Goal: Communication & Community: Ask a question

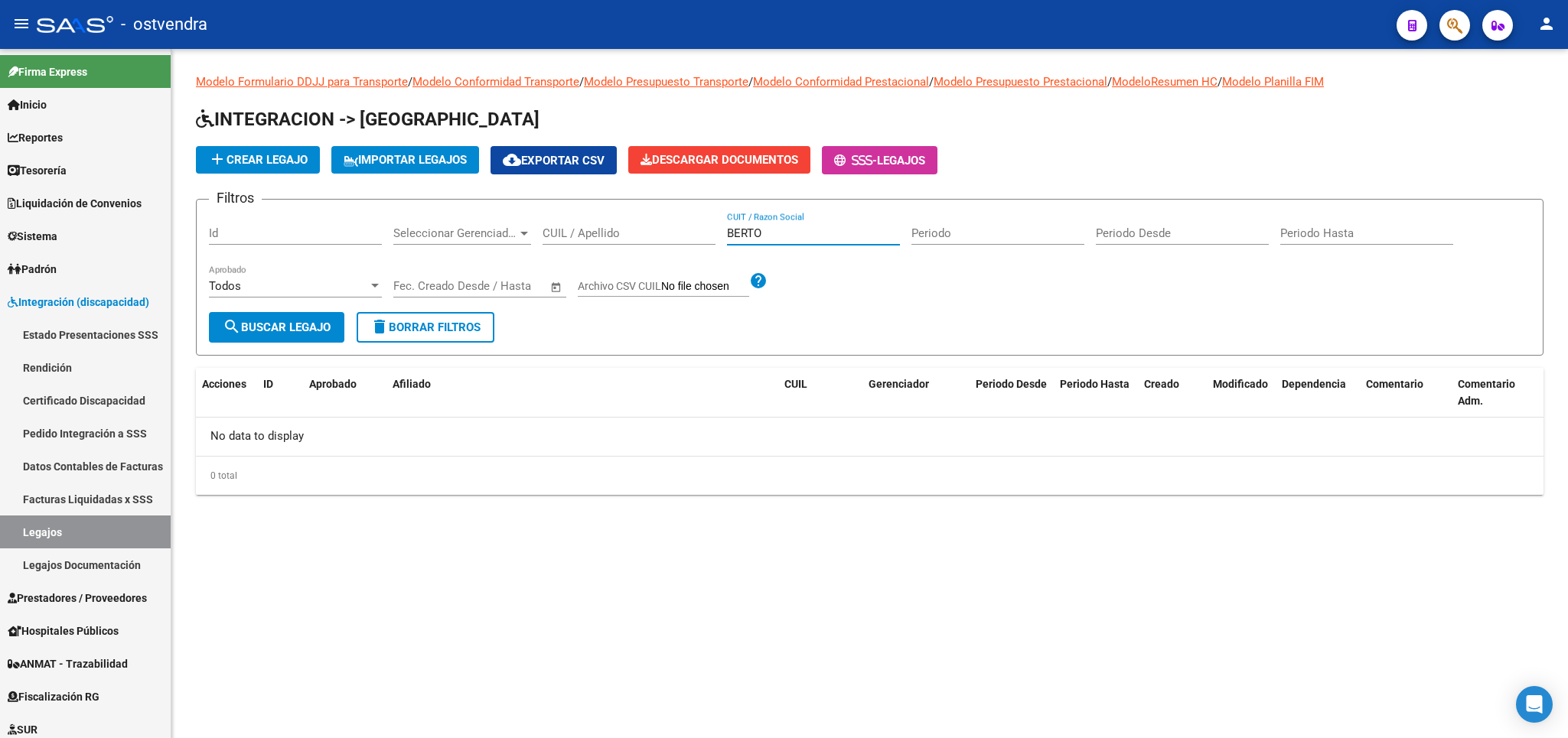
drag, startPoint x: 813, startPoint y: 231, endPoint x: 626, endPoint y: 239, distance: 187.2
click at [727, 239] on input "BERTO" at bounding box center [813, 234] width 173 height 14
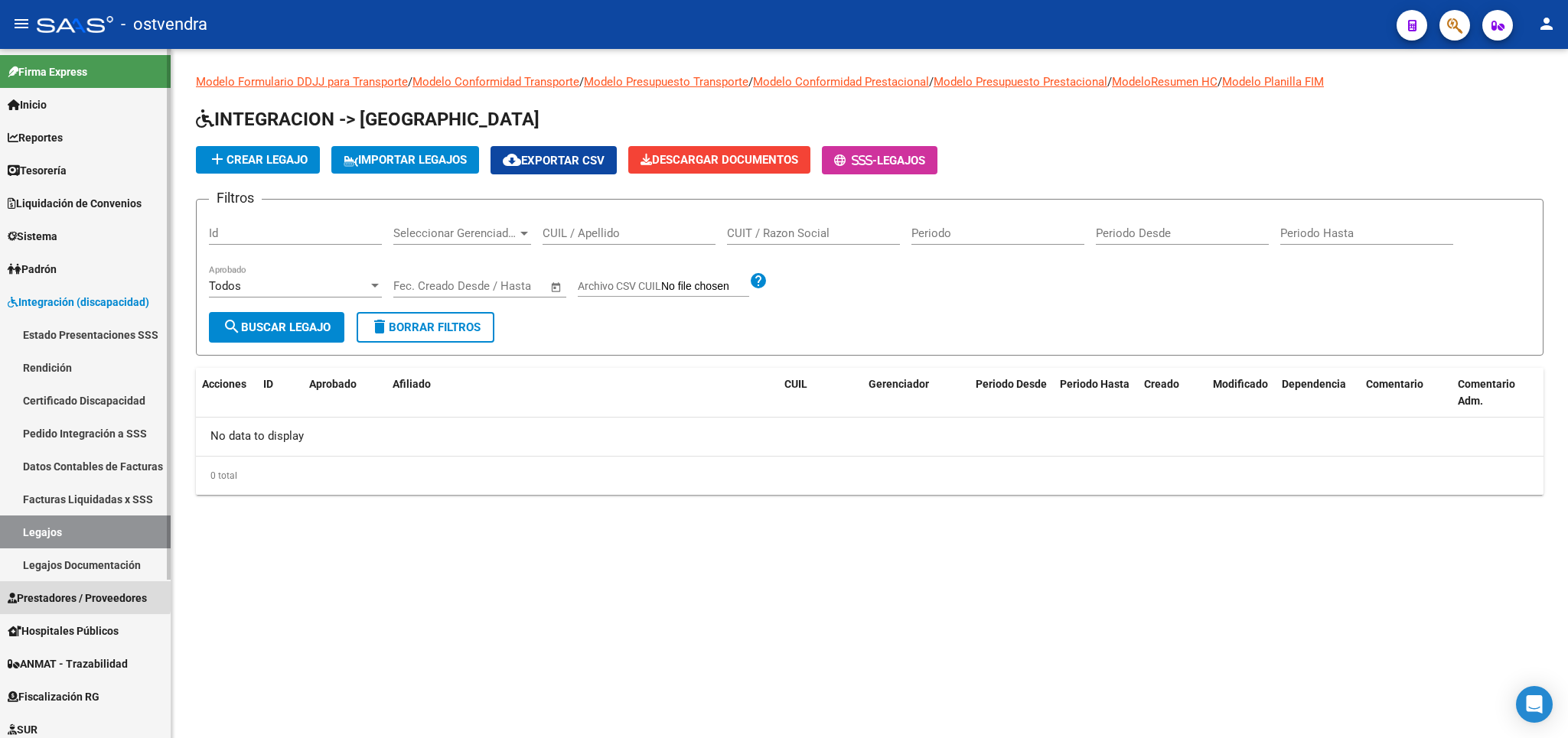
click at [67, 587] on link "Prestadores / Proveedores" at bounding box center [85, 598] width 170 height 33
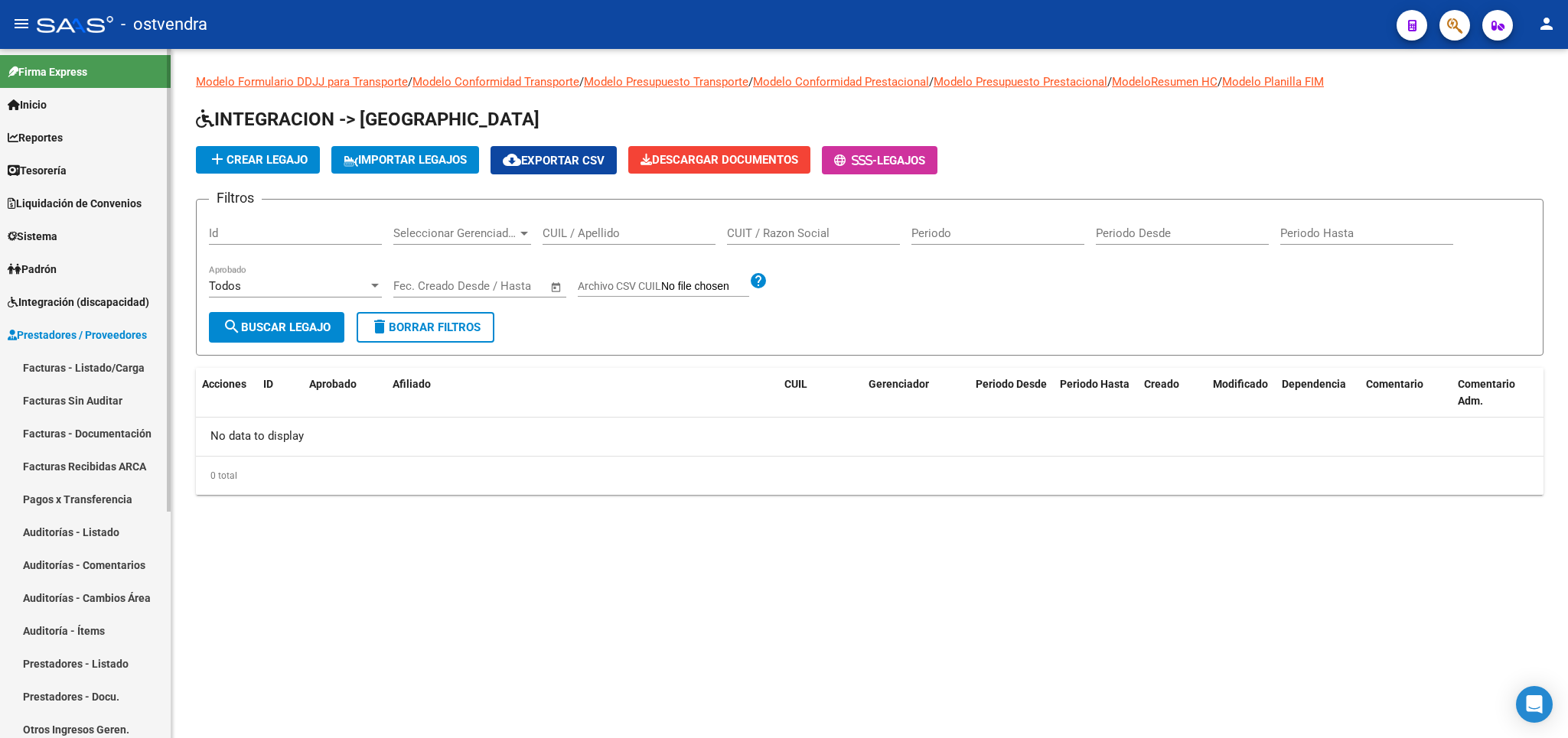
click at [75, 372] on link "Facturas - Listado/Carga" at bounding box center [85, 368] width 170 height 33
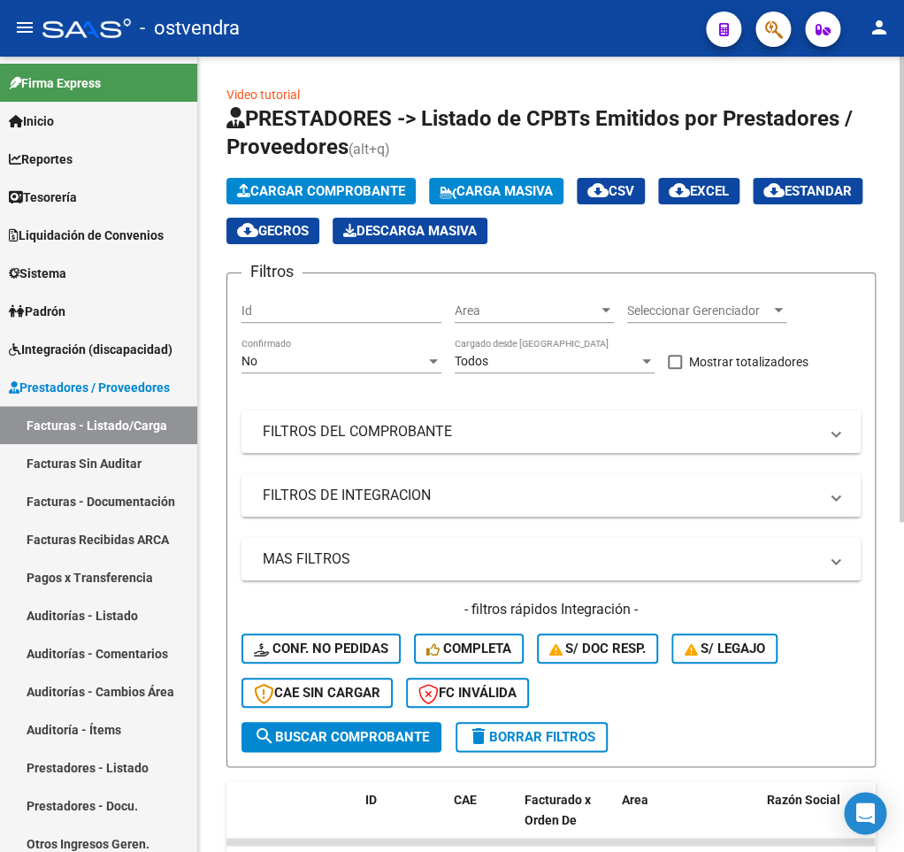
click at [443, 434] on mat-panel-title "FILTROS DEL COMPROBANTE" at bounding box center [540, 431] width 555 height 19
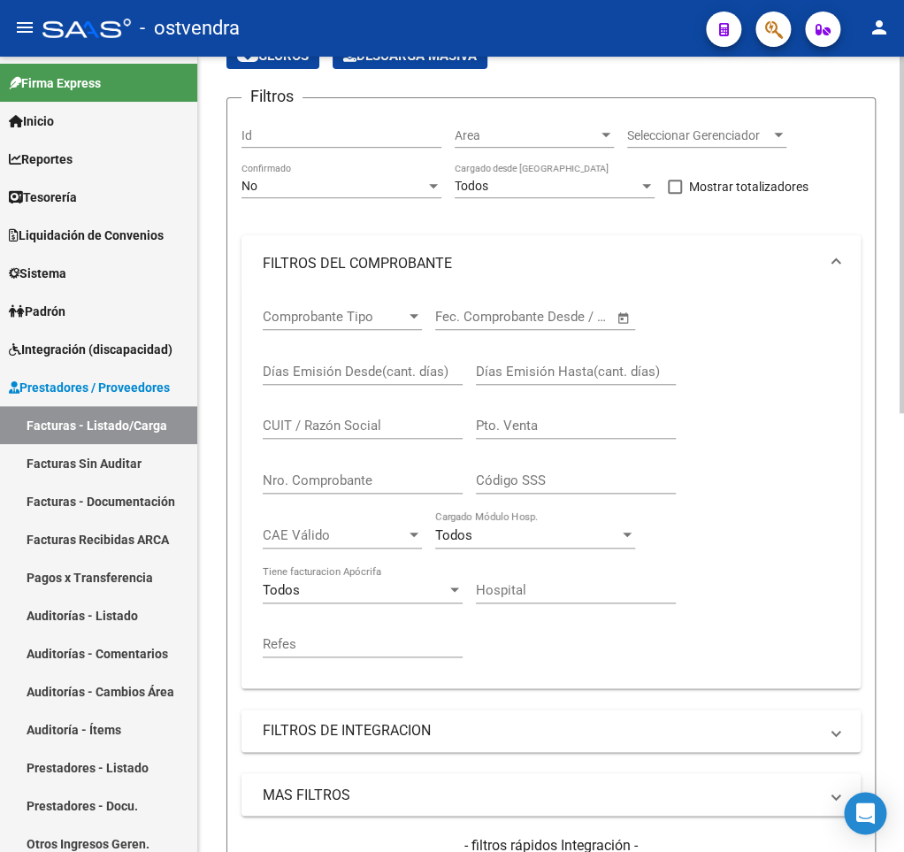
scroll to position [263, 0]
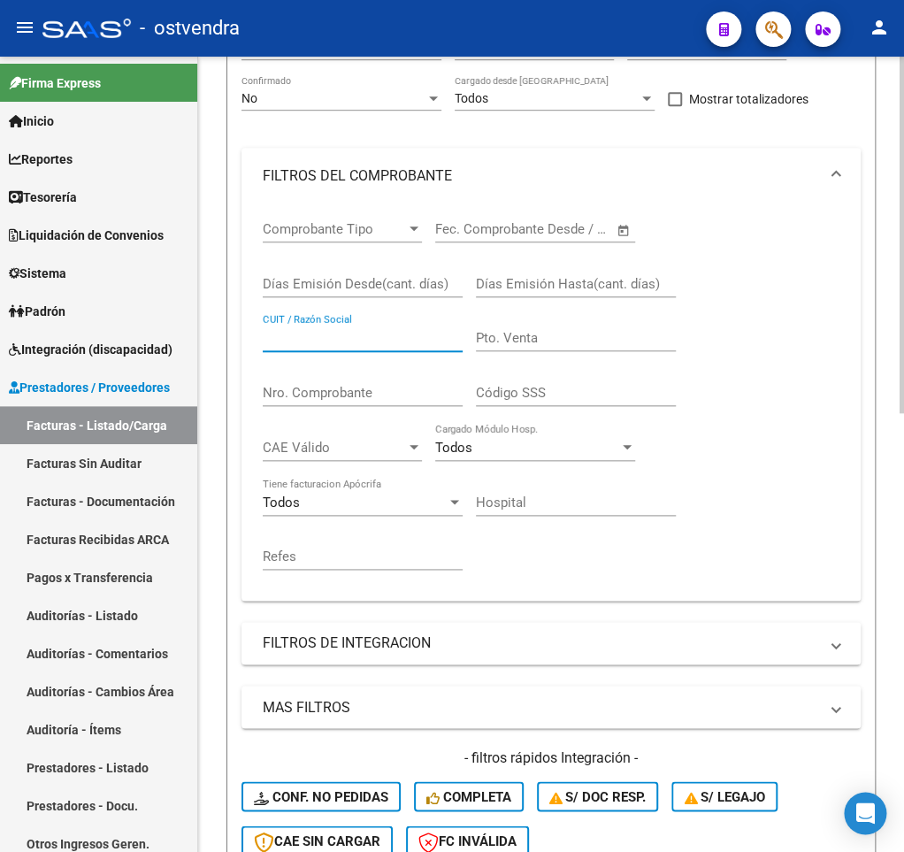
click at [317, 342] on input "CUIT / Razón Social" at bounding box center [363, 338] width 200 height 16
click at [323, 336] on input "CUIT / Razón Social" at bounding box center [363, 338] width 200 height 16
paste input "27928604409"
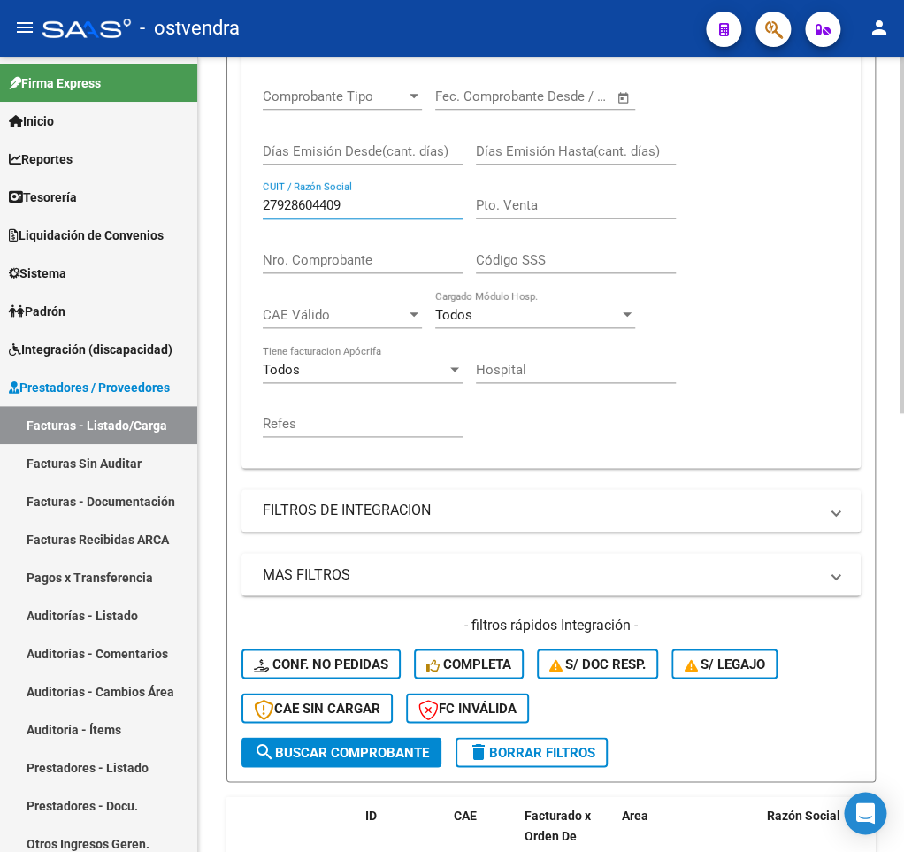
scroll to position [438, 0]
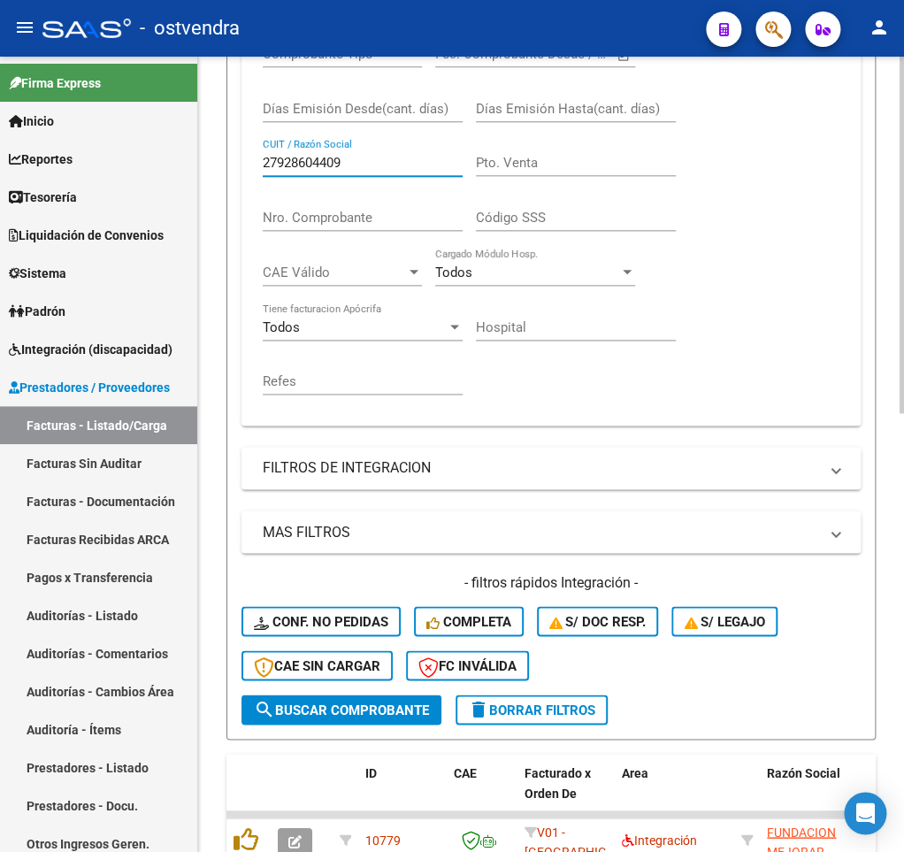
type input "27928604409"
click at [369, 708] on span "search Buscar Comprobante" at bounding box center [341, 709] width 175 height 16
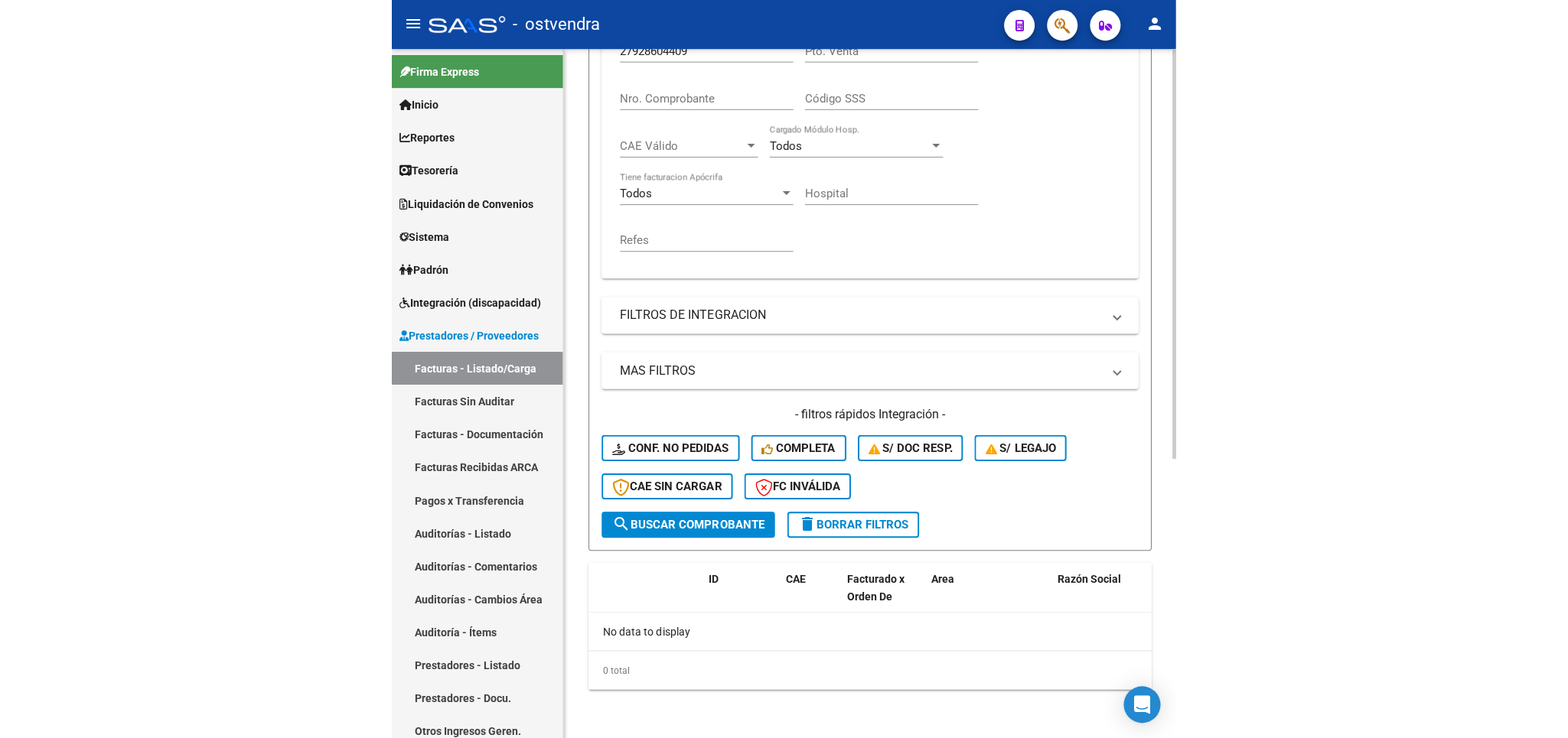
scroll to position [109, 0]
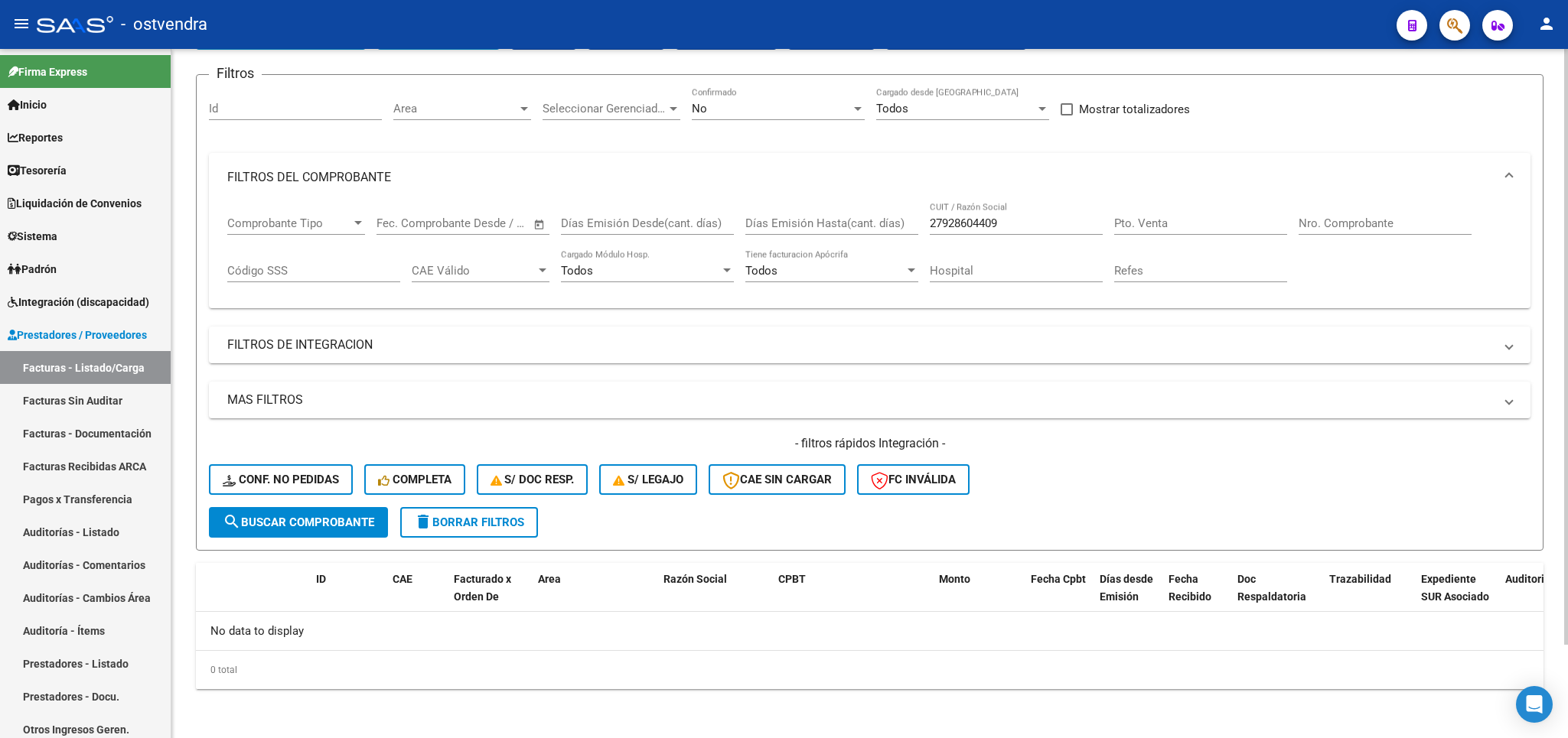
click at [784, 107] on div "No" at bounding box center [771, 109] width 159 height 14
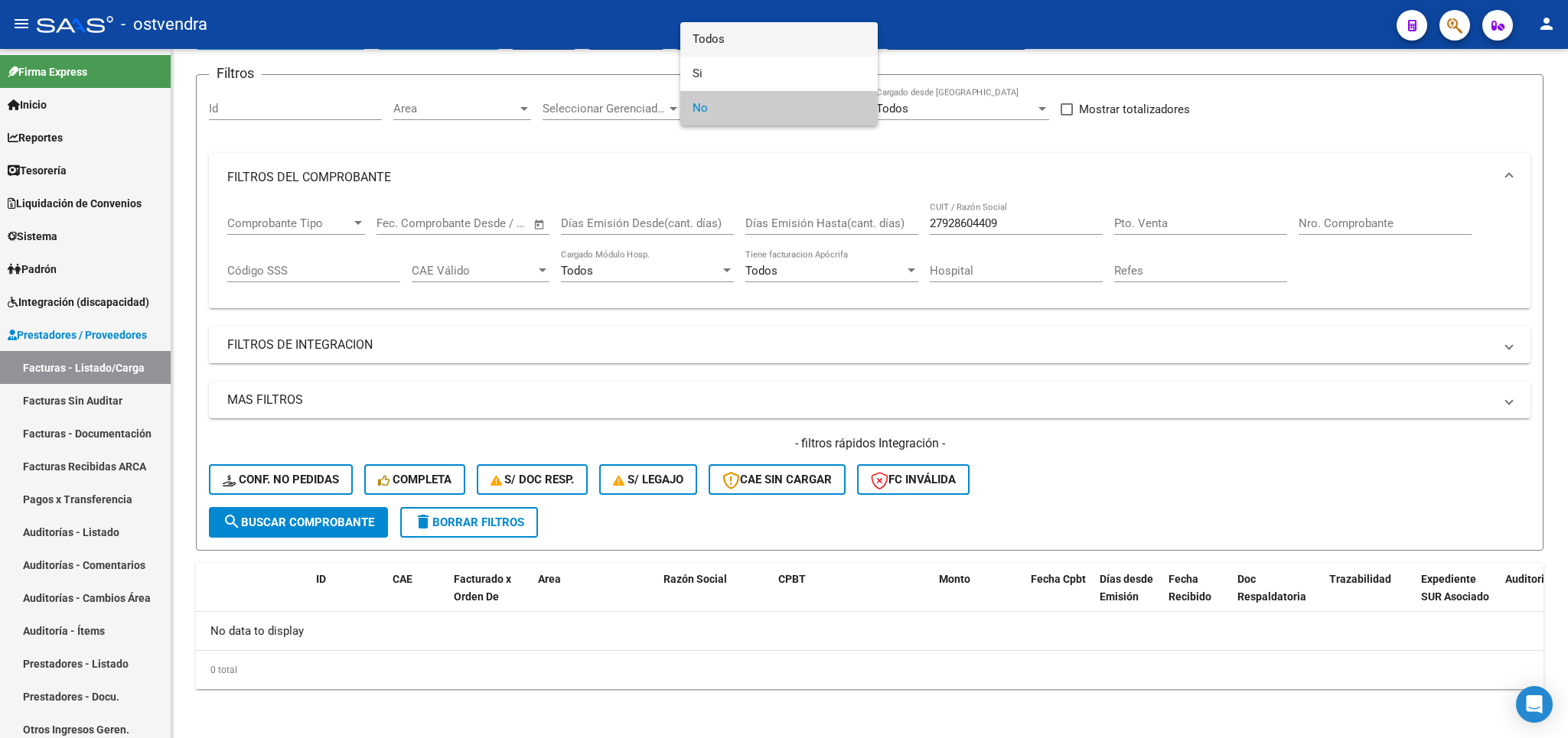
click at [746, 29] on span "Todos" at bounding box center [779, 40] width 173 height 35
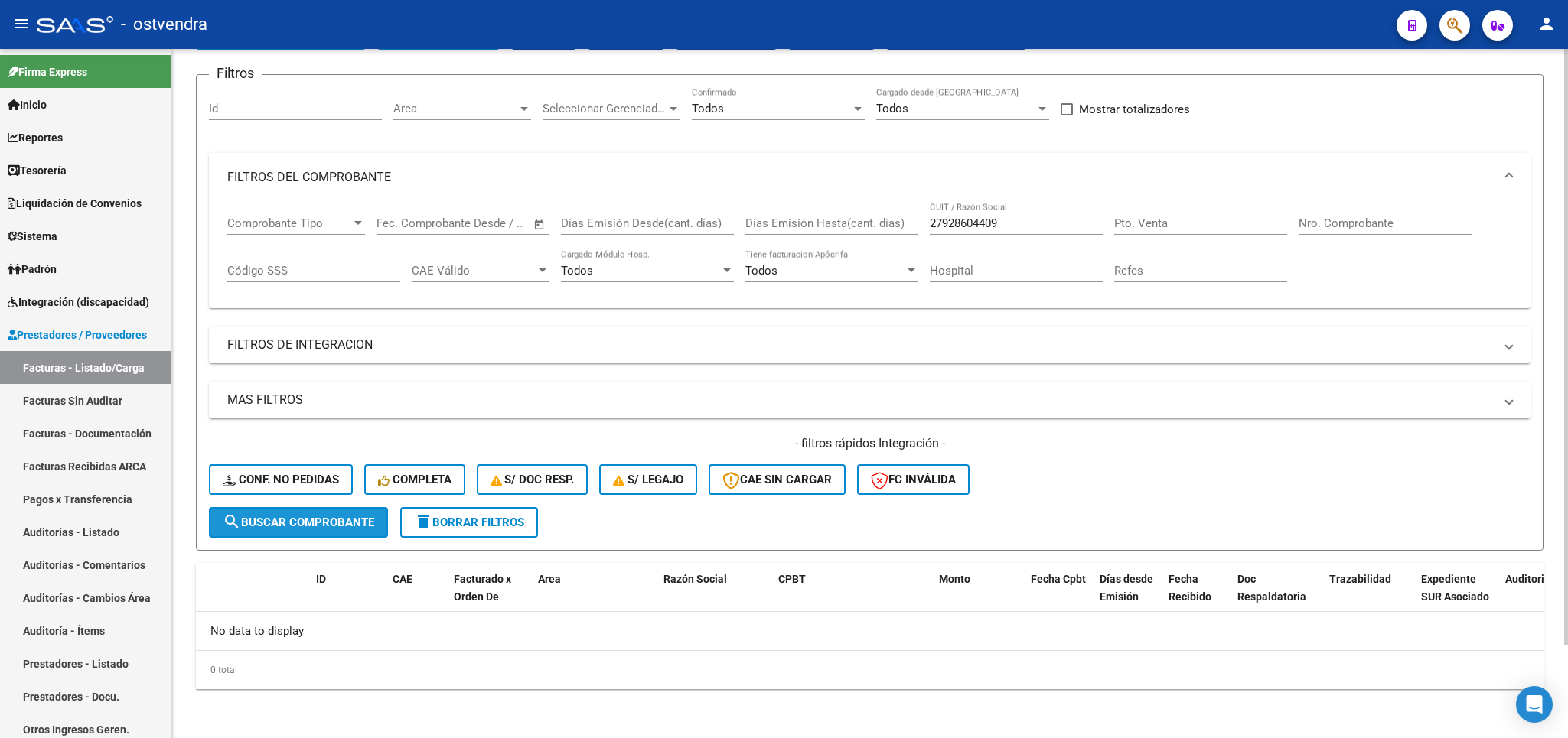
click at [335, 523] on span "search Buscar Comprobante" at bounding box center [298, 523] width 151 height 14
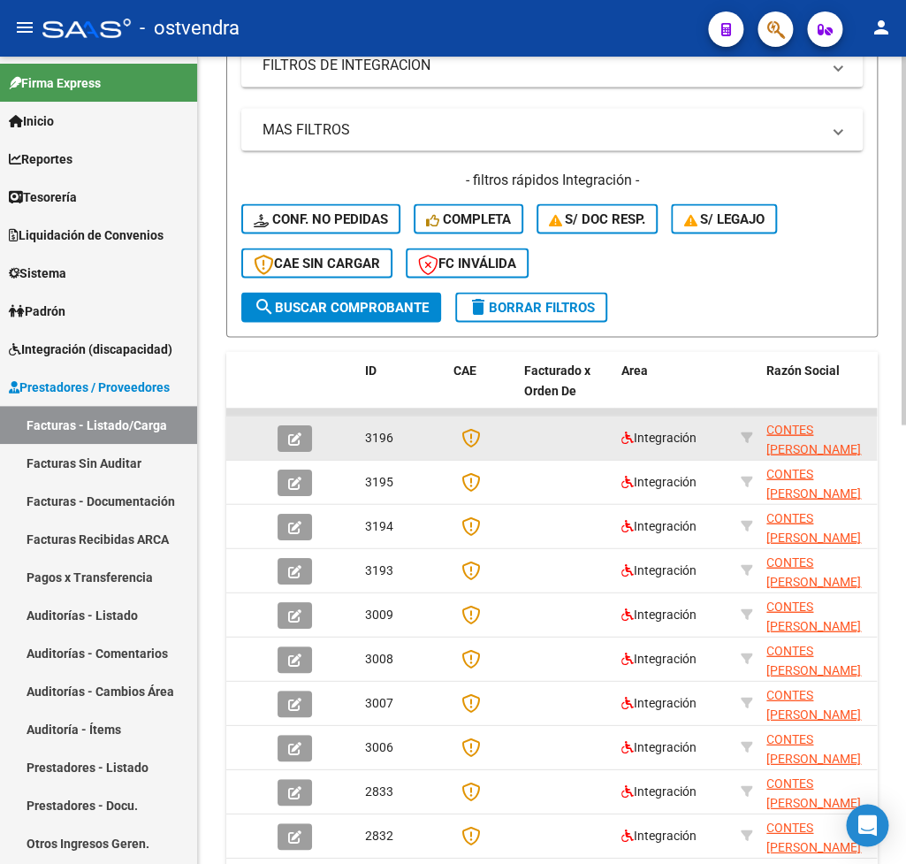
scroll to position [928, 0]
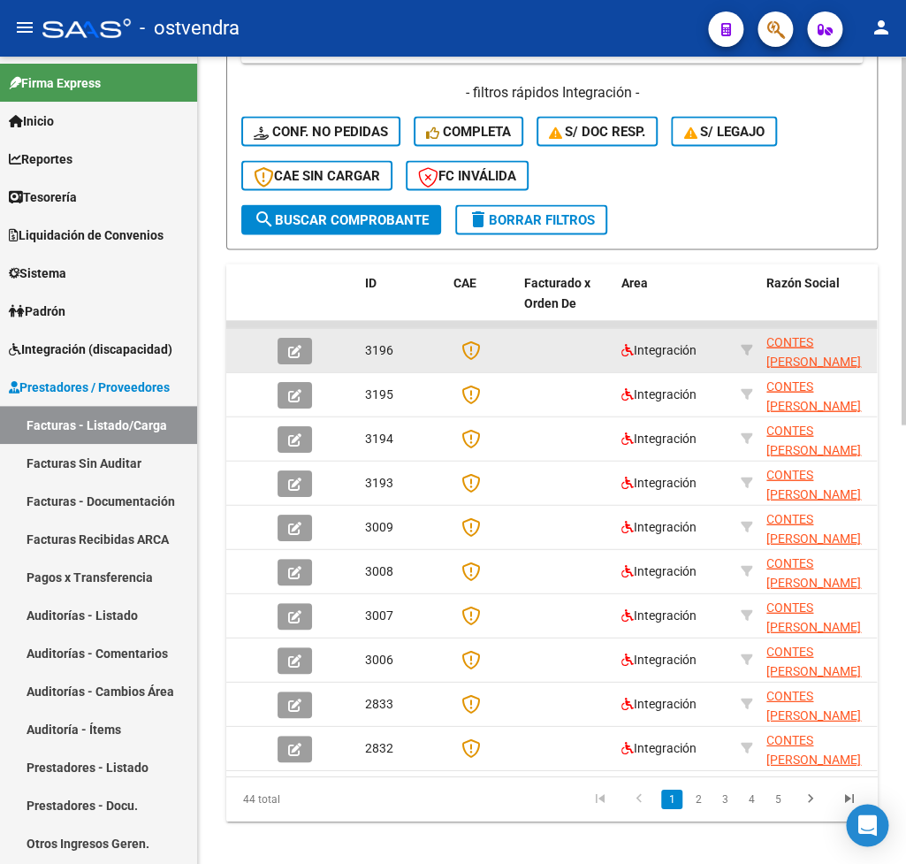
click at [296, 363] on button "button" at bounding box center [295, 350] width 34 height 27
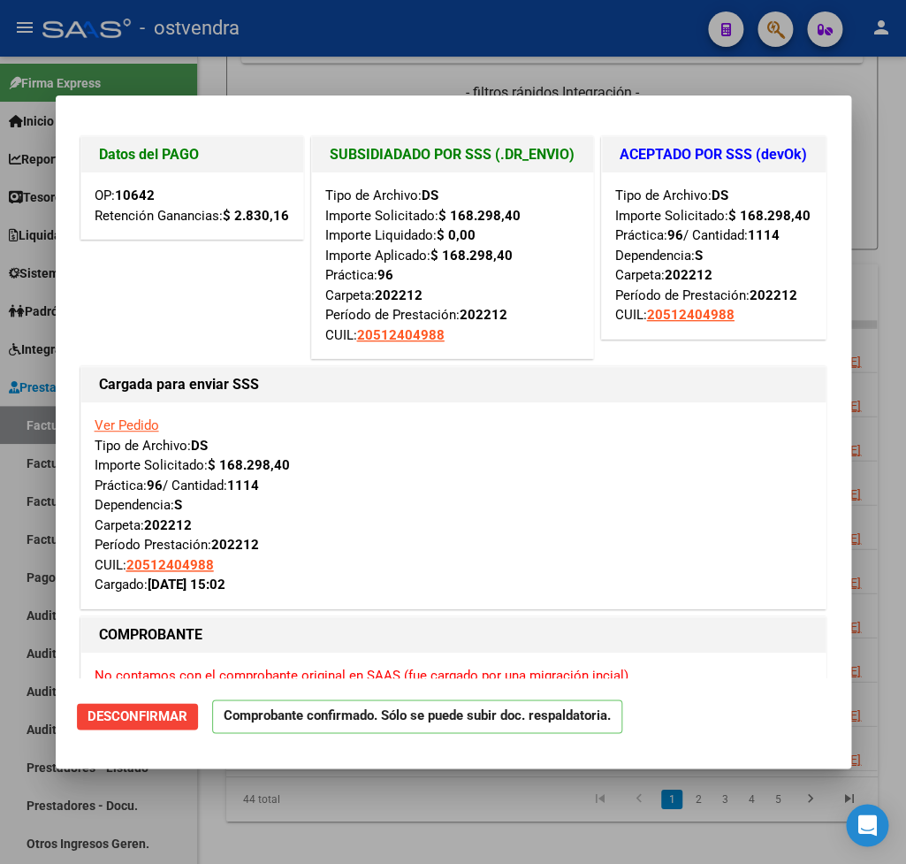
scroll to position [0, 0]
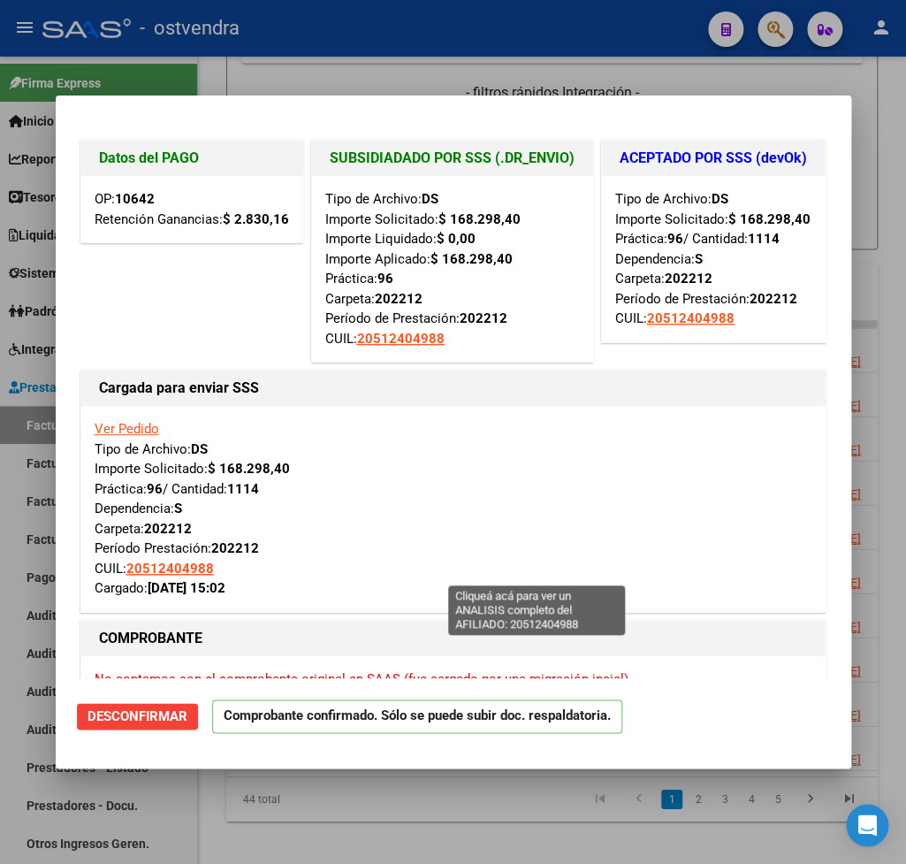
click at [214, 576] on span "20512404988" at bounding box center [170, 569] width 88 height 16
type textarea "20512404988"
type input "$ 0,00"
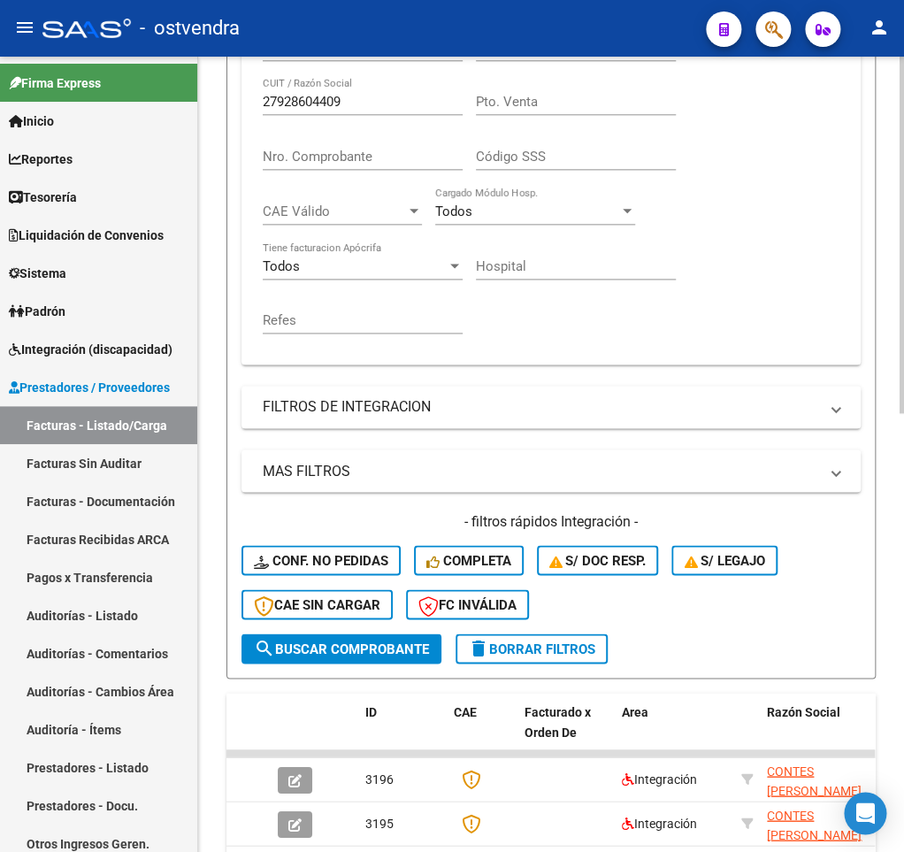
scroll to position [315, 0]
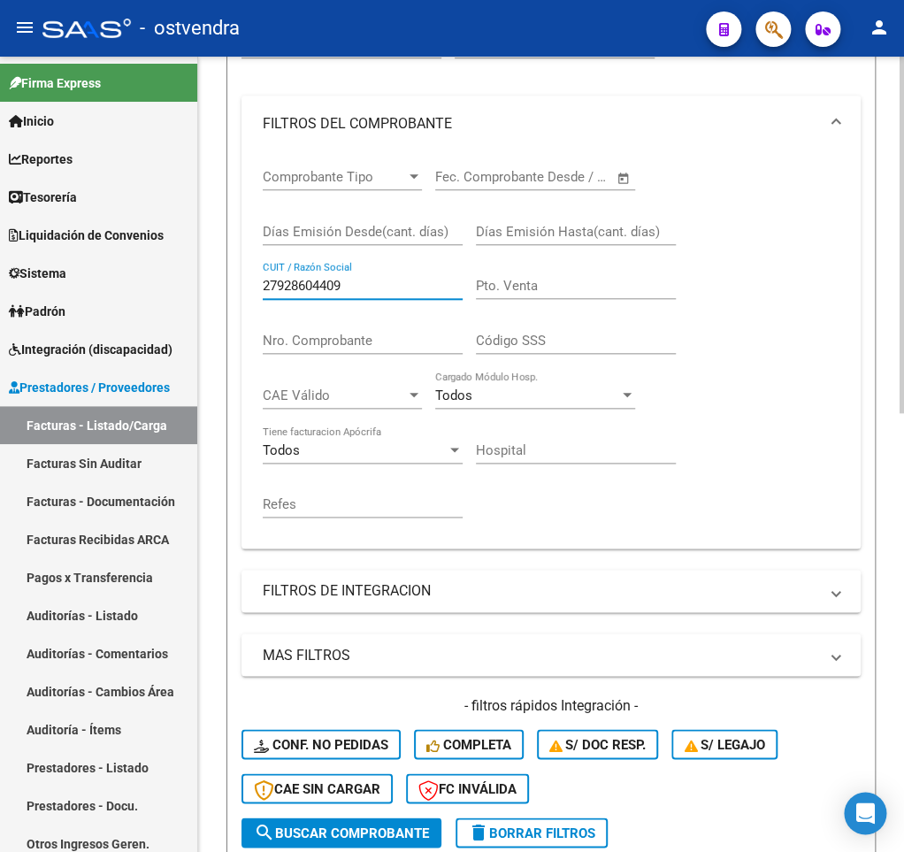
drag, startPoint x: 411, startPoint y: 283, endPoint x: 225, endPoint y: 287, distance: 185.7
click at [263, 287] on input "27928604409" at bounding box center [363, 286] width 200 height 16
paste input "30713516607"
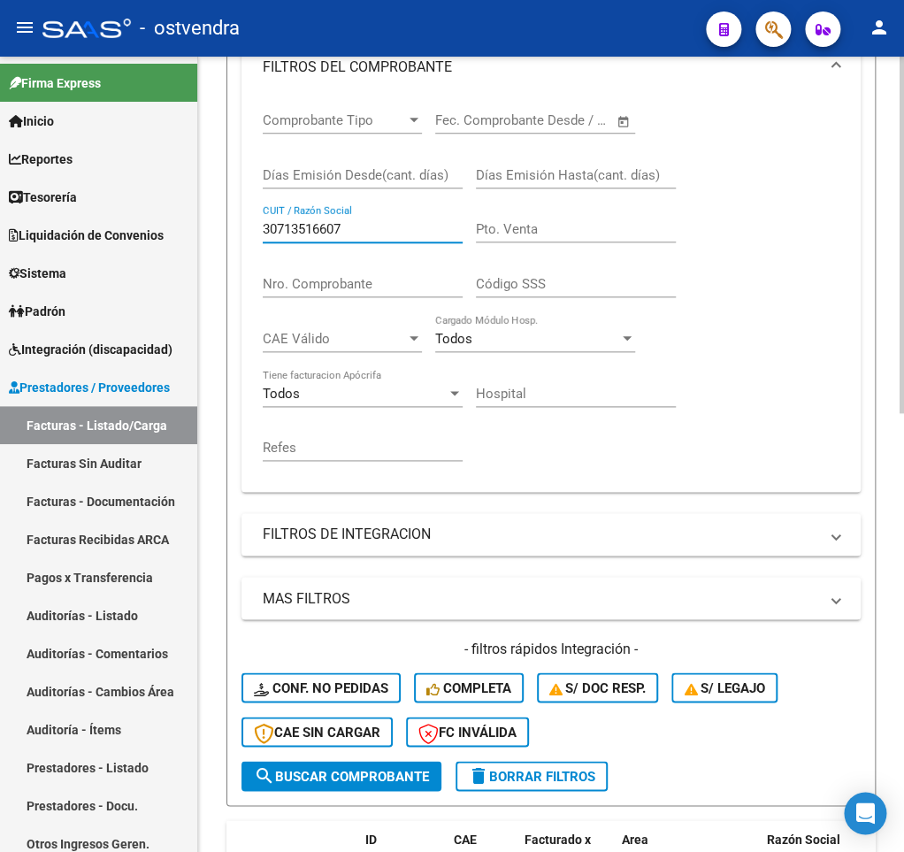
scroll to position [402, 0]
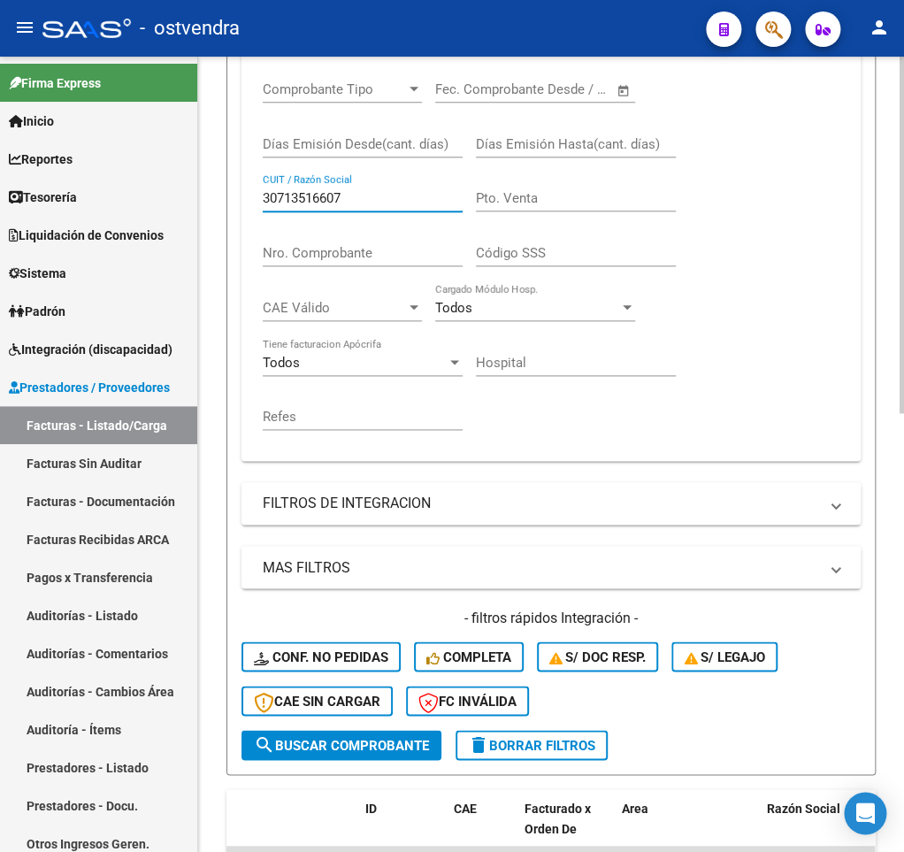
type input "30713516607"
click at [371, 745] on span "search Buscar Comprobante" at bounding box center [341, 745] width 175 height 16
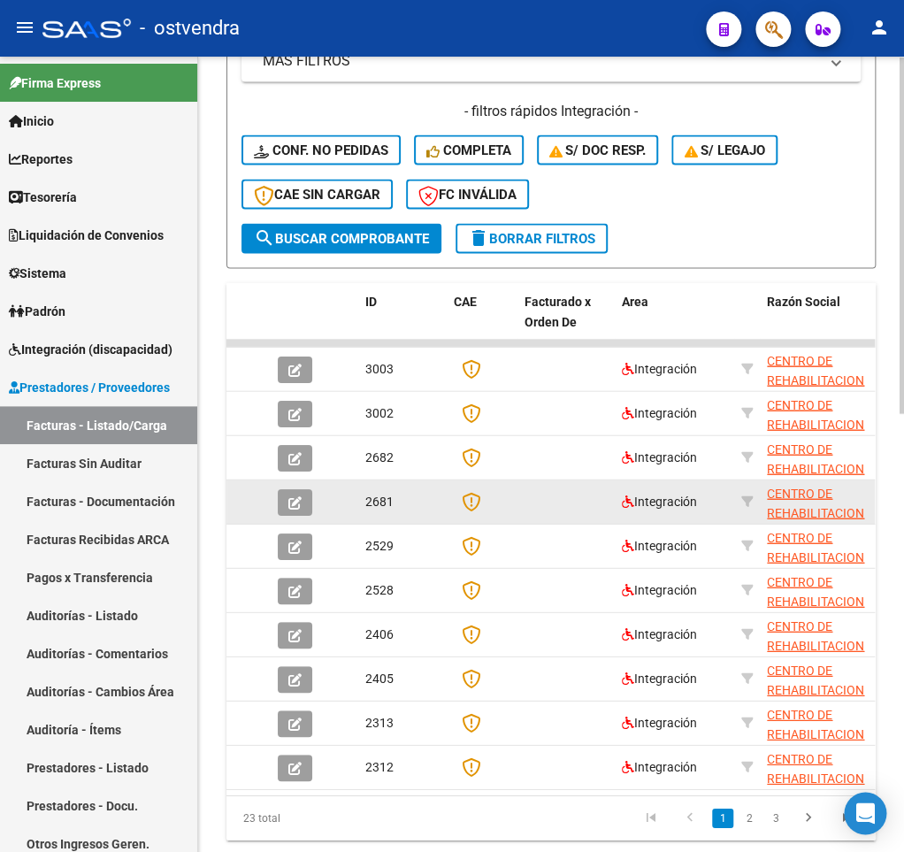
scroll to position [928, 0]
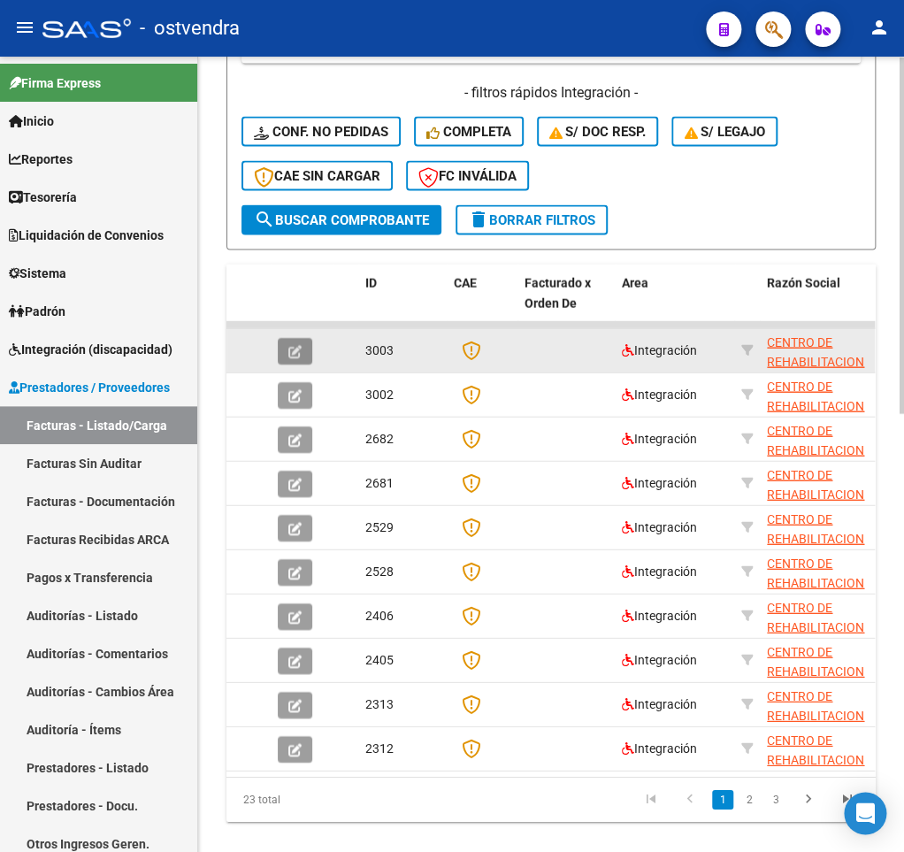
click at [305, 360] on button "button" at bounding box center [295, 350] width 34 height 27
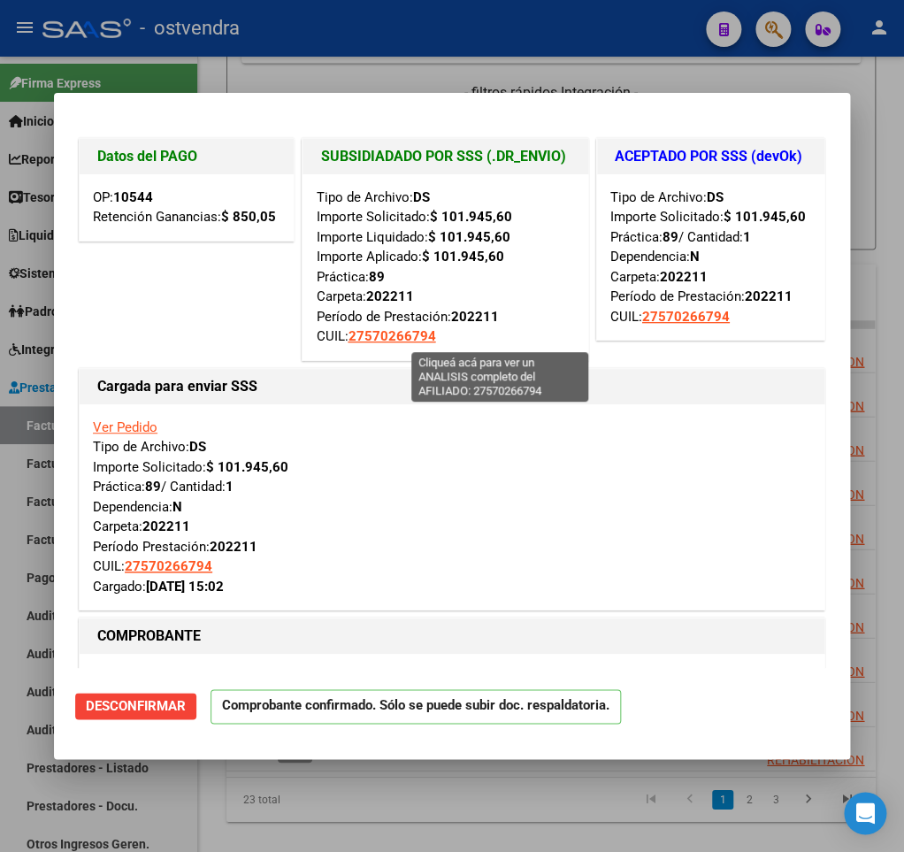
click at [435, 336] on span "27570266794" at bounding box center [392, 336] width 88 height 16
type textarea "27570266794"
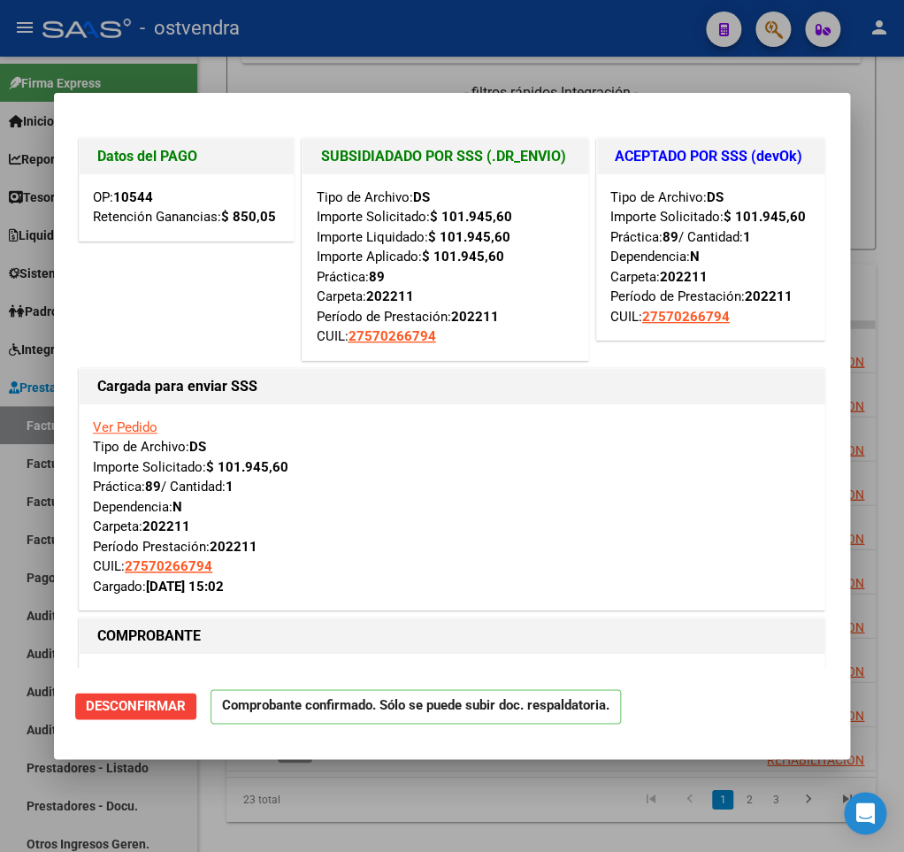
type input "$ 0,00"
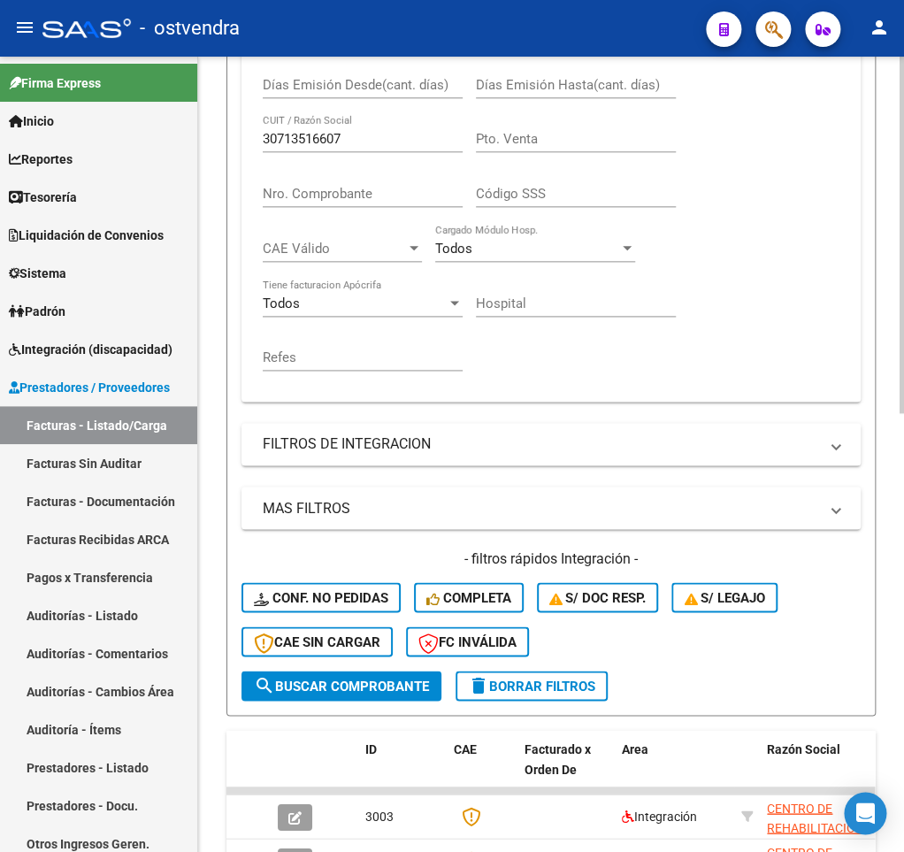
scroll to position [315, 0]
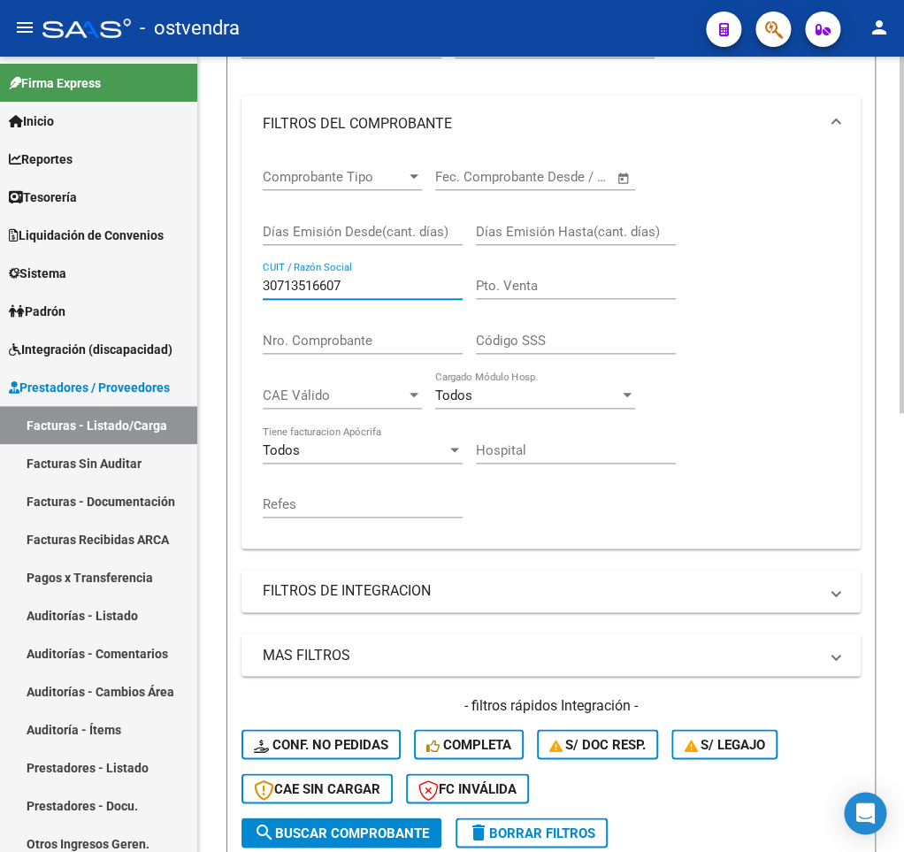
drag, startPoint x: 371, startPoint y: 283, endPoint x: 248, endPoint y: 281, distance: 122.9
click at [263, 281] on input "30713516607" at bounding box center [363, 286] width 200 height 16
paste input "20314940424"
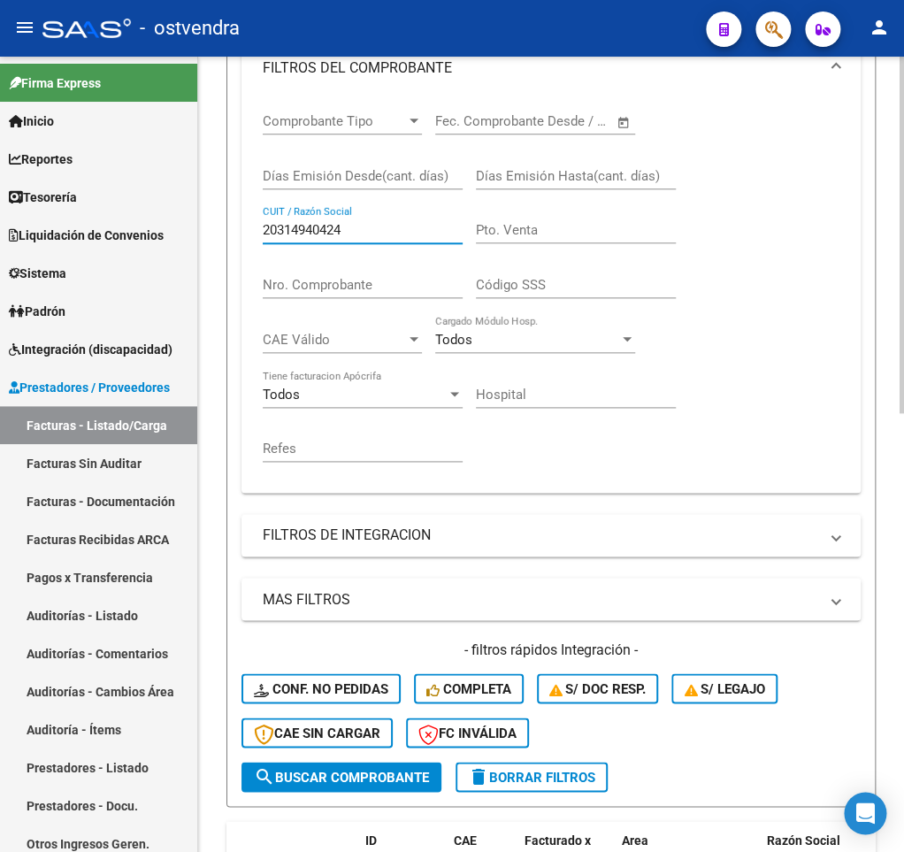
scroll to position [402, 0]
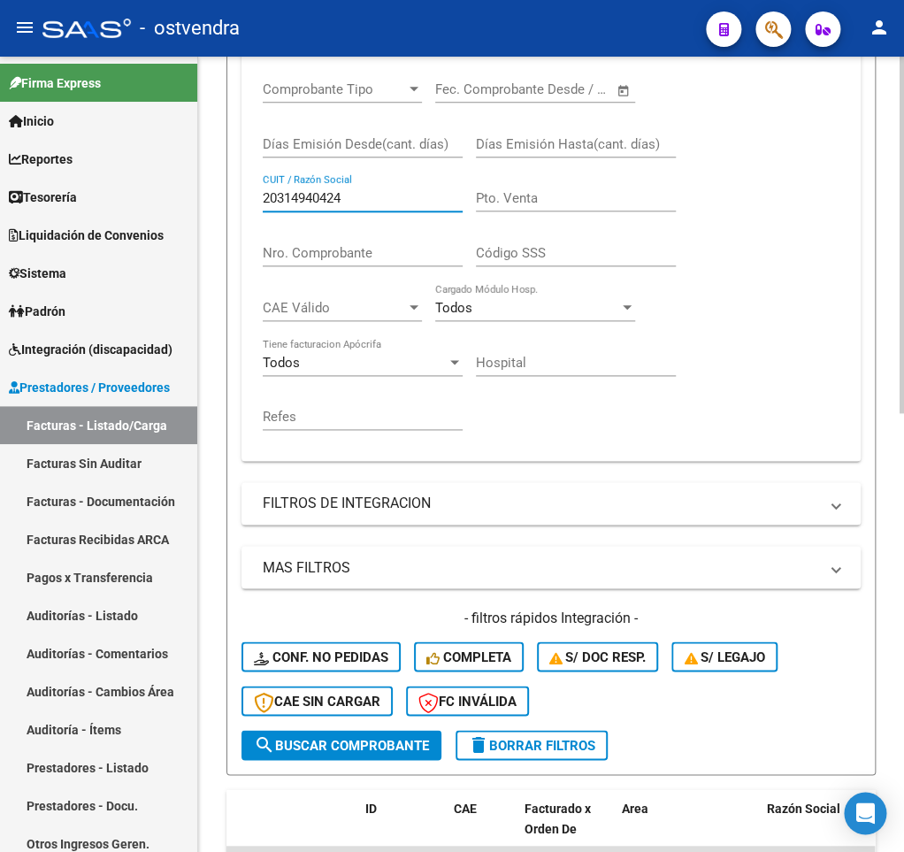
type input "20314940424"
click at [331, 737] on button "search Buscar Comprobante" at bounding box center [341, 745] width 200 height 30
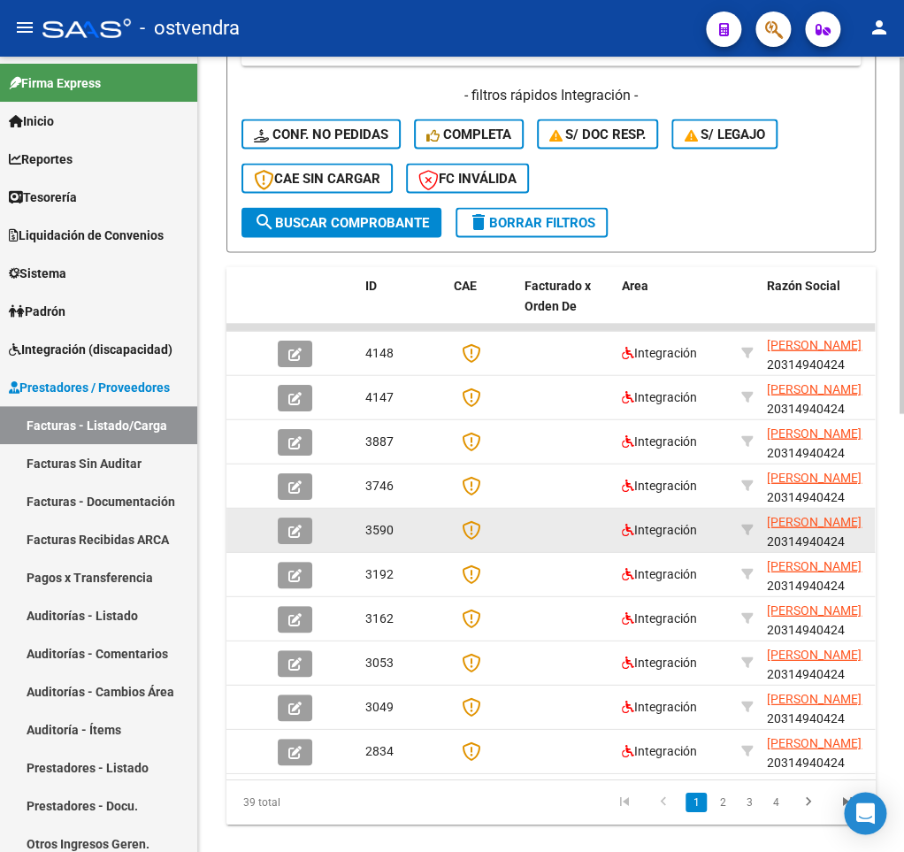
scroll to position [928, 0]
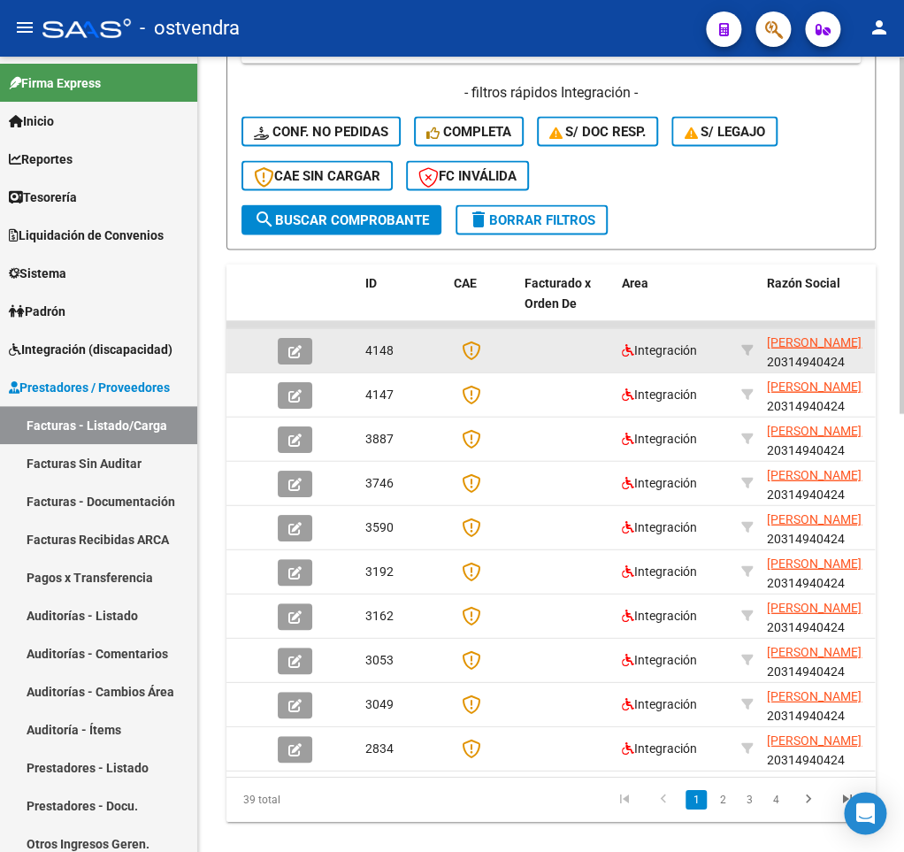
click at [299, 350] on icon "button" at bounding box center [294, 350] width 13 height 13
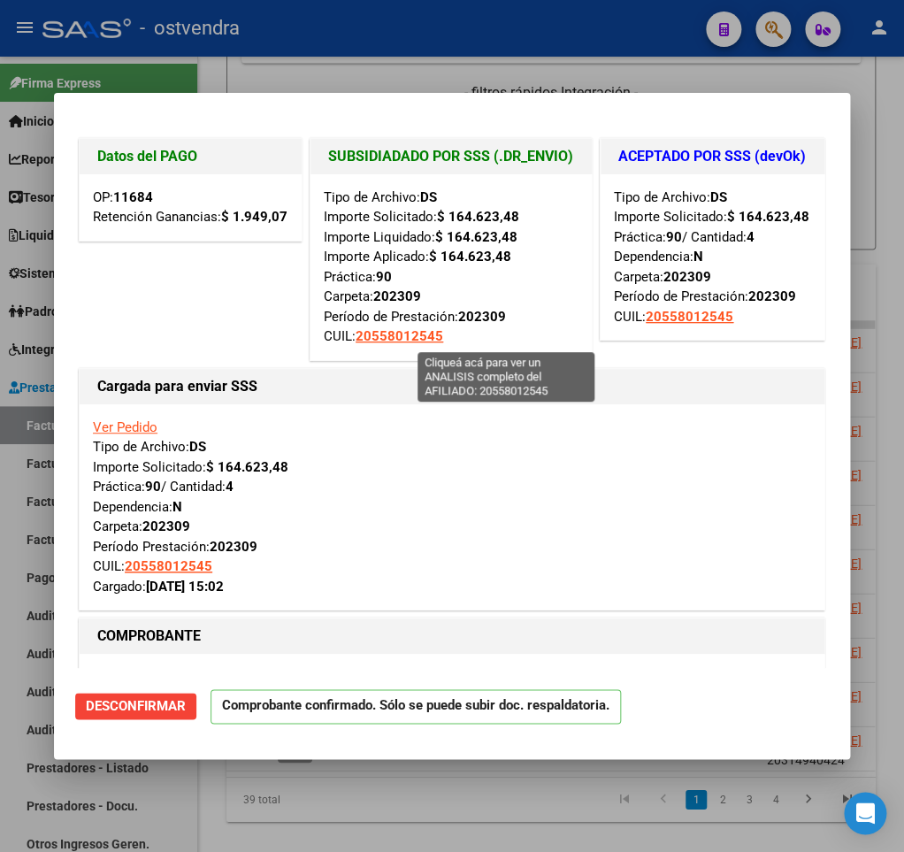
click at [443, 339] on span "20558012545" at bounding box center [399, 336] width 88 height 16
type textarea "20558012545"
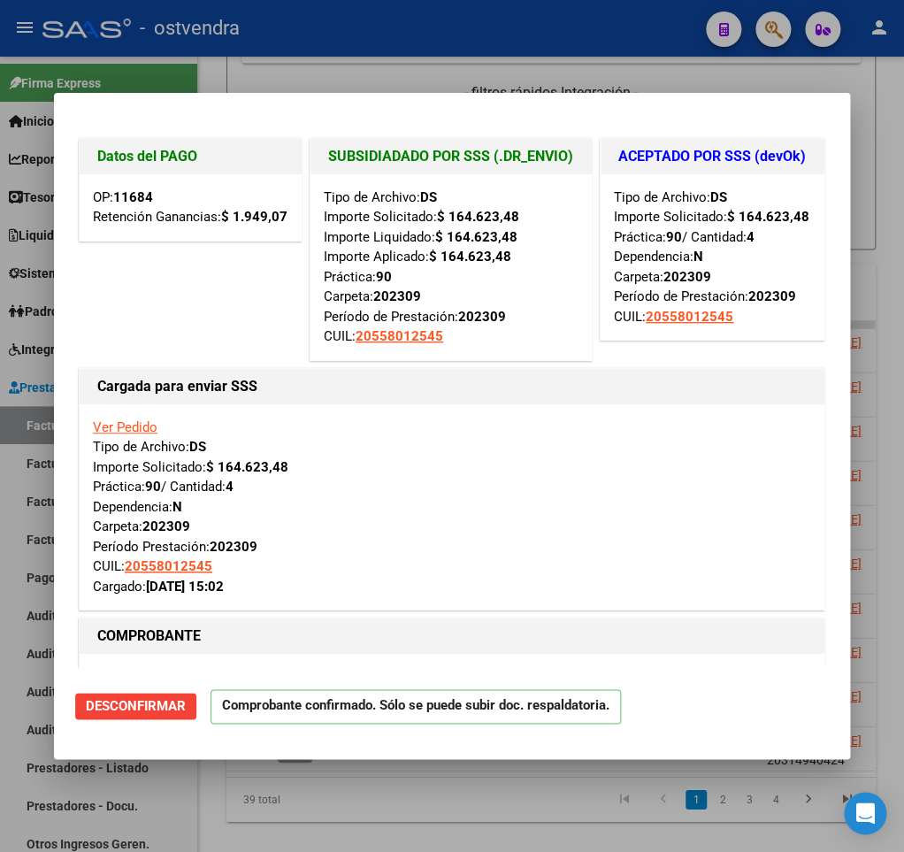
click at [403, 76] on div at bounding box center [452, 426] width 904 height 852
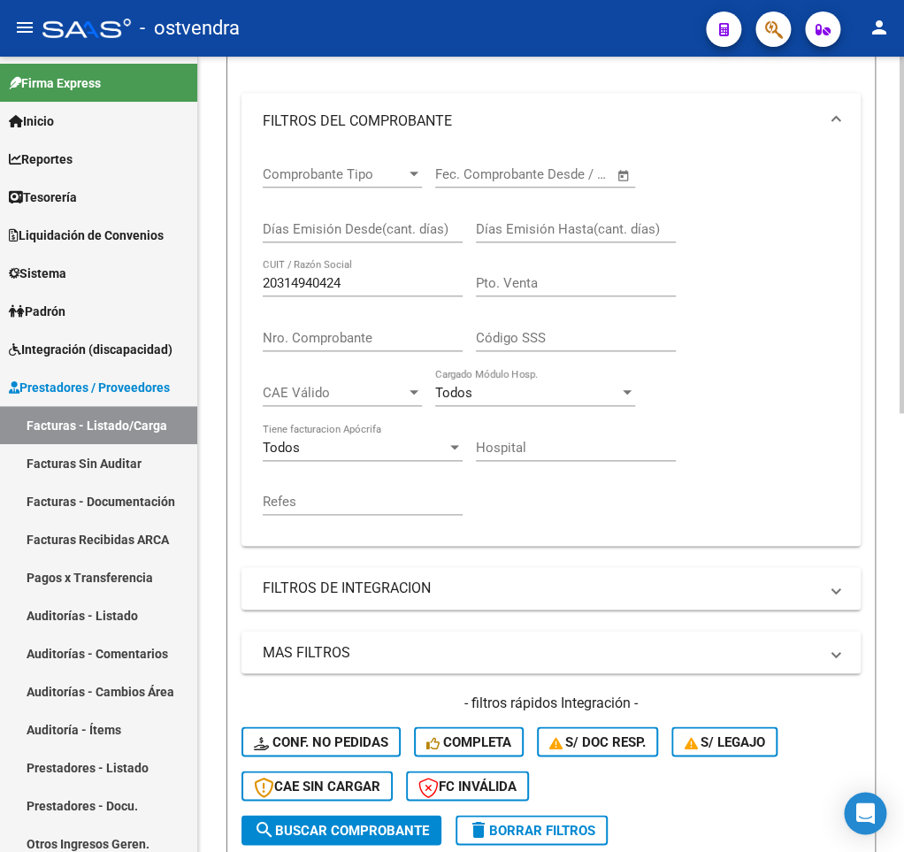
scroll to position [315, 0]
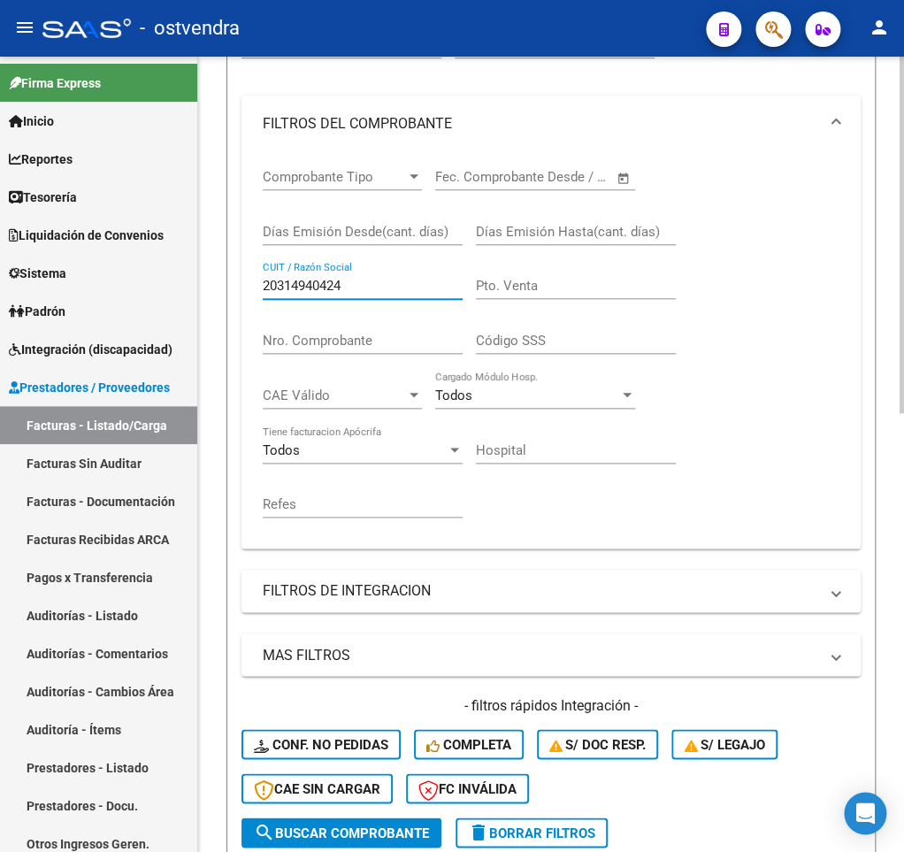
drag, startPoint x: 373, startPoint y: 292, endPoint x: 328, endPoint y: 304, distance: 46.8
click at [263, 294] on input "20314940424" at bounding box center [363, 286] width 200 height 16
paste input "7378465910"
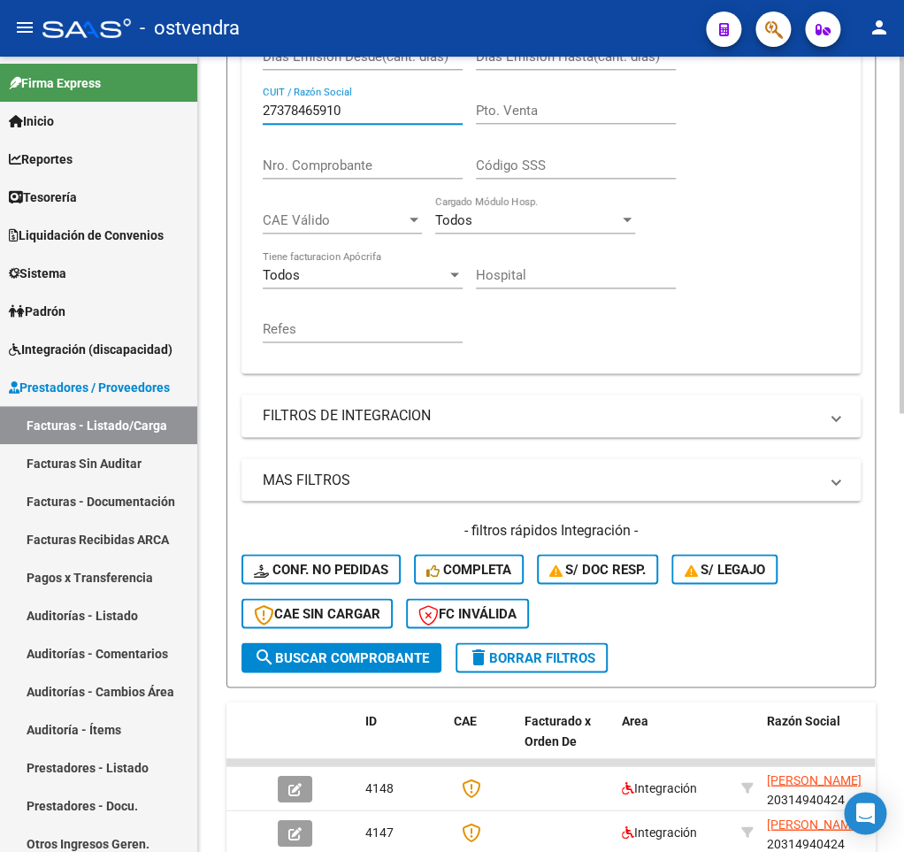
click at [352, 662] on span "search Buscar Comprobante" at bounding box center [341, 657] width 175 height 16
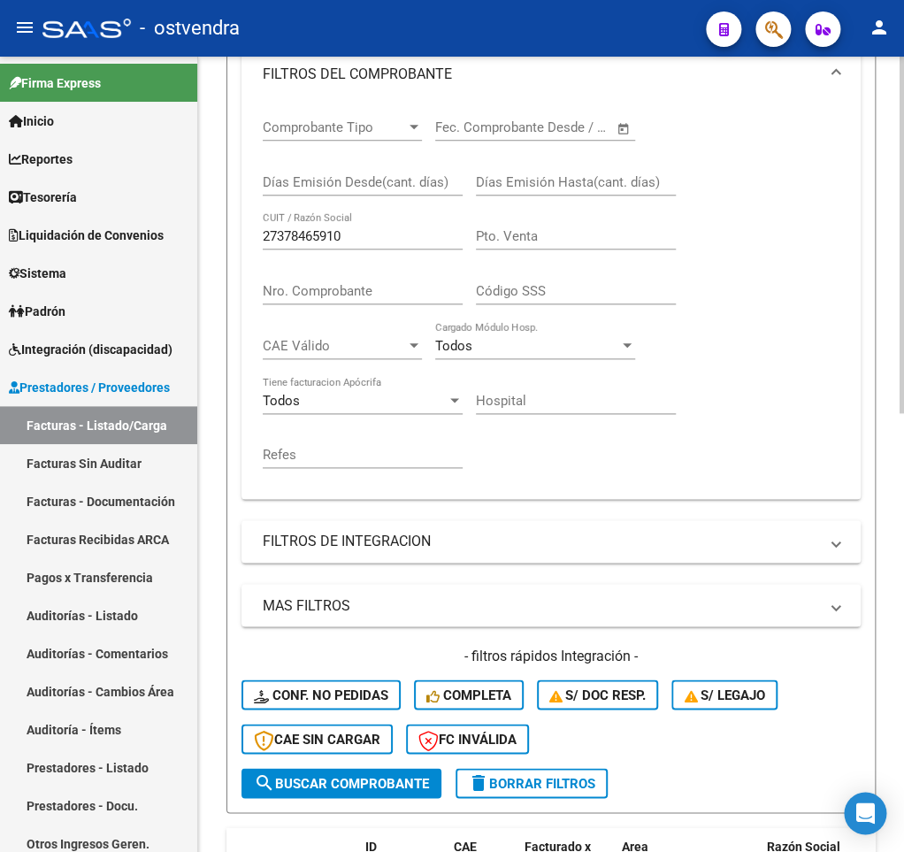
scroll to position [102, 0]
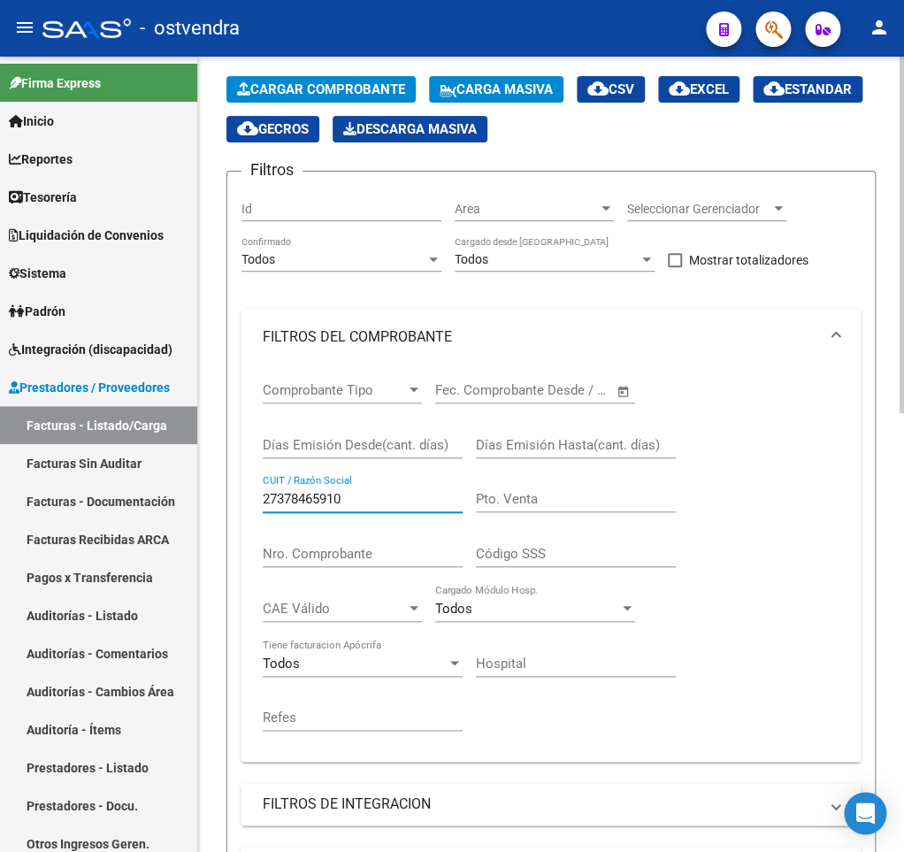
drag, startPoint x: 357, startPoint y: 503, endPoint x: 211, endPoint y: 493, distance: 146.3
click at [263, 493] on input "27378465910" at bounding box center [363, 499] width 200 height 16
drag, startPoint x: 349, startPoint y: 503, endPoint x: 227, endPoint y: 491, distance: 122.7
click at [263, 491] on input "27378465910" at bounding box center [363, 499] width 200 height 16
paste input "89126131"
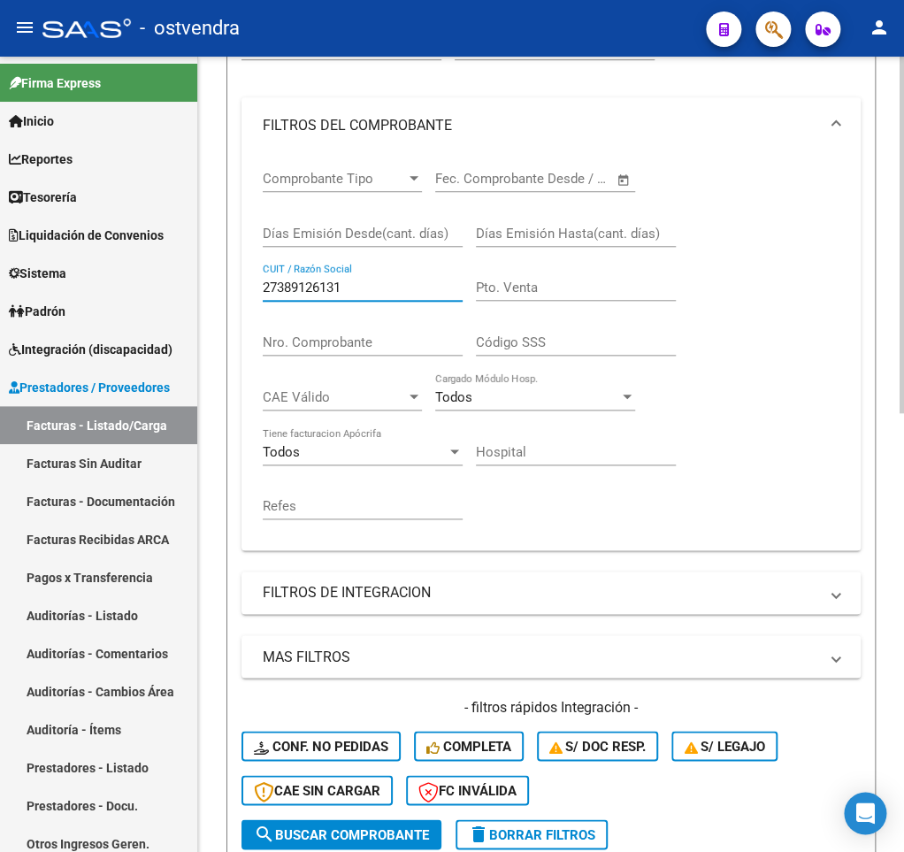
scroll to position [539, 0]
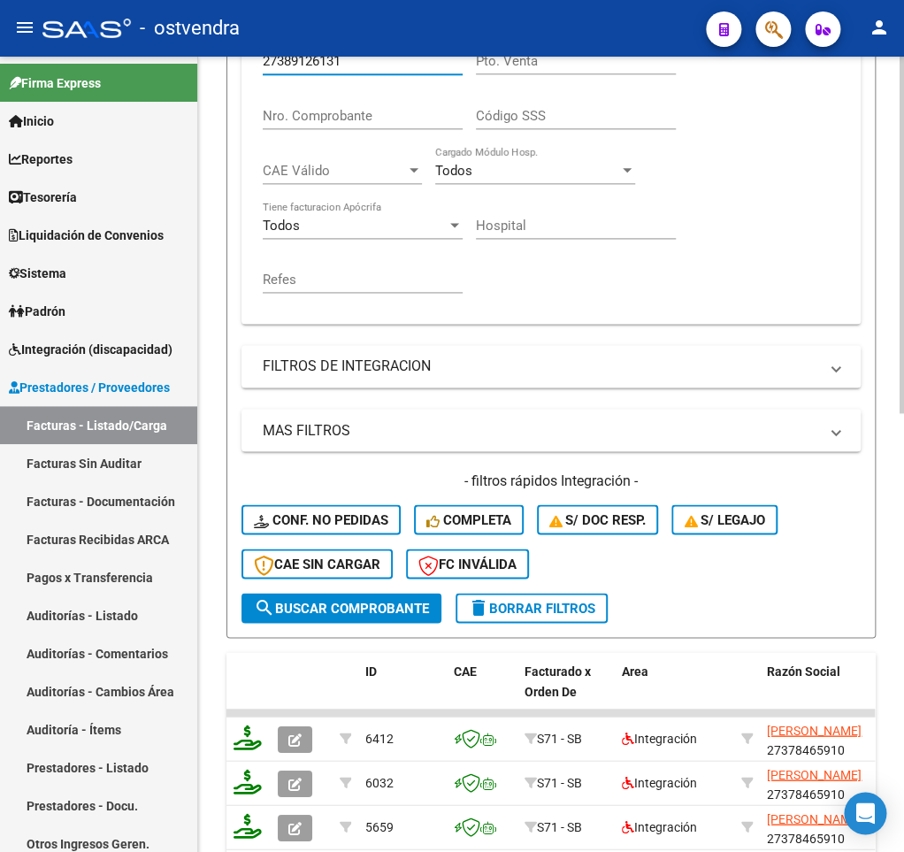
click at [374, 605] on span "search Buscar Comprobante" at bounding box center [341, 608] width 175 height 16
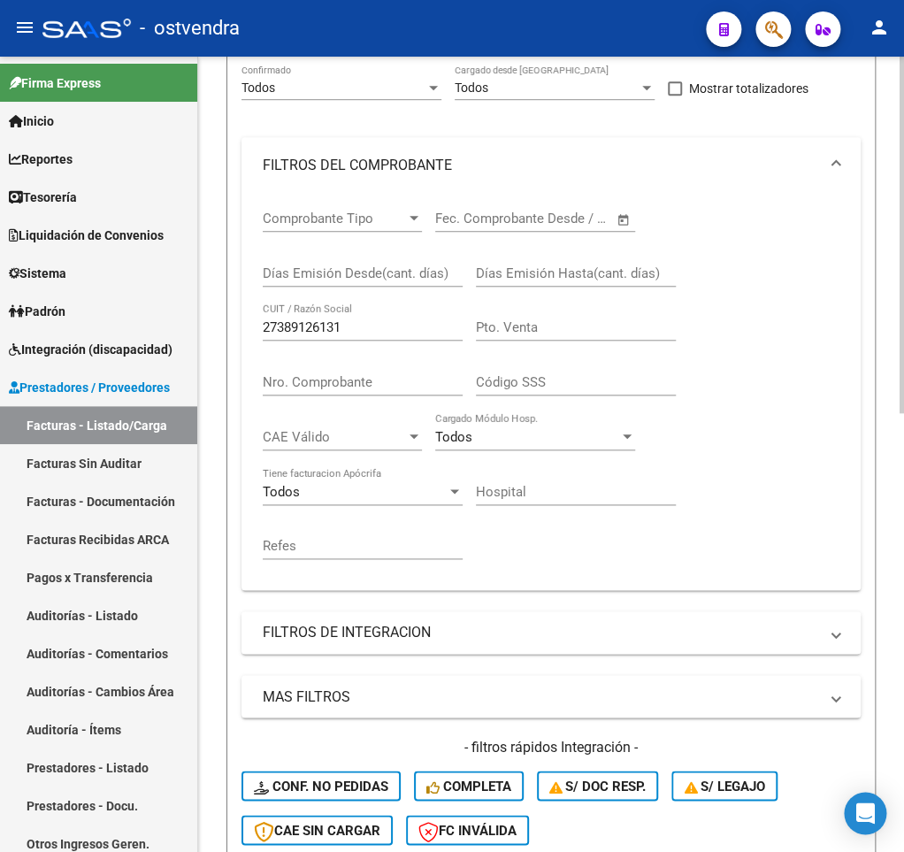
scroll to position [438, 0]
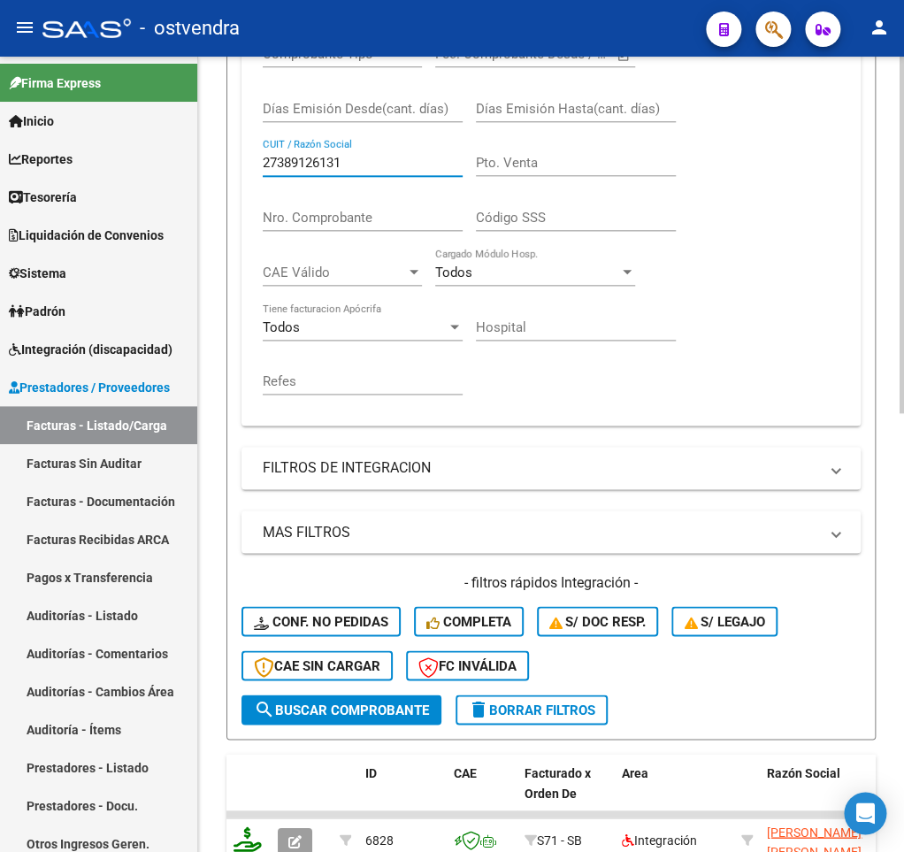
drag, startPoint x: 355, startPoint y: 164, endPoint x: 244, endPoint y: 166, distance: 111.4
click at [263, 166] on input "27389126131" at bounding box center [363, 163] width 200 height 16
click at [297, 159] on input "27389126131" at bounding box center [363, 163] width 200 height 16
paste input "264985779"
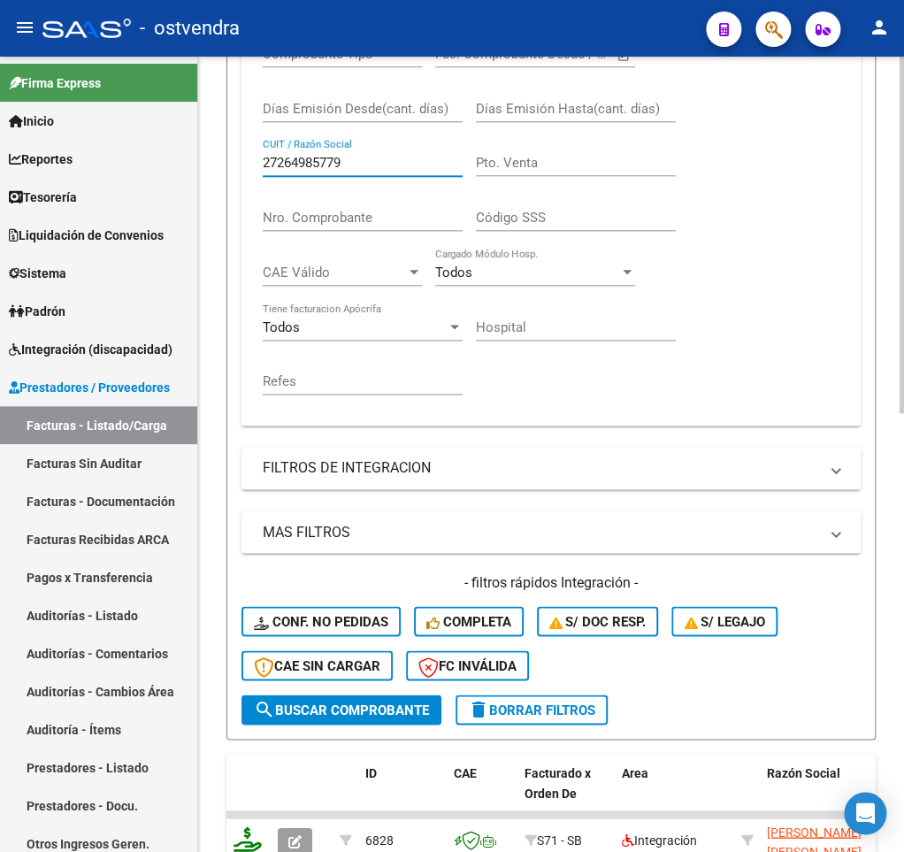
type input "27264985779"
click at [345, 717] on span "search Buscar Comprobante" at bounding box center [341, 709] width 175 height 16
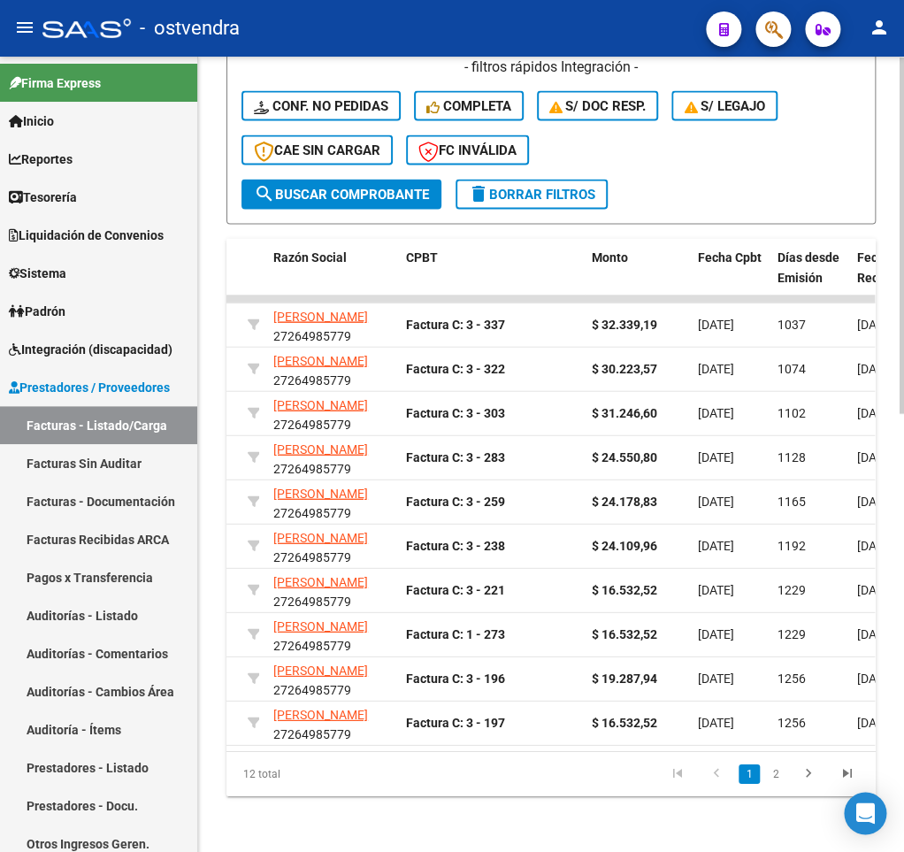
scroll to position [0, 45]
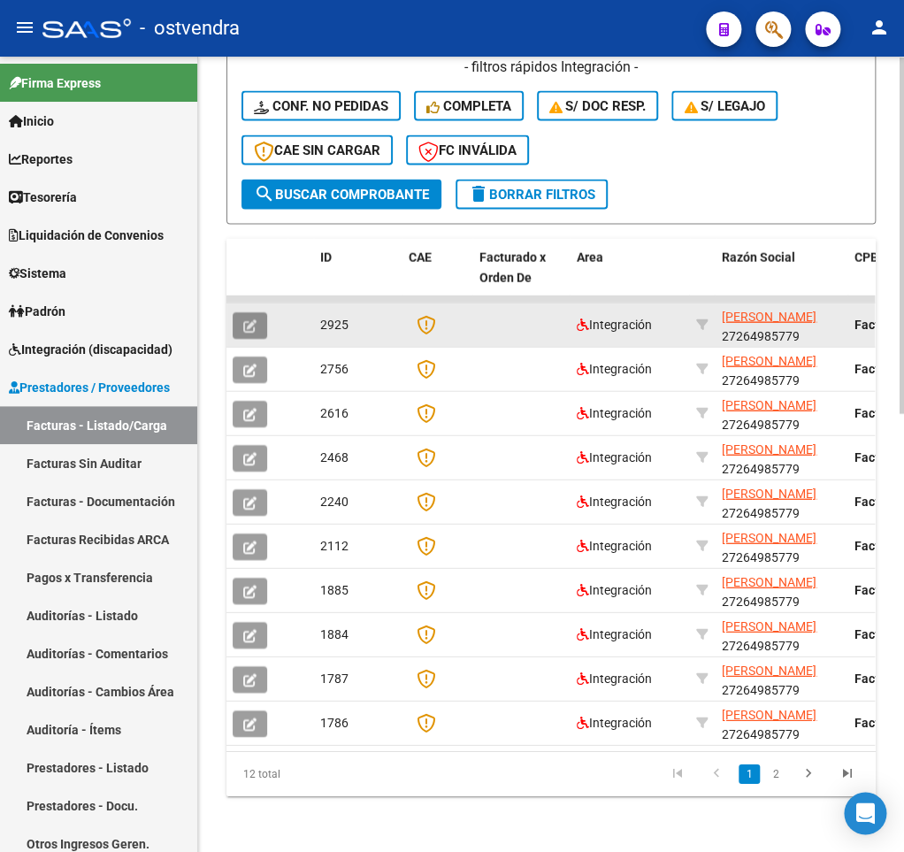
click at [255, 318] on icon "button" at bounding box center [249, 324] width 13 height 13
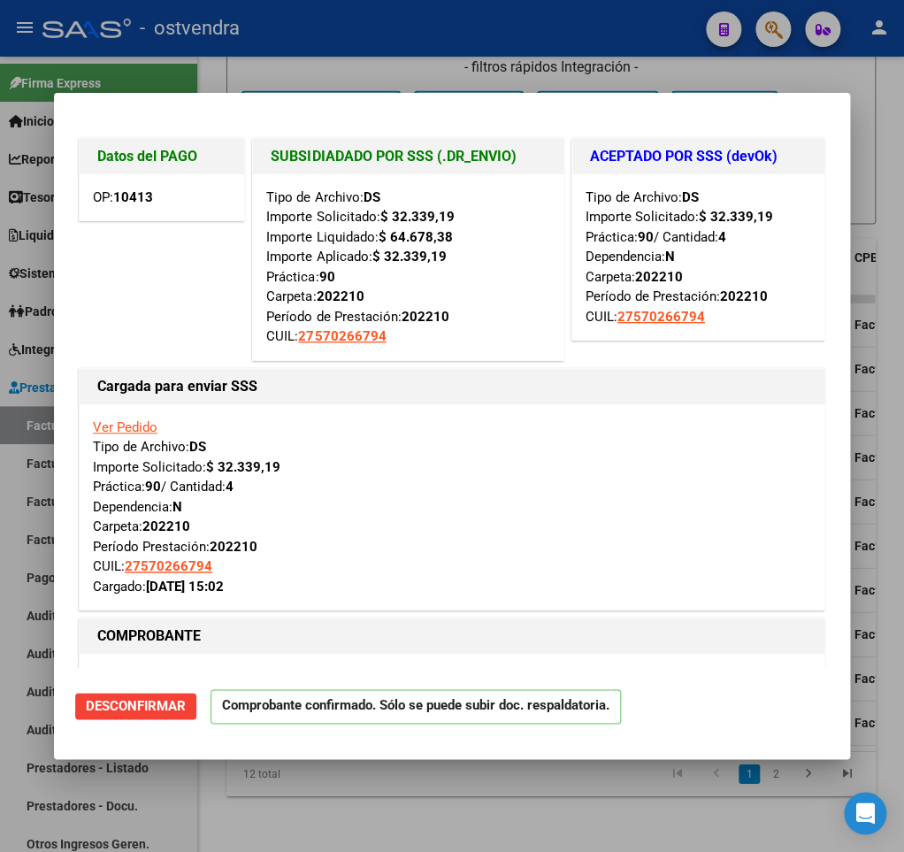
type input "$ 0,00"
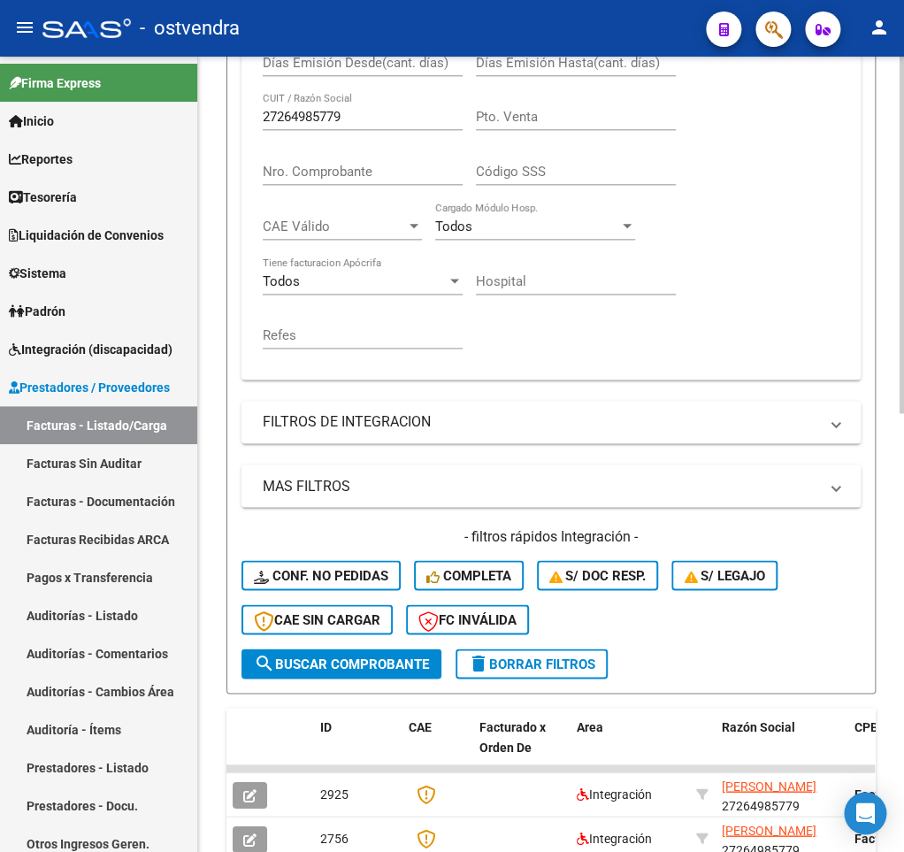
scroll to position [364, 0]
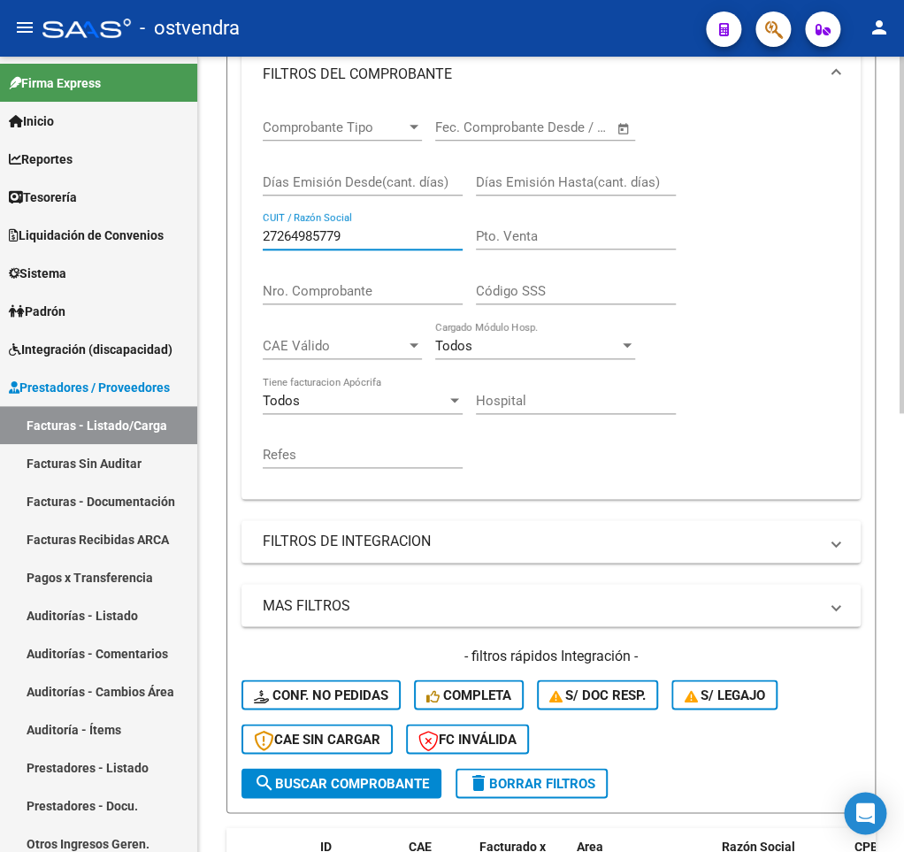
drag, startPoint x: 341, startPoint y: 241, endPoint x: 255, endPoint y: 230, distance: 87.3
click at [263, 230] on input "27264985779" at bounding box center [363, 236] width 200 height 16
click at [321, 233] on input "27264985779" at bounding box center [363, 236] width 200 height 16
paste input "0148844160"
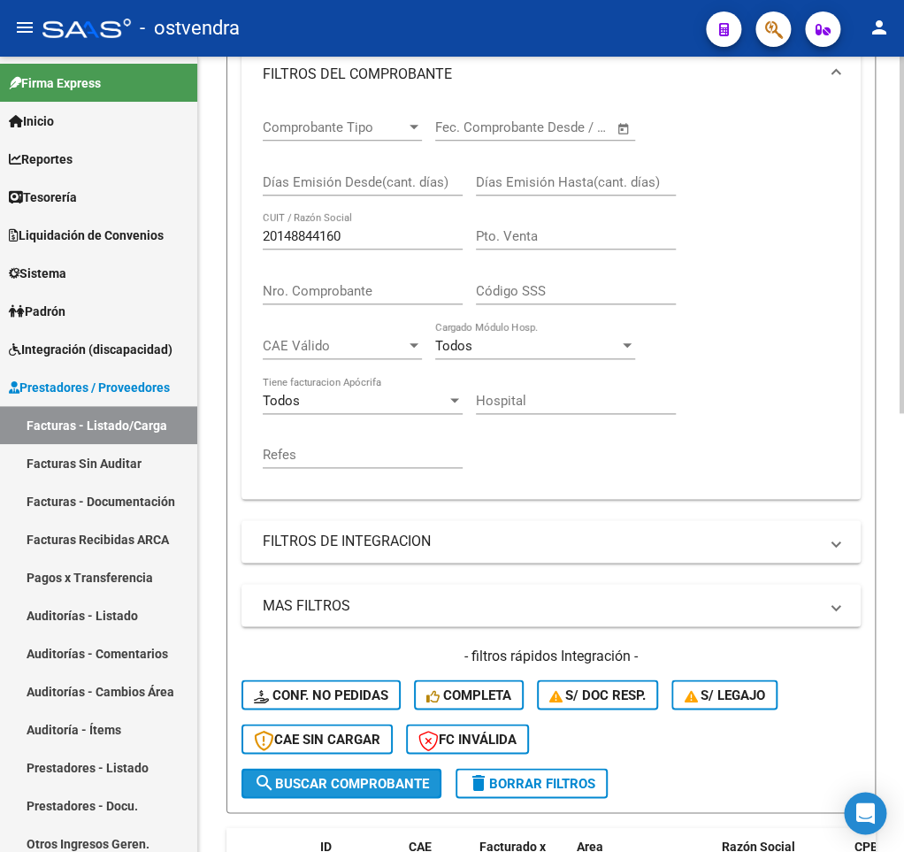
drag, startPoint x: 339, startPoint y: 787, endPoint x: 350, endPoint y: 727, distance: 61.2
click at [337, 787] on span "search Buscar Comprobante" at bounding box center [341, 783] width 175 height 16
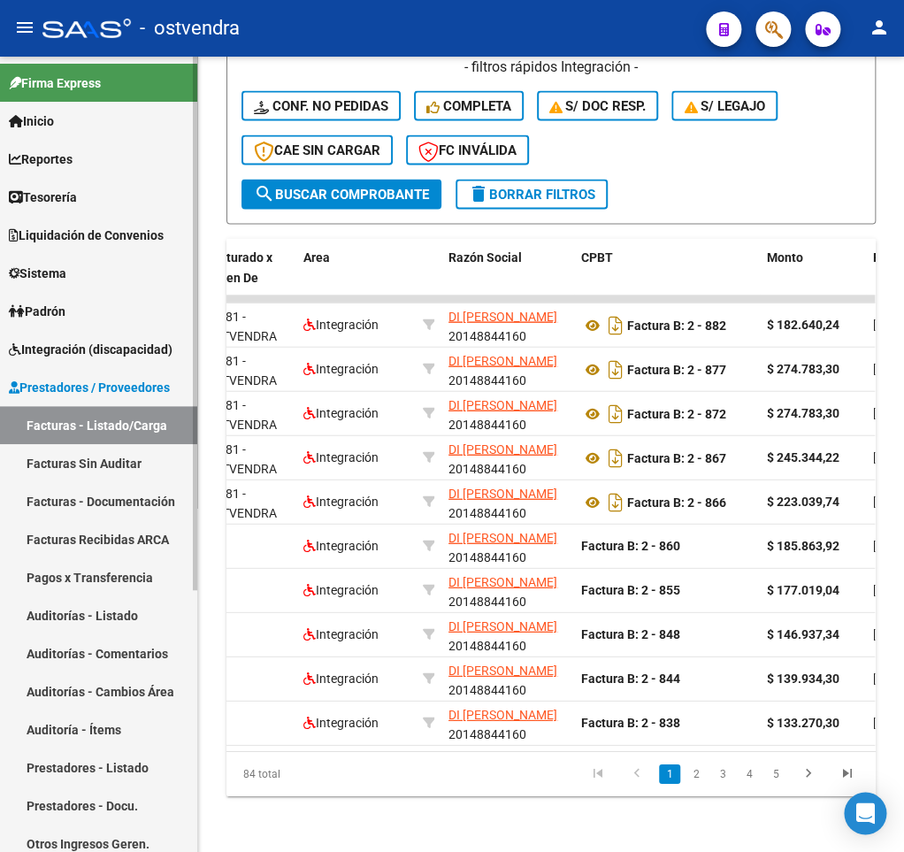
scroll to position [0, 249]
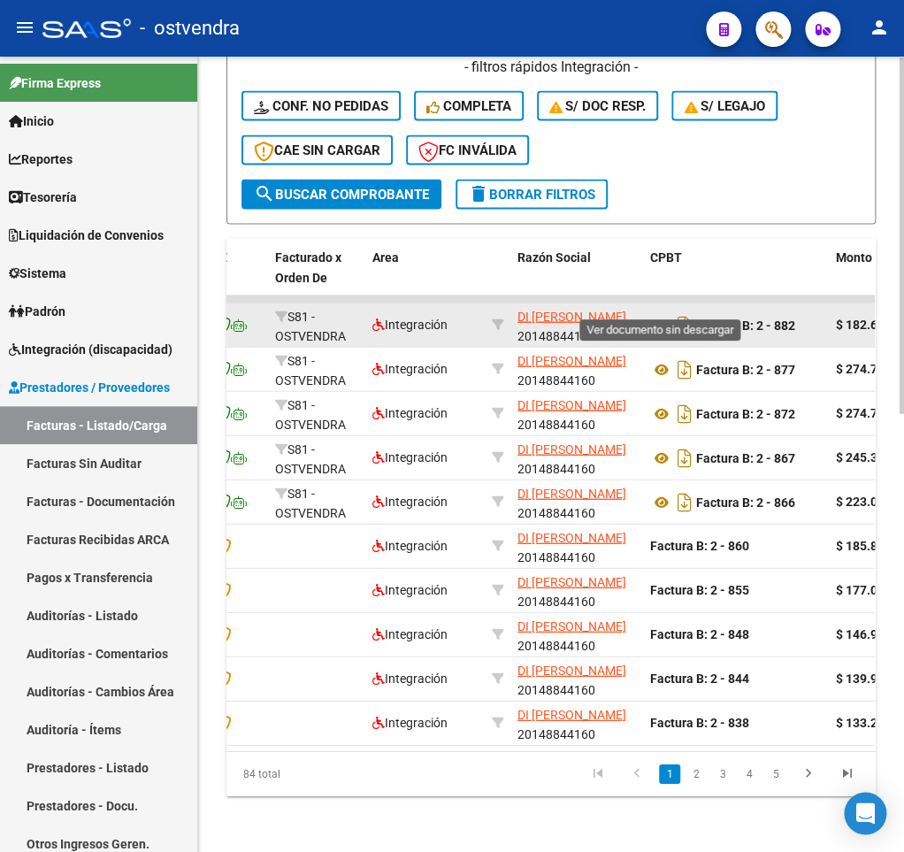
click at [667, 314] on icon at bounding box center [661, 324] width 23 height 21
click at [661, 314] on icon at bounding box center [661, 324] width 23 height 21
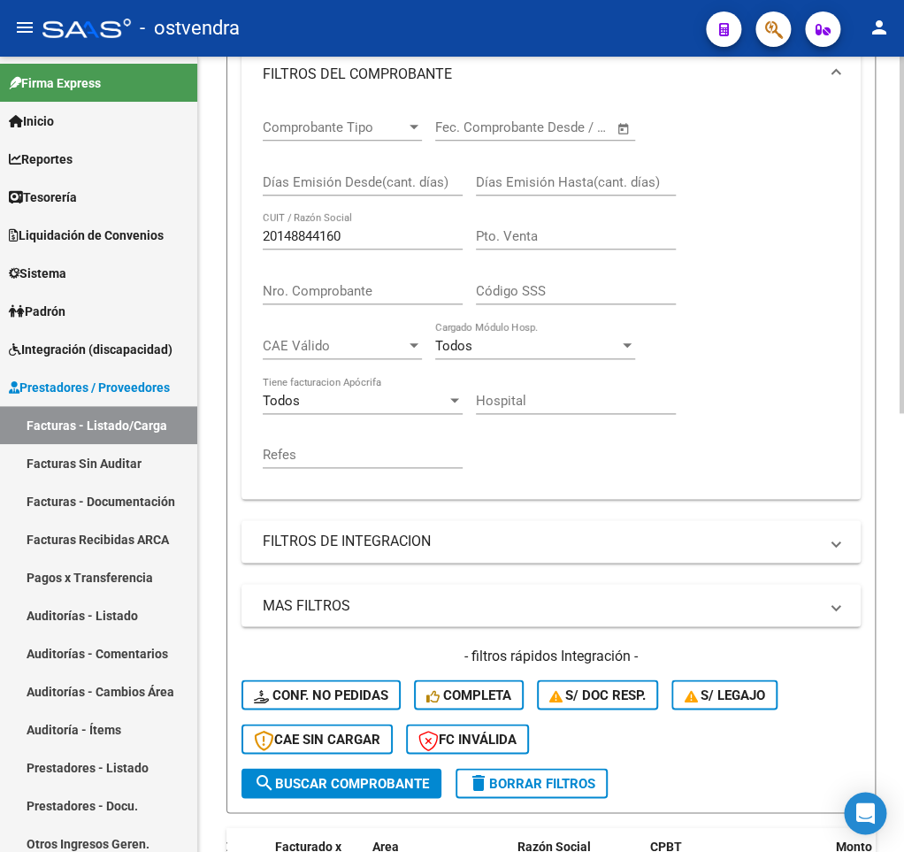
scroll to position [0, 0]
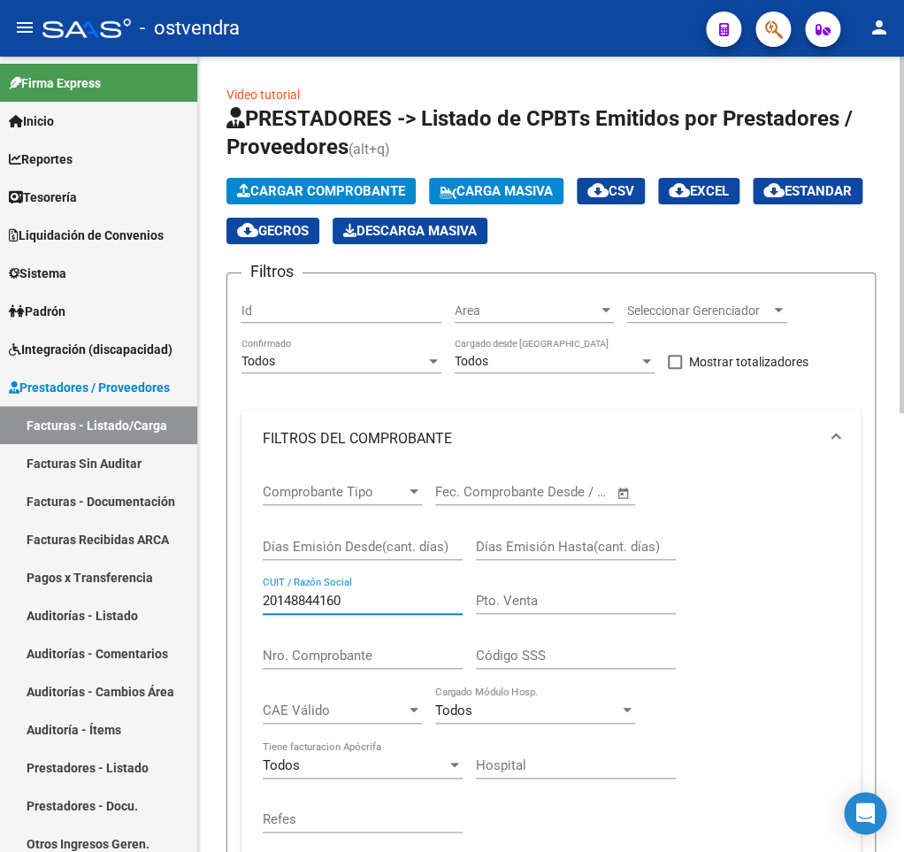
click at [308, 604] on input "20148844160" at bounding box center [363, 600] width 200 height 16
paste input "7282771956"
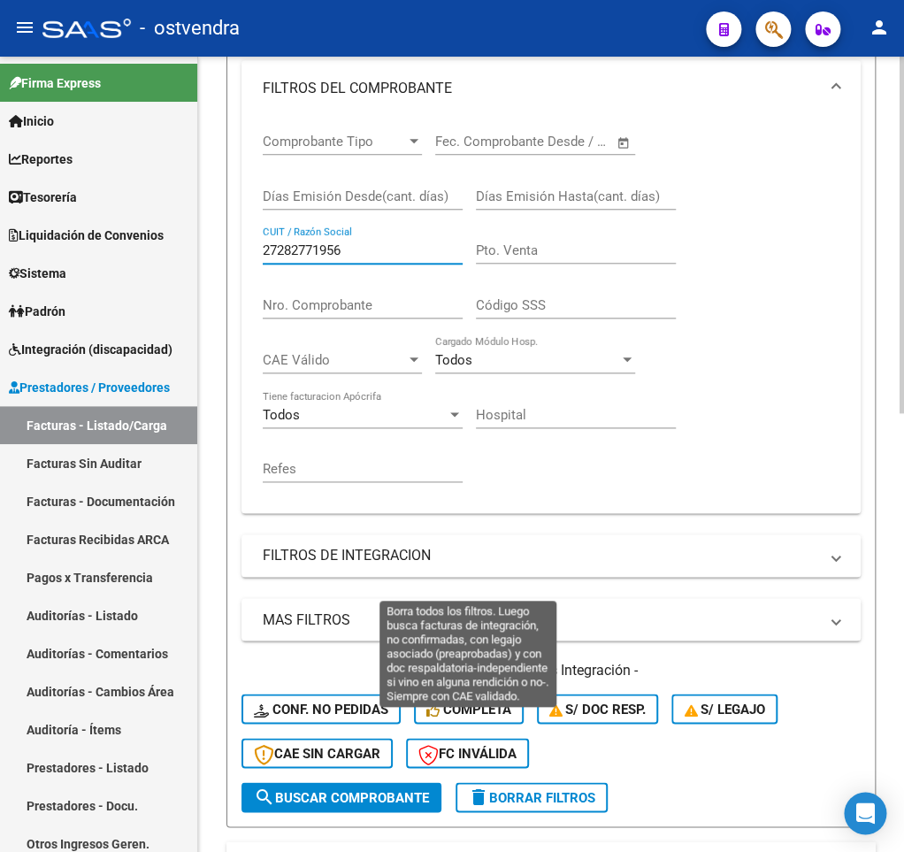
scroll to position [525, 0]
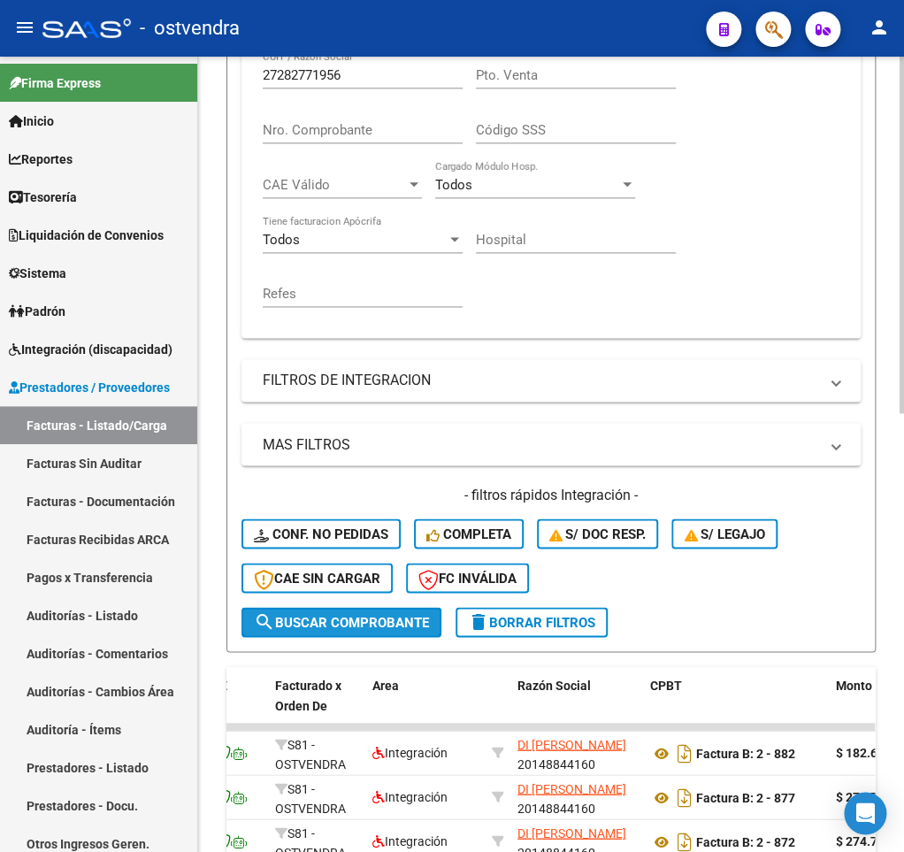
click at [358, 625] on span "search Buscar Comprobante" at bounding box center [341, 622] width 175 height 16
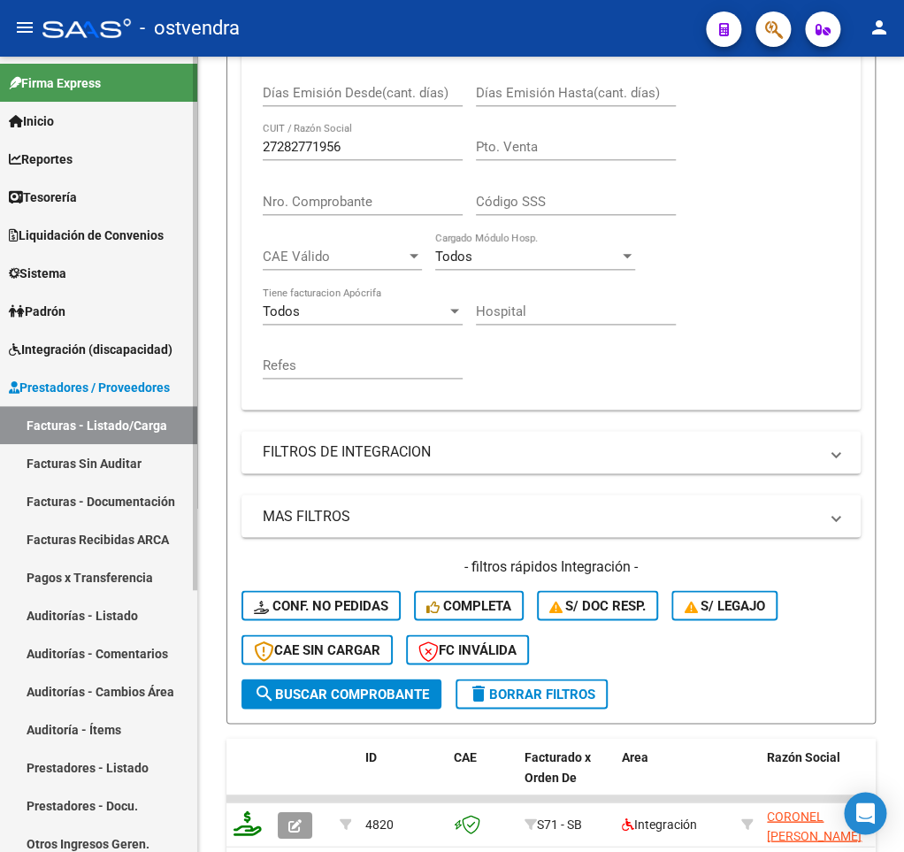
scroll to position [452, 0]
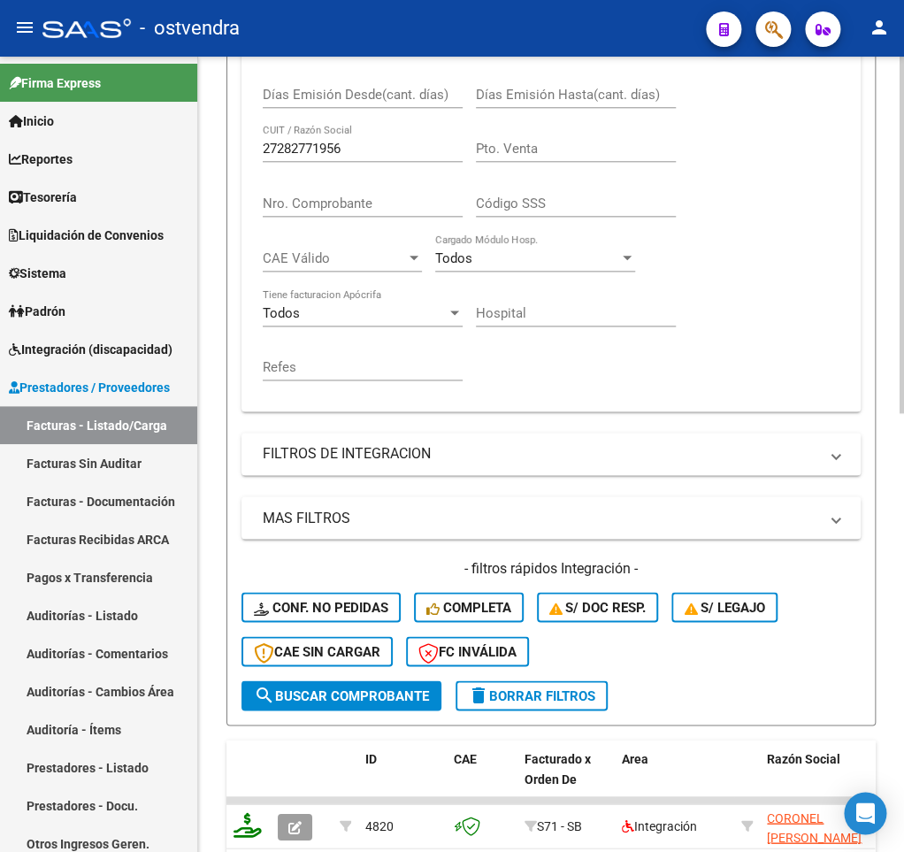
click at [297, 137] on div "27282771956 CUIT / Razón Social" at bounding box center [363, 143] width 200 height 38
click at [296, 151] on input "27282771956" at bounding box center [363, 149] width 200 height 16
paste input "2550161"
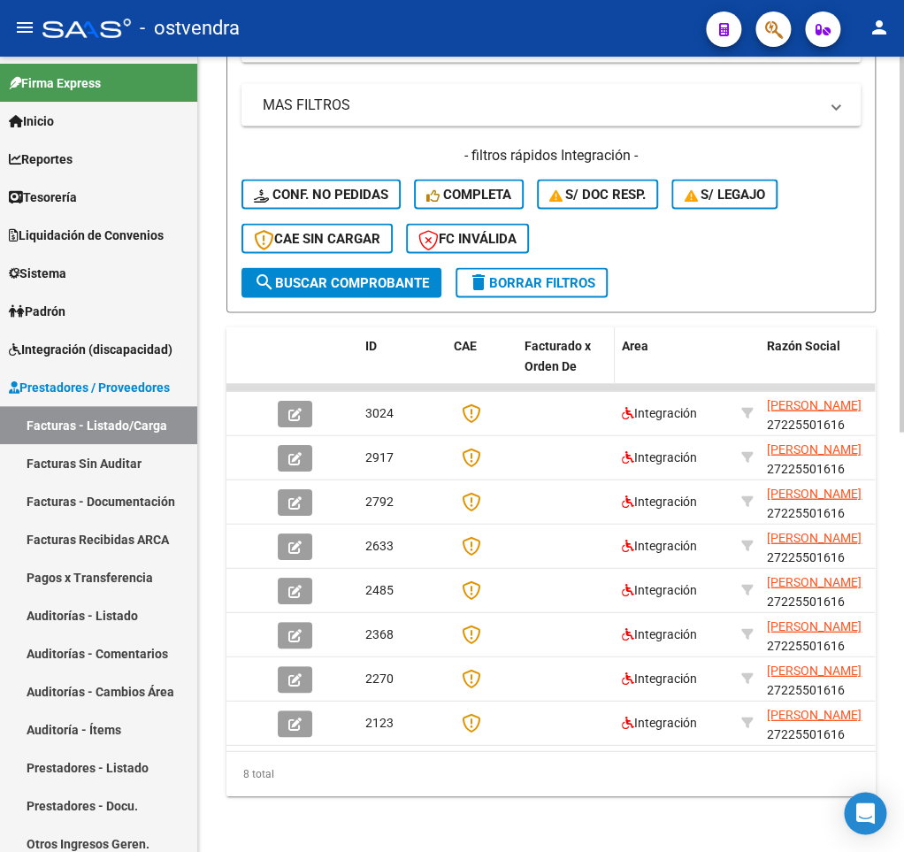
scroll to position [364, 0]
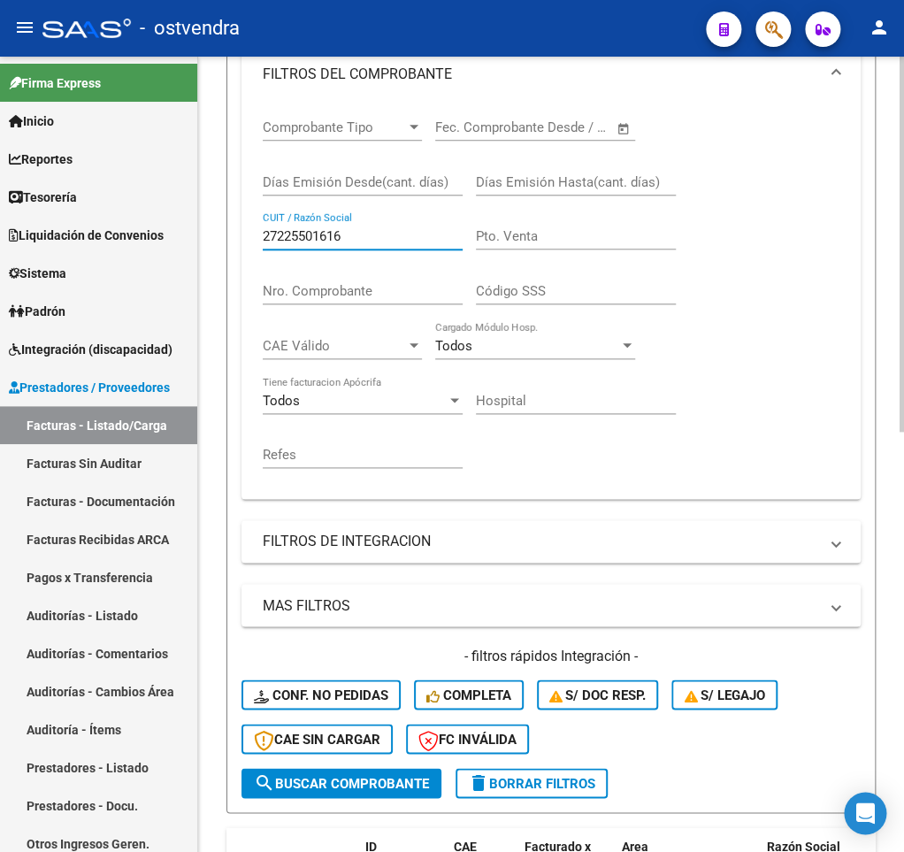
click at [284, 236] on input "27225501616" at bounding box center [363, 236] width 200 height 16
click at [284, 238] on input "27225501616" at bounding box center [363, 236] width 200 height 16
paste input "188258722"
click at [333, 782] on span "search Buscar Comprobante" at bounding box center [341, 783] width 175 height 16
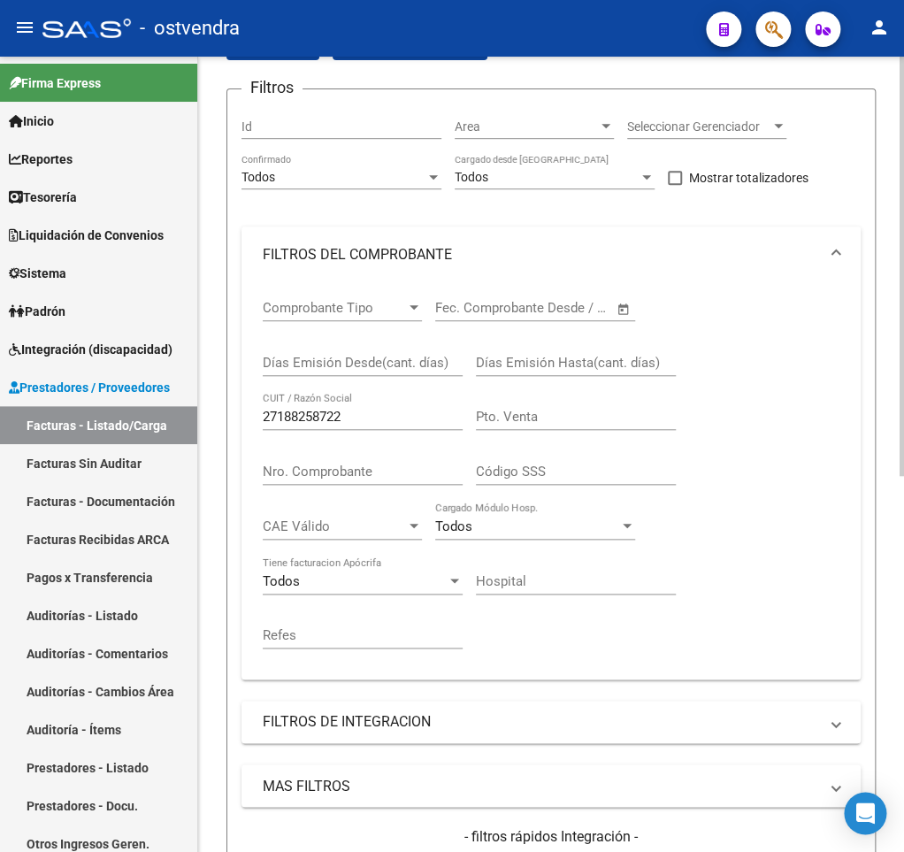
scroll to position [187, 0]
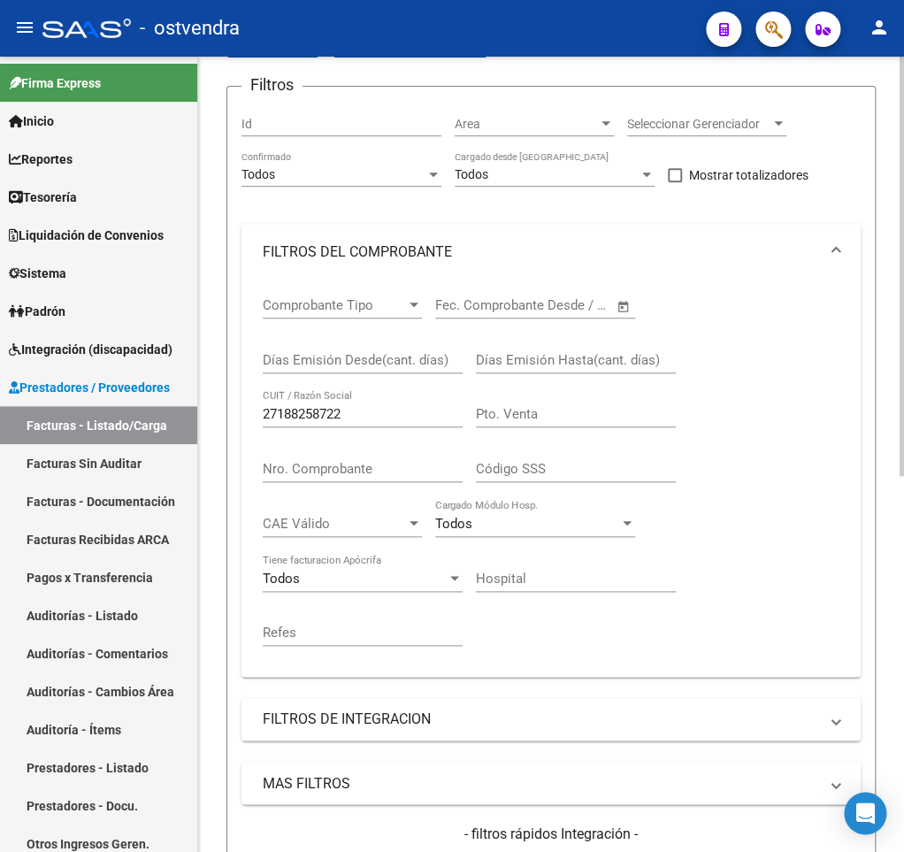
click at [310, 409] on input "27188258722" at bounding box center [363, 414] width 200 height 16
paste input "40403070"
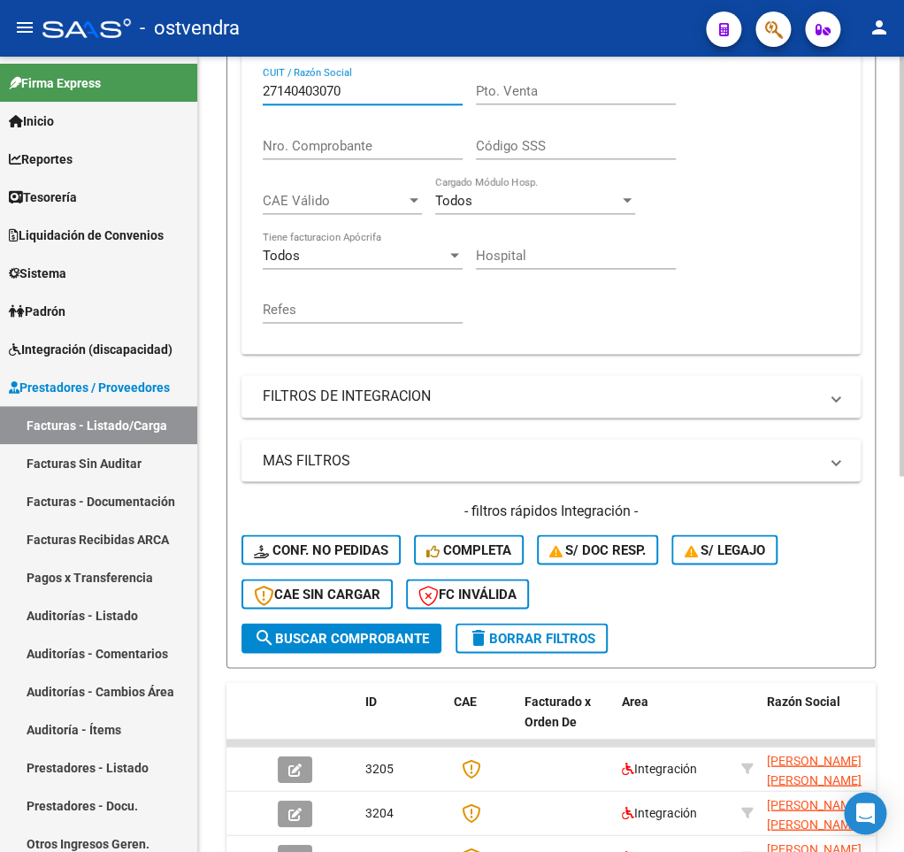
scroll to position [624, 0]
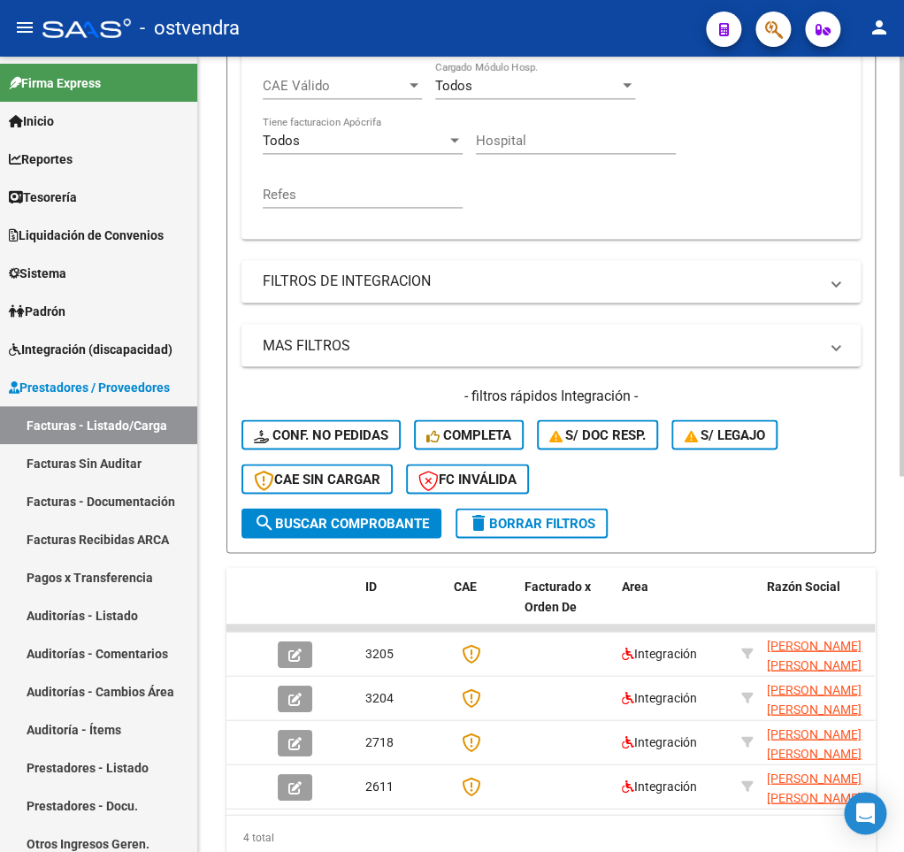
click at [310, 531] on span "search Buscar Comprobante" at bounding box center [341, 523] width 175 height 16
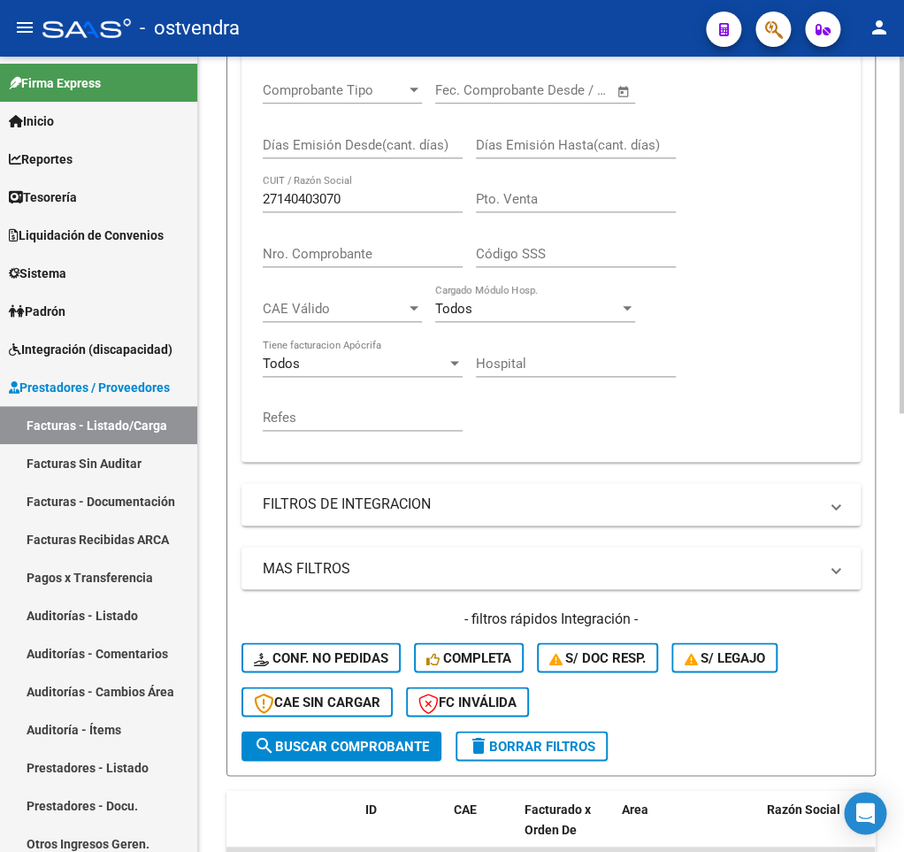
scroll to position [362, 0]
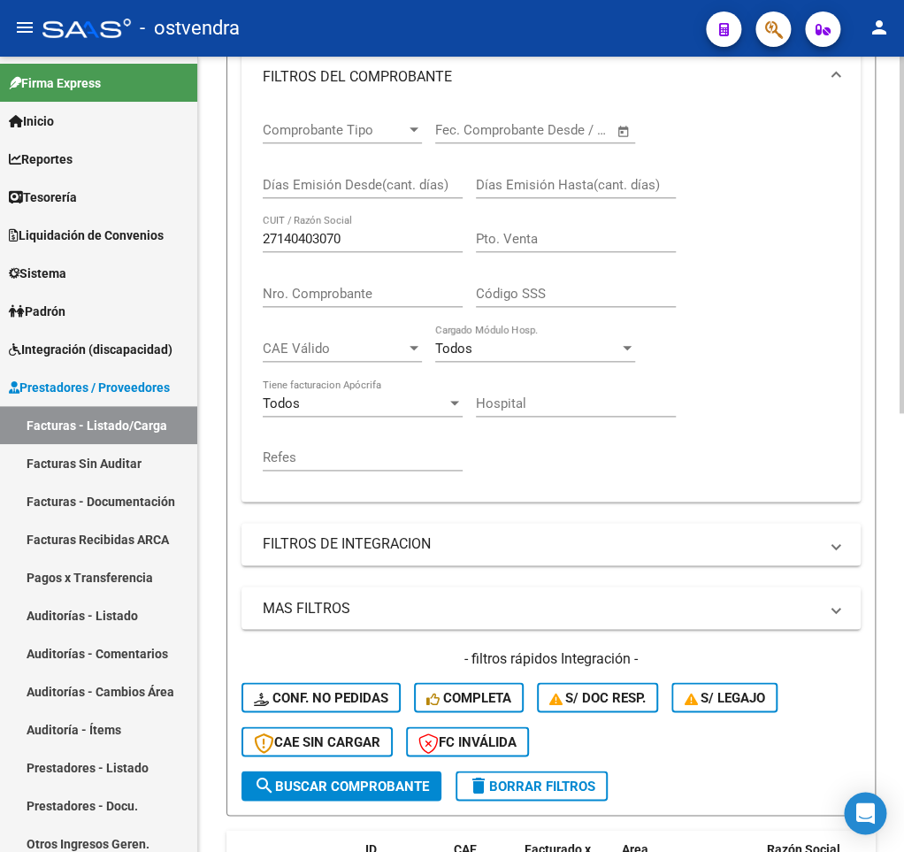
click at [302, 233] on input "27140403070" at bounding box center [363, 239] width 200 height 16
paste input "322943984"
click at [350, 793] on span "search Buscar Comprobante" at bounding box center [341, 785] width 175 height 16
click at [302, 244] on input "27322943984" at bounding box center [363, 239] width 200 height 16
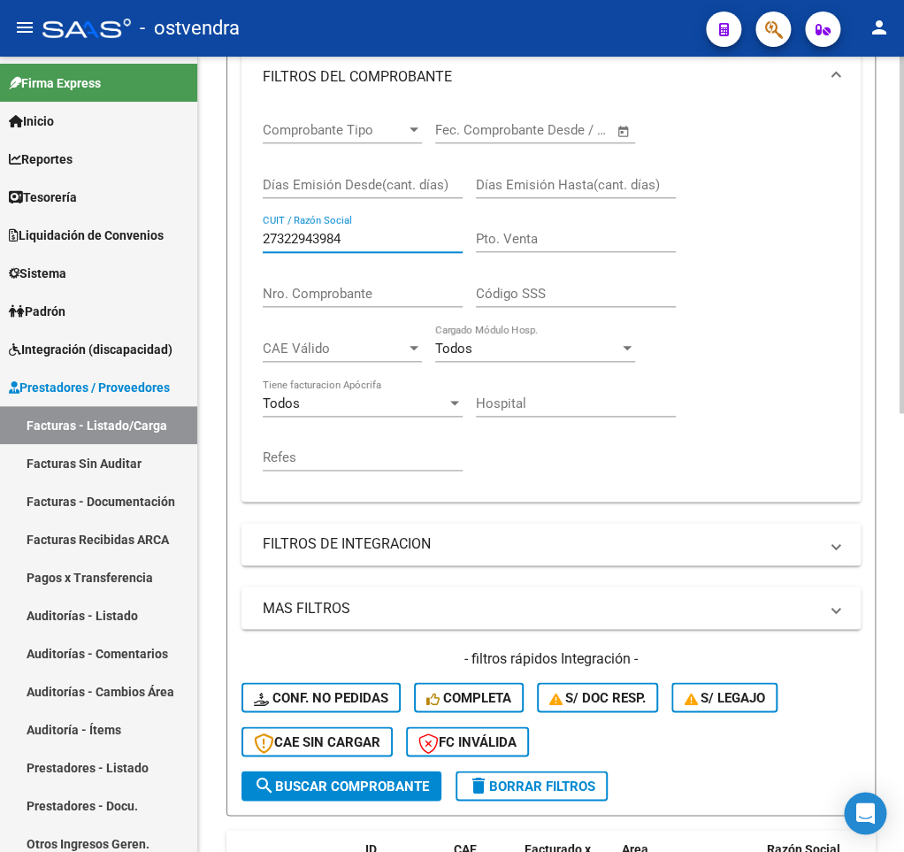
click at [302, 244] on input "27322943984" at bounding box center [363, 239] width 200 height 16
paste input "182574738"
drag, startPoint x: 369, startPoint y: 792, endPoint x: 374, endPoint y: 700, distance: 92.1
click at [368, 792] on span "search Buscar Comprobante" at bounding box center [341, 785] width 175 height 16
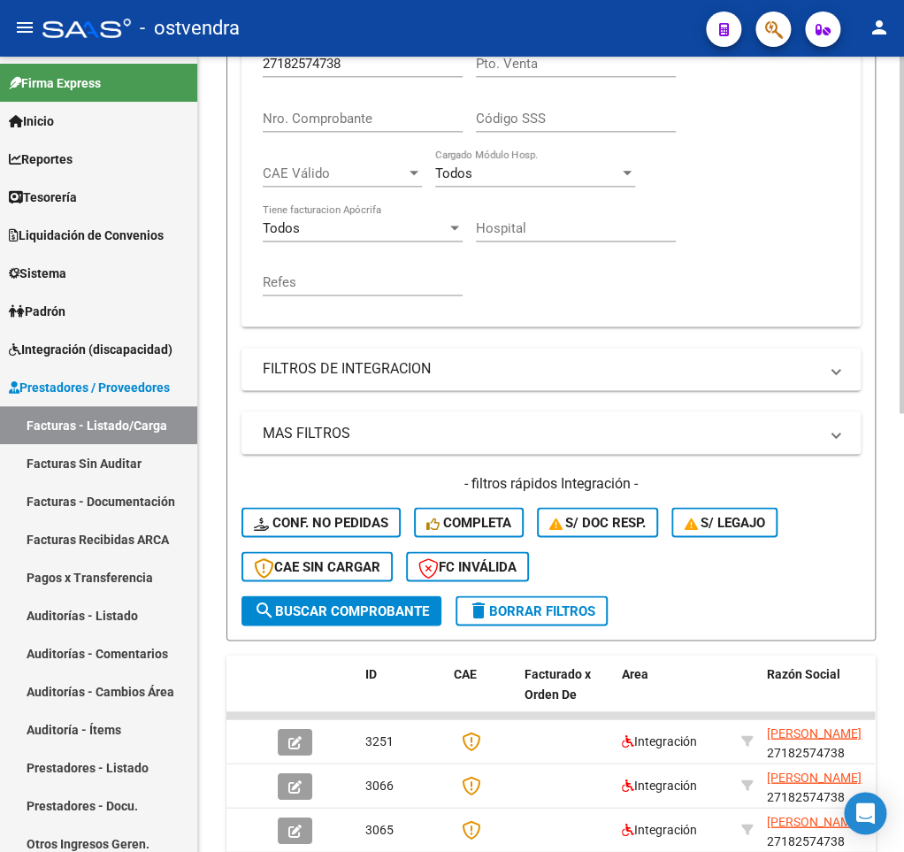
scroll to position [449, 0]
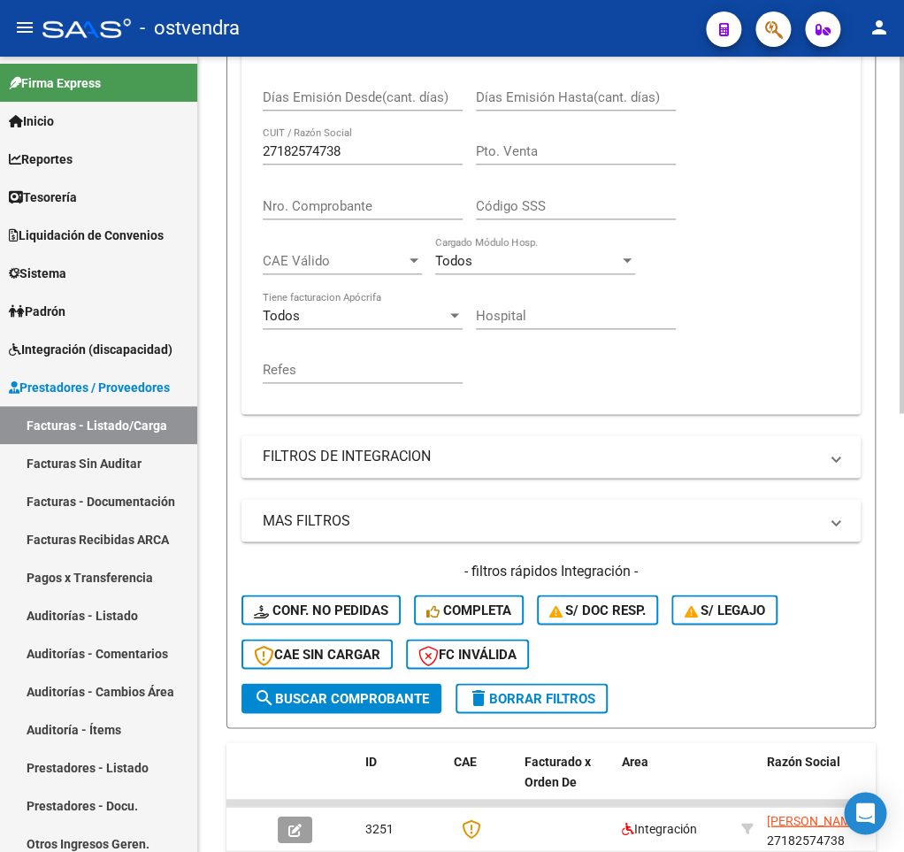
click at [304, 141] on div "27182574738 CUIT / Razón Social" at bounding box center [363, 145] width 200 height 38
click at [302, 150] on input "27182574738" at bounding box center [363, 151] width 200 height 16
click at [302, 153] on input "27182574738" at bounding box center [363, 151] width 200 height 16
paste input "7139525"
click at [305, 692] on span "search Buscar Comprobante" at bounding box center [341, 698] width 175 height 16
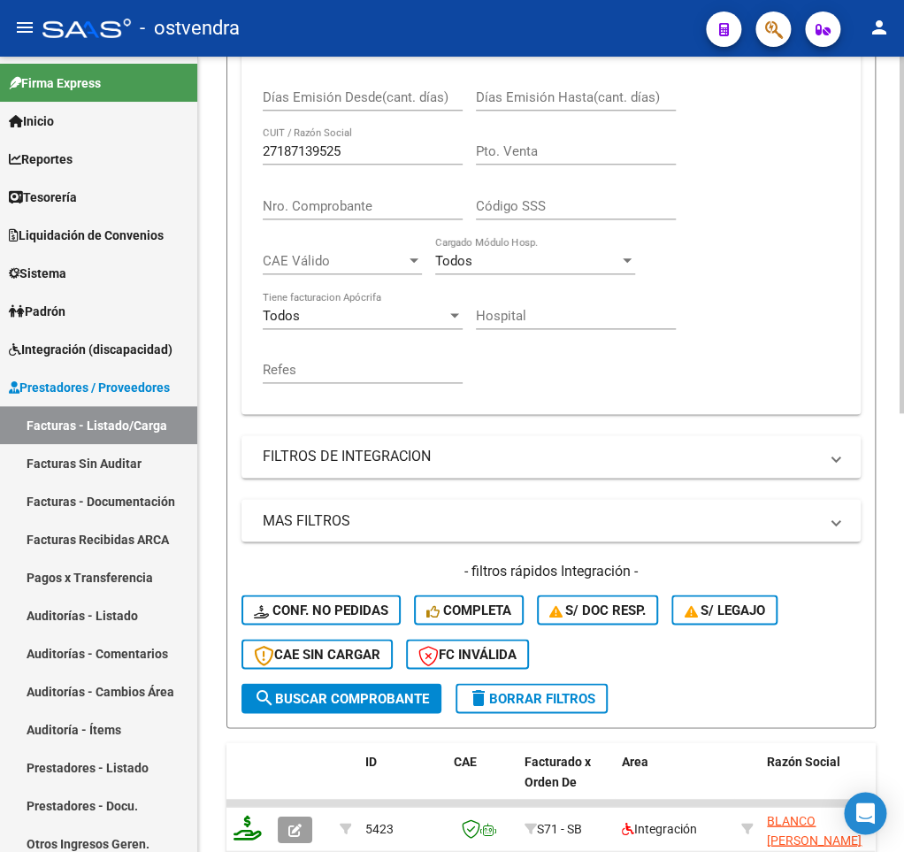
click at [300, 156] on input "27187139525" at bounding box center [363, 151] width 200 height 16
paste input "31632178"
click at [312, 702] on span "search Buscar Comprobante" at bounding box center [341, 698] width 175 height 16
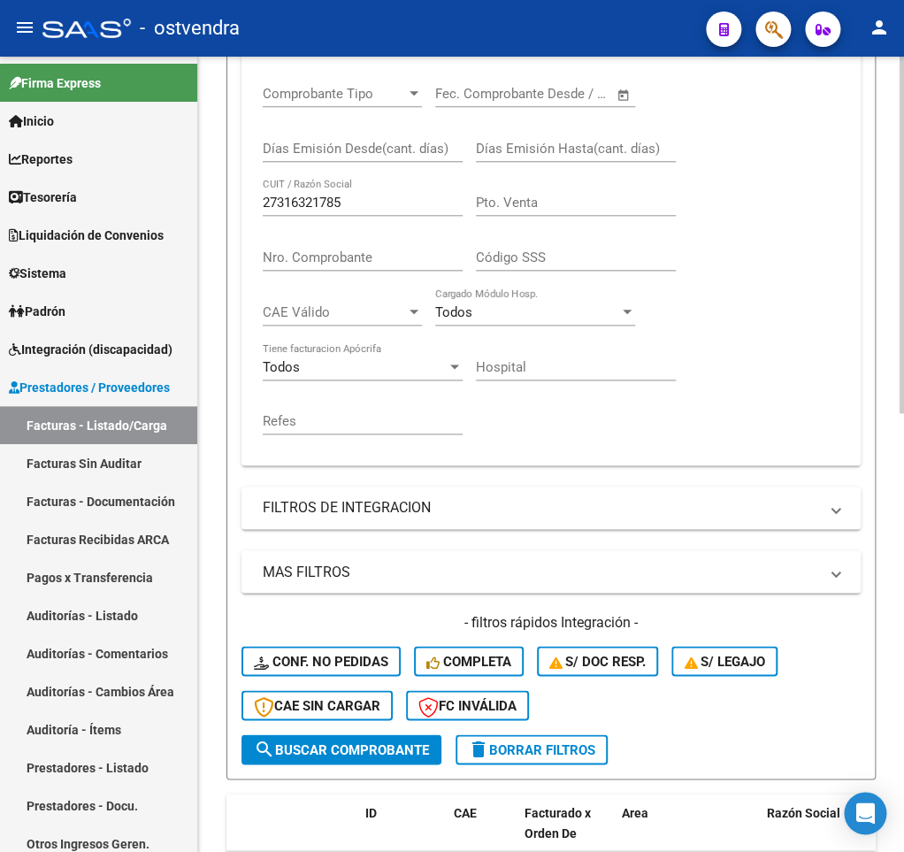
scroll to position [362, 0]
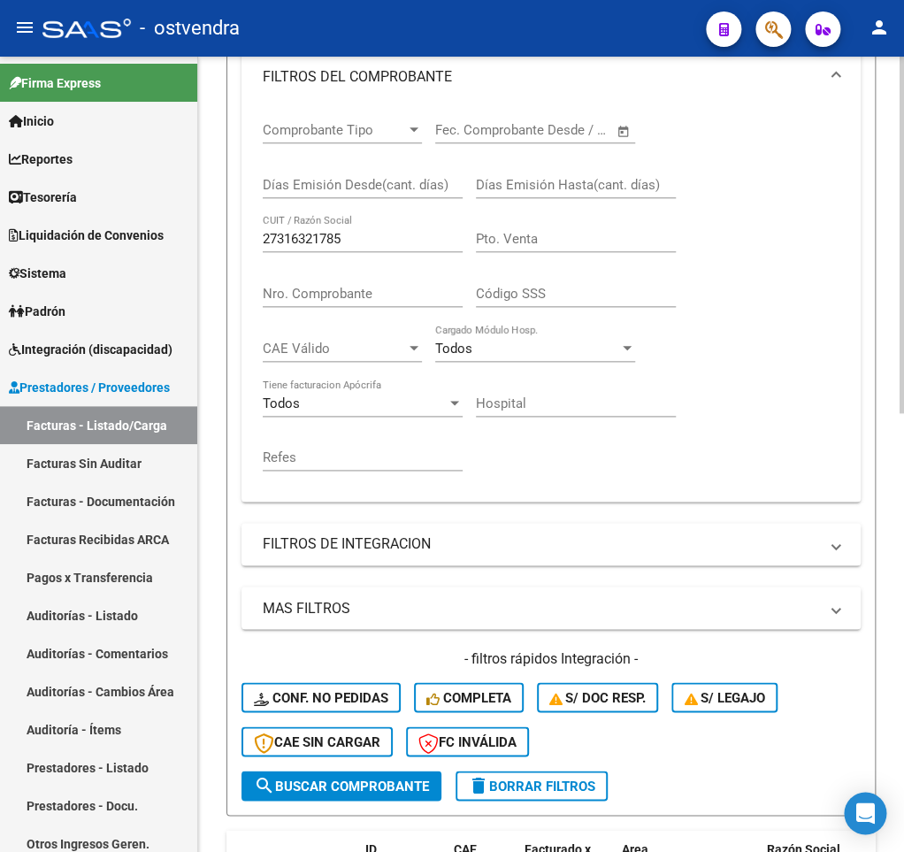
click at [317, 227] on div "27316321785 CUIT / Razón Social" at bounding box center [363, 233] width 200 height 38
click at [310, 235] on input "27316321785" at bounding box center [363, 239] width 200 height 16
paste input "03206529"
click at [341, 787] on span "search Buscar Comprobante" at bounding box center [341, 785] width 175 height 16
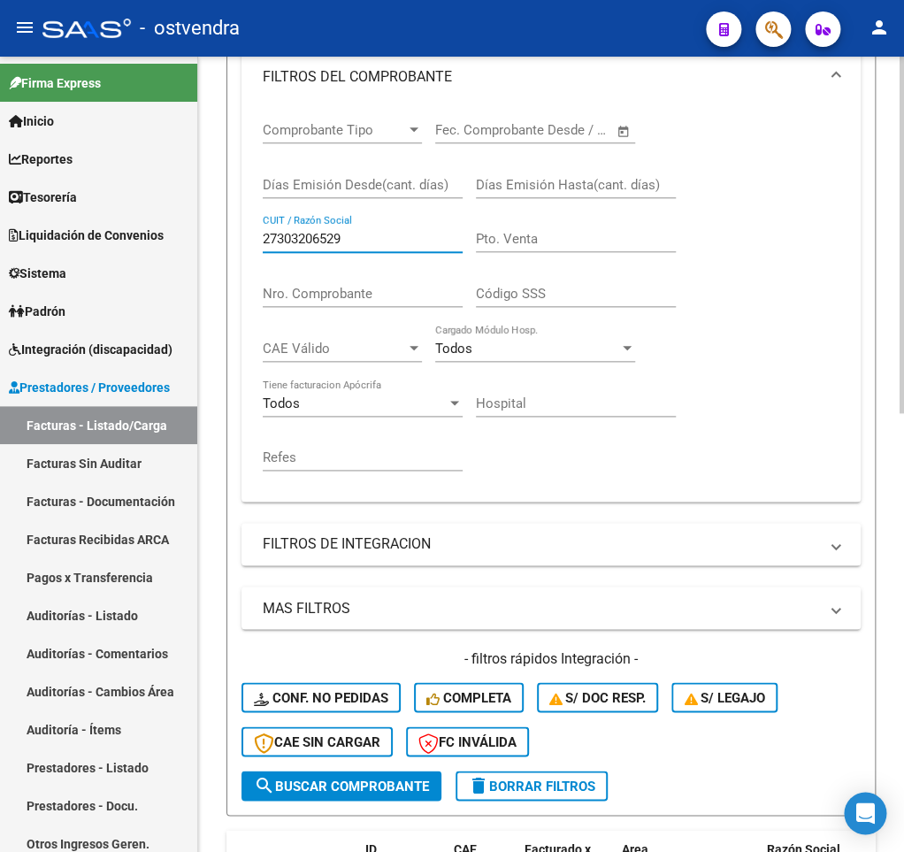
click at [310, 236] on input "27303206529" at bounding box center [363, 239] width 200 height 16
paste input "35752940"
click at [347, 779] on span "search Buscar Comprobante" at bounding box center [341, 785] width 175 height 16
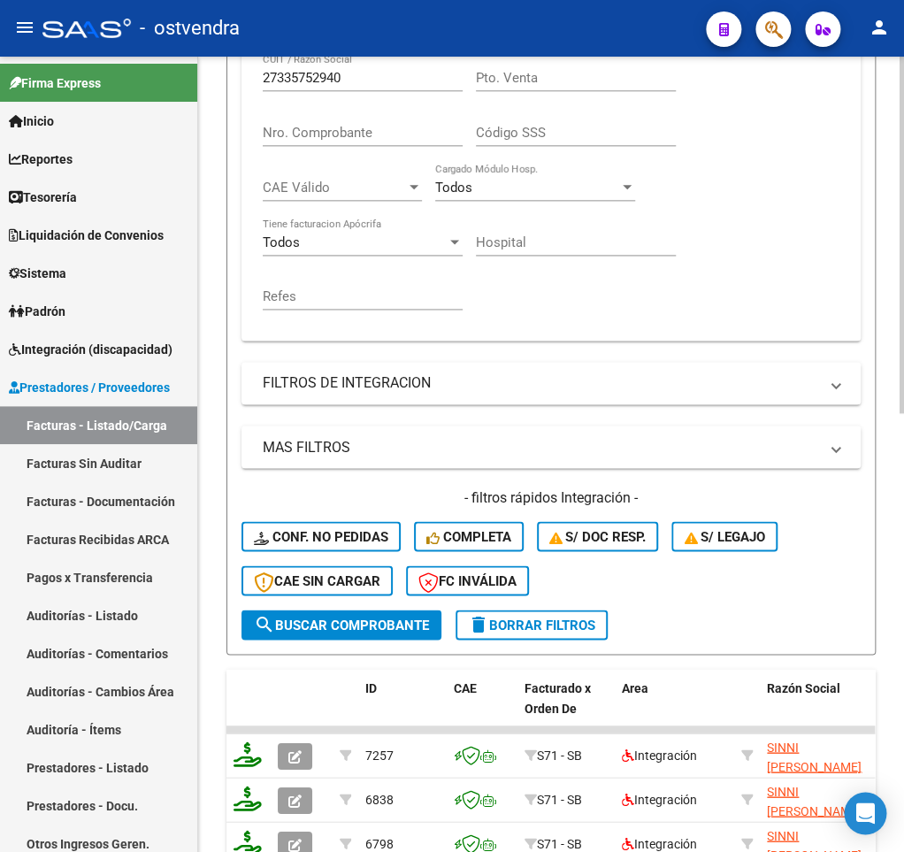
scroll to position [449, 0]
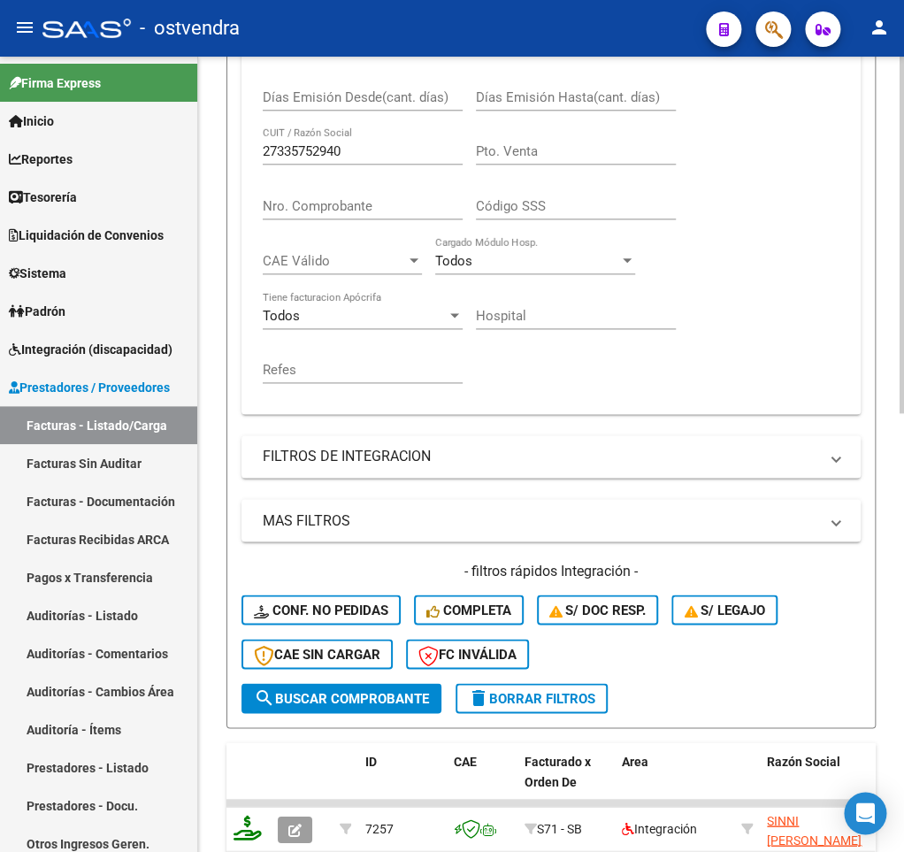
click at [313, 137] on div "27335752940 CUIT / Razón Social" at bounding box center [363, 145] width 200 height 38
click at [309, 150] on input "27335752940" at bounding box center [363, 151] width 200 height 16
paste input "0186964927"
click at [341, 705] on span "search Buscar Comprobante" at bounding box center [341, 698] width 175 height 16
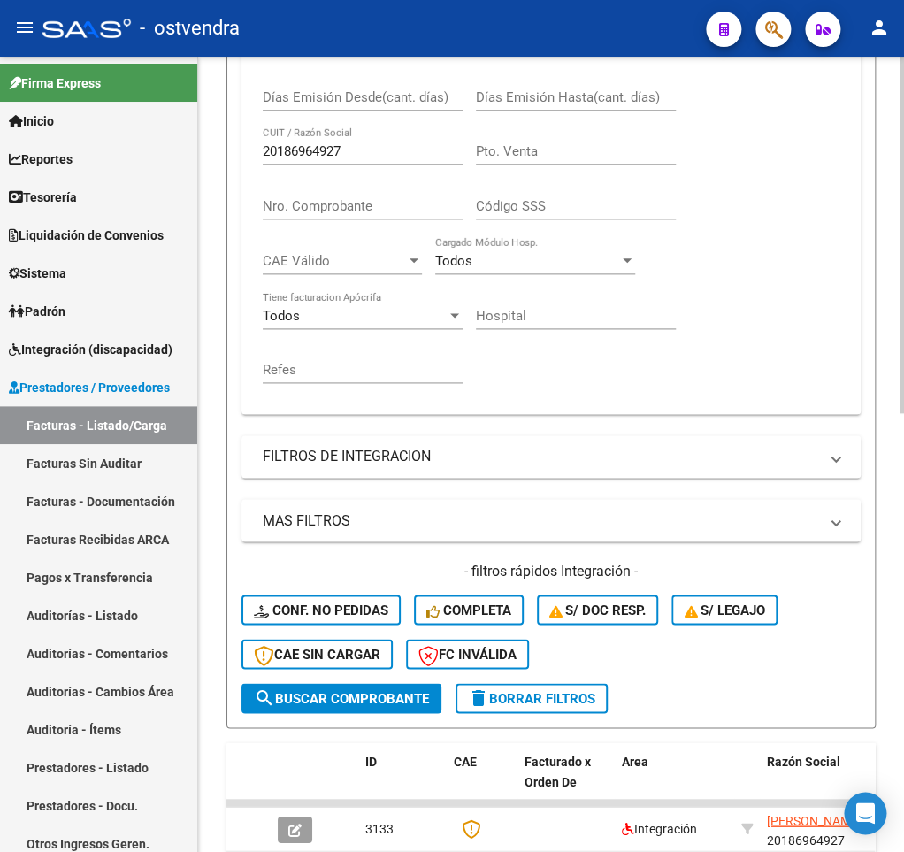
click at [302, 154] on input "20186964927" at bounding box center [363, 151] width 200 height 16
paste input "300971378"
click at [345, 705] on span "search Buscar Comprobante" at bounding box center [341, 698] width 175 height 16
click at [287, 150] on input "20300971378" at bounding box center [363, 151] width 200 height 16
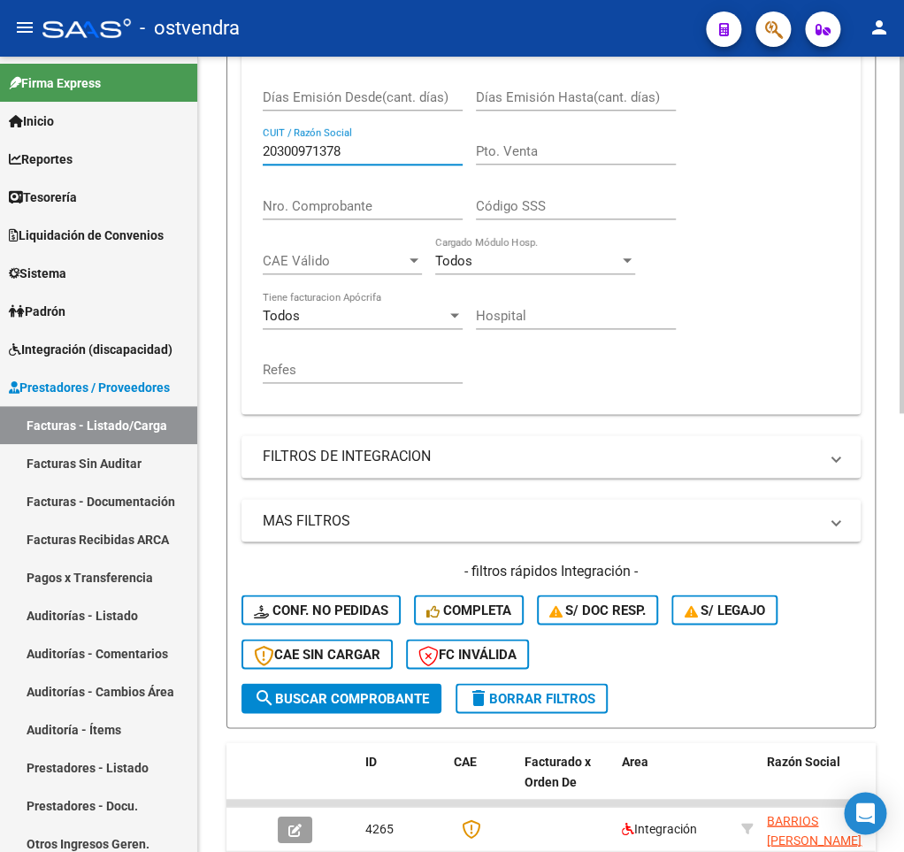
click at [287, 150] on input "20300971378" at bounding box center [363, 151] width 200 height 16
paste input "7361656631"
click at [294, 692] on span "search Buscar Comprobante" at bounding box center [341, 698] width 175 height 16
click at [288, 153] on input "27361656631" at bounding box center [363, 151] width 200 height 16
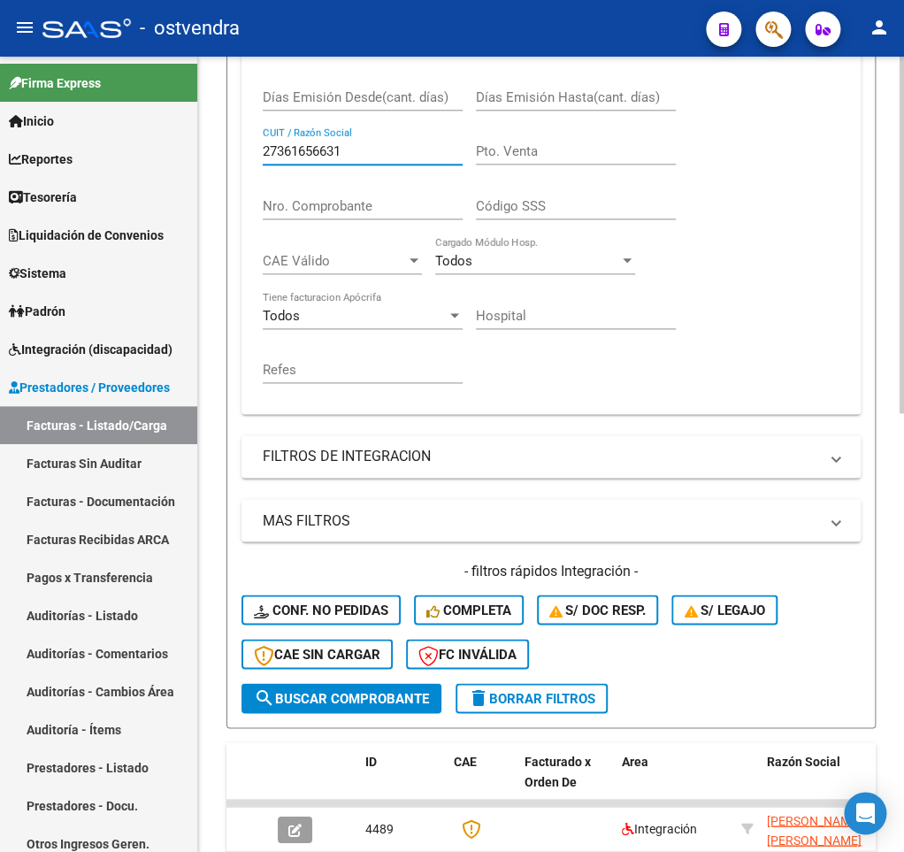
paste input "4274191747"
click at [350, 705] on span "search Buscar Comprobante" at bounding box center [341, 698] width 175 height 16
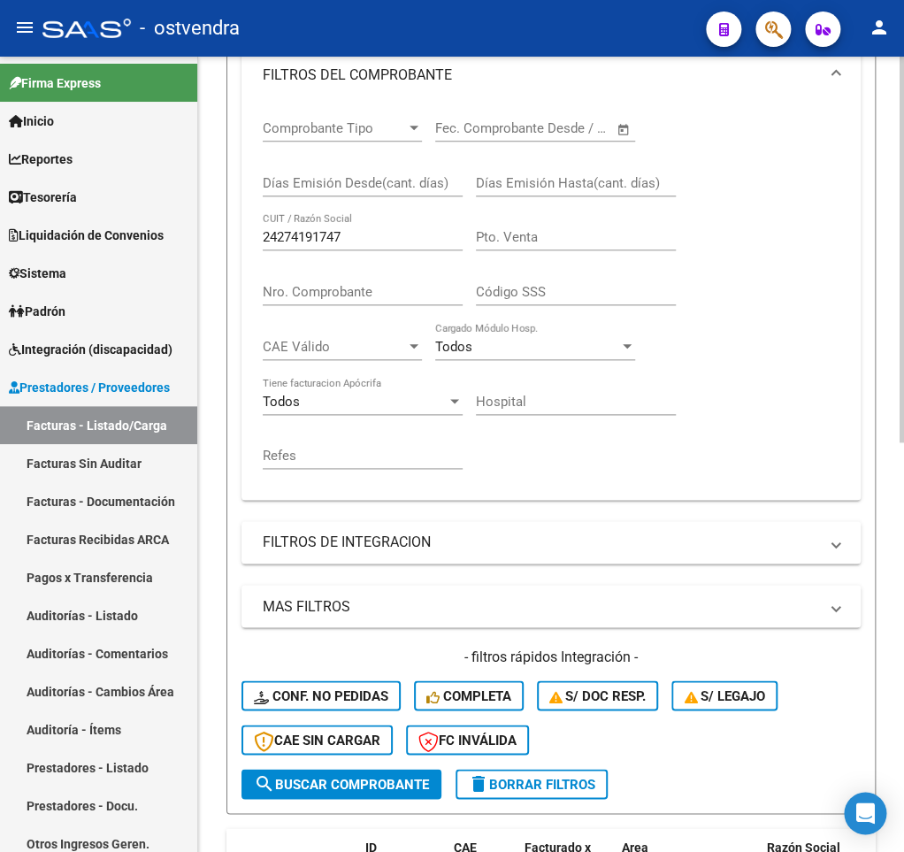
scroll to position [362, 0]
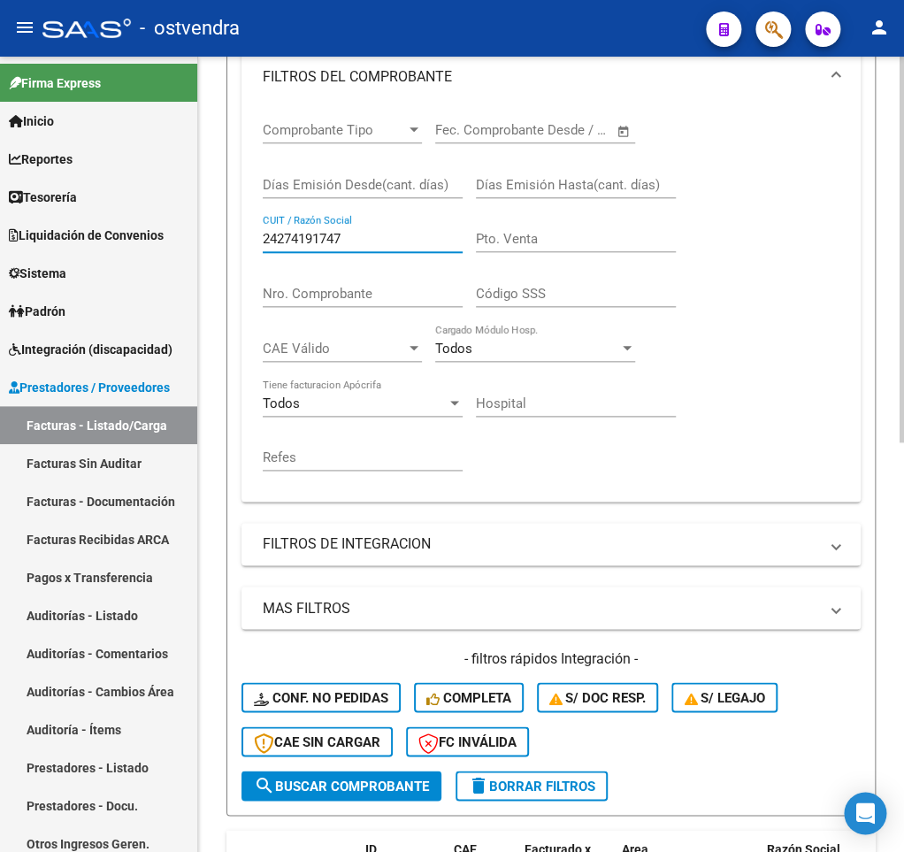
click at [336, 233] on input "24274191747" at bounding box center [363, 239] width 200 height 16
paste input "7137702946"
type input "27137702946"
click at [358, 790] on span "search Buscar Comprobante" at bounding box center [341, 785] width 175 height 16
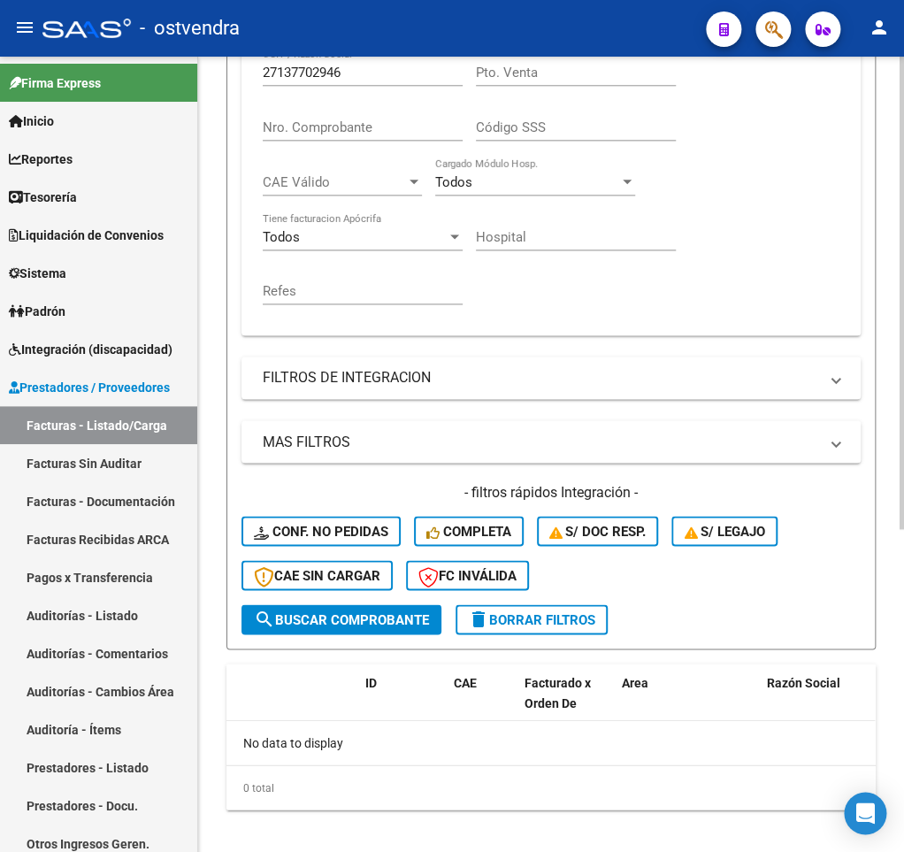
scroll to position [544, 0]
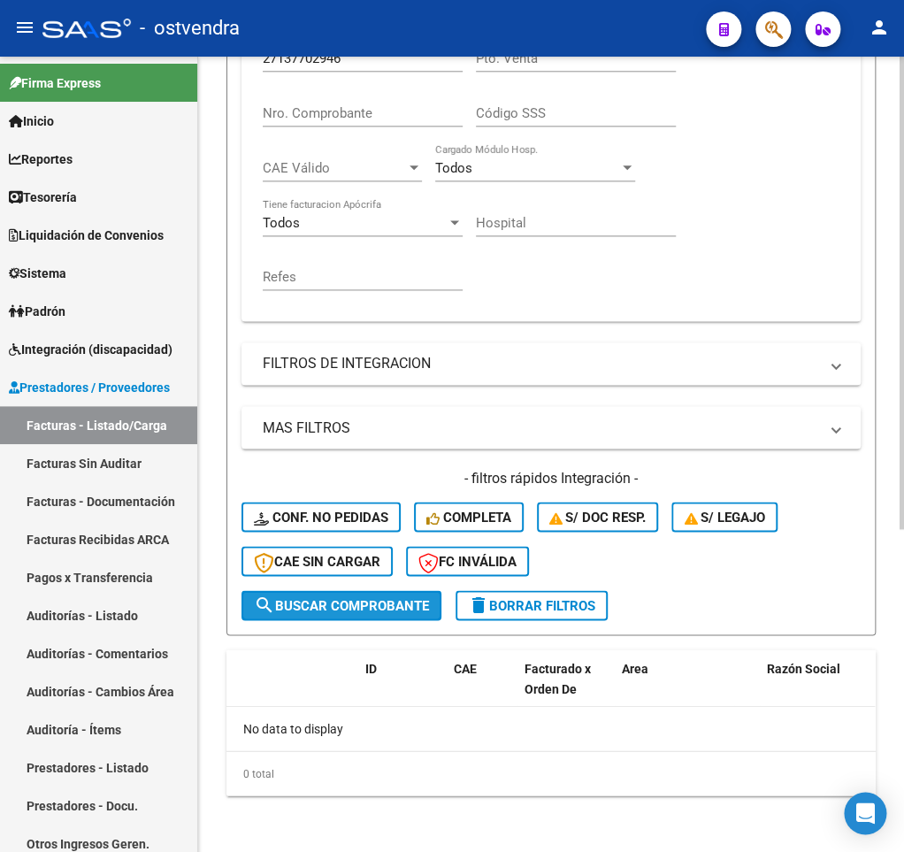
click at [349, 599] on span "search Buscar Comprobante" at bounding box center [341, 605] width 175 height 16
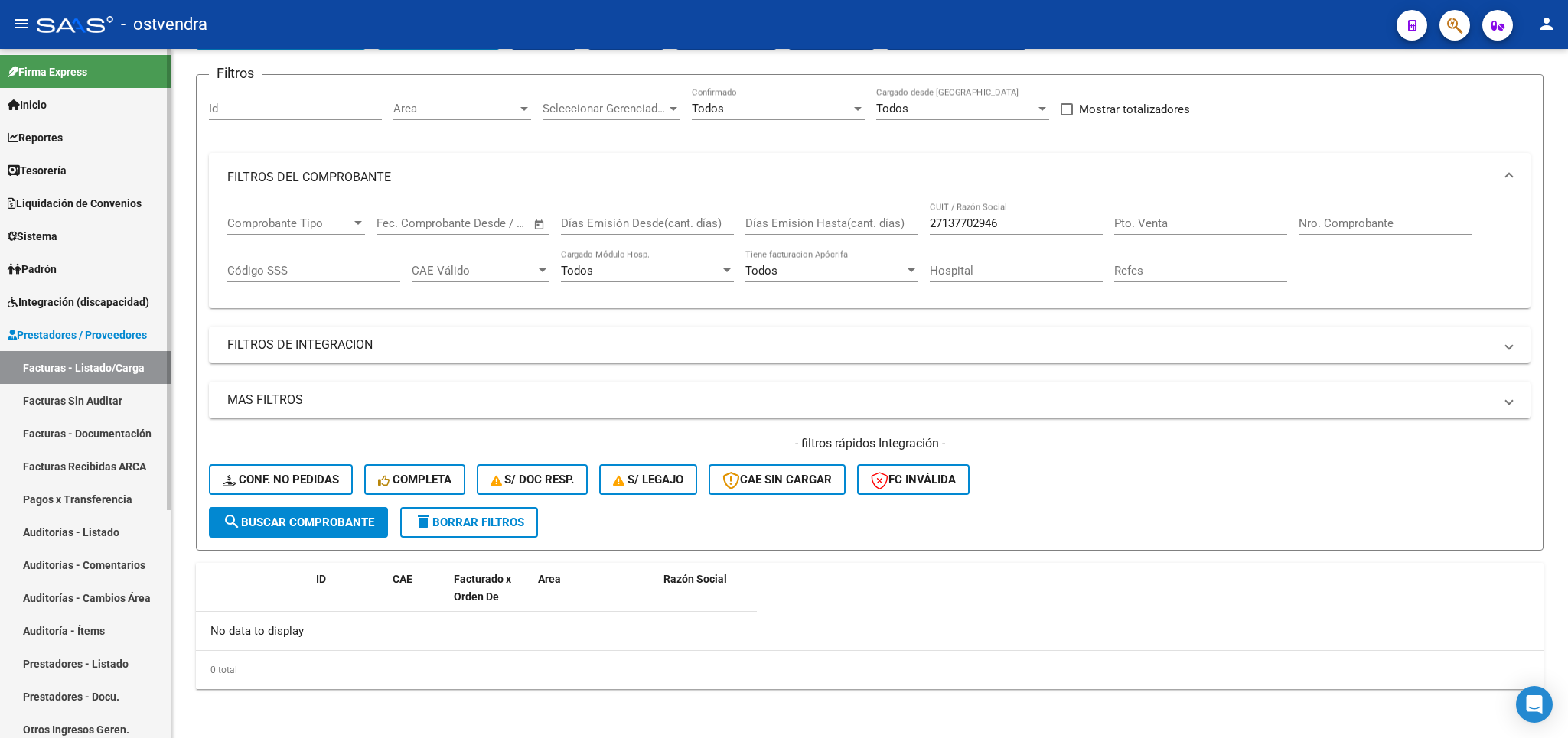
scroll to position [109, 0]
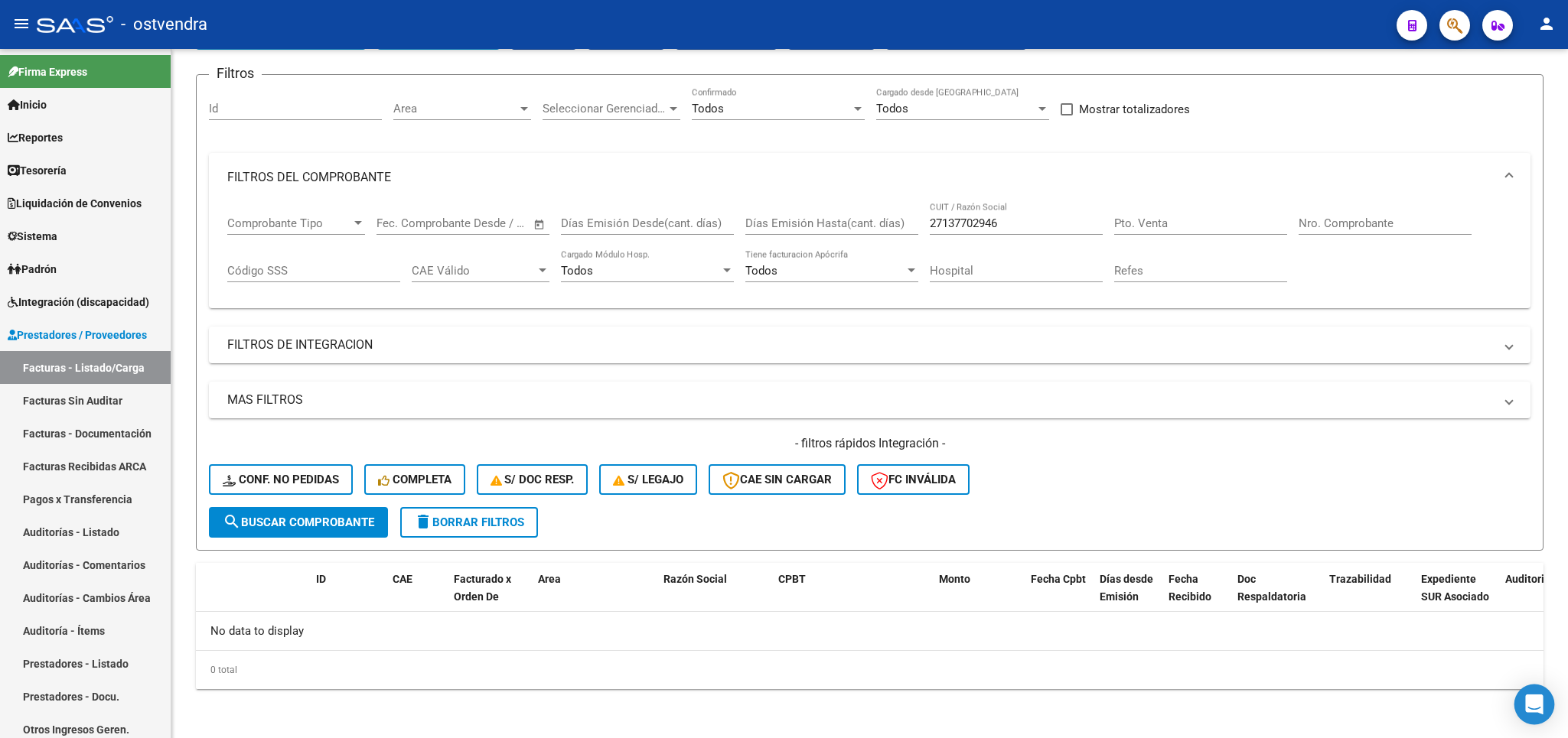
click at [1544, 699] on div "Open Intercom Messenger" at bounding box center [1534, 704] width 41 height 41
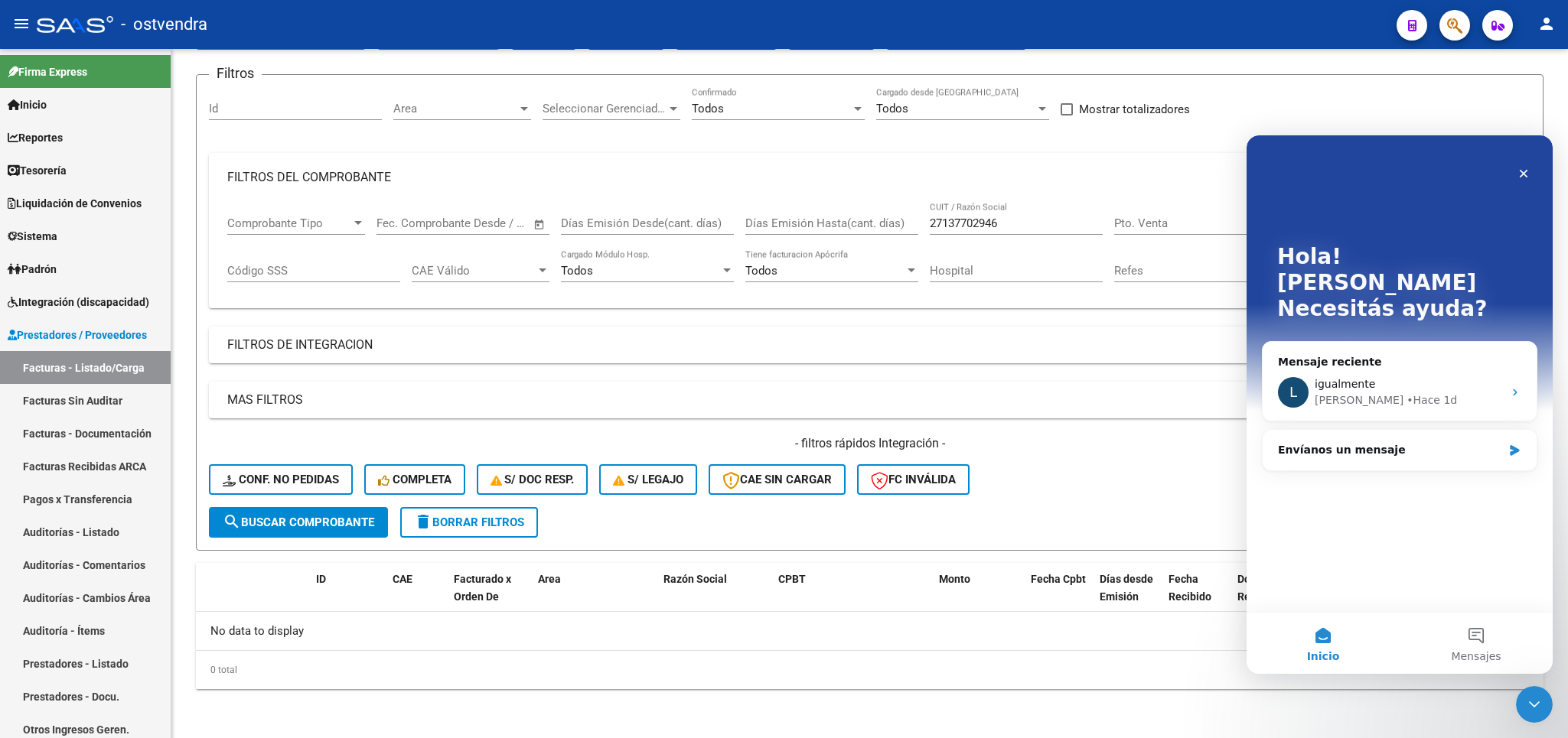
scroll to position [0, 0]
click at [1513, 446] on icon "Intercom Messenger" at bounding box center [1514, 451] width 10 height 10
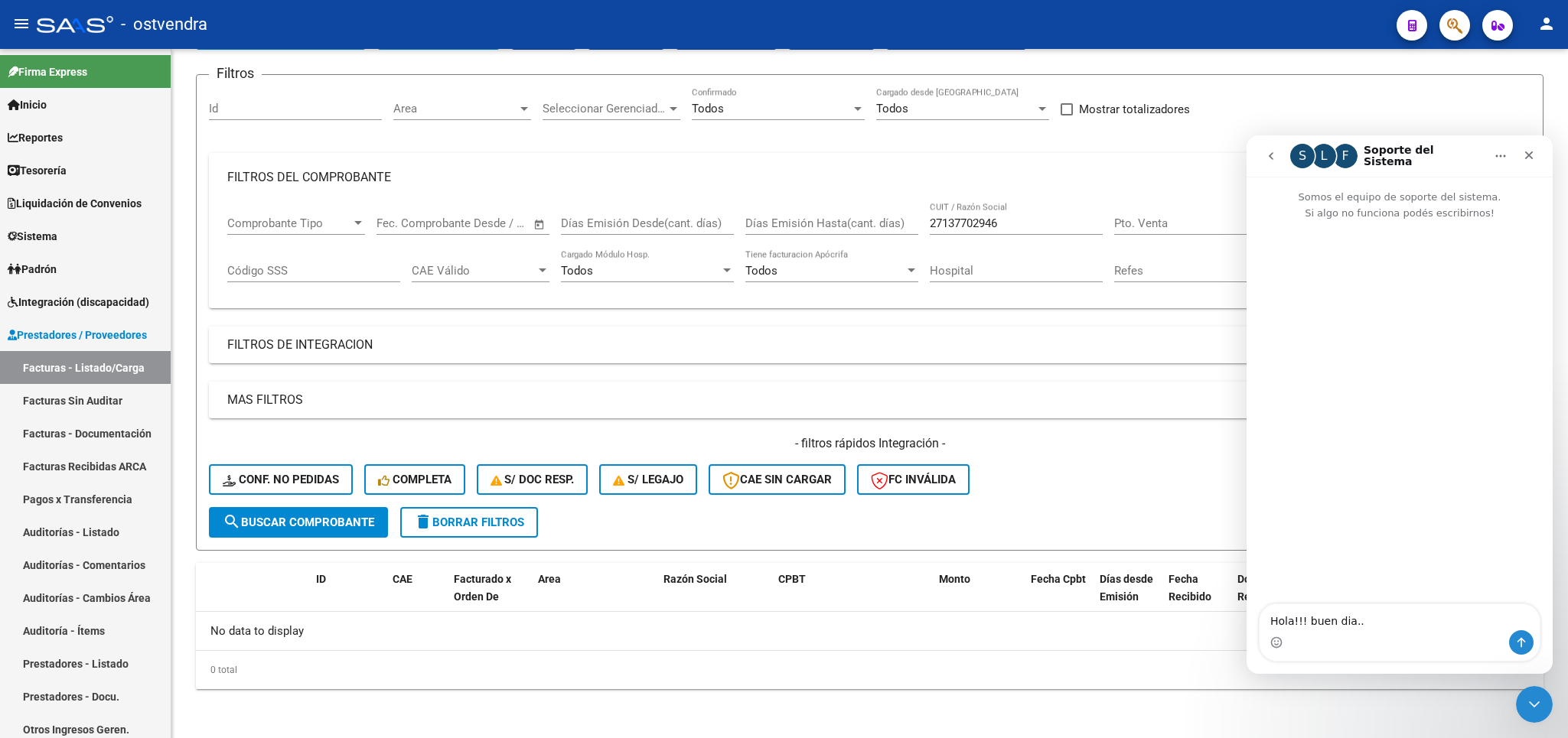
type textarea "Hola!!! buen dia..."
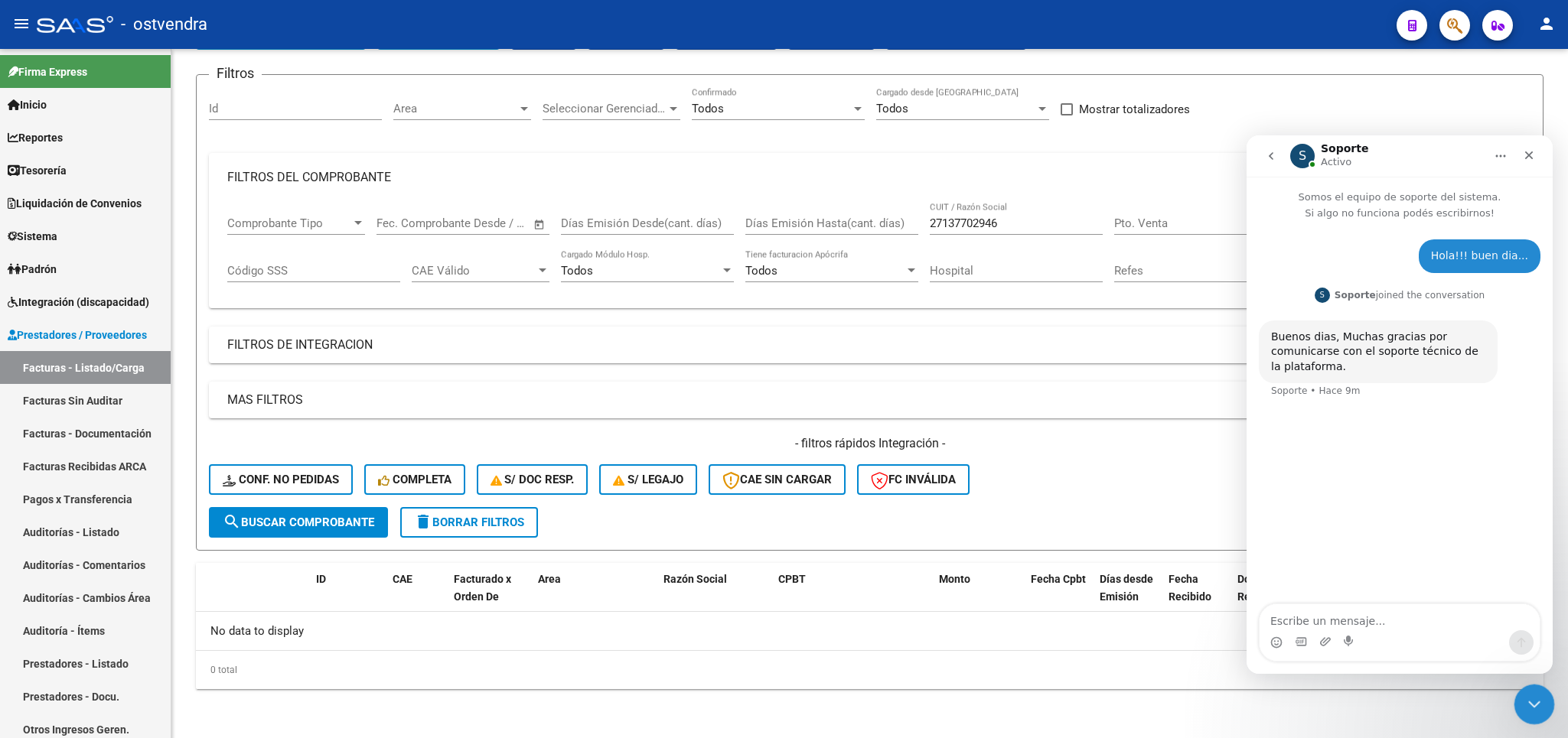
click at [1533, 709] on icon "Cerrar Intercom Messenger" at bounding box center [1532, 702] width 18 height 18
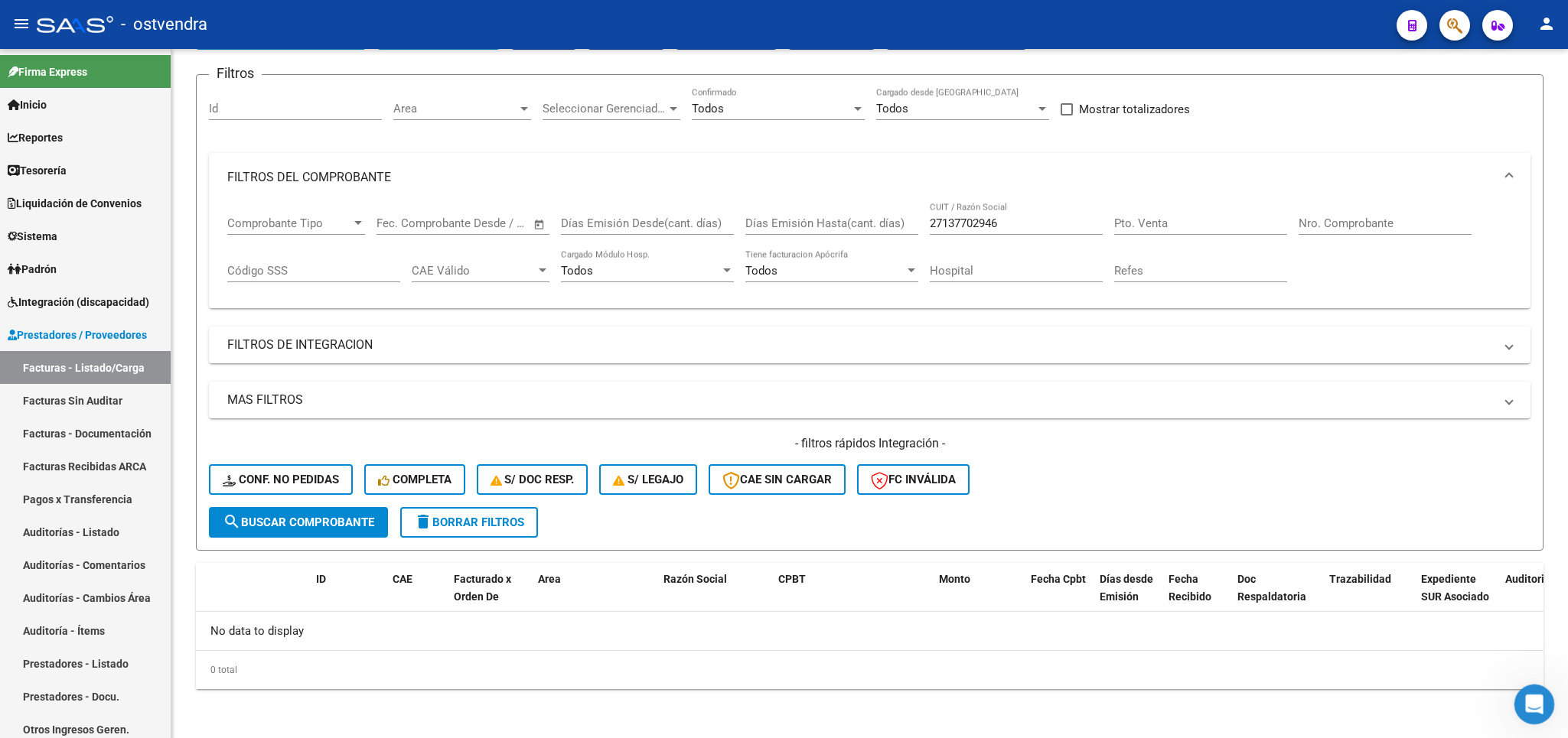
click at [1537, 707] on icon "Abrir Intercom Messenger" at bounding box center [1532, 703] width 25 height 25
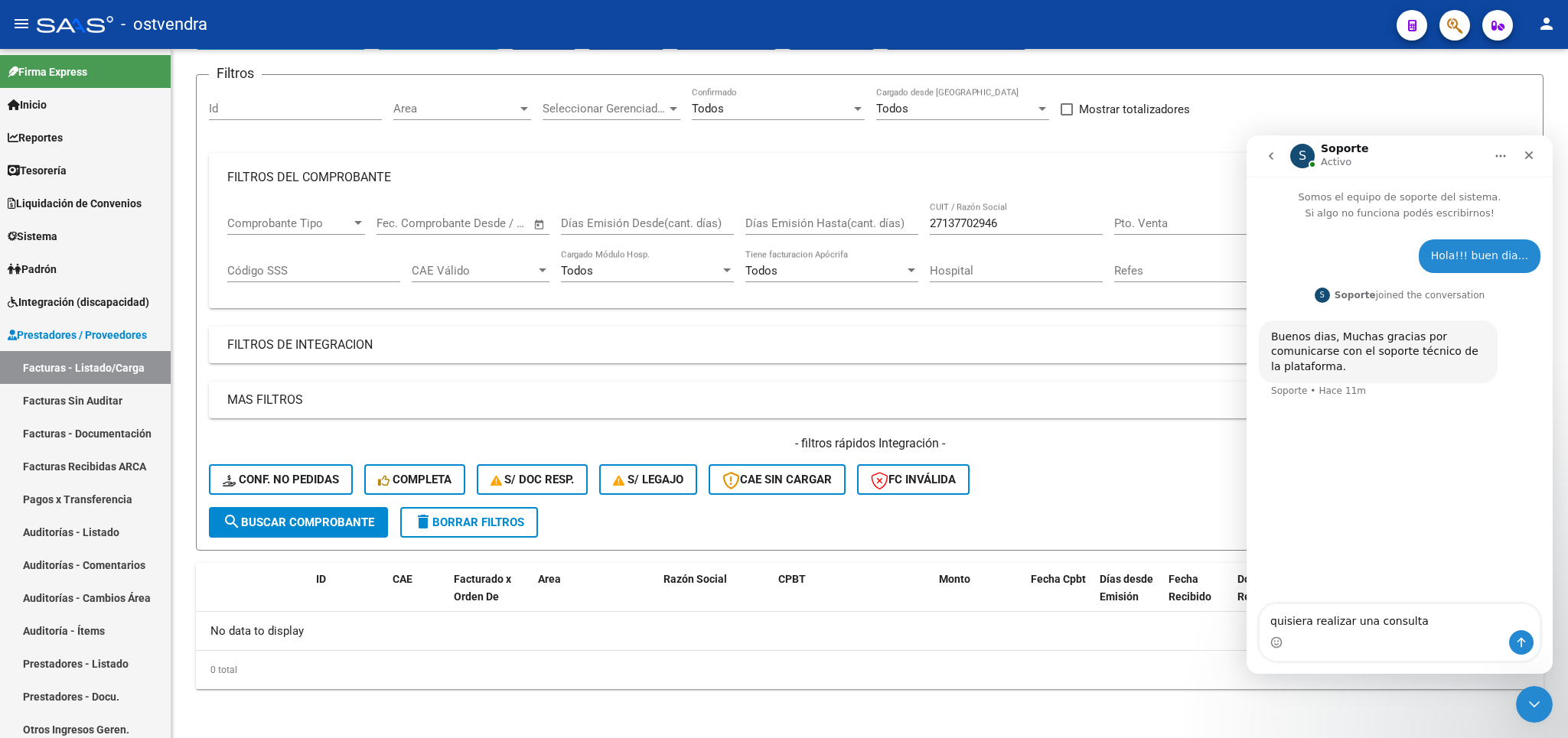
click at [1364, 623] on textarea "quisiera realizar una consulta" at bounding box center [1400, 618] width 280 height 26
click at [1423, 625] on textarea "quisiera realizar unas consulta" at bounding box center [1400, 618] width 280 height 26
type textarea "quisiera realizar unas consultas..."
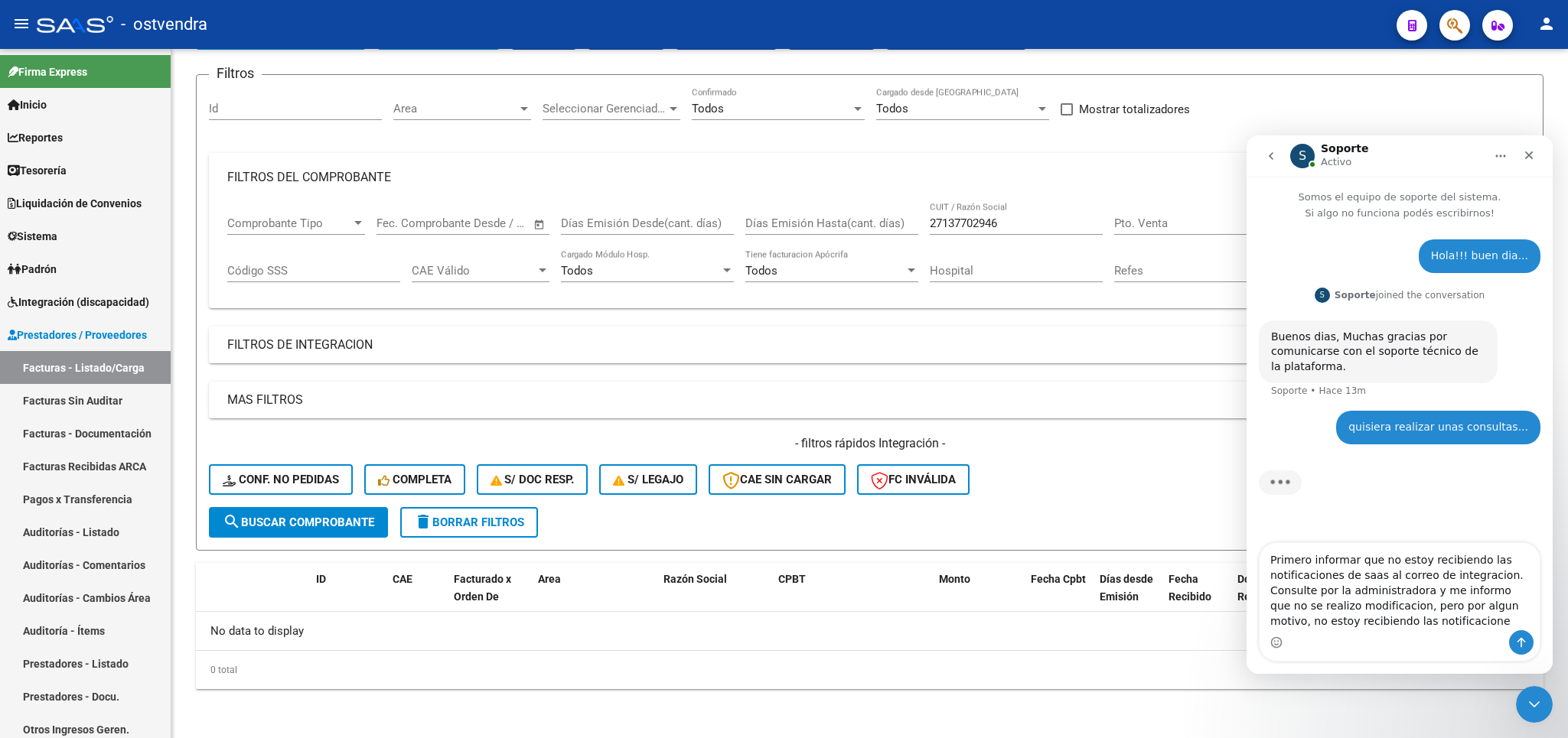
type textarea "Primero informar que no estoy recibiendo las notificaciones de saas al correo d…"
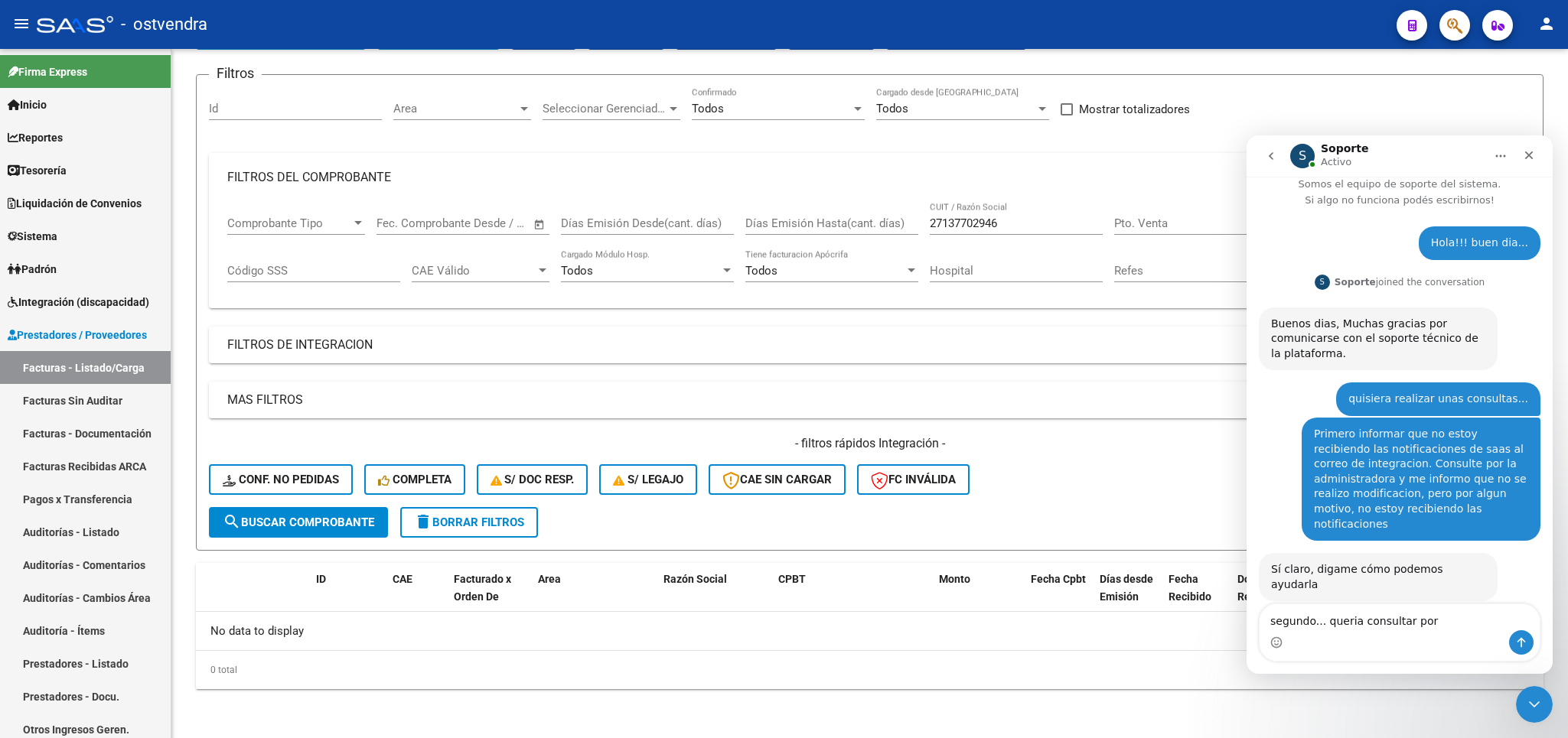
scroll to position [14, 0]
type textarea "segundo... queria consultar por 2 fc"
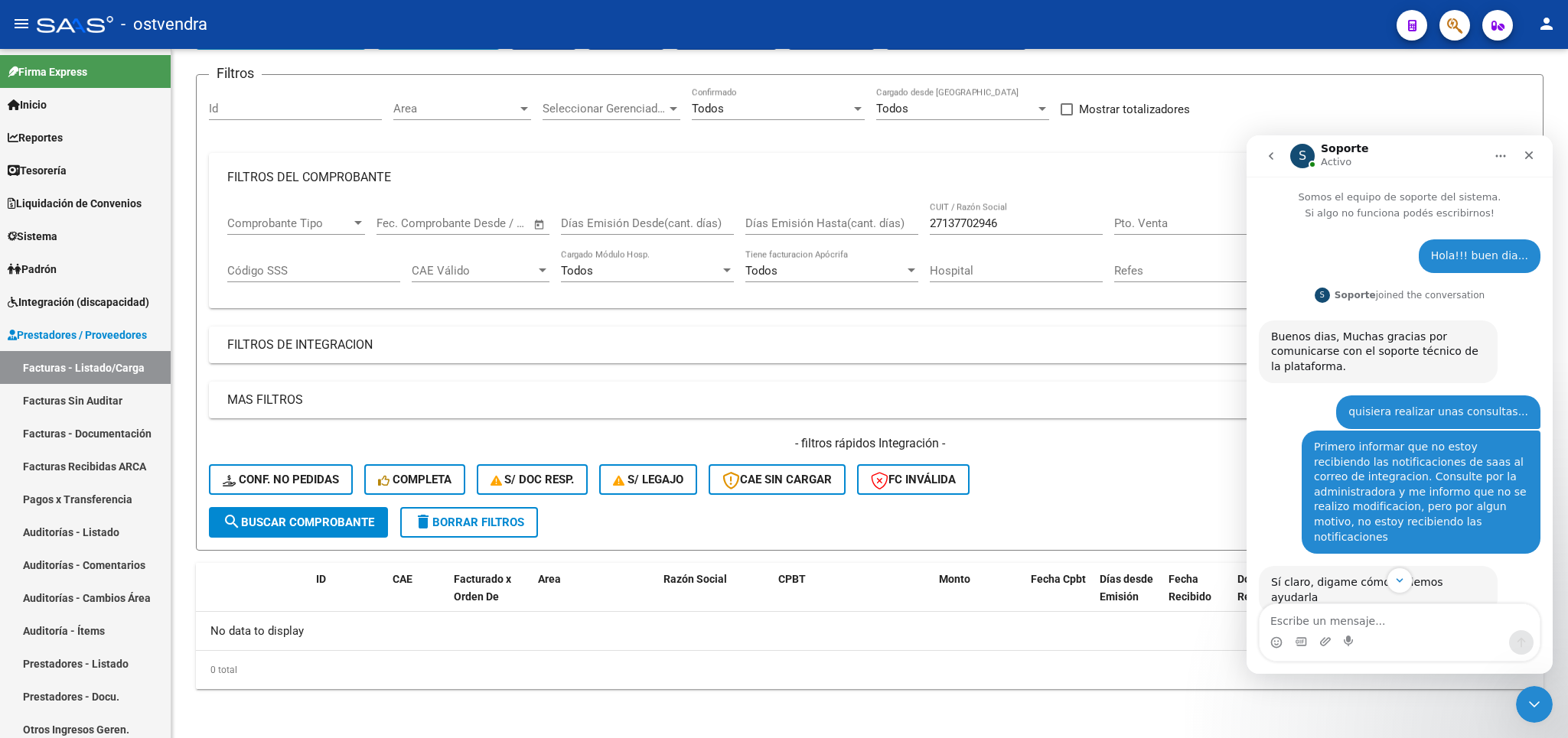
scroll to position [60, 0]
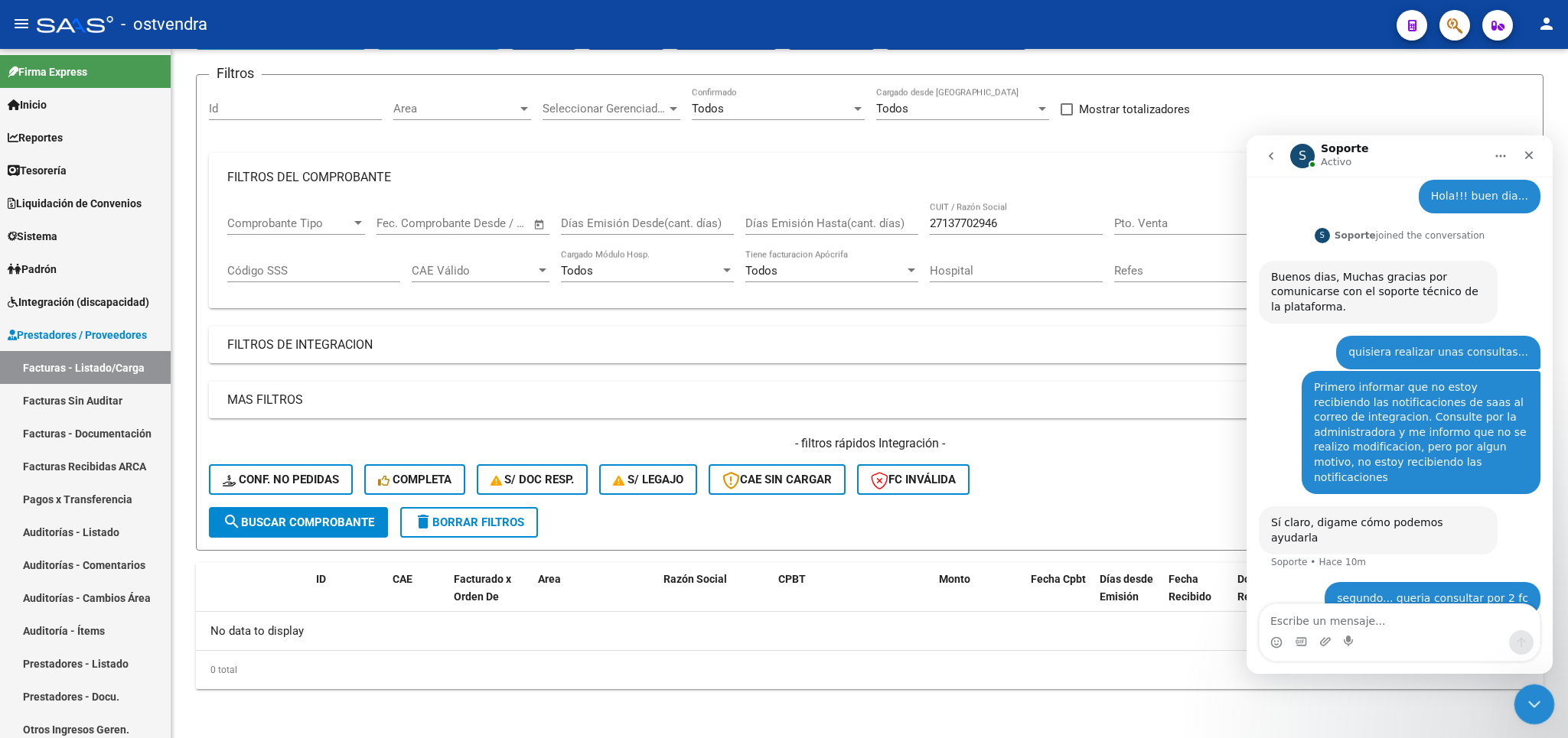
click at [1539, 706] on icon "Cerrar Intercom Messenger" at bounding box center [1532, 702] width 18 height 18
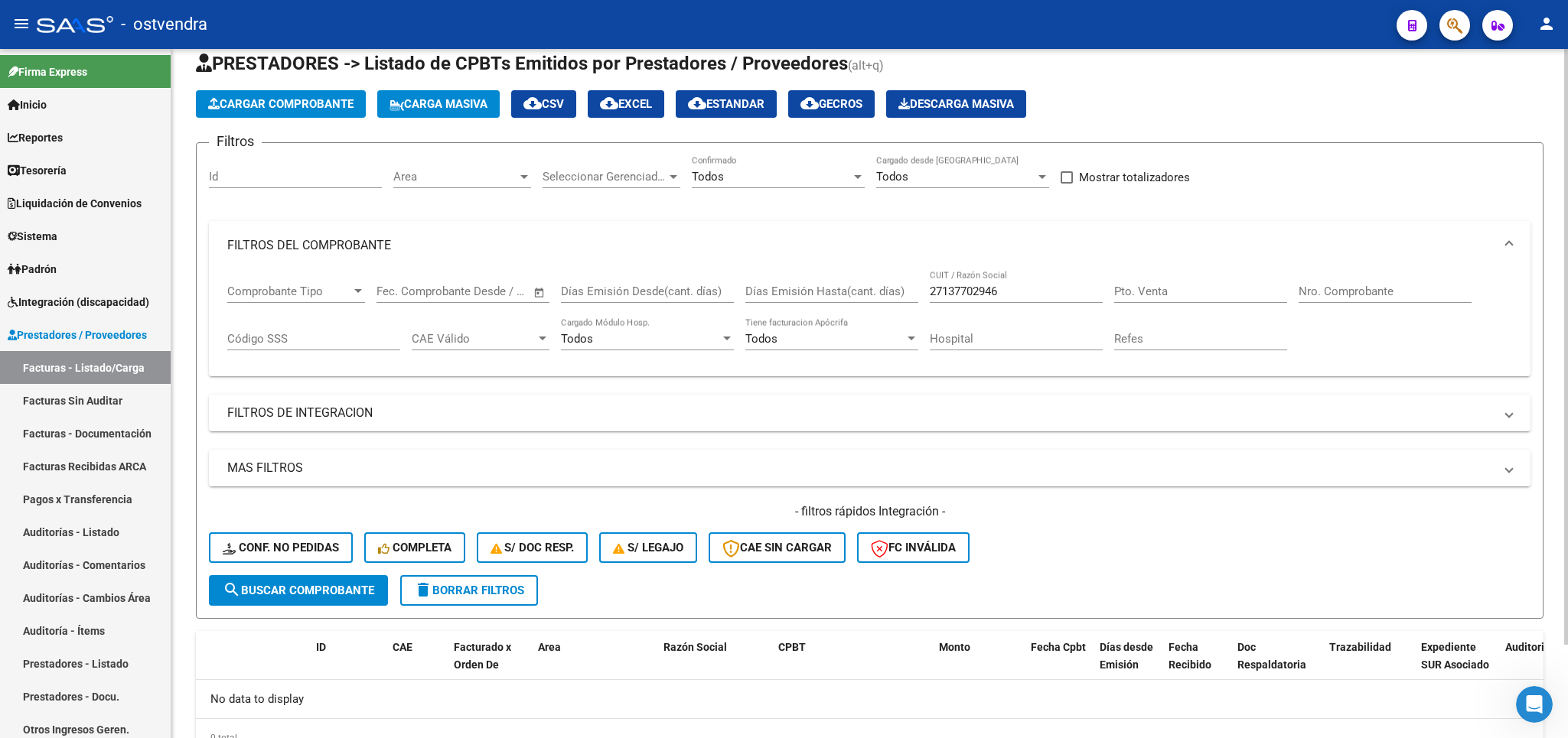
scroll to position [0, 0]
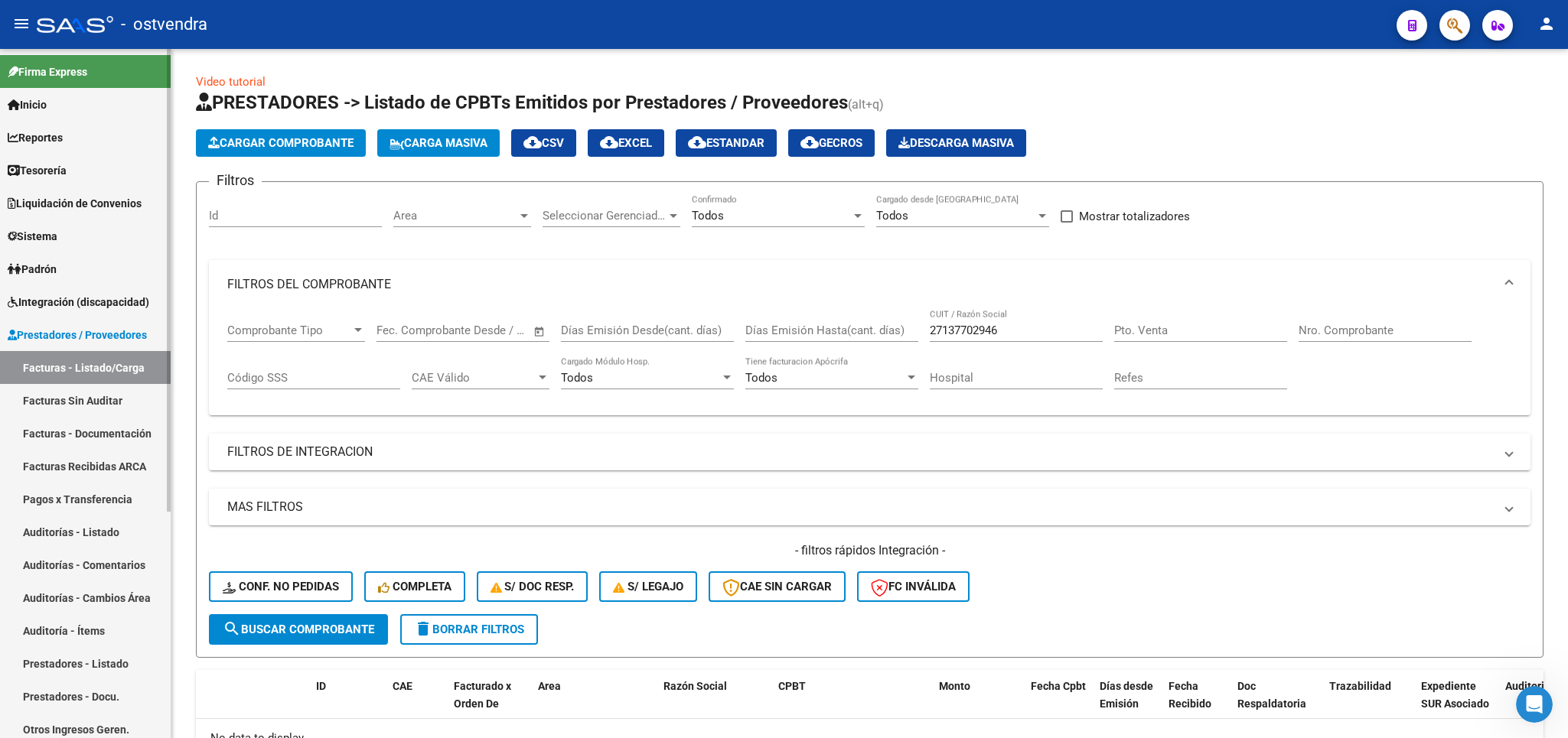
click at [74, 333] on span "Prestadores / Proveedores" at bounding box center [77, 335] width 139 height 16
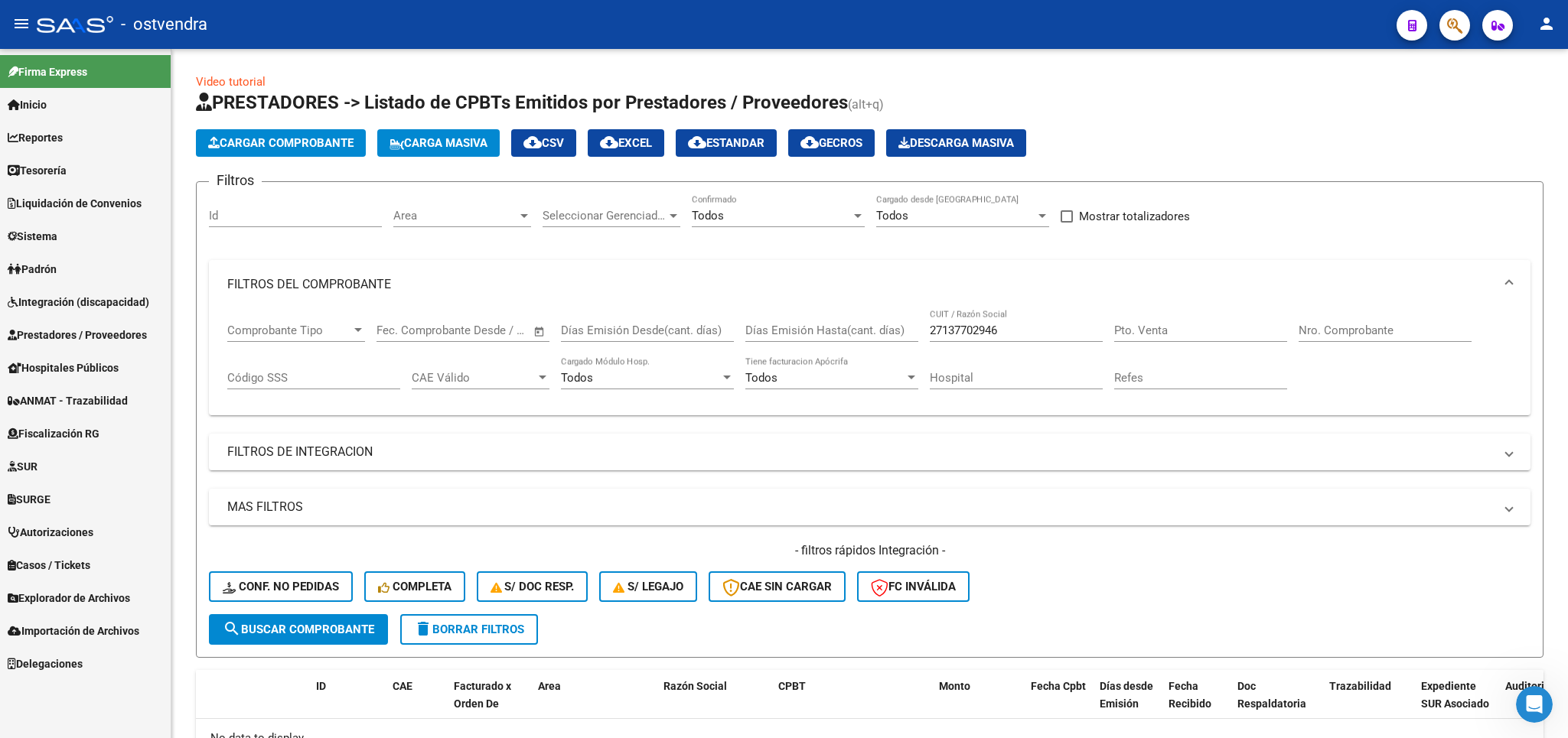
scroll to position [60, 0]
click at [1526, 701] on icon "Abrir Intercom Messenger" at bounding box center [1532, 703] width 25 height 25
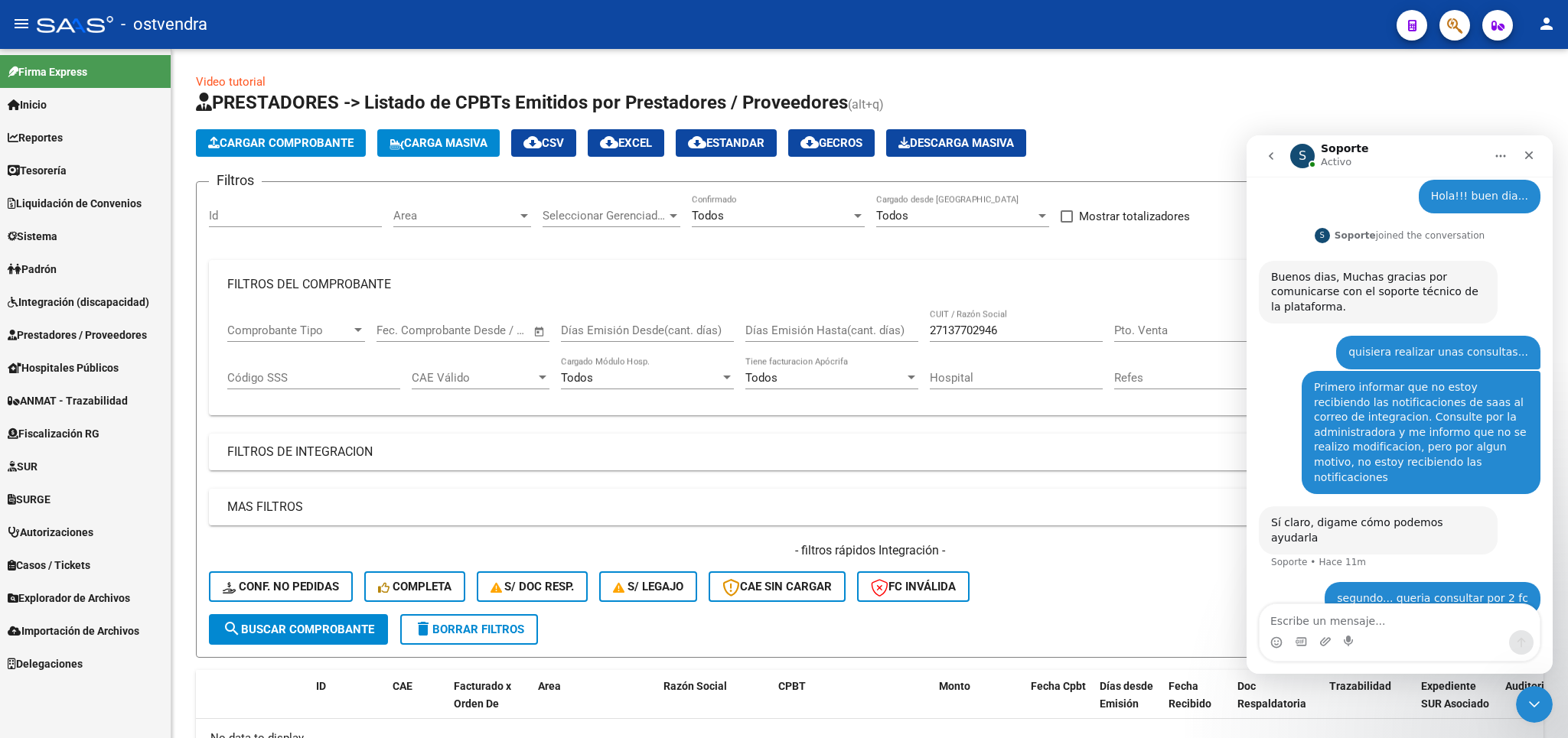
click at [1505, 156] on icon "Inicio" at bounding box center [1501, 157] width 10 height 3
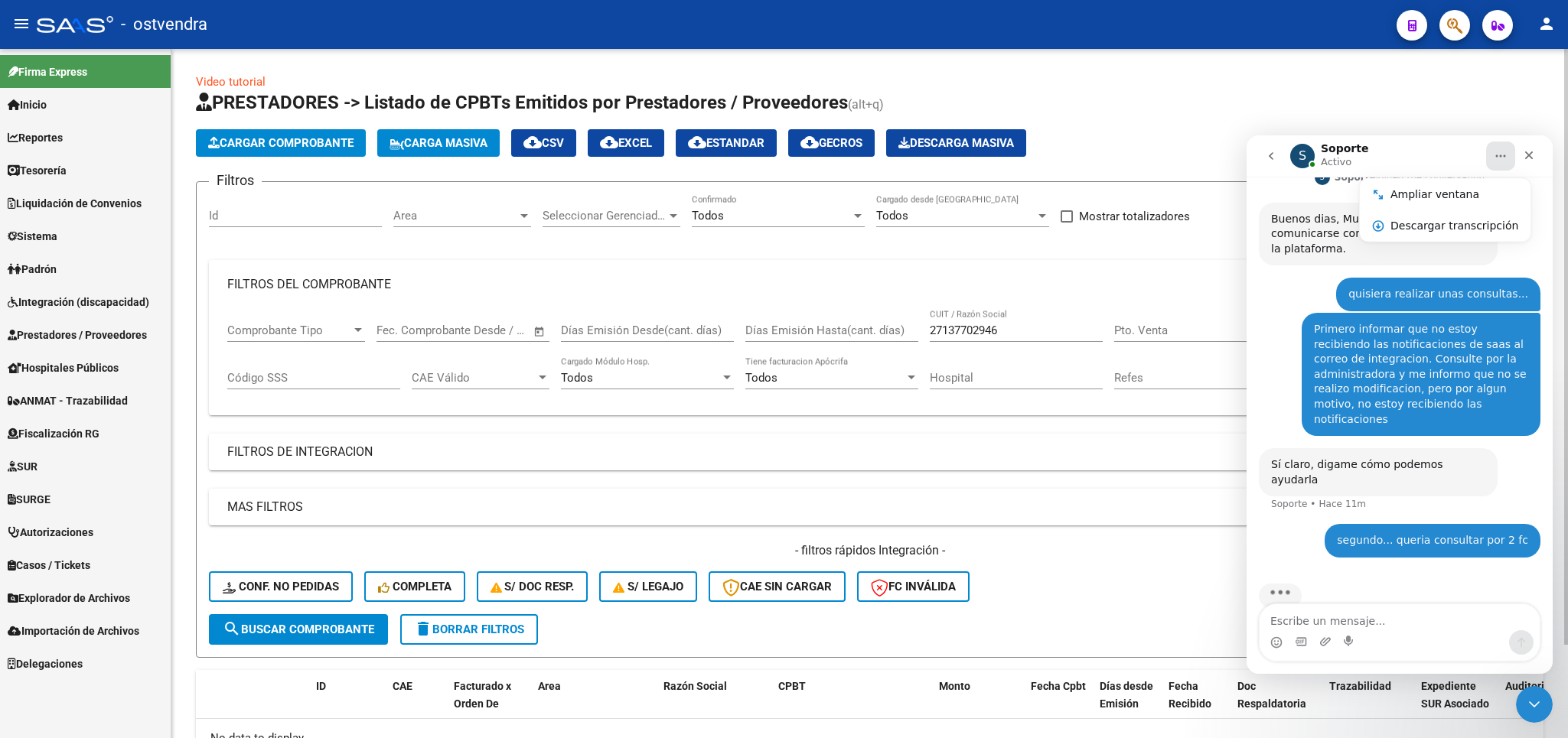
click at [1220, 77] on div "Video tutorial PRESTADORES -> Listado de CPBTs Emitidos por Prestadores / Prove…" at bounding box center [869, 435] width 1347 height 723
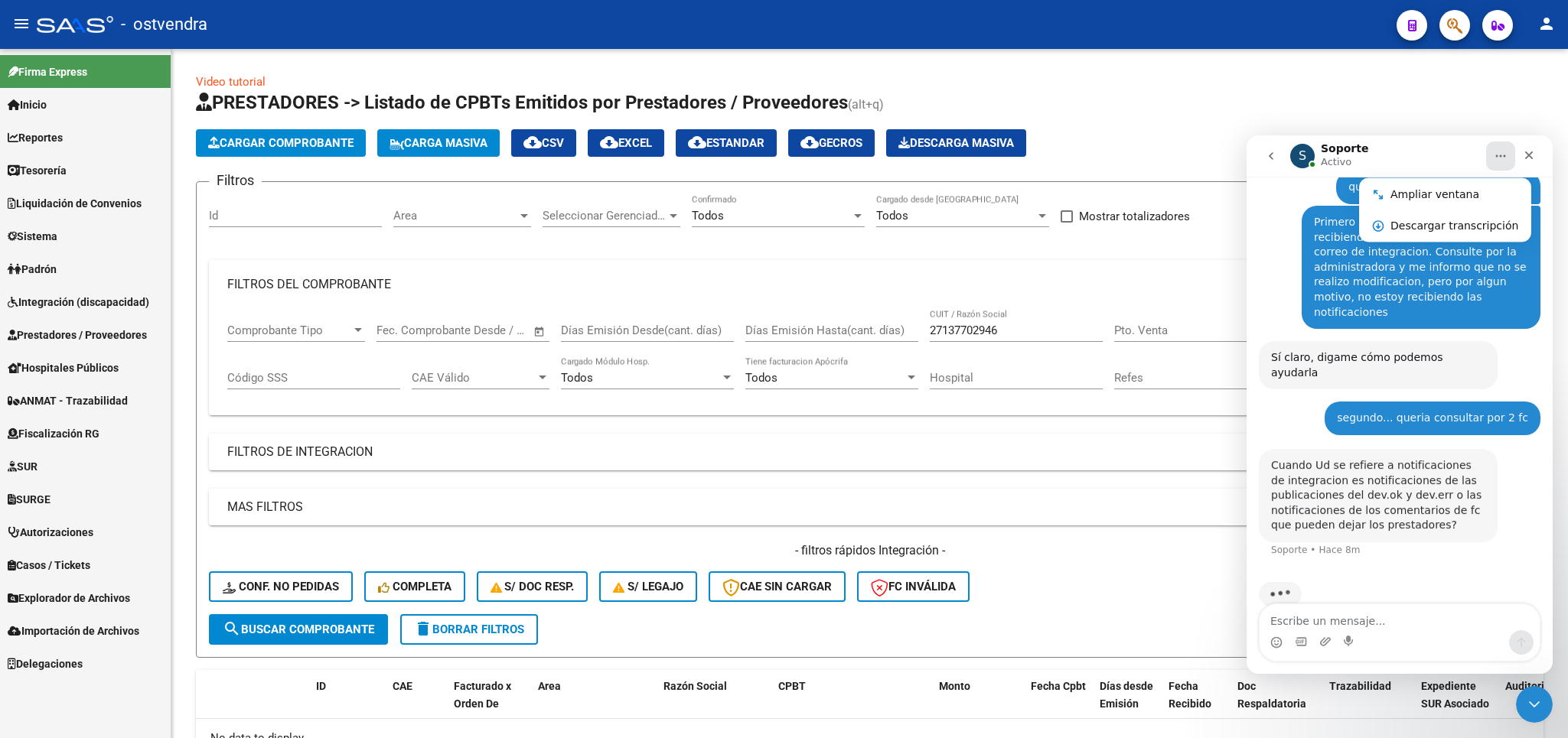
scroll to position [223, 0]
click at [1350, 624] on textarea "Escribe un mensaje..." at bounding box center [1400, 618] width 280 height 26
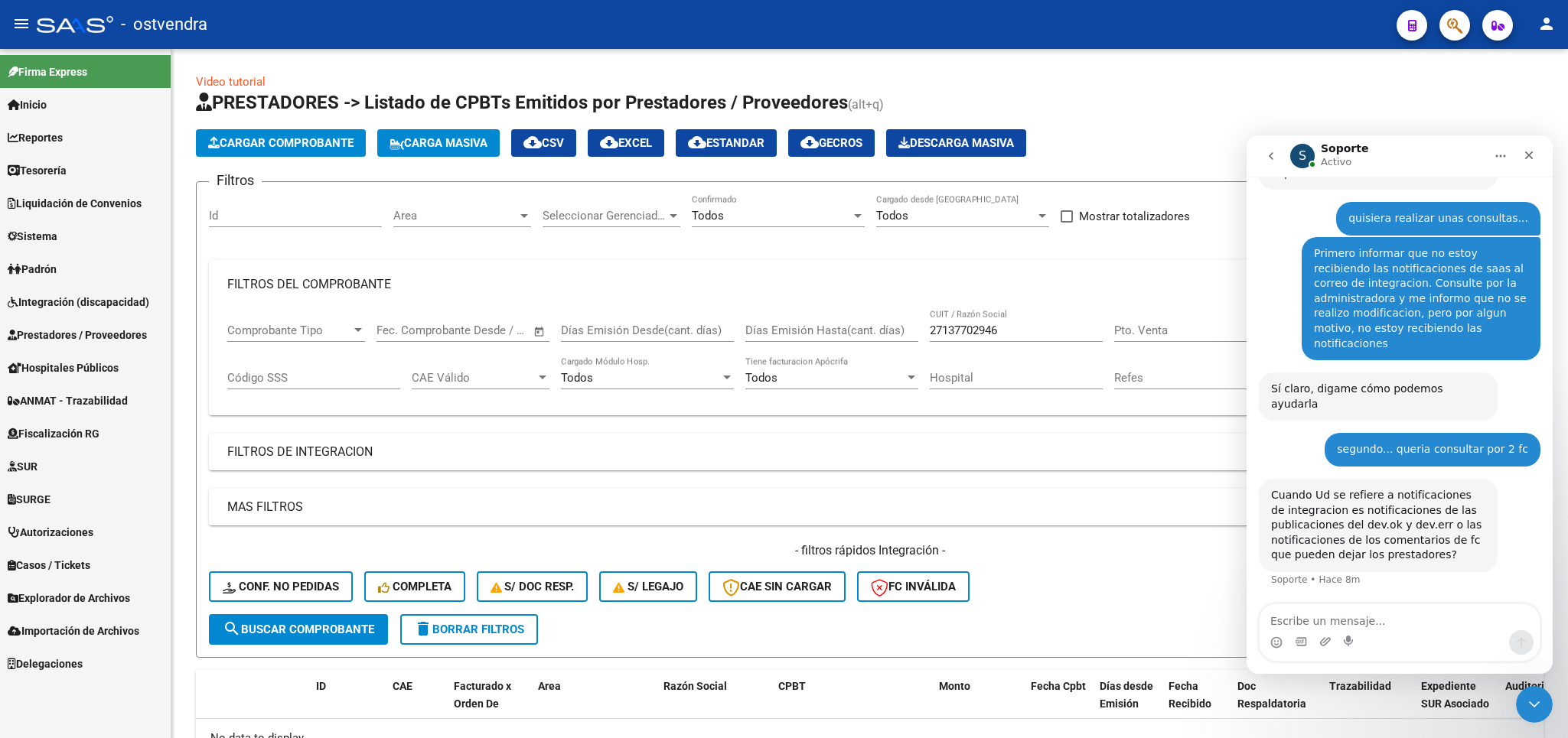
scroll to position [165, 0]
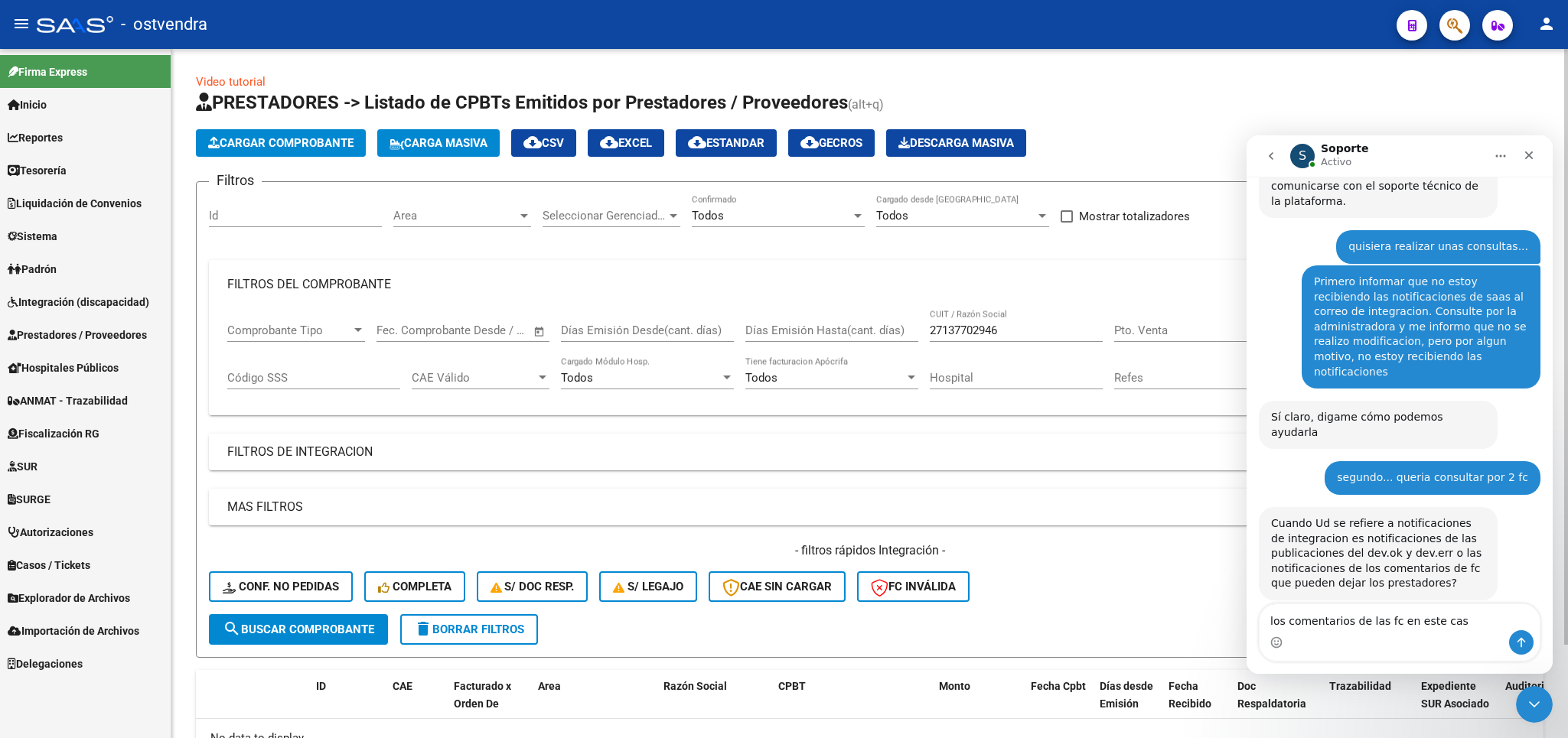
type textarea "los comentarios de las fc en este caso"
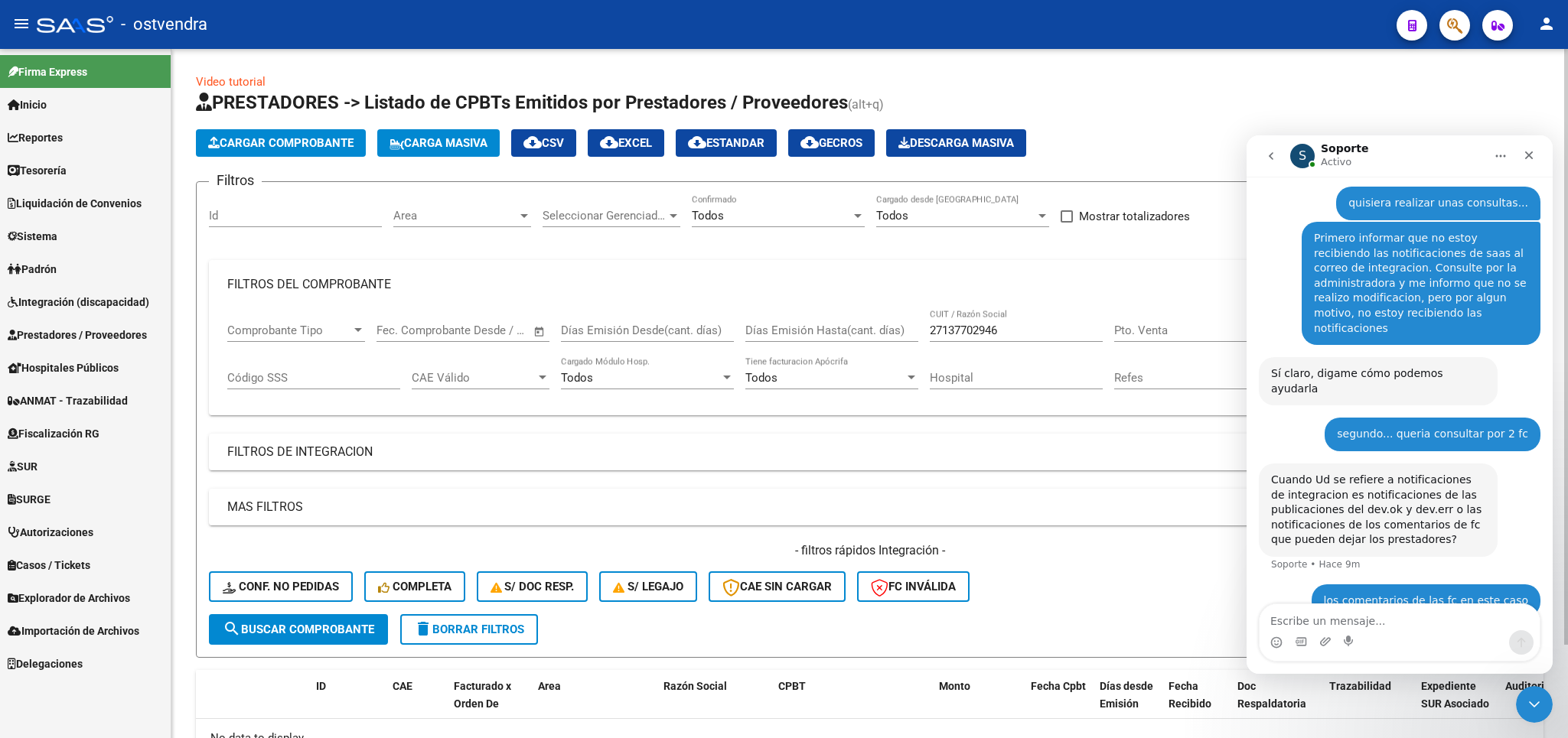
scroll to position [209, 0]
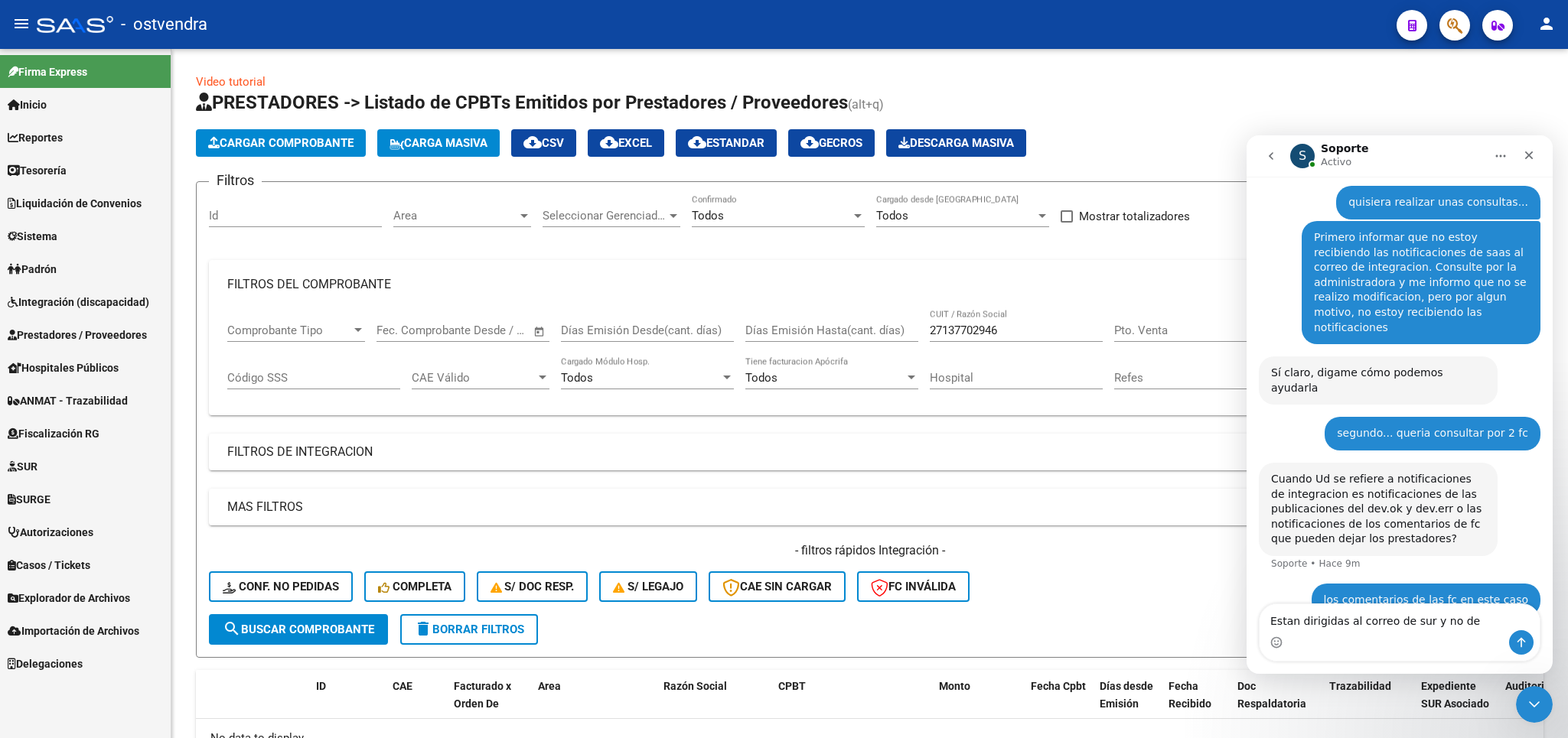
type textarea "Estan dirigidas al correo de sur y no de integracion"
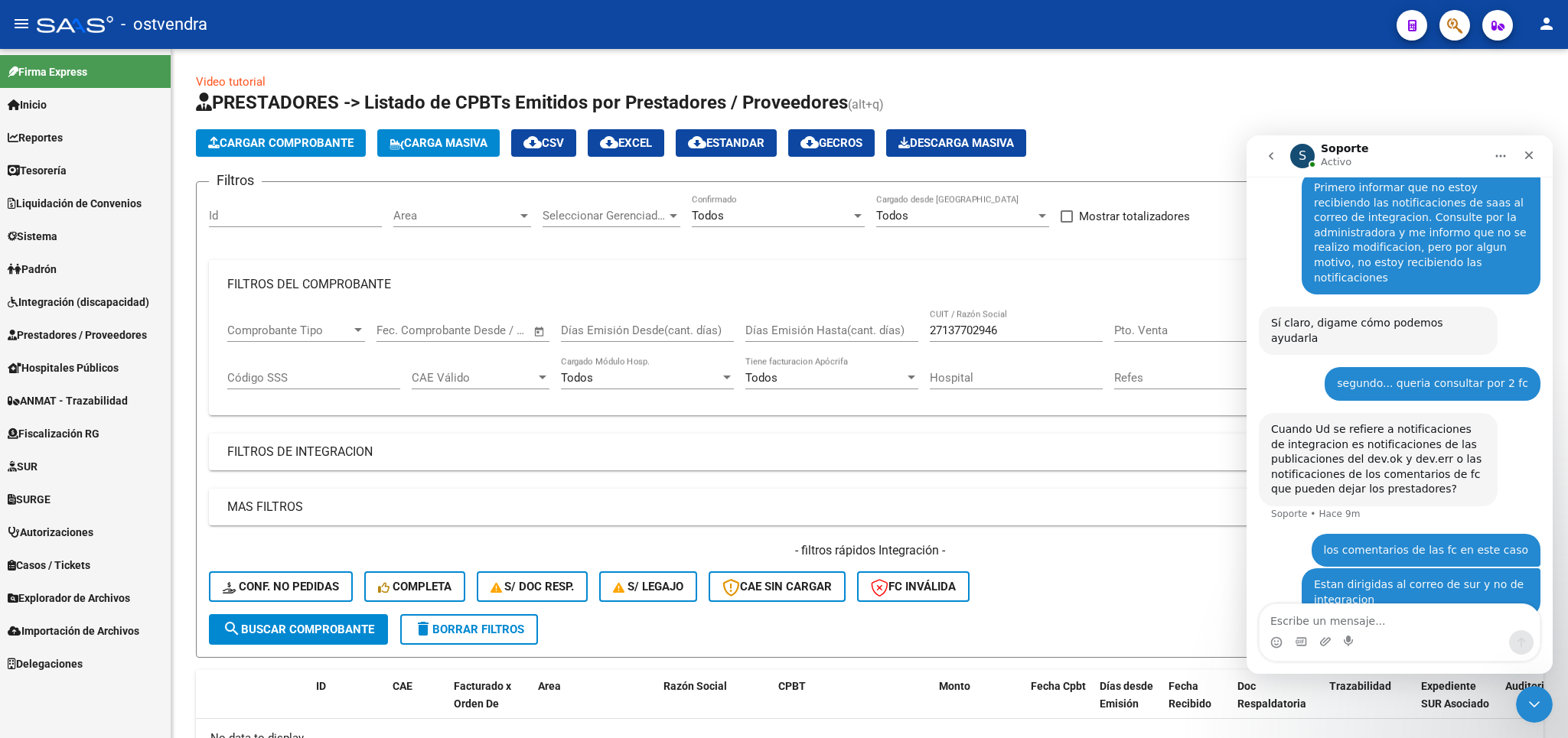
scroll to position [260, 0]
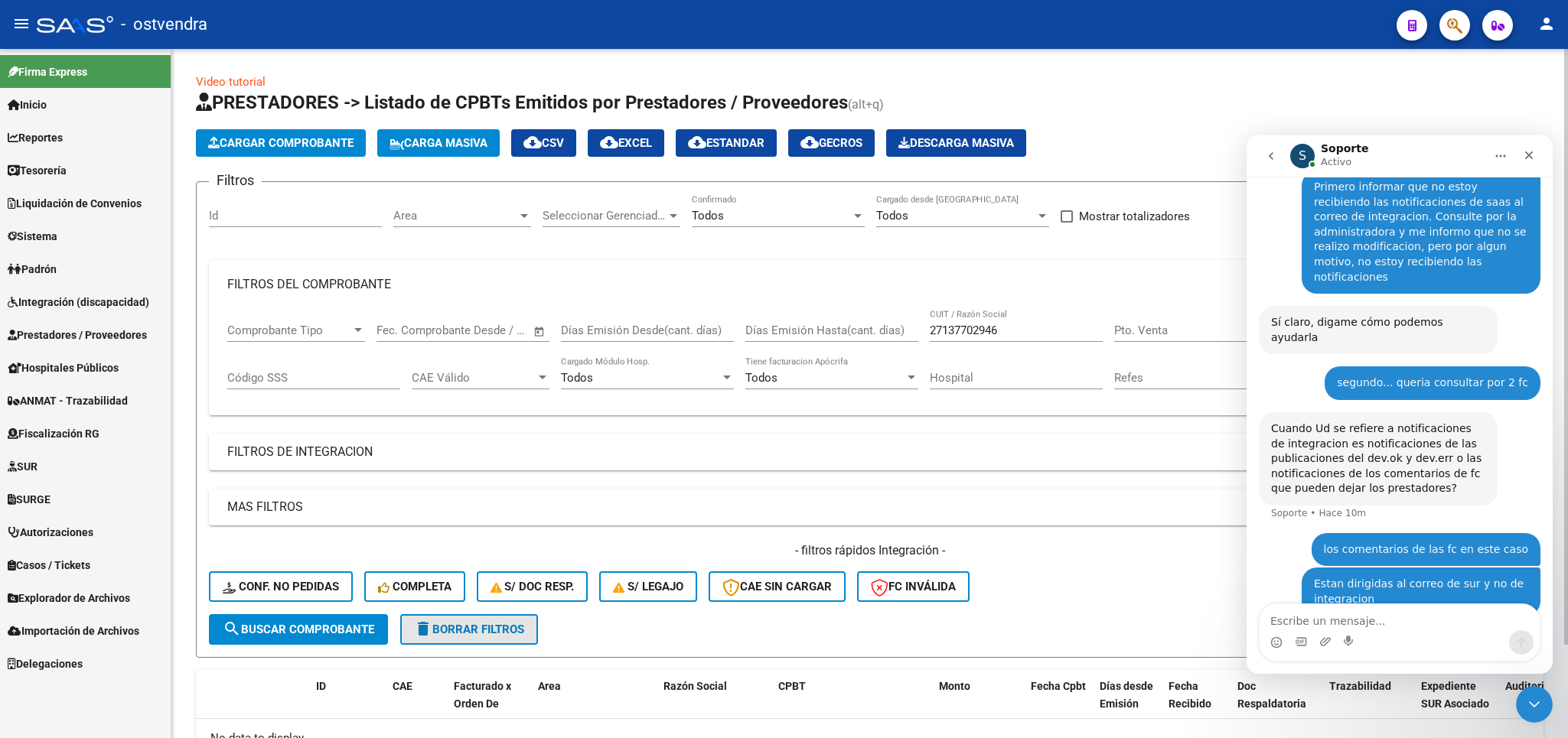
click at [486, 629] on span "delete Borrar Filtros" at bounding box center [468, 630] width 110 height 14
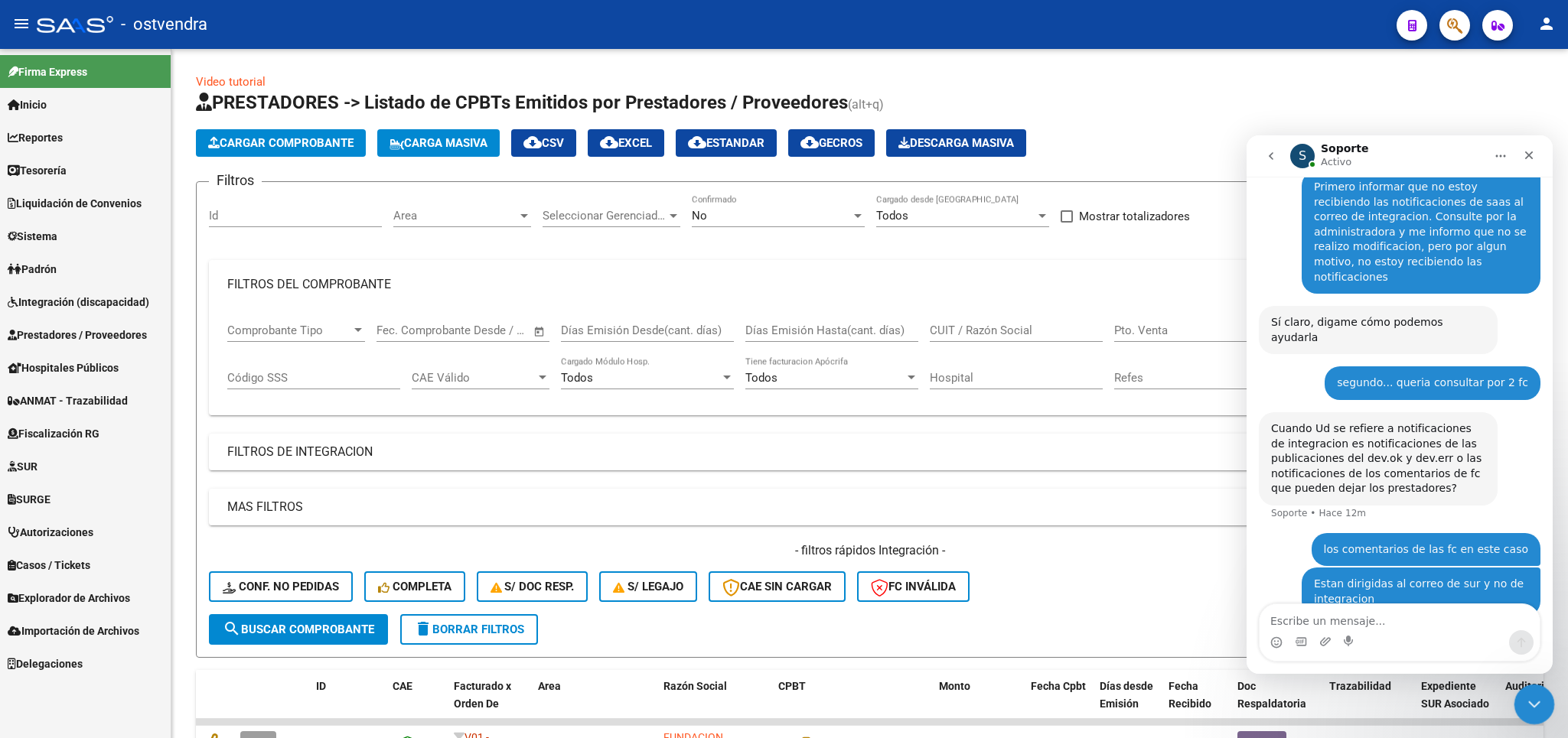
drag, startPoint x: 1531, startPoint y: 706, endPoint x: 2930, endPoint y: 1418, distance: 1569.8
click at [1531, 706] on icon "Cerrar Intercom Messenger" at bounding box center [1532, 702] width 18 height 18
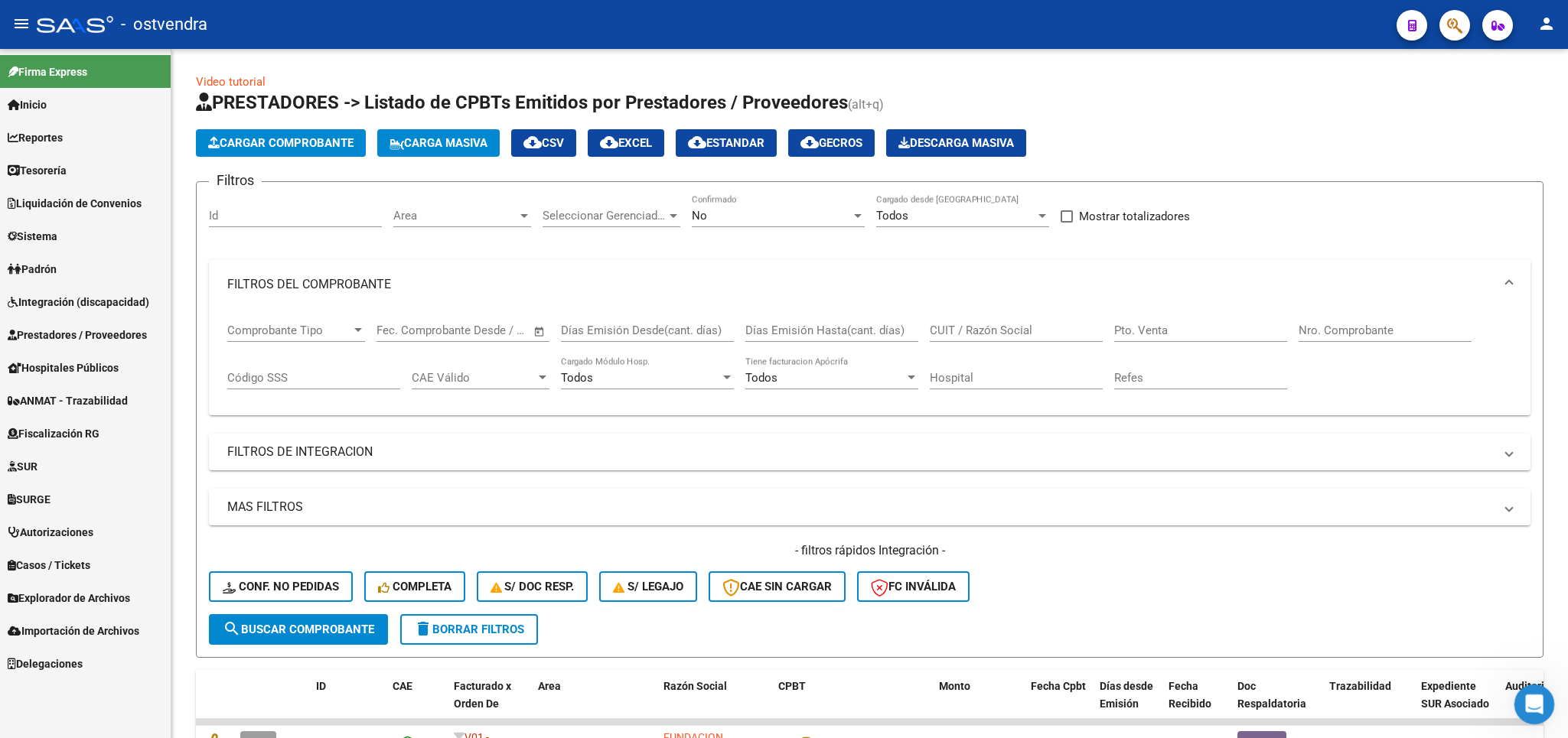
click at [1523, 692] on div "Abrir Intercom Messenger" at bounding box center [1532, 703] width 50 height 50
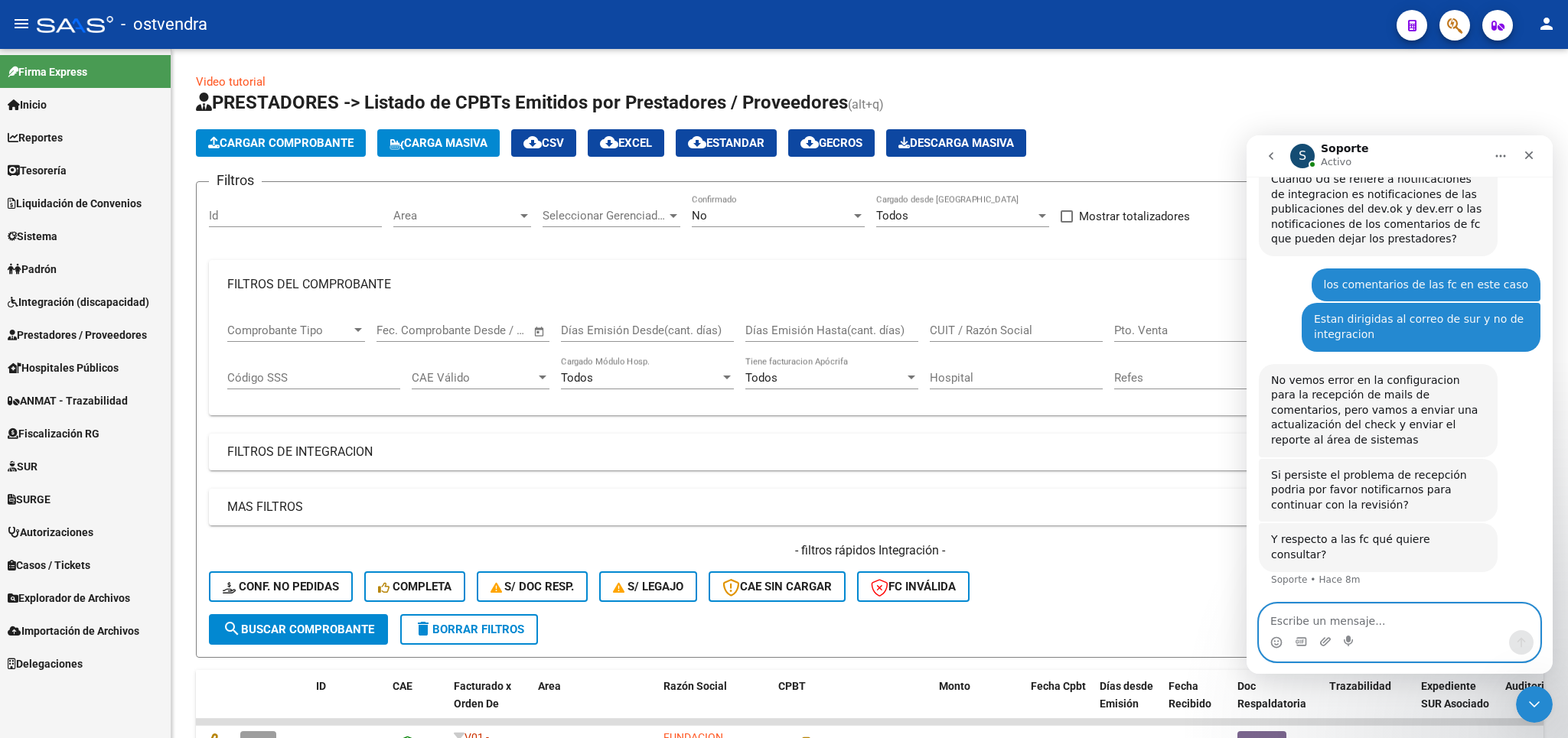
scroll to position [451, 0]
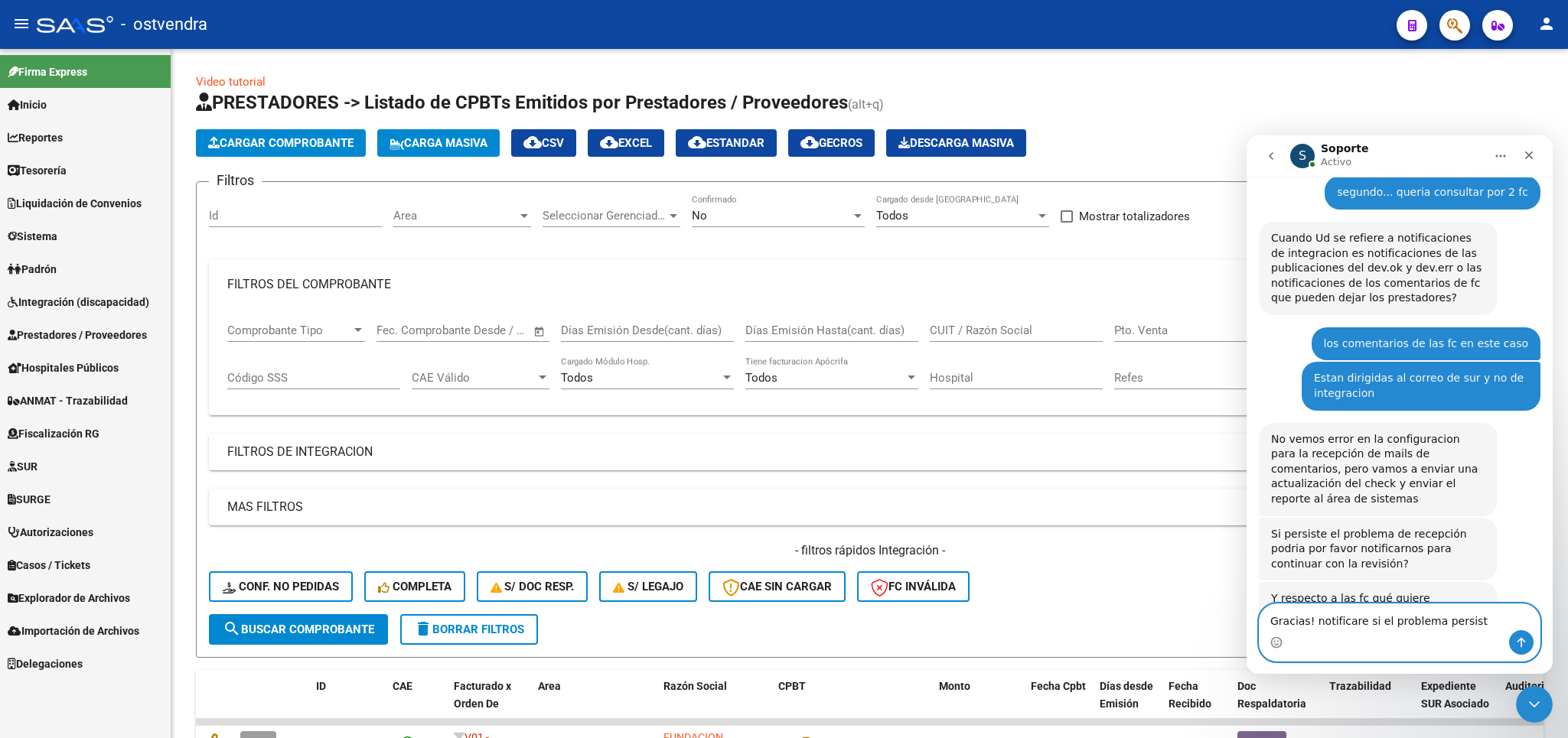
type textarea "Gracias! notificare si el problema persiste"
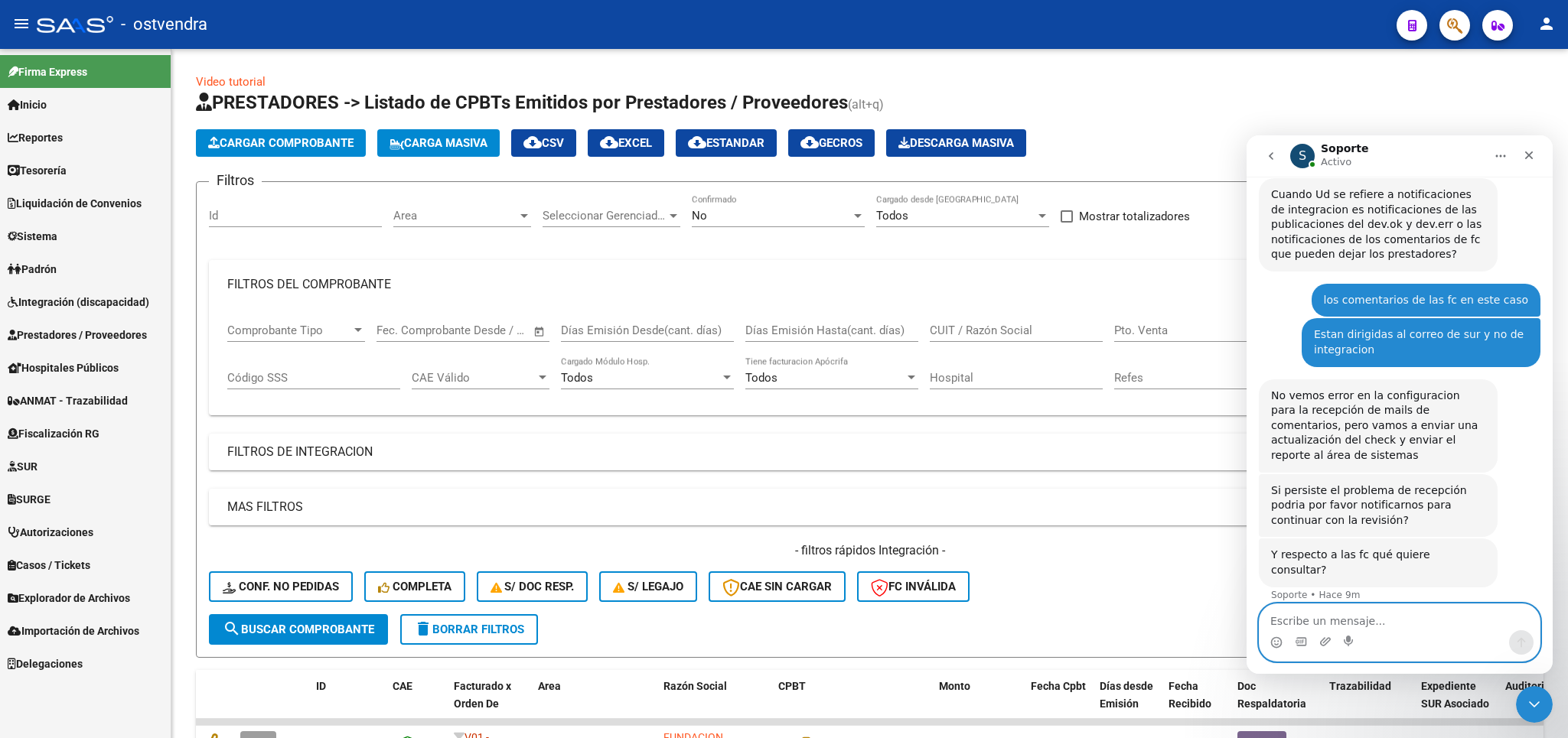
scroll to position [496, 0]
drag, startPoint x: 1446, startPoint y: 623, endPoint x: 1417, endPoint y: 625, distance: 29.1
click at [1417, 625] on textarea "En cuanto a las fc a consultar," at bounding box center [1400, 618] width 280 height 26
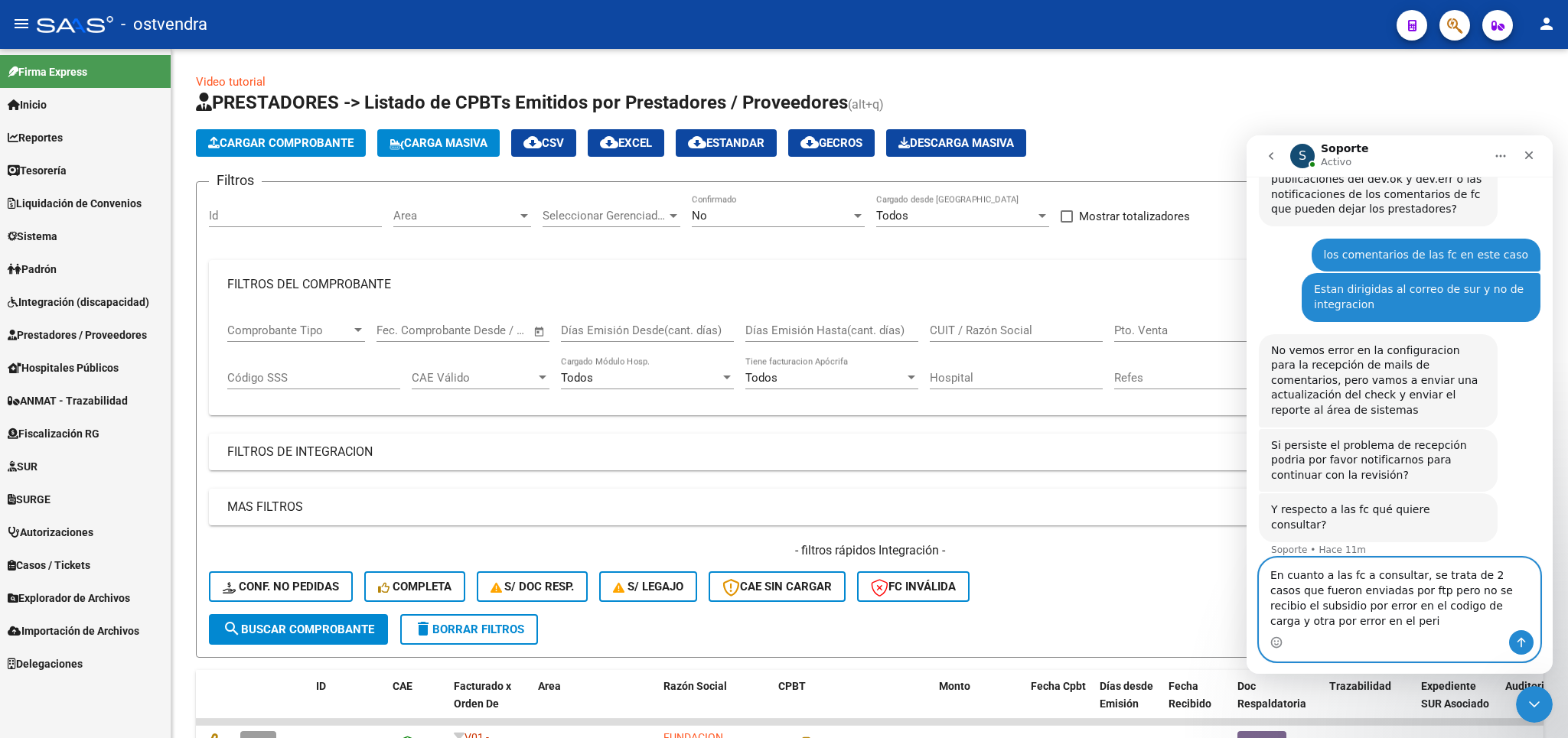
scroll to position [542, 0]
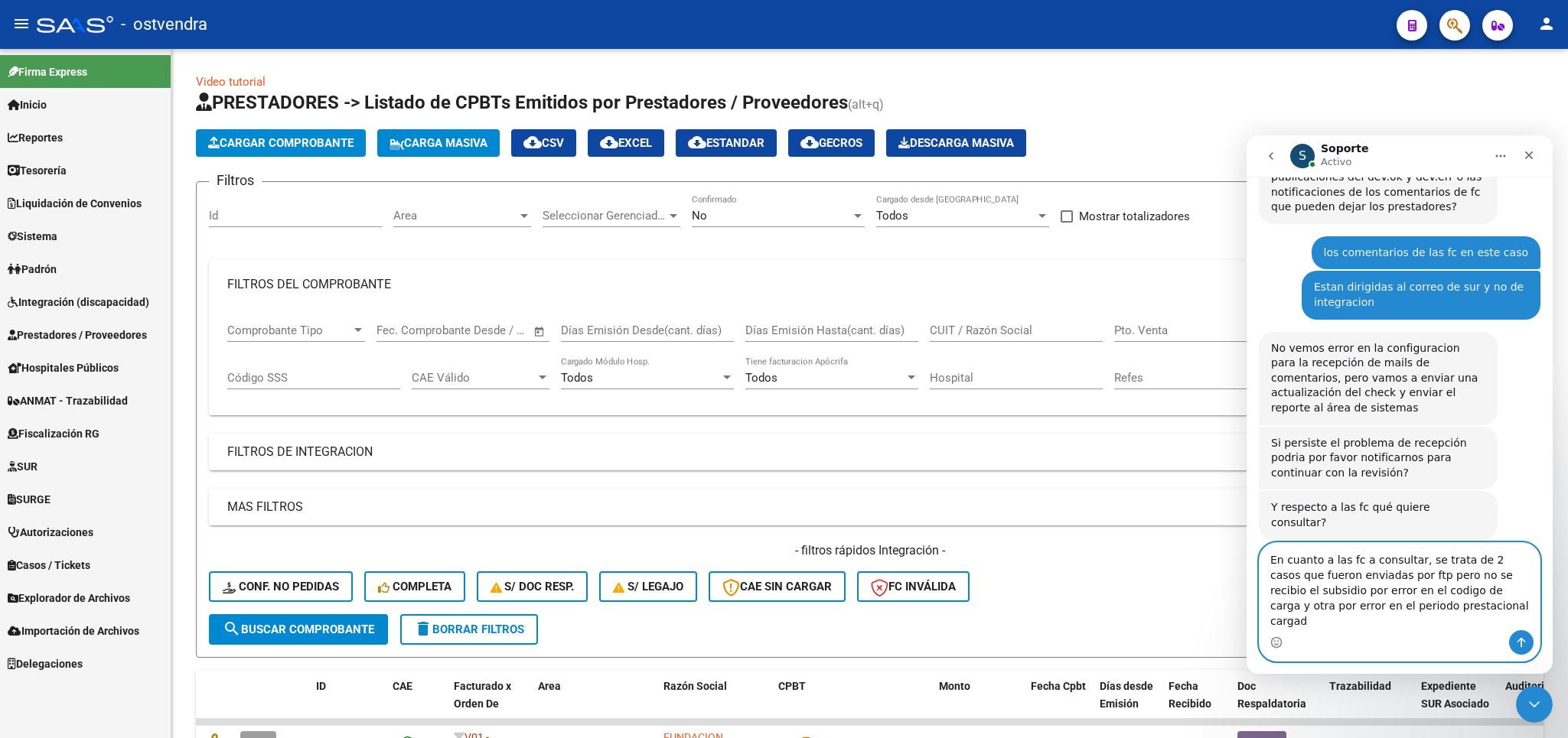
type textarea "En cuanto a las fc a consultar, se trata de 2 casos que fueron enviadas por ftp…"
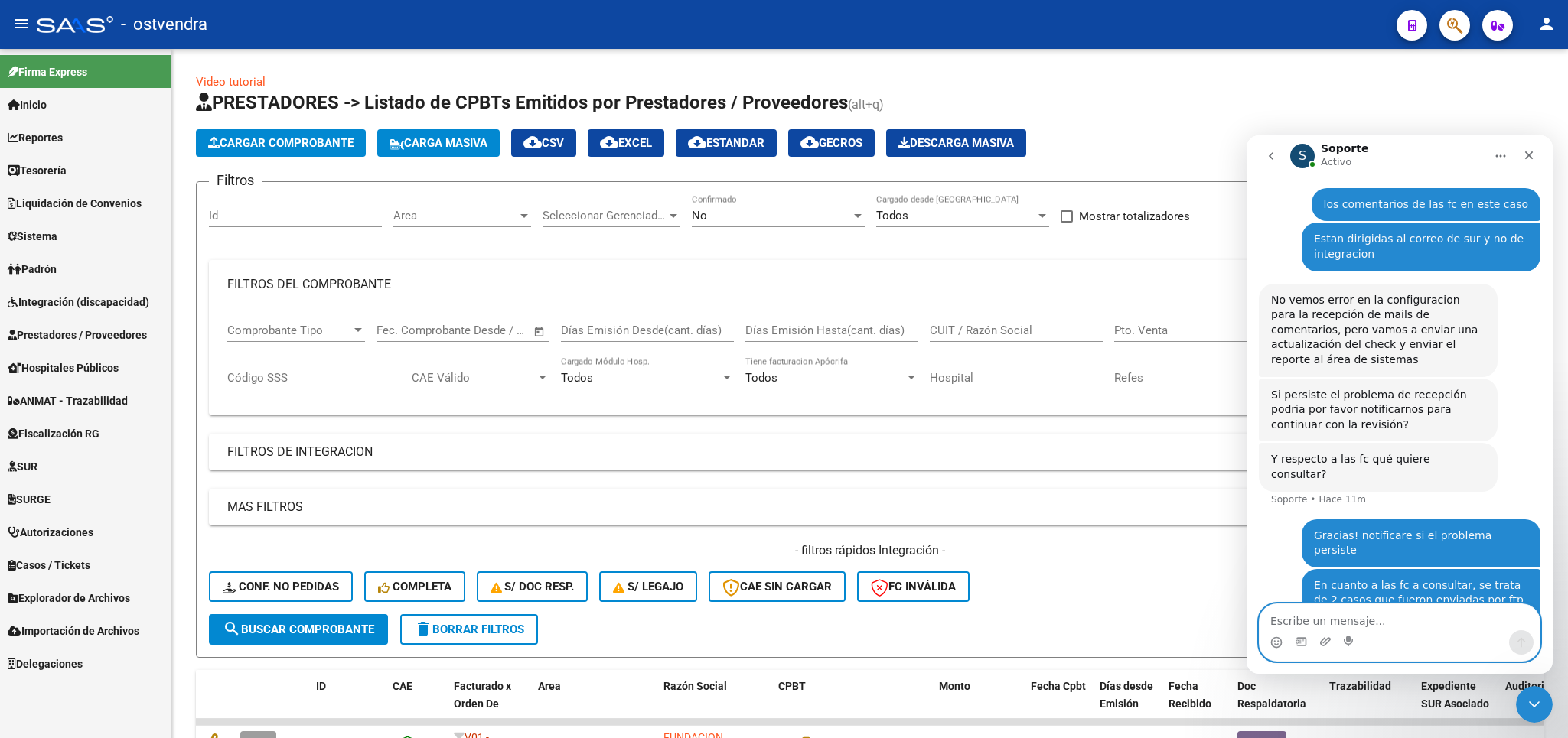
scroll to position [591, 0]
type textarea "L"
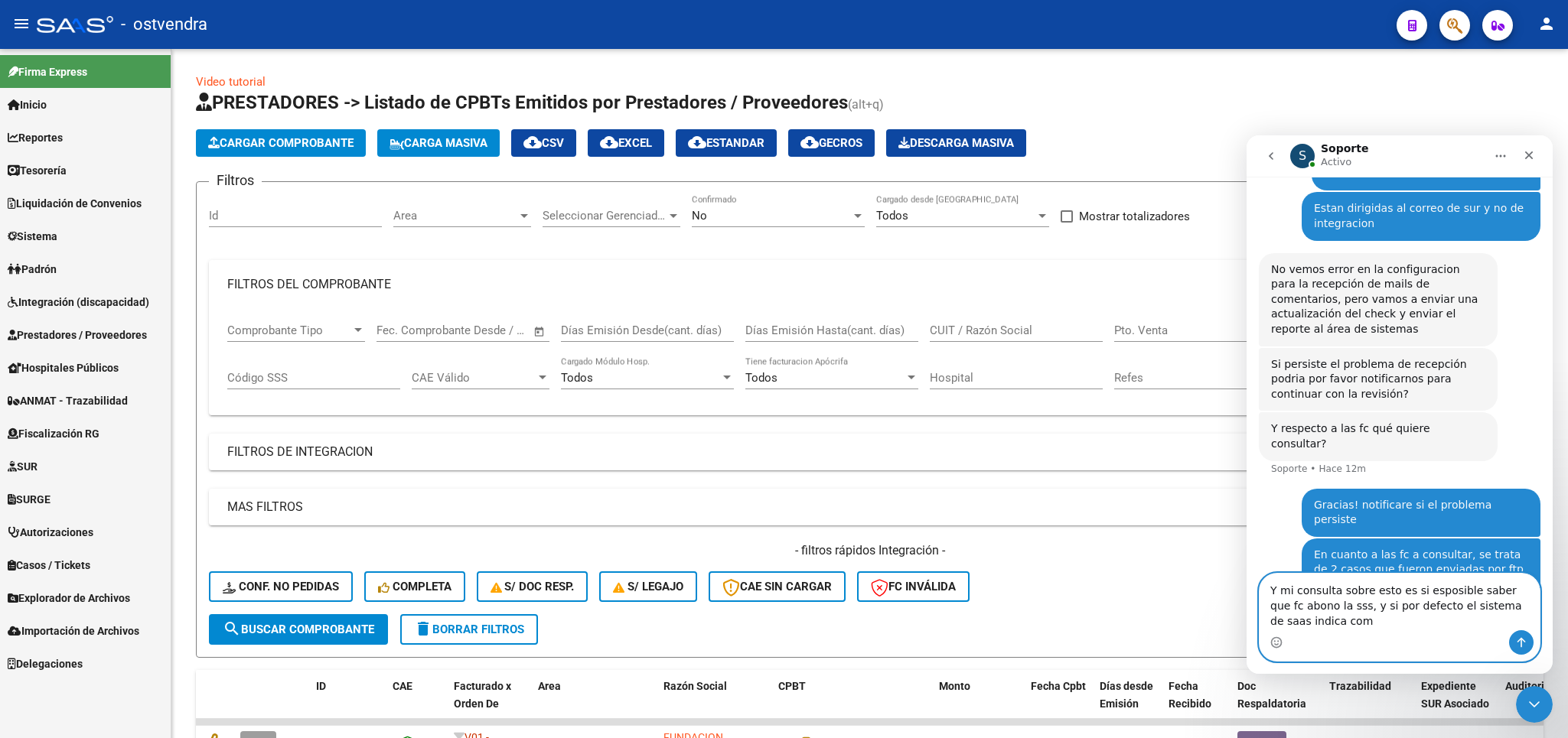
scroll to position [622, 0]
click at [1336, 613] on textarea "Y mi consulta sobre esto es si esposible saber que fc abono la sss, y si por de…" at bounding box center [1400, 601] width 280 height 56
click at [1313, 621] on textarea "Y mi consulta sobre esto es si esposible saber que fc abono la sss, y si por de…" at bounding box center [1400, 601] width 280 height 56
drag, startPoint x: 1346, startPoint y: 628, endPoint x: 1267, endPoint y: 589, distance: 88.1
click at [1267, 589] on textarea "Y mi consulta sobre esto es si esposible saber que fc abono la sss, y si por de…" at bounding box center [1400, 601] width 280 height 56
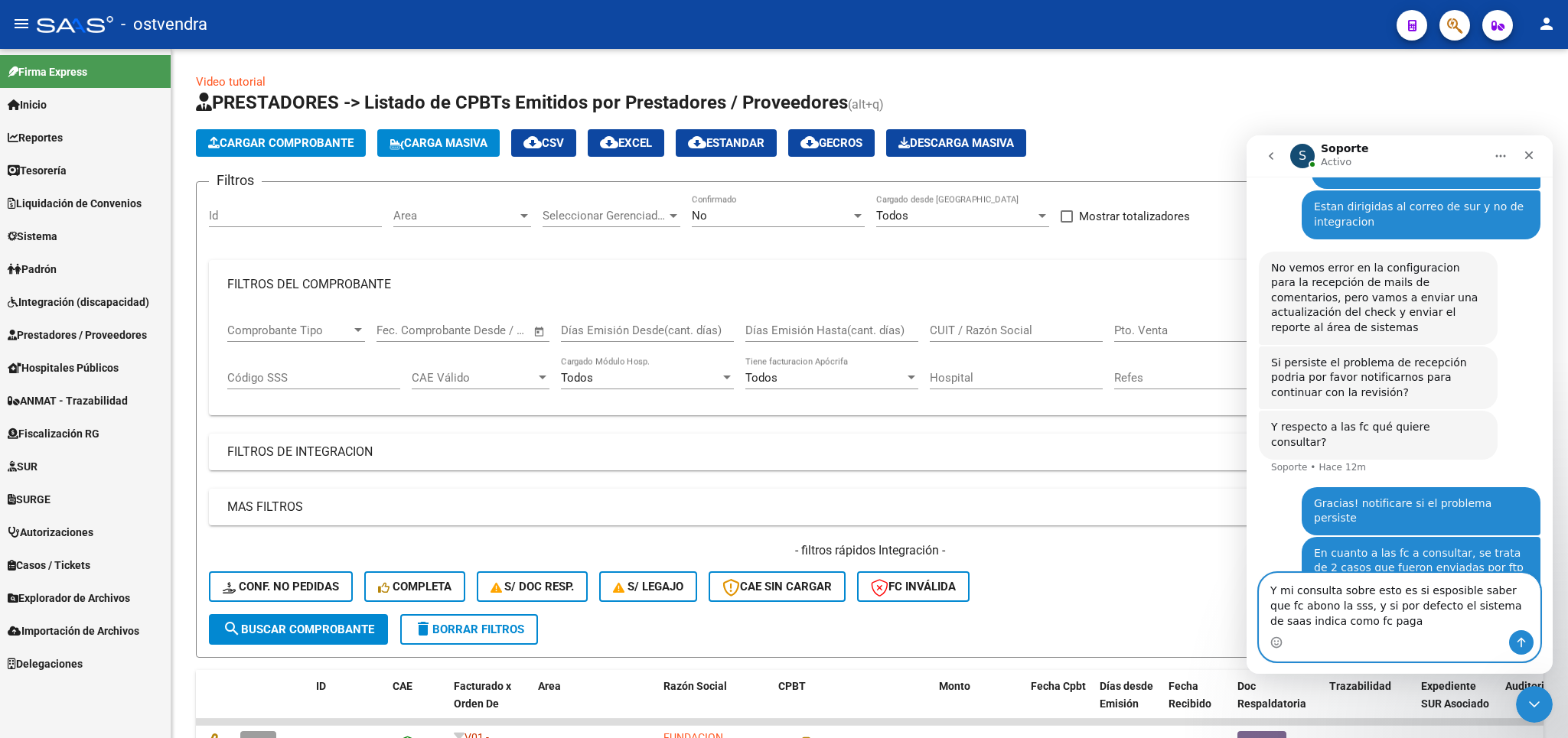
click at [1372, 626] on textarea "Y mi consulta sobre esto es si esposible saber que fc abono la sss, y si por de…" at bounding box center [1400, 601] width 280 height 56
click at [1421, 591] on textarea "Y mi consulta sobre esto es si esposible saber que fc abono la sss, y si por de…" at bounding box center [1400, 601] width 280 height 56
click at [1333, 612] on textarea "Y mi consulta sobre esto es si es posible saber que fc abono la sss, y si por d…" at bounding box center [1400, 601] width 280 height 56
click at [1340, 612] on textarea "Y mi consulta sobre esto es si es posible saber que fc abono la sss, y si por d…" at bounding box center [1400, 601] width 280 height 56
click at [1359, 626] on textarea "Y mi consulta sobre esto es si es posible saber que fc abono la sss, o si por d…" at bounding box center [1400, 601] width 280 height 56
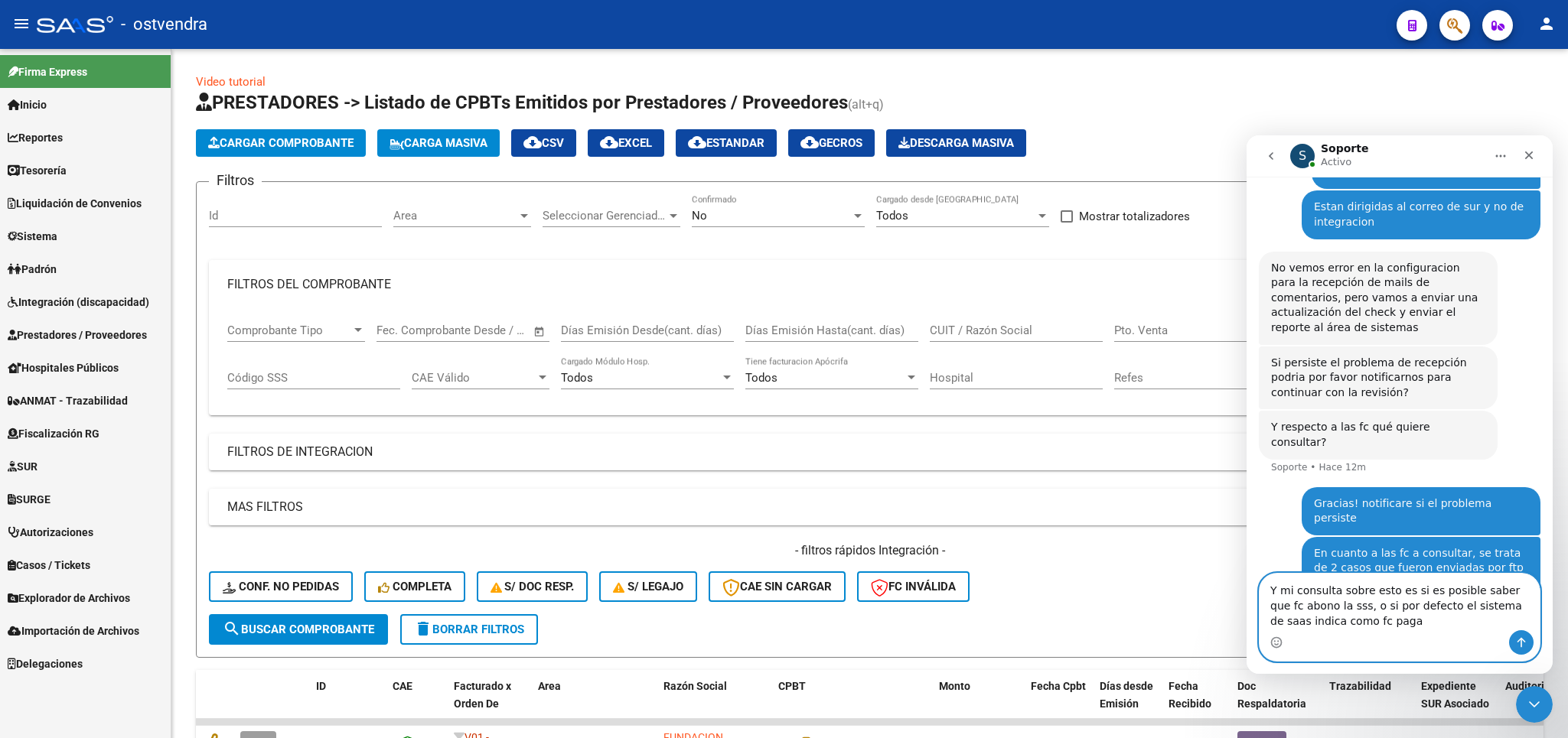
drag, startPoint x: 1333, startPoint y: 614, endPoint x: 1349, endPoint y: 621, distance: 17.5
click at [1430, 607] on textarea "Y mi consulta sobre esto es si es posible saber que fc abono la sss, o si por d…" at bounding box center [1400, 601] width 280 height 56
drag, startPoint x: 1333, startPoint y: 606, endPoint x: 1335, endPoint y: 621, distance: 15.1
click at [1335, 621] on textarea "Y mi consulta sobre esto es si es posible saber que fc abono la sss, o si por d…" at bounding box center [1400, 601] width 280 height 56
type textarea "Y mi consulta sobre esto es si es posible saber que fc abono la sss, o porque e…"
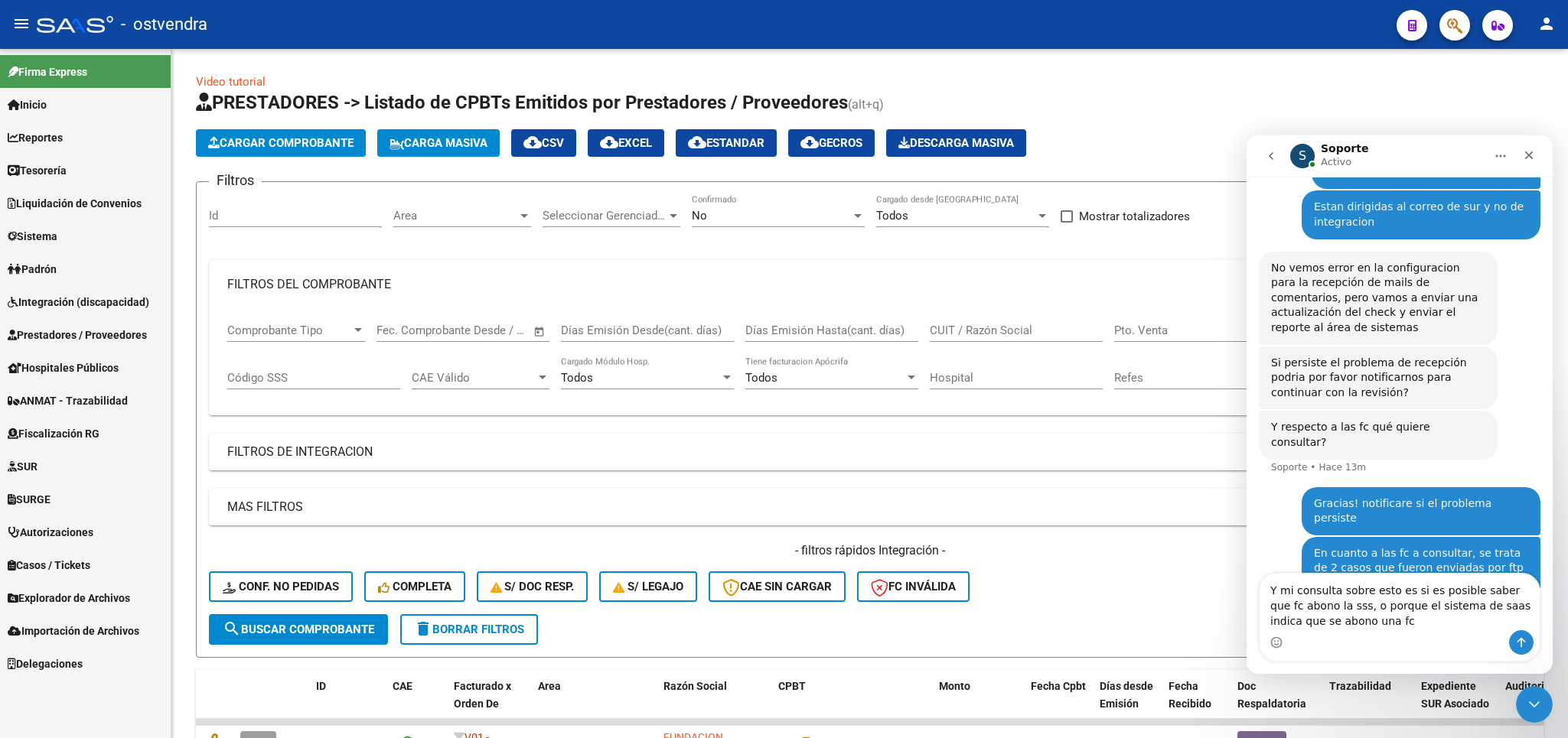
click at [1360, 637] on div "Intercom Messenger" at bounding box center [1400, 643] width 280 height 24
drag, startPoint x: 1346, startPoint y: 614, endPoint x: 1269, endPoint y: 589, distance: 81.0
click at [1269, 589] on textarea "Y mi consulta sobre esto es si es posible saber que fc abono la sss, o porque e…" at bounding box center [1400, 601] width 280 height 56
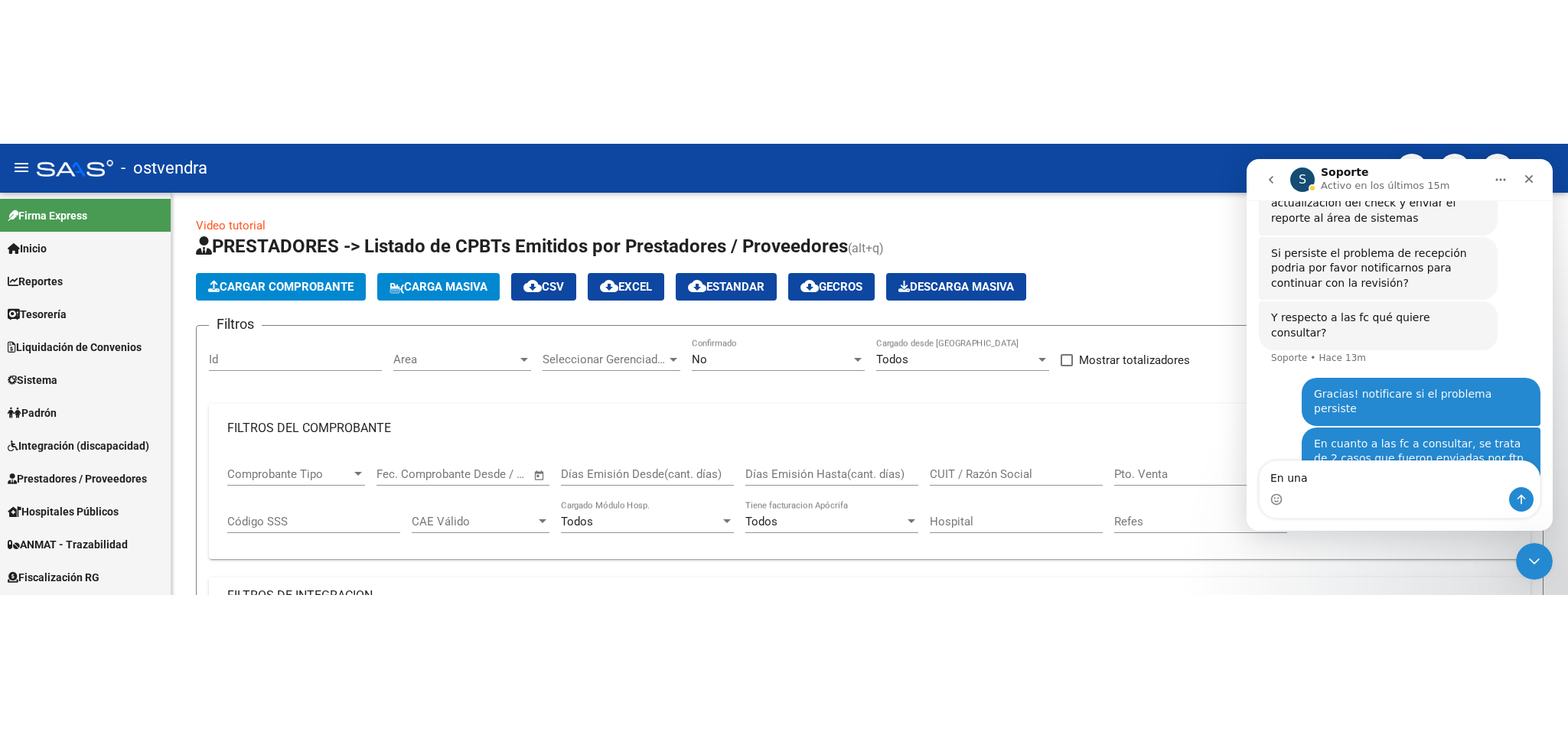
scroll to position [591, 0]
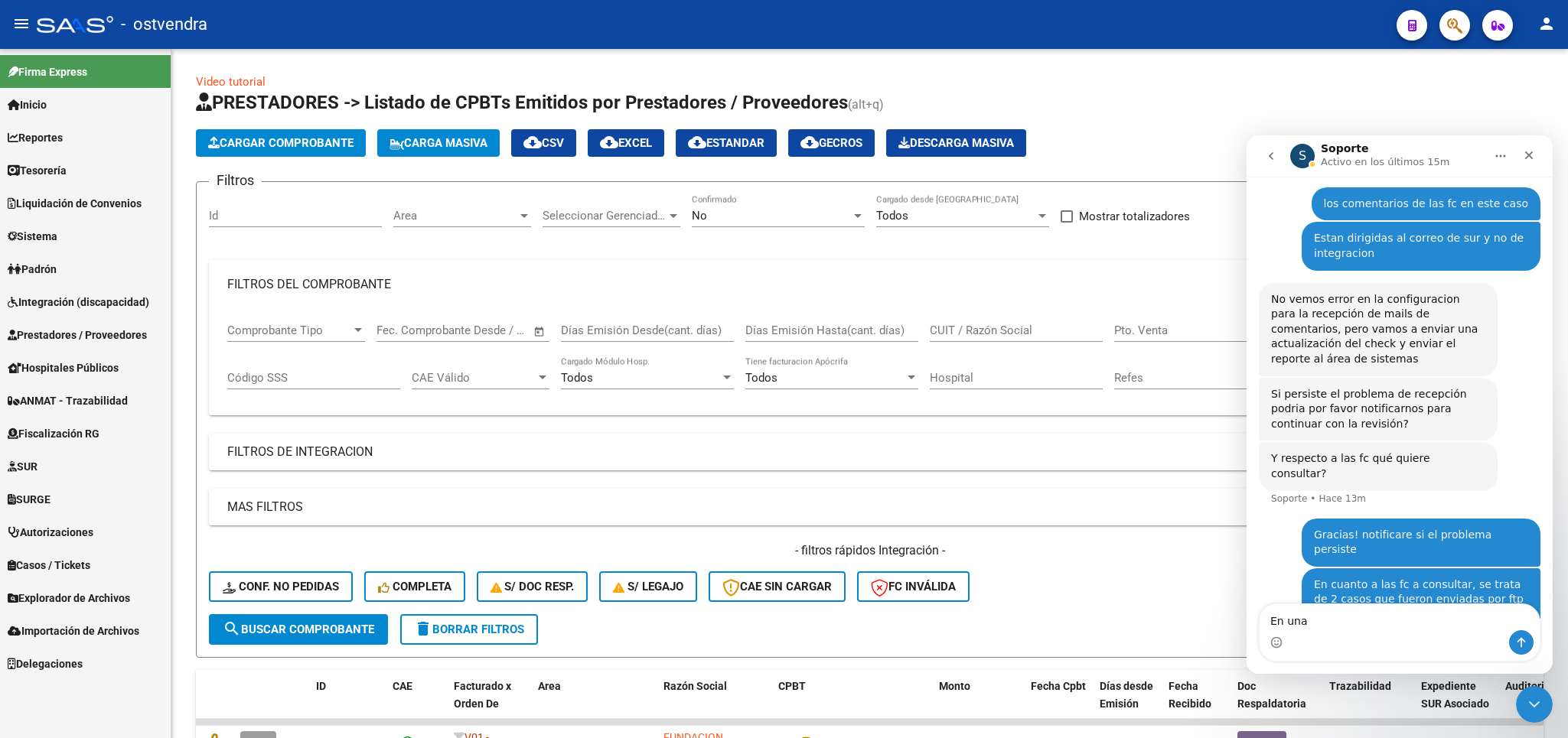
drag, startPoint x: 1416, startPoint y: 628, endPoint x: 1292, endPoint y: 591, distance: 129.4
click at [1260, 621] on textarea "En una" at bounding box center [1400, 618] width 280 height 26
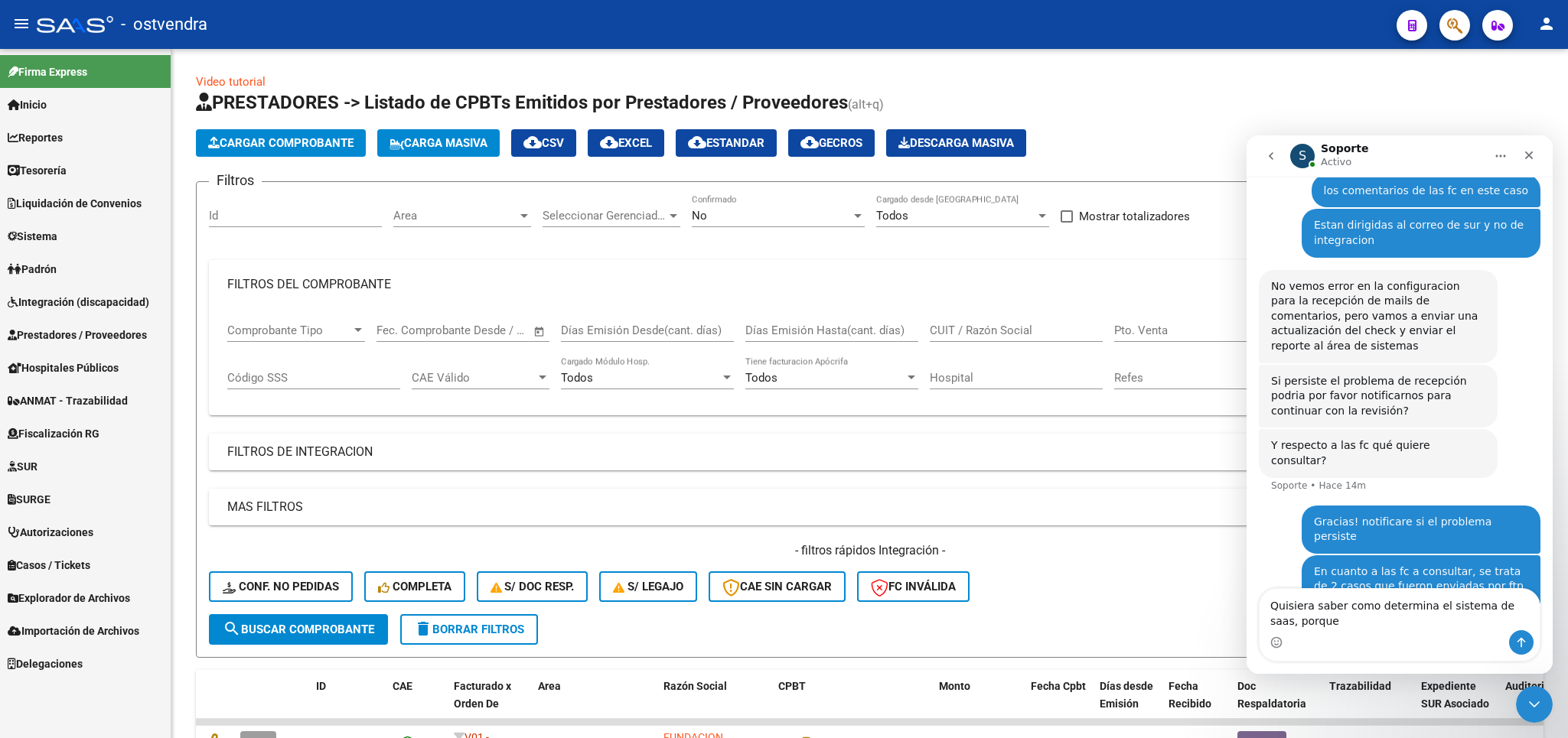
scroll to position [606, 0]
drag, startPoint x: 1333, startPoint y: 625, endPoint x: 1265, endPoint y: 630, distance: 68.2
click at [1265, 630] on textarea "Quisiera saber como determina el sistema de saas, porque" at bounding box center [1400, 610] width 280 height 42
type textarea "Quisiera saber como determina el sistema de saas, que fc fue subsidiada efectiv…"
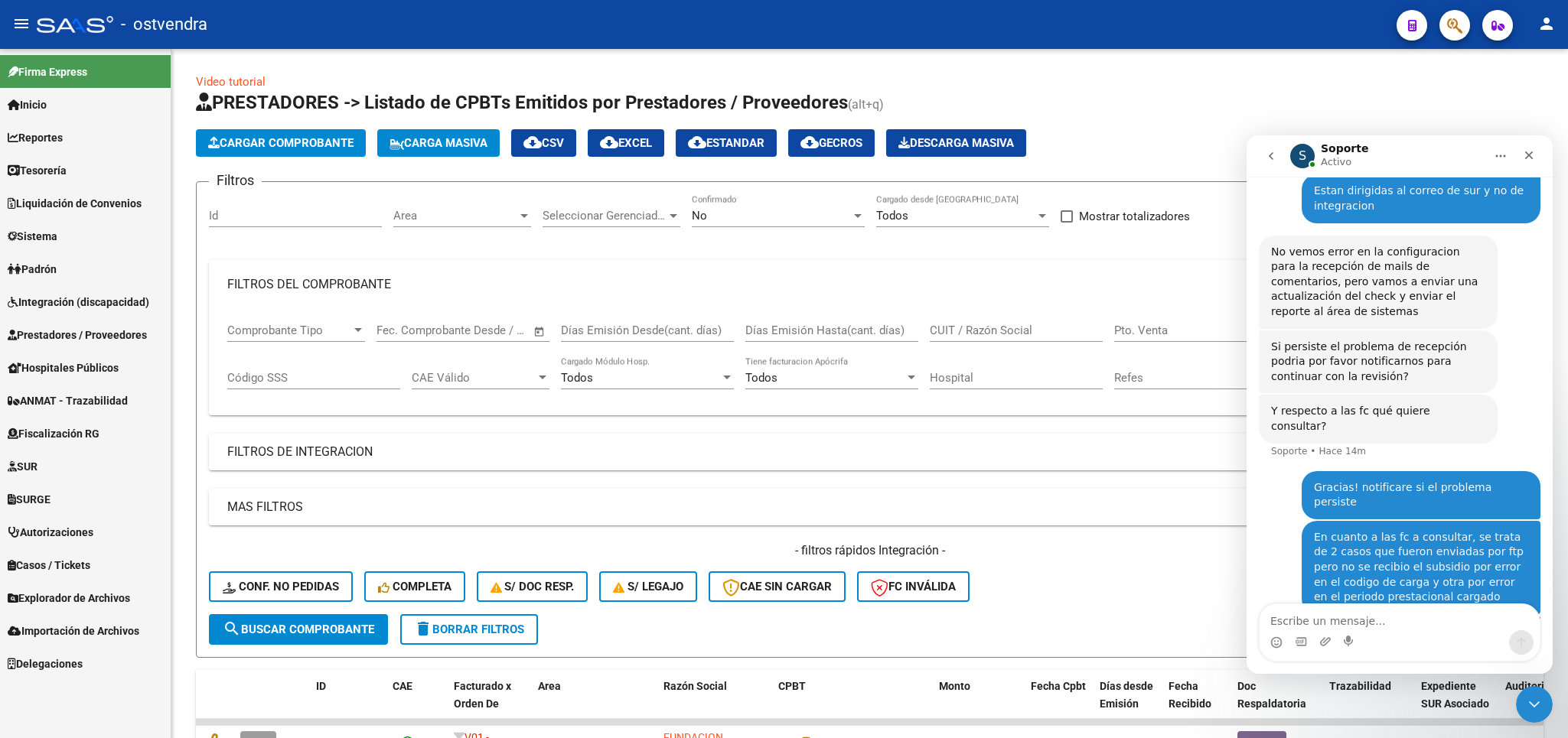
scroll to position [640, 0]
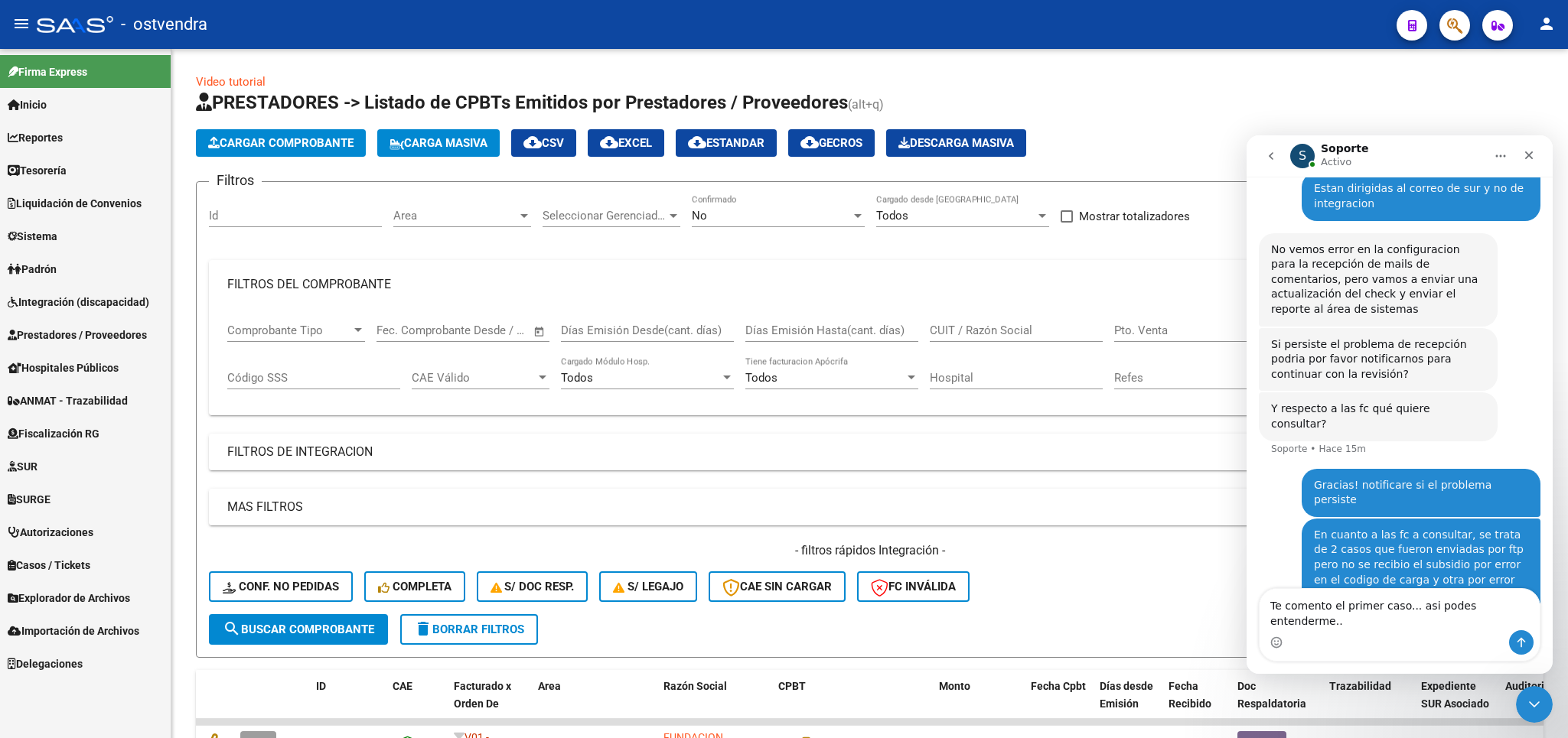
type textarea "Te comento el primer caso... asi podes entenderme..."
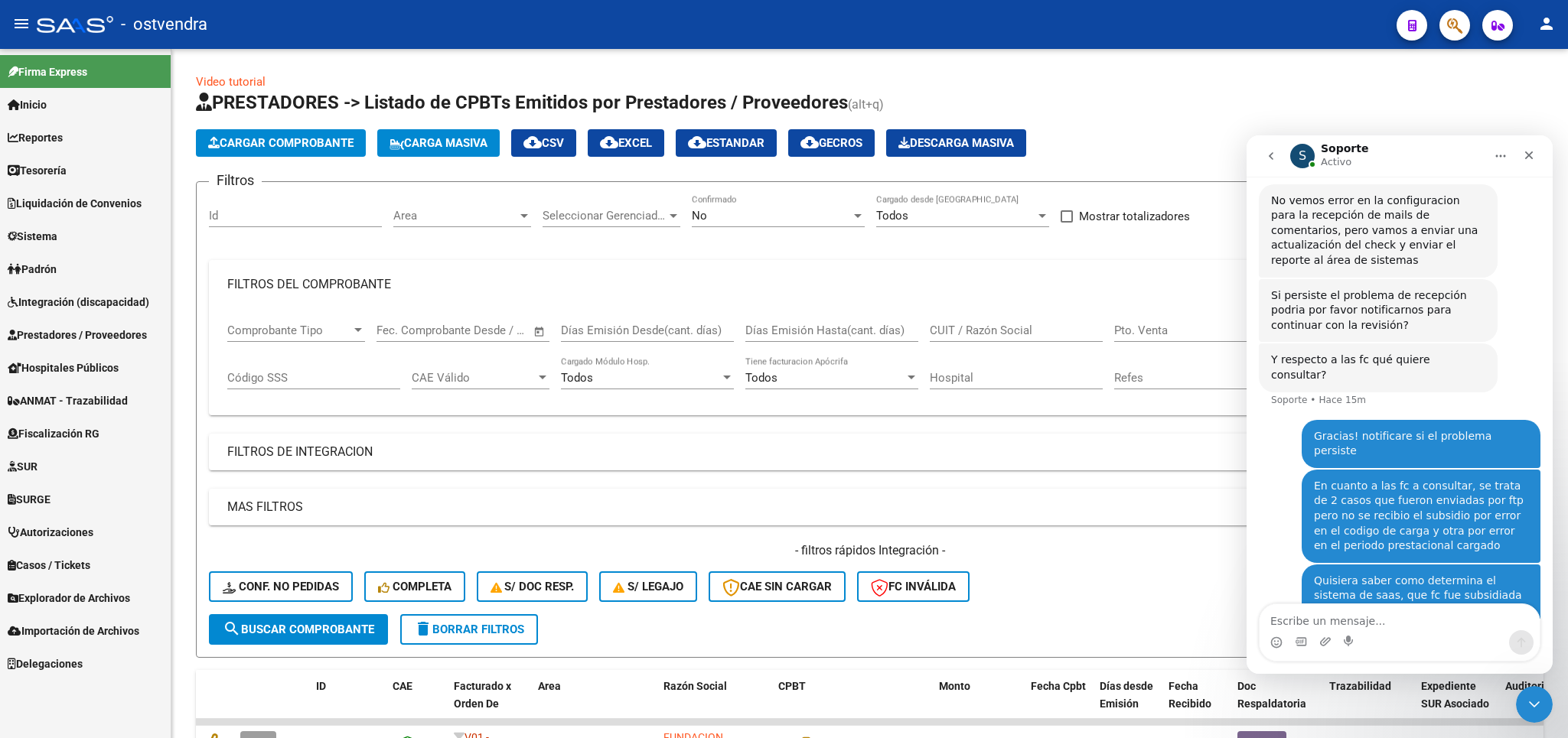
scroll to position [691, 0]
click at [1531, 701] on icon "Cerrar Intercom Messenger" at bounding box center [1532, 702] width 18 height 18
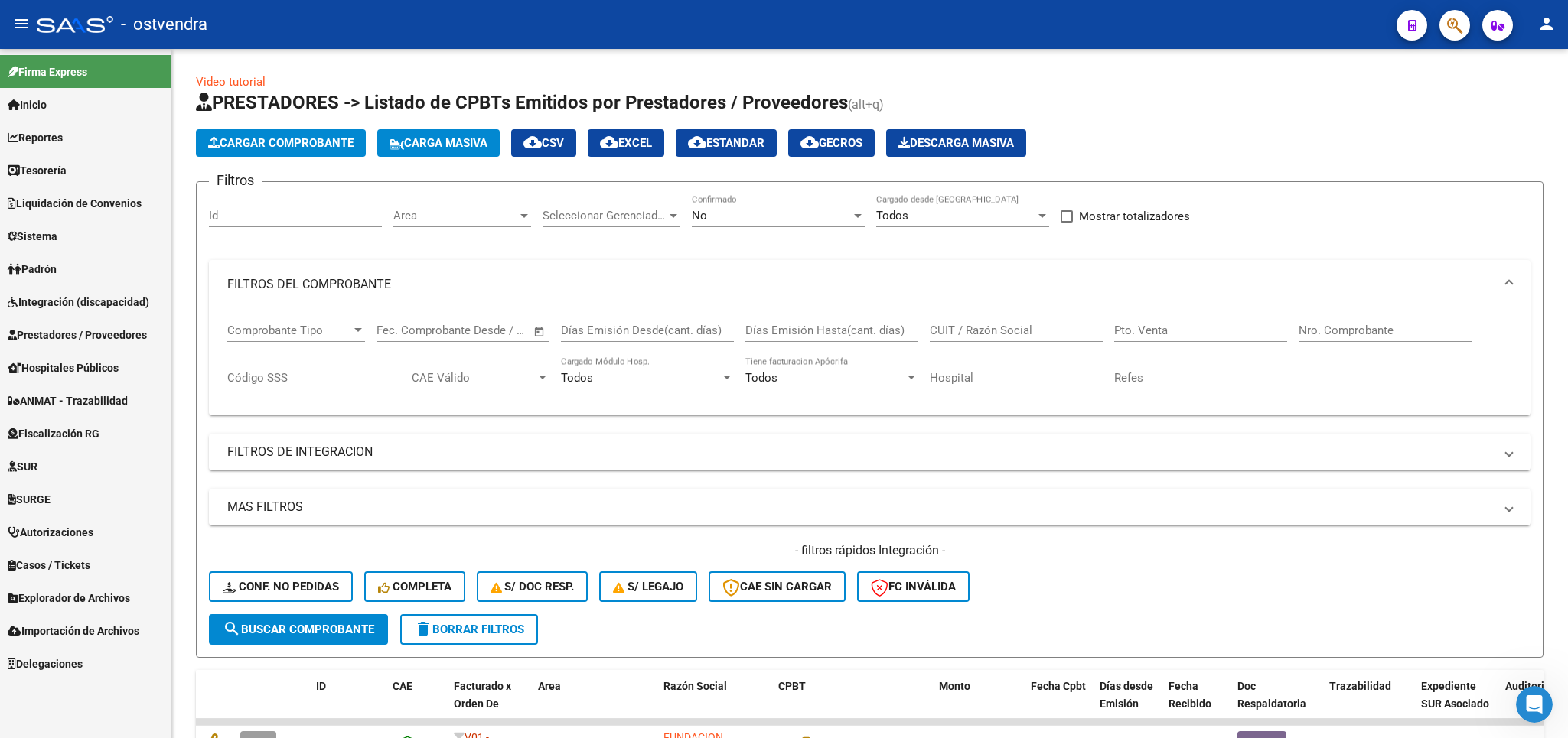
click at [69, 298] on span "Integración (discapacidad)" at bounding box center [79, 302] width 142 height 16
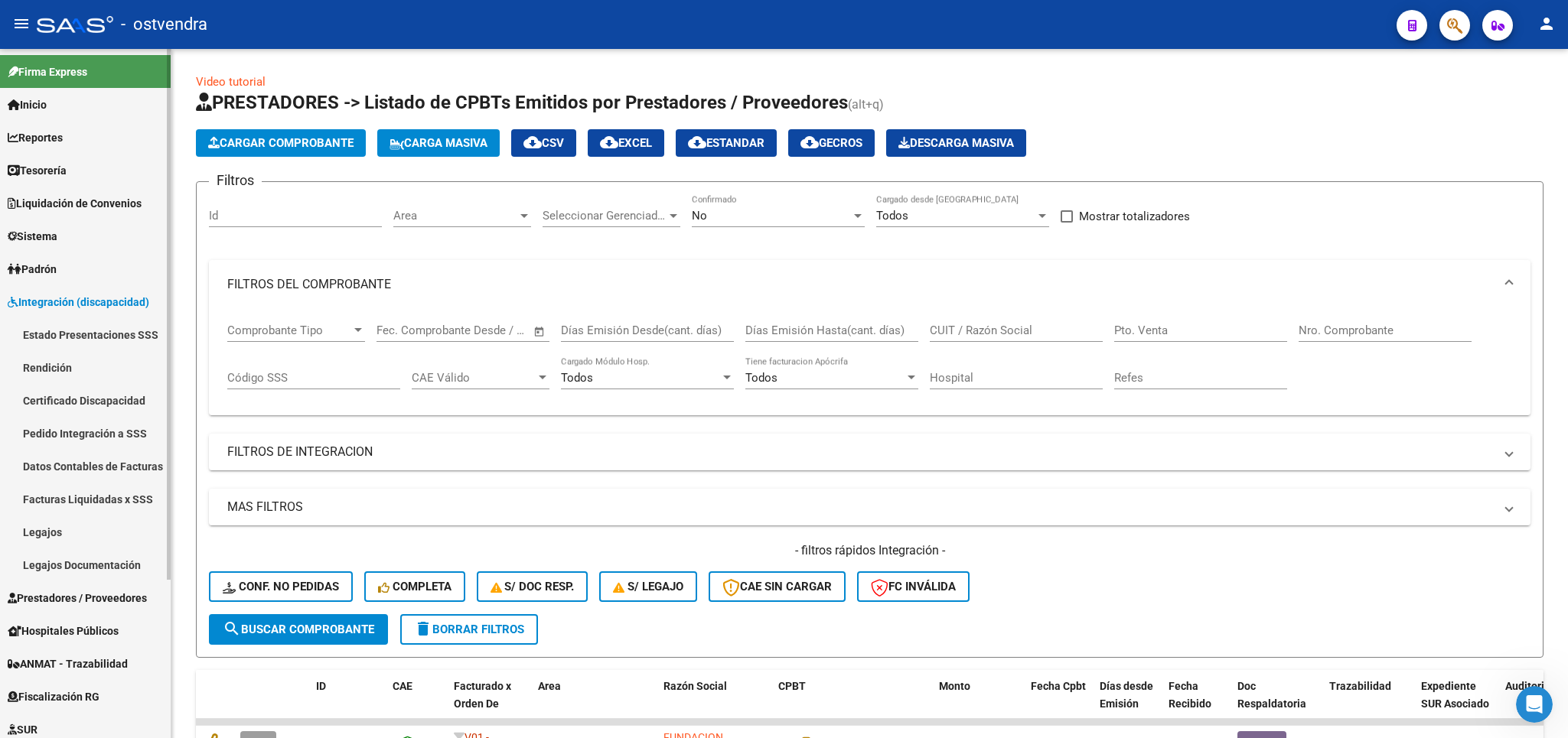
click at [77, 499] on link "Facturas Liquidadas x SSS" at bounding box center [85, 499] width 170 height 33
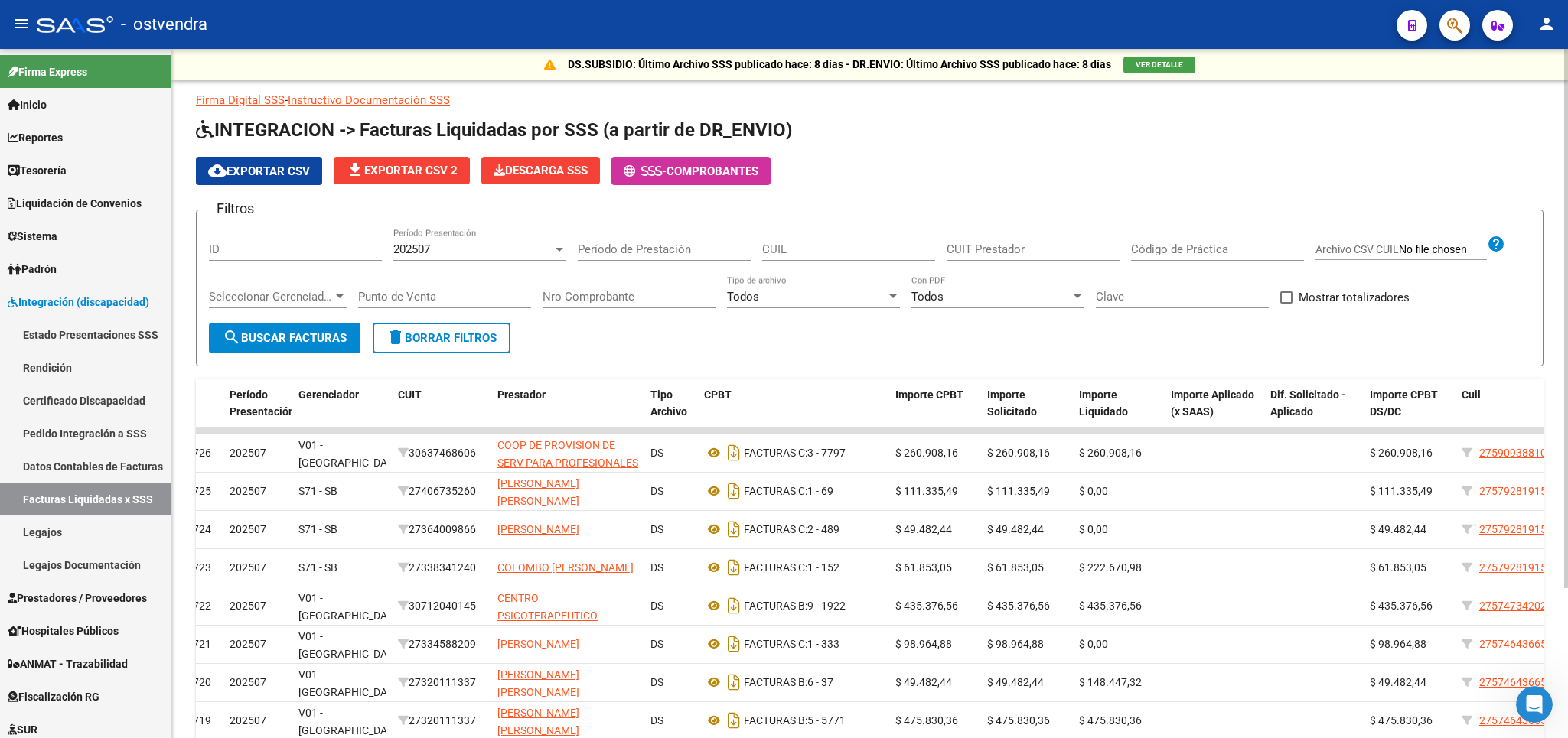
click at [1141, 253] on input "Código de Práctica" at bounding box center [1218, 249] width 173 height 14
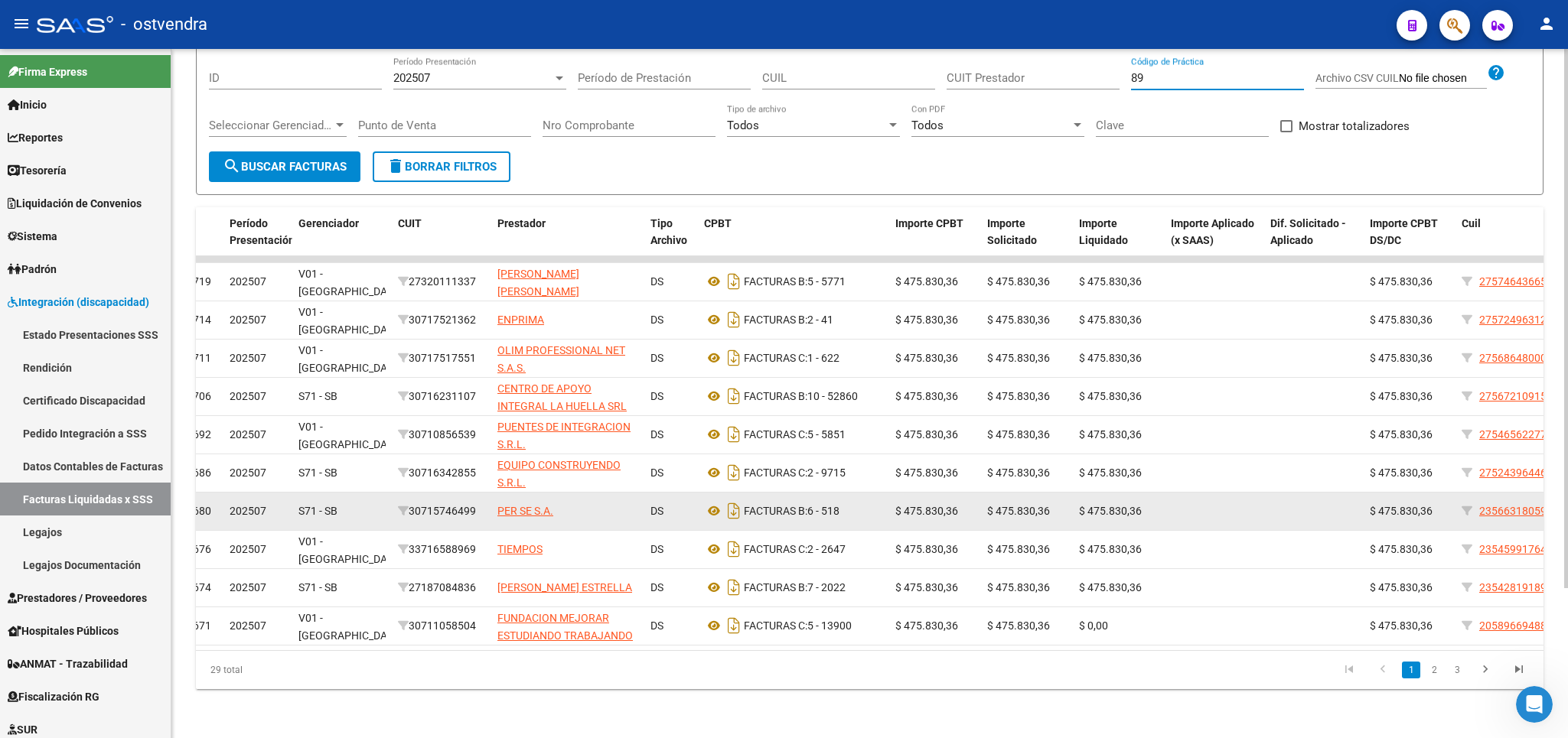
scroll to position [191, 0]
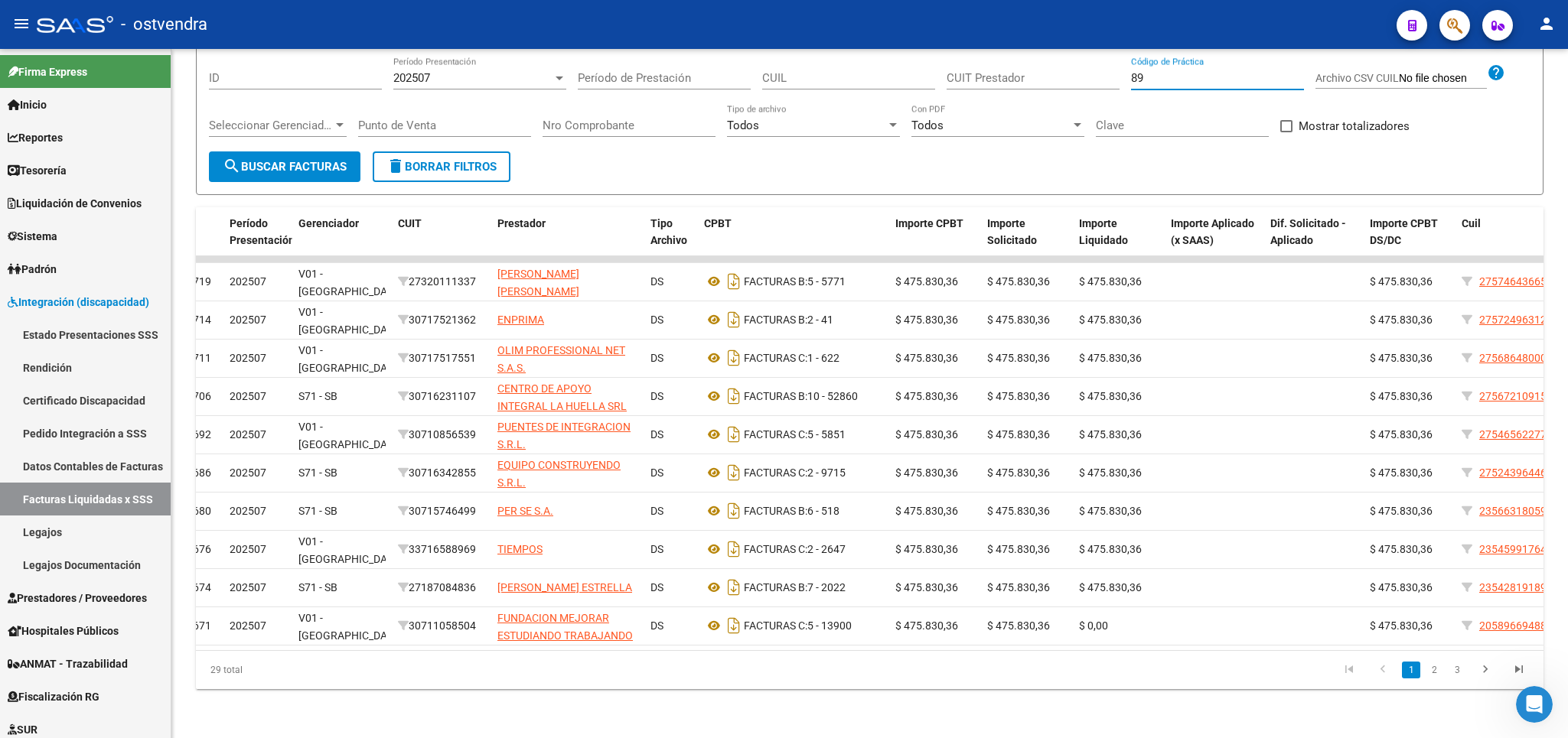
type input "89"
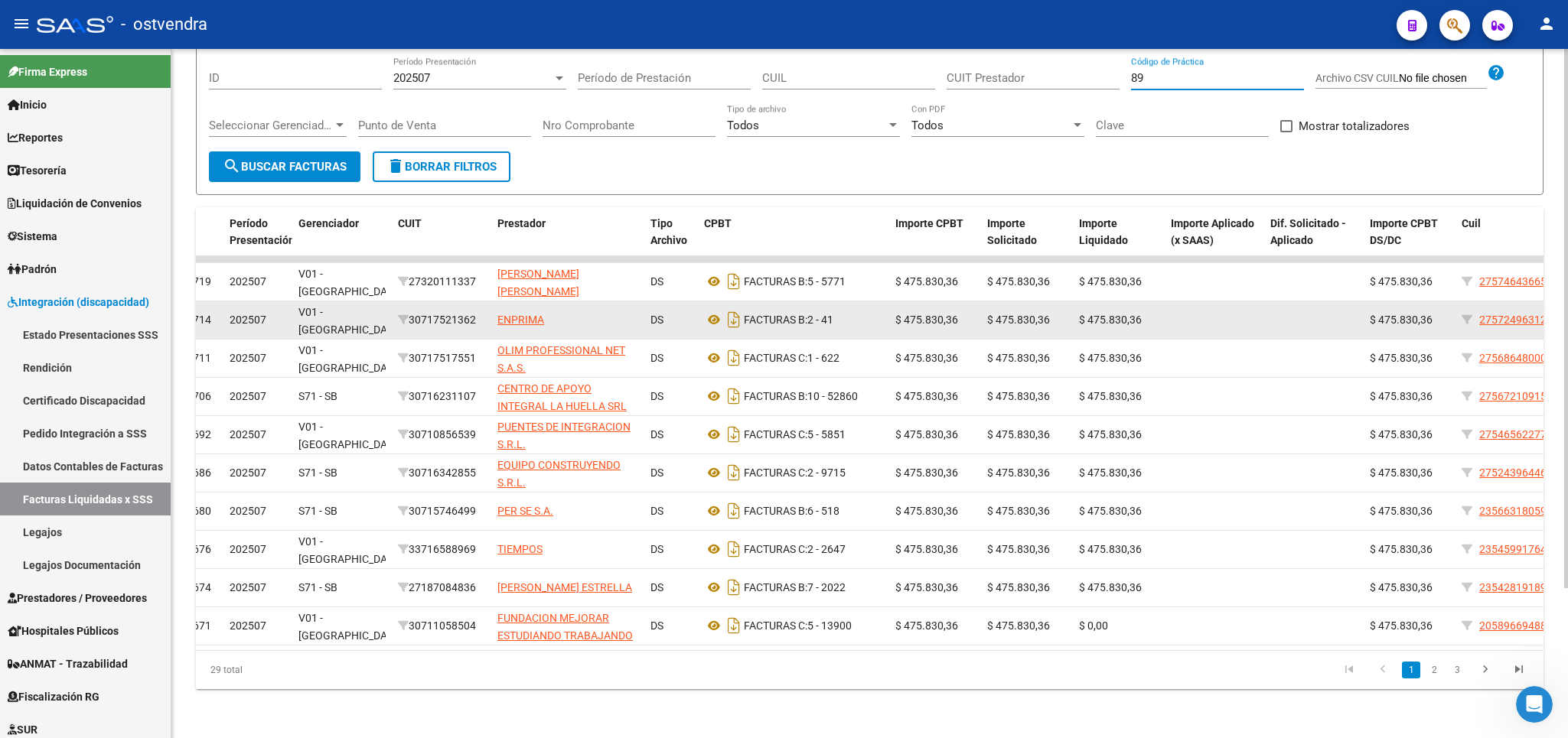
scroll to position [0, 0]
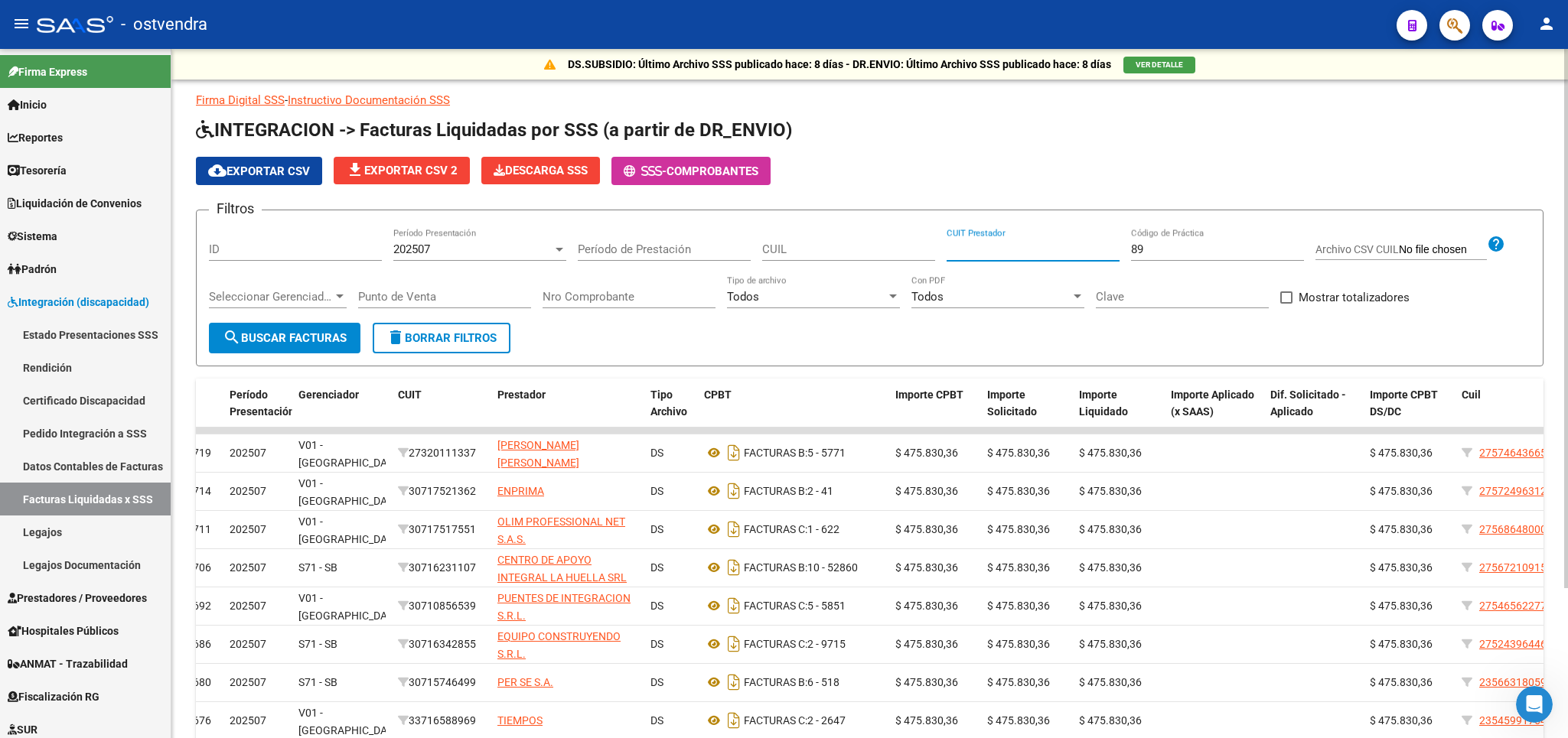
paste input "30-71105850-4"
type input "30-71105850-4"
drag, startPoint x: 1196, startPoint y: 241, endPoint x: 1153, endPoint y: 243, distance: 43.0
click at [1153, 243] on div "89 Código de Práctica" at bounding box center [1218, 245] width 173 height 33
drag, startPoint x: 1152, startPoint y: 246, endPoint x: 1110, endPoint y: 243, distance: 42.1
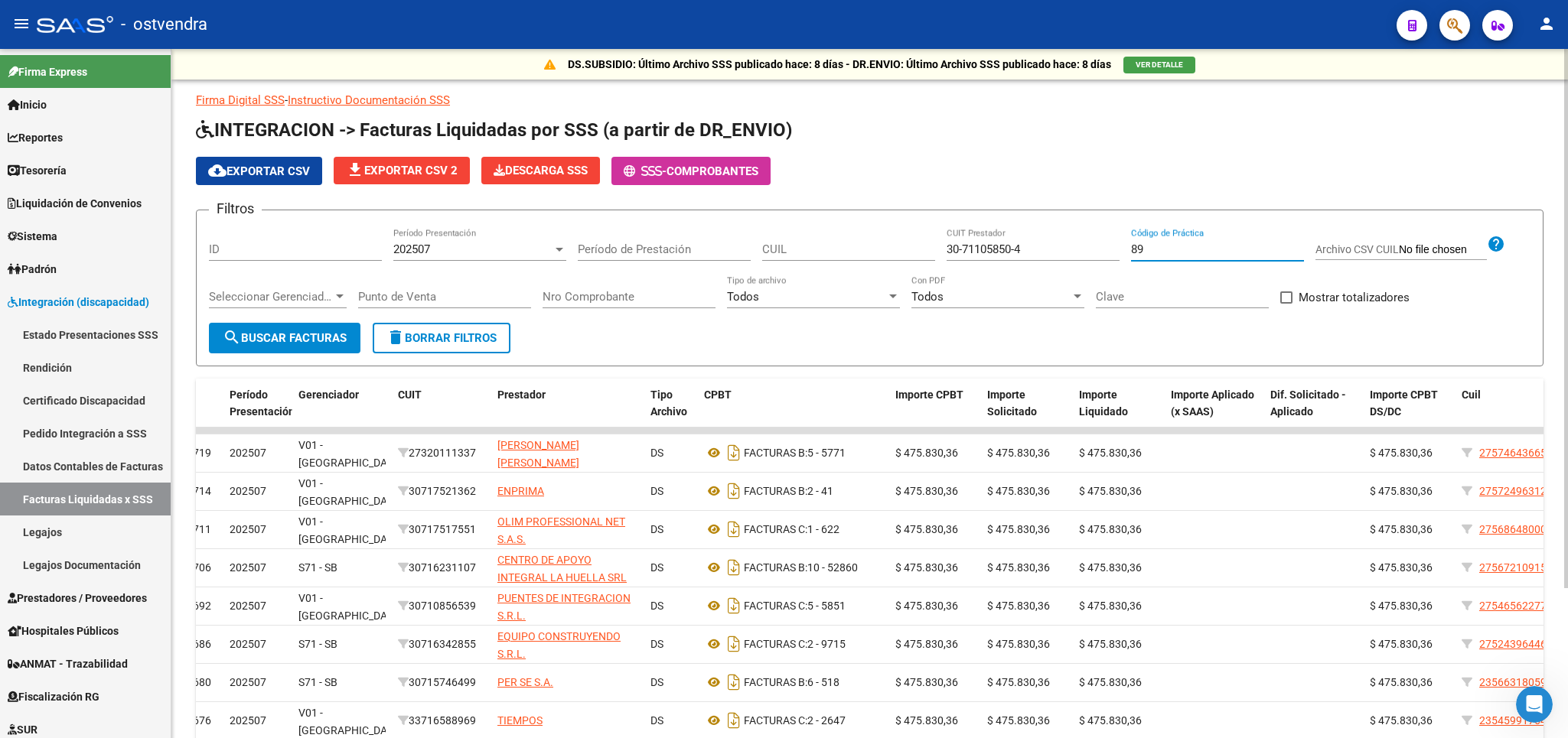
click at [1131, 243] on input "89" at bounding box center [1218, 249] width 173 height 14
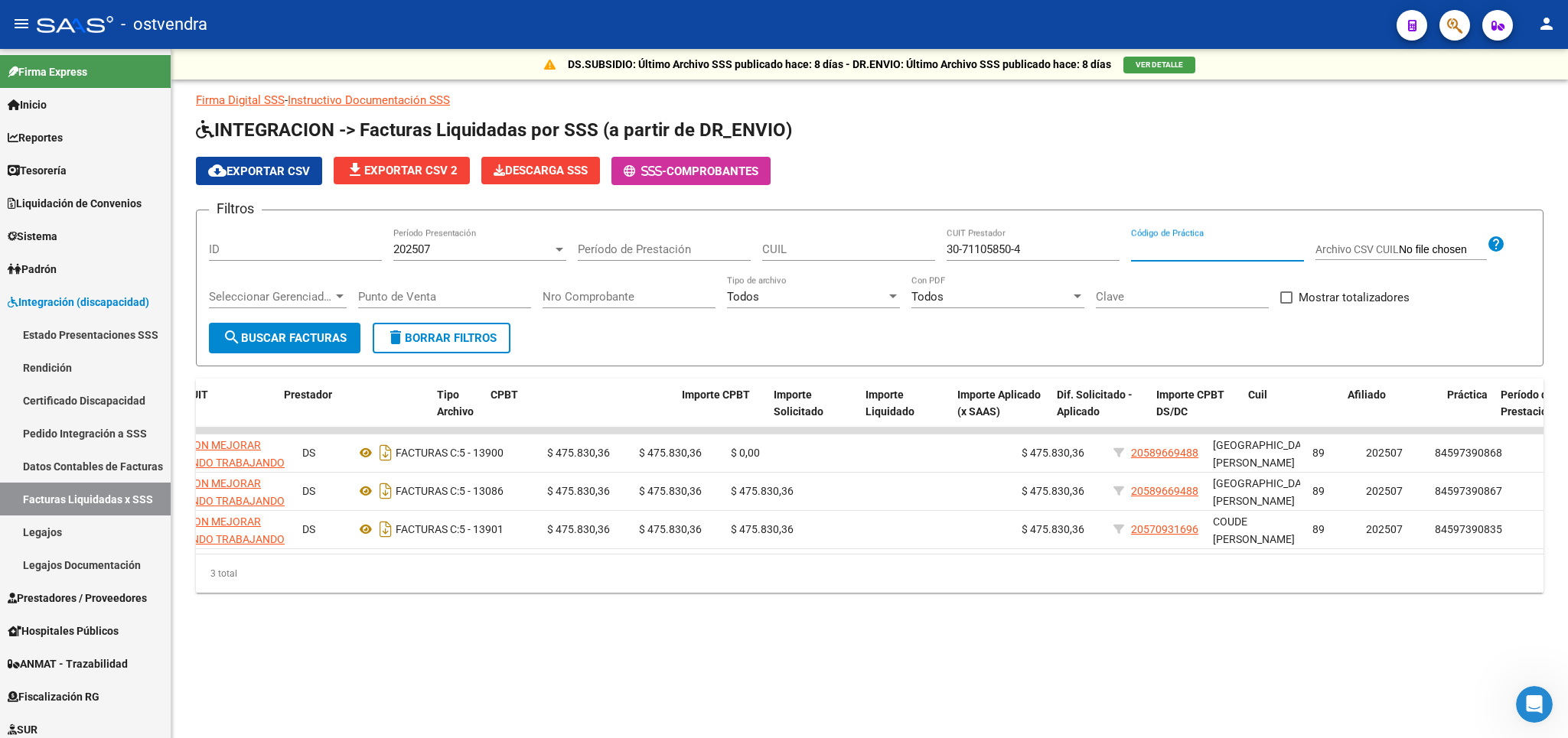
scroll to position [0, 35]
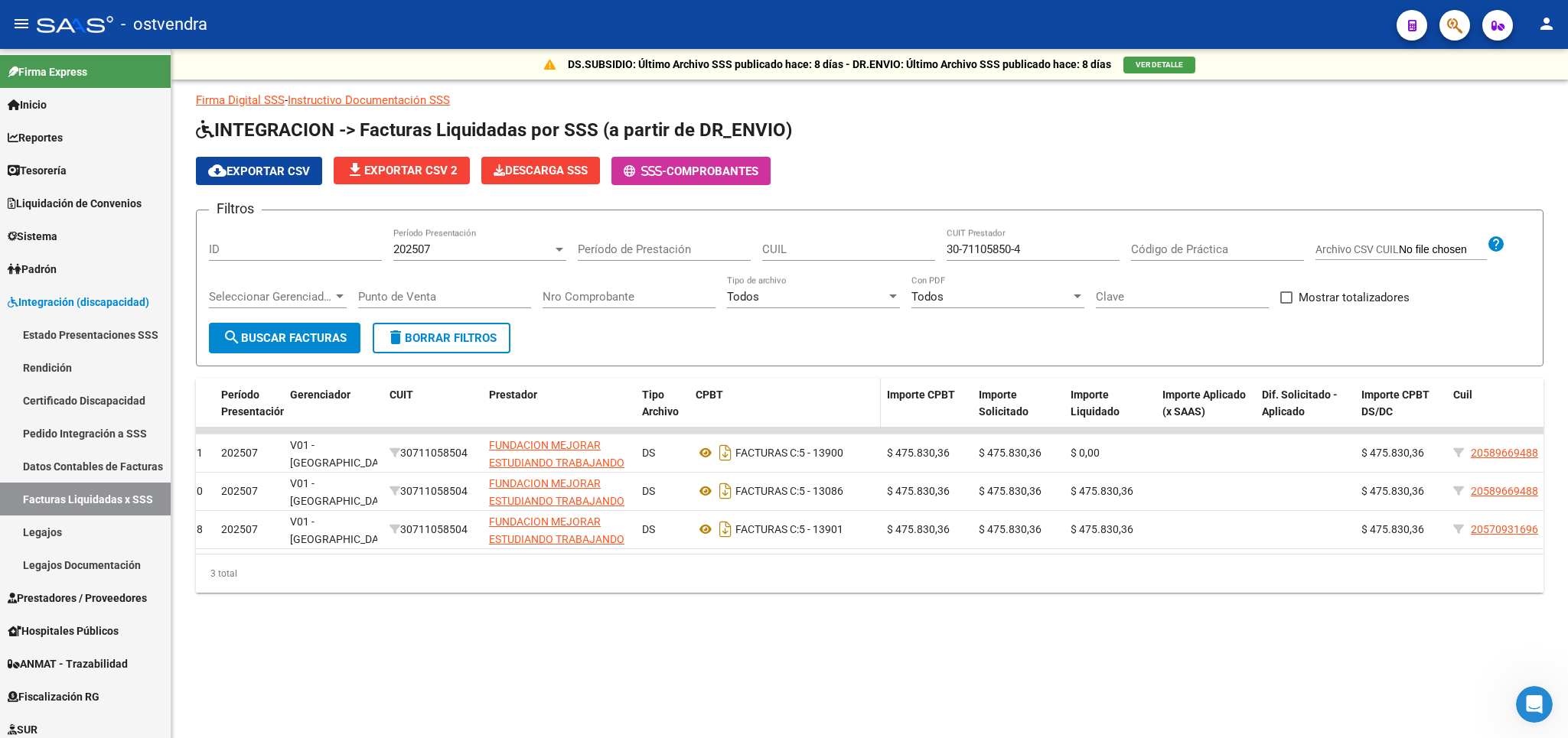
drag, startPoint x: 221, startPoint y: 375, endPoint x: 764, endPoint y: 392, distance: 543.3
click at [764, 392] on div "Firma Digital SSS - Instructivo Documentación SSS INTEGRACION -> Facturas Liqui…" at bounding box center [869, 342] width 1347 height 501
click at [1048, 672] on mat-sidenav-content "DS.SUBSIDIO: Último Archivo SSS publicado hace: 8 días - DR.ENVIO: Último Archi…" at bounding box center [870, 394] width 1397 height 690
click at [1529, 708] on icon "Abrir Intercom Messenger" at bounding box center [1532, 703] width 25 height 25
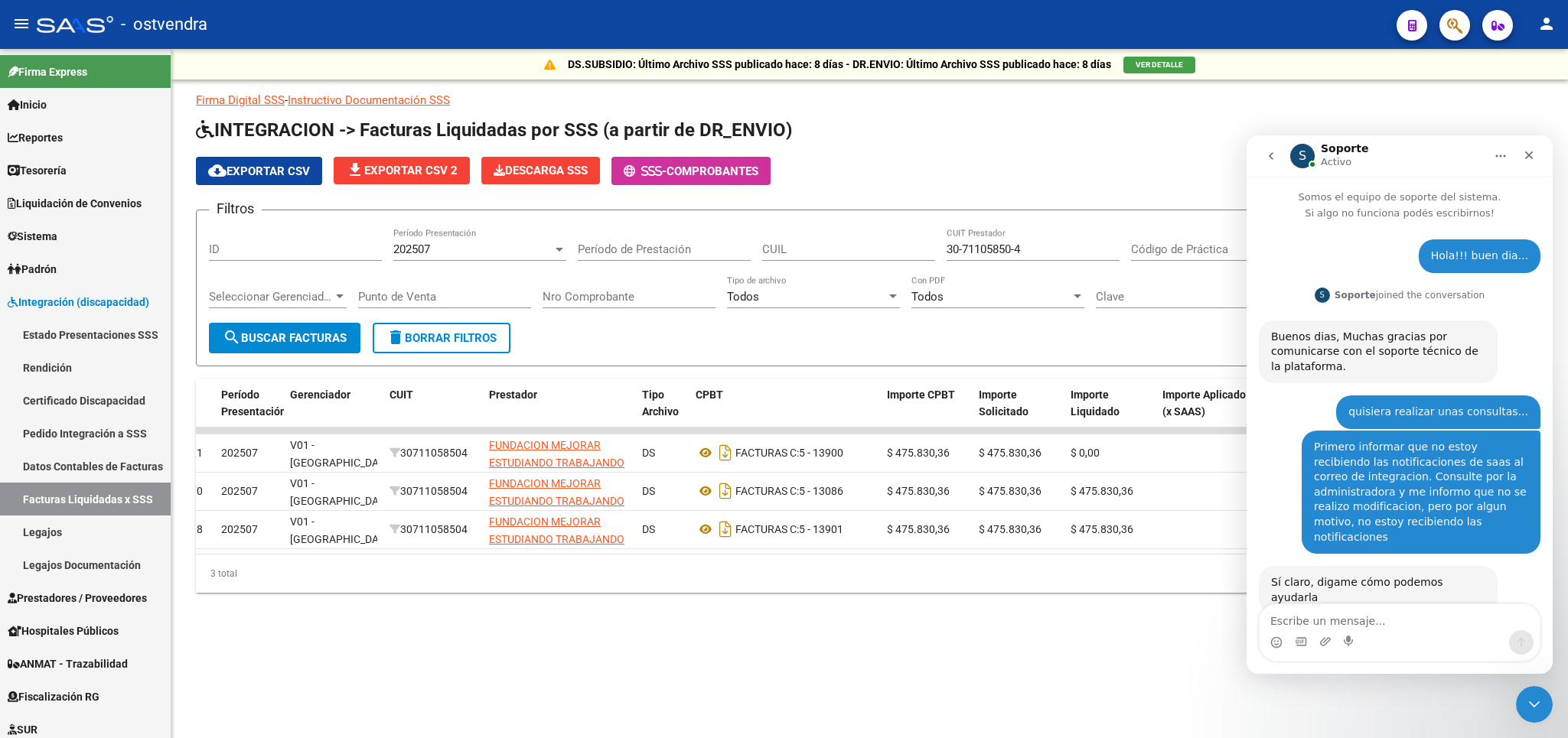
scroll to position [691, 0]
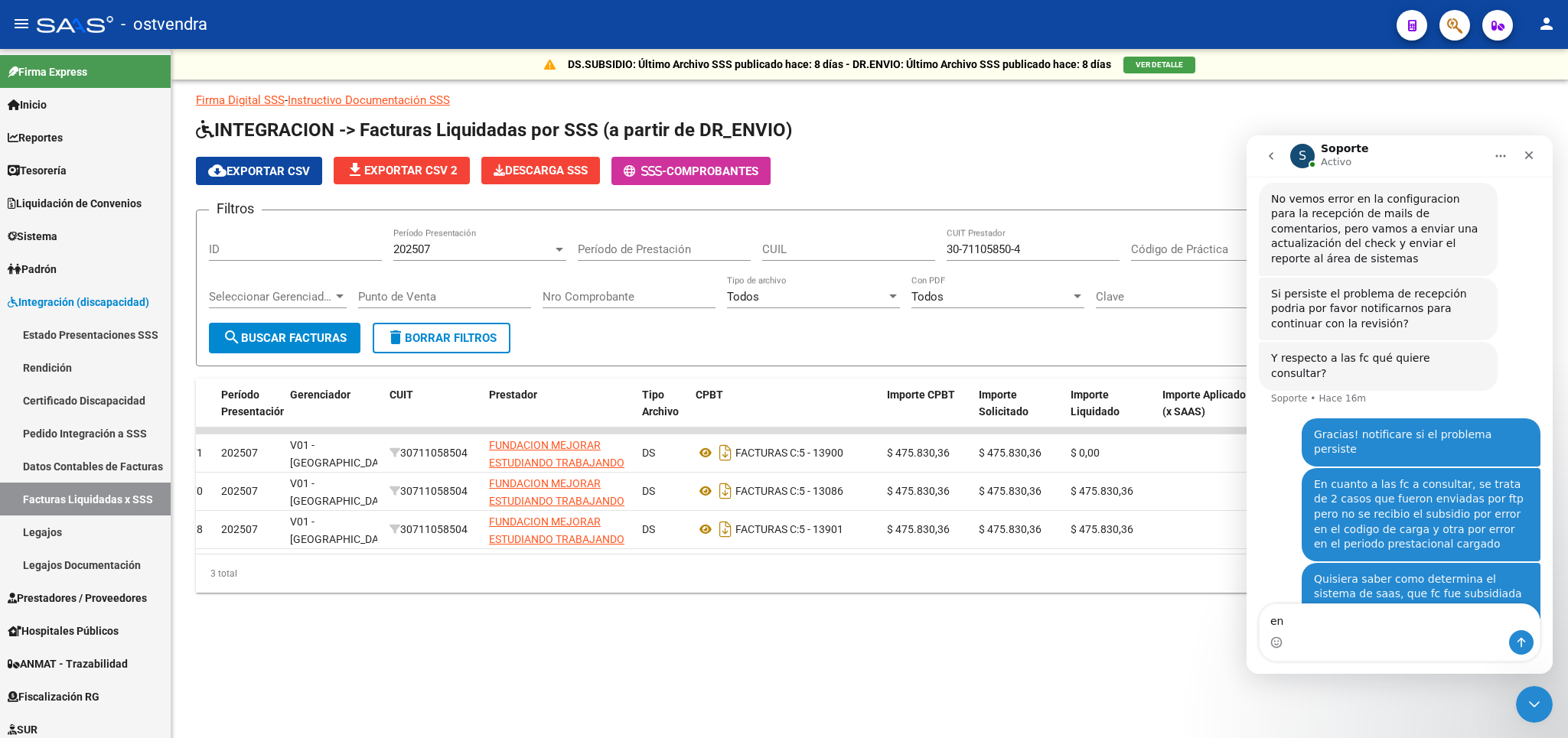
type textarea "e"
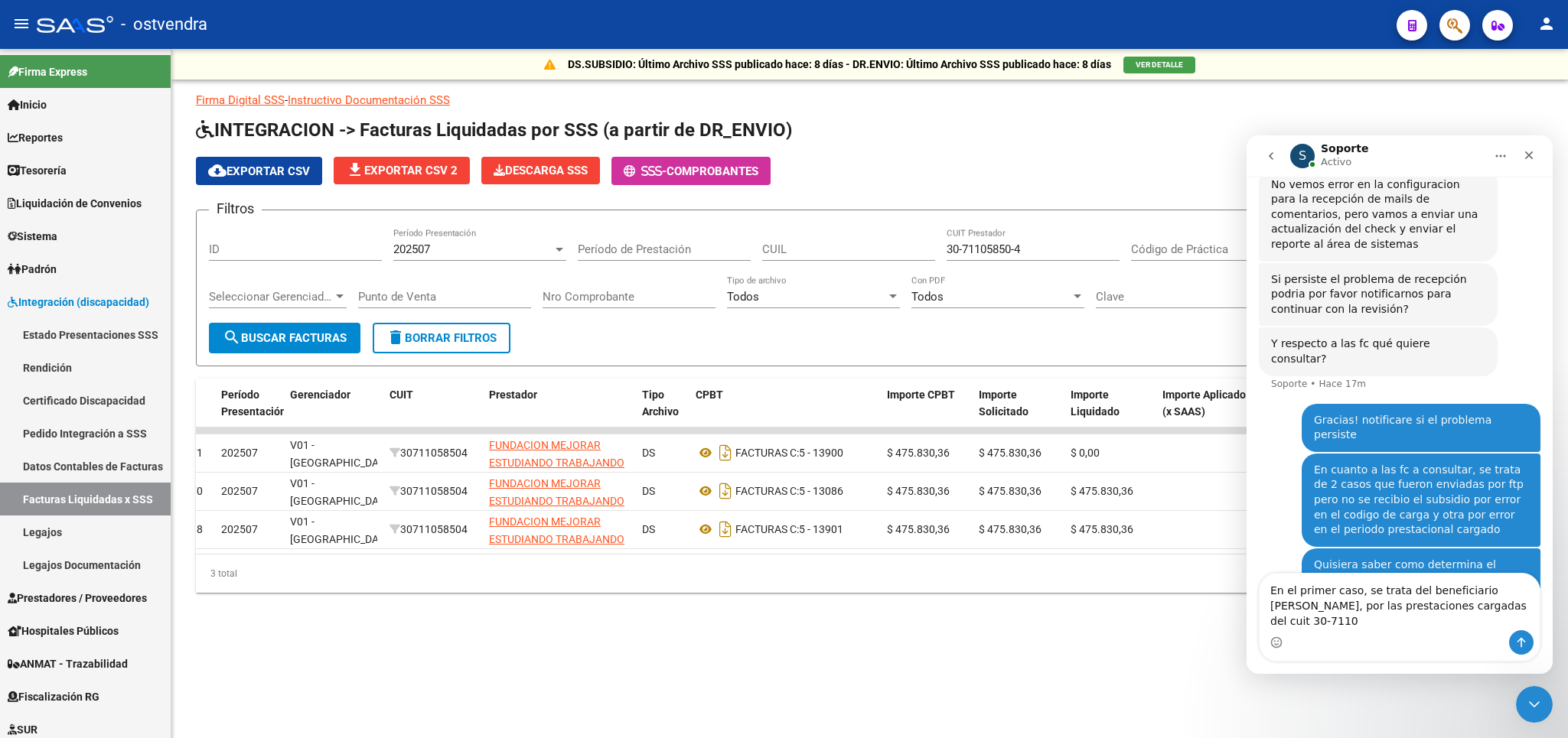
scroll to position [722, 0]
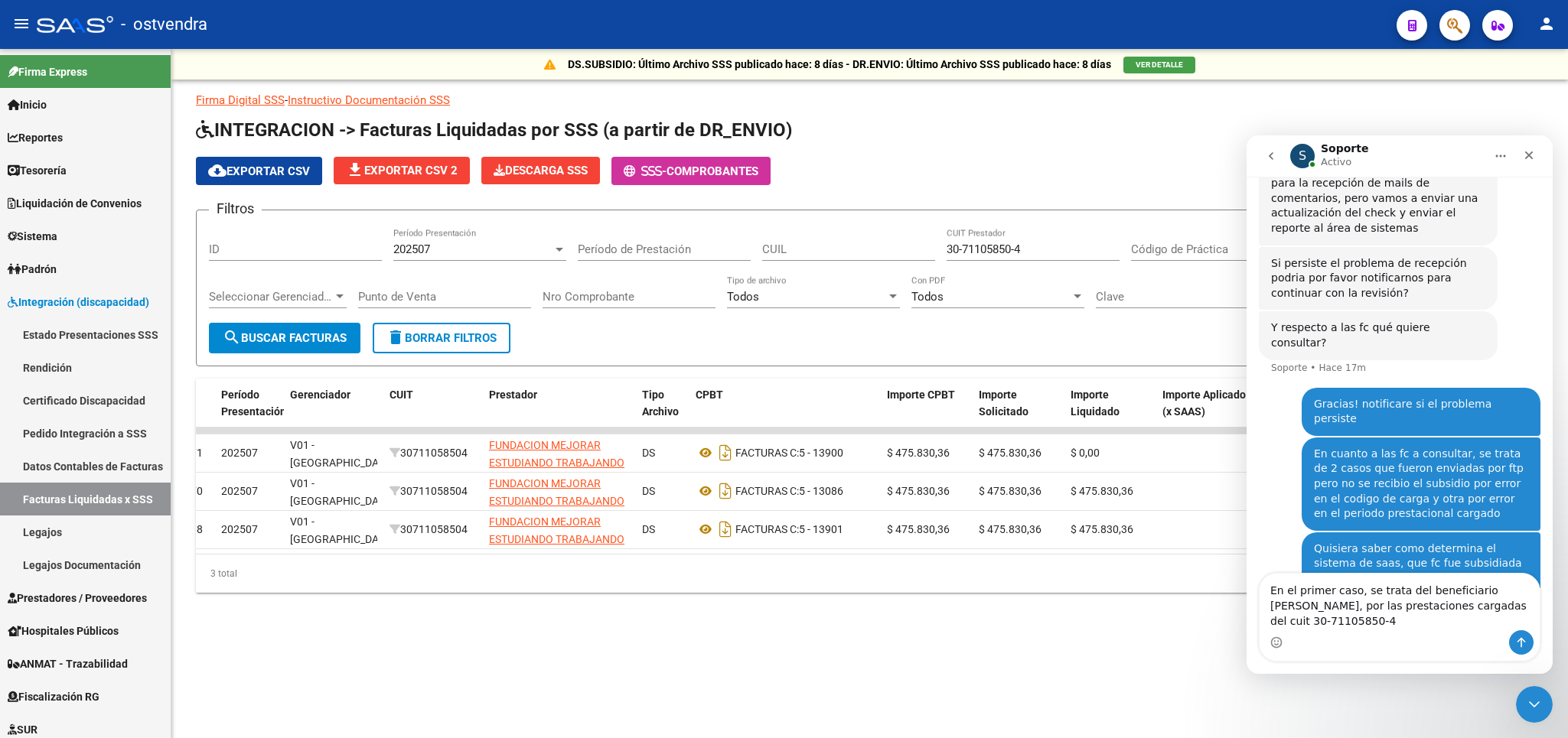
click at [1370, 620] on textarea "En el primer caso, se trata del beneficiario [PERSON_NAME], por las prestacione…" at bounding box center [1400, 601] width 280 height 56
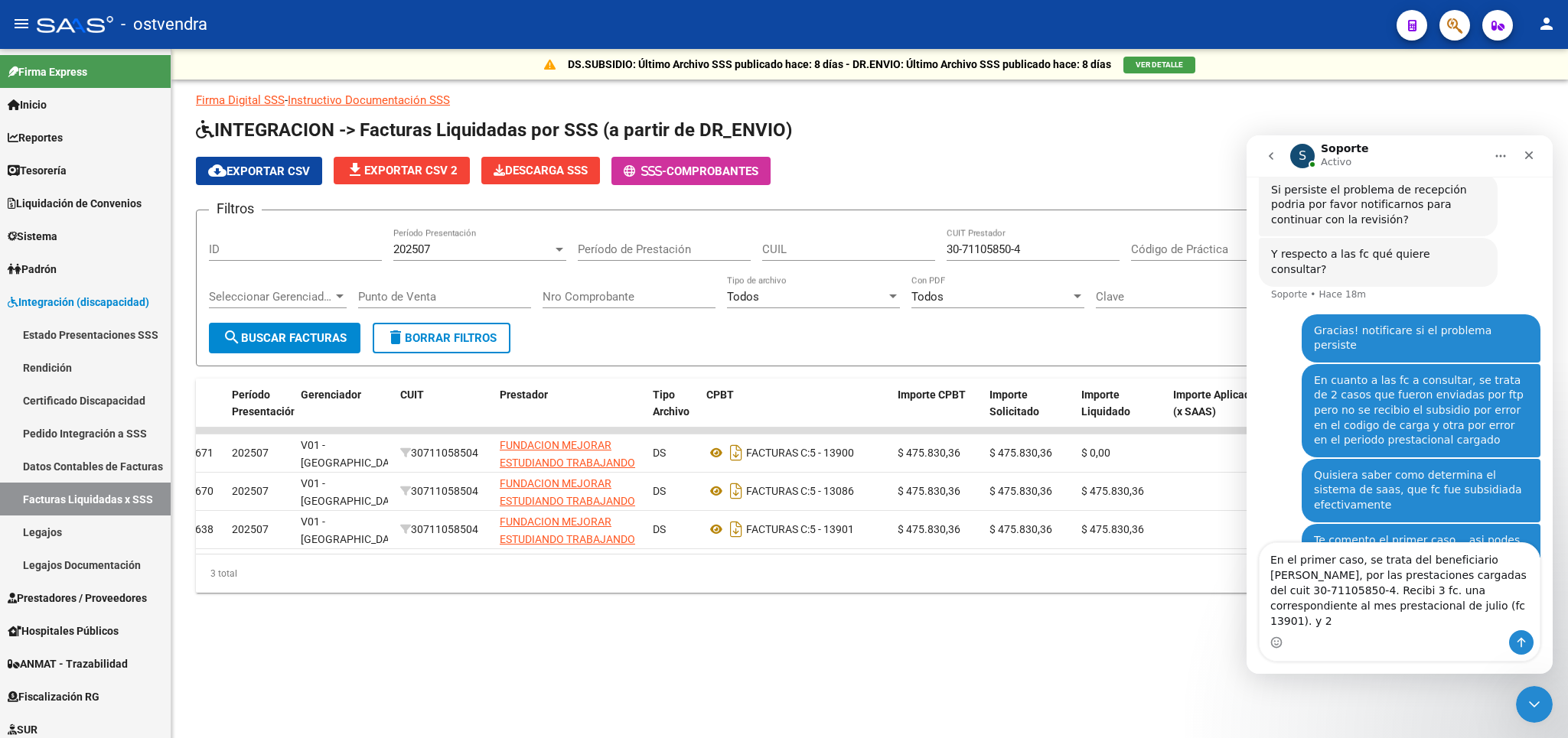
scroll to position [0, 0]
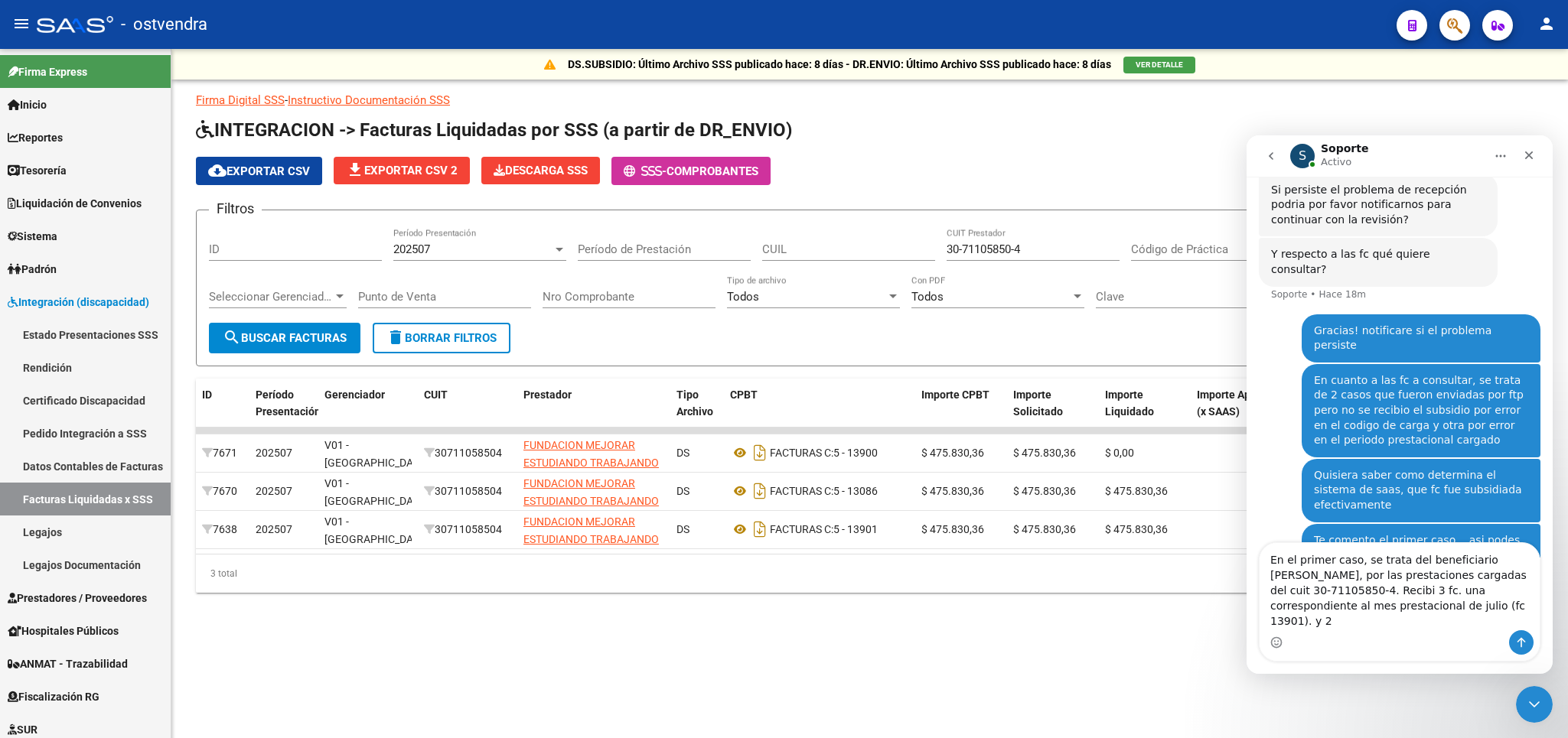
click at [1413, 625] on textarea "En el primer caso, se trata del beneficiario [PERSON_NAME], por las prestacione…" at bounding box center [1400, 587] width 280 height 87
drag, startPoint x: 1448, startPoint y: 625, endPoint x: 1421, endPoint y: 620, distance: 27.5
click at [1421, 620] on textarea "En el primer caso, se trata del beneficiario [PERSON_NAME], por las prestacione…" at bounding box center [1400, 587] width 280 height 87
type textarea "En el primer caso, se trata del beneficiario [PERSON_NAME], por las prestacione…"
drag, startPoint x: 1524, startPoint y: 704, endPoint x: 2975, endPoint y: 1383, distance: 1602.0
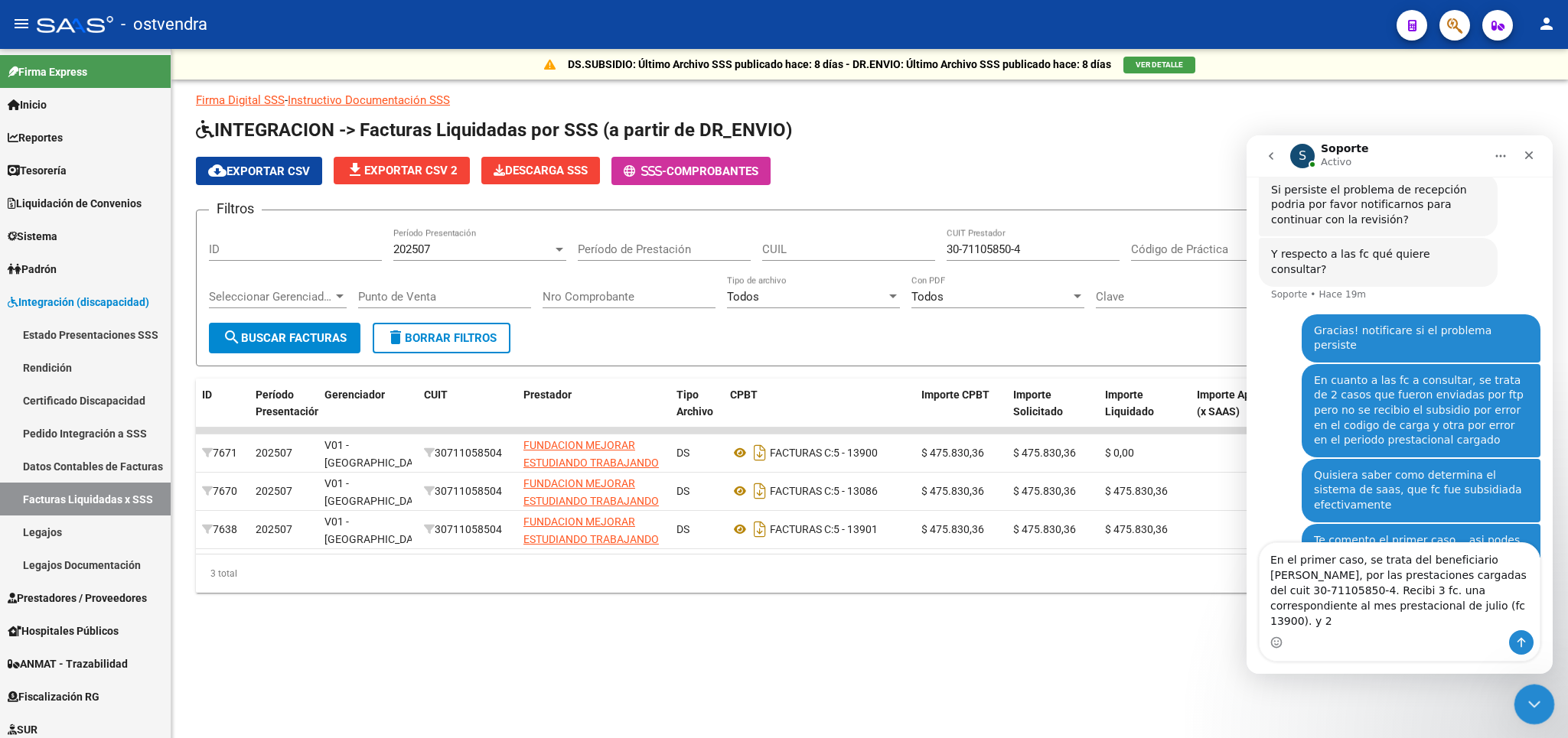
click at [1524, 704] on icon "Cerrar Intercom Messenger" at bounding box center [1532, 702] width 18 height 18
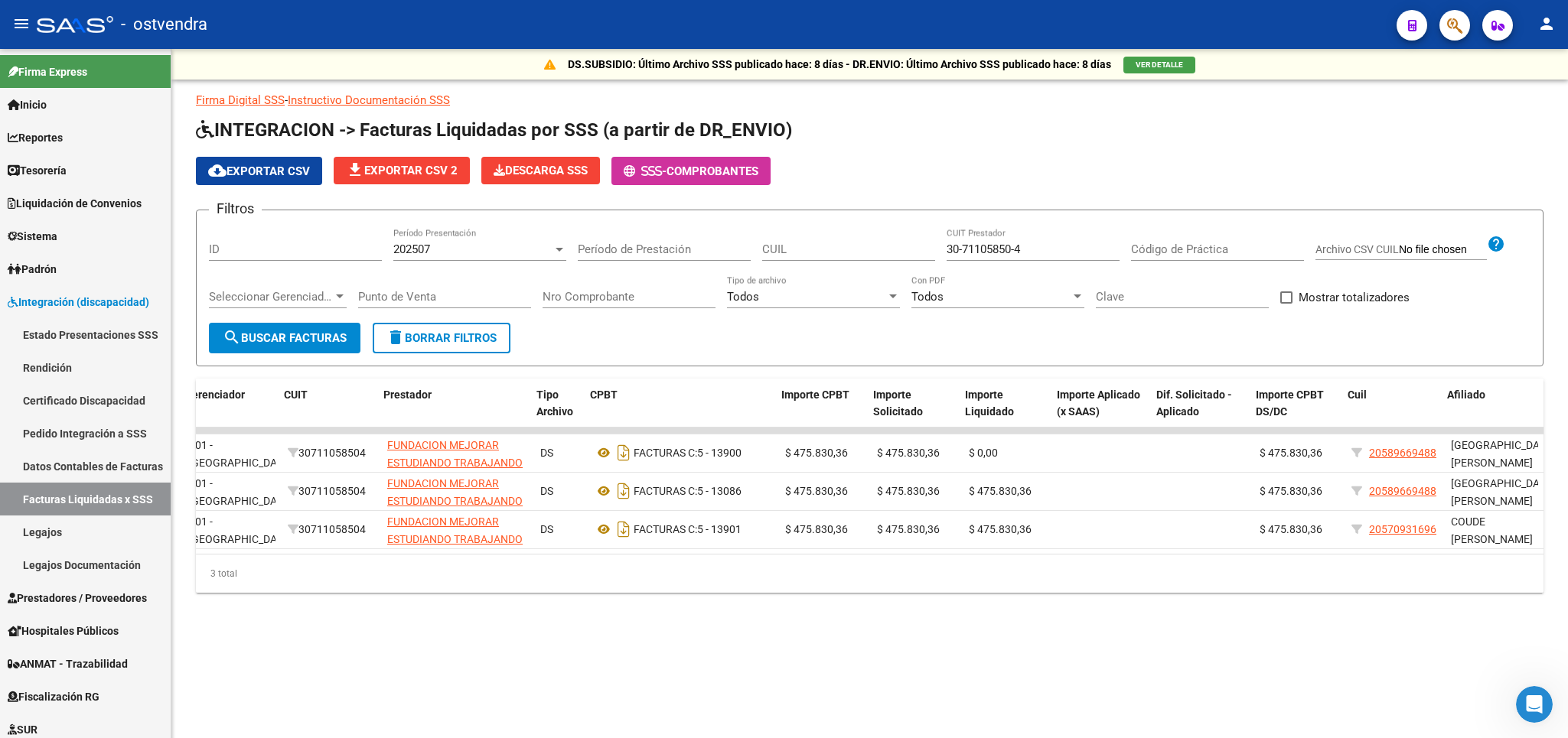
scroll to position [0, 182]
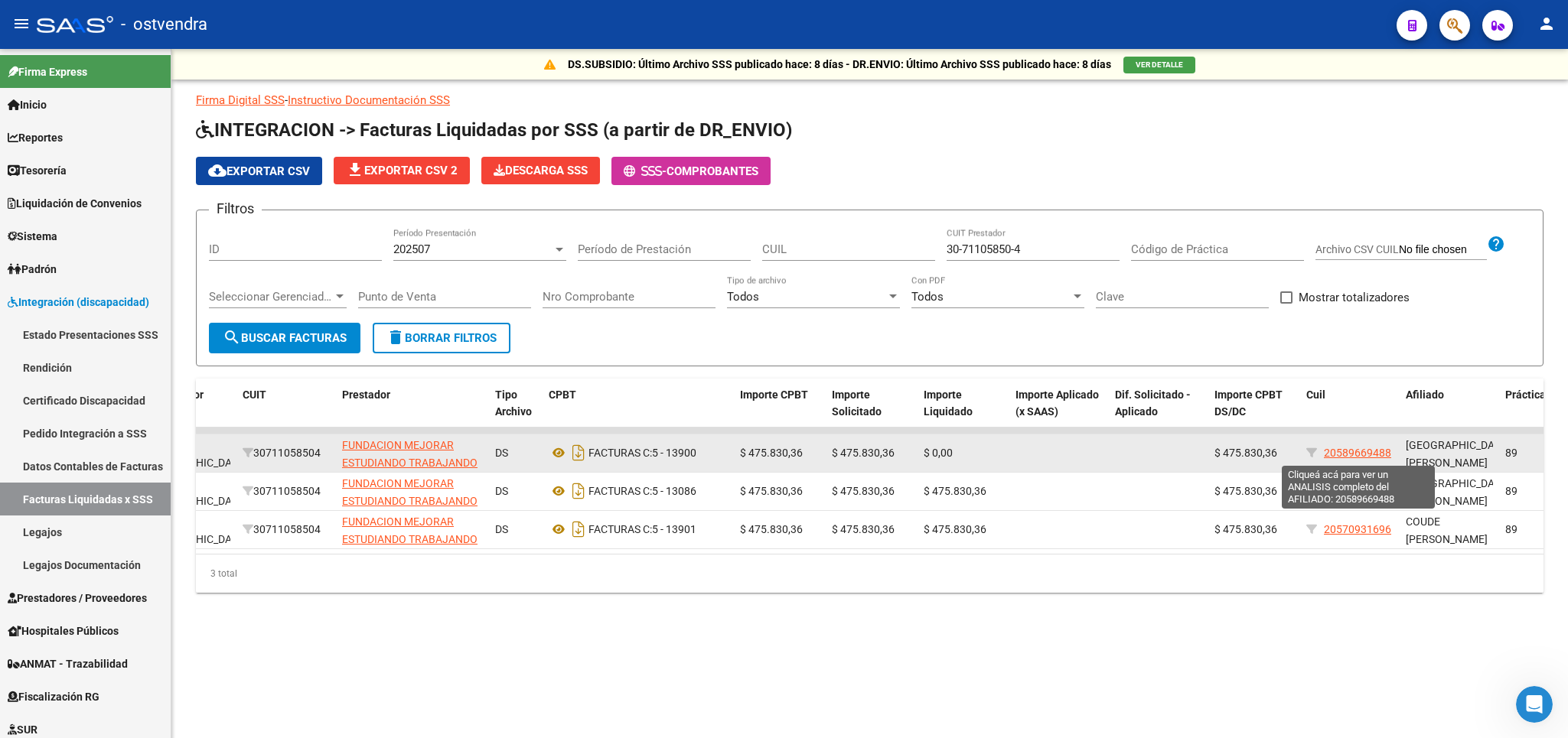
drag, startPoint x: 1326, startPoint y: 454, endPoint x: 1391, endPoint y: 459, distance: 65.2
click at [1391, 459] on span "20589669488" at bounding box center [1358, 452] width 67 height 12
copy span "20589669488"
type textarea "20589669488"
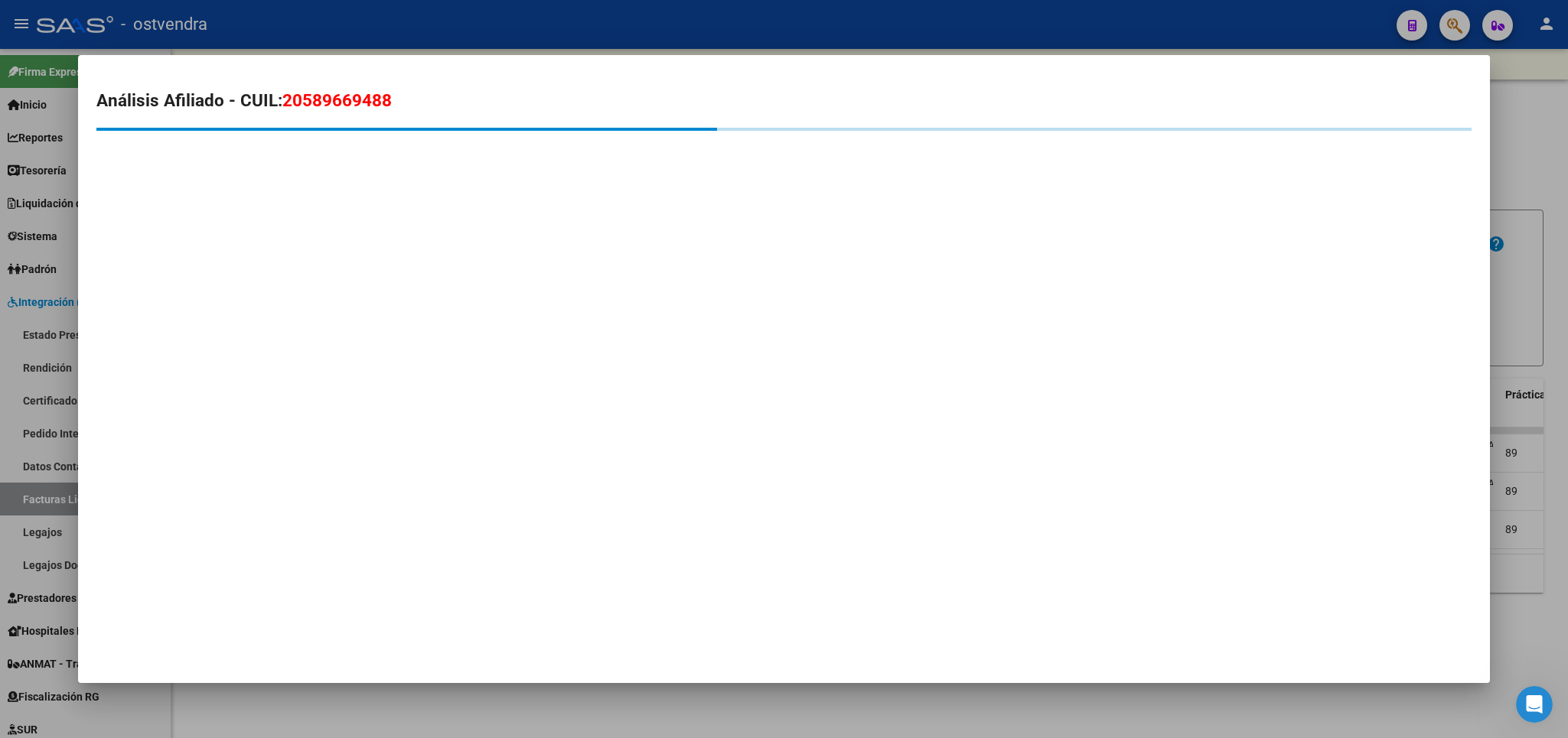
scroll to position [736, 0]
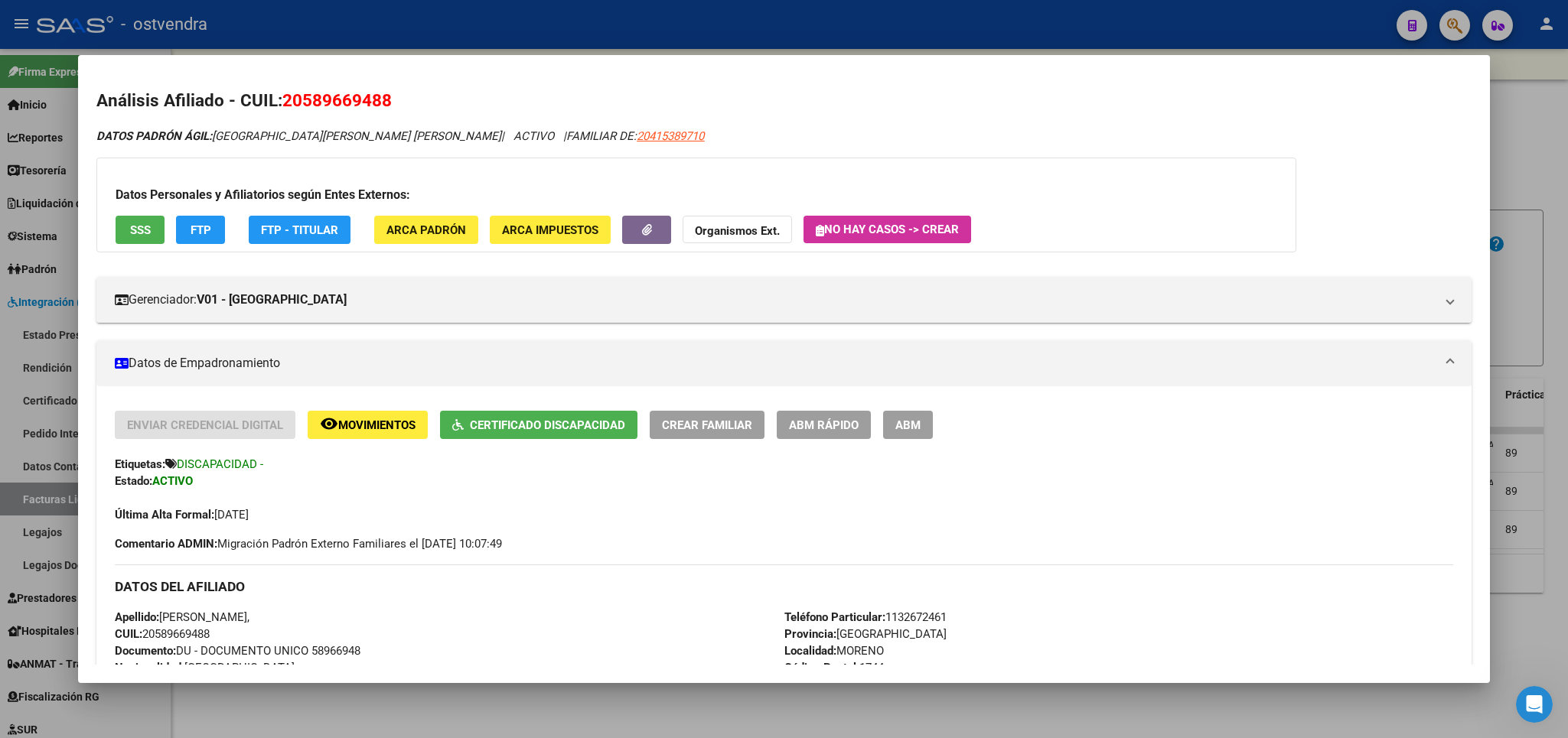
drag, startPoint x: 393, startPoint y: 99, endPoint x: 284, endPoint y: 96, distance: 109.0
click at [284, 96] on h2 "Análisis Afiliado - CUIL: 20589669488" at bounding box center [783, 101] width 1374 height 26
copy h2 "Análisis Afiliado - CUIL: 20589669488"
click at [1543, 153] on div at bounding box center [784, 369] width 1568 height 738
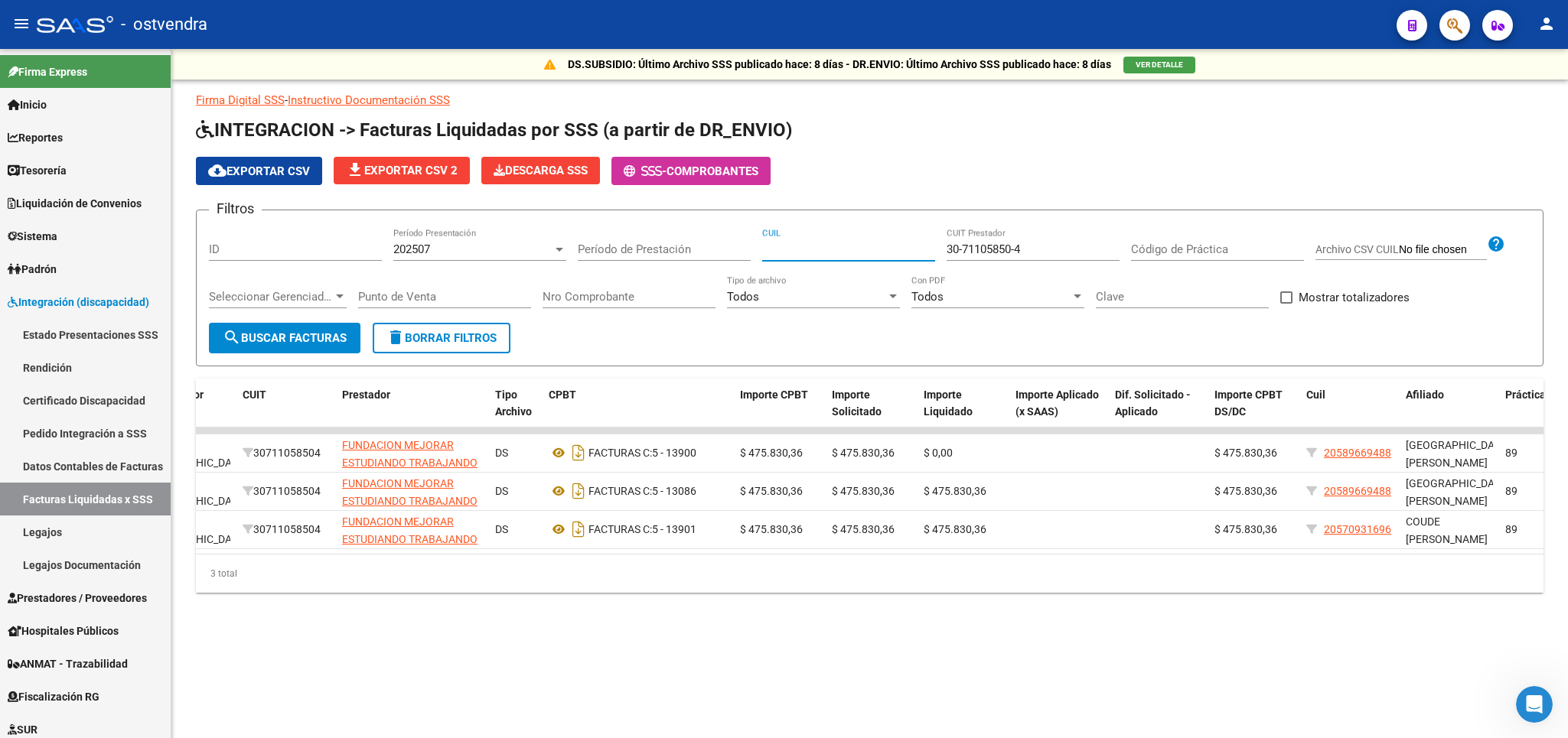
paste input "20-58966948-8"
type input "20-58966948-8"
click at [316, 330] on button "search Buscar Facturas" at bounding box center [284, 337] width 151 height 30
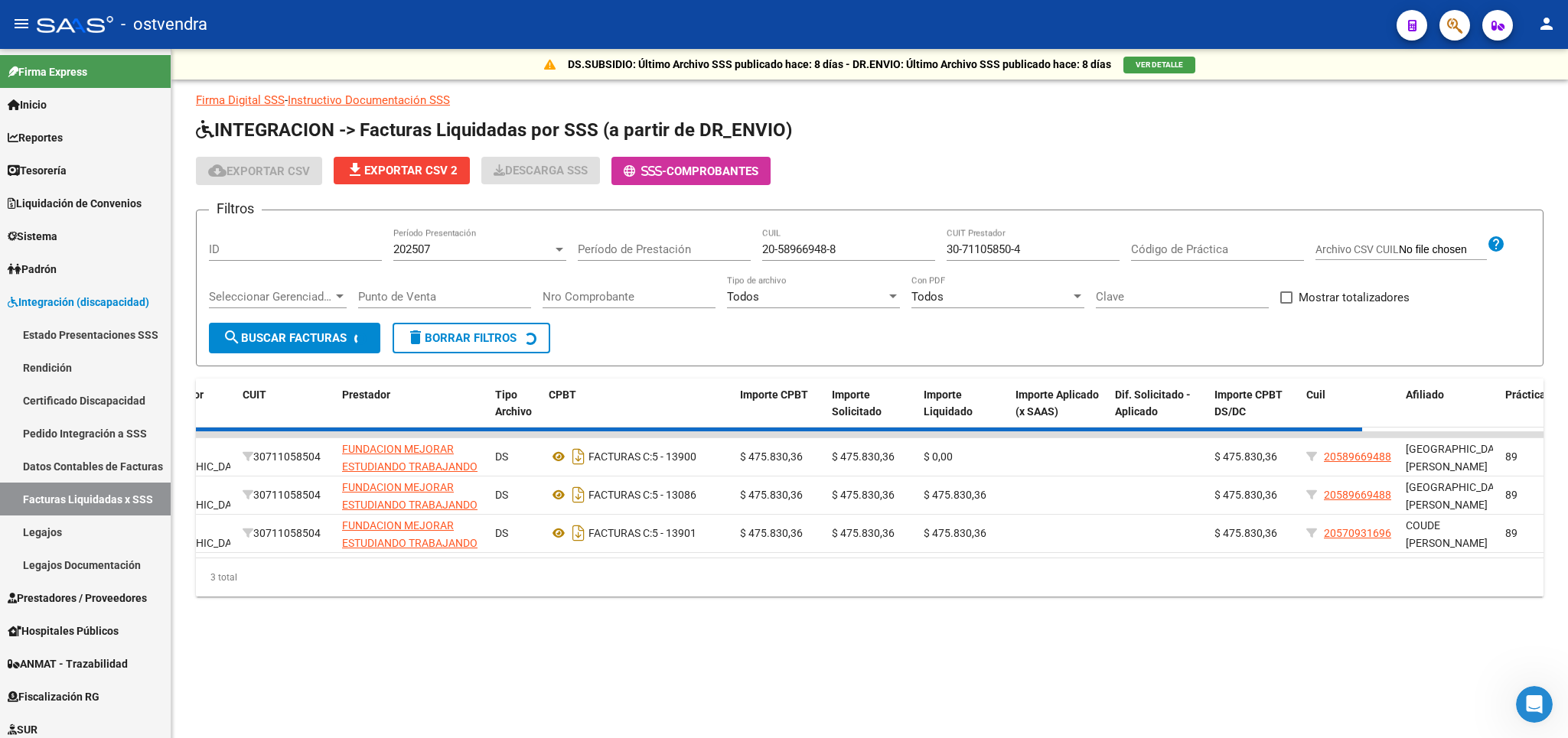
scroll to position [0, 182]
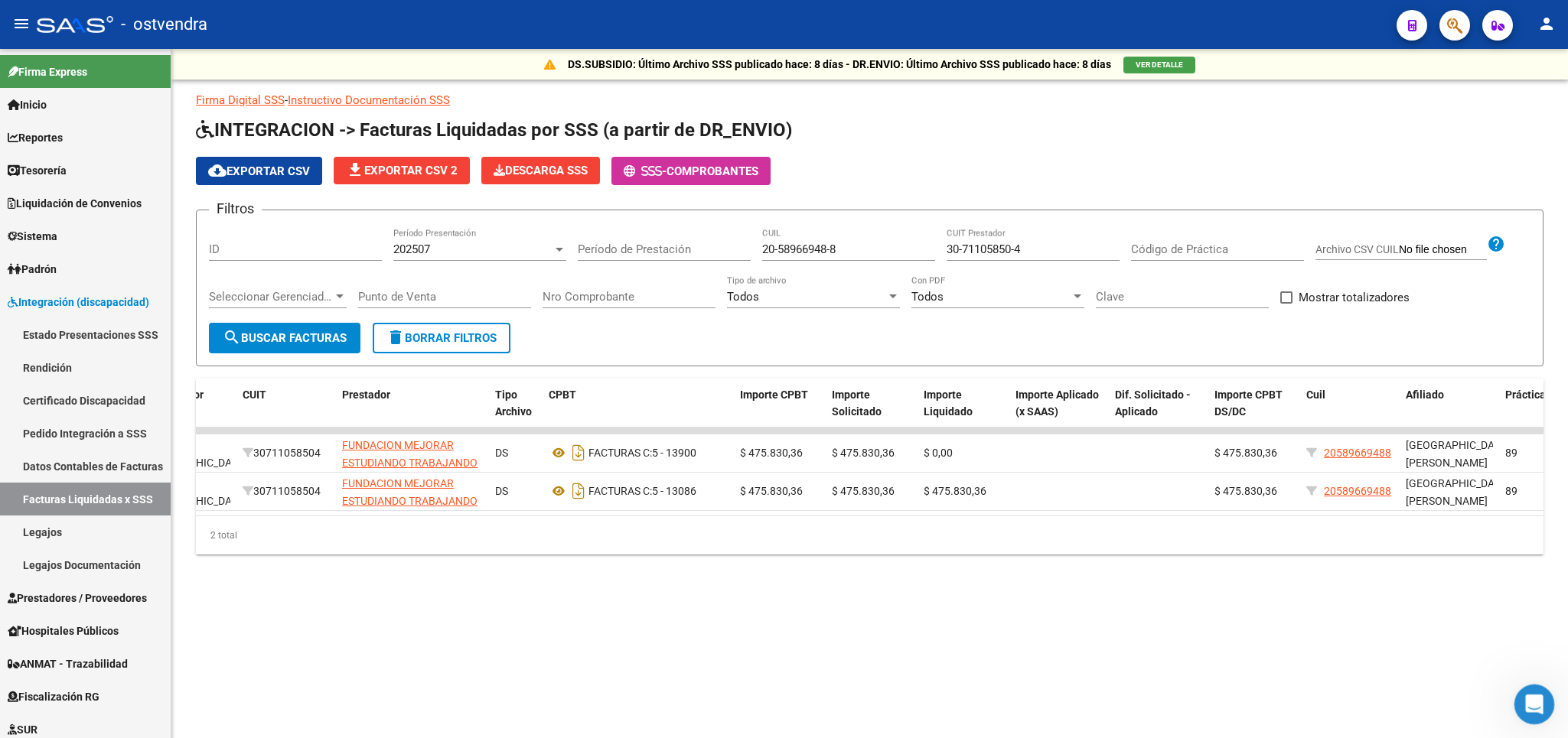
click at [1534, 707] on icon "Abrir Intercom Messenger" at bounding box center [1532, 703] width 25 height 25
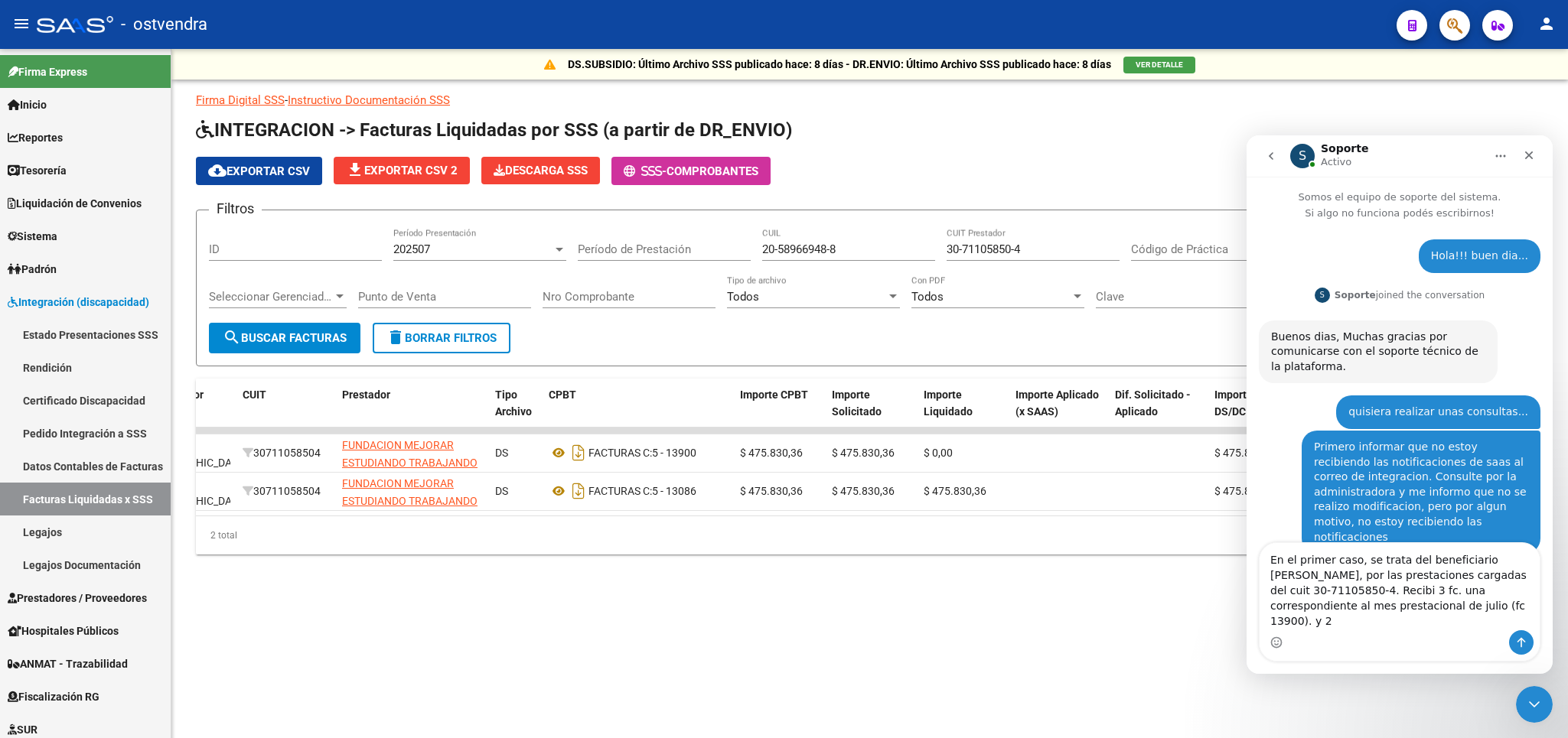
scroll to position [737, 0]
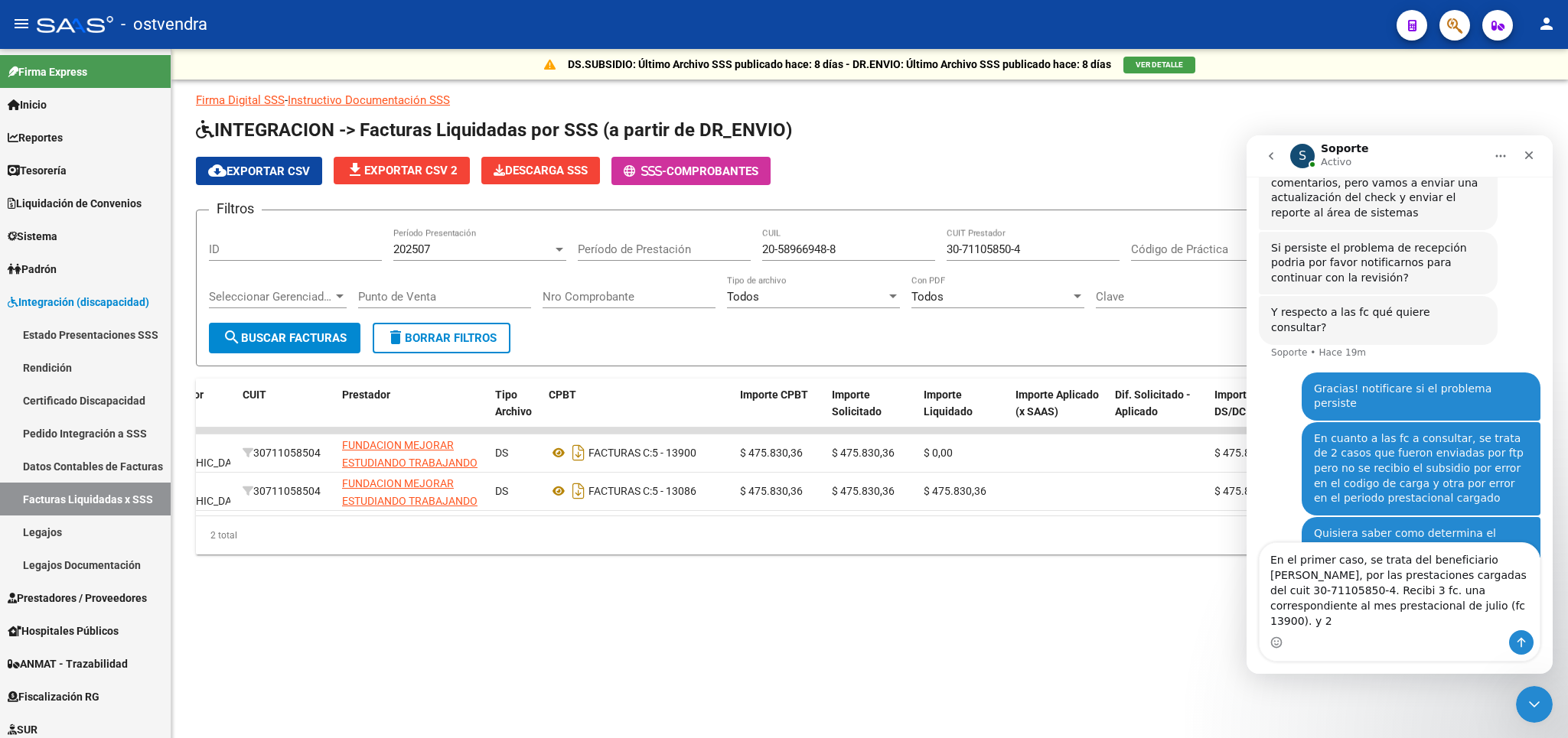
click at [1386, 609] on textarea "En el primer caso, se trata del beneficiario [PERSON_NAME], por las prestacione…" at bounding box center [1400, 587] width 280 height 87
click at [1430, 619] on textarea "En el primer caso, se trata del beneficiario [PERSON_NAME], por las prestacione…" at bounding box center [1400, 587] width 280 height 87
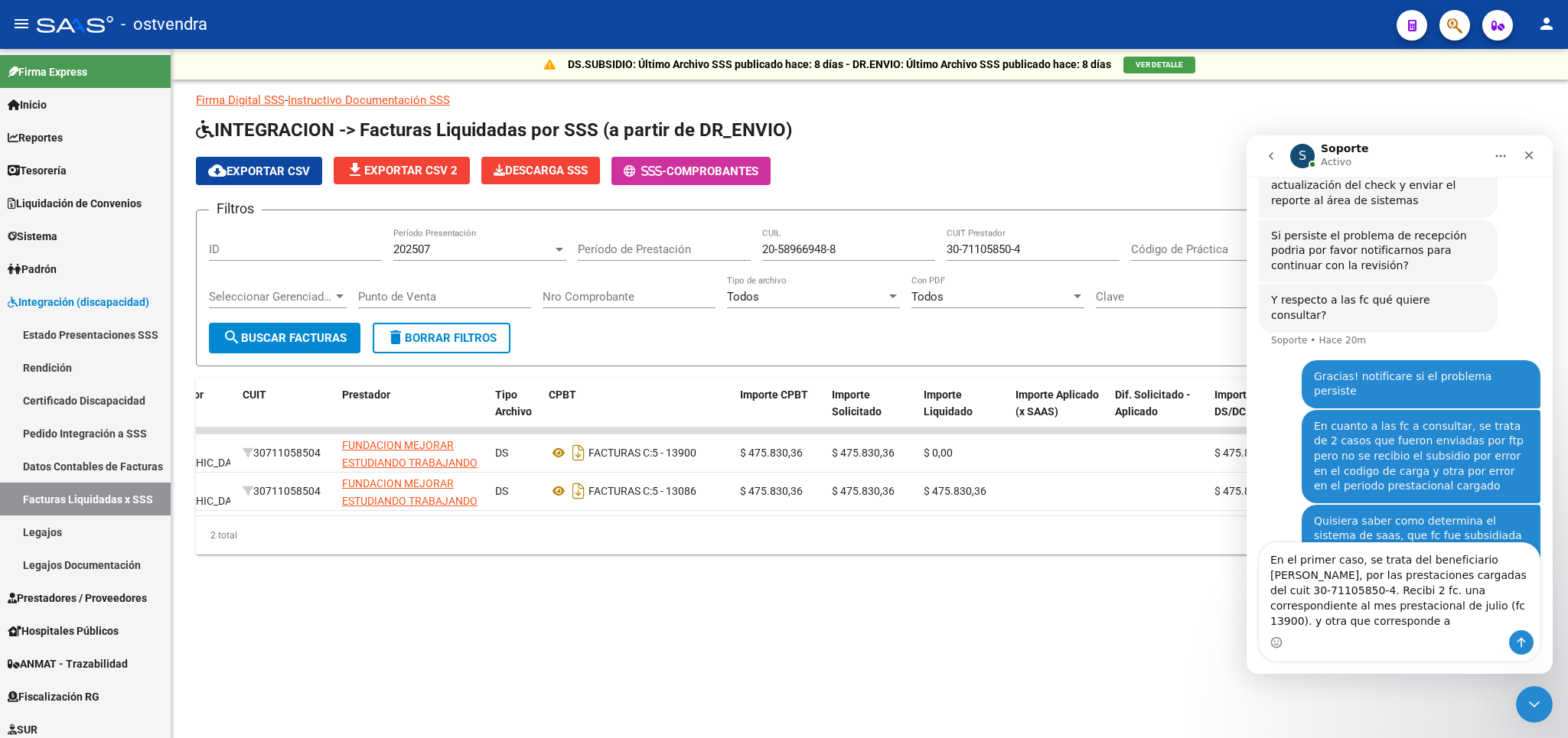
scroll to position [751, 0]
click at [1310, 624] on textarea "En el primer caso, se trata del beneficiario [PERSON_NAME], por las prestacione…" at bounding box center [1400, 587] width 280 height 87
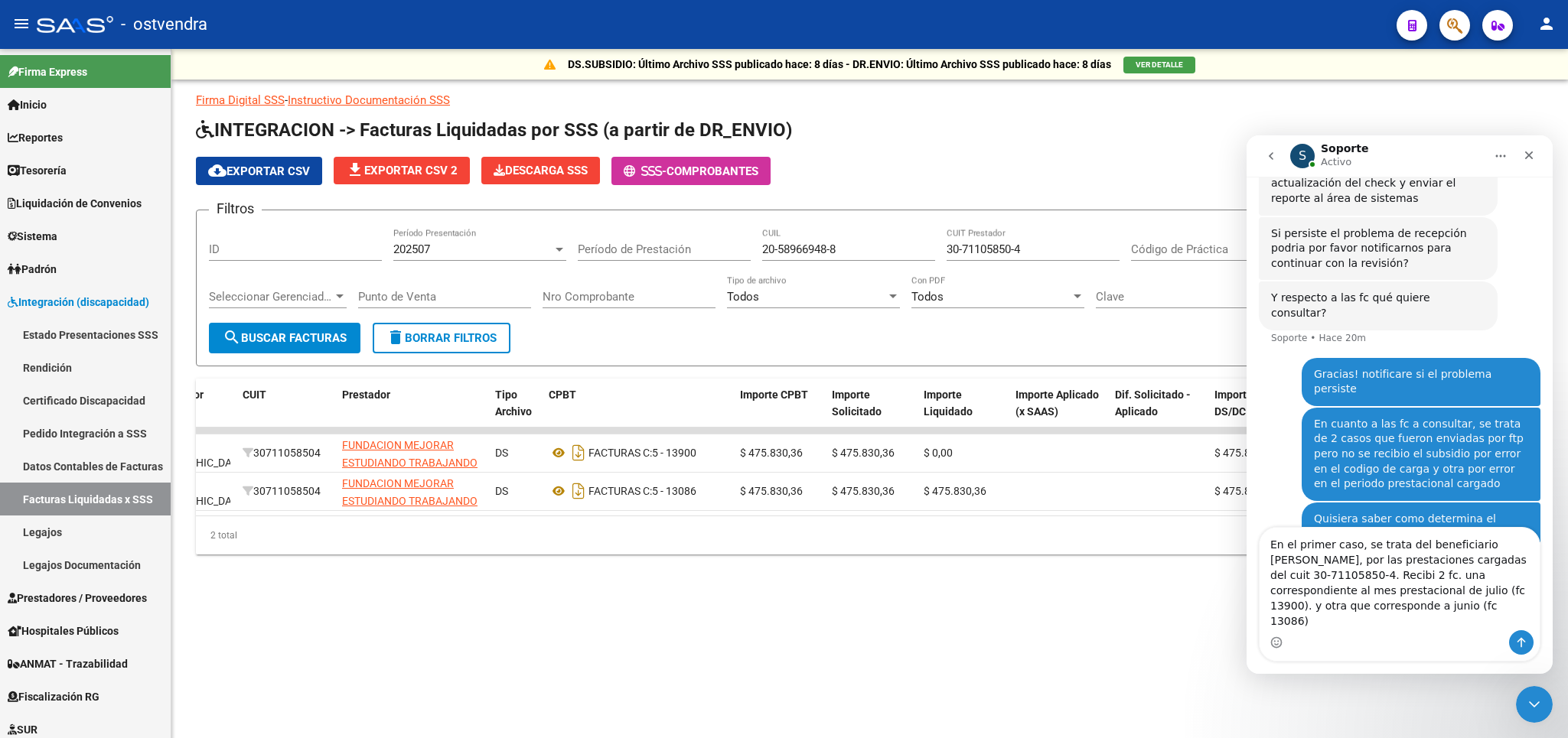
click at [1364, 625] on textarea "En el primer caso, se trata del beneficiario [PERSON_NAME], por las prestacione…" at bounding box center [1400, 579] width 280 height 102
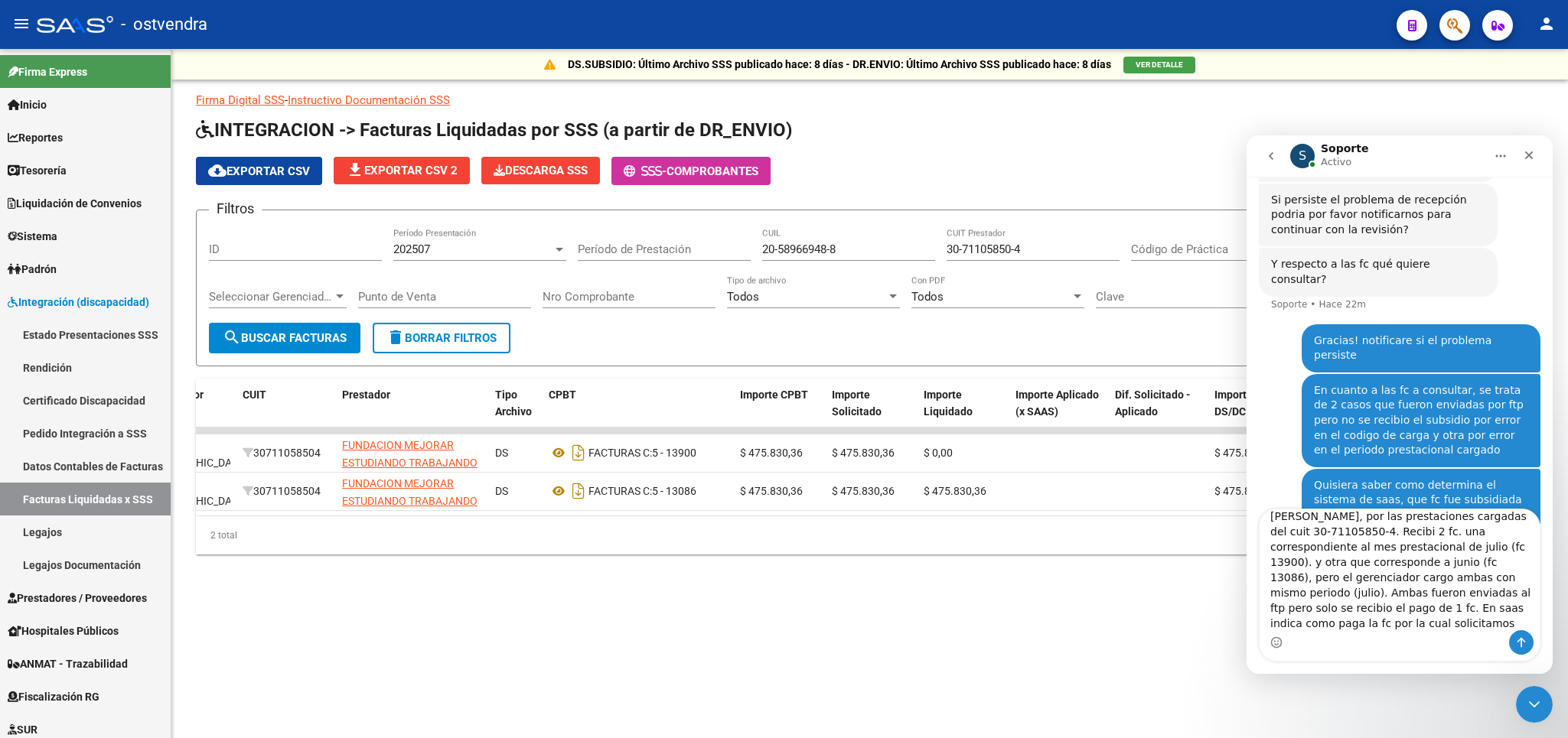
scroll to position [42, 0]
click at [1428, 612] on textarea "En el primer caso, se trata del beneficiario [PERSON_NAME], por las prestacione…" at bounding box center [1400, 570] width 280 height 121
click at [1315, 620] on textarea "En el primer caso, se trata del beneficiario [PERSON_NAME], por las prestacione…" at bounding box center [1400, 570] width 280 height 121
click at [1462, 613] on textarea "En el primer caso, se trata del beneficiario [PERSON_NAME], por las prestacione…" at bounding box center [1400, 570] width 280 height 121
click at [1406, 596] on textarea "En el primer caso, se trata del beneficiario [PERSON_NAME], por las prestacione…" at bounding box center [1400, 570] width 280 height 121
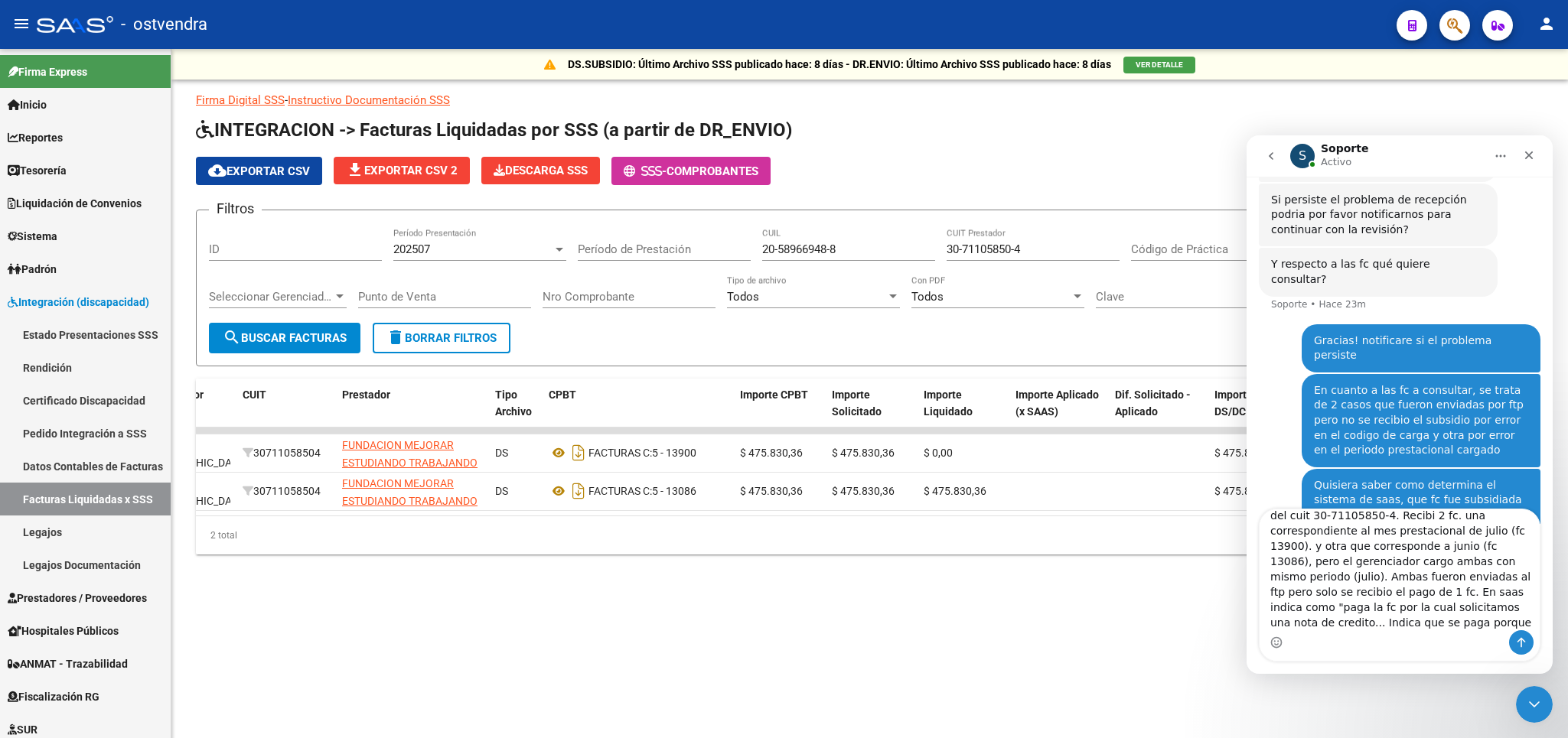
click at [1431, 596] on textarea "En el primer caso, se trata del beneficiario [PERSON_NAME], por las prestacione…" at bounding box center [1400, 570] width 280 height 121
drag, startPoint x: 1430, startPoint y: 612, endPoint x: 1431, endPoint y: 620, distance: 8.1
click at [1431, 620] on textarea "En el primer caso, se trata del beneficiario [PERSON_NAME], por las prestacione…" at bounding box center [1400, 570] width 280 height 121
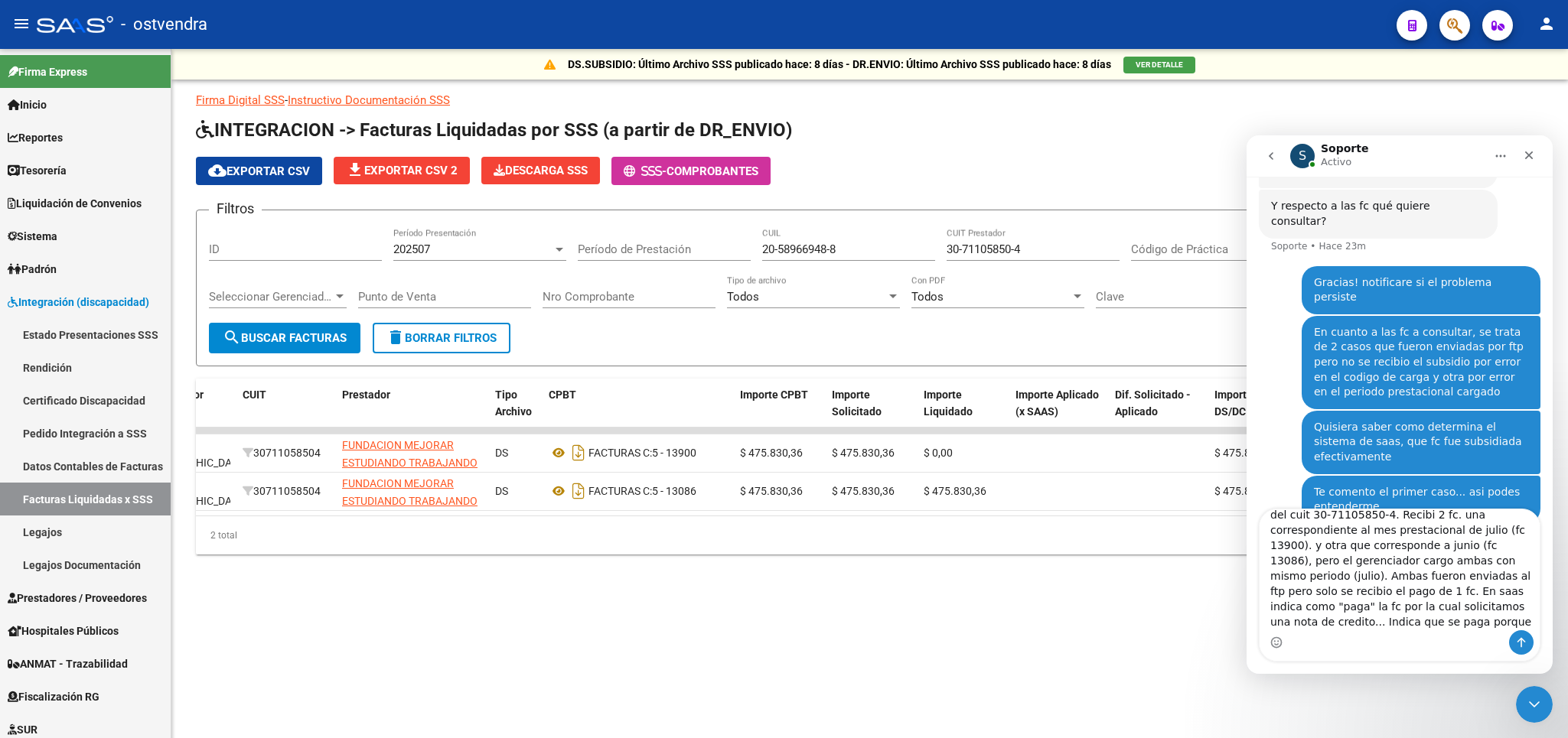
click at [1421, 593] on textarea "En el primer caso, se trata del beneficiario [PERSON_NAME], por las prestacione…" at bounding box center [1400, 570] width 280 height 121
drag, startPoint x: 1450, startPoint y: 612, endPoint x: 1511, endPoint y: 606, distance: 61.3
click at [1511, 606] on textarea "En el primer caso, se trata del beneficiario [PERSON_NAME], por las prestacione…" at bounding box center [1400, 570] width 280 height 121
click at [1503, 607] on textarea "En el primer caso, se trata del beneficiario [PERSON_NAME], por las prestacione…" at bounding box center [1400, 570] width 280 height 121
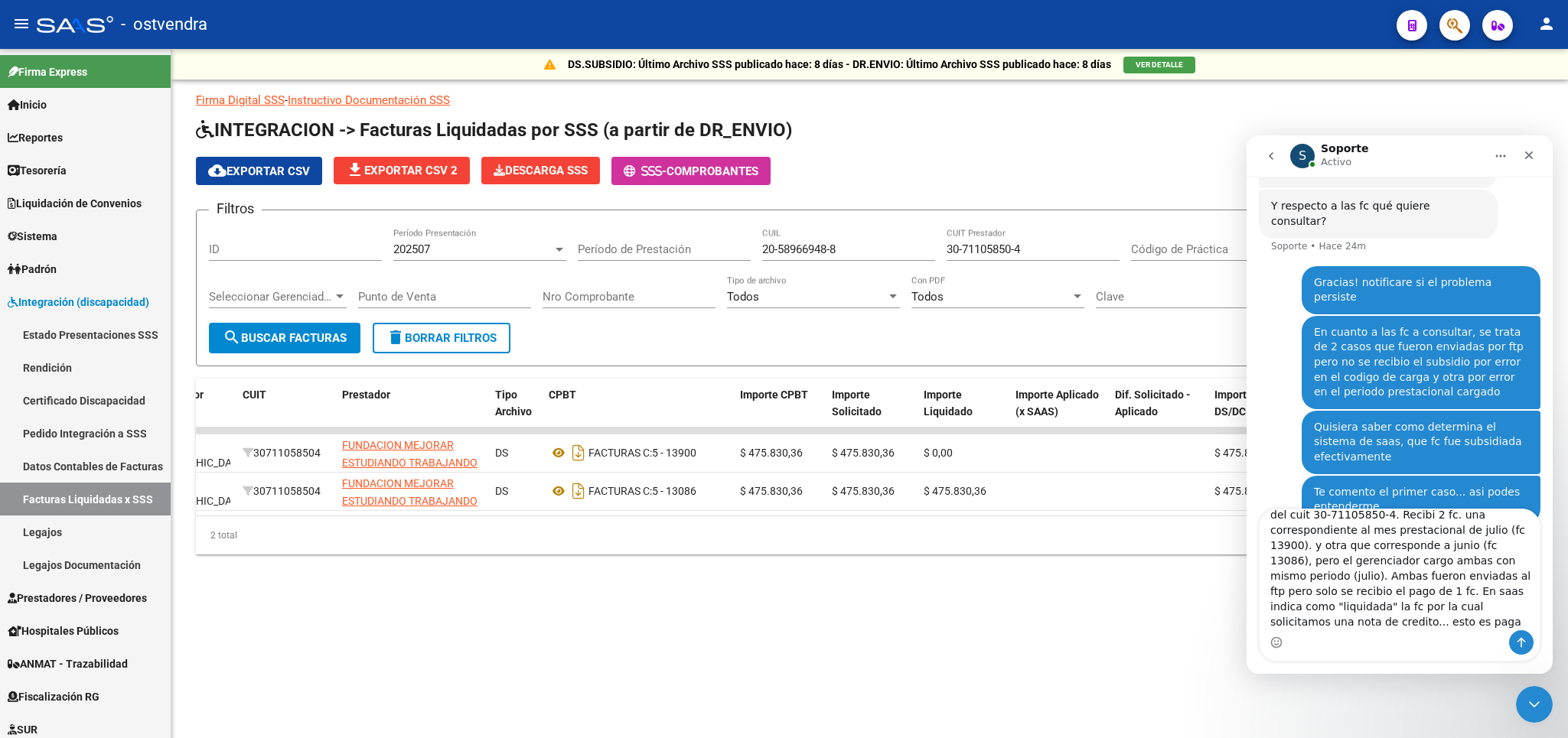
click at [1503, 609] on textarea "En el primer caso, se trata del beneficiario [PERSON_NAME], por las prestacione…" at bounding box center [1400, 570] width 280 height 121
click at [1333, 617] on textarea "En el primer caso, se trata del beneficiario [PERSON_NAME], por las prestacione…" at bounding box center [1400, 570] width 280 height 121
drag, startPoint x: 1450, startPoint y: 606, endPoint x: 1450, endPoint y: 621, distance: 15.0
click at [1450, 621] on textarea "En el primer caso, se trata del beneficiario [PERSON_NAME], por las prestacione…" at bounding box center [1400, 570] width 280 height 121
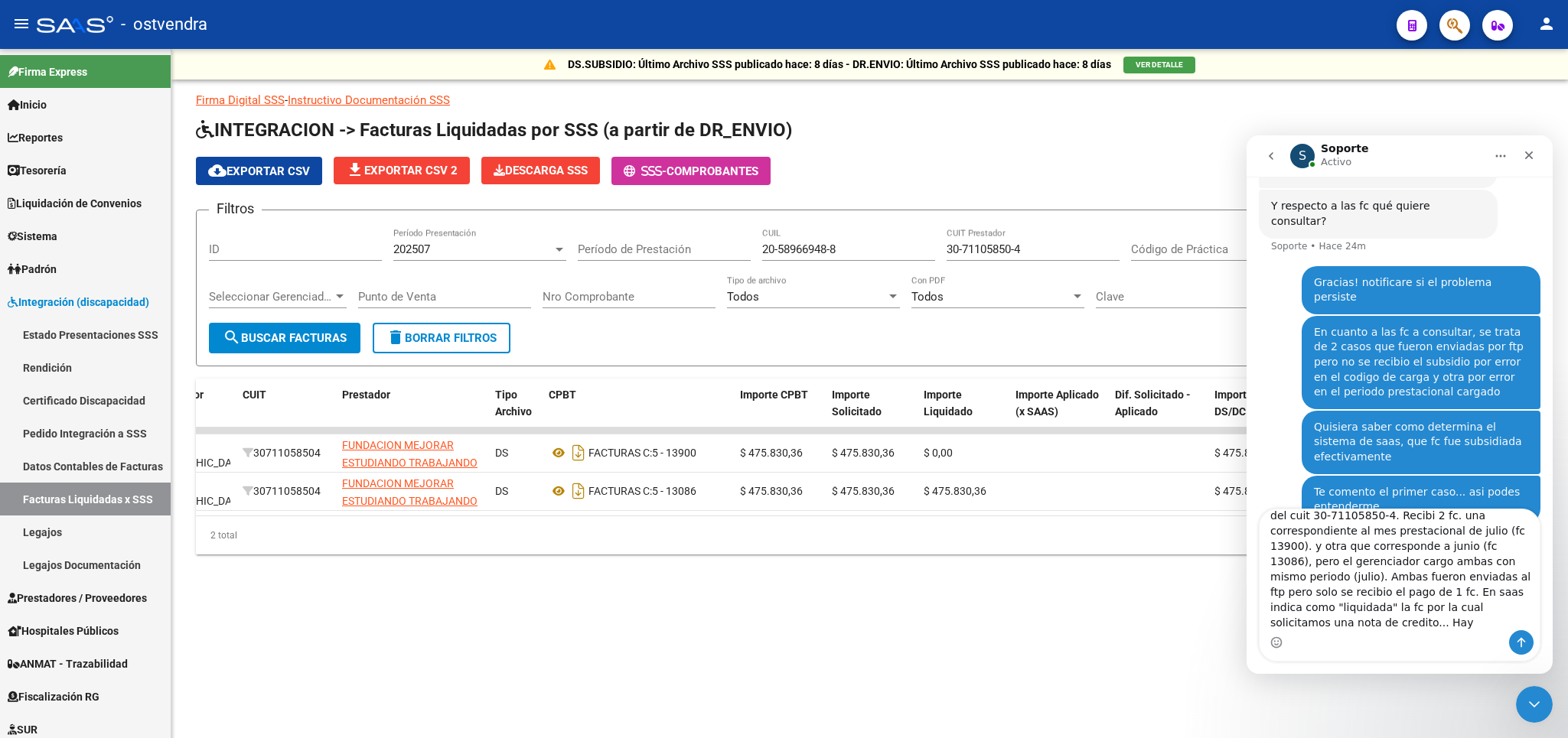
type textarea "En el primer caso, se trata del beneficiario [PERSON_NAME], por las prestacione…"
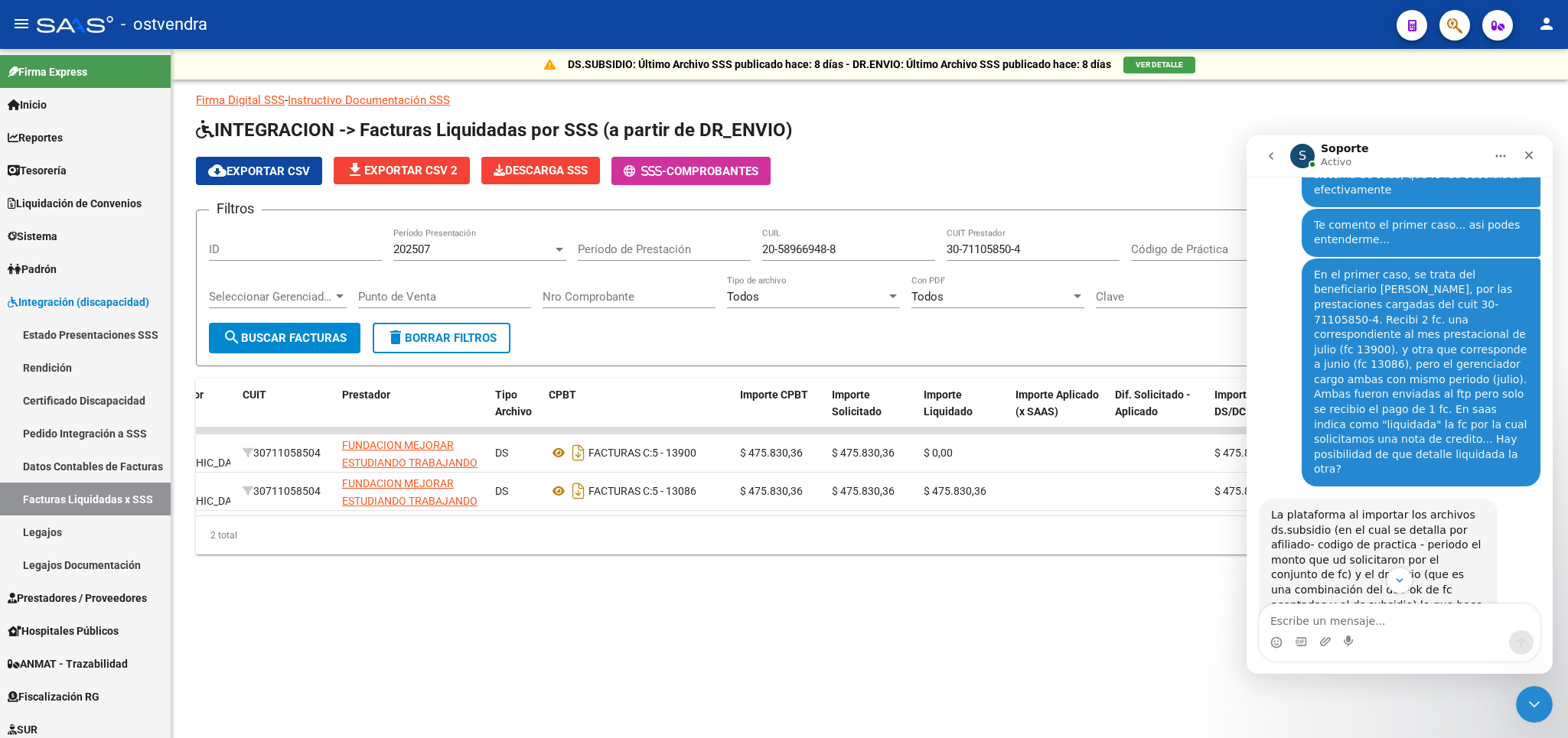
scroll to position [1130, 0]
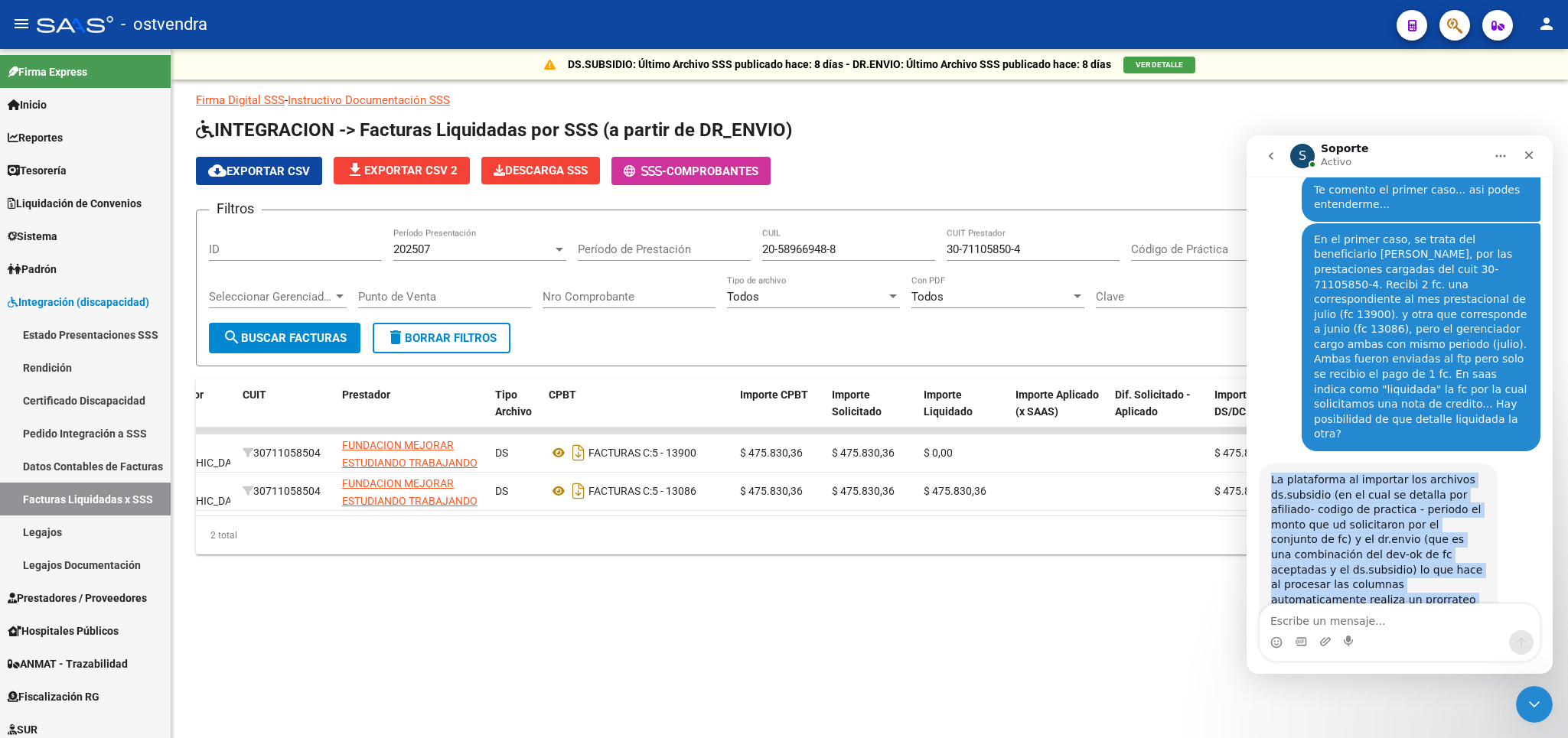
drag, startPoint x: 1273, startPoint y: 361, endPoint x: 1338, endPoint y: 448, distance: 108.6
click at [1354, 495] on div "La plataforma al importar los archivos ds.subsidio (en el cual se detalla por a…" at bounding box center [1378, 562] width 215 height 180
copy div "La plataforma al importar los archivos ds.subsidio (en el cual se detalla por a…"
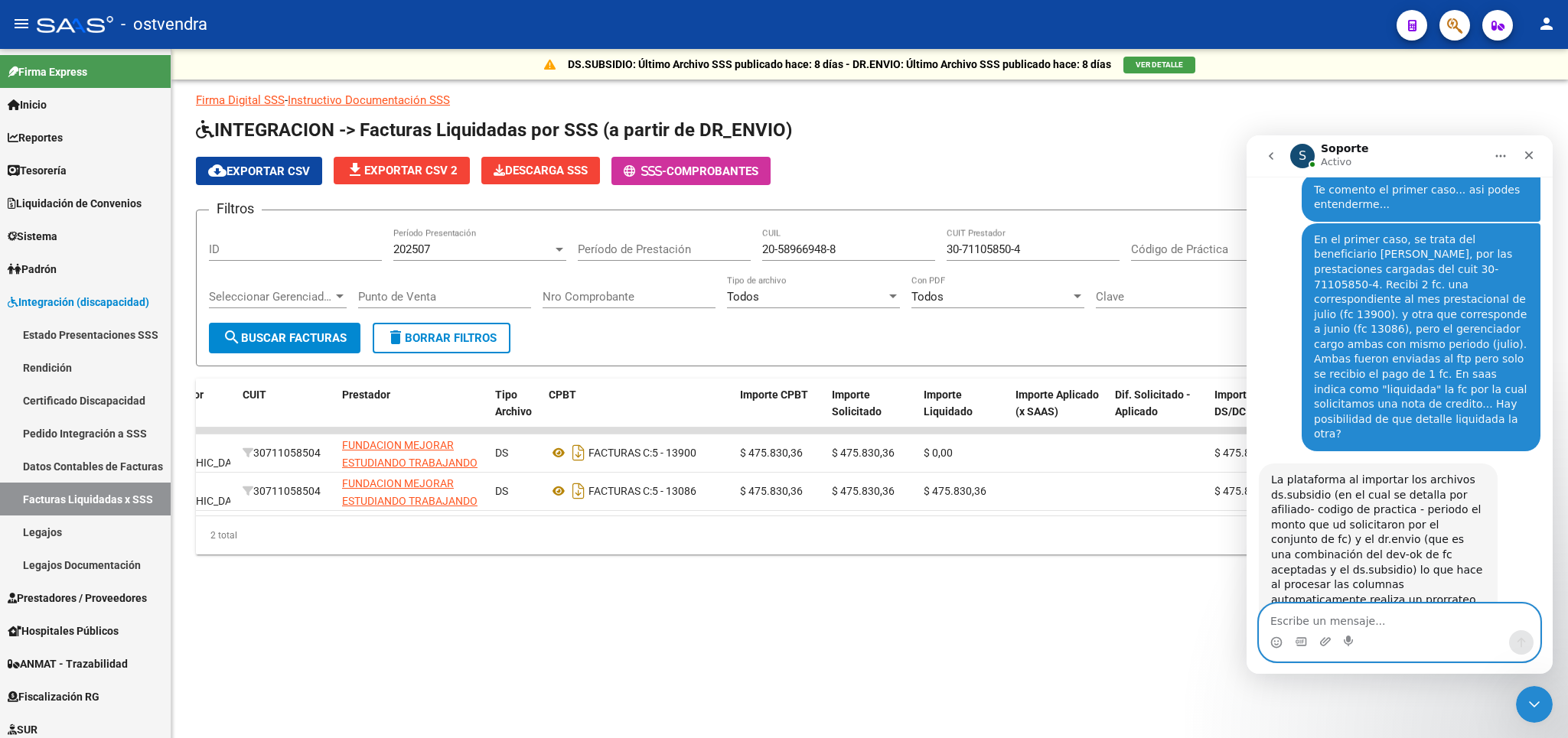
click at [1352, 616] on textarea "Escribe un mensaje..." at bounding box center [1400, 618] width 280 height 26
type textarea "N"
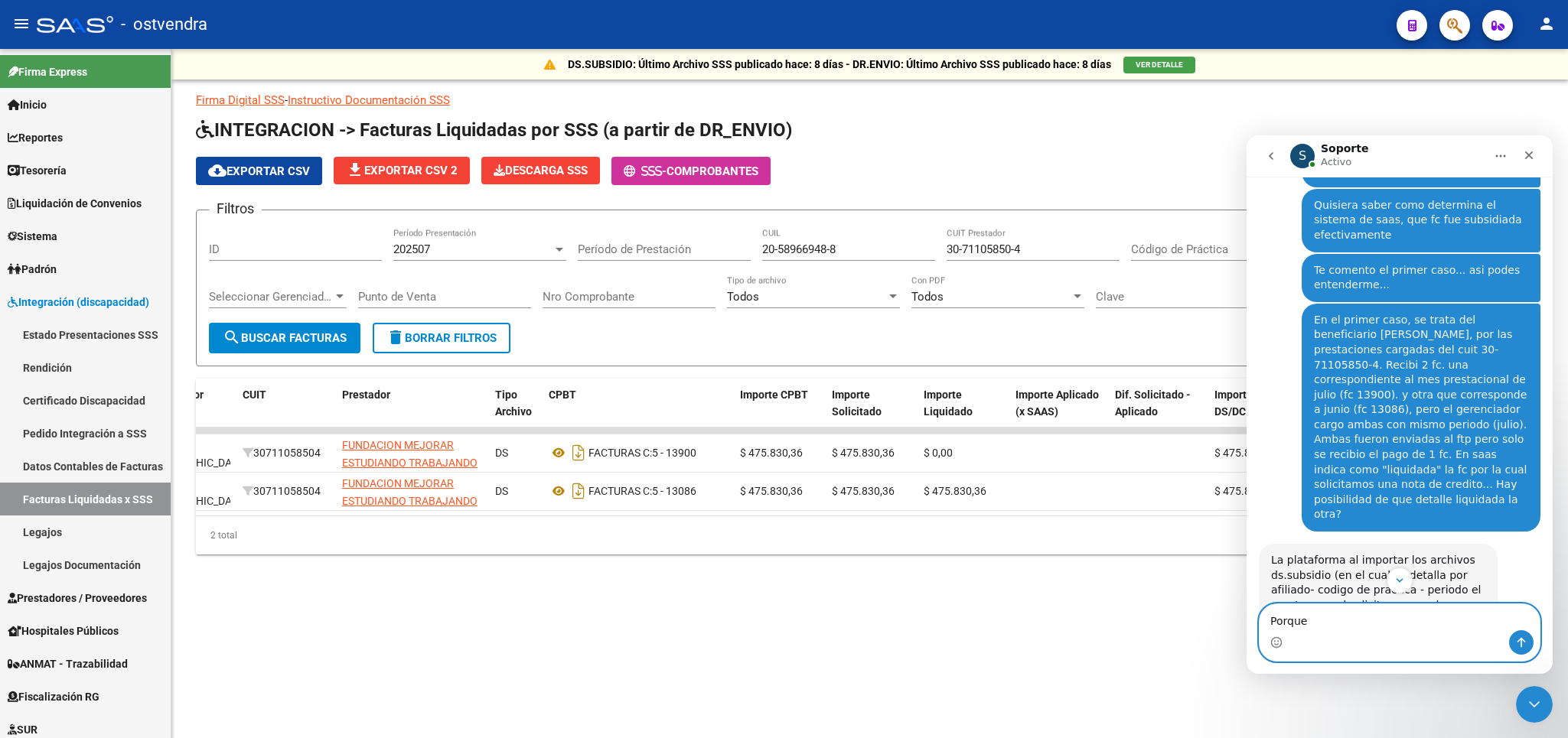
scroll to position [1359, 0]
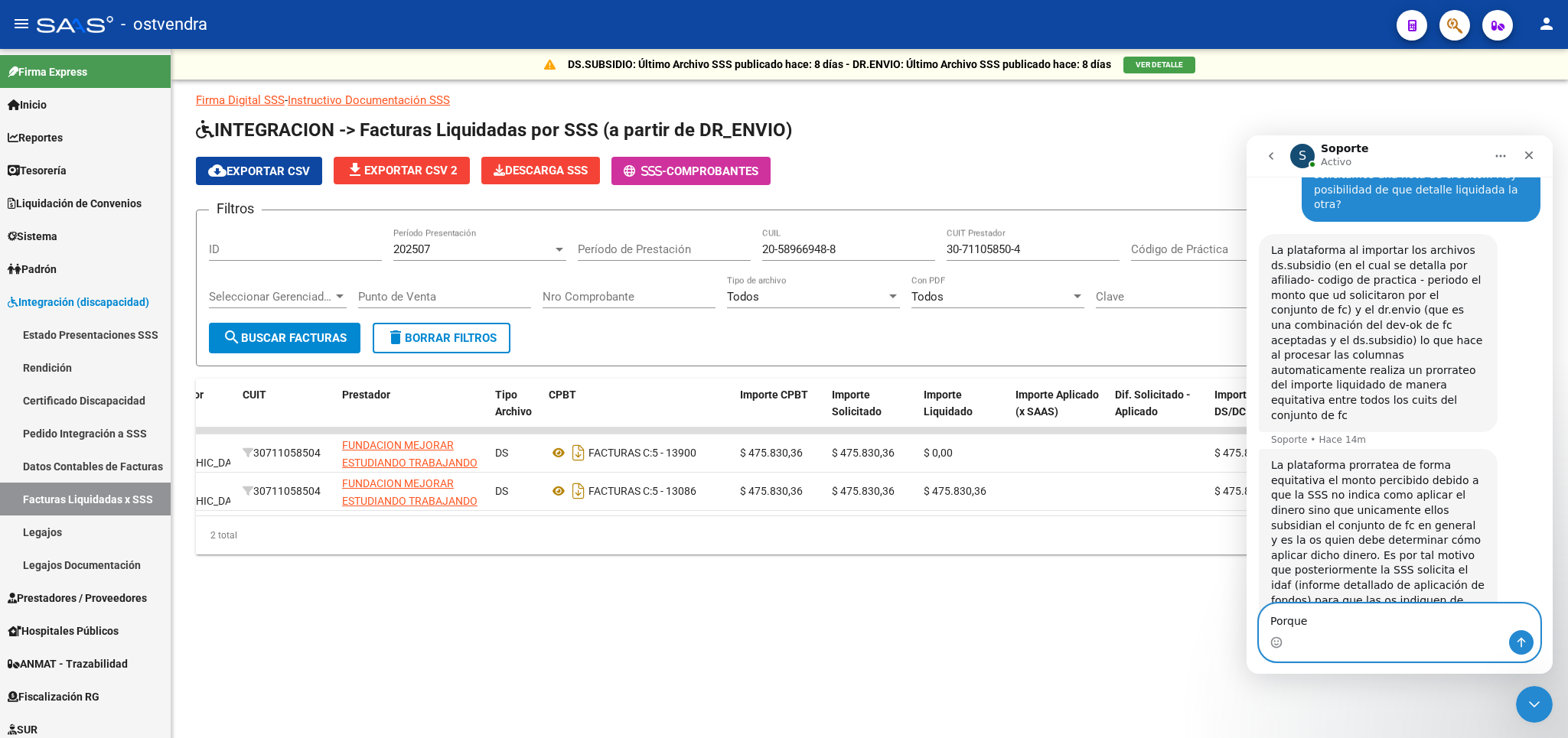
drag, startPoint x: 1315, startPoint y: 621, endPoint x: 1272, endPoint y: 621, distance: 43.0
click at [1272, 621] on textarea "Porque" at bounding box center [1400, 618] width 280 height 26
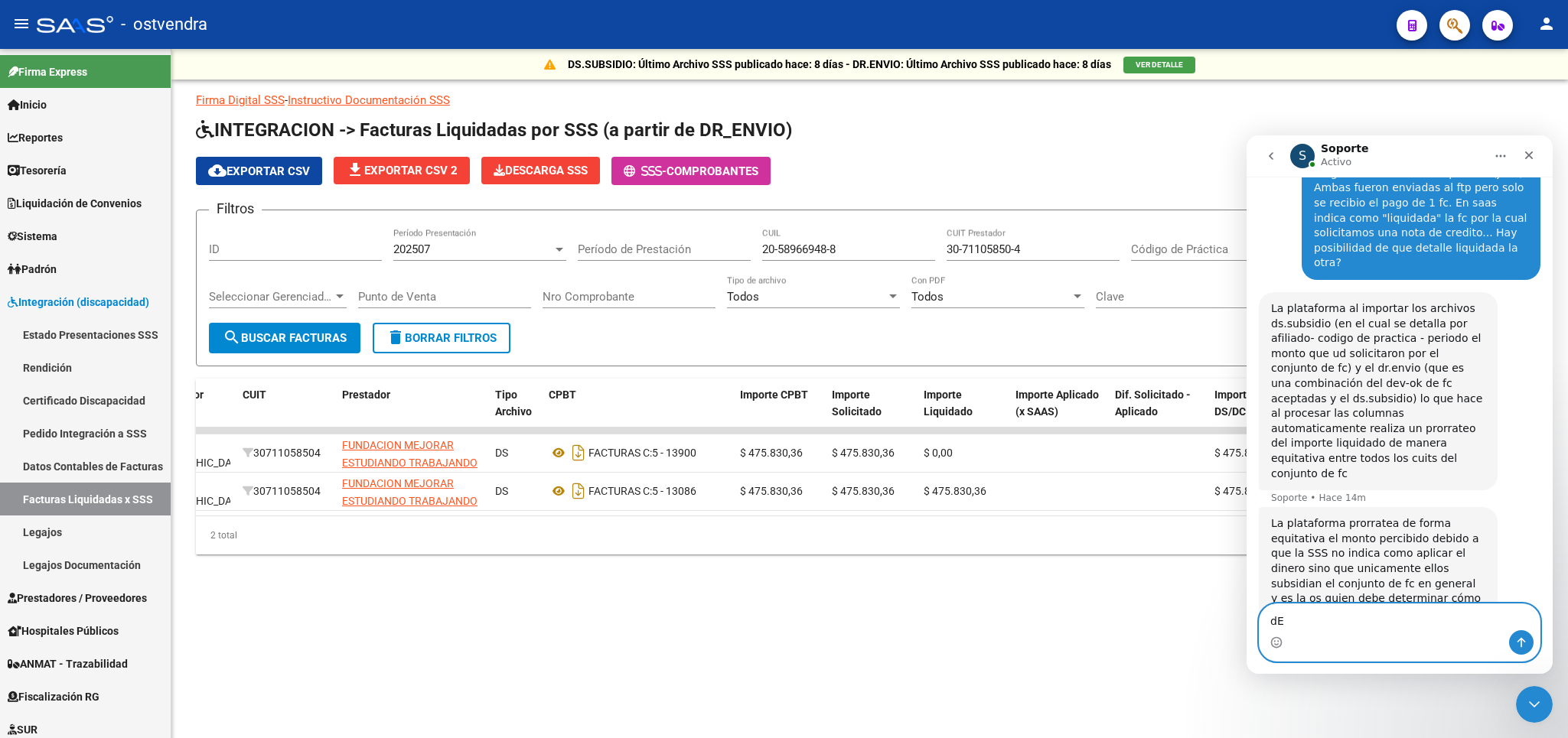
type textarea "d"
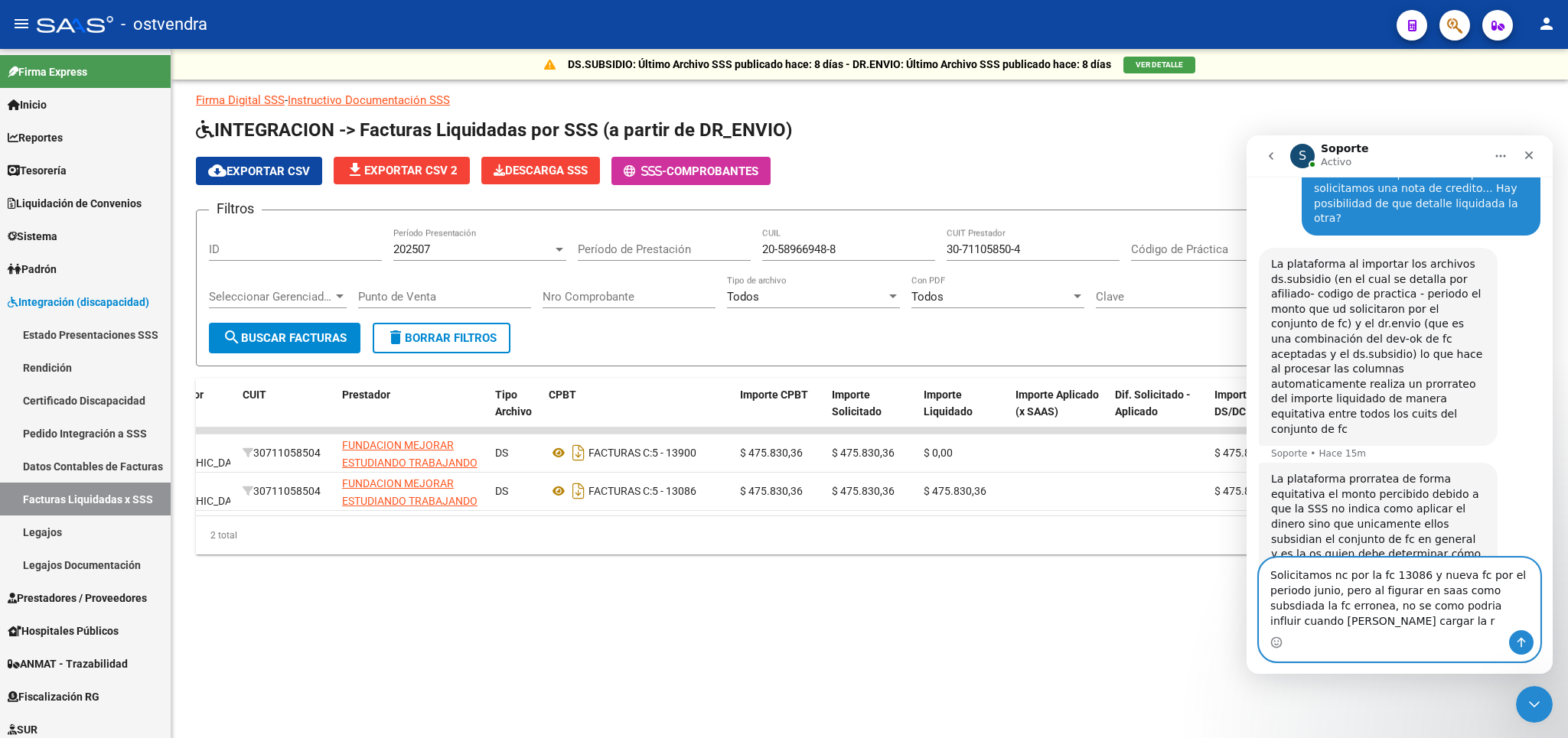
scroll to position [1347, 0]
type textarea "Solicitamos nc por la fc 13086 y nueva fc por el periodo junio, pero al figurar…"
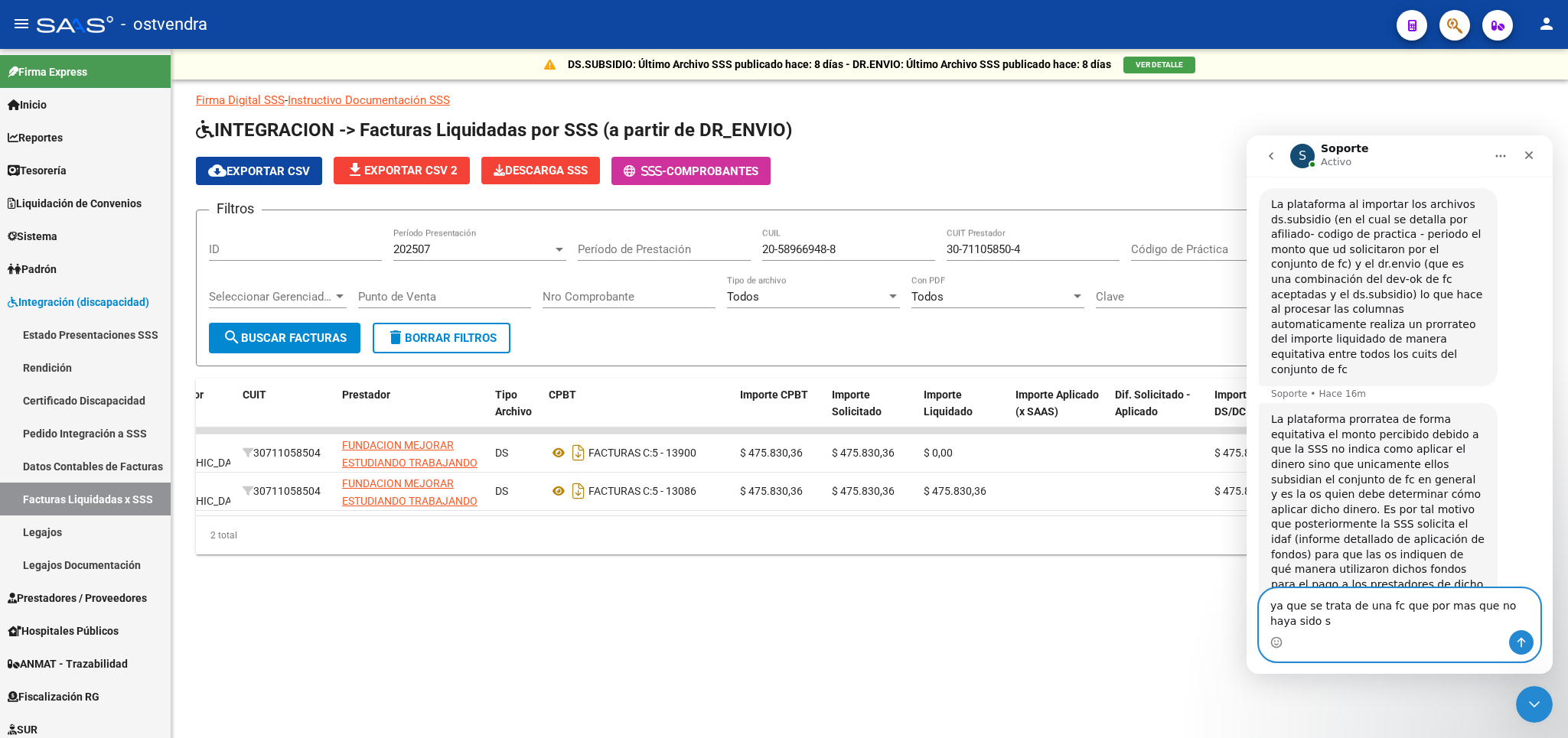
scroll to position [1407, 0]
type textarea "ya que se trata de una fc que por mas que no haya sido subsidiada, fue enviada …"
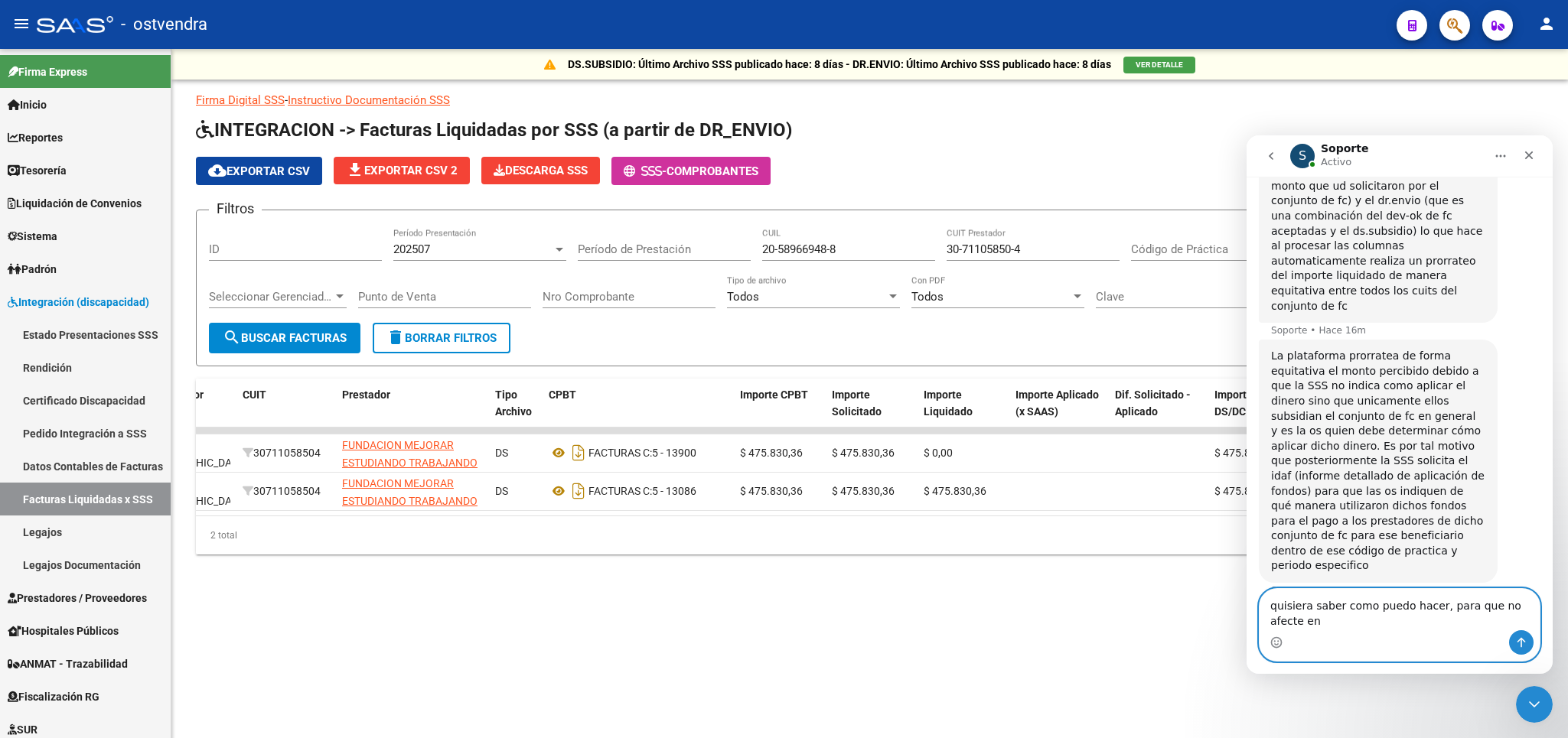
scroll to position [1471, 0]
type textarea "quisiera saber como puedo hacer, para que no afecte en la rendicion"
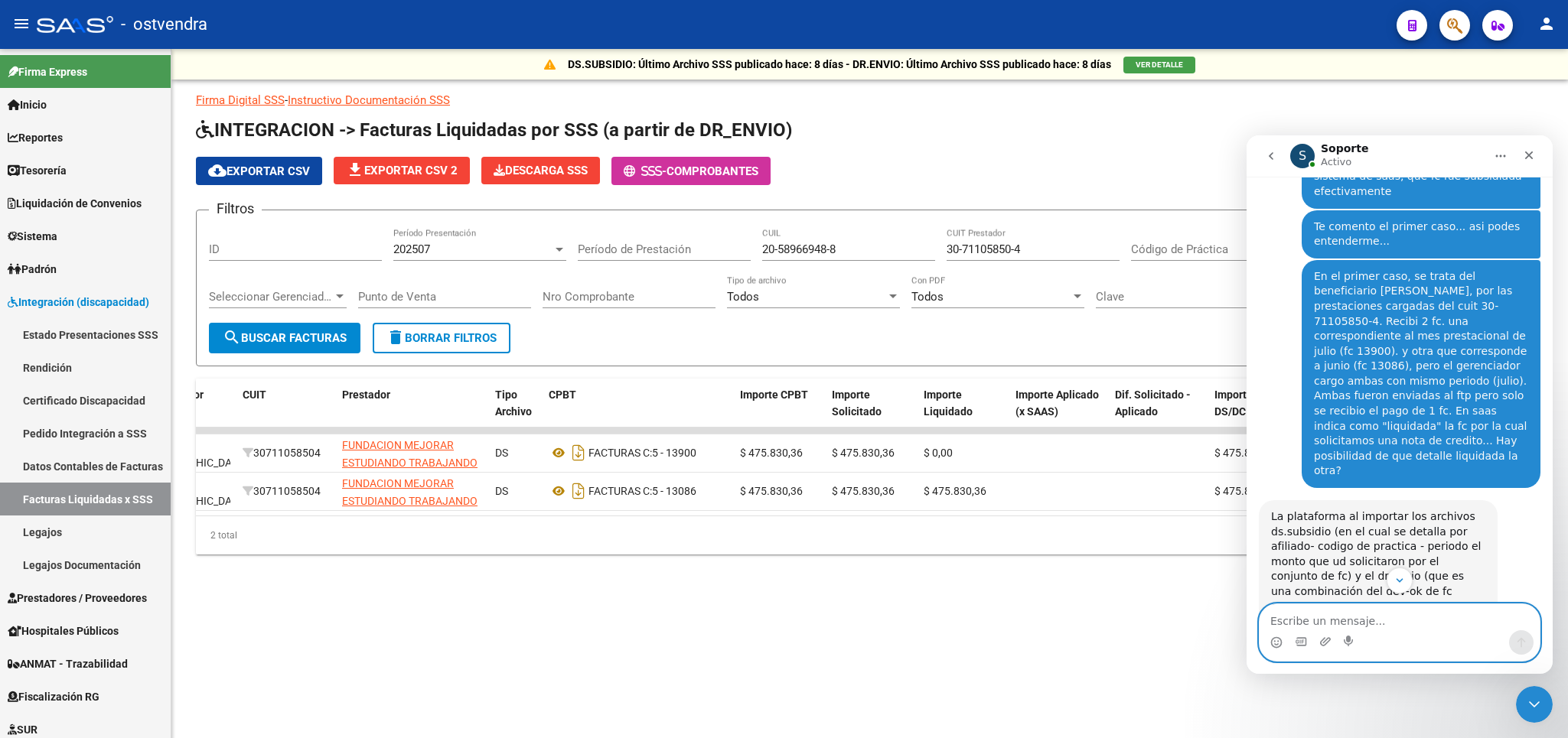
scroll to position [1506, 0]
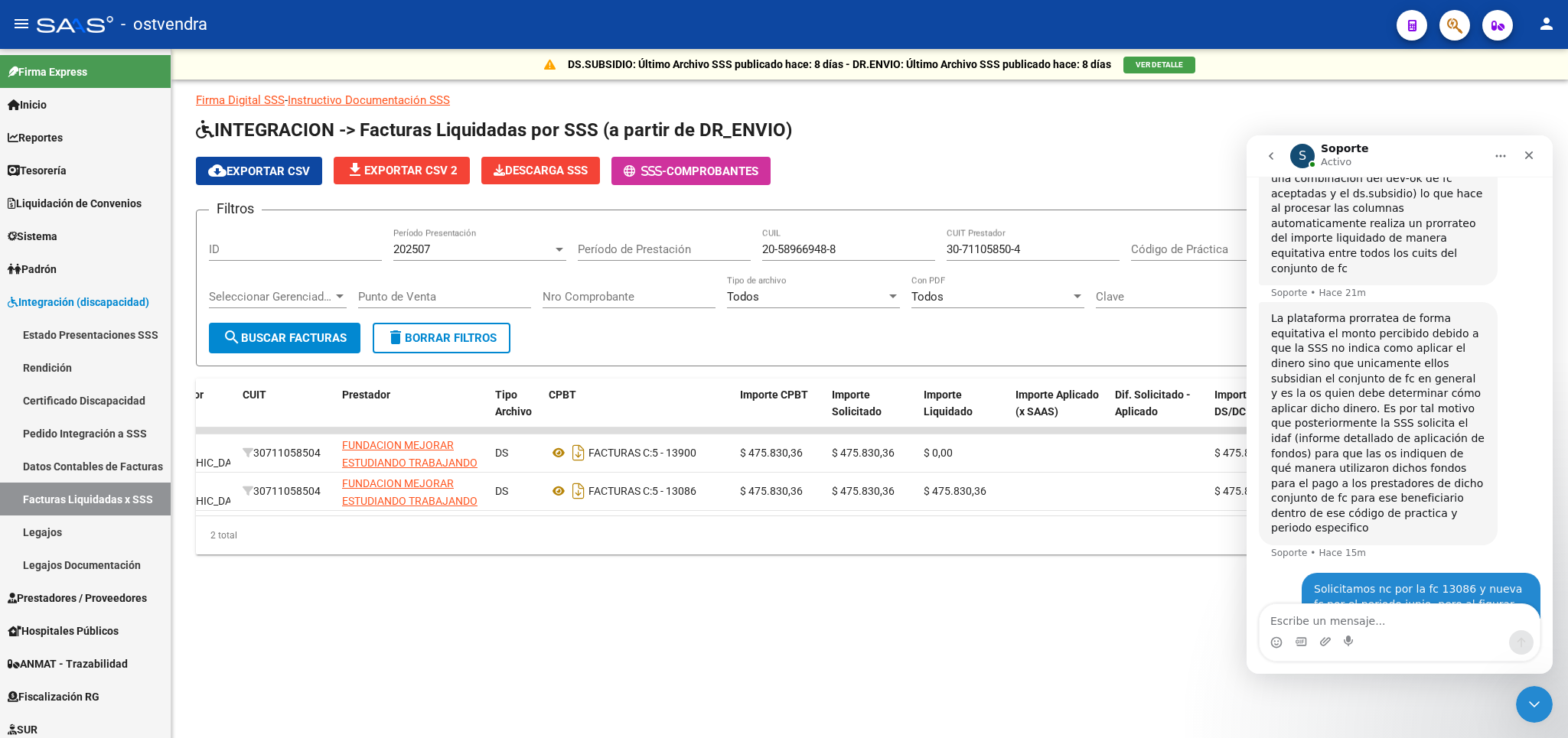
click at [1051, 649] on mat-sidenav-content "DS.SUBSIDIO: Último Archivo SSS publicado hace: 8 días - DR.ENVIO: Último Archi…" at bounding box center [870, 394] width 1397 height 690
drag, startPoint x: 819, startPoint y: 679, endPoint x: 890, endPoint y: 650, distance: 76.7
click at [823, 678] on mat-sidenav-content "DS.SUBSIDIO: Último Archivo SSS publicado hace: 8 días - DR.ENVIO: Último Archi…" at bounding box center [870, 394] width 1397 height 690
click at [1485, 102] on p "Firma Digital SSS - Instructivo Documentación SSS" at bounding box center [869, 99] width 1347 height 16
click at [1104, 151] on app-list-header "INTEGRACION -> Facturas Liquidadas por SSS (a partir de DR_ENVIO) cloud_downloa…" at bounding box center [869, 241] width 1347 height 248
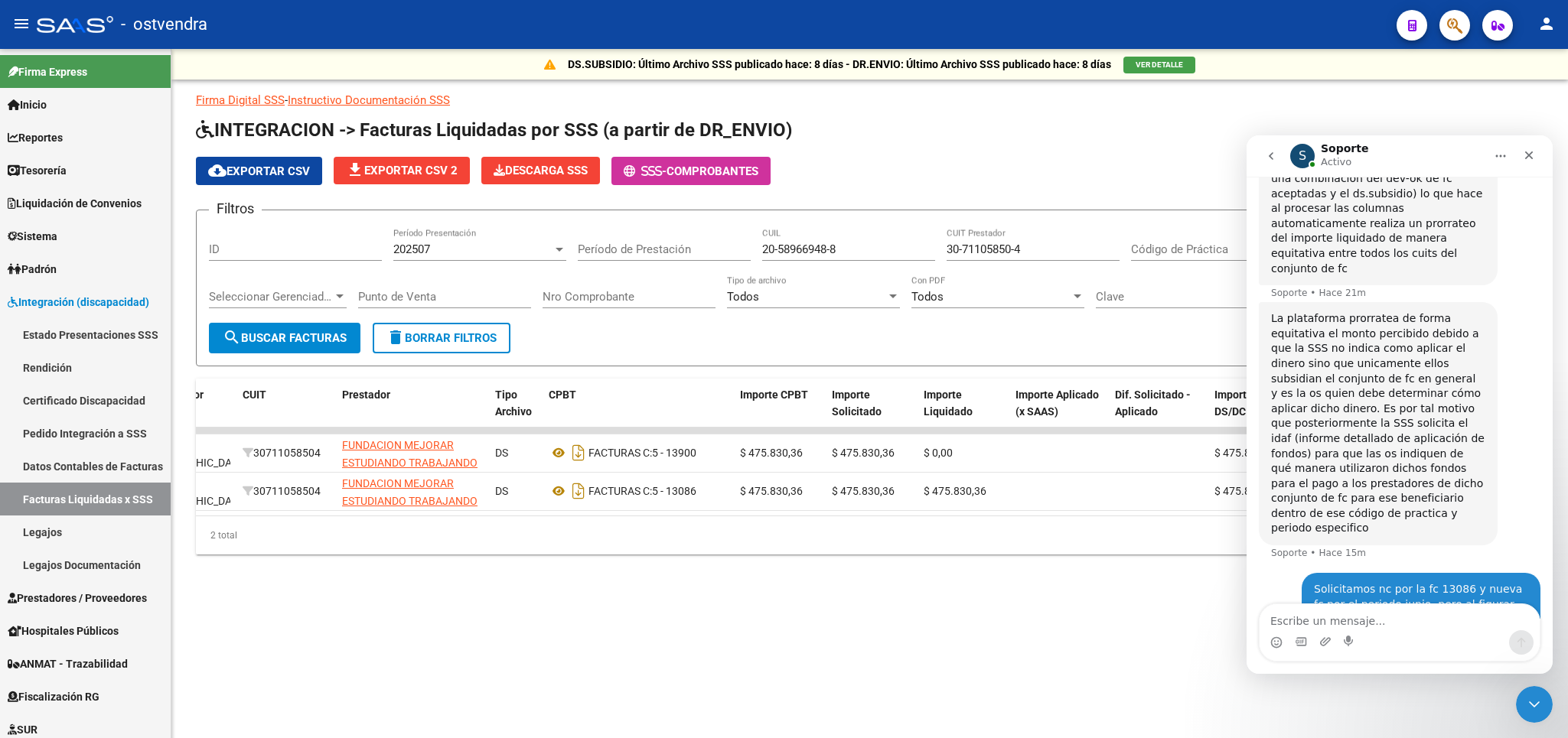
click at [1038, 657] on mat-sidenav-content "DS.SUBSIDIO: Último Archivo SSS publicado hace: 8 días - DR.ENVIO: Último Archi…" at bounding box center [870, 394] width 1397 height 690
click at [1061, 671] on mat-sidenav-content "DS.SUBSIDIO: Último Archivo SSS publicado hace: 8 días - DR.ENVIO: Último Archi…" at bounding box center [870, 394] width 1397 height 690
click at [762, 678] on mat-sidenav-content "DS.SUBSIDIO: Último Archivo SSS publicado hace: 8 días - DR.ENVIO: Último Archi…" at bounding box center [870, 394] width 1397 height 690
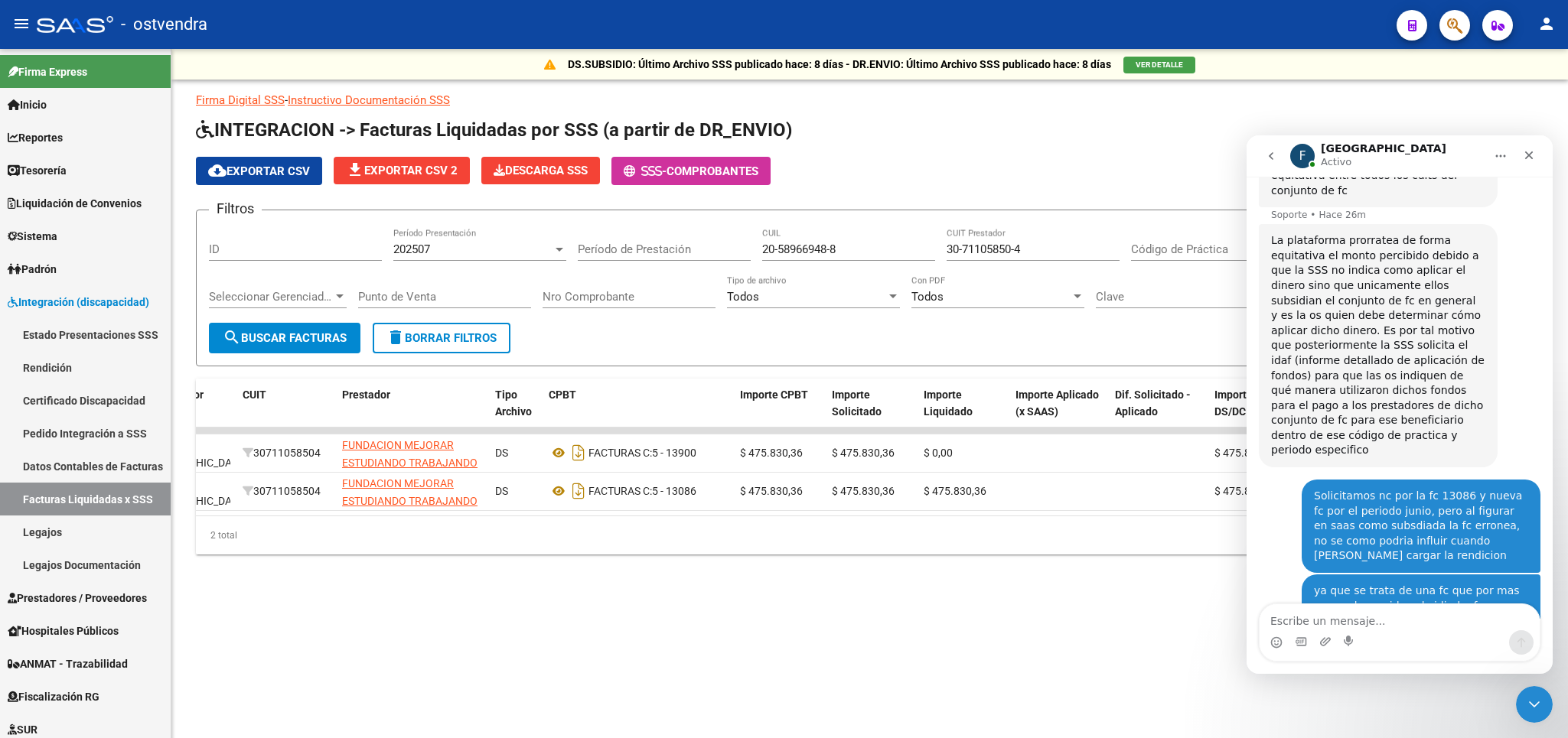
scroll to position [1587, 0]
click at [1317, 626] on textarea "Escribe un mensaje..." at bounding box center [1400, 618] width 280 height 26
type textarea "ok"
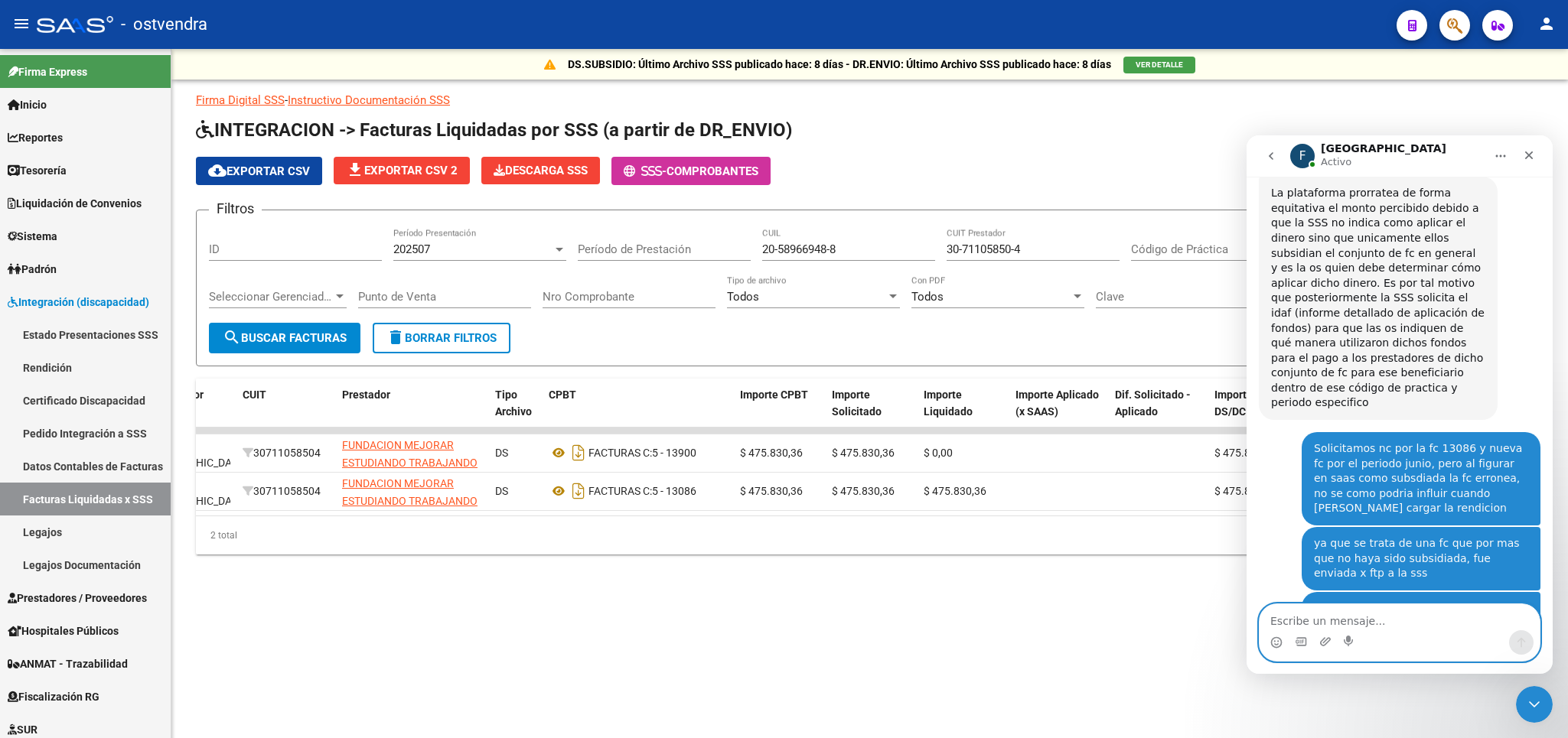
scroll to position [1633, 0]
click at [1533, 699] on icon "Cerrar Intercom Messenger" at bounding box center [1532, 702] width 18 height 18
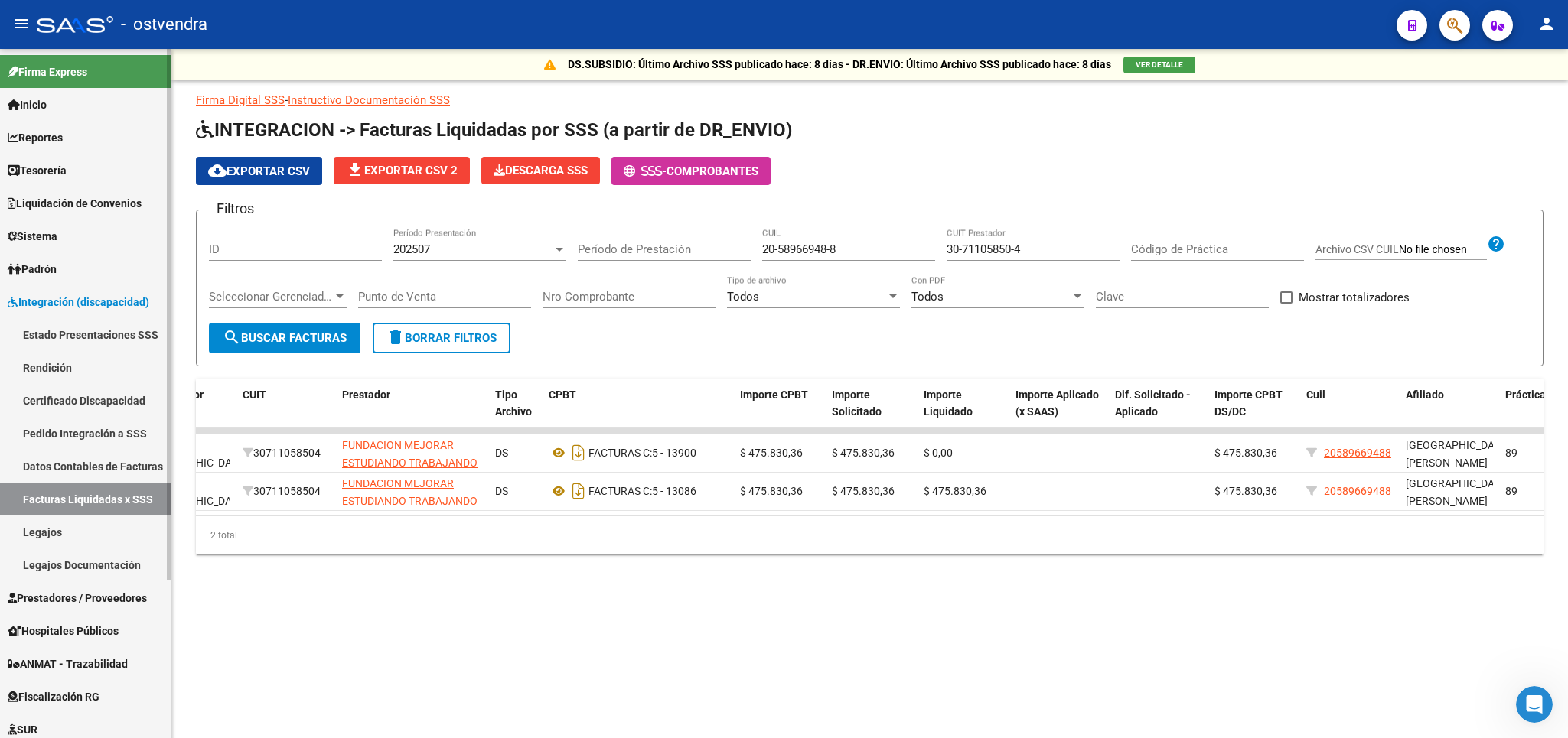
click at [46, 594] on span "Prestadores / Proveedores" at bounding box center [77, 598] width 139 height 16
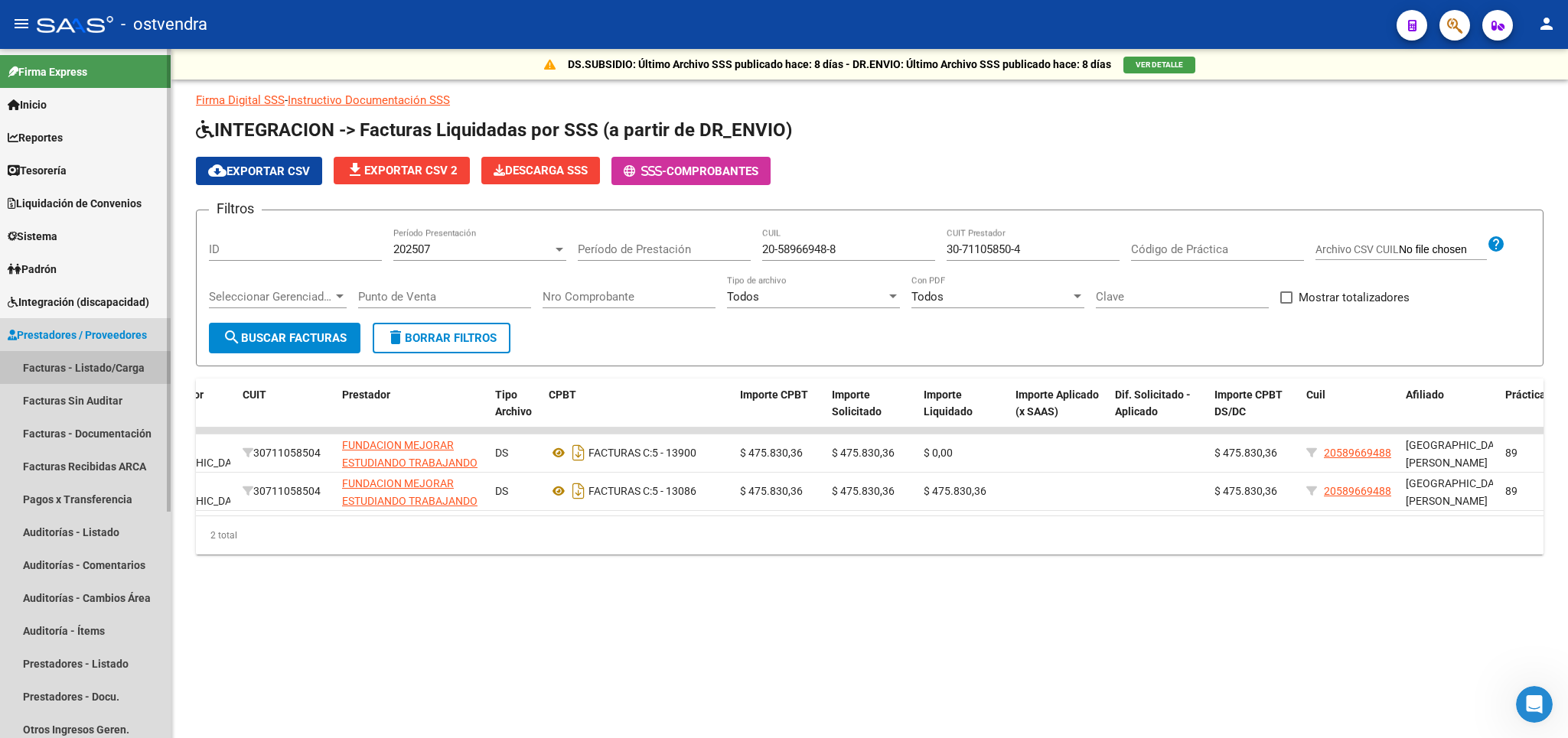
click at [48, 371] on link "Facturas - Listado/Carga" at bounding box center [85, 368] width 170 height 33
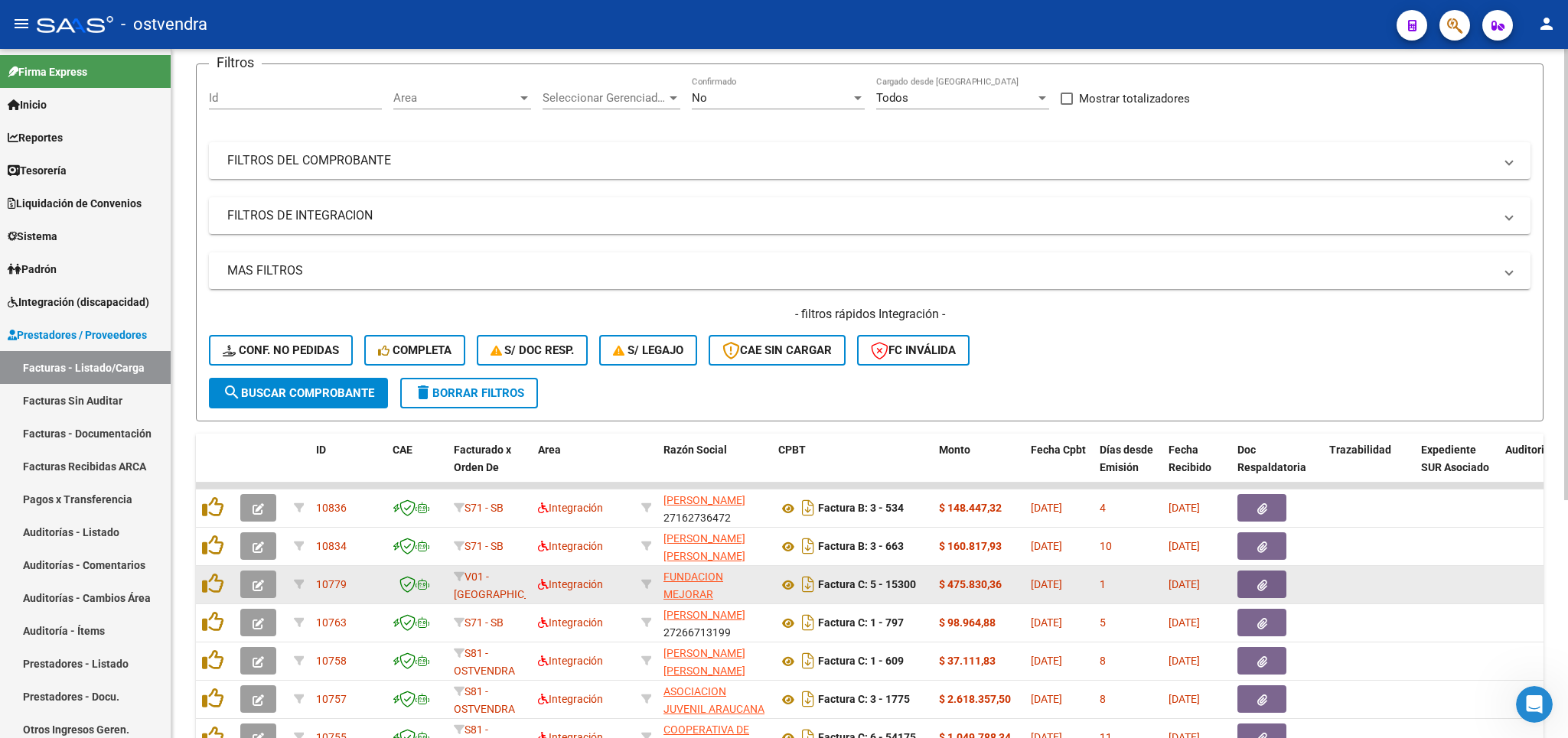
scroll to position [179, 0]
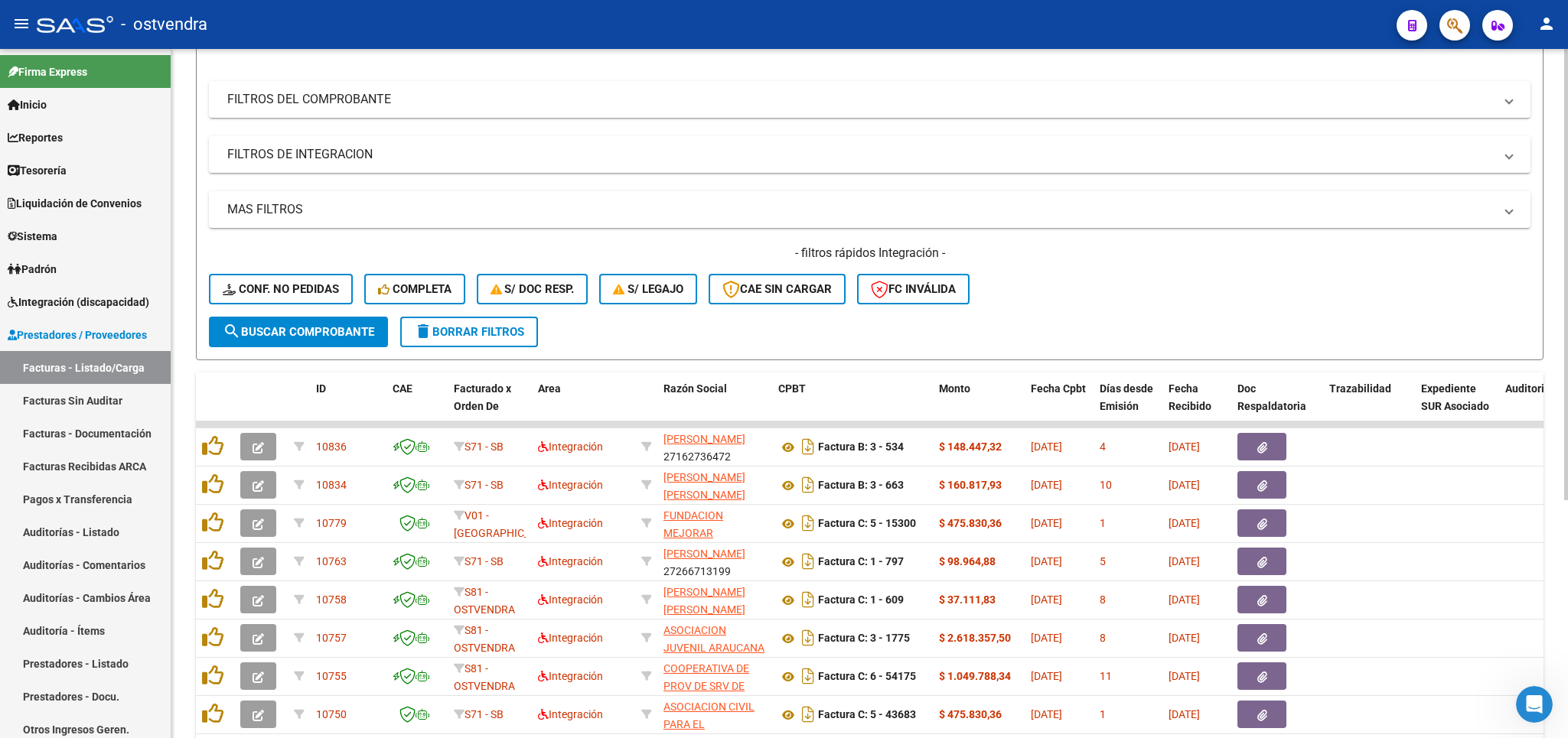
click at [474, 326] on span "delete Borrar Filtros" at bounding box center [468, 332] width 110 height 14
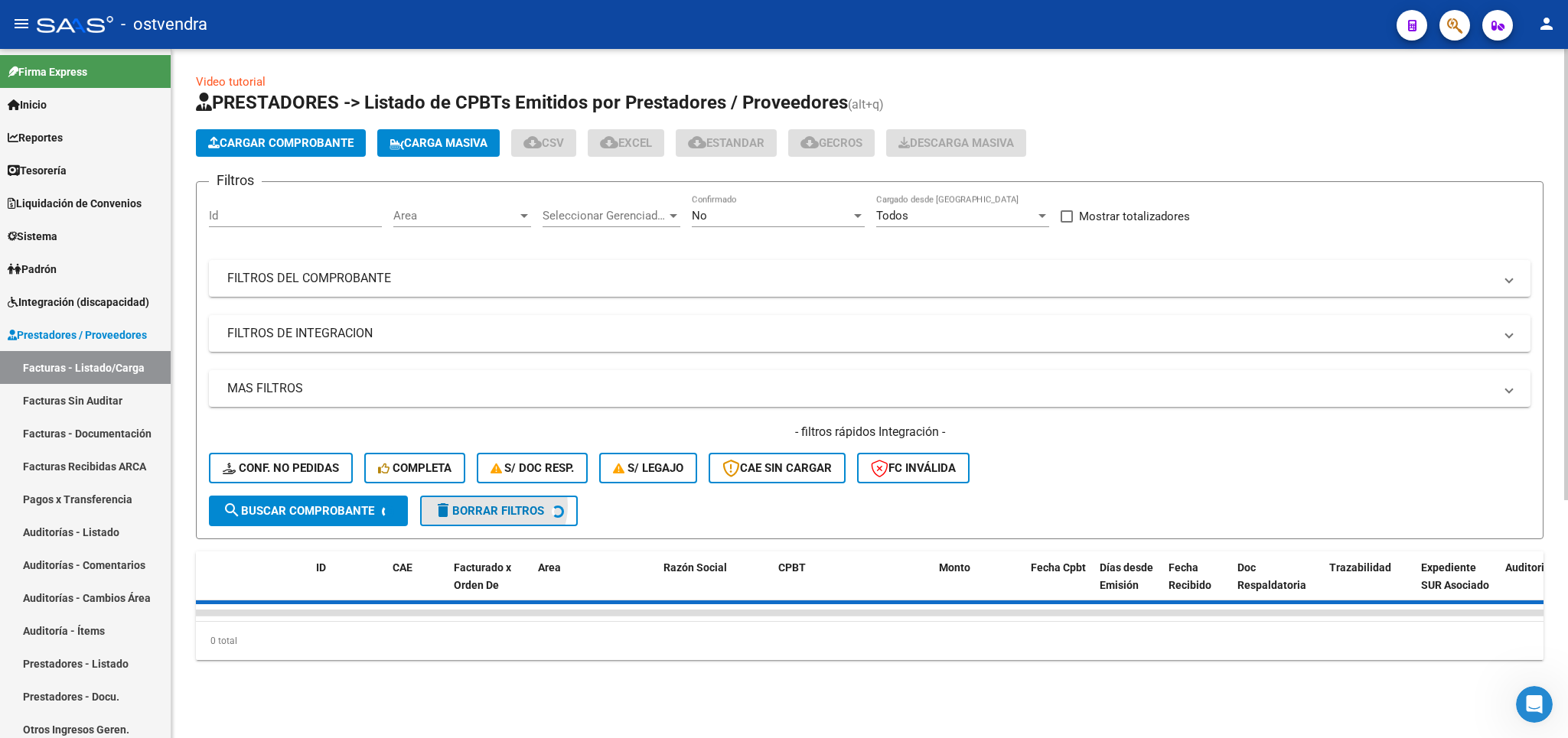
scroll to position [0, 0]
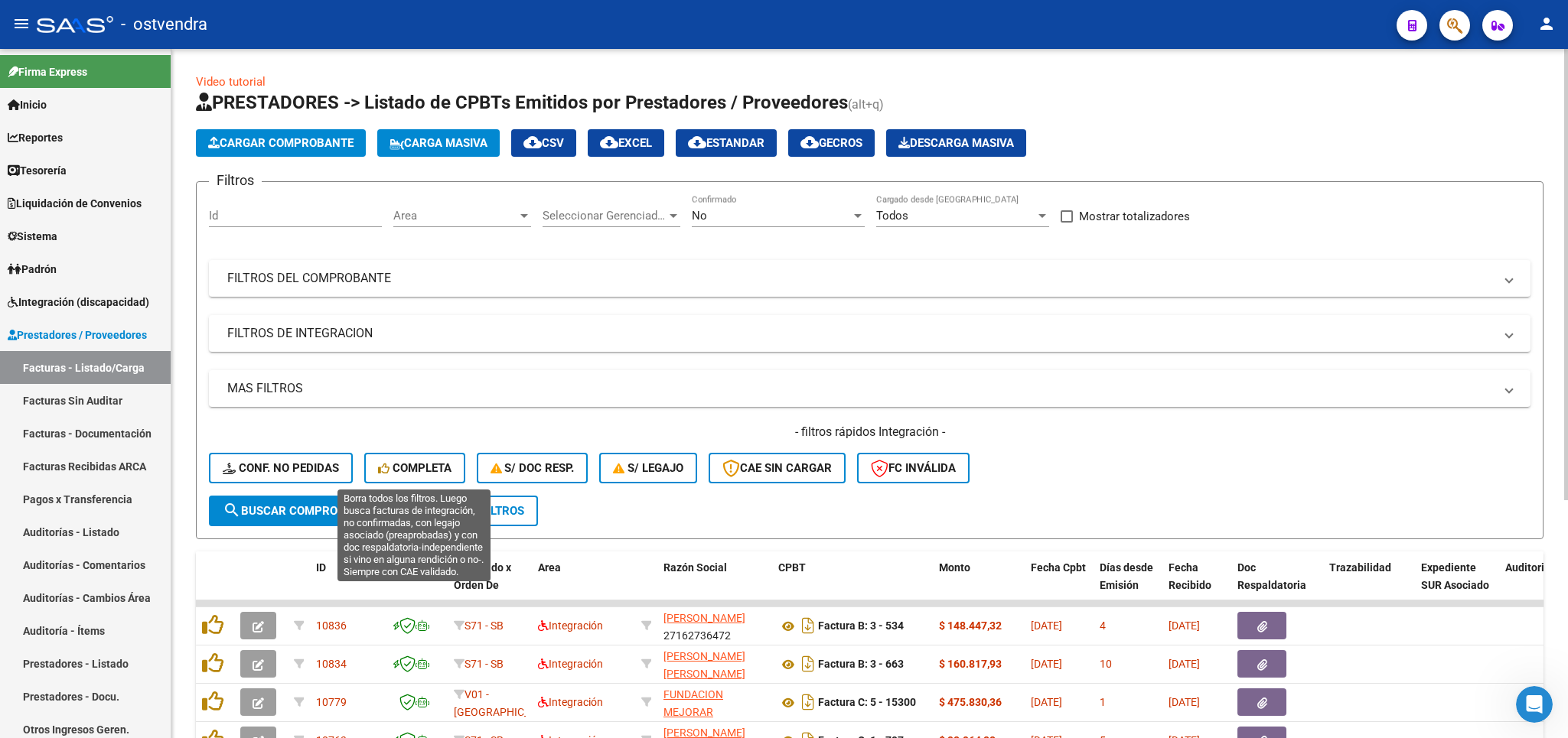
click at [446, 463] on span "Completa" at bounding box center [414, 468] width 74 height 14
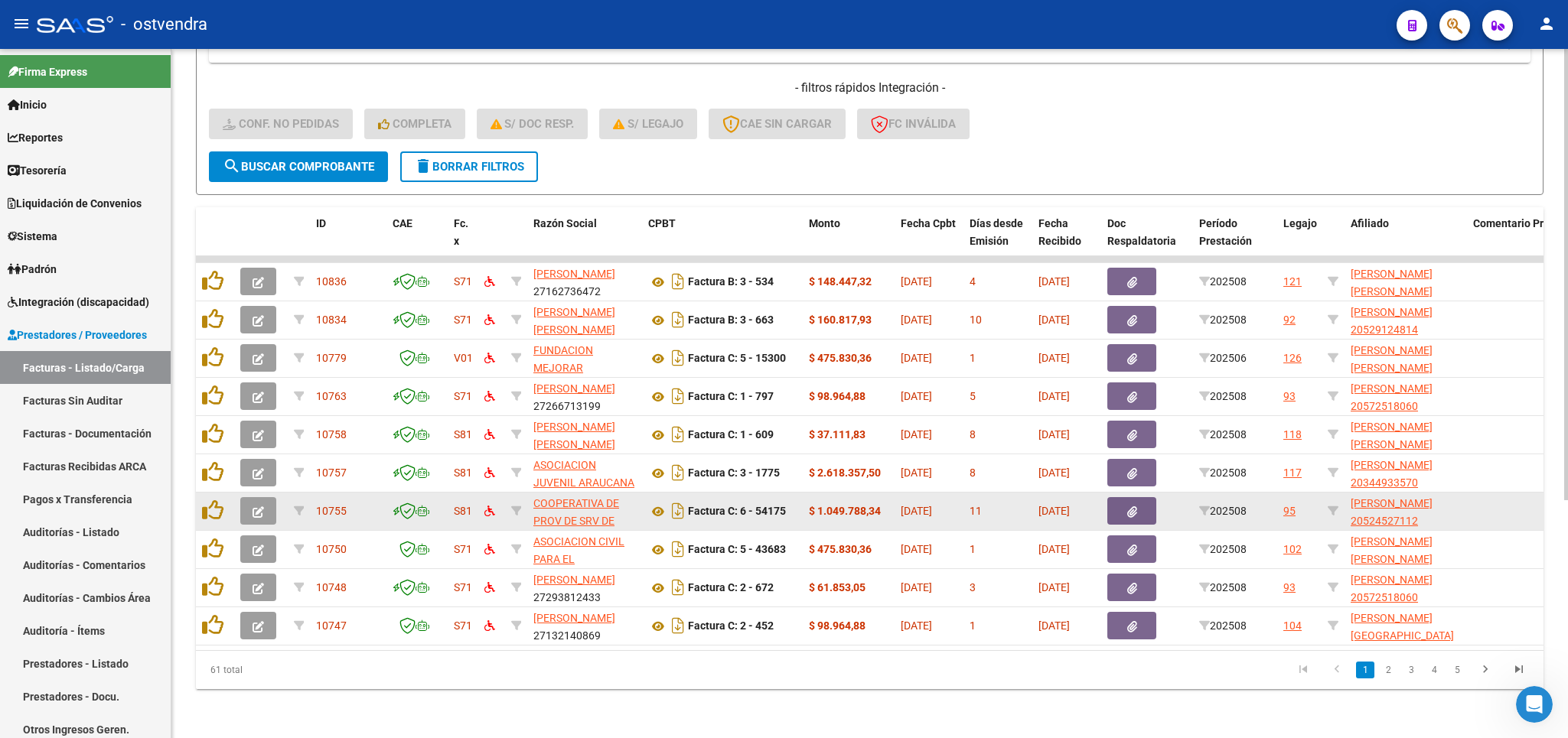
scroll to position [358, 0]
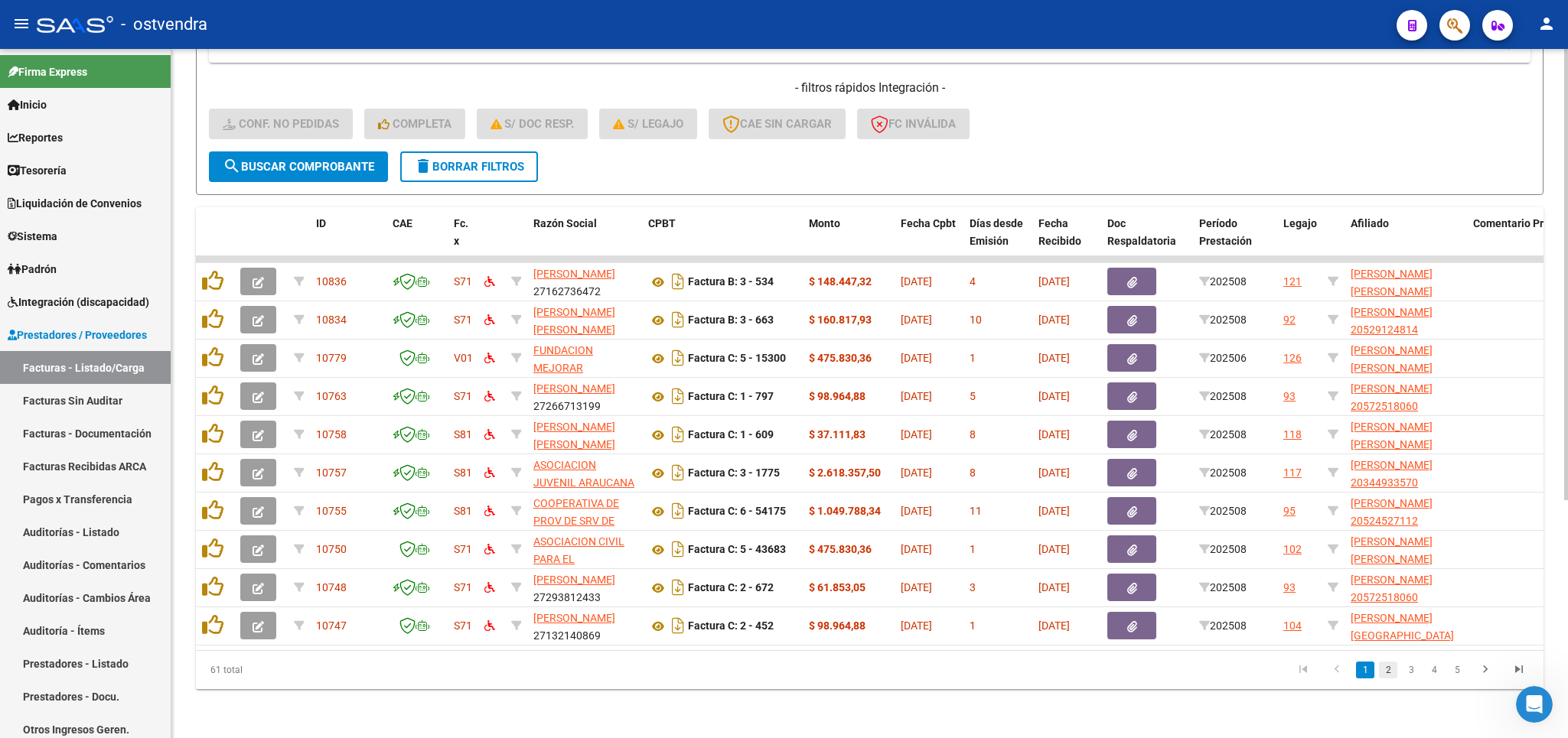
click at [1391, 677] on link "2" at bounding box center [1387, 670] width 18 height 16
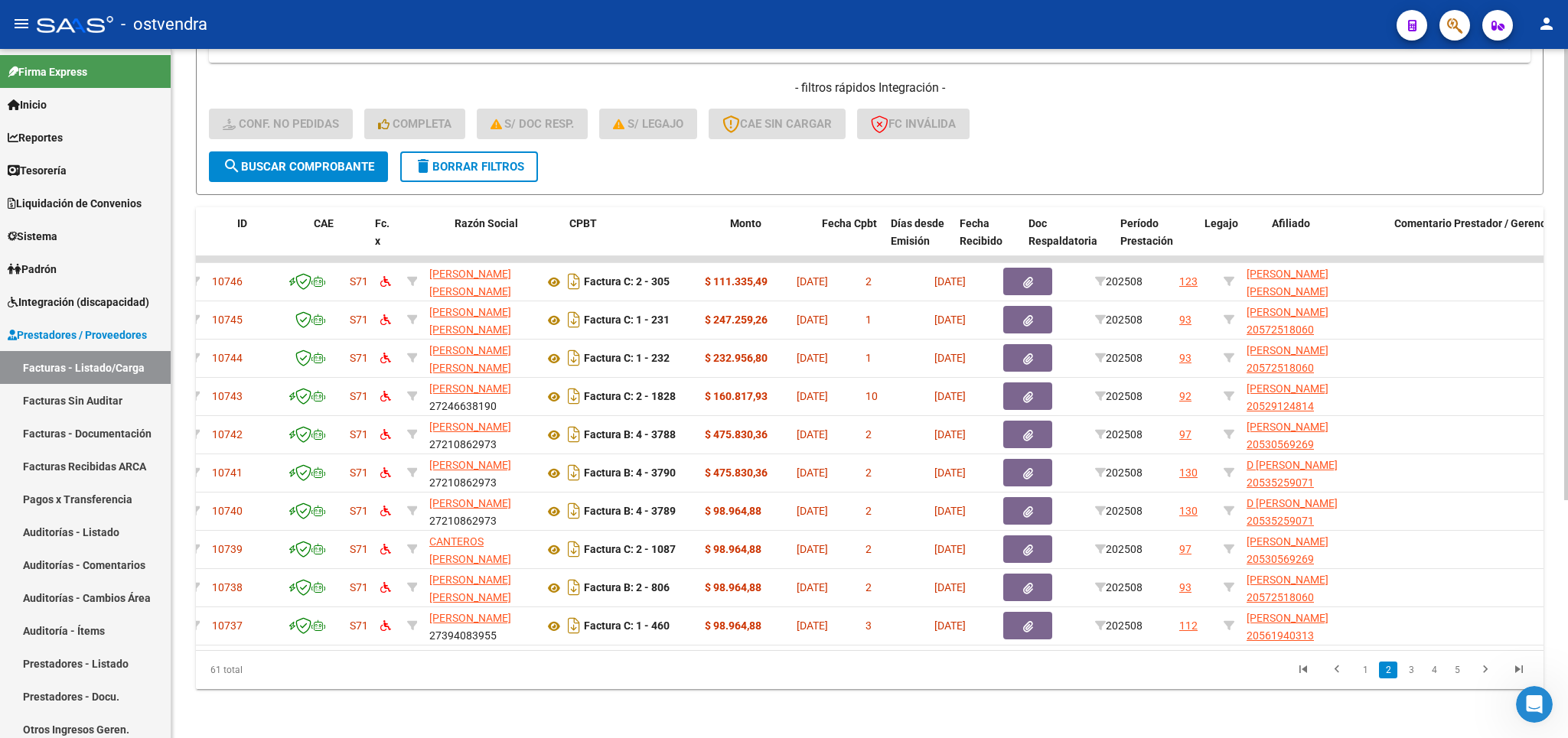
scroll to position [0, 79]
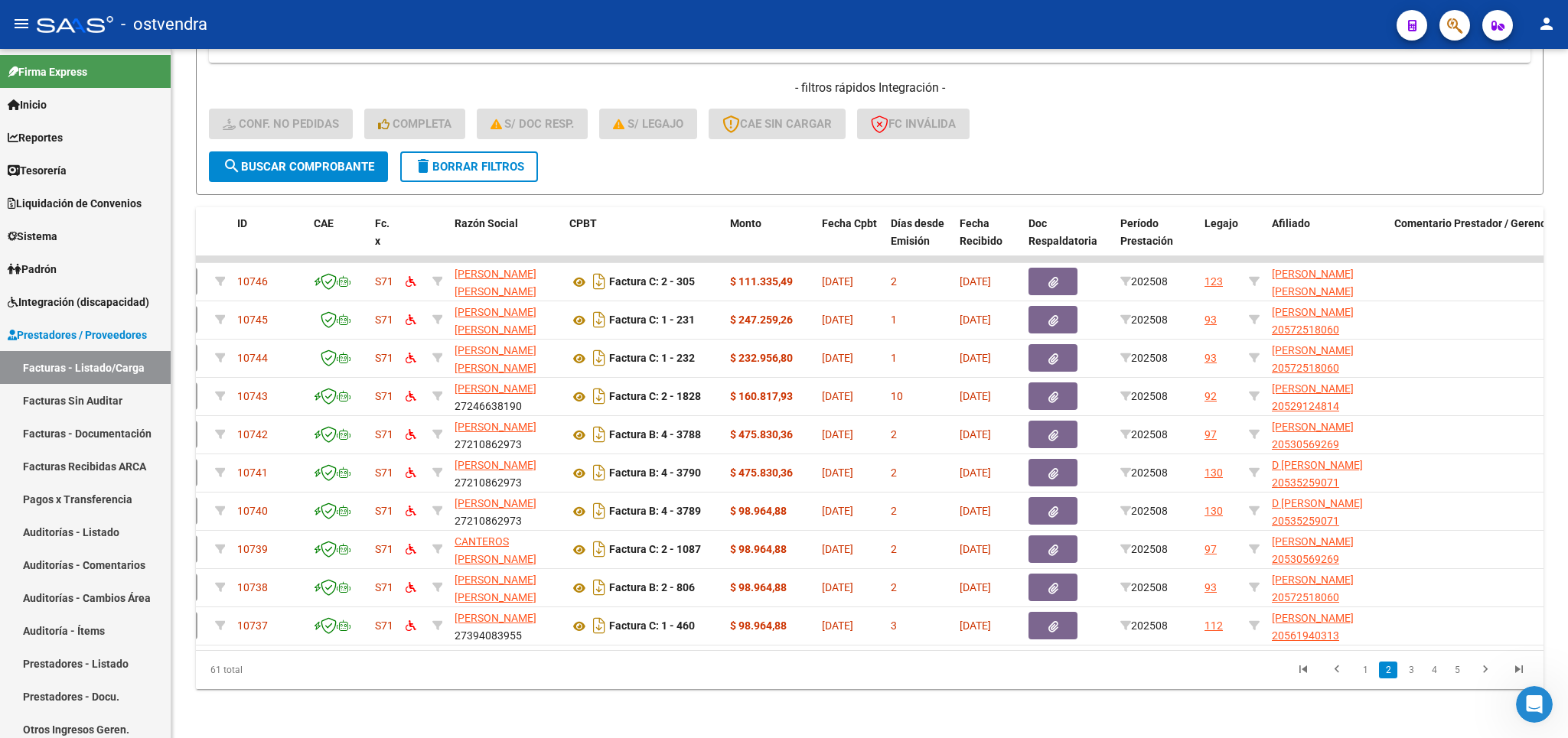
drag, startPoint x: 1411, startPoint y: 679, endPoint x: 1372, endPoint y: 677, distance: 39.1
click at [1411, 677] on link "3" at bounding box center [1411, 670] width 18 height 16
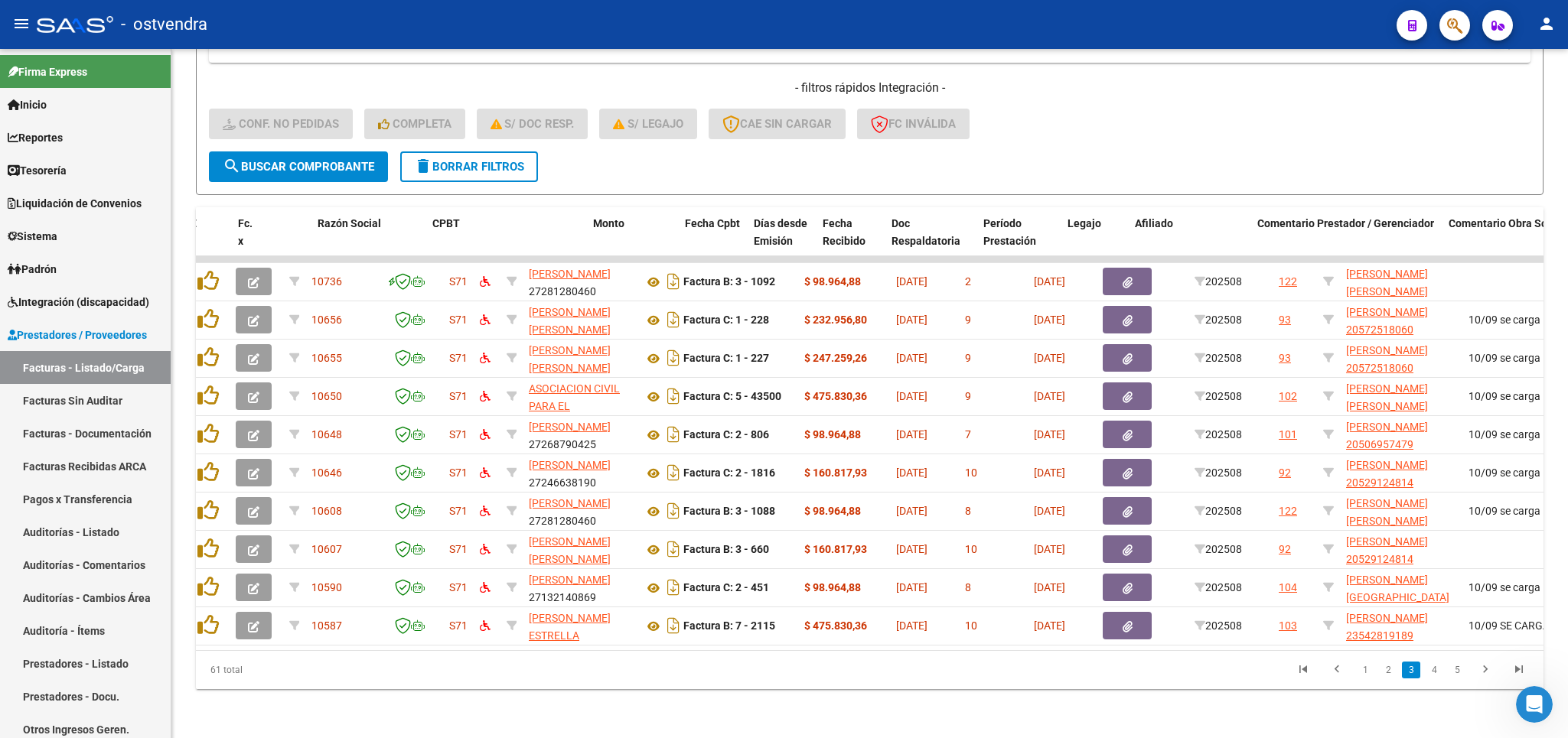
scroll to position [0, 0]
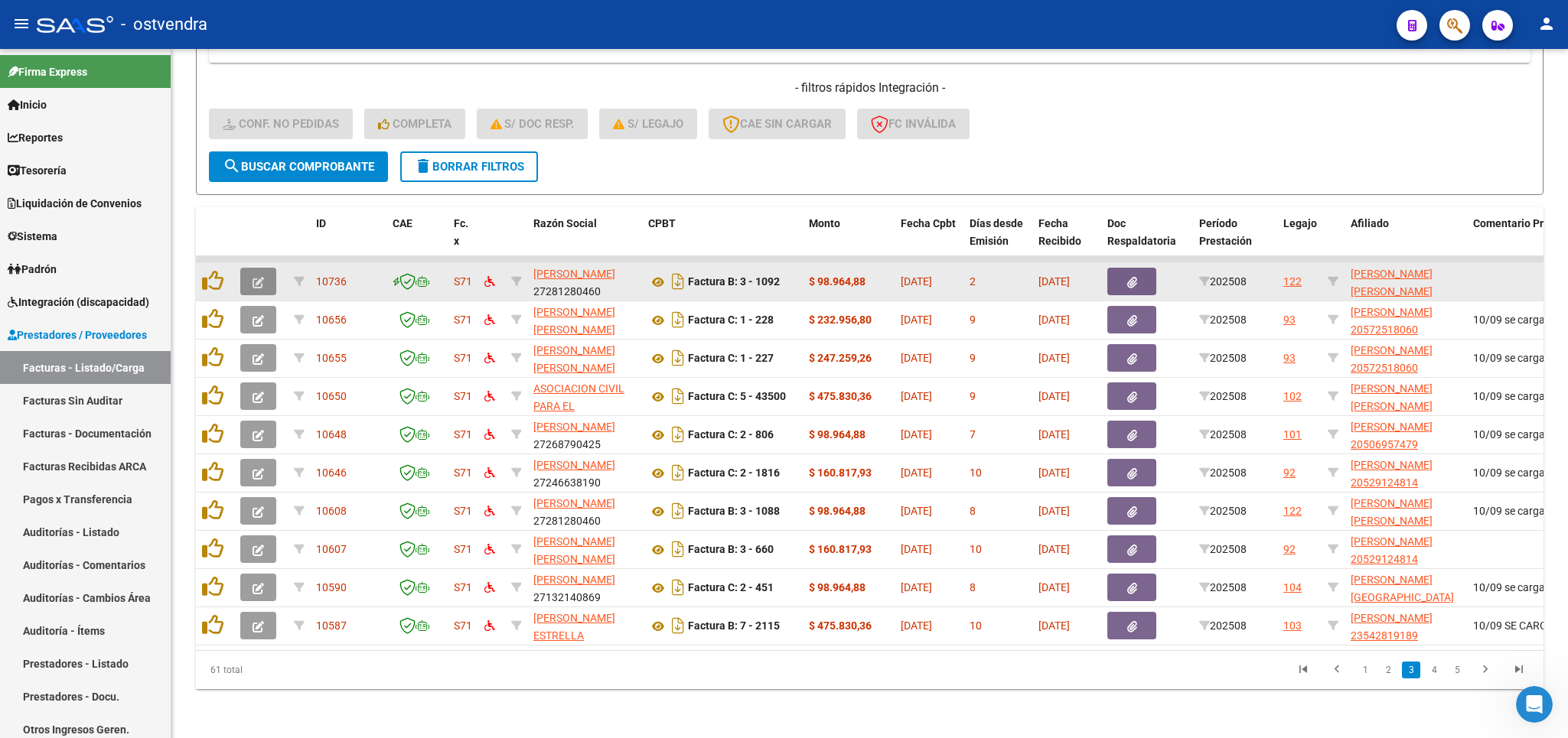
click at [257, 277] on icon "button" at bounding box center [258, 282] width 11 height 11
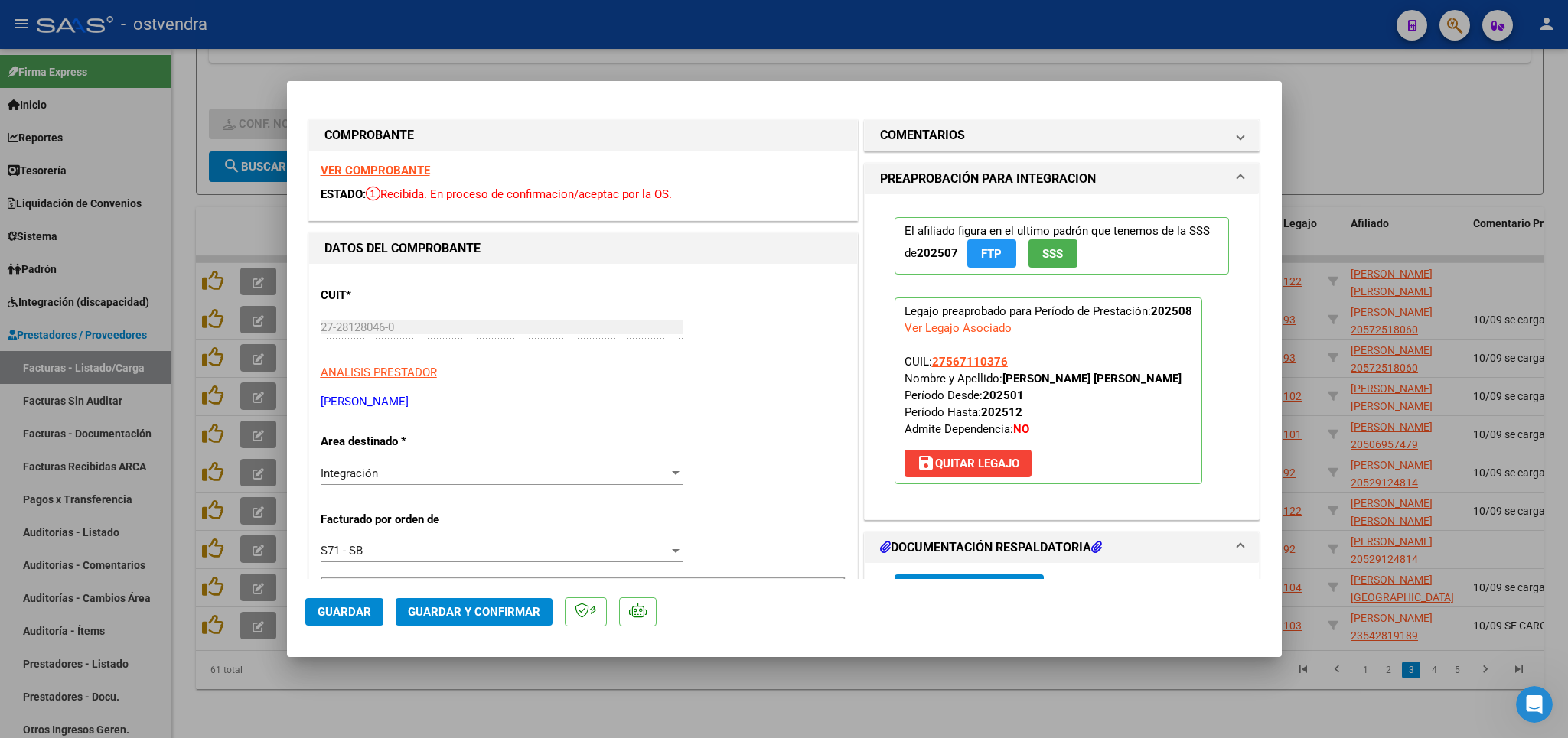
click at [402, 170] on strong "VER COMPROBANTE" at bounding box center [376, 170] width 109 height 14
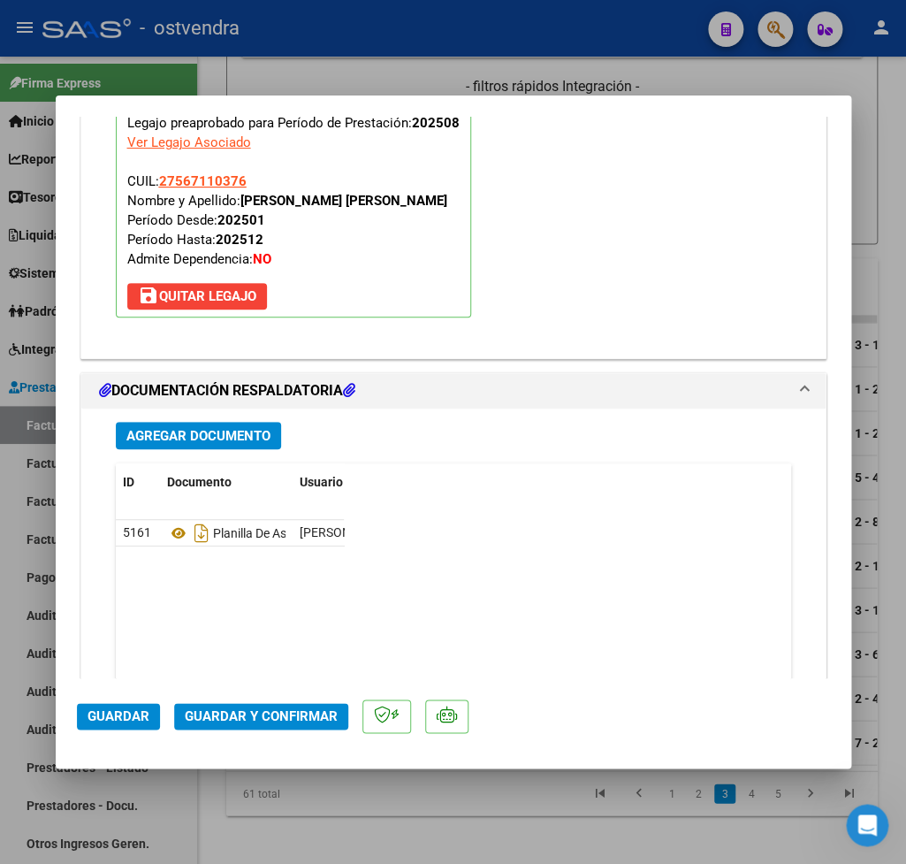
scroll to position [1982, 0]
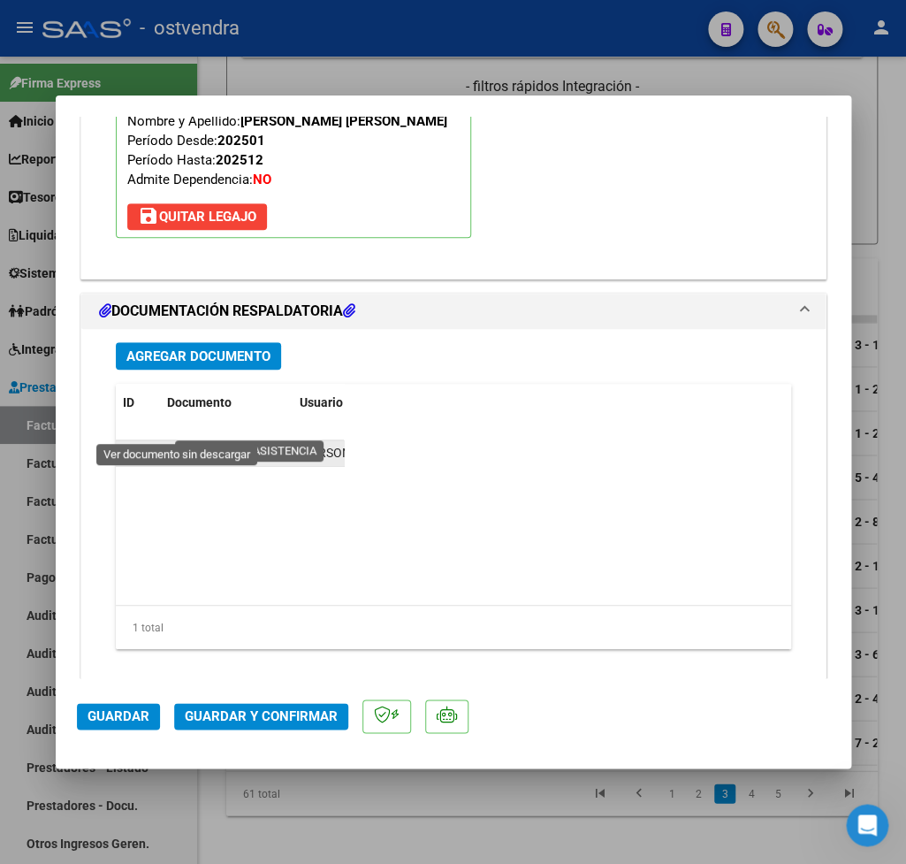
click at [177, 443] on icon at bounding box center [178, 453] width 23 height 21
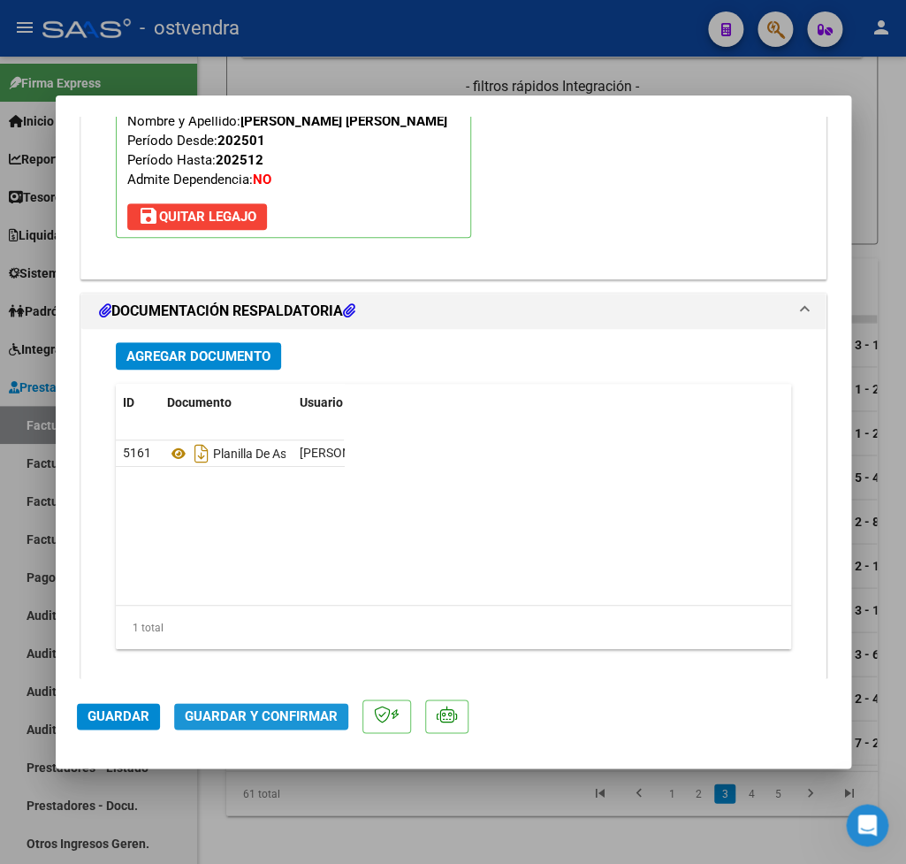
click at [304, 706] on button "Guardar y Confirmar" at bounding box center [261, 716] width 174 height 27
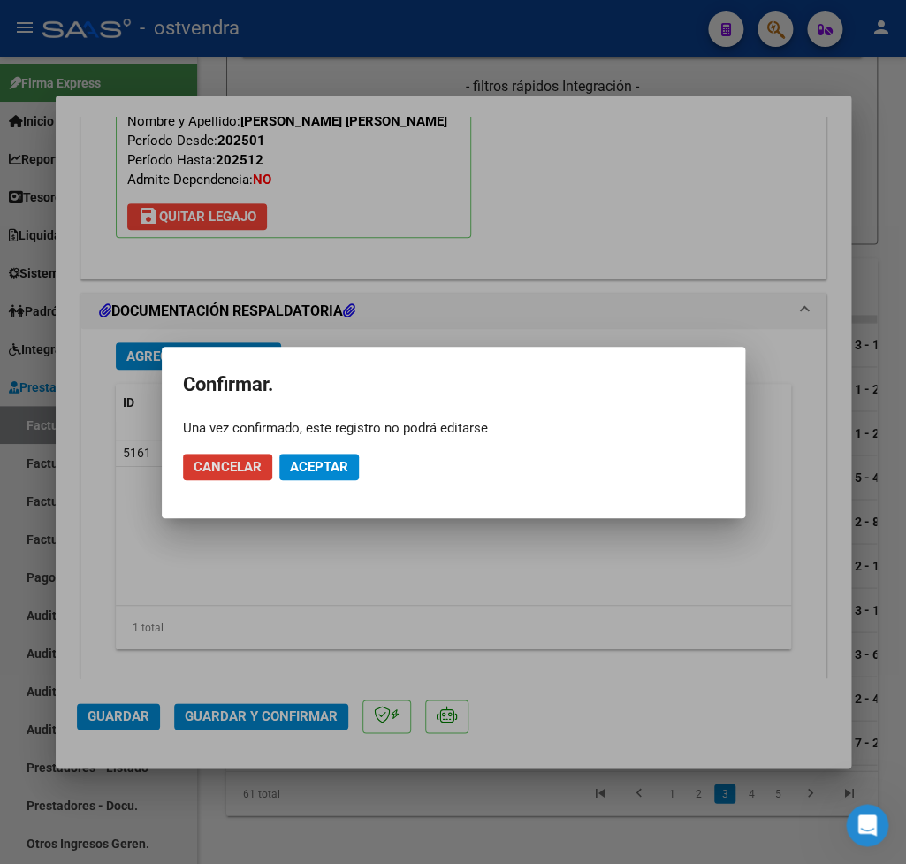
click at [336, 461] on span "Aceptar" at bounding box center [319, 467] width 58 height 16
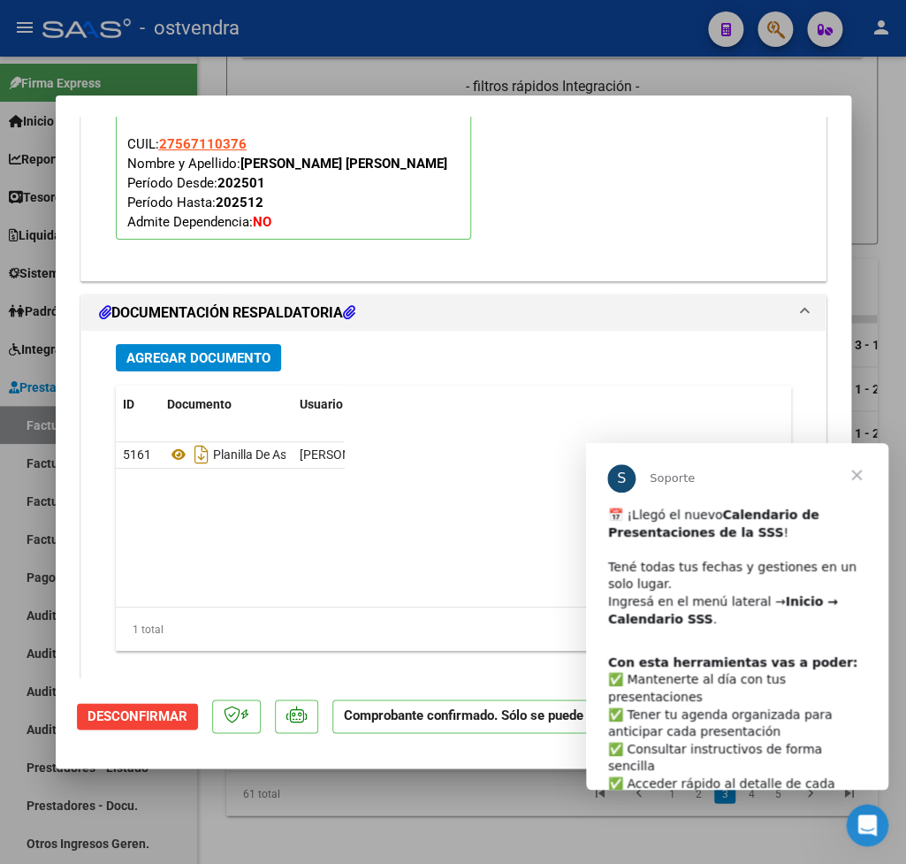
scroll to position [0, 0]
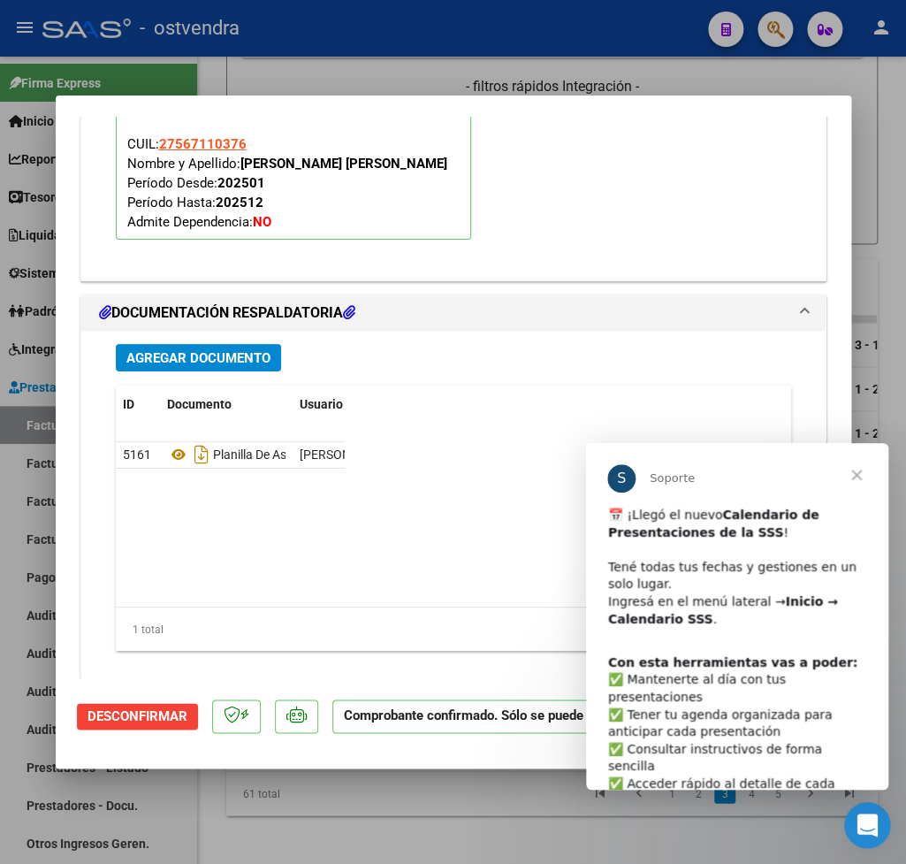
click at [864, 825] on icon "Abrir Intercom Messenger" at bounding box center [866, 823] width 29 height 29
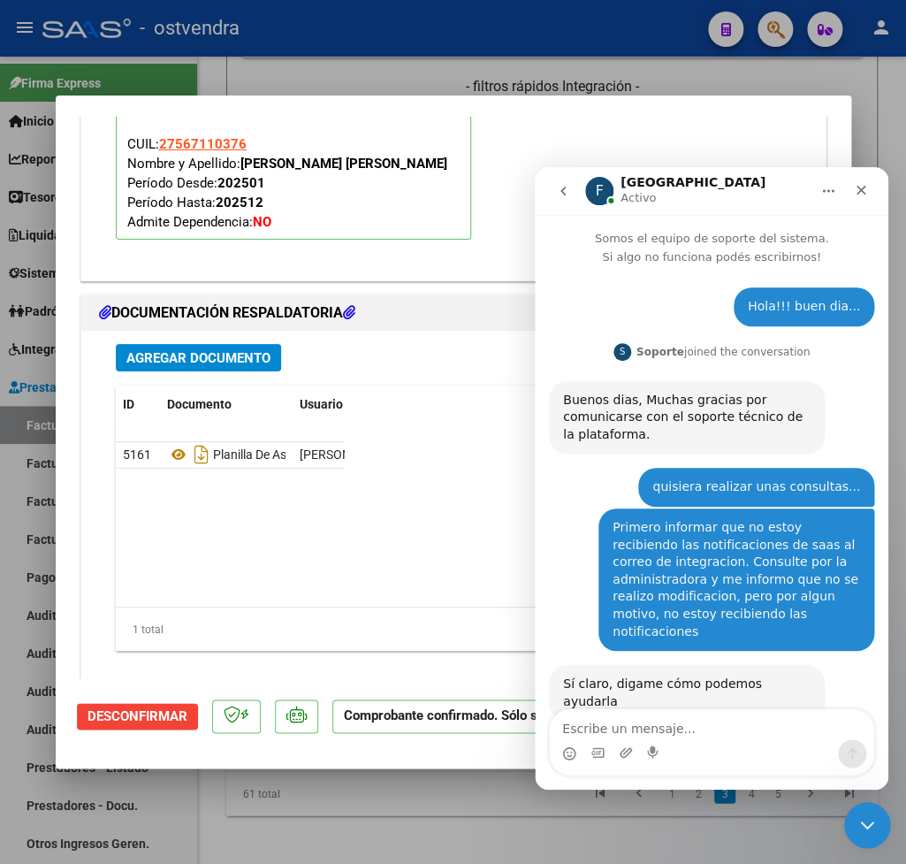
scroll to position [1870, 0]
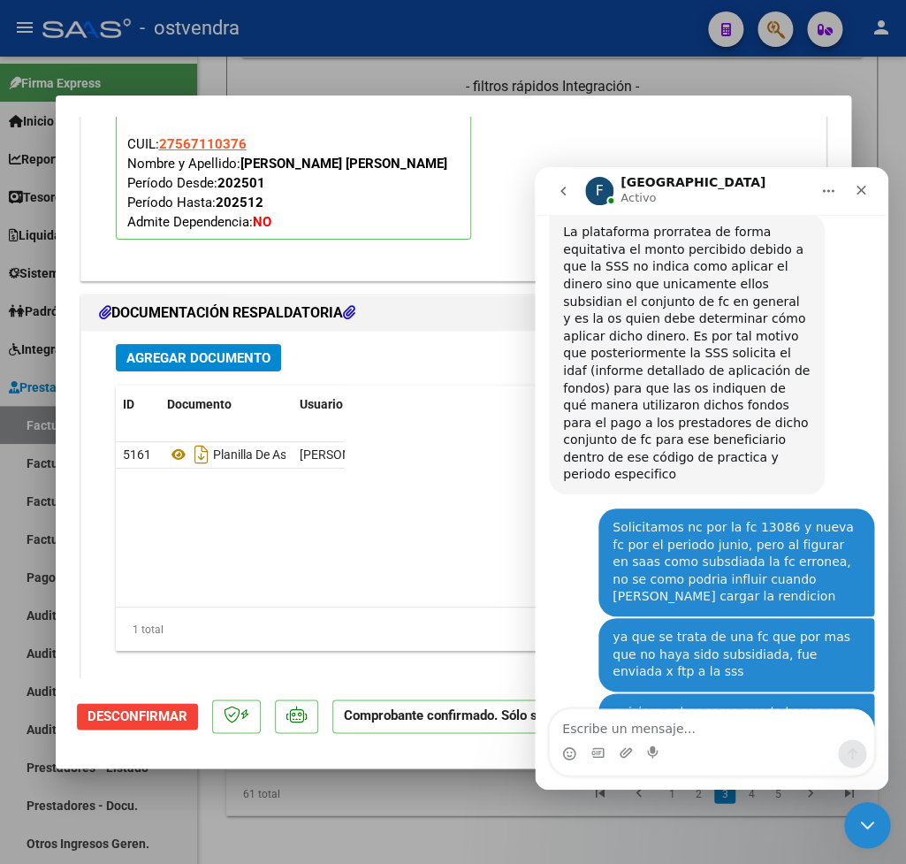
click at [864, 825] on icon "Cerrar Intercom Messenger" at bounding box center [866, 823] width 12 height 7
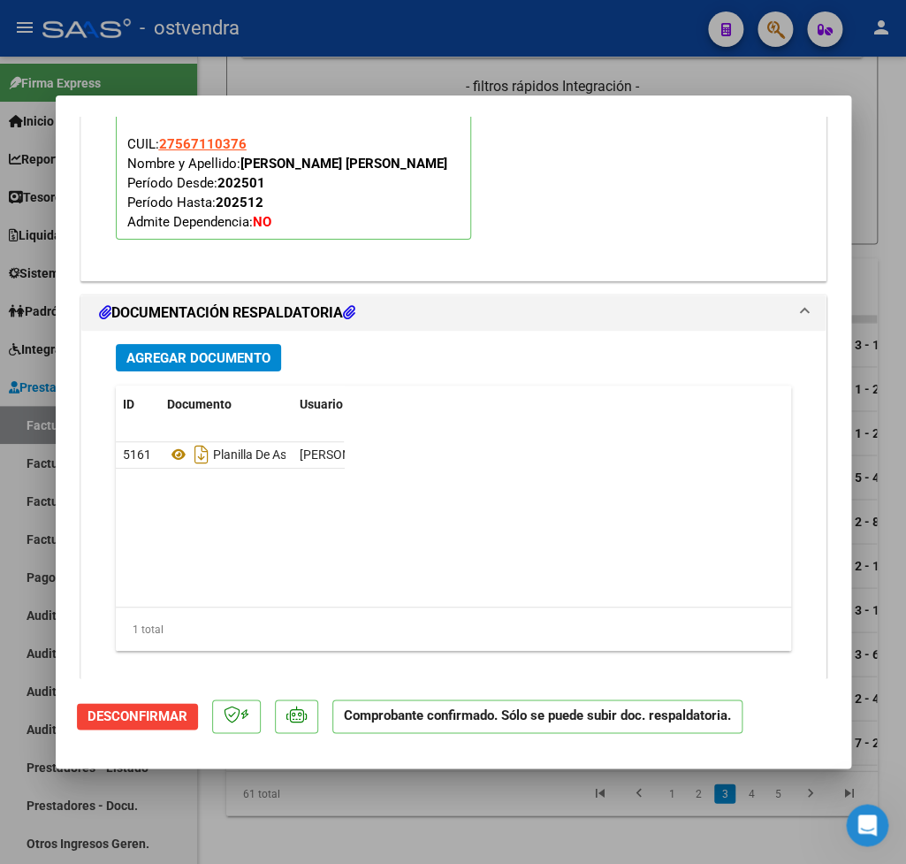
click at [722, 174] on div "El afiliado figura en el ultimo padrón que tenemos de la SSS de 202507 FTP SSS …" at bounding box center [454, 119] width 702 height 291
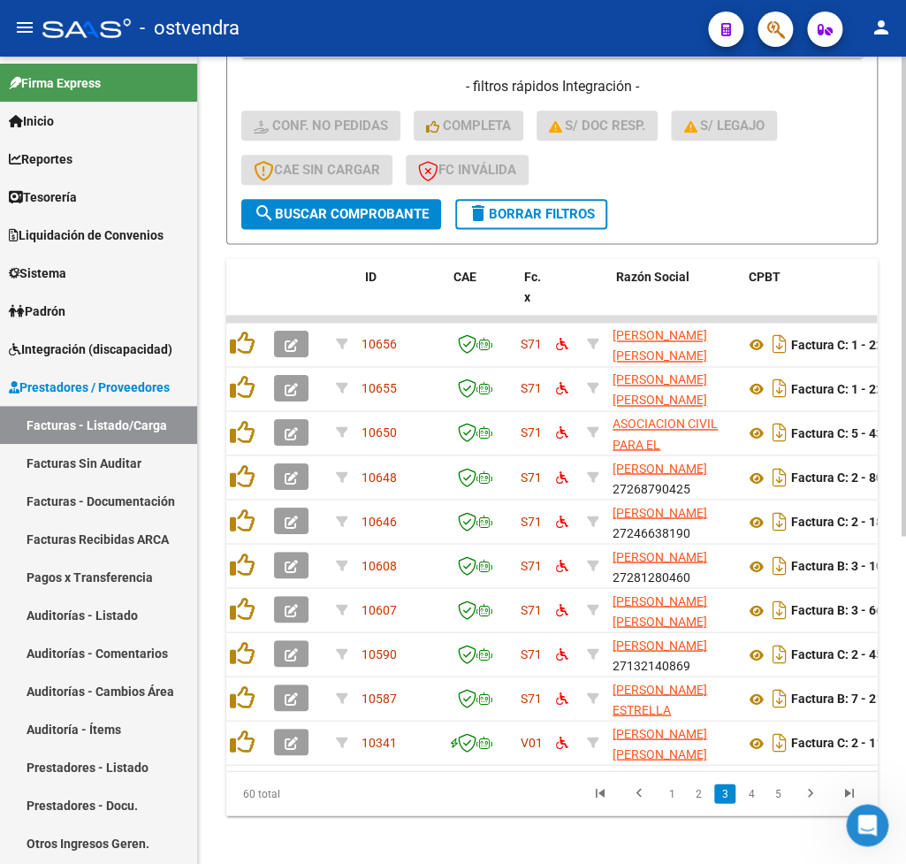
scroll to position [0, 0]
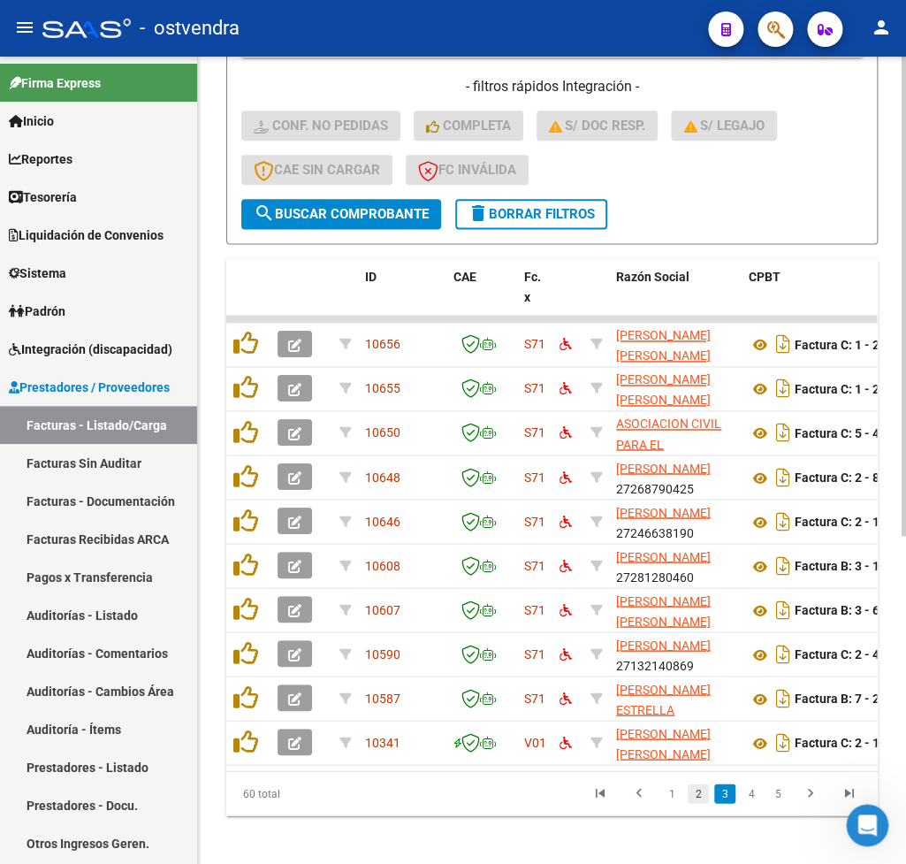
click at [697, 803] on link "2" at bounding box center [698, 792] width 21 height 19
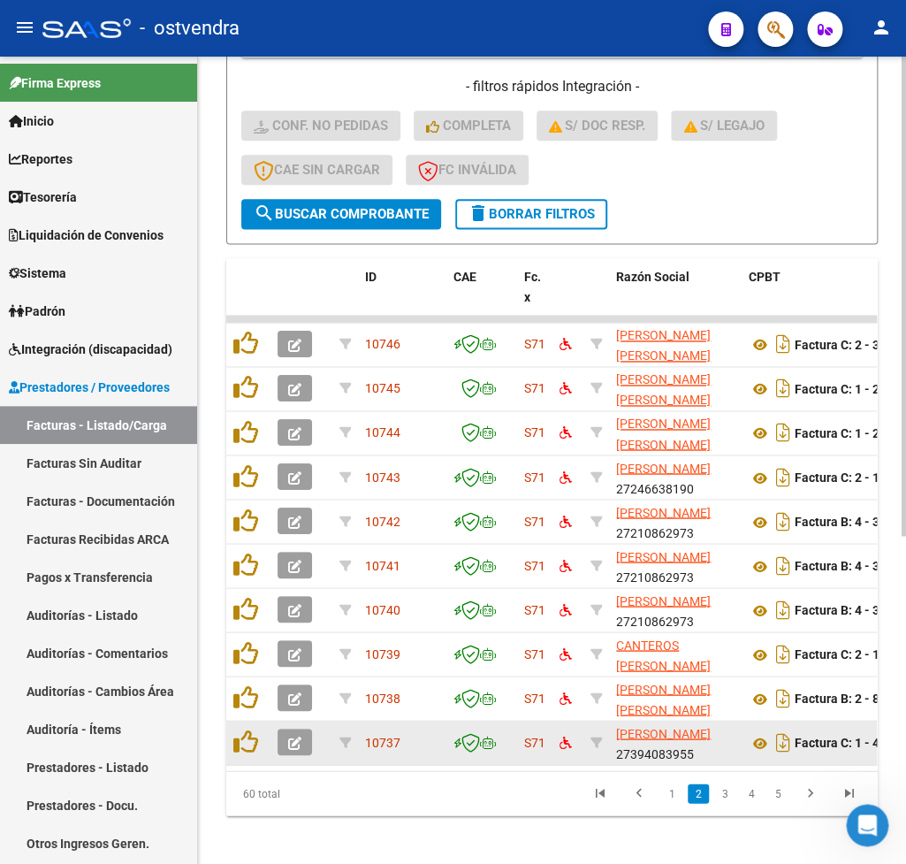
click at [297, 742] on icon "button" at bounding box center [294, 743] width 13 height 13
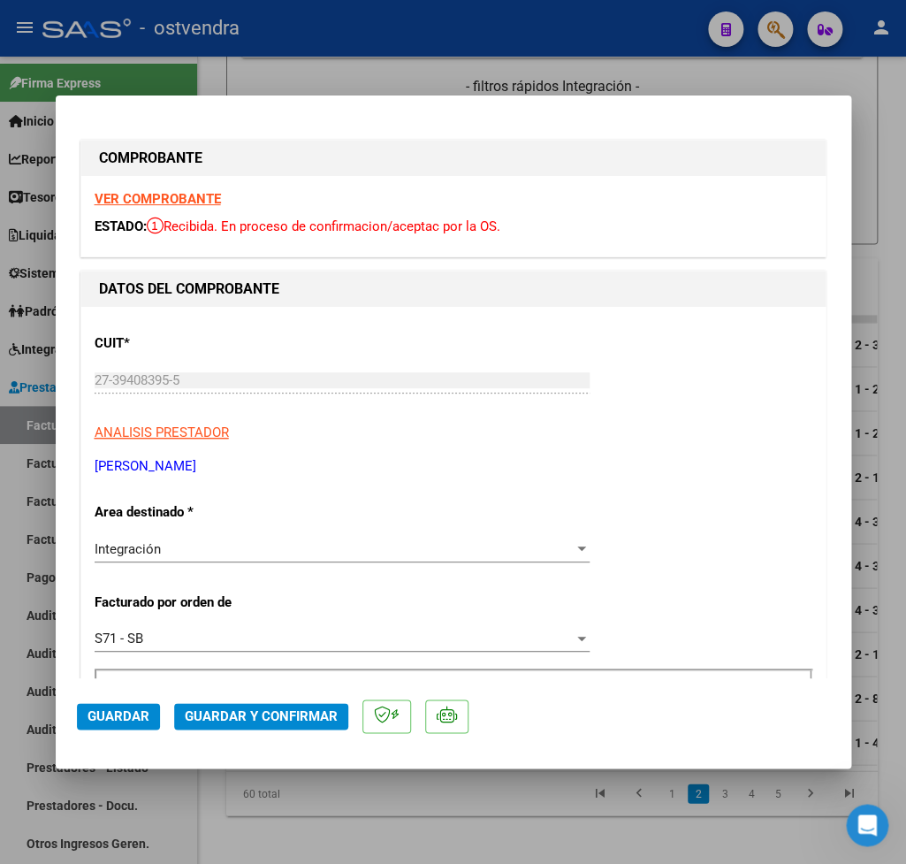
click at [175, 201] on strong "VER COMPROBANTE" at bounding box center [158, 199] width 126 height 16
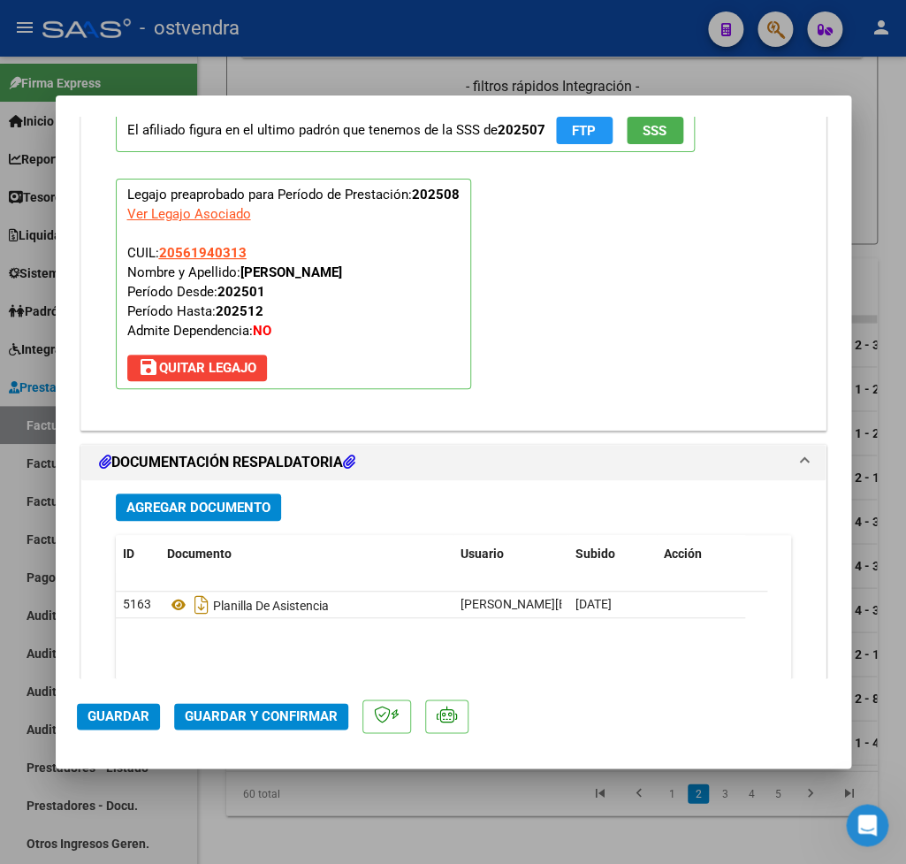
scroll to position [1862, 0]
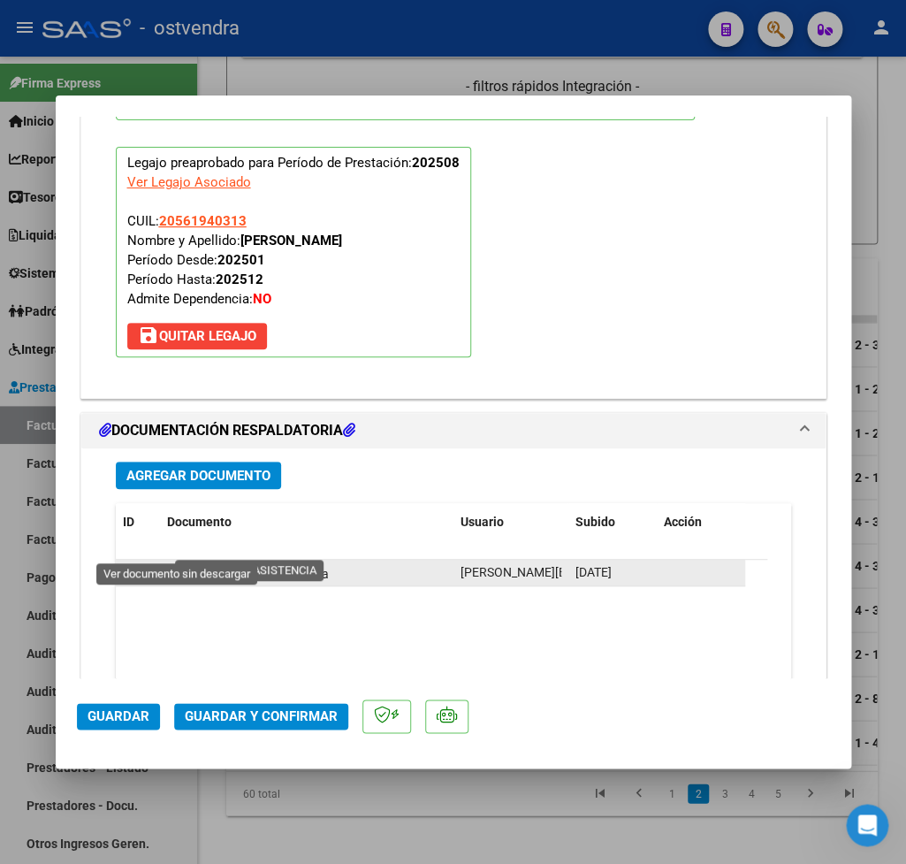
click at [182, 562] on icon at bounding box center [178, 572] width 23 height 21
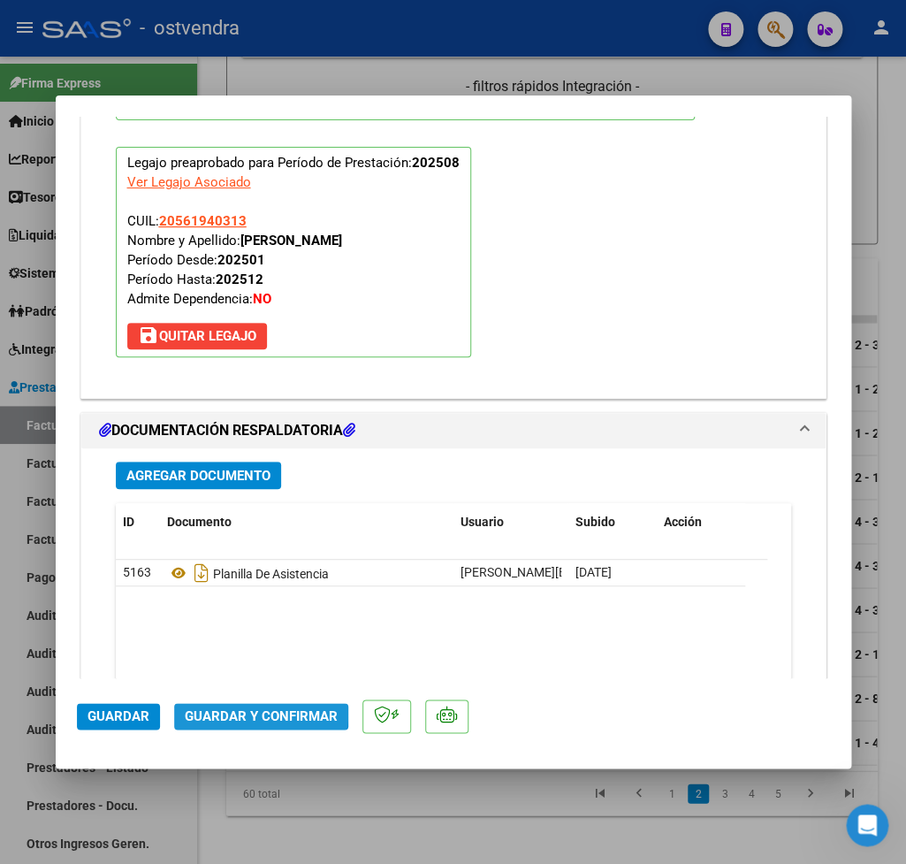
click at [255, 707] on button "Guardar y Confirmar" at bounding box center [261, 716] width 174 height 27
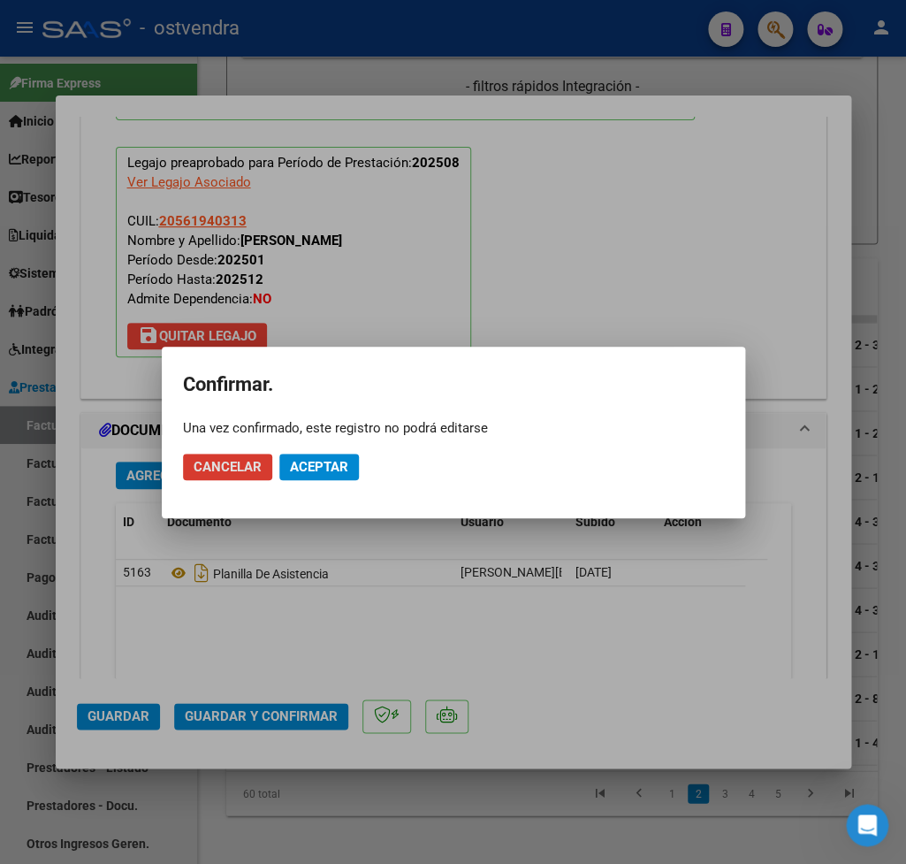
click at [305, 463] on span "Aceptar" at bounding box center [319, 467] width 58 height 16
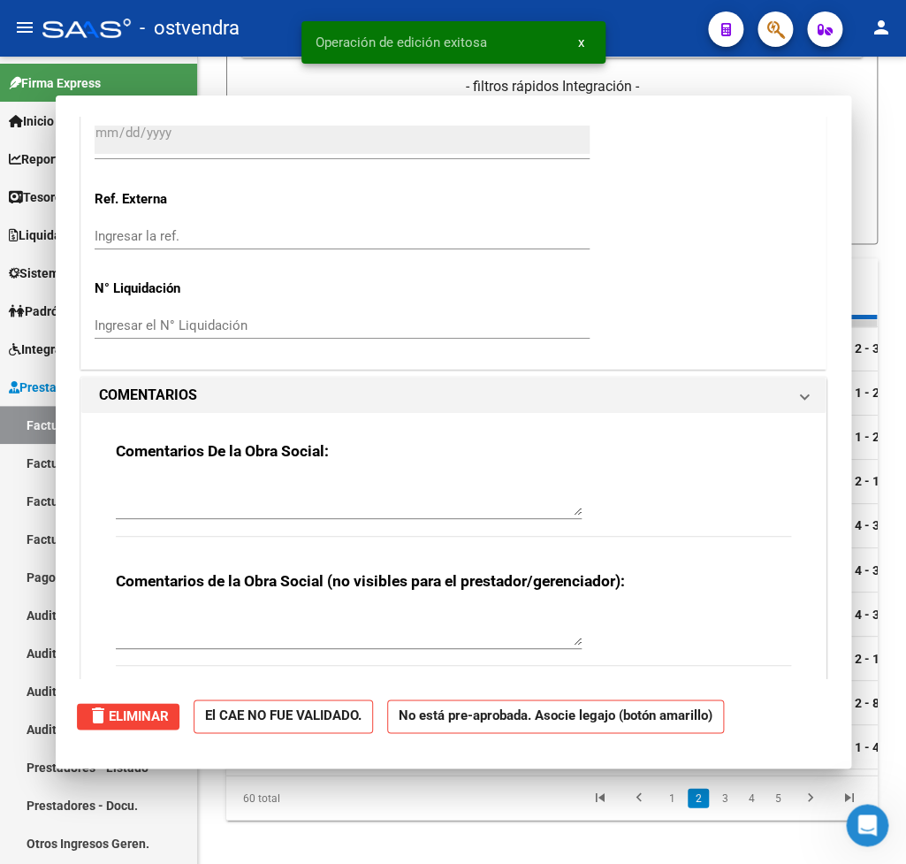
type input "$ 0,00"
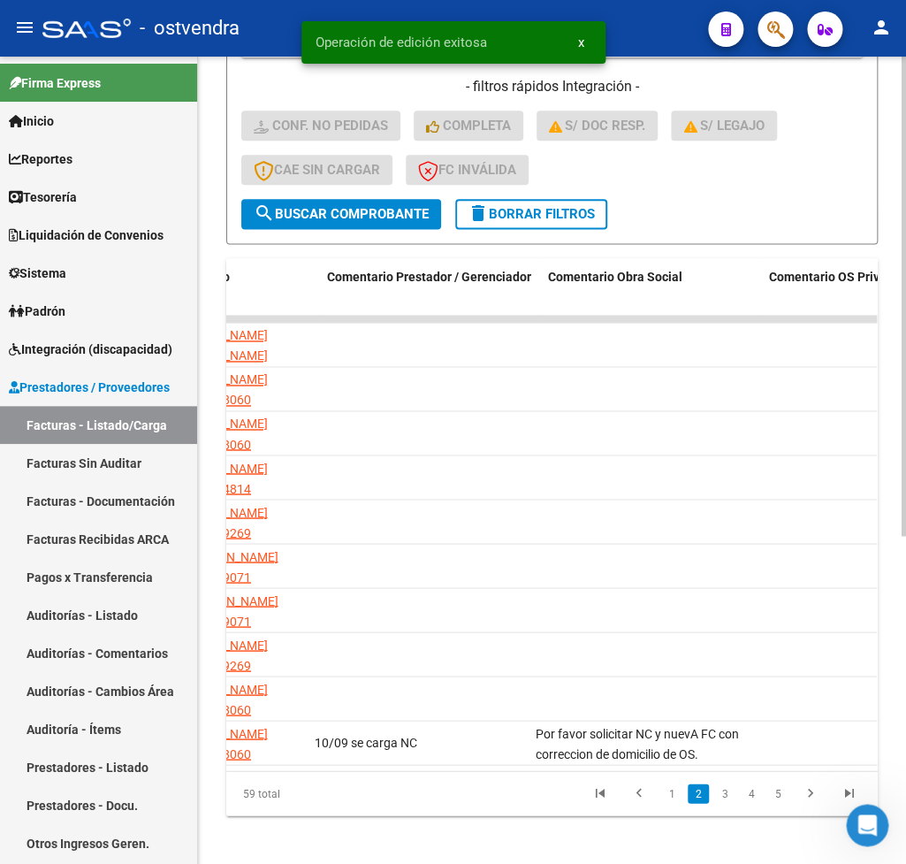
scroll to position [0, 0]
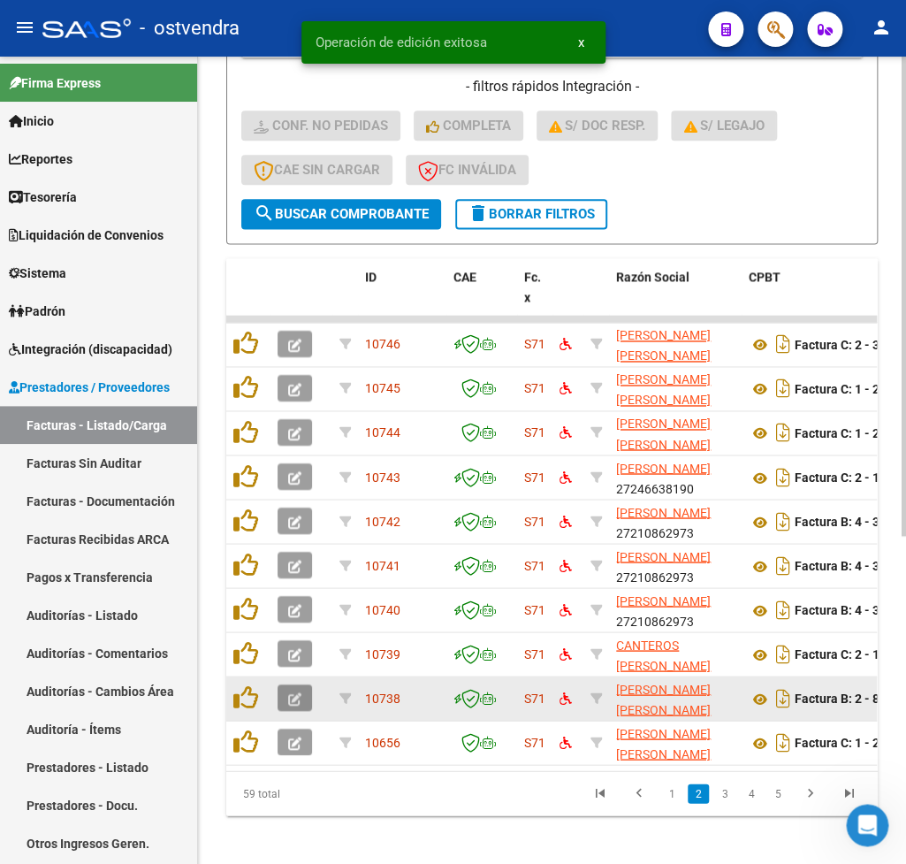
click at [294, 694] on icon "button" at bounding box center [294, 698] width 13 height 13
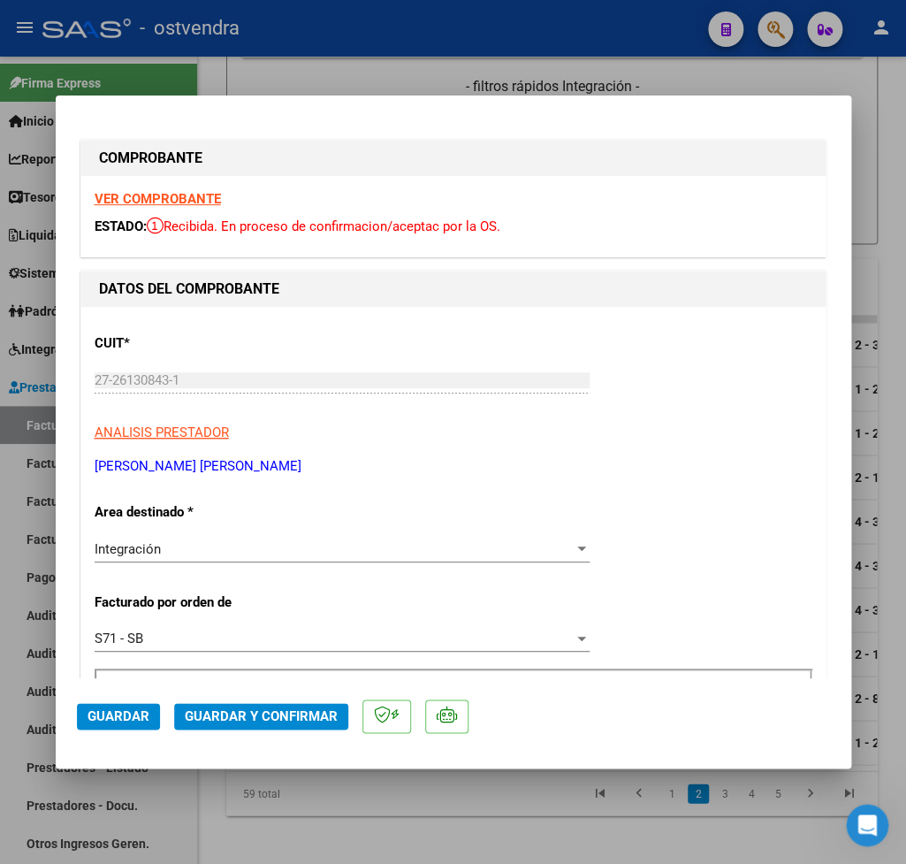
click at [178, 202] on strong "VER COMPROBANTE" at bounding box center [158, 199] width 126 height 16
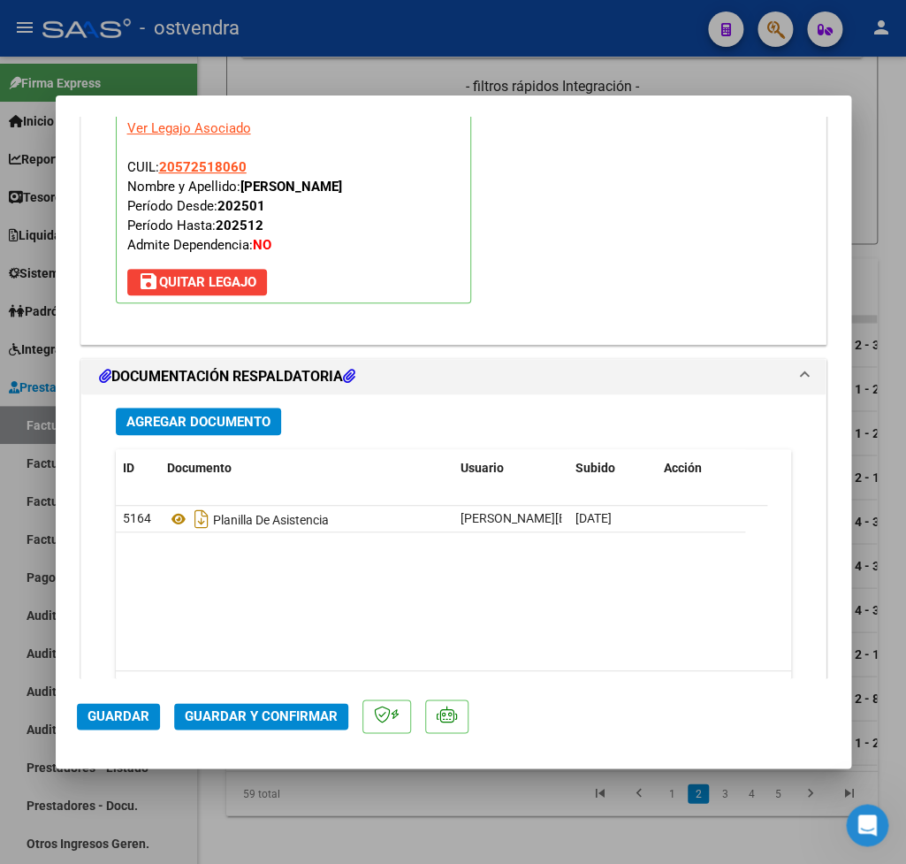
scroll to position [1982, 0]
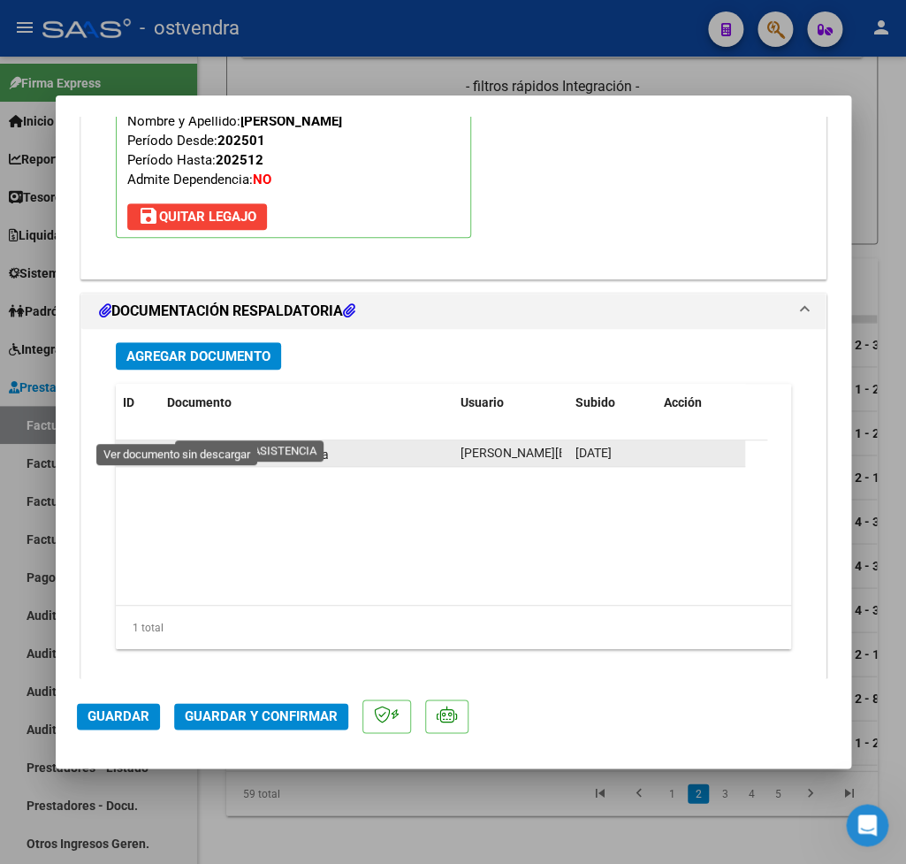
click at [175, 443] on icon at bounding box center [178, 453] width 23 height 21
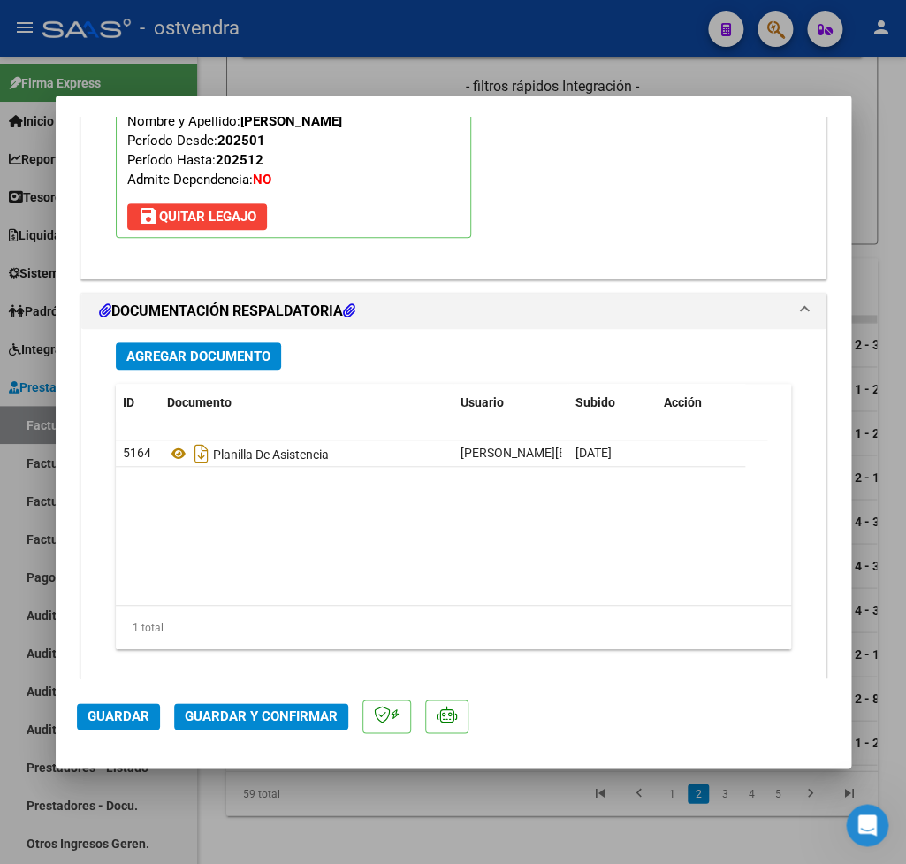
click at [256, 702] on mat-dialog-actions "Guardar Guardar y Confirmar" at bounding box center [453, 713] width 753 height 70
click at [256, 710] on span "Guardar y Confirmar" at bounding box center [261, 716] width 153 height 16
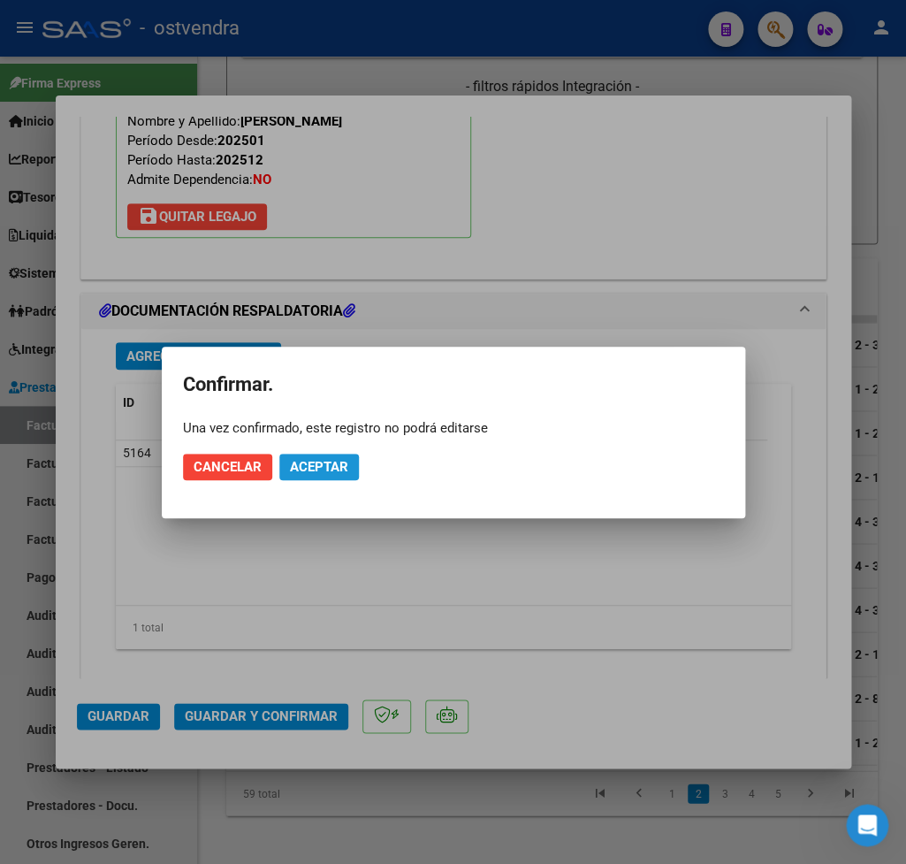
click at [316, 478] on button "Aceptar" at bounding box center [319, 467] width 80 height 27
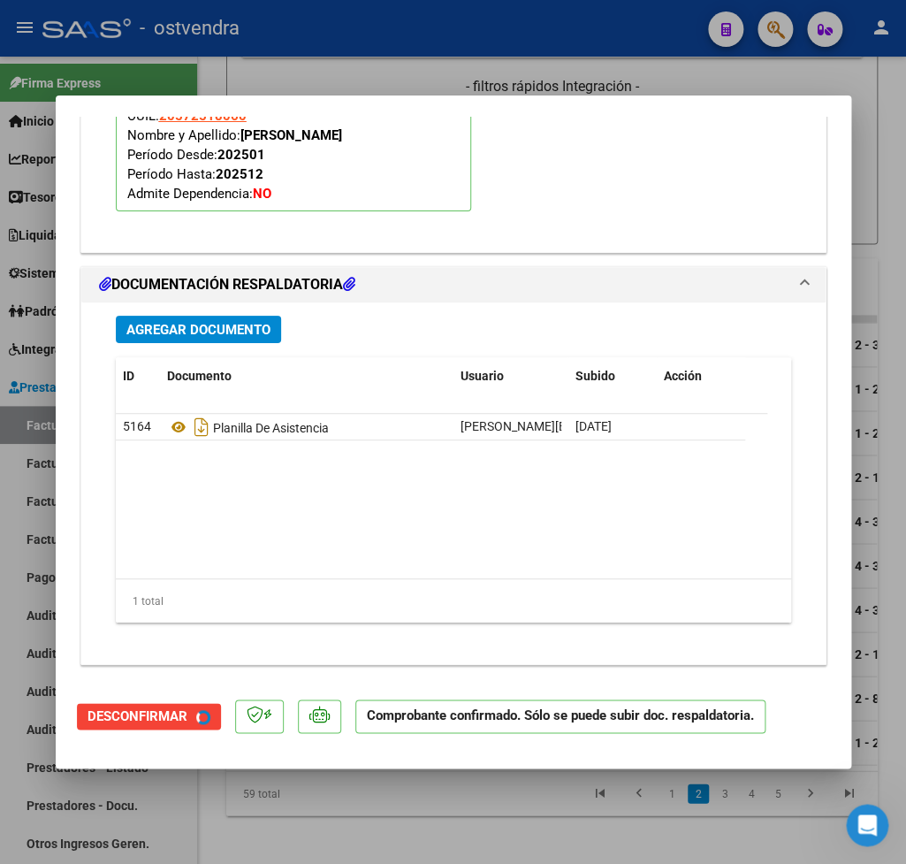
scroll to position [1780, 0]
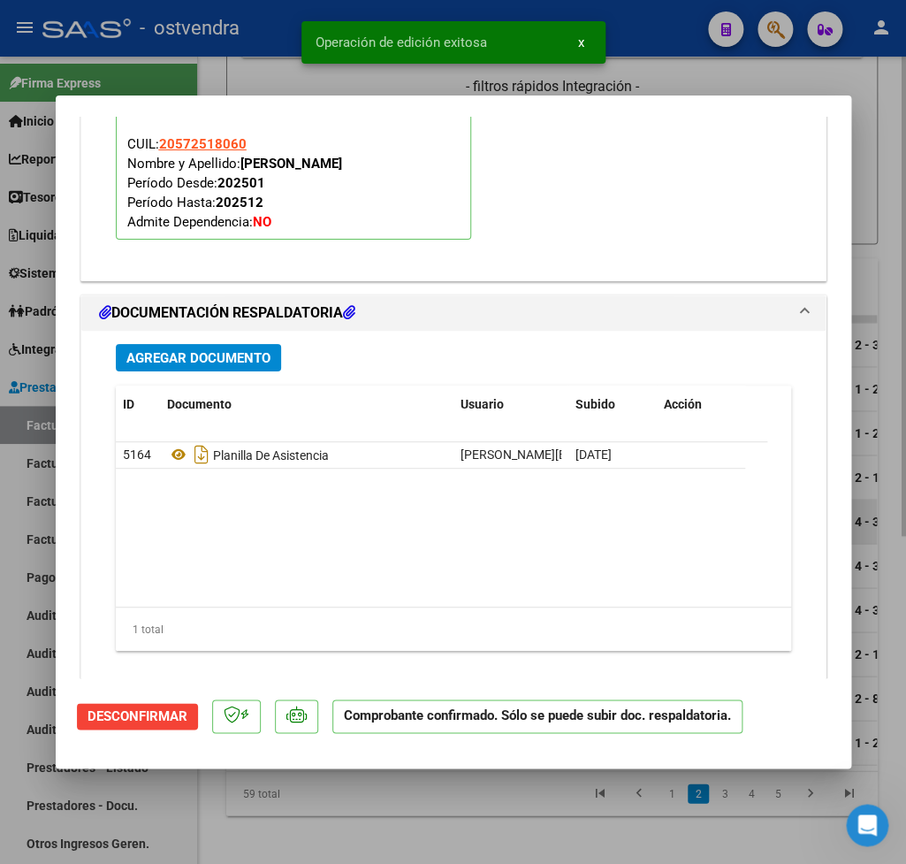
type input "$ 0,00"
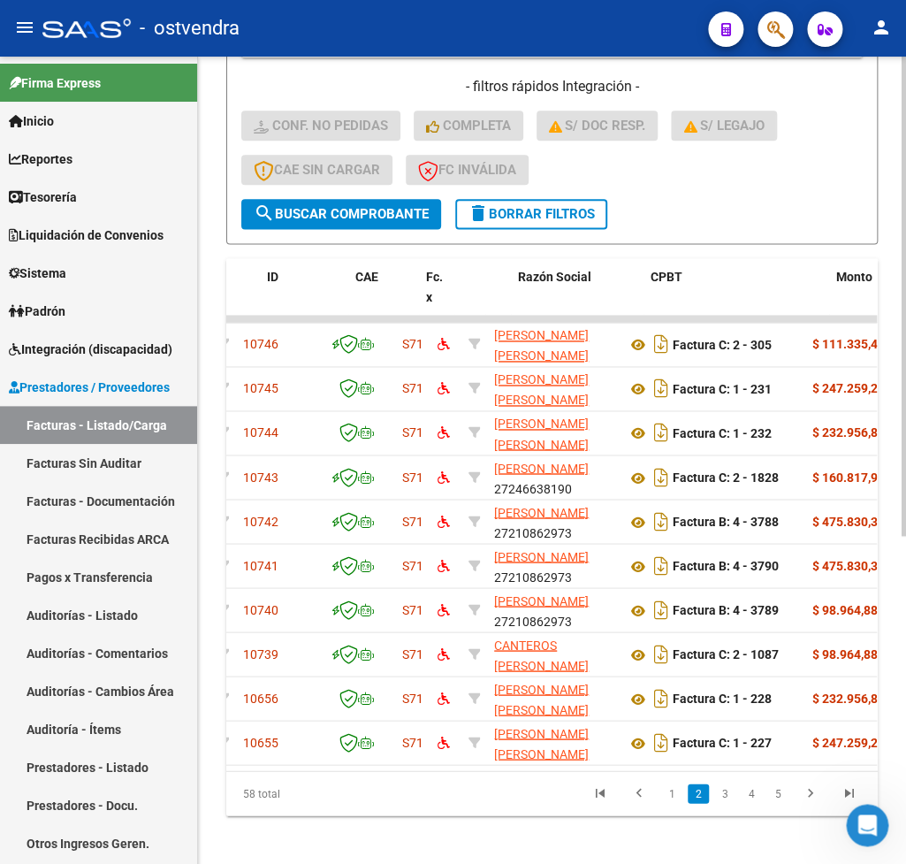
scroll to position [0, 0]
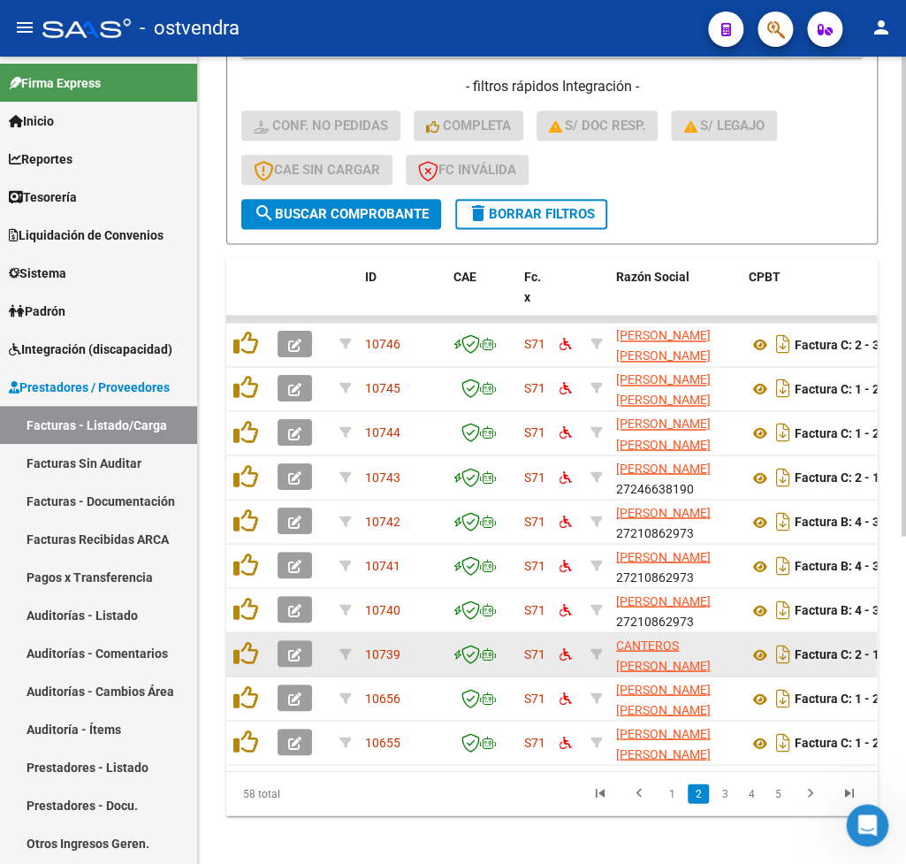
click at [296, 655] on icon "button" at bounding box center [294, 654] width 13 height 13
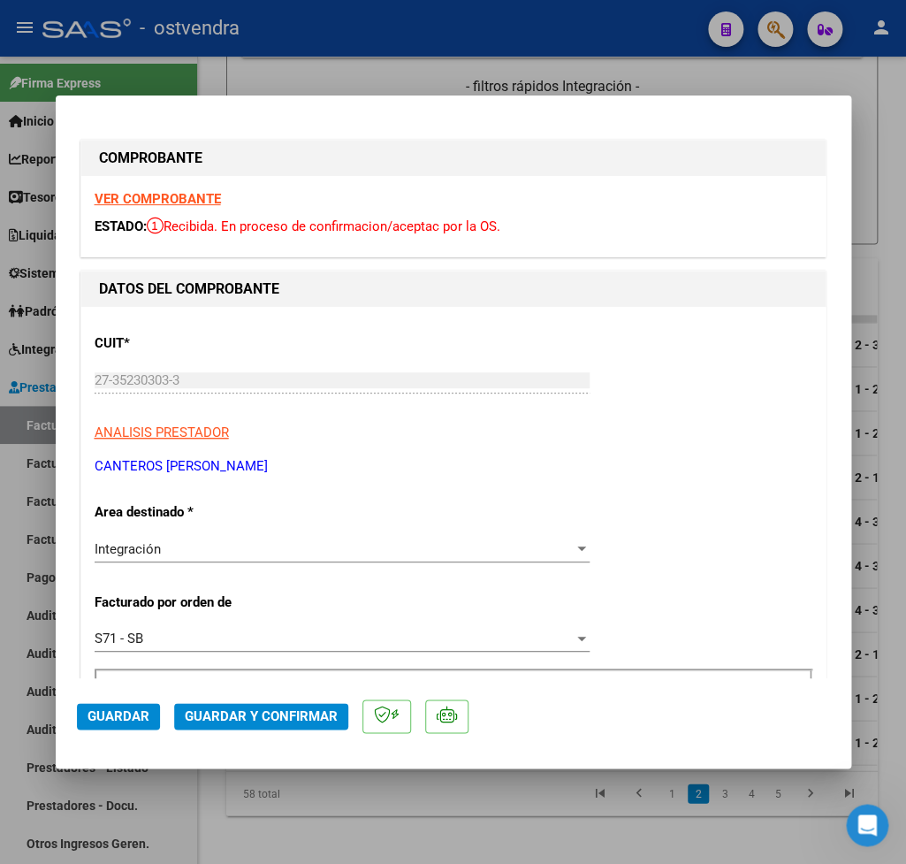
click at [174, 198] on strong "VER COMPROBANTE" at bounding box center [158, 199] width 126 height 16
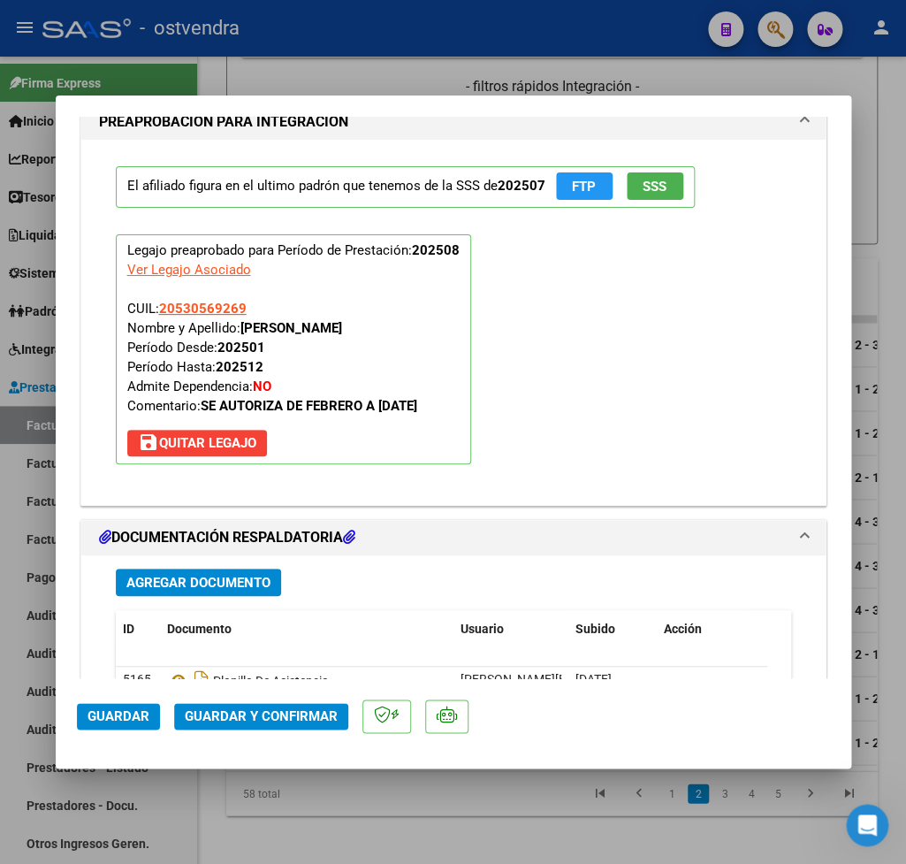
scroll to position [1862, 0]
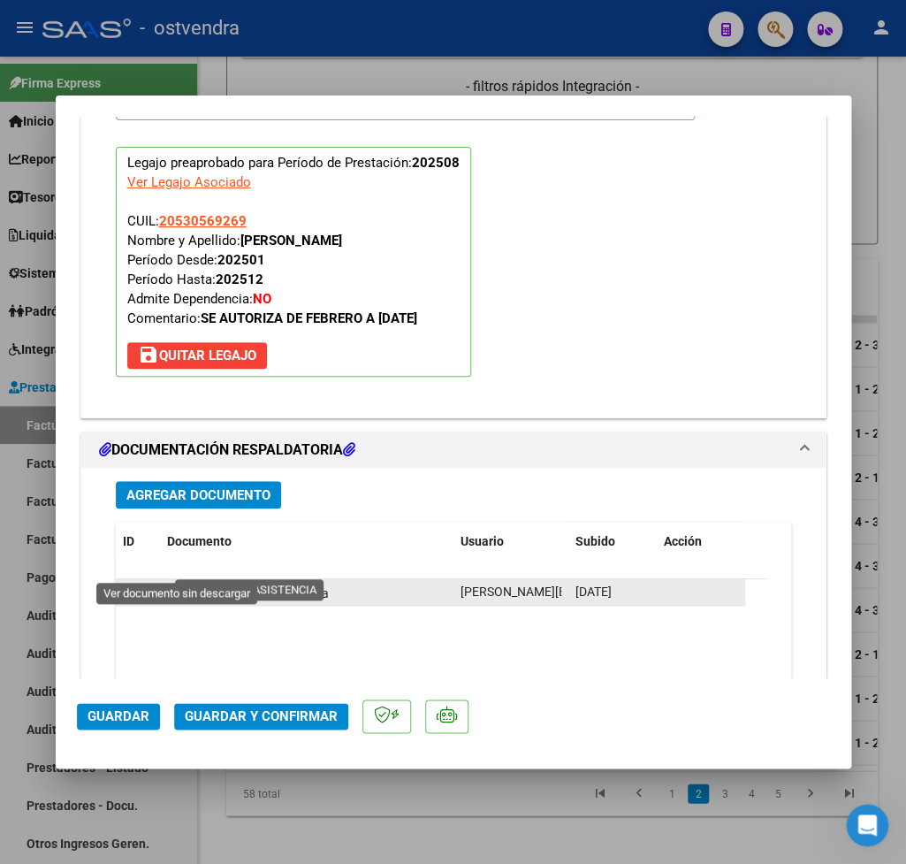
click at [172, 582] on icon at bounding box center [178, 592] width 23 height 21
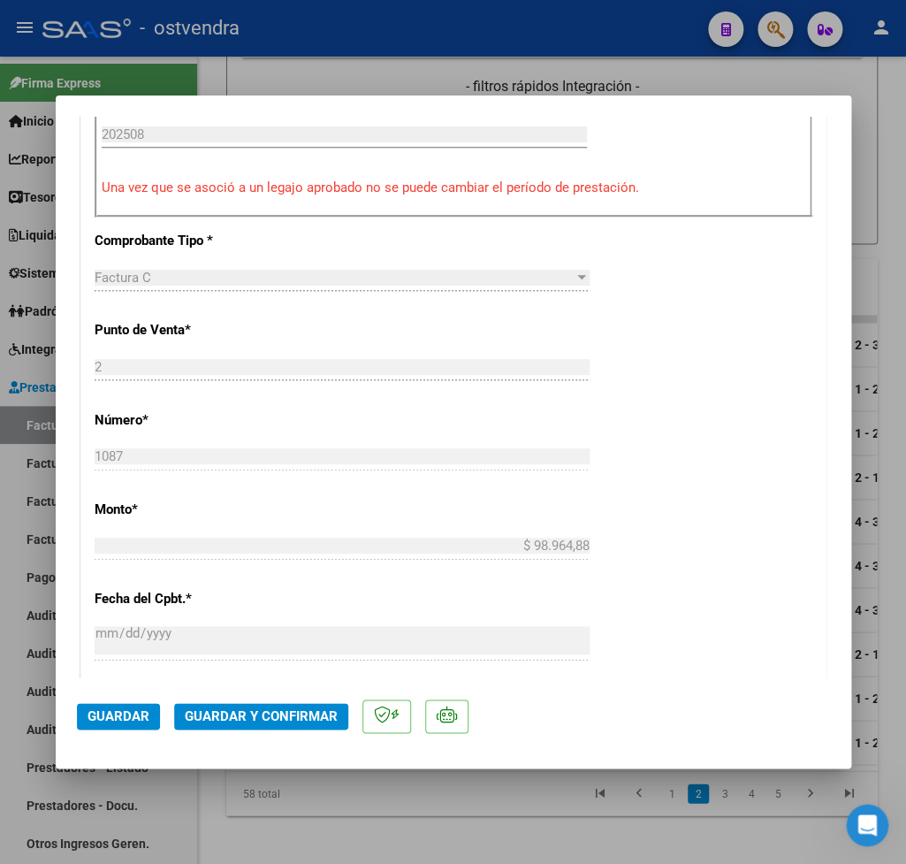
scroll to position [517, 0]
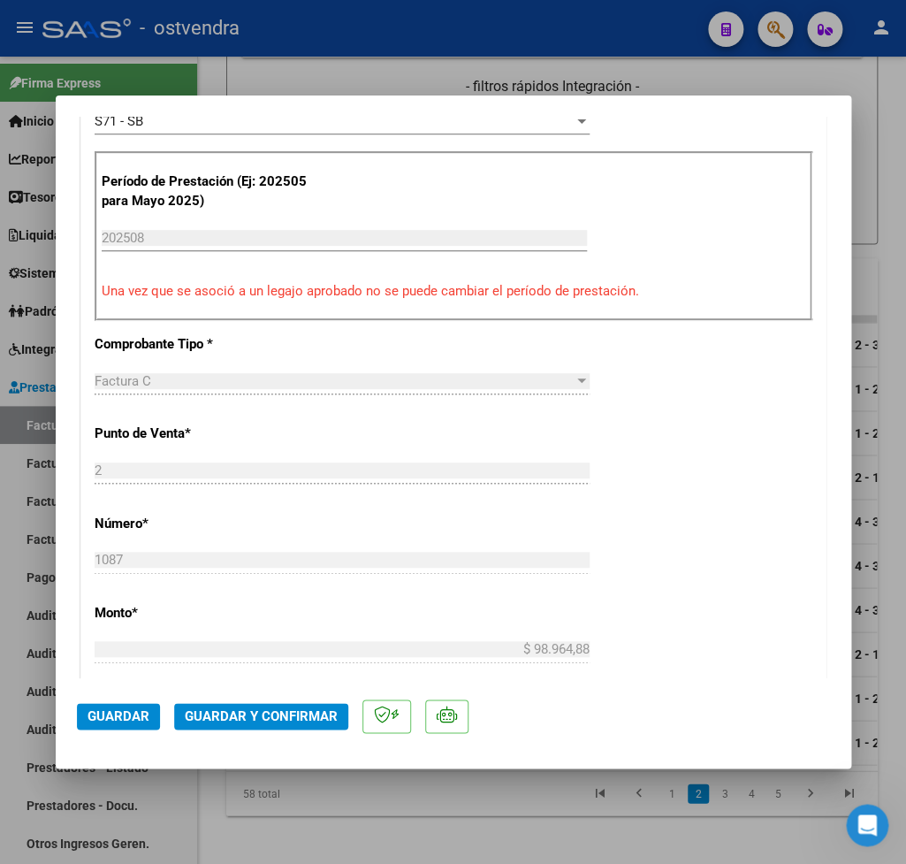
click at [300, 714] on span "Guardar y Confirmar" at bounding box center [261, 716] width 153 height 16
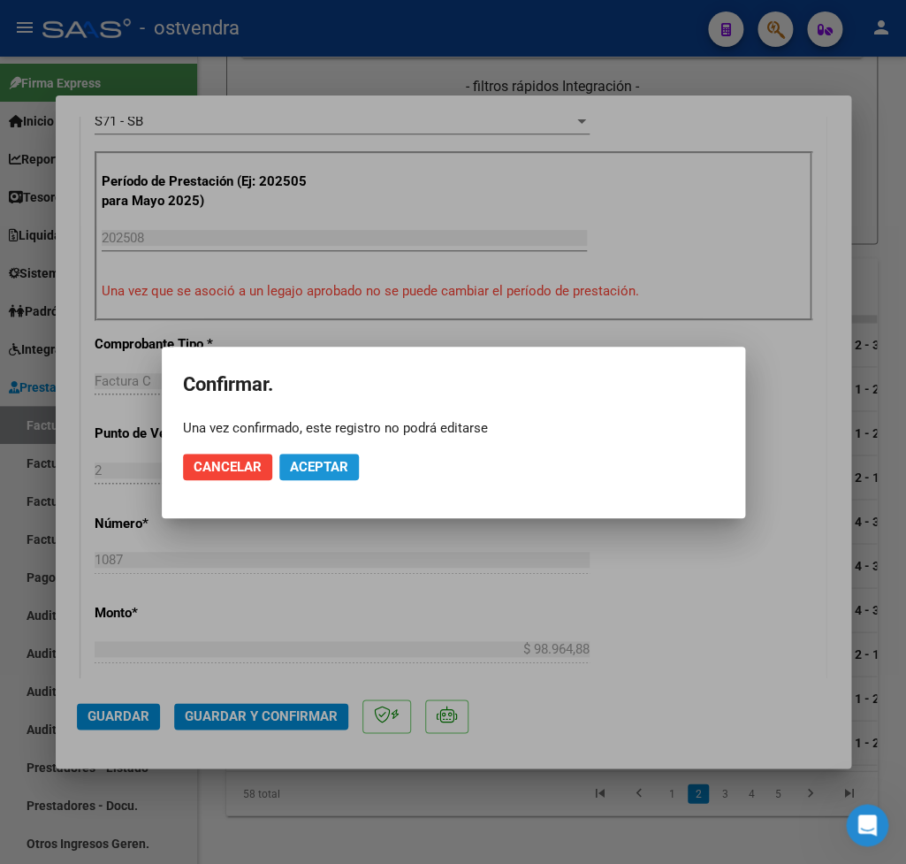
click at [350, 474] on button "Aceptar" at bounding box center [319, 467] width 80 height 27
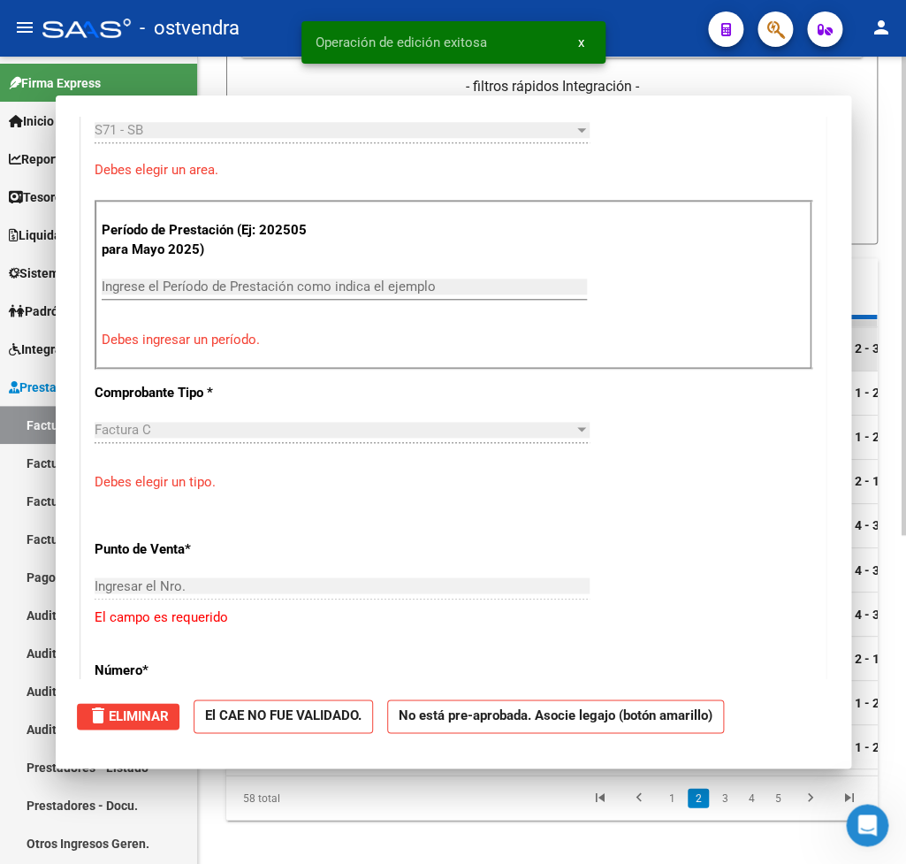
scroll to position [0, 0]
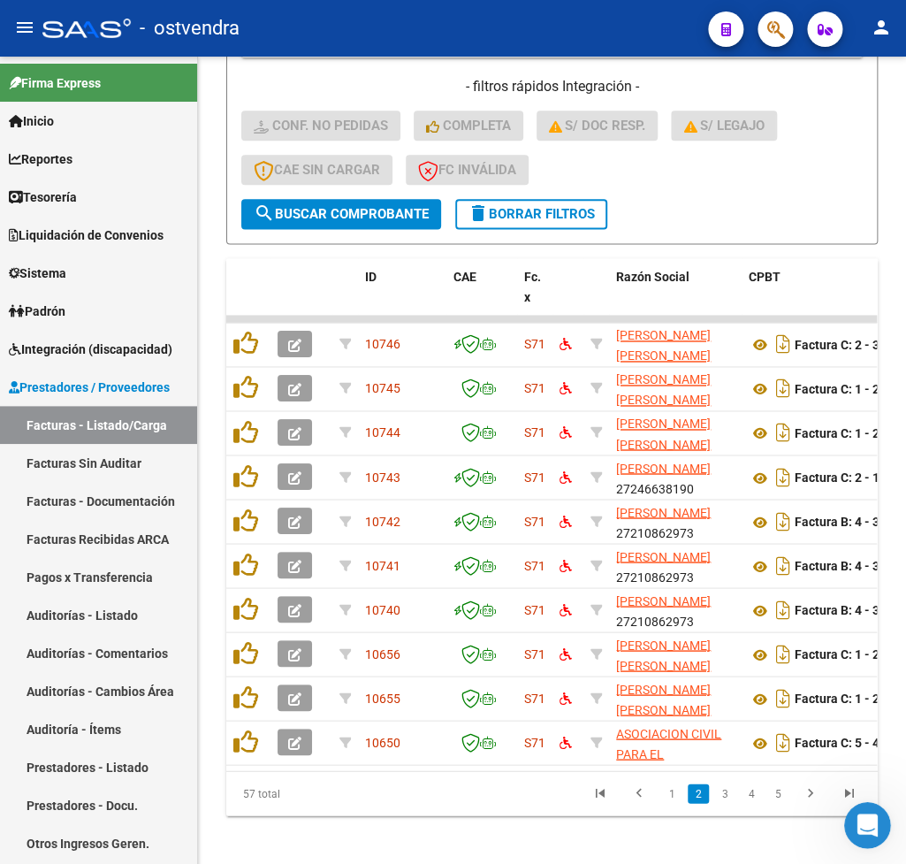
click at [867, 818] on icon "Abrir Intercom Messenger" at bounding box center [866, 823] width 29 height 29
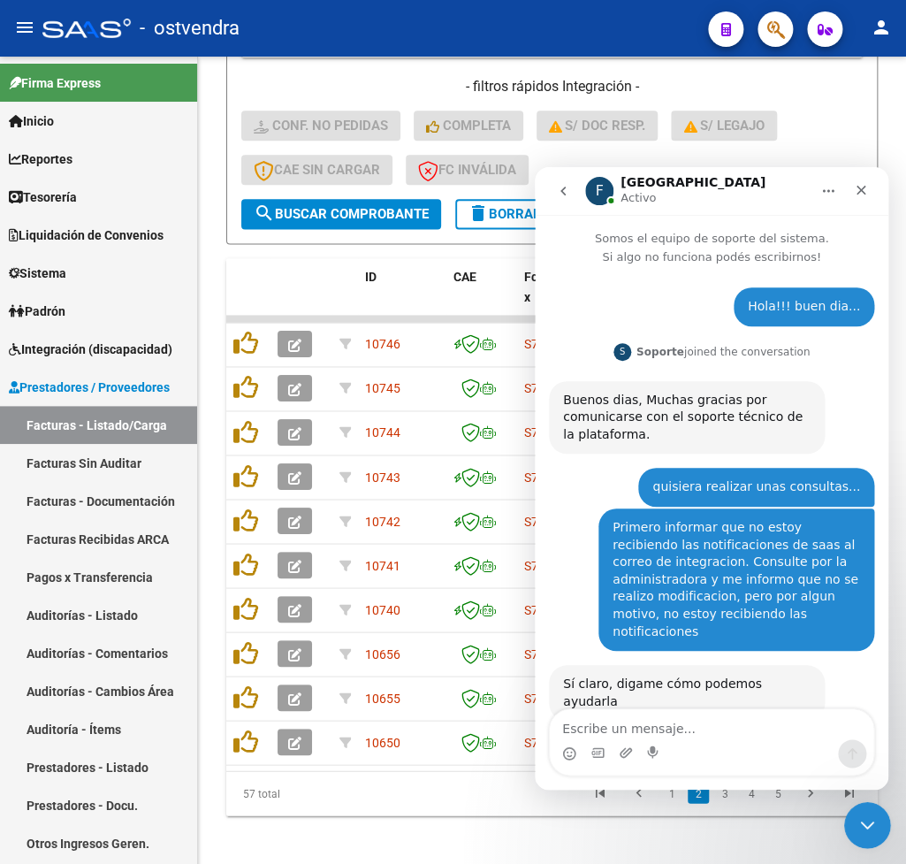
scroll to position [1870, 0]
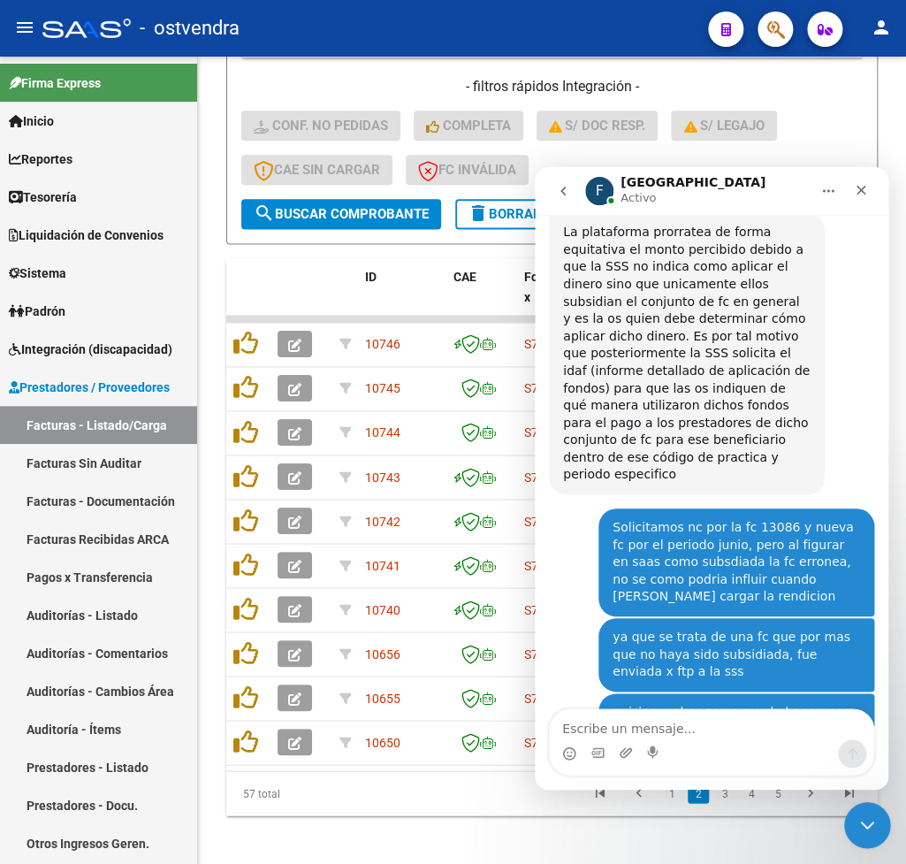
click at [867, 820] on icon "Cerrar Intercom Messenger" at bounding box center [865, 823] width 21 height 21
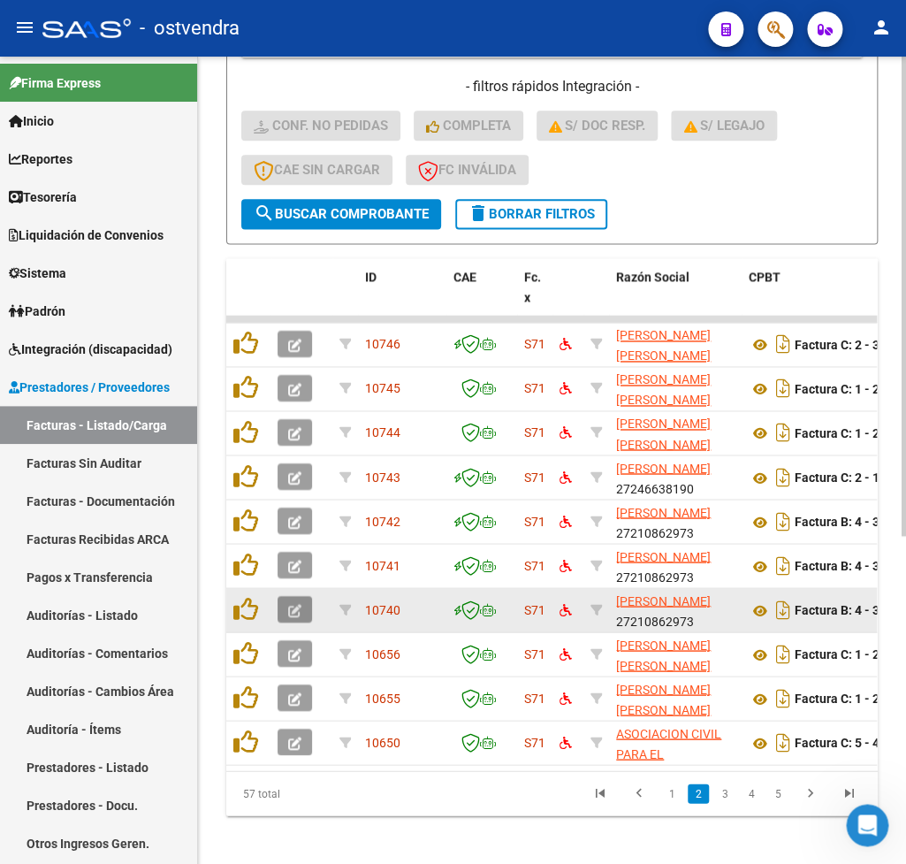
click at [287, 615] on button "button" at bounding box center [295, 609] width 34 height 27
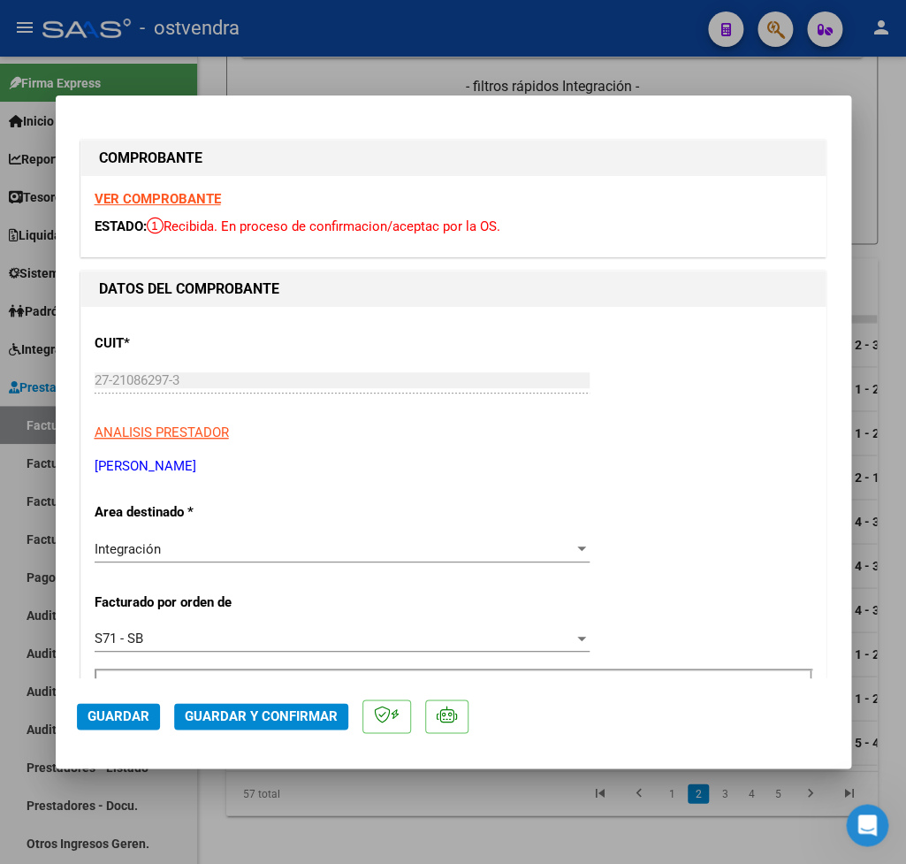
click at [183, 199] on strong "VER COMPROBANTE" at bounding box center [158, 199] width 126 height 16
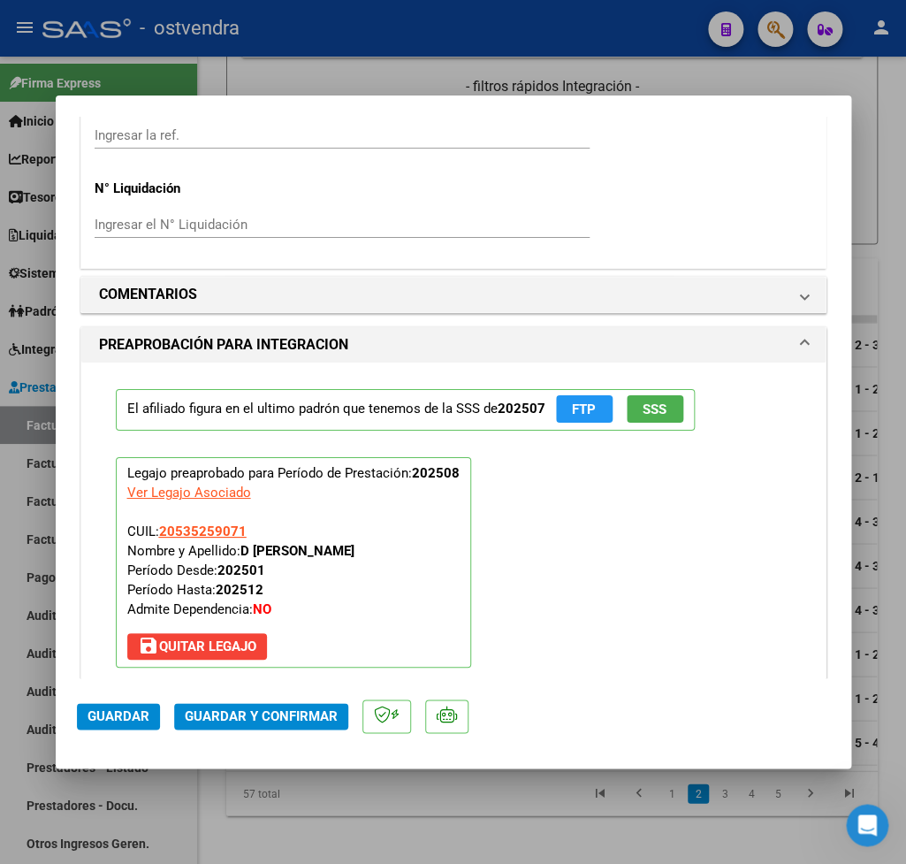
scroll to position [1966, 0]
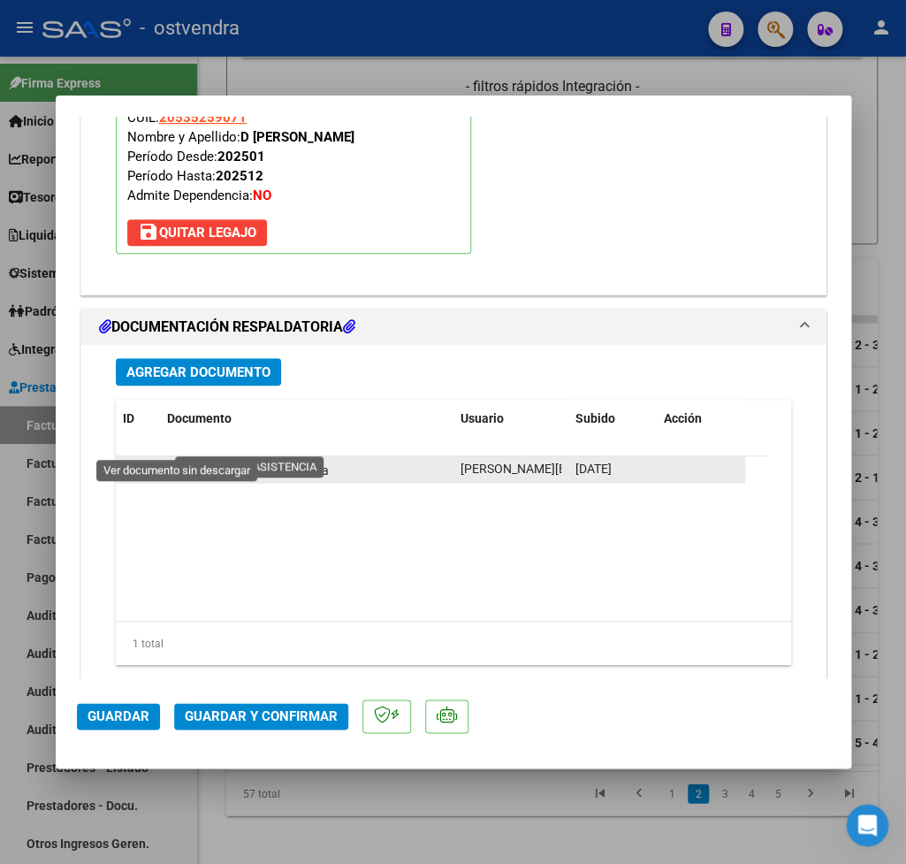
click at [172, 459] on icon at bounding box center [178, 469] width 23 height 21
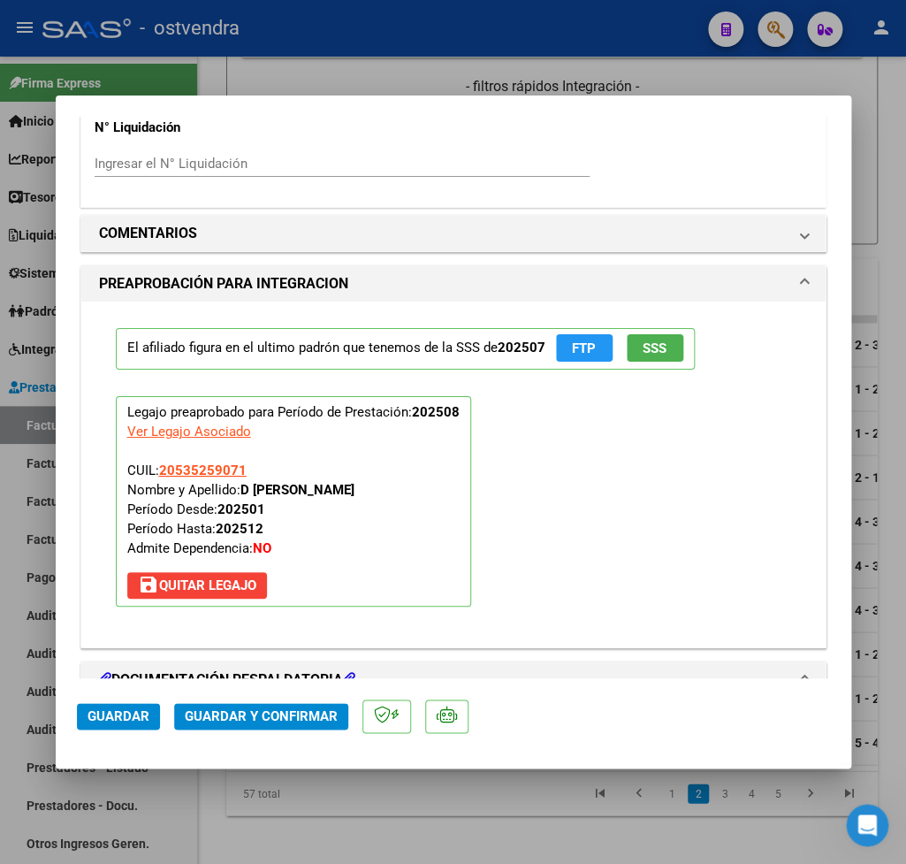
scroll to position [1655, 0]
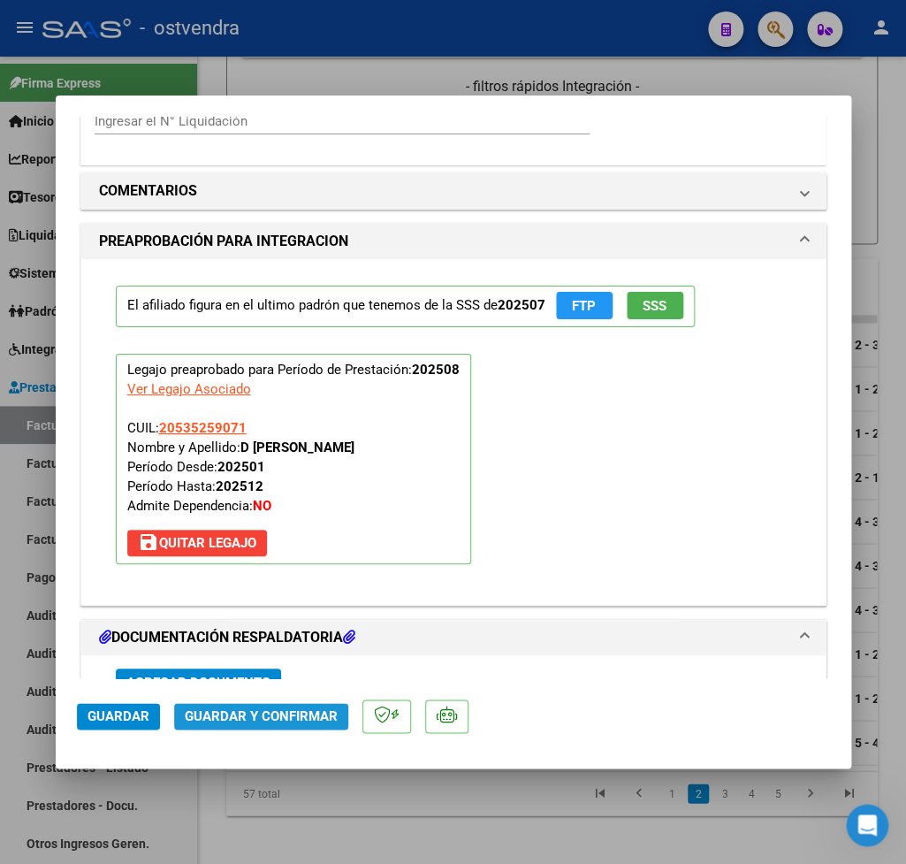
click at [309, 714] on span "Guardar y Confirmar" at bounding box center [261, 716] width 153 height 16
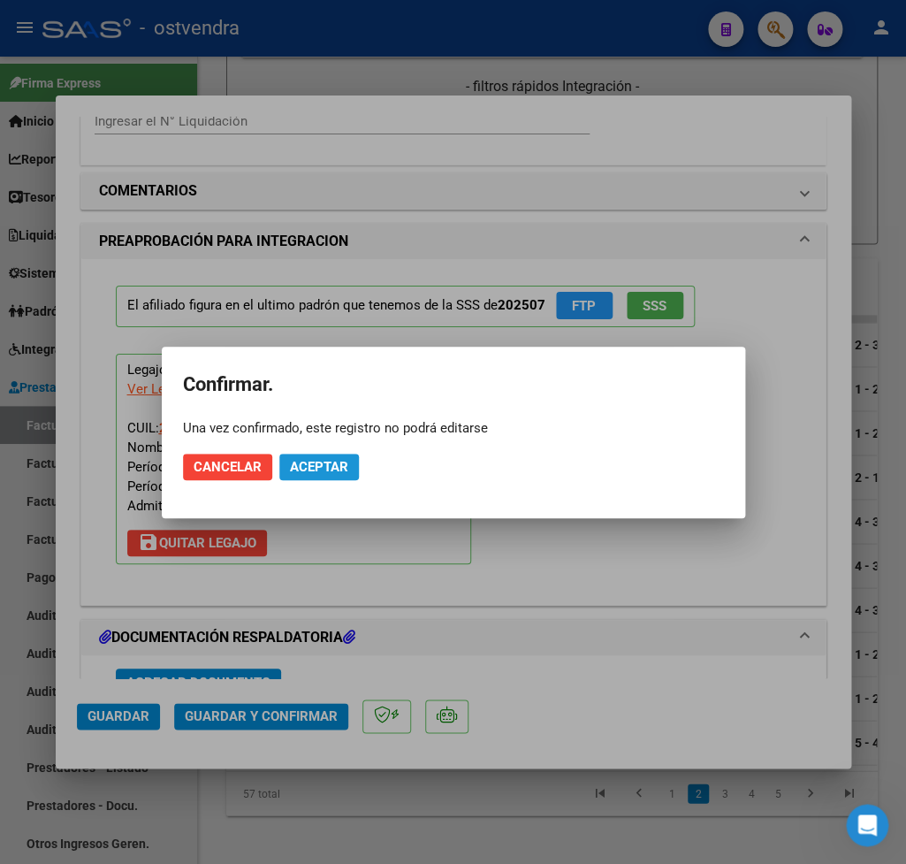
click at [336, 454] on button "Aceptar" at bounding box center [319, 467] width 80 height 27
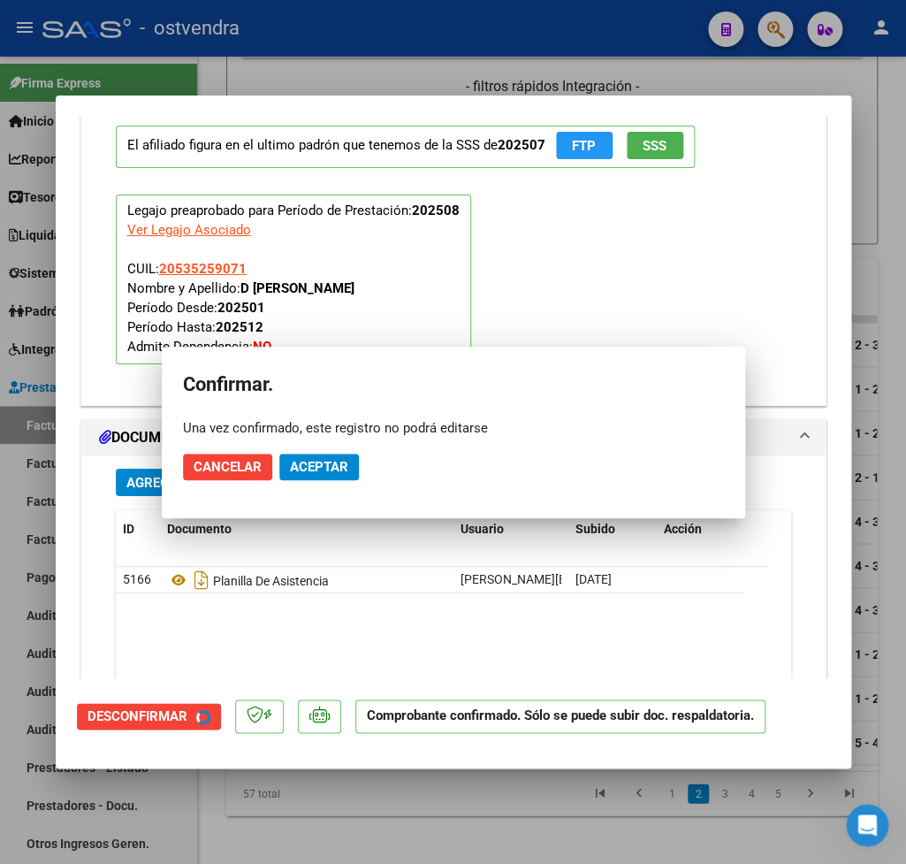
scroll to position [1546, 0]
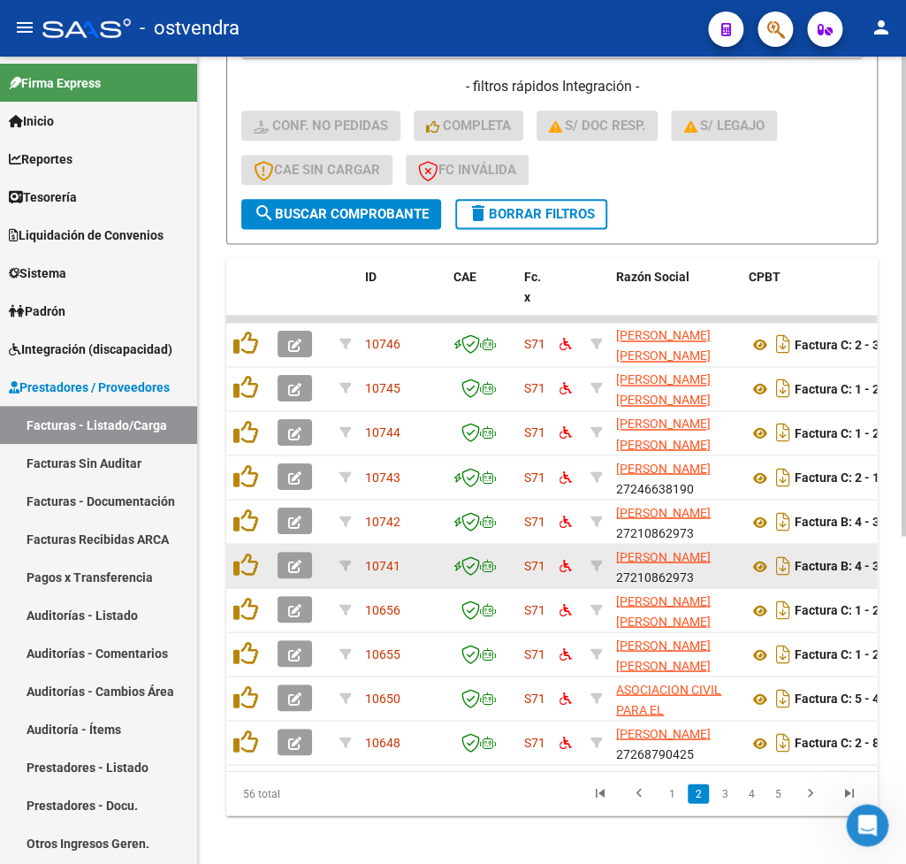
click at [297, 564] on icon "button" at bounding box center [294, 566] width 13 height 13
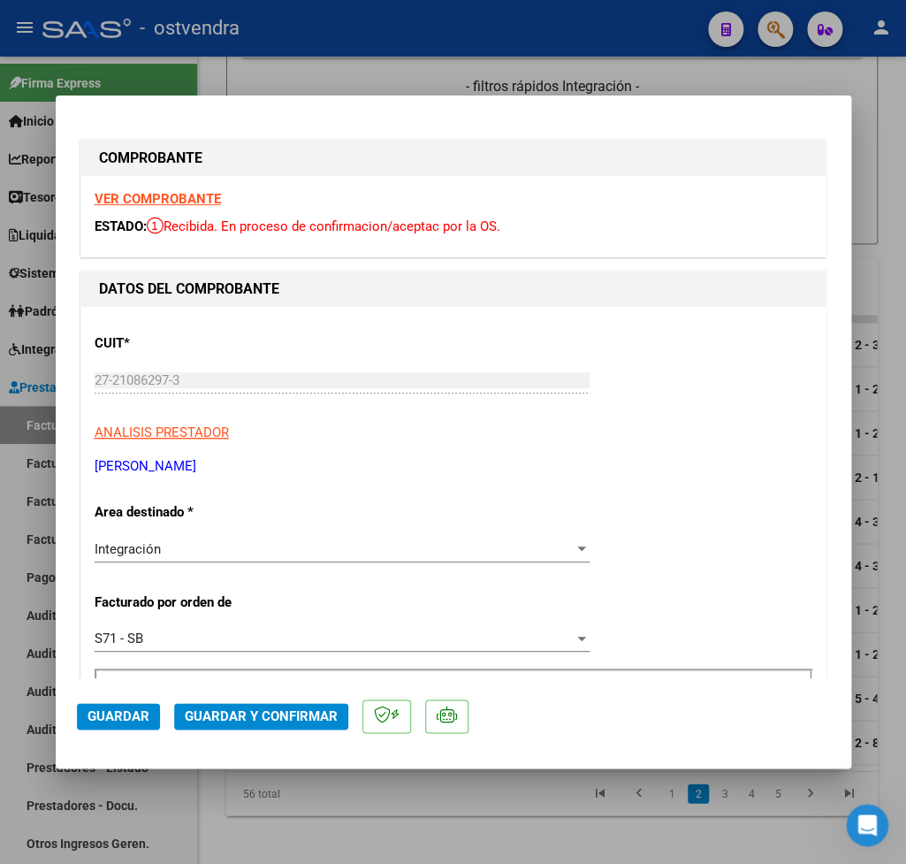
click at [177, 196] on strong "VER COMPROBANTE" at bounding box center [158, 199] width 126 height 16
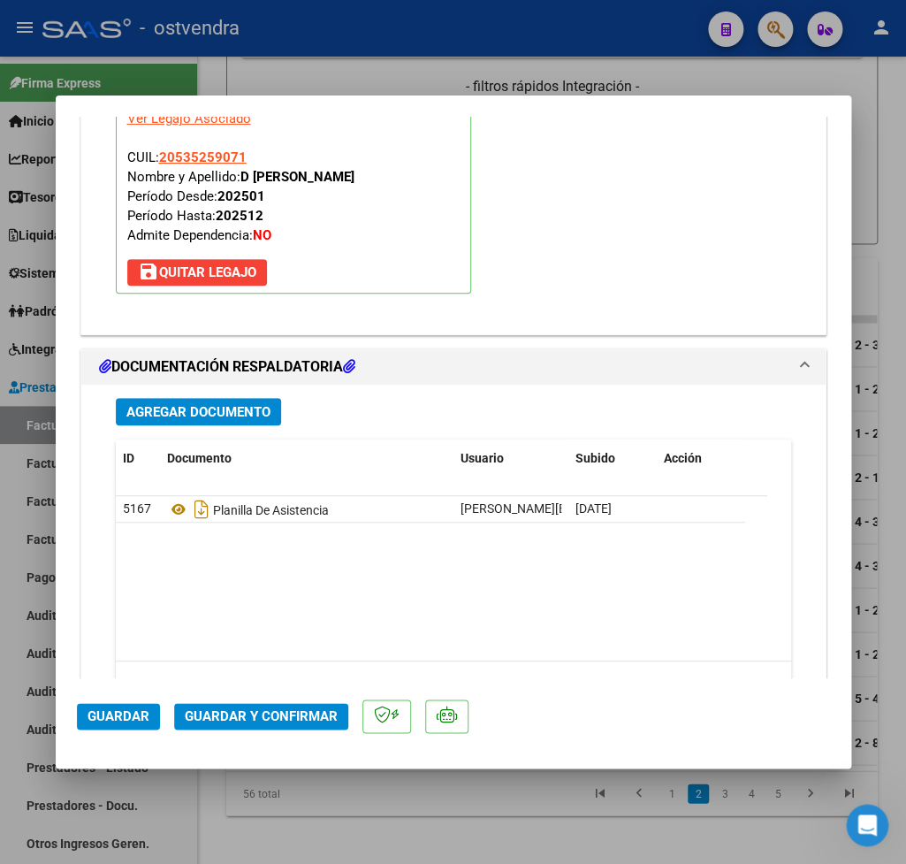
scroll to position [1966, 0]
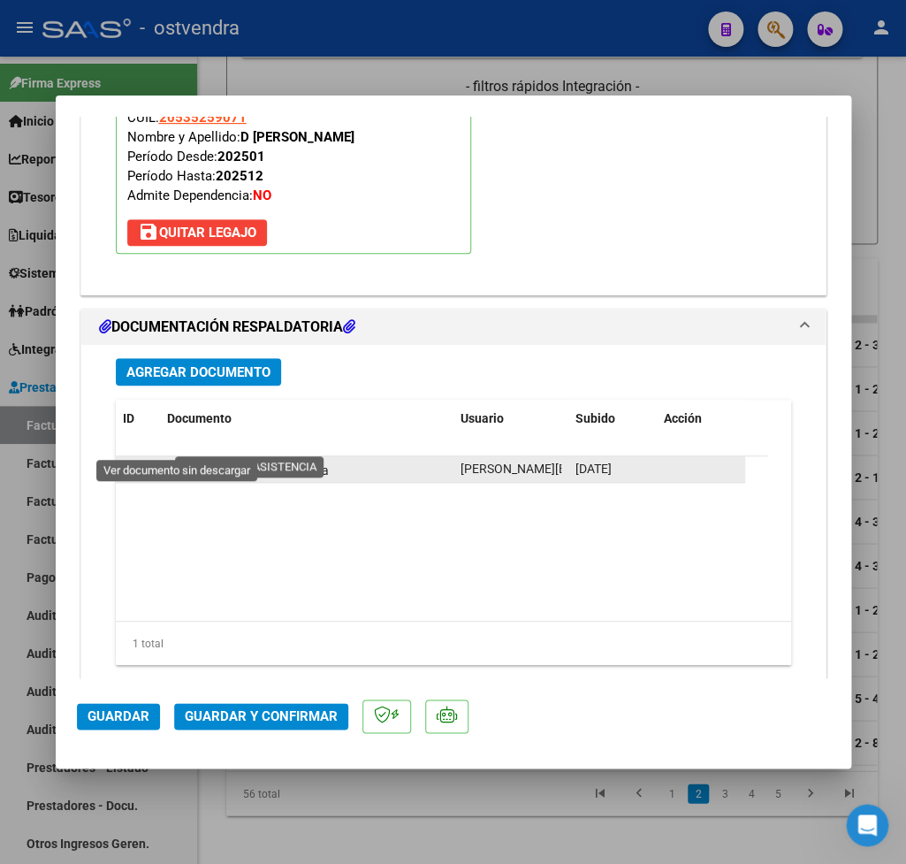
click at [180, 459] on icon at bounding box center [178, 469] width 23 height 21
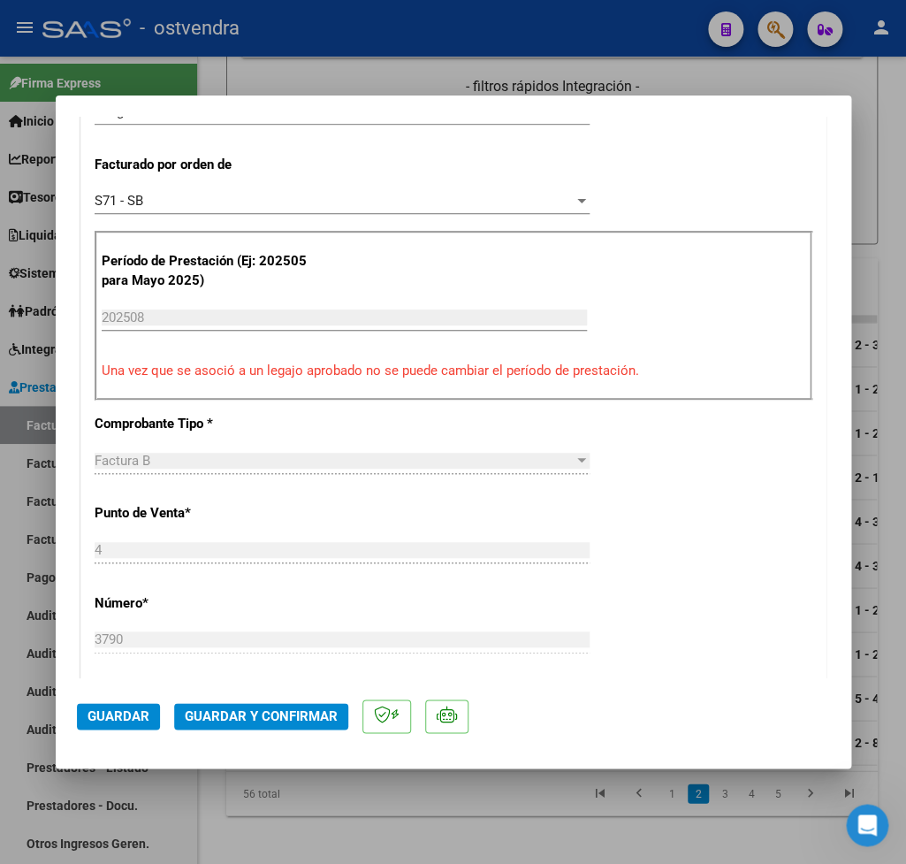
scroll to position [414, 0]
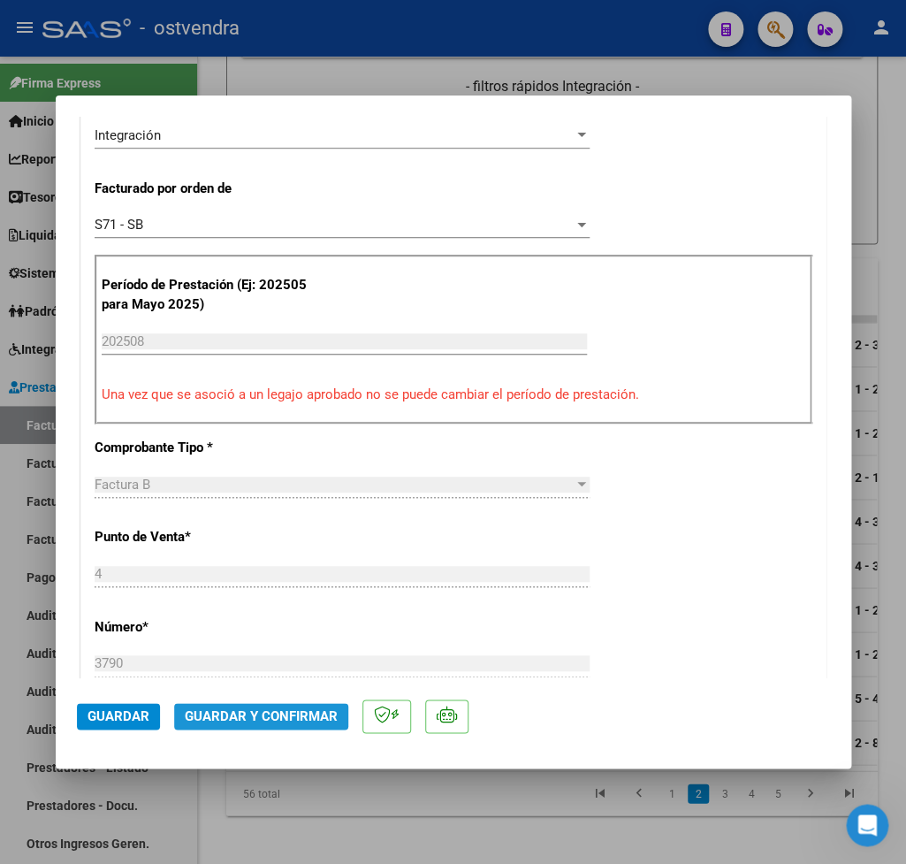
click at [286, 721] on span "Guardar y Confirmar" at bounding box center [261, 716] width 153 height 16
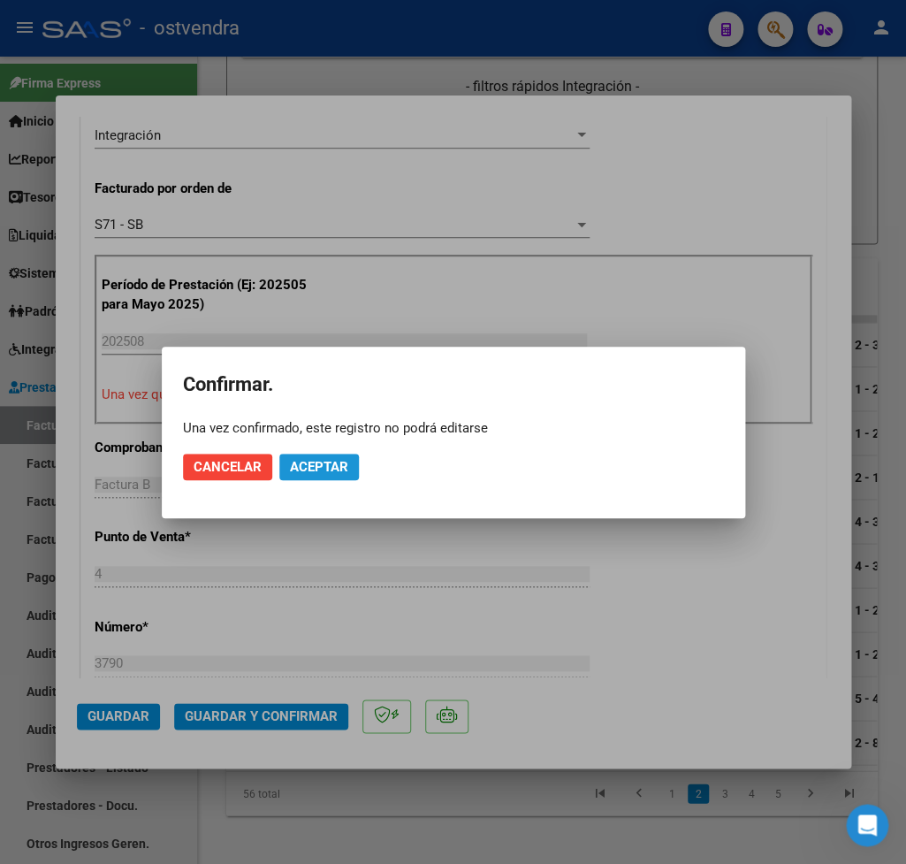
click at [337, 467] on span "Aceptar" at bounding box center [319, 467] width 58 height 16
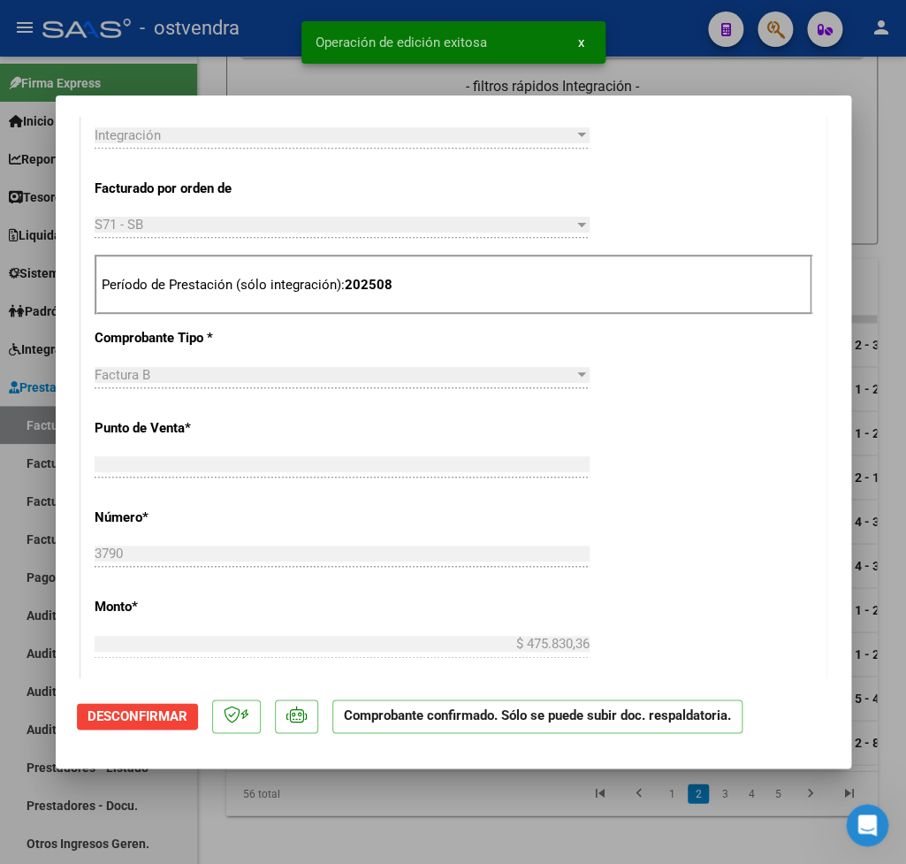
type input "$ 0,00"
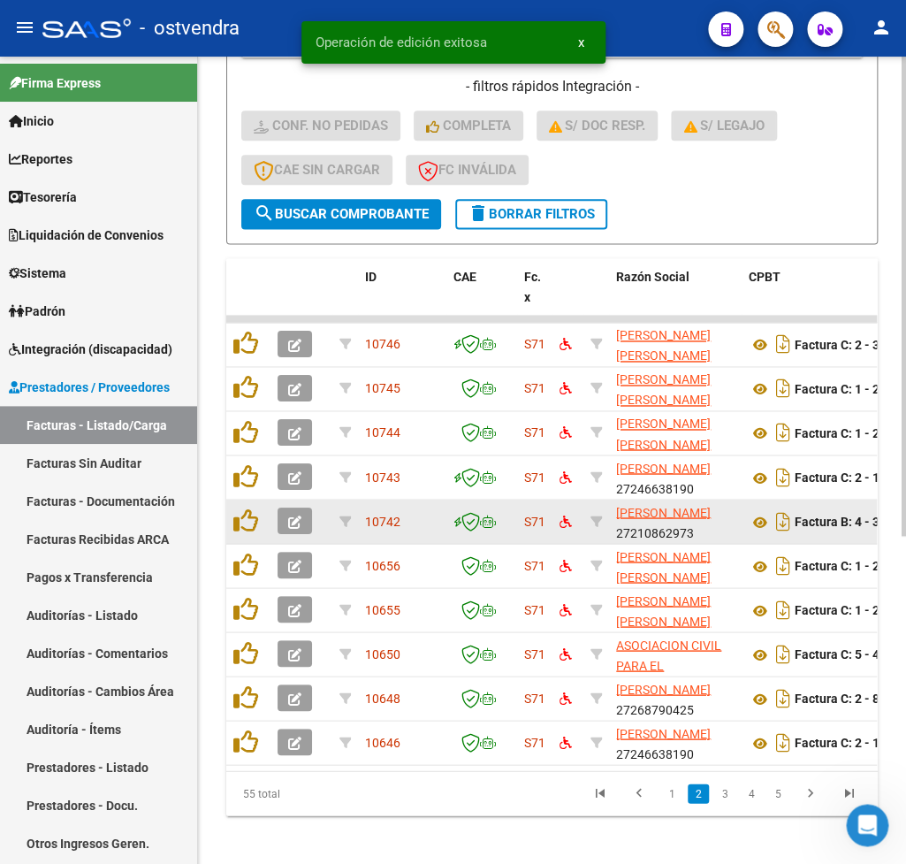
click at [294, 520] on icon "button" at bounding box center [294, 522] width 13 height 13
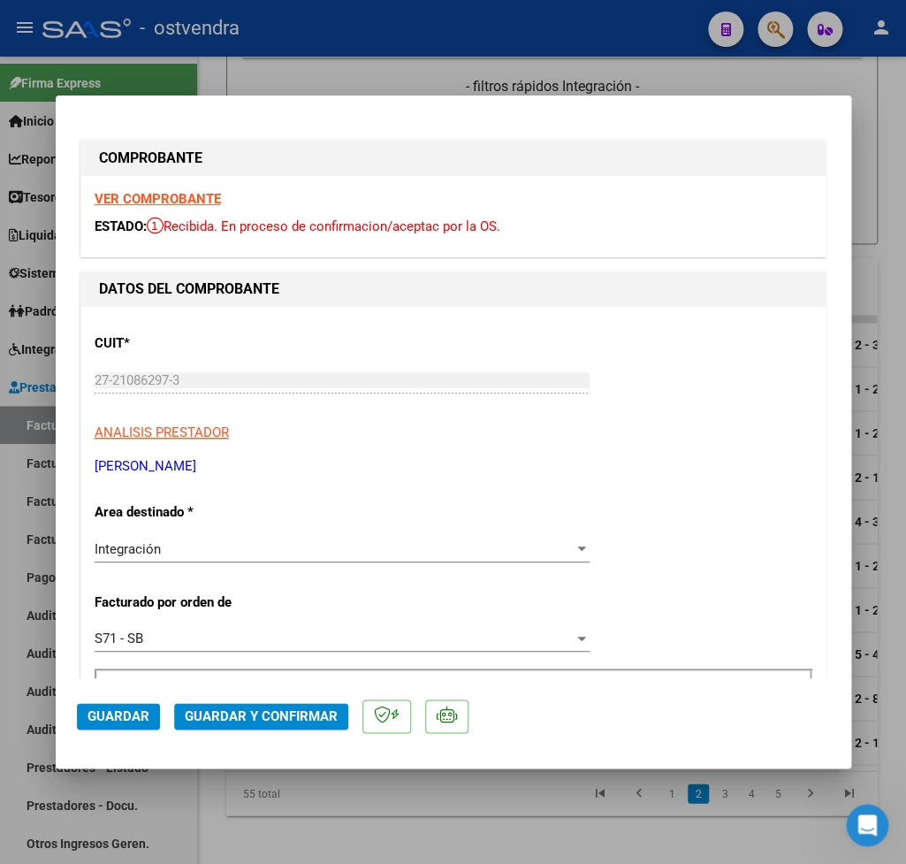
click at [148, 199] on strong "VER COMPROBANTE" at bounding box center [158, 199] width 126 height 16
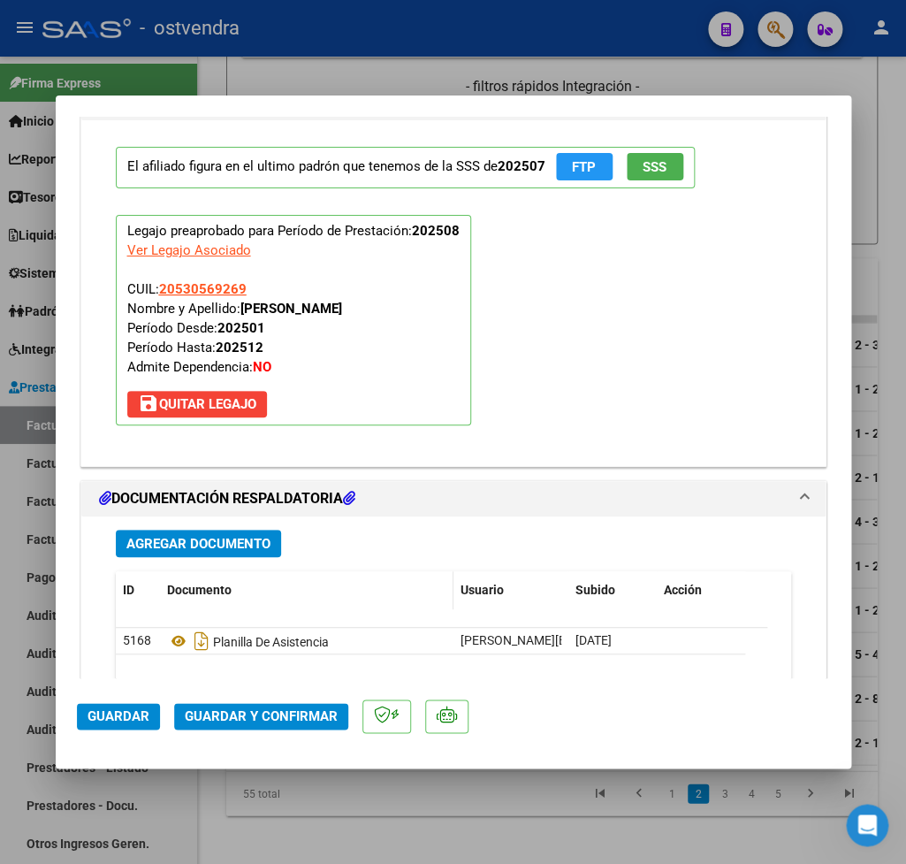
scroll to position [1862, 0]
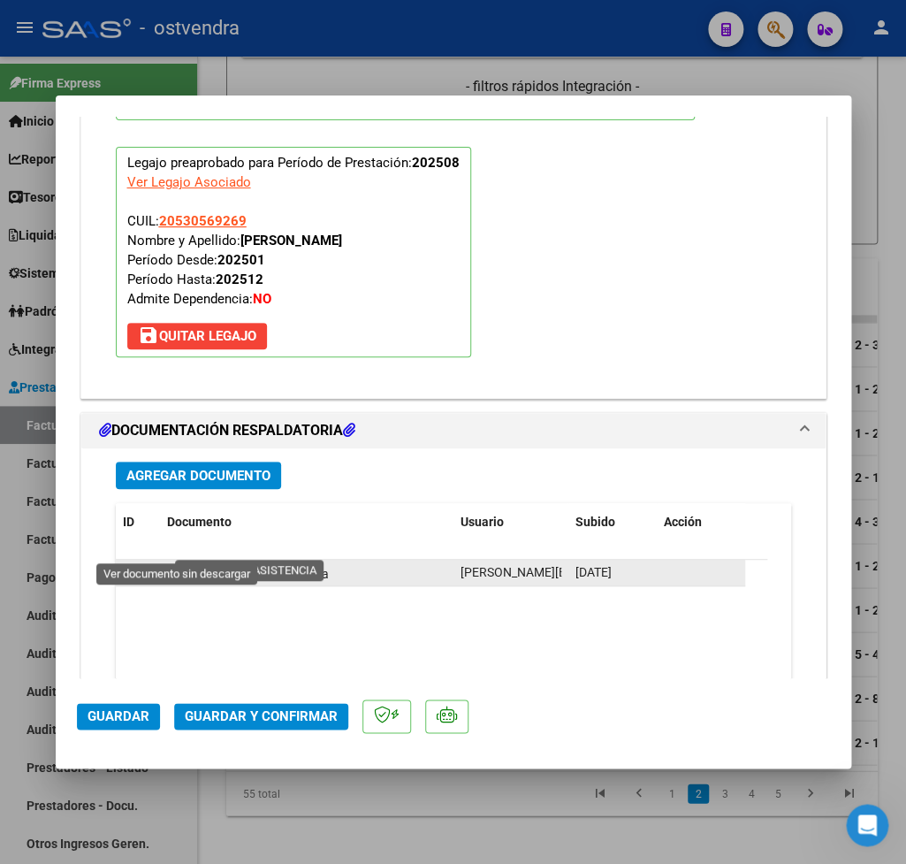
click at [174, 562] on icon at bounding box center [178, 572] width 23 height 21
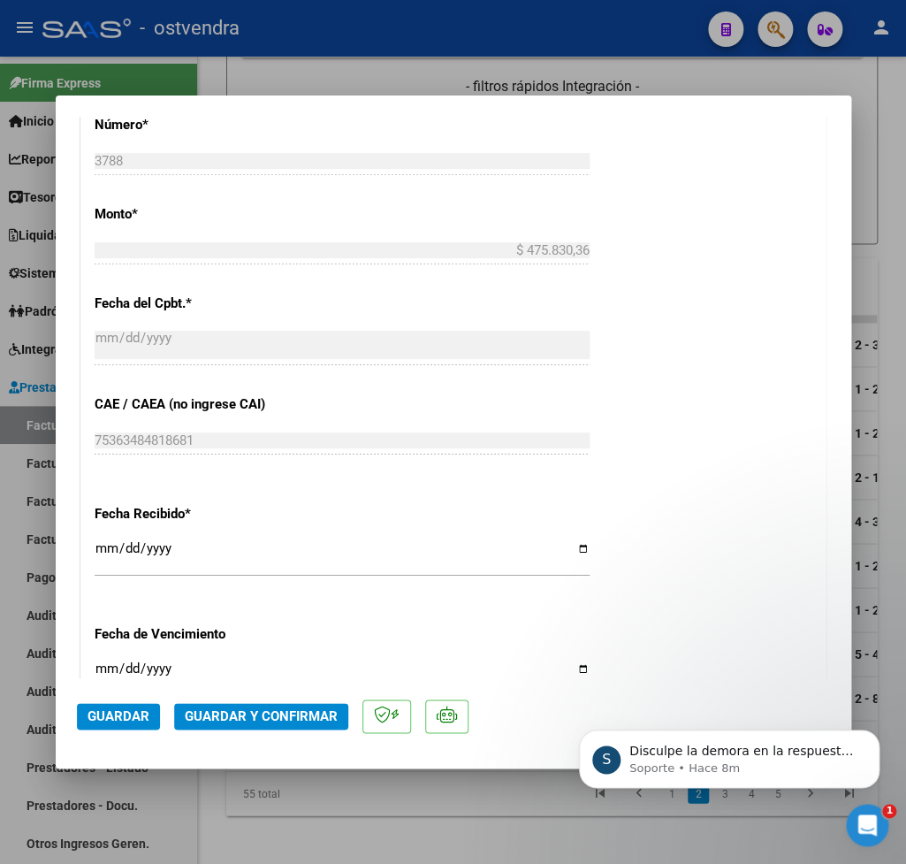
scroll to position [1138, 0]
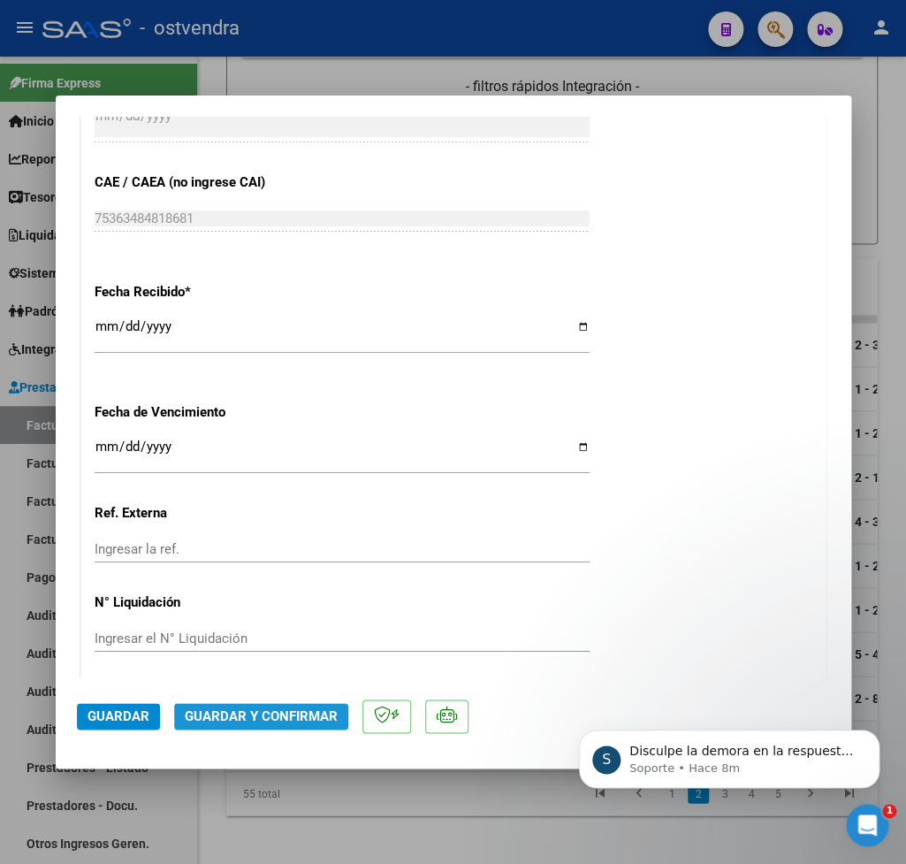
click at [283, 716] on span "Guardar y Confirmar" at bounding box center [261, 716] width 153 height 16
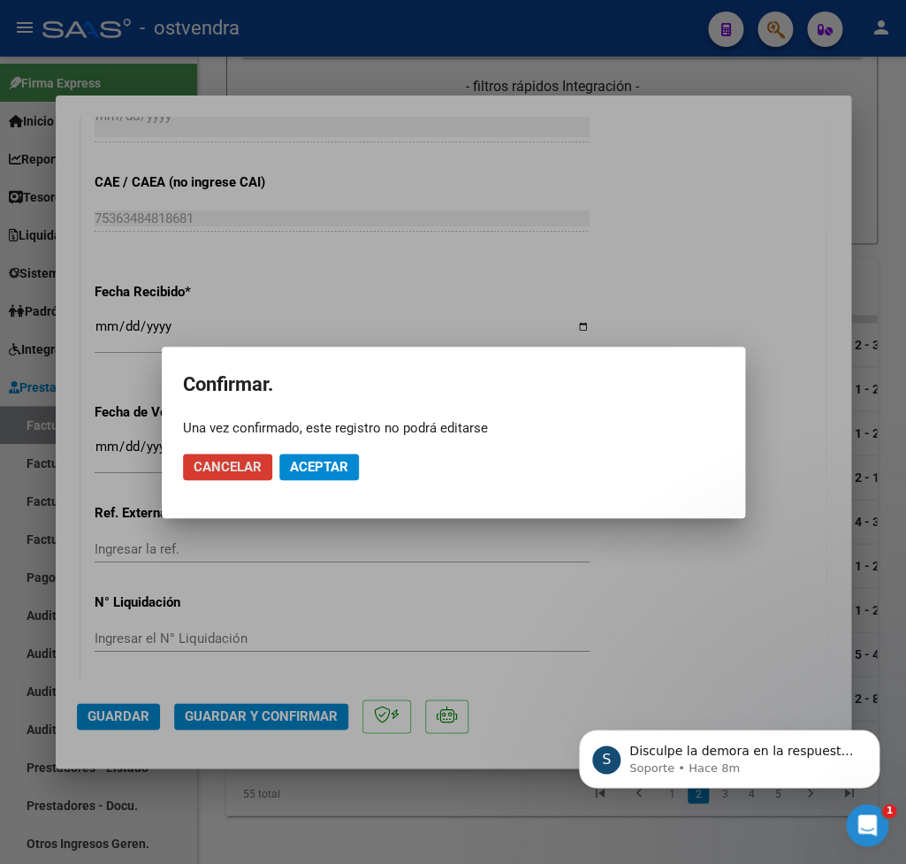
click at [340, 462] on span "Aceptar" at bounding box center [319, 467] width 58 height 16
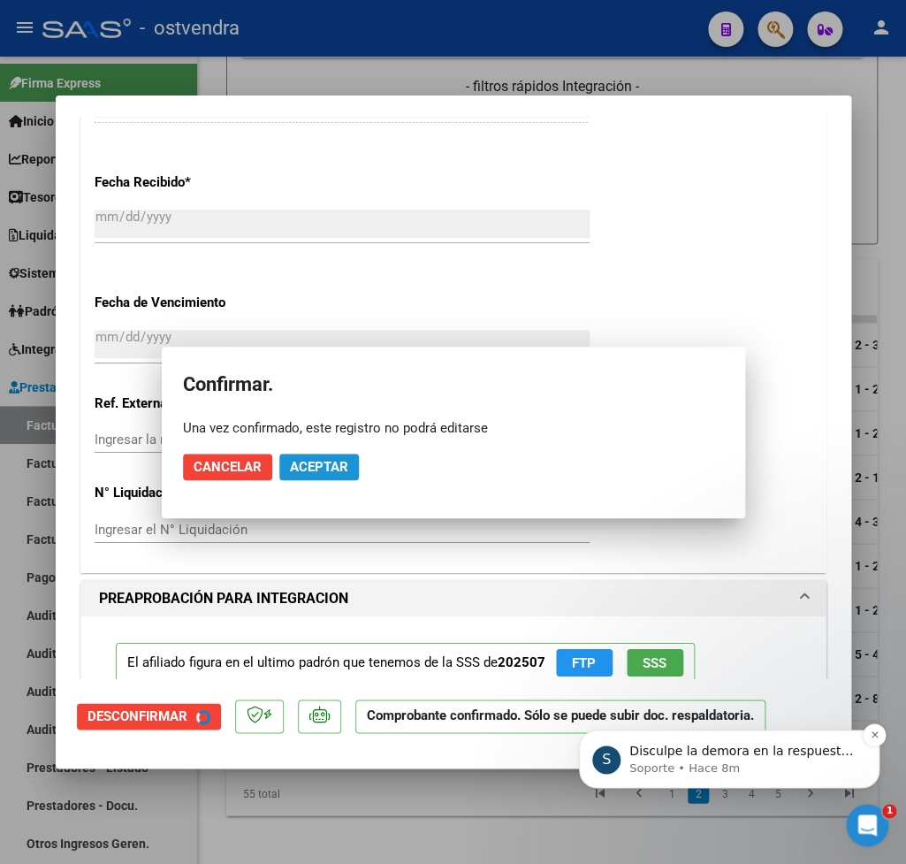
scroll to position [1028, 0]
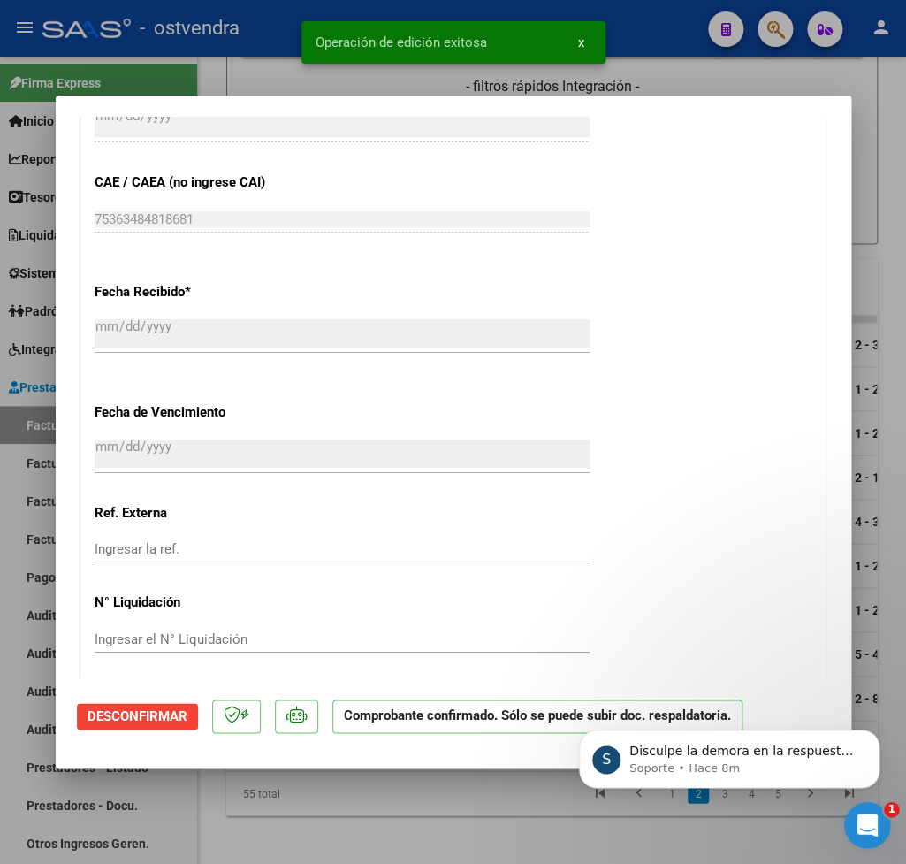
click at [862, 816] on icon "Abrir Intercom Messenger" at bounding box center [866, 823] width 29 height 29
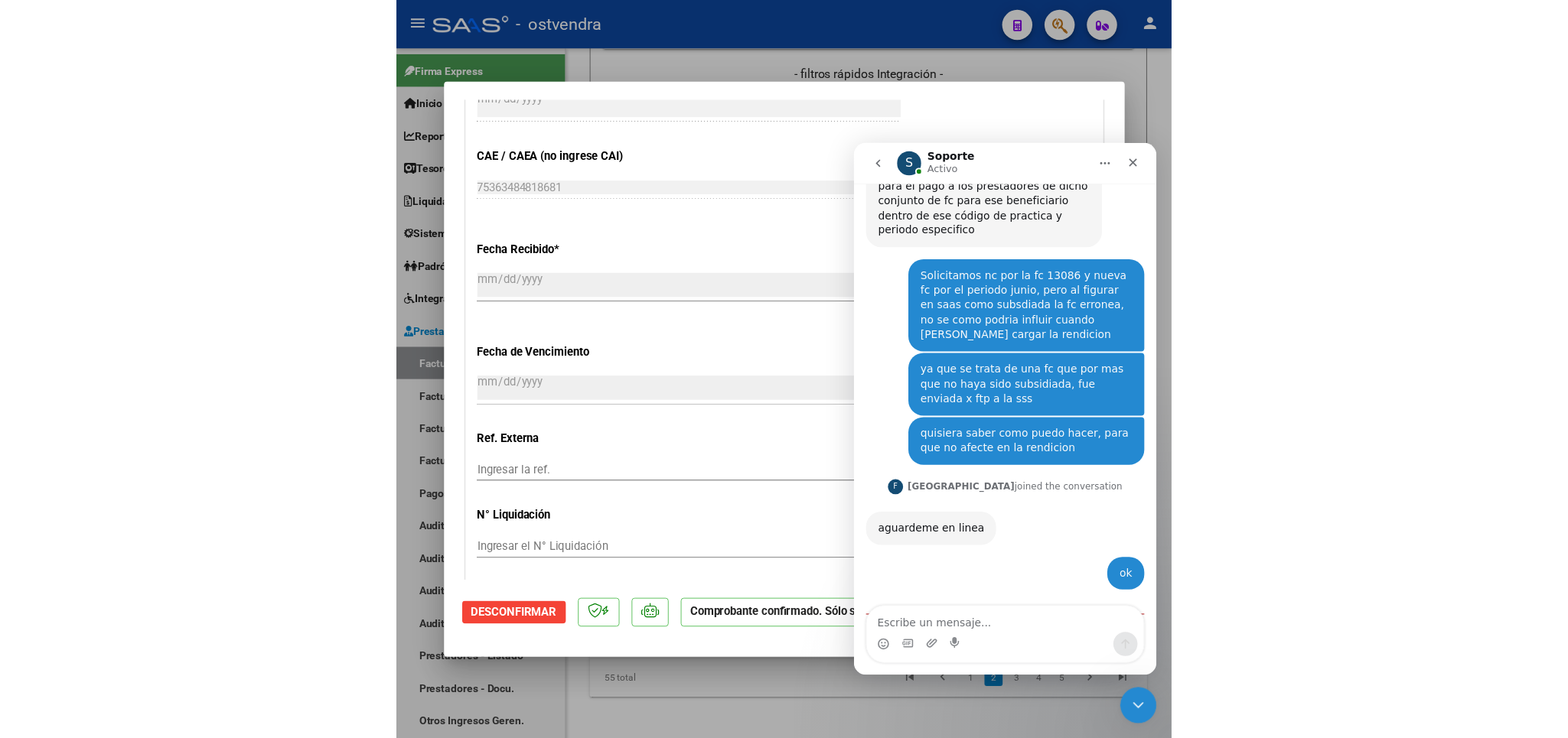
scroll to position [1587, 0]
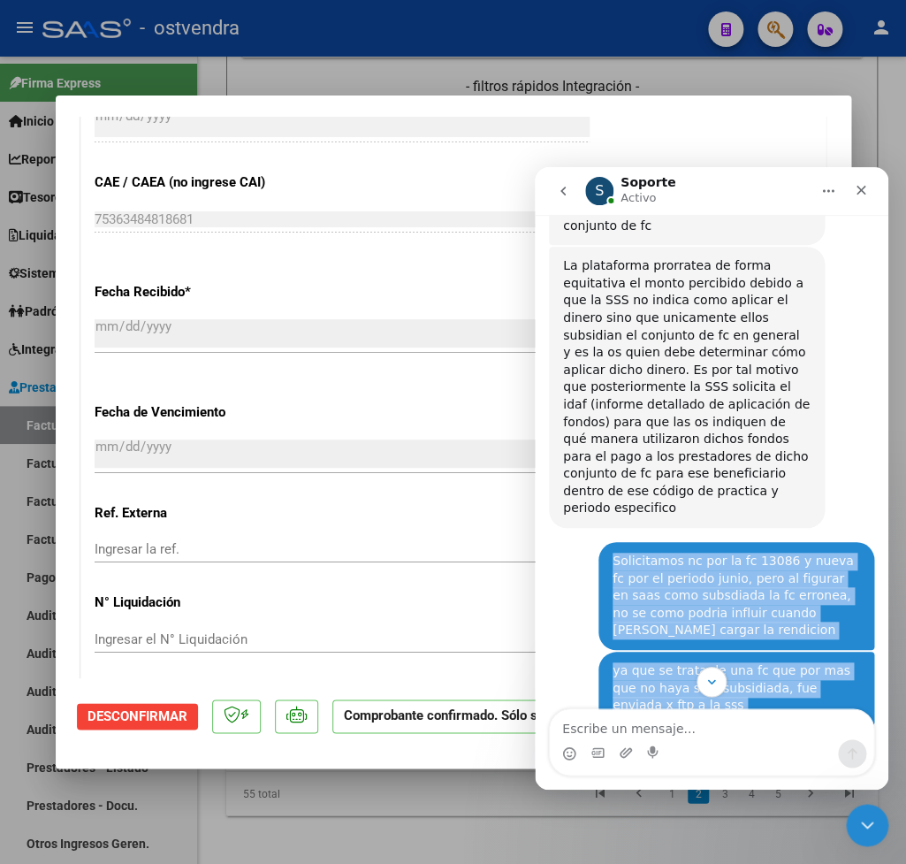
drag, startPoint x: 604, startPoint y: 355, endPoint x: 741, endPoint y: 537, distance: 228.0
copy div "Solicitamos nc por la fc 13086 y nueva fc por el periodo junio, pero al figurar…"
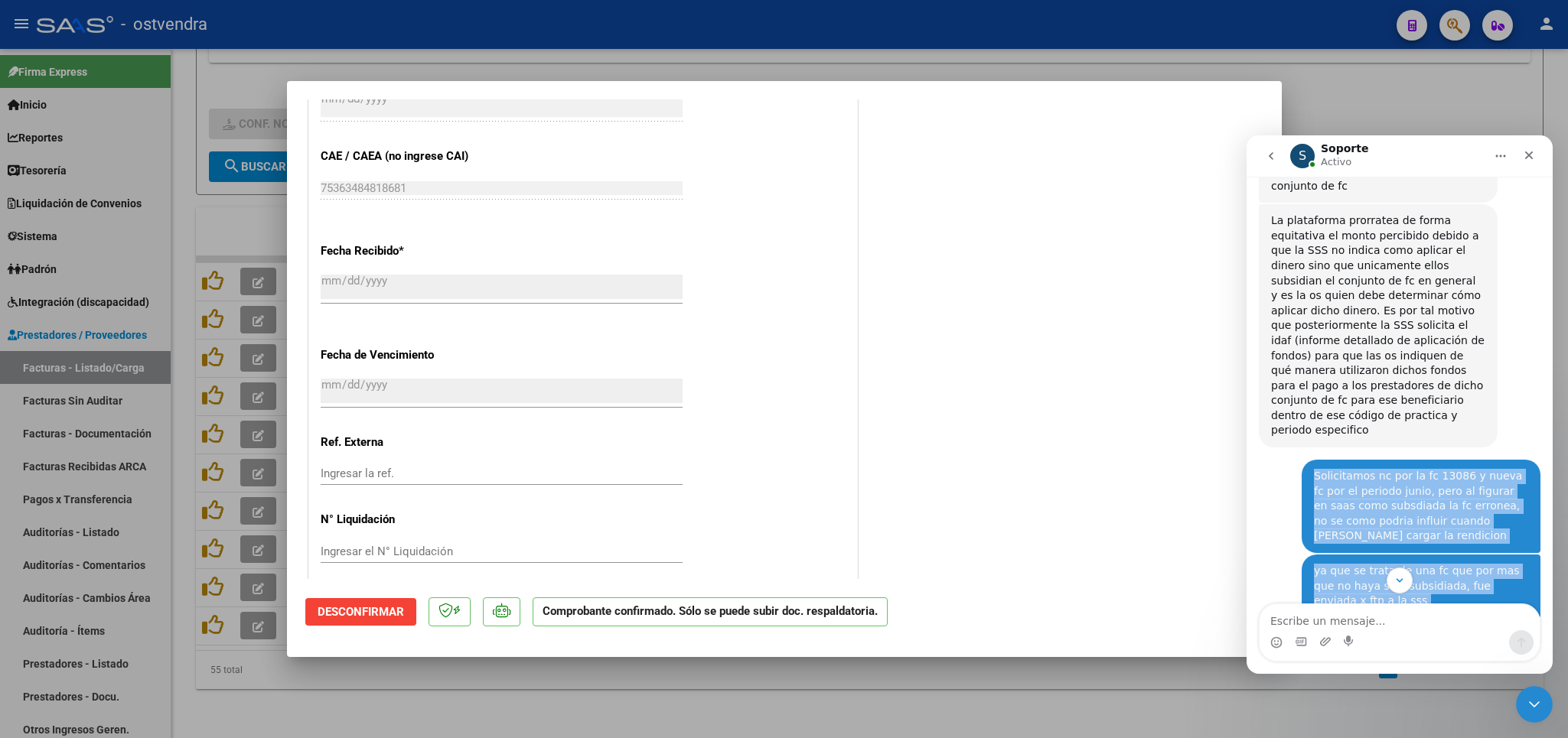
scroll to position [876, 0]
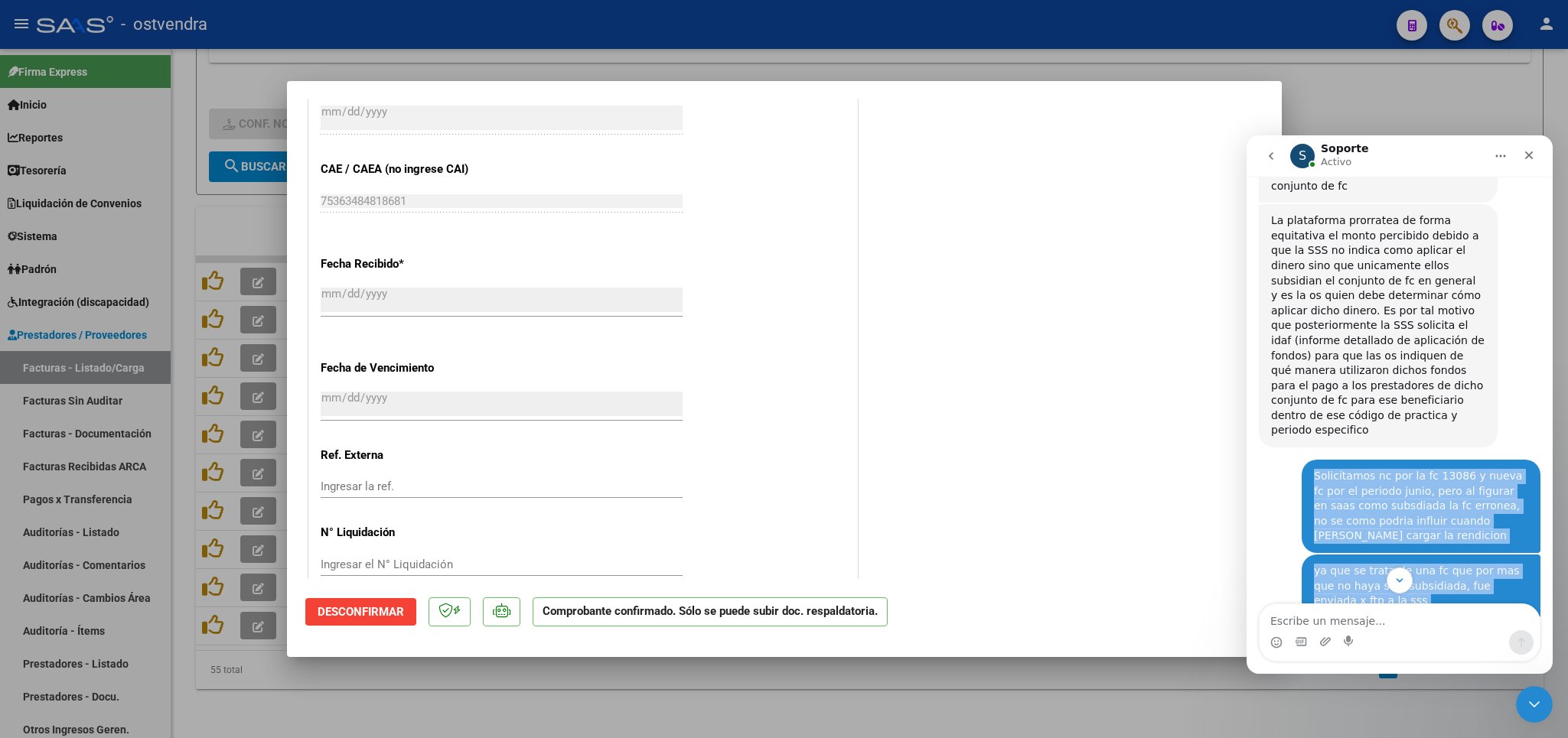
copy div "Solicitamos nc por la fc 13086 y nueva fc por el periodo junio, pero al figurar…"
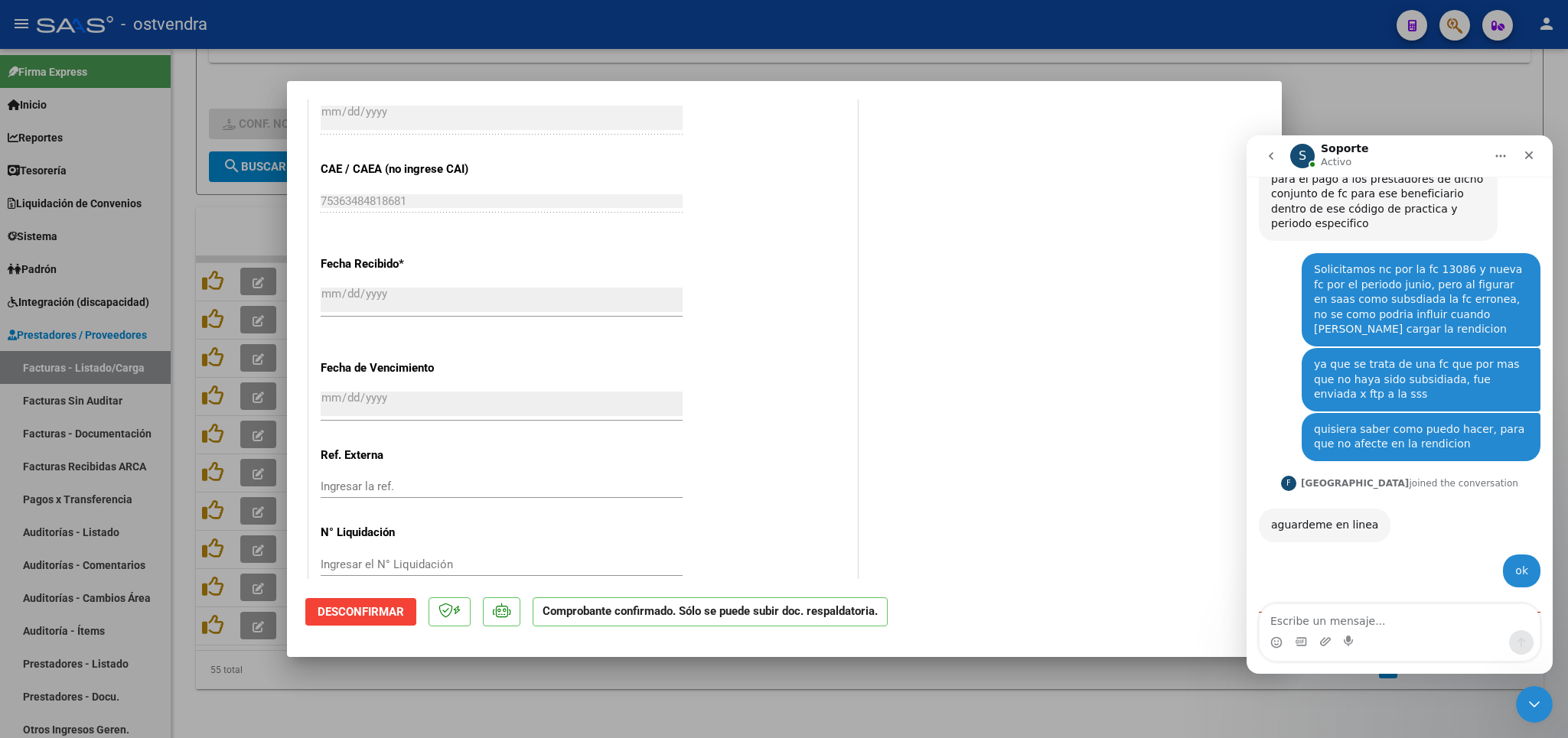
drag, startPoint x: 1272, startPoint y: 446, endPoint x: 1304, endPoint y: 552, distance: 110.7
click at [1304, 634] on div "Disculpe la demora en la respuesta, el idaf es tentativo para ayudar con la con…" at bounding box center [1378, 702] width 215 height 135
copy div "Disculpe la demora en la respuesta, el idaf es tentativo para ayudar con la con…"
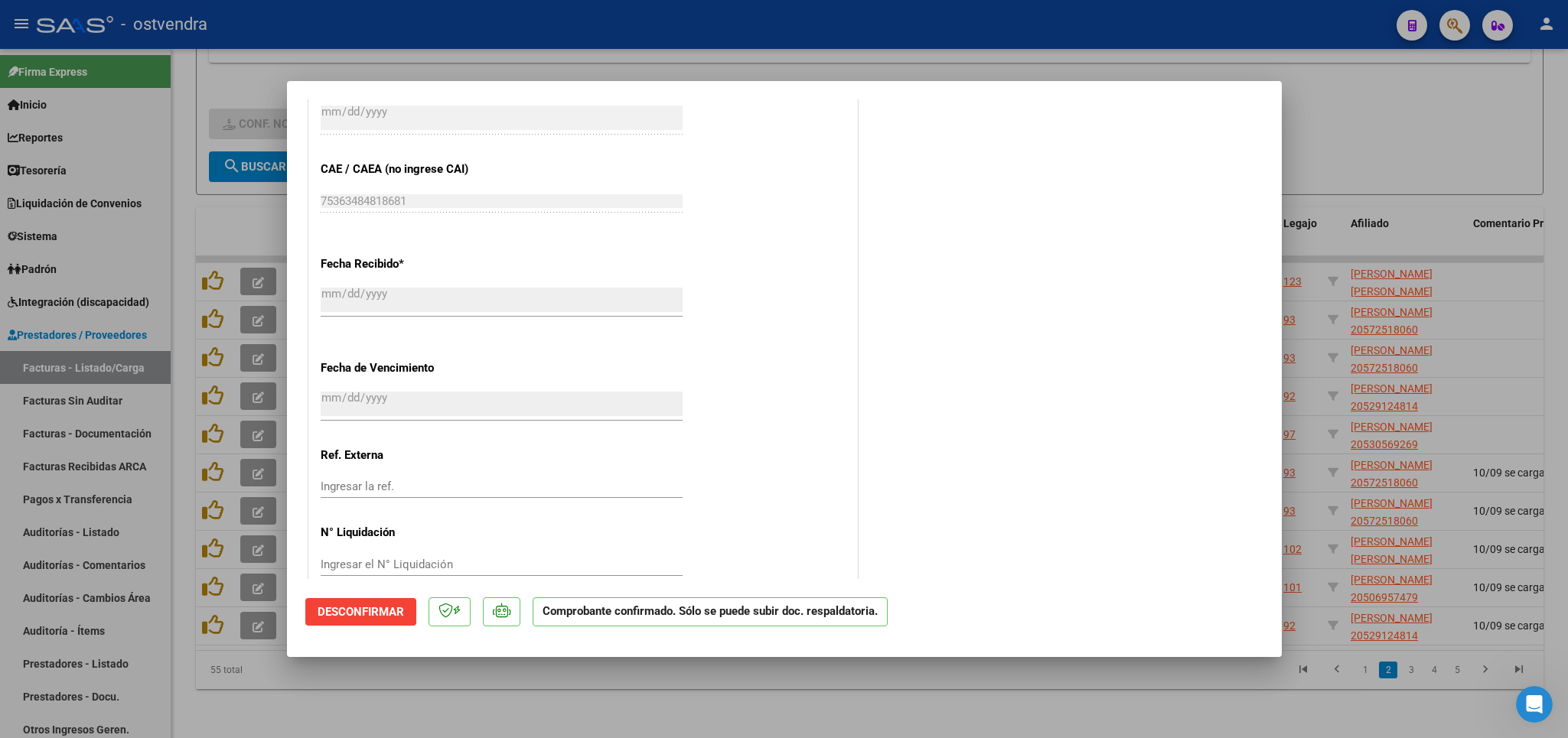
drag, startPoint x: 1381, startPoint y: 85, endPoint x: 1095, endPoint y: 3, distance: 297.5
click at [1381, 84] on div at bounding box center [784, 369] width 1568 height 738
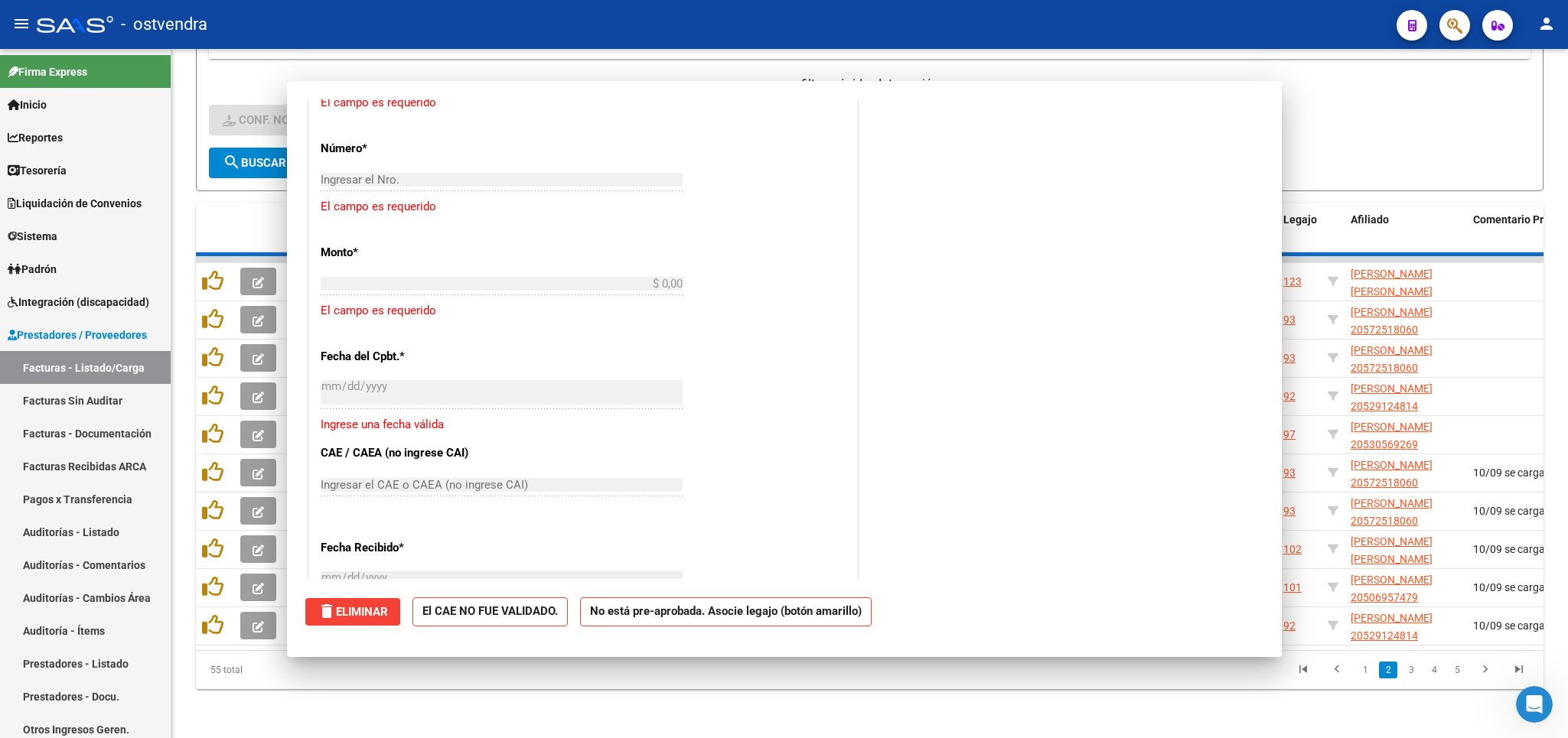
scroll to position [0, 0]
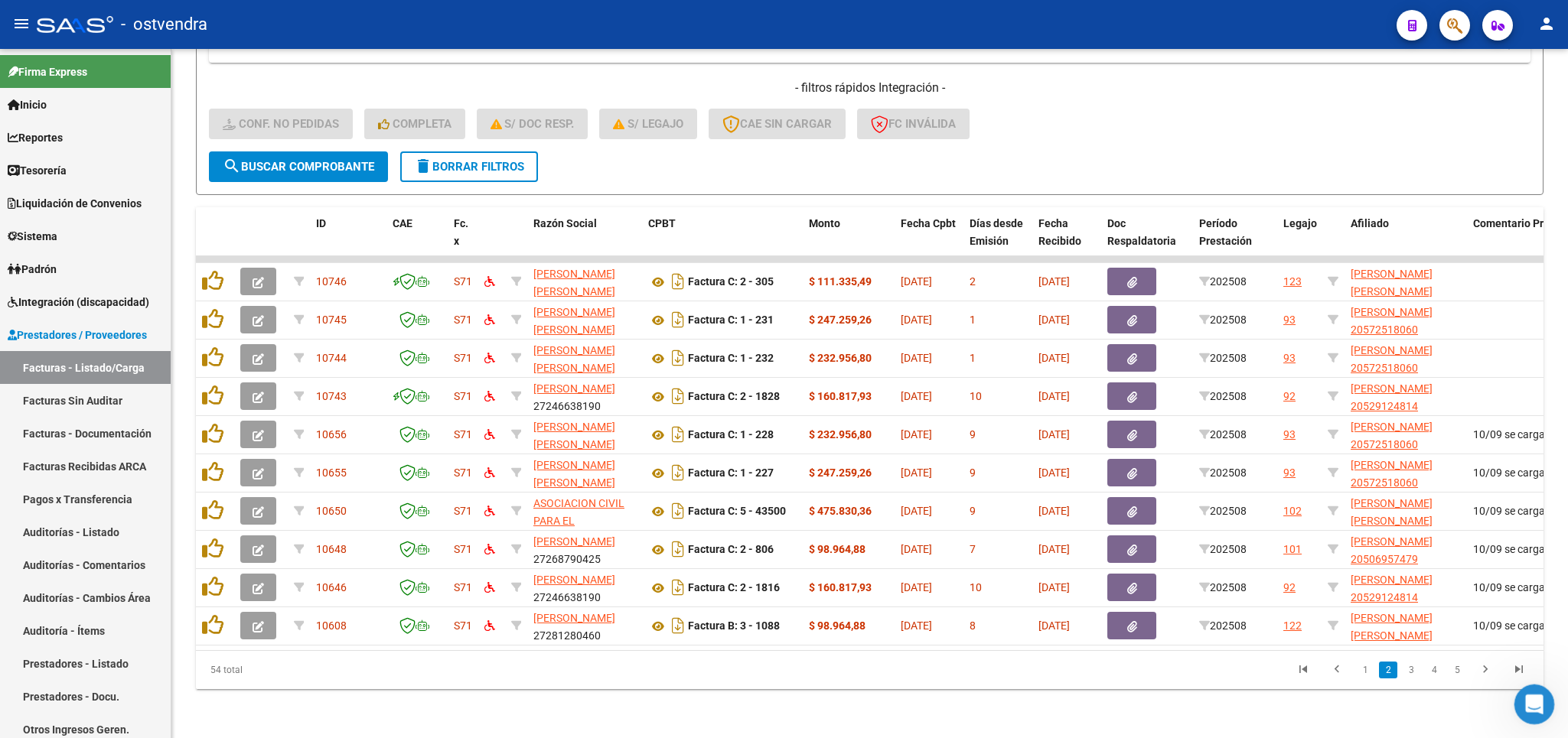
click at [1536, 693] on div "Abrir Intercom Messenger" at bounding box center [1532, 703] width 50 height 50
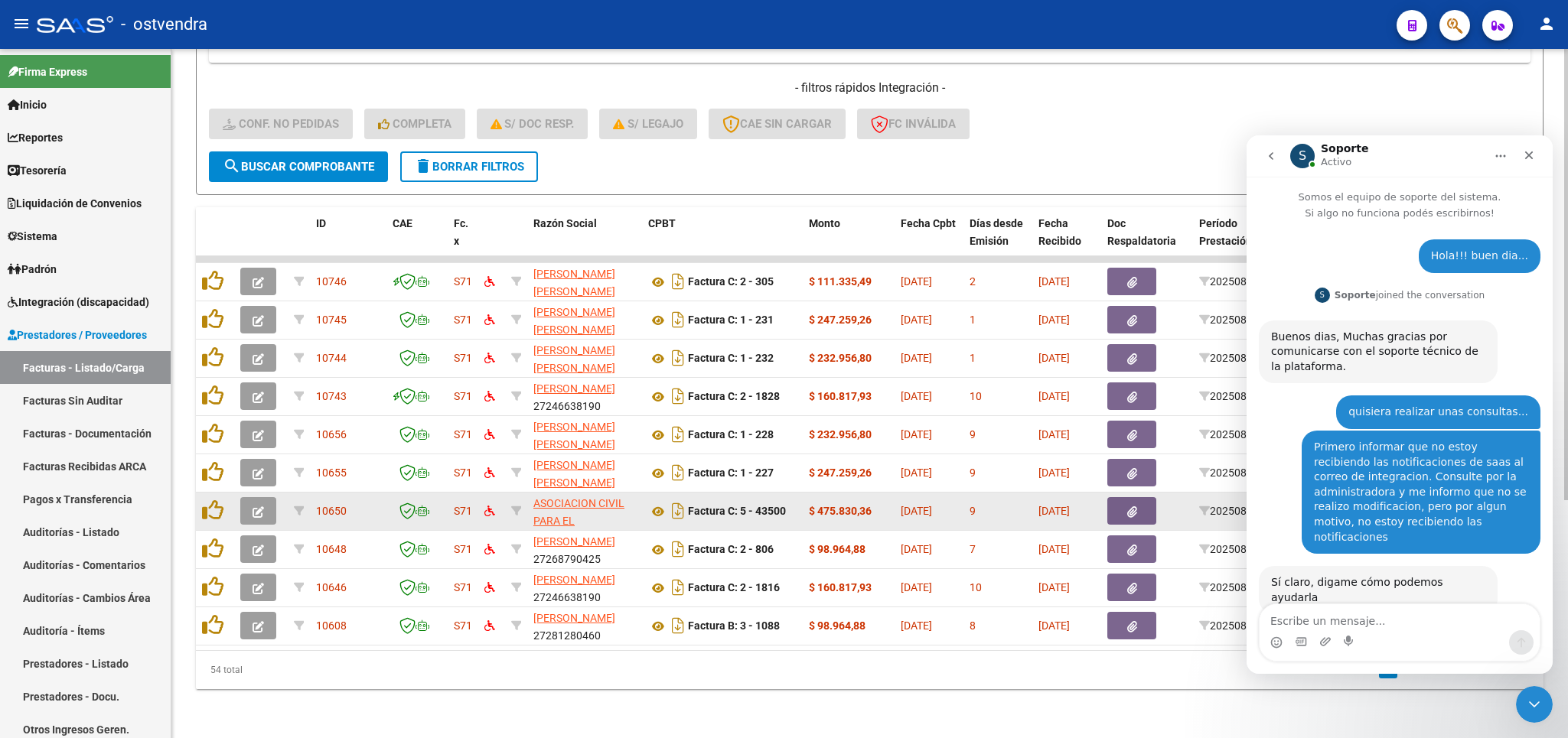
scroll to position [1768, 0]
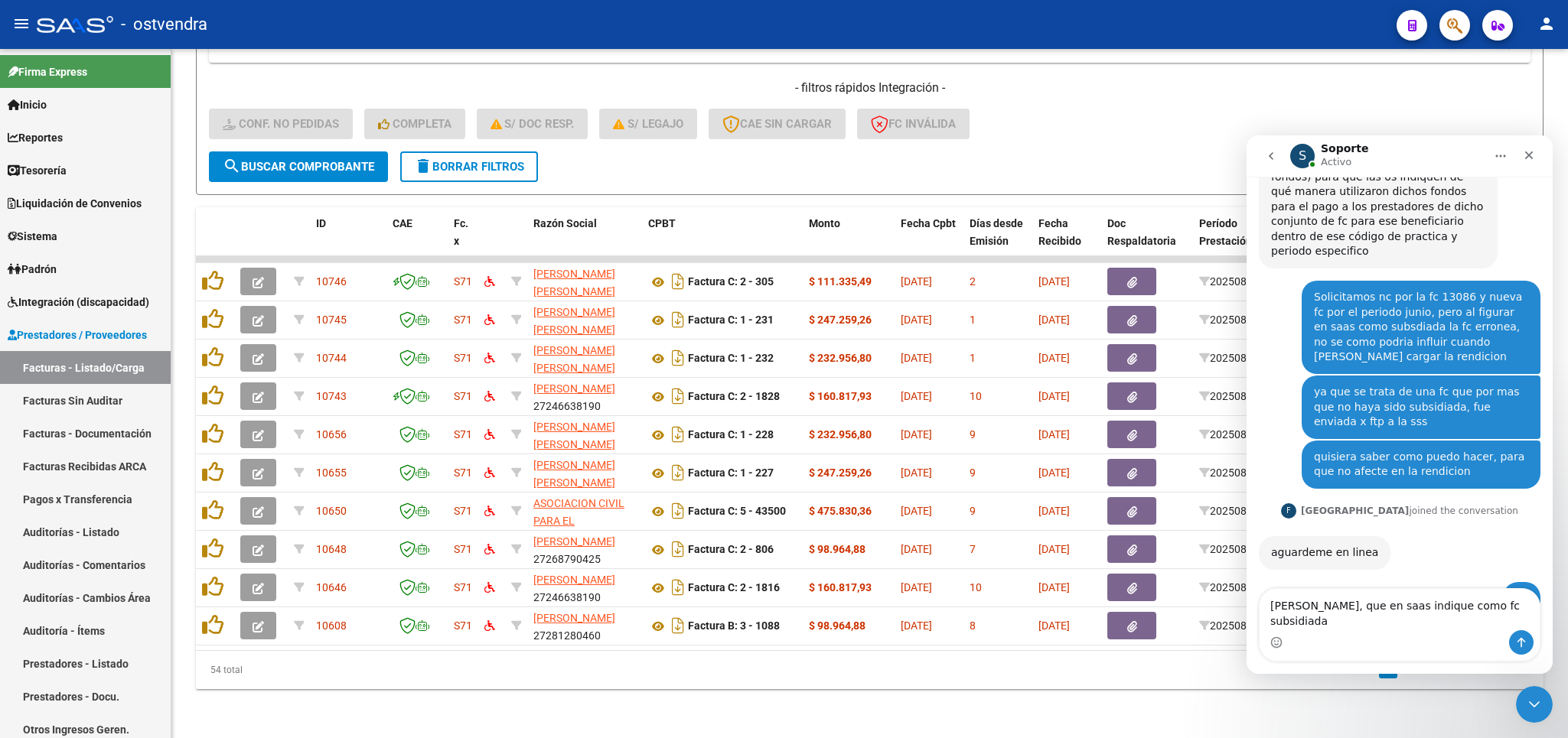
type textarea "[PERSON_NAME], que en saas indique como fc subsidiada"
drag, startPoint x: 1501, startPoint y: 614, endPoint x: 1233, endPoint y: 625, distance: 268.2
click at [1260, 625] on textarea "[PERSON_NAME], que en saas indique como fc subsidiada" at bounding box center [1400, 610] width 280 height 42
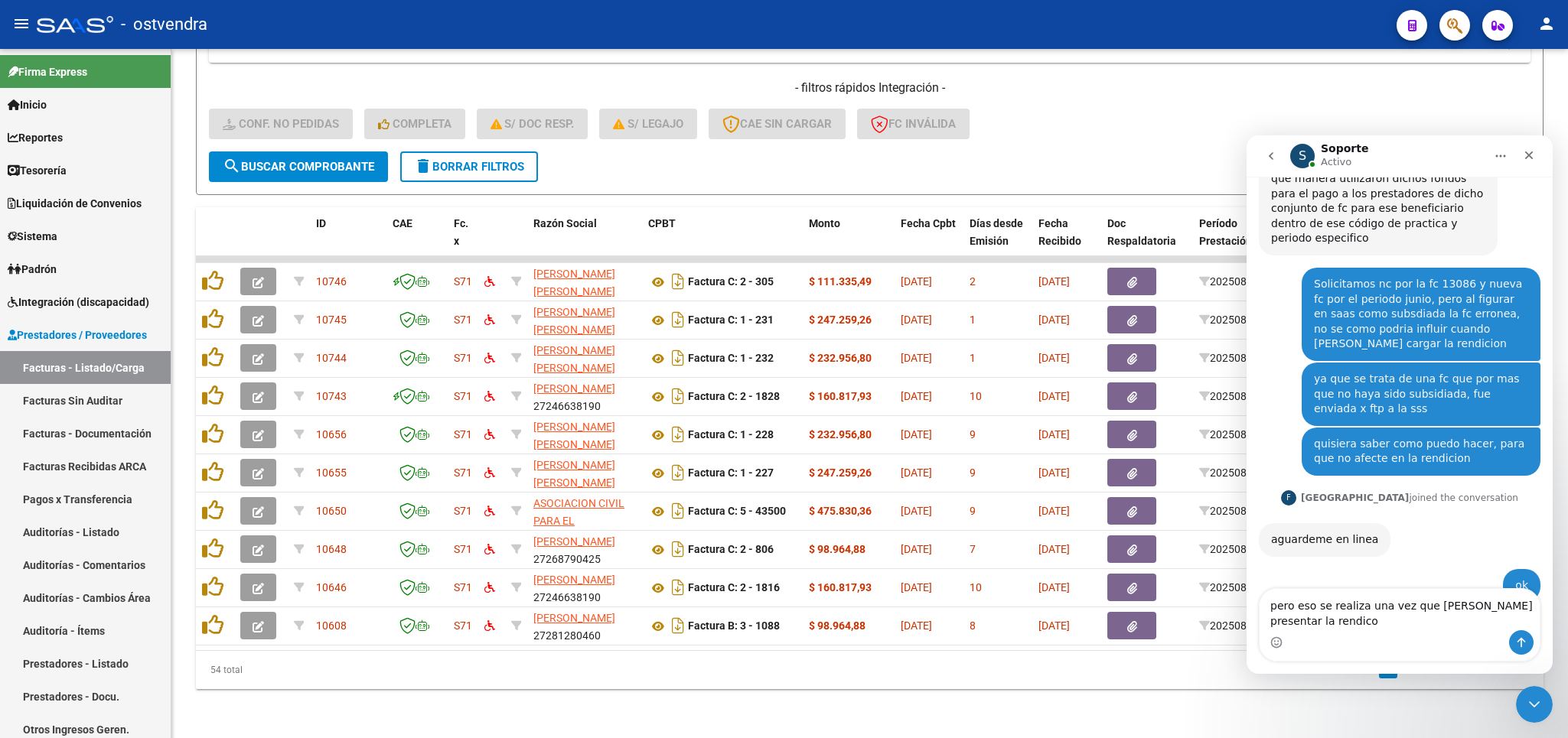
scroll to position [1783, 0]
type textarea "pero eso se realiza una vez que [PERSON_NAME] presentar la rendiconI"
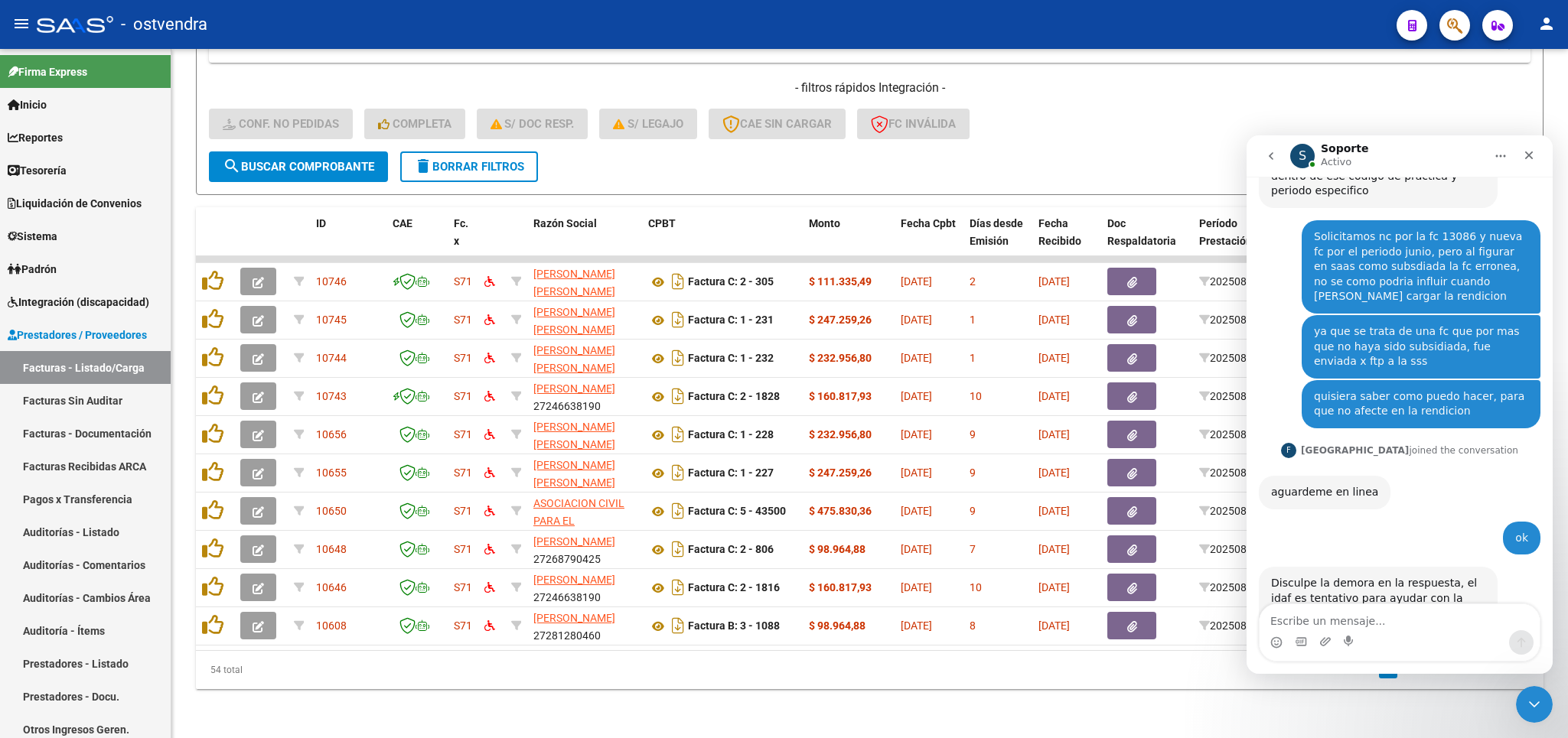
scroll to position [1829, 0]
type textarea "?"
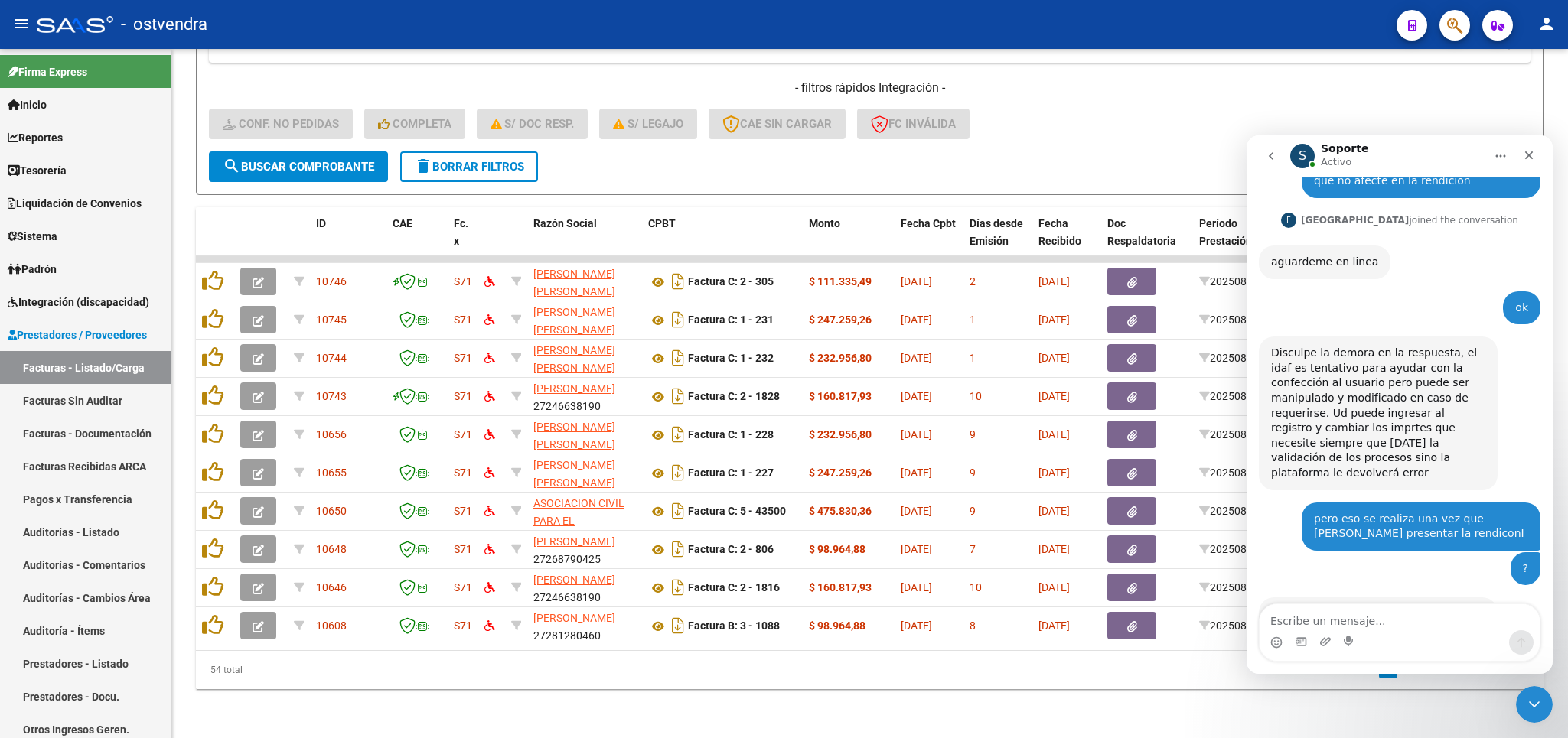
scroll to position [1999, 0]
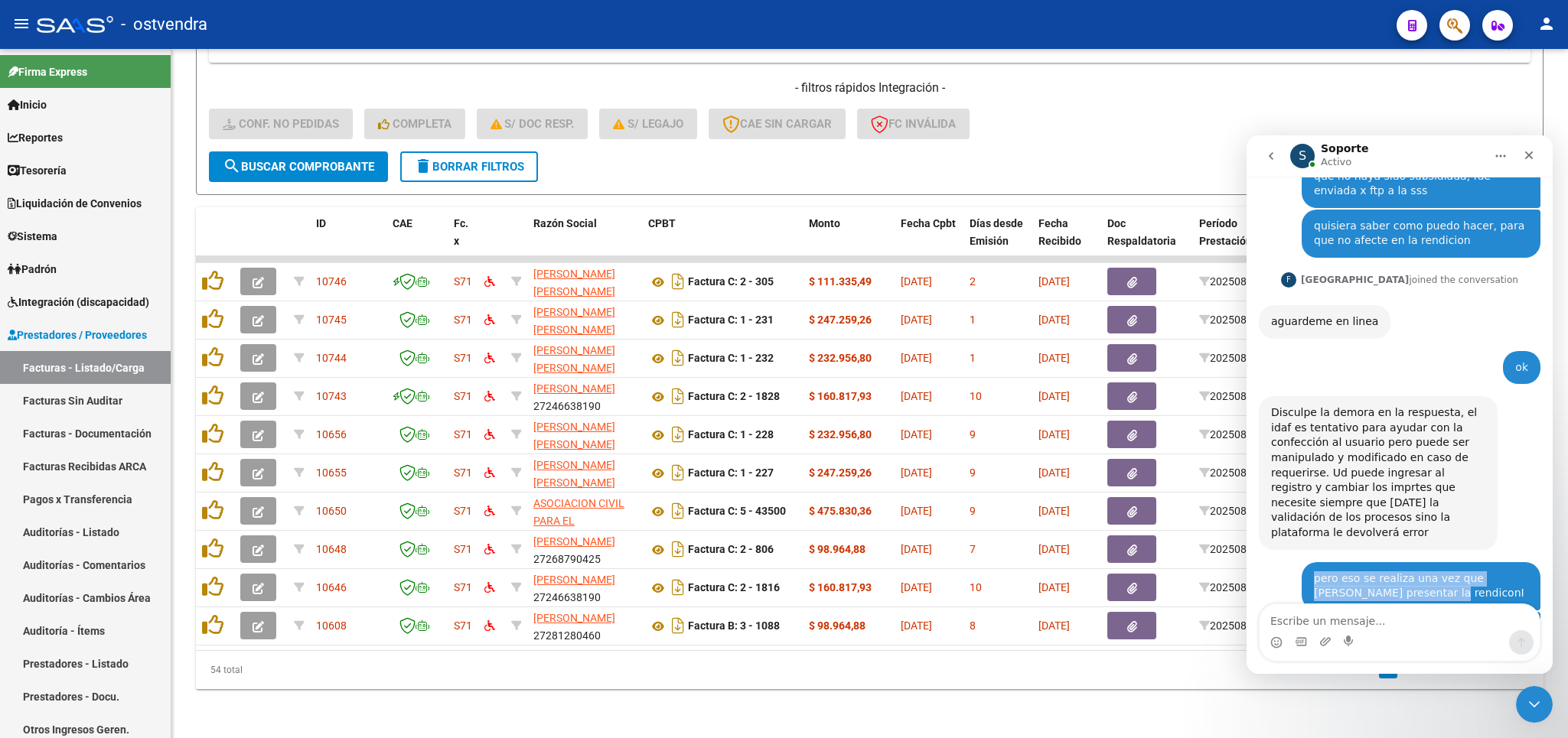
drag, startPoint x: 1306, startPoint y: 371, endPoint x: 1405, endPoint y: 389, distance: 100.6
click at [1405, 562] on div "pero eso se realiza una vez que deba presentar la rendiconI [PERSON_NAME] 12m" at bounding box center [1421, 587] width 239 height 48
copy div "pero eso se realiza una vez que [PERSON_NAME] presentar la rendicon"
click at [1271, 658] on div "Exacto.. Cuando este efectuando la rendicion modifica los importes, y si ud uti…" at bounding box center [1378, 727] width 239 height 138
drag, startPoint x: 1272, startPoint y: 467, endPoint x: 1414, endPoint y: 541, distance: 160.1
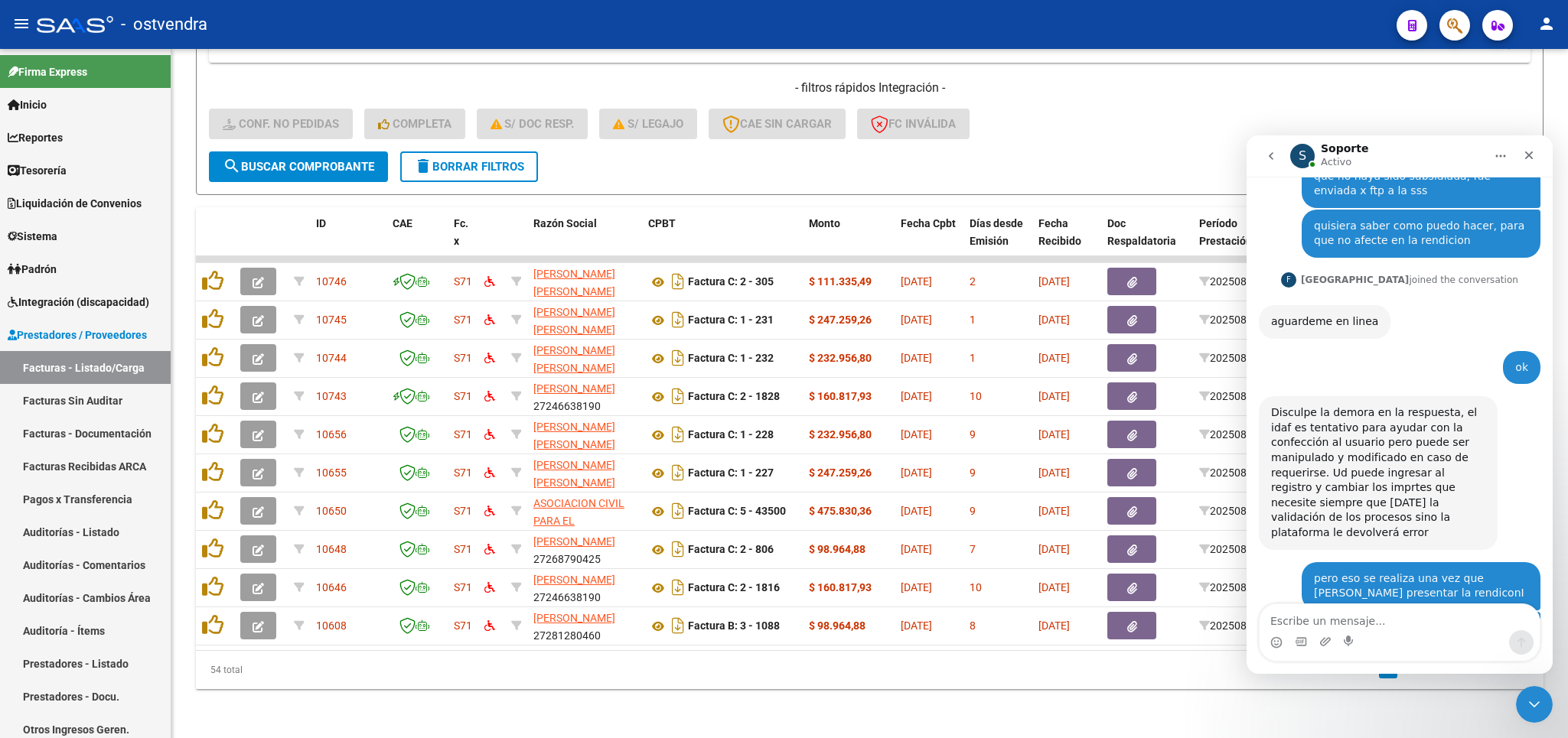
click at [1449, 666] on div "Exacto.. Cuando este efectuando la rendicion modifica los importes, y si ud uti…" at bounding box center [1378, 726] width 215 height 120
copy div "Exacto.. Cuando este efectuando la rendicion modifica los importes, y si ud uti…"
click at [1372, 617] on textarea "Escribe un mensaje..." at bounding box center [1400, 618] width 280 height 26
type textarea "Ok! gracias por la informacion..."
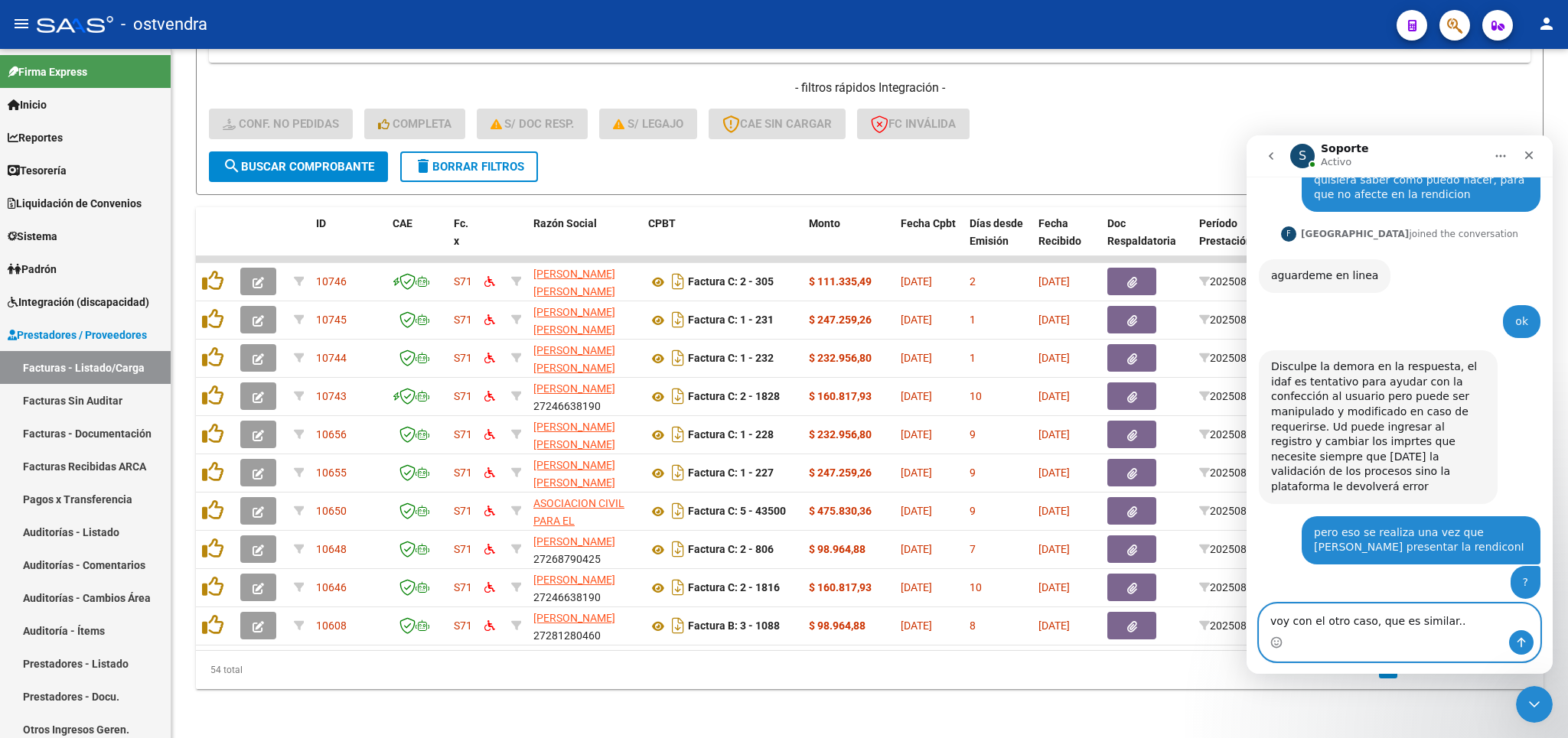
type textarea "voy con el otro caso, que es similar..."
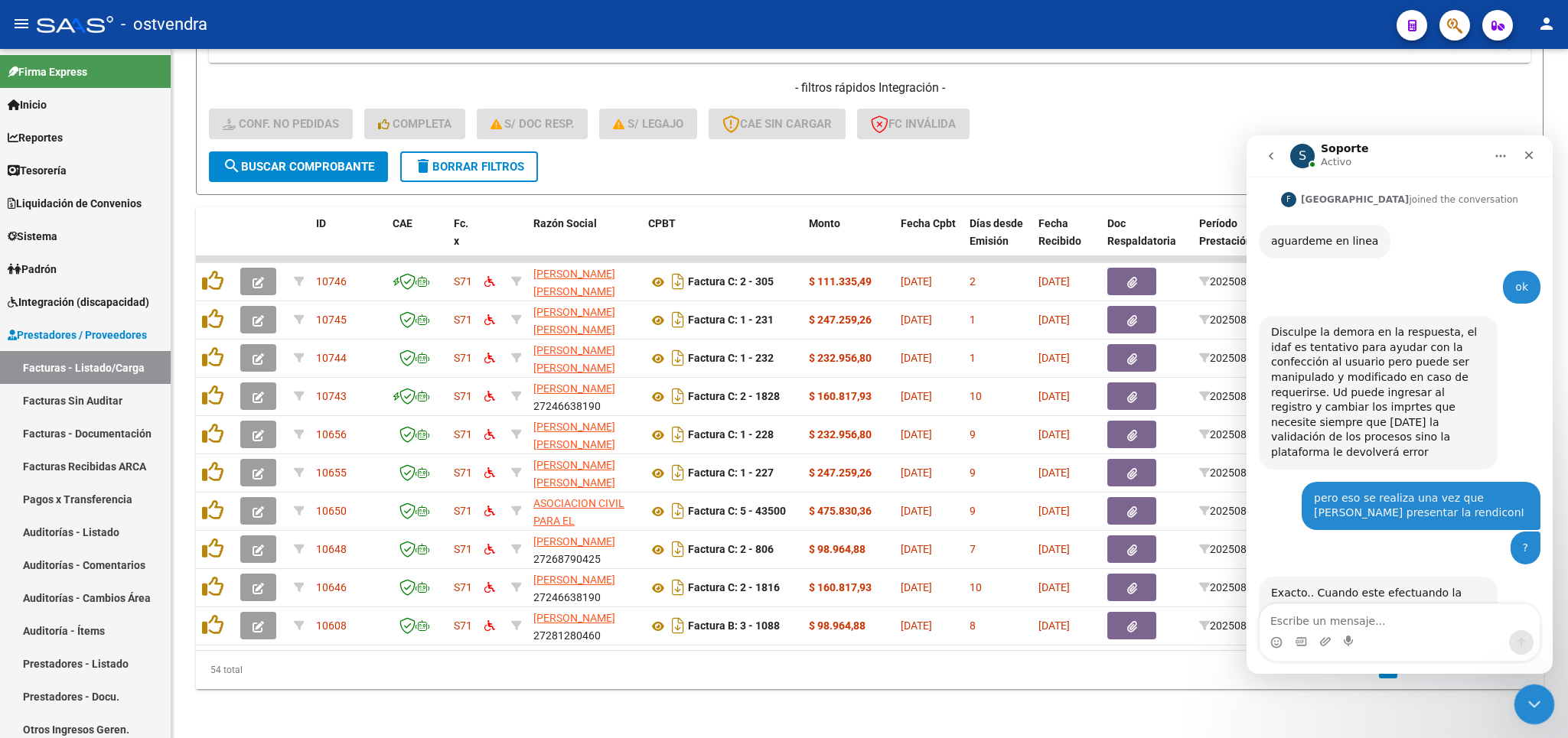
click at [1533, 704] on icon "Cerrar Intercom Messenger" at bounding box center [1532, 702] width 10 height 6
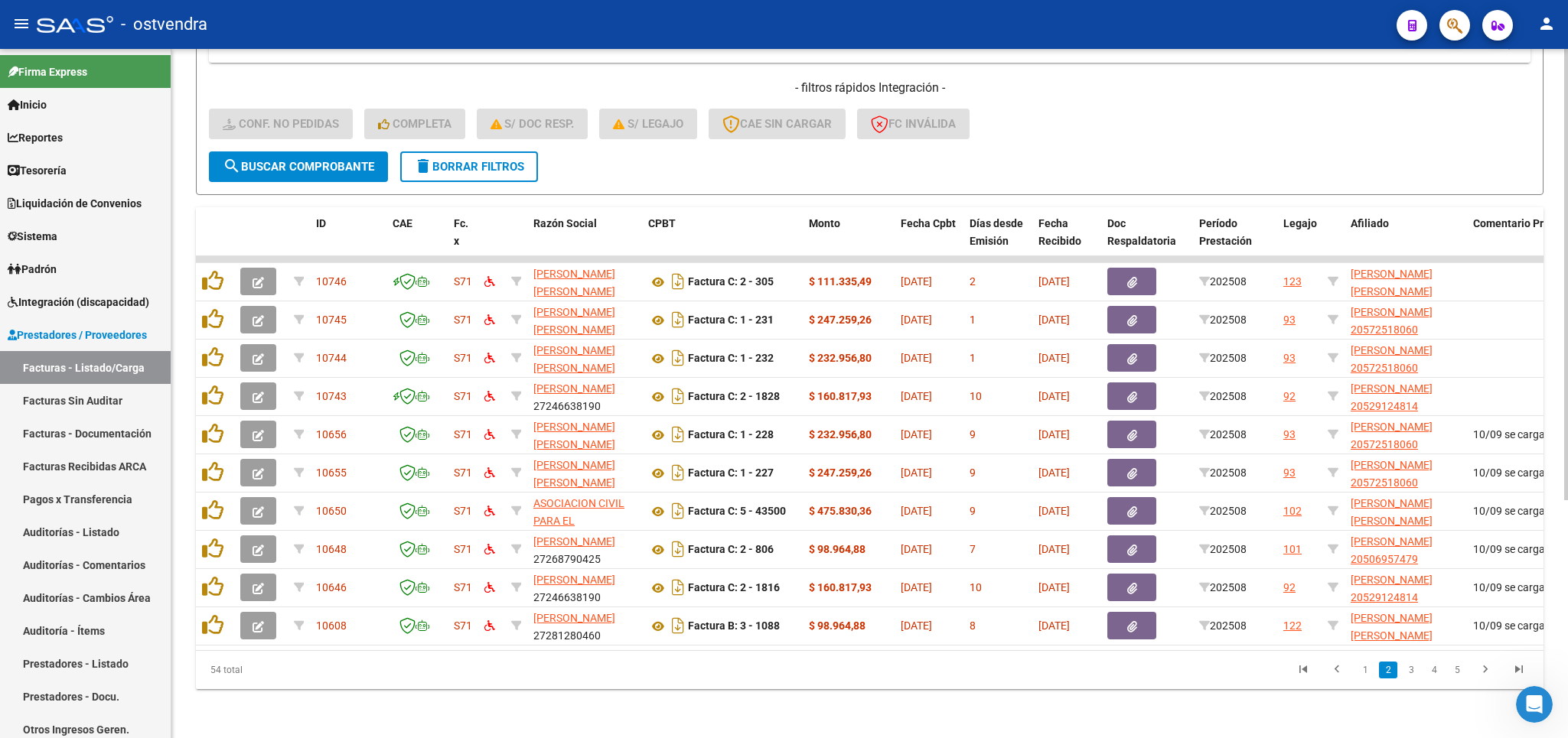
scroll to position [0, 0]
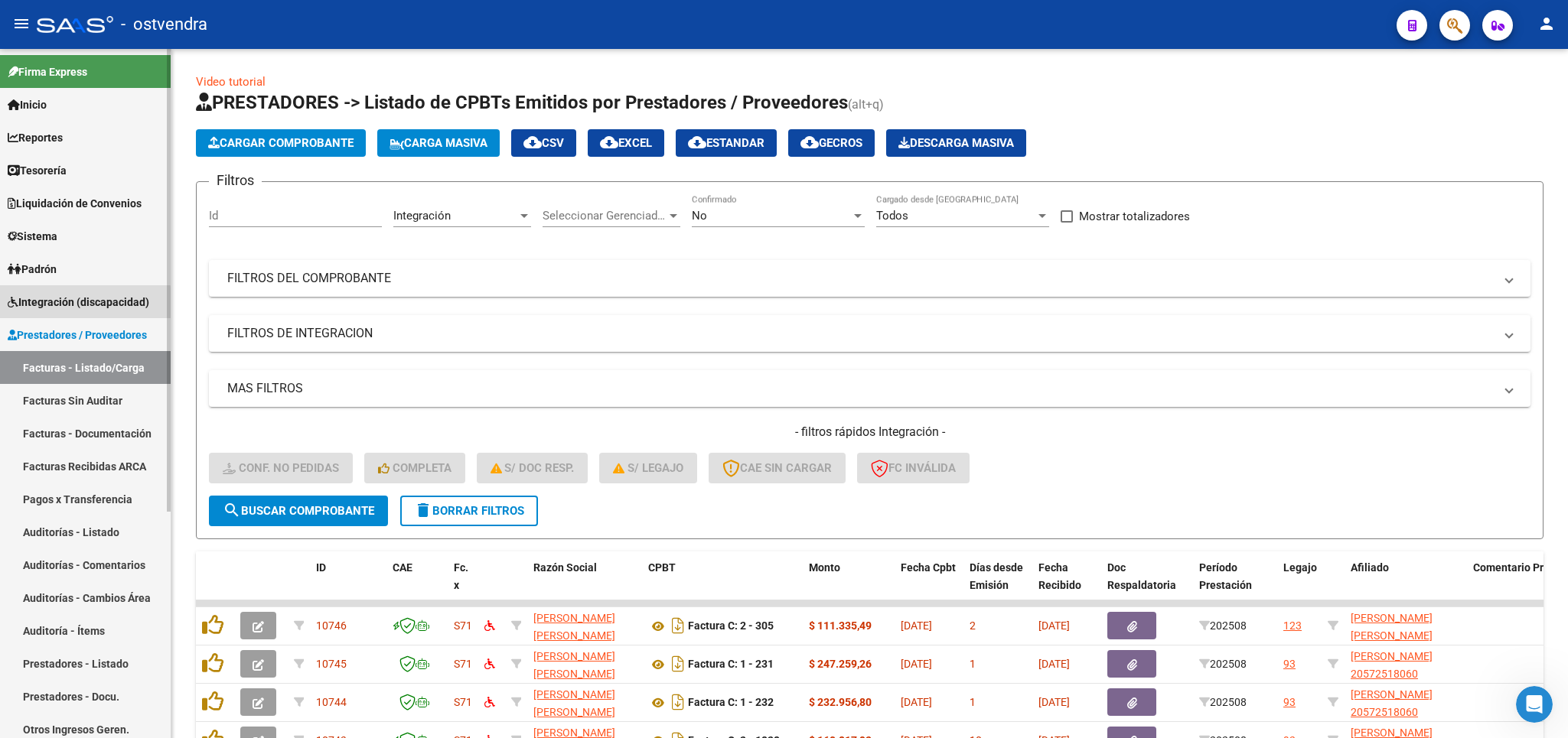
click at [70, 305] on span "Integración (discapacidad)" at bounding box center [79, 302] width 142 height 16
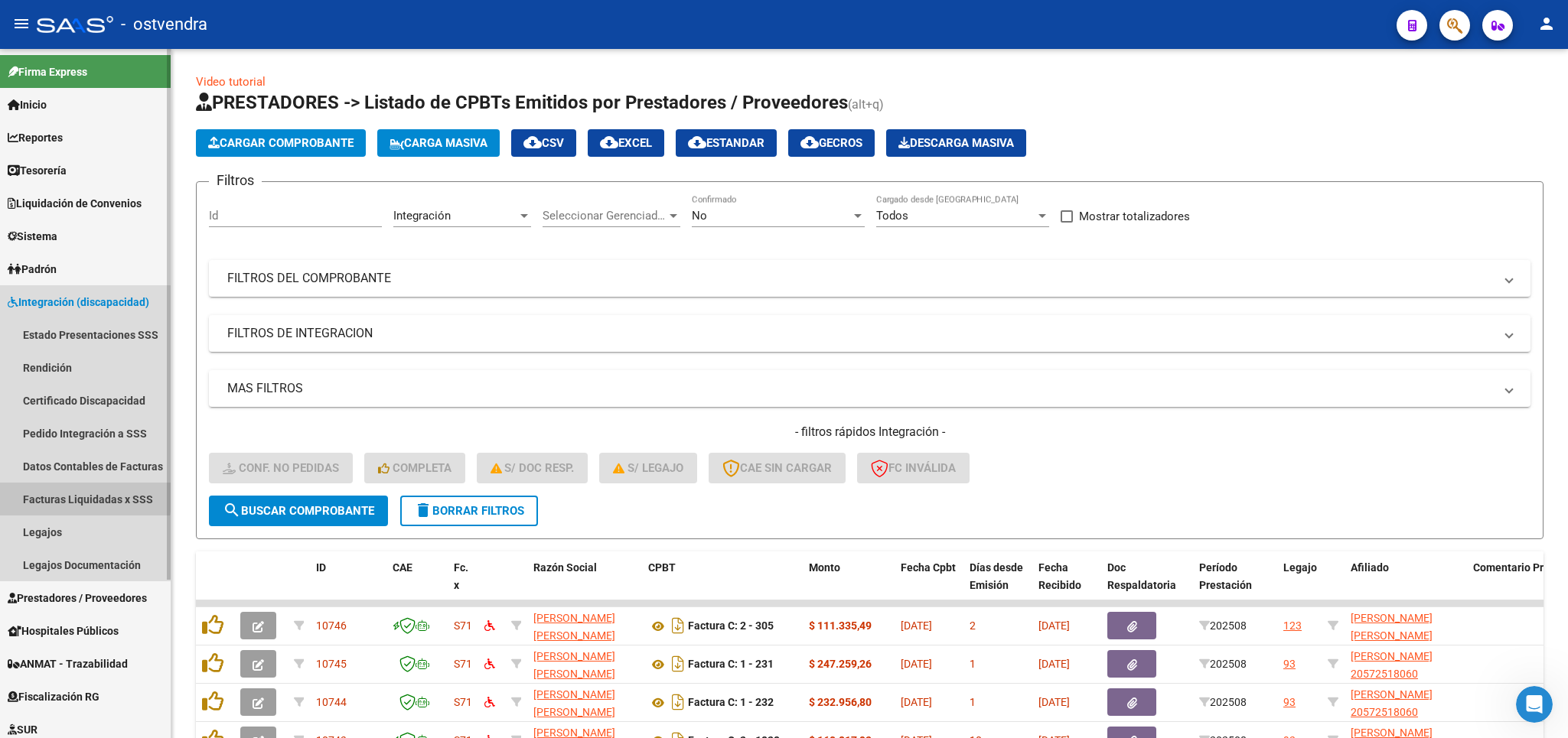
click at [71, 496] on link "Facturas Liquidadas x SSS" at bounding box center [85, 499] width 170 height 33
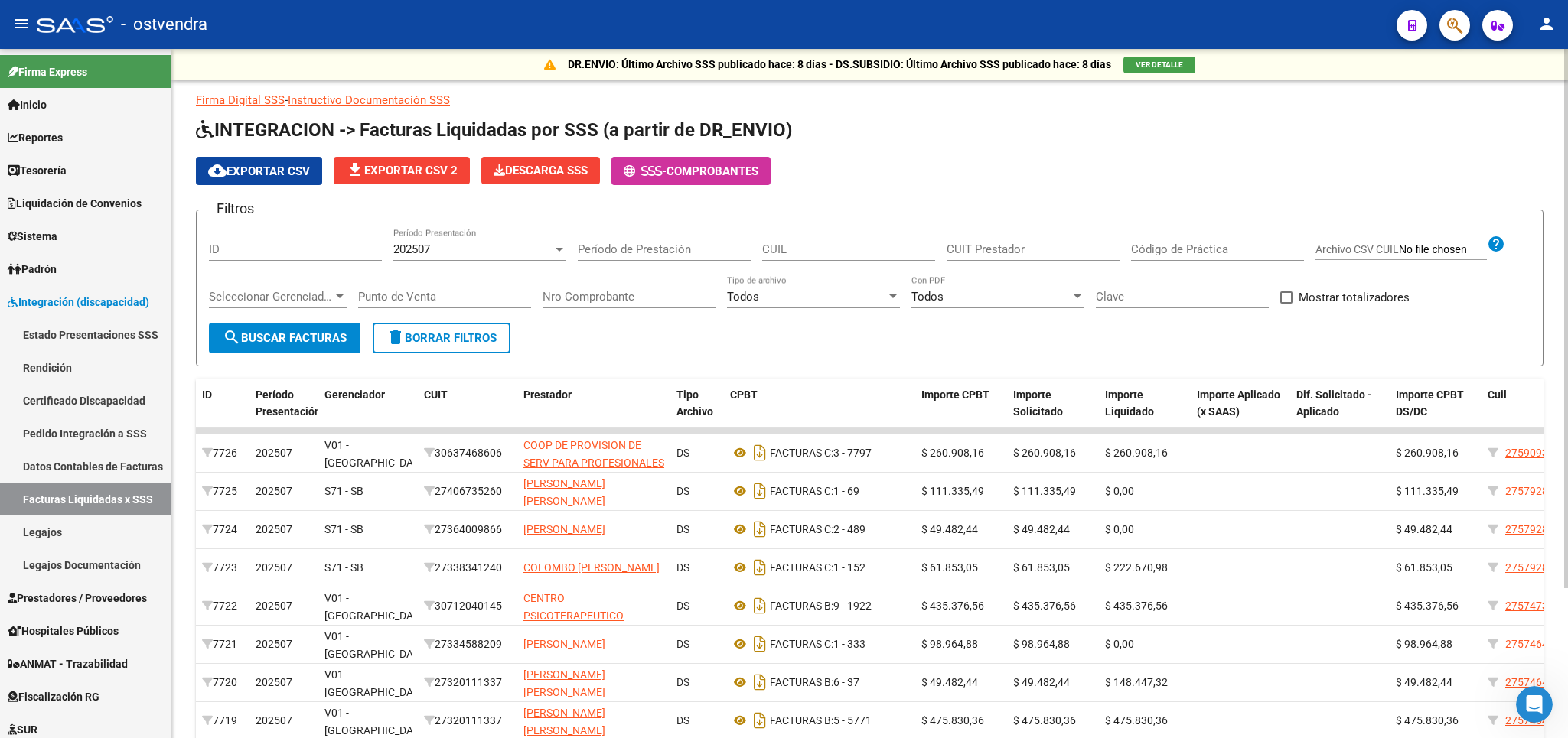
click at [1195, 249] on input "Código de Práctica" at bounding box center [1218, 249] width 173 height 14
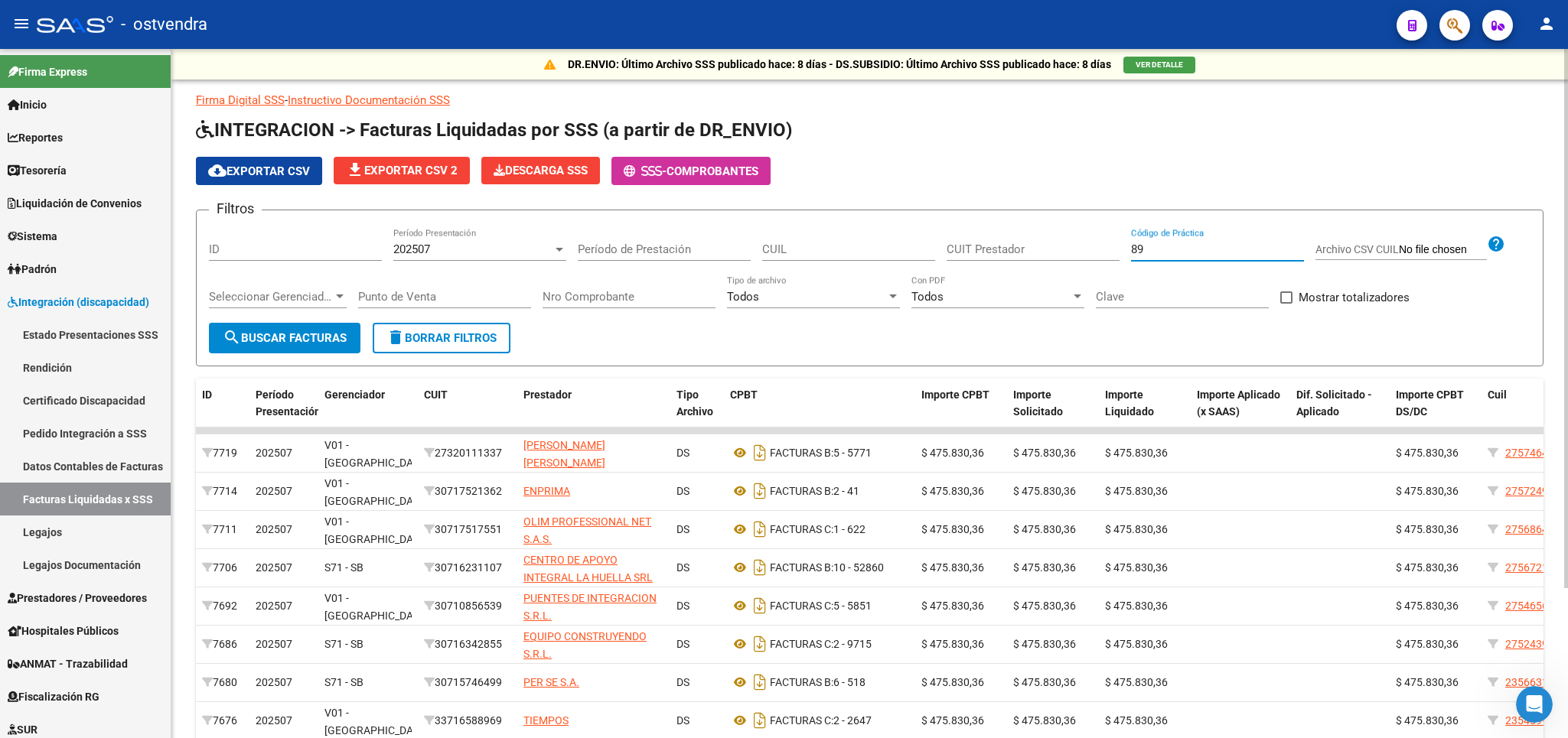
type input "89"
click at [325, 339] on span "search Buscar Facturas" at bounding box center [284, 338] width 124 height 14
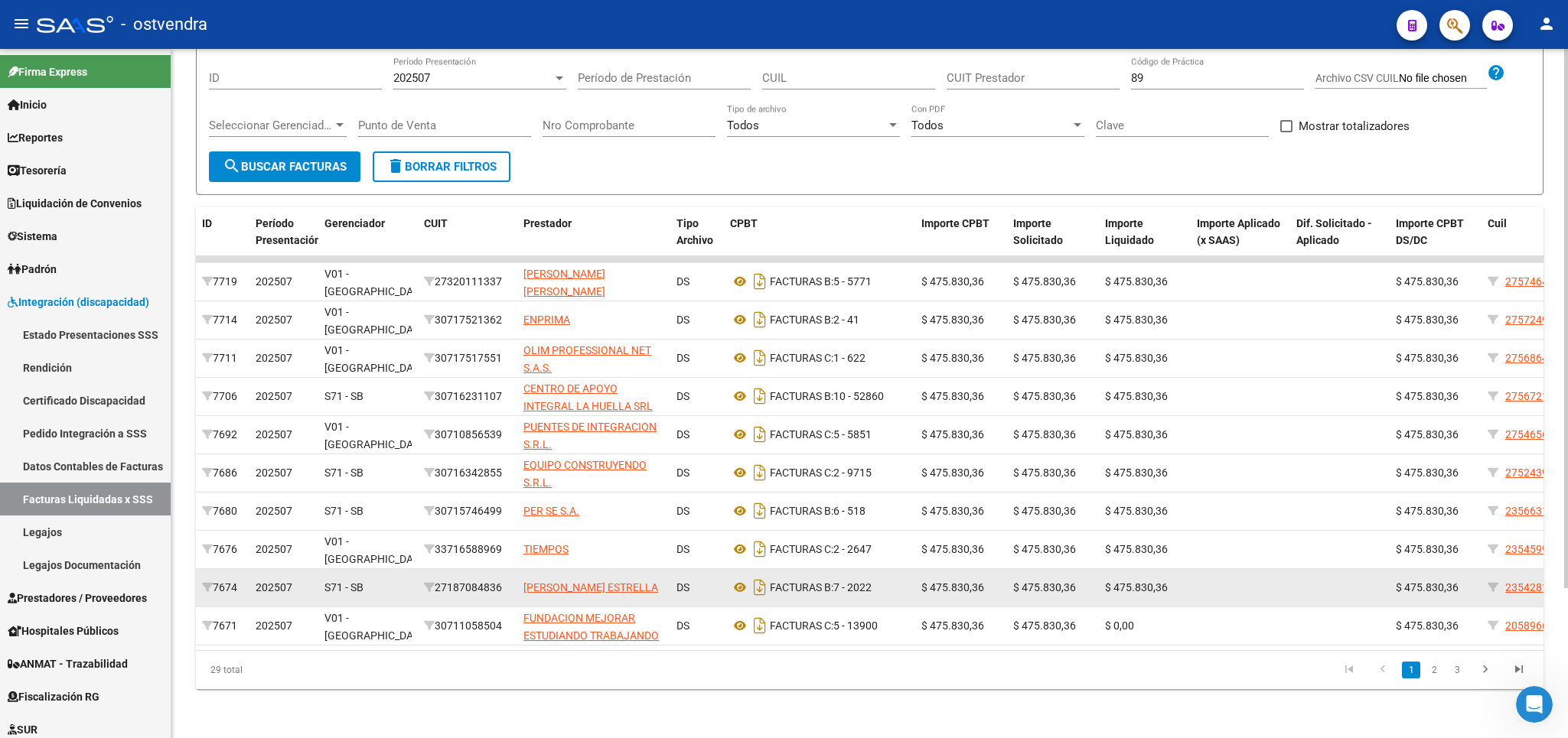
scroll to position [191, 0]
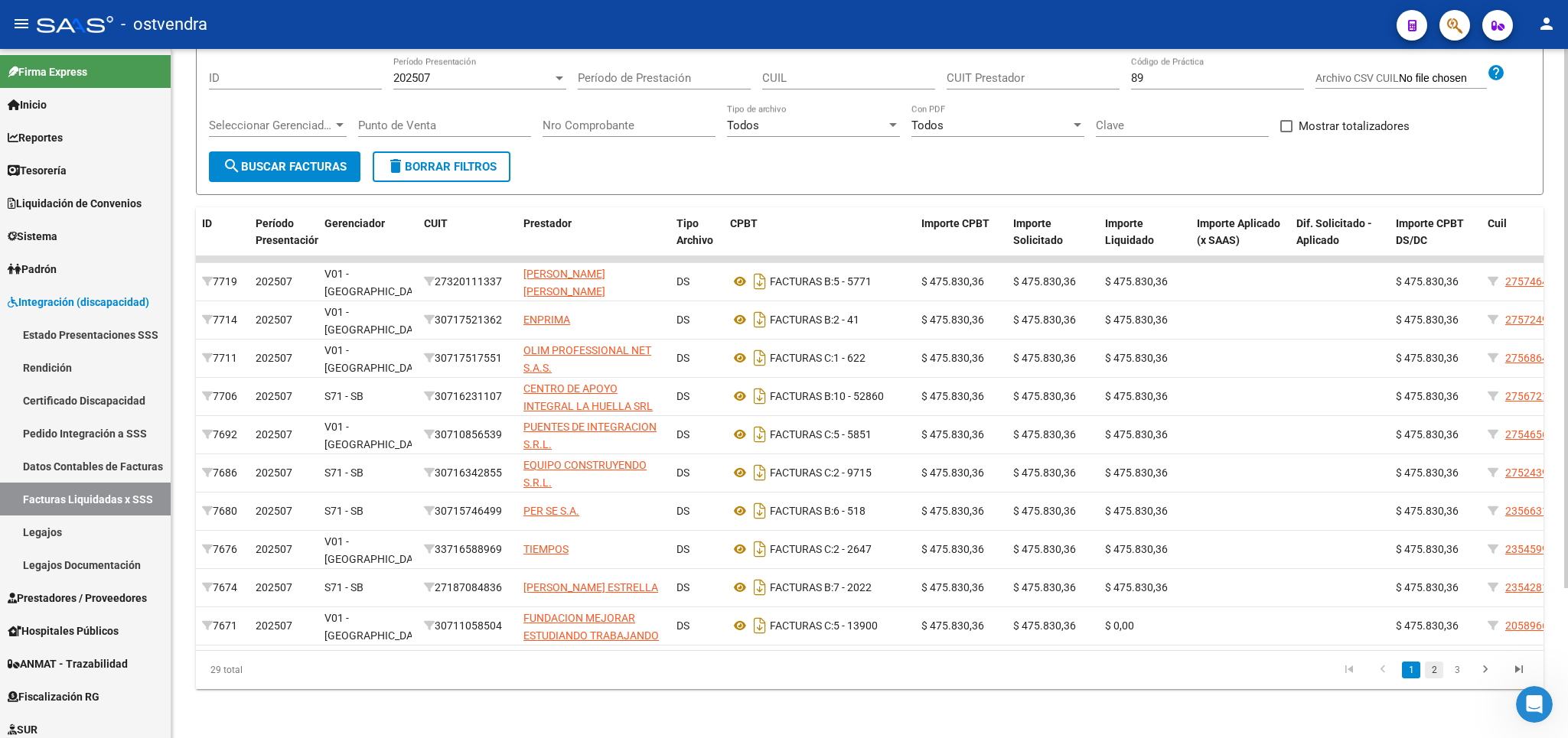
click at [1434, 671] on link "2" at bounding box center [1434, 670] width 18 height 16
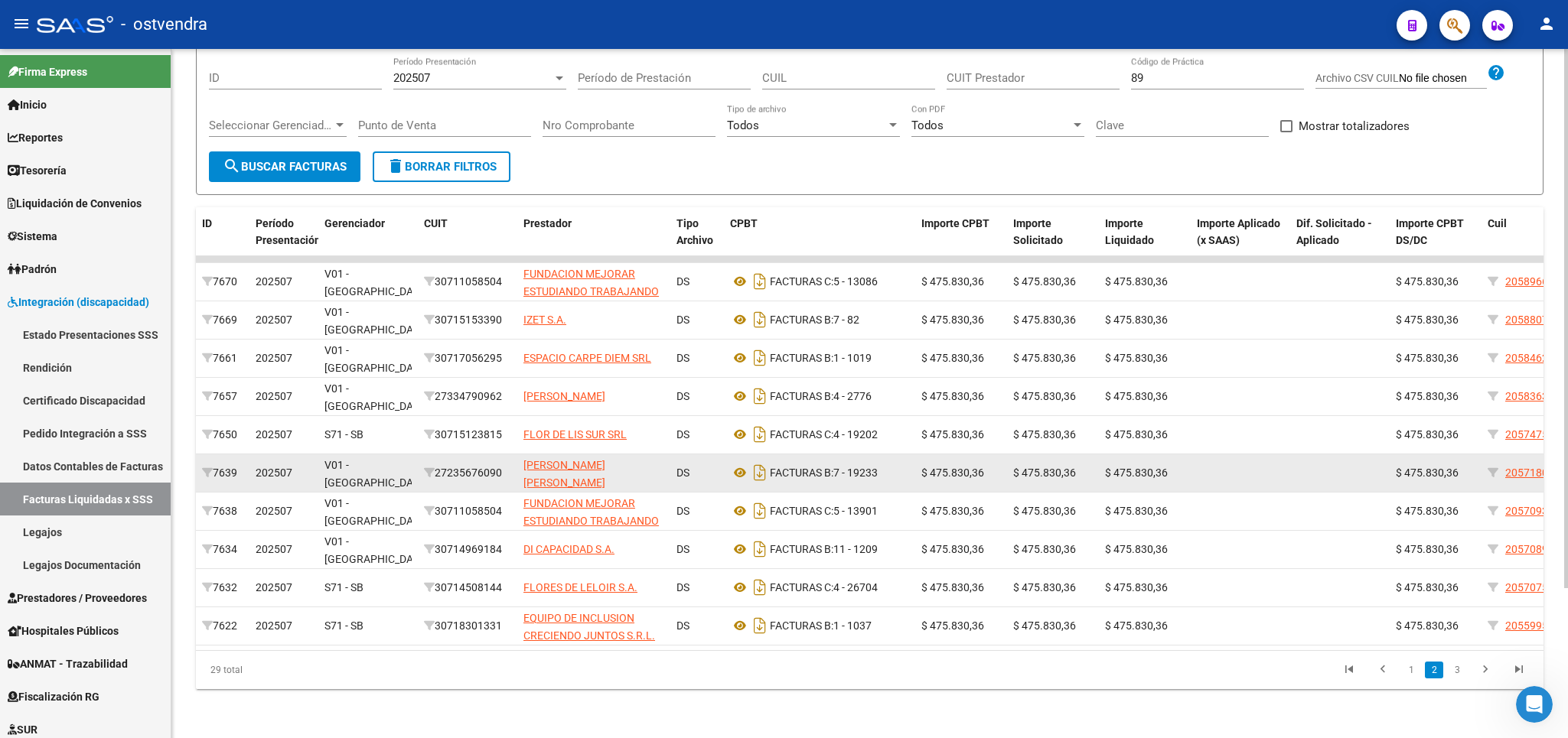
drag, startPoint x: 442, startPoint y: 453, endPoint x: 506, endPoint y: 456, distance: 64.1
click at [506, 465] on div "27235676090" at bounding box center [467, 473] width 87 height 17
copy div "27235676090"
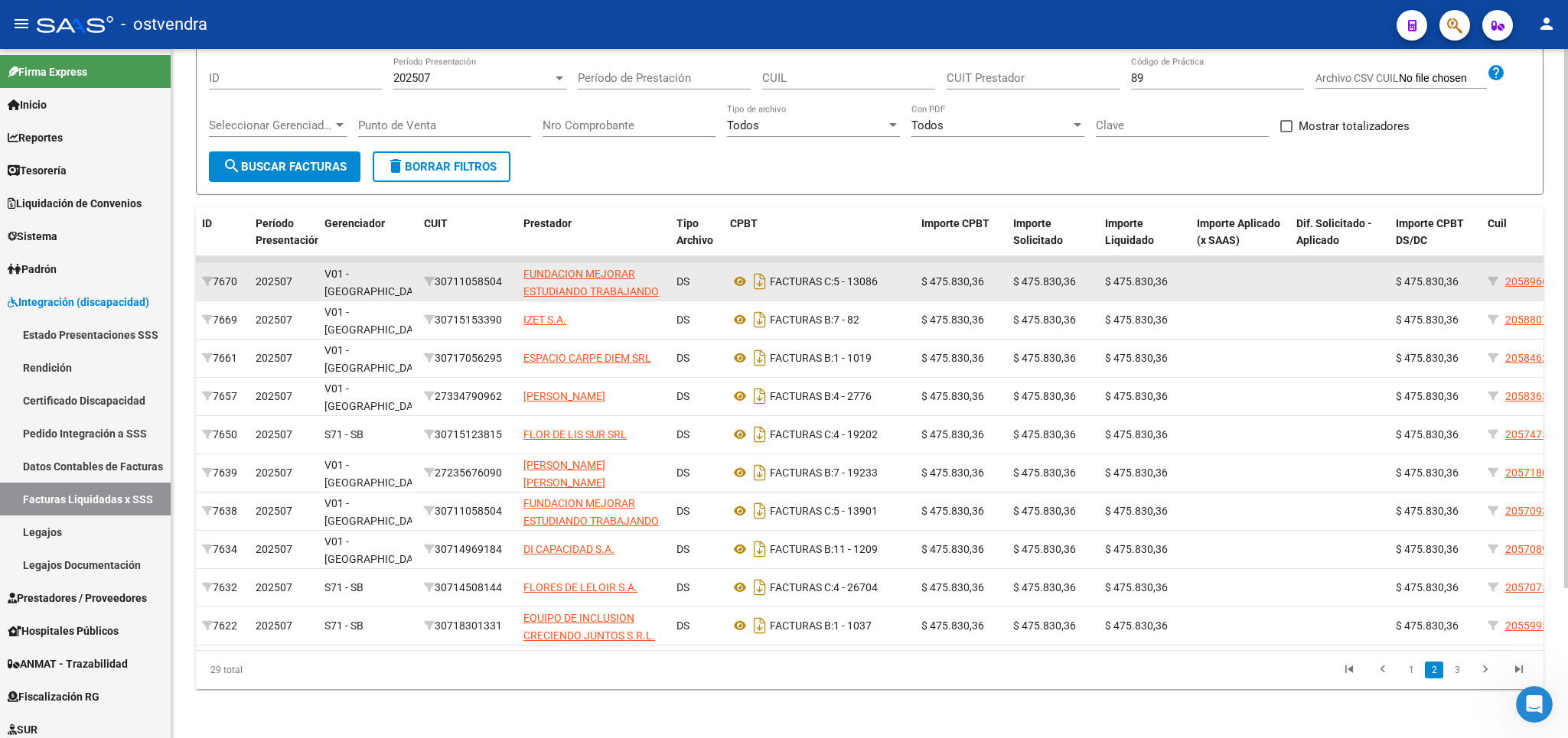
scroll to position [0, 0]
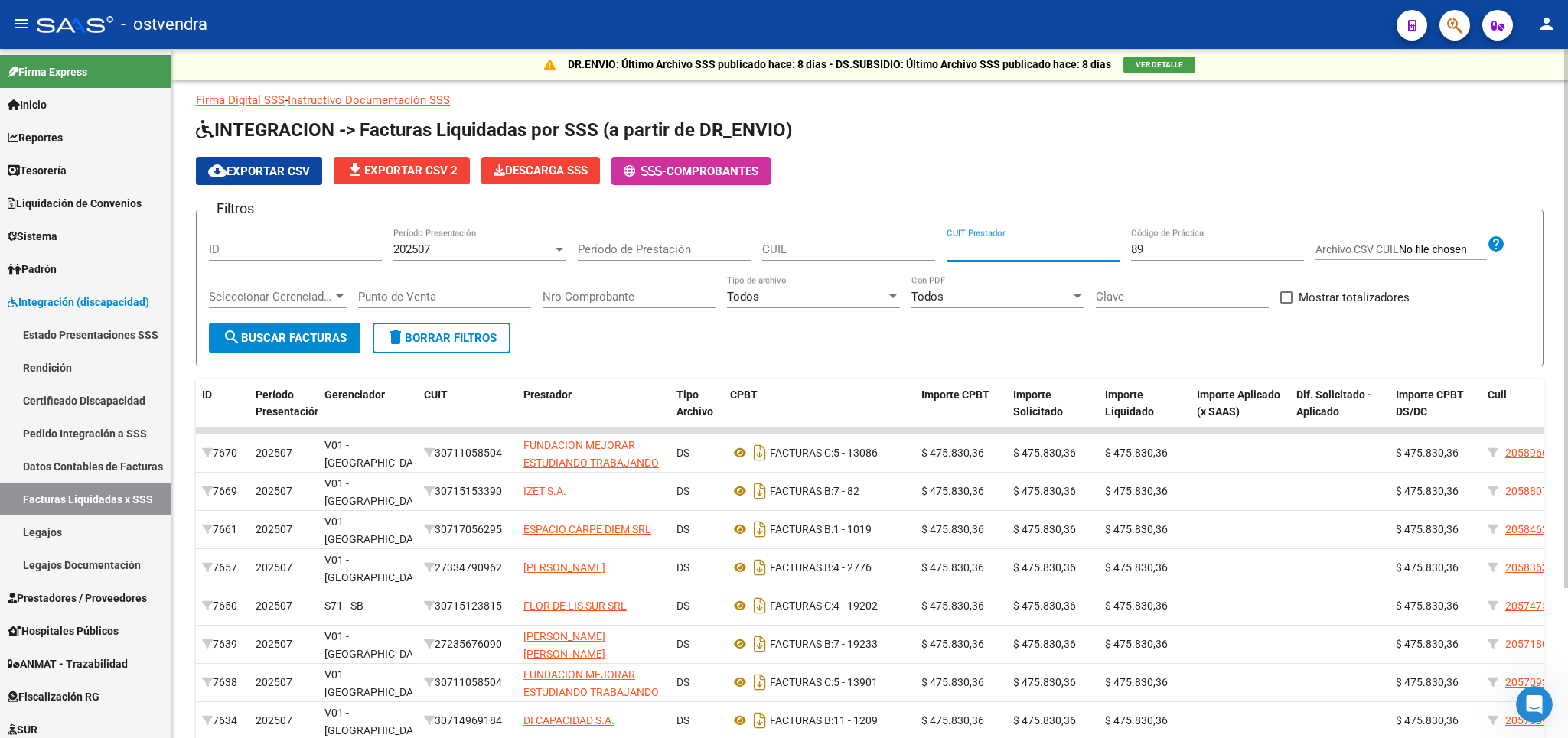
click at [1031, 248] on input "CUIT Prestador" at bounding box center [1033, 249] width 173 height 14
paste input "27-23567609-0"
type input "27-23567609-0"
click at [270, 343] on span "search Buscar Facturas" at bounding box center [284, 338] width 124 height 14
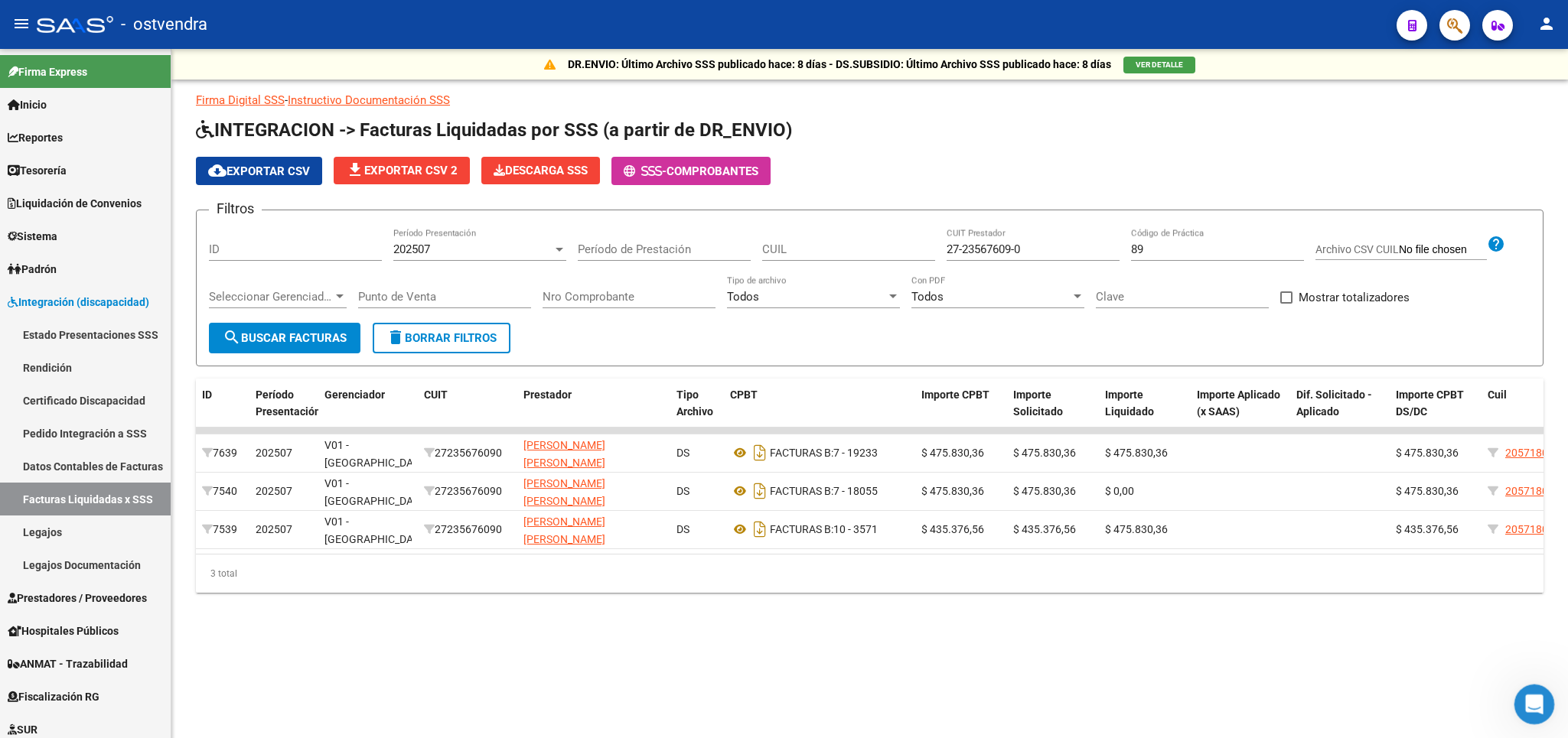
click at [1527, 704] on icon "Abrir Intercom Messenger" at bounding box center [1532, 703] width 25 height 25
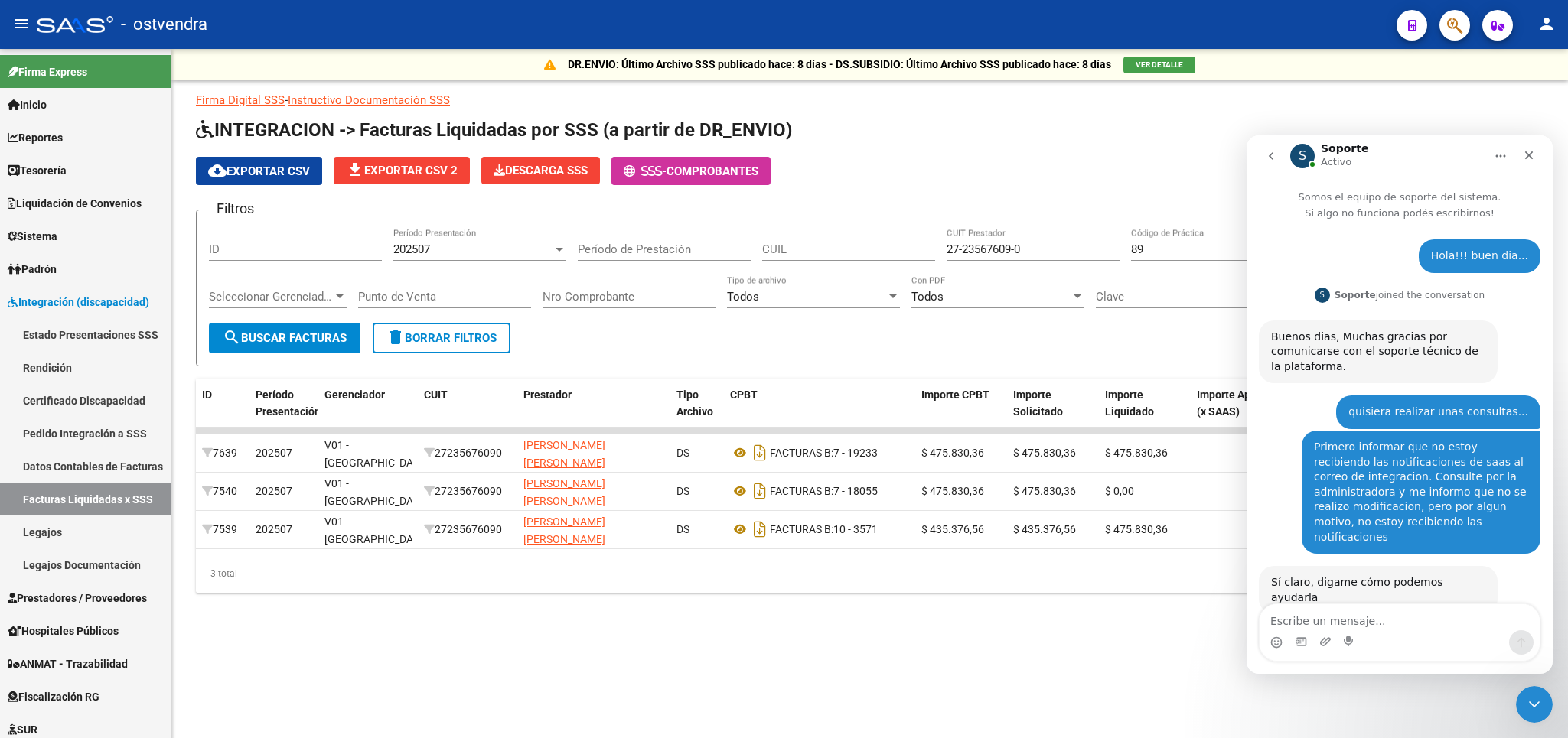
scroll to position [2079, 0]
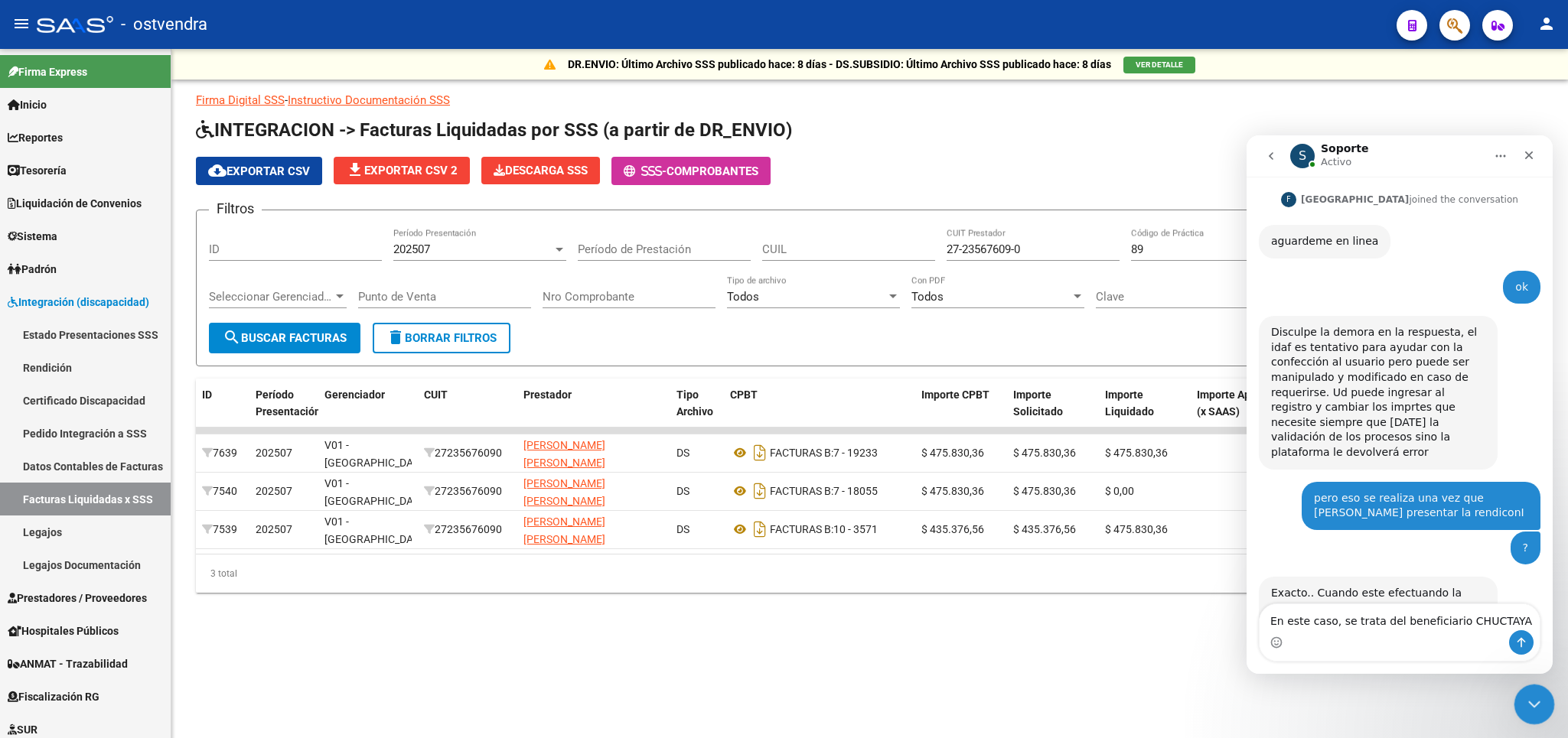
type textarea "En este caso, se trata del beneficiario CHUCTAYA"
click at [1525, 707] on icon "Cerrar Intercom Messenger" at bounding box center [1532, 702] width 18 height 18
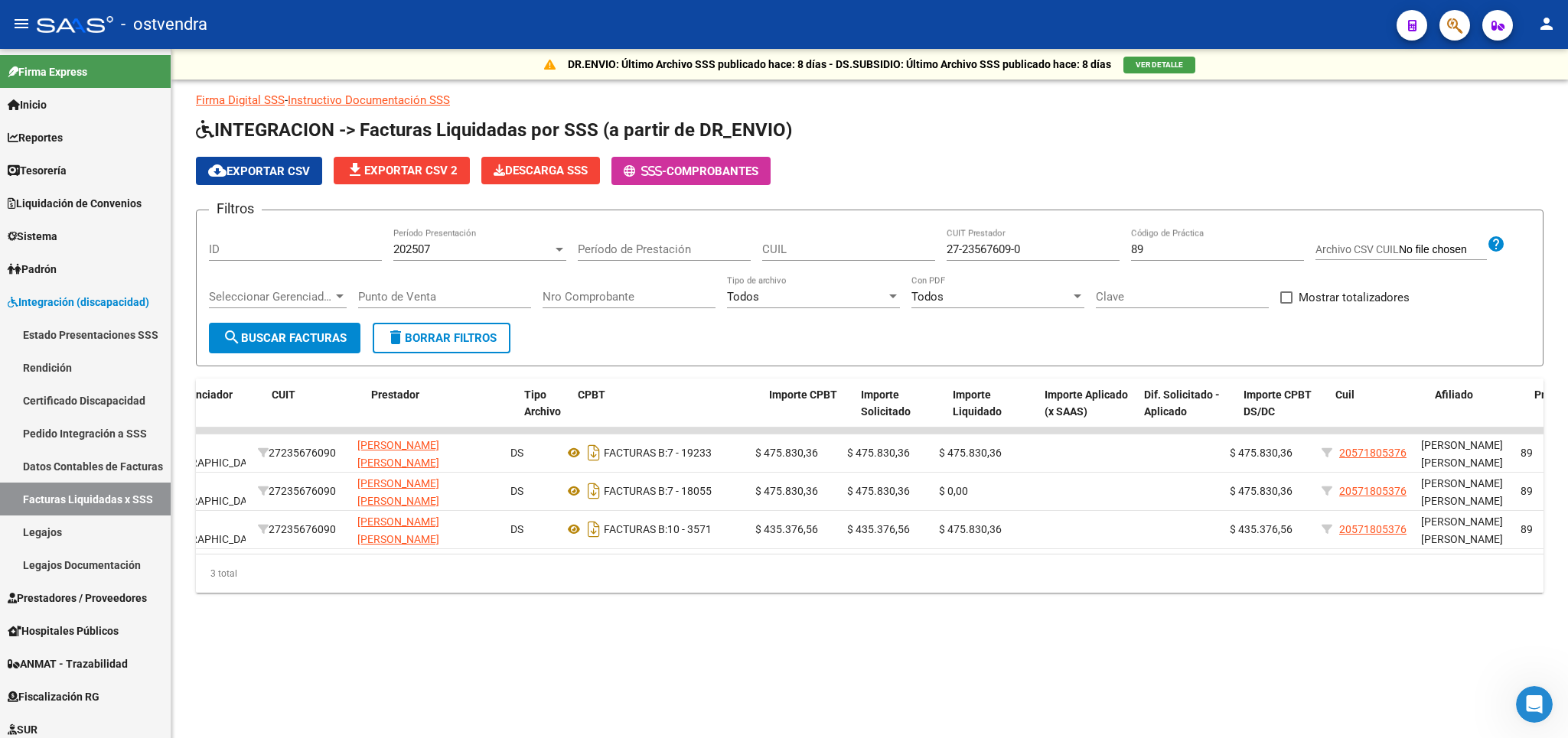
scroll to position [0, 253]
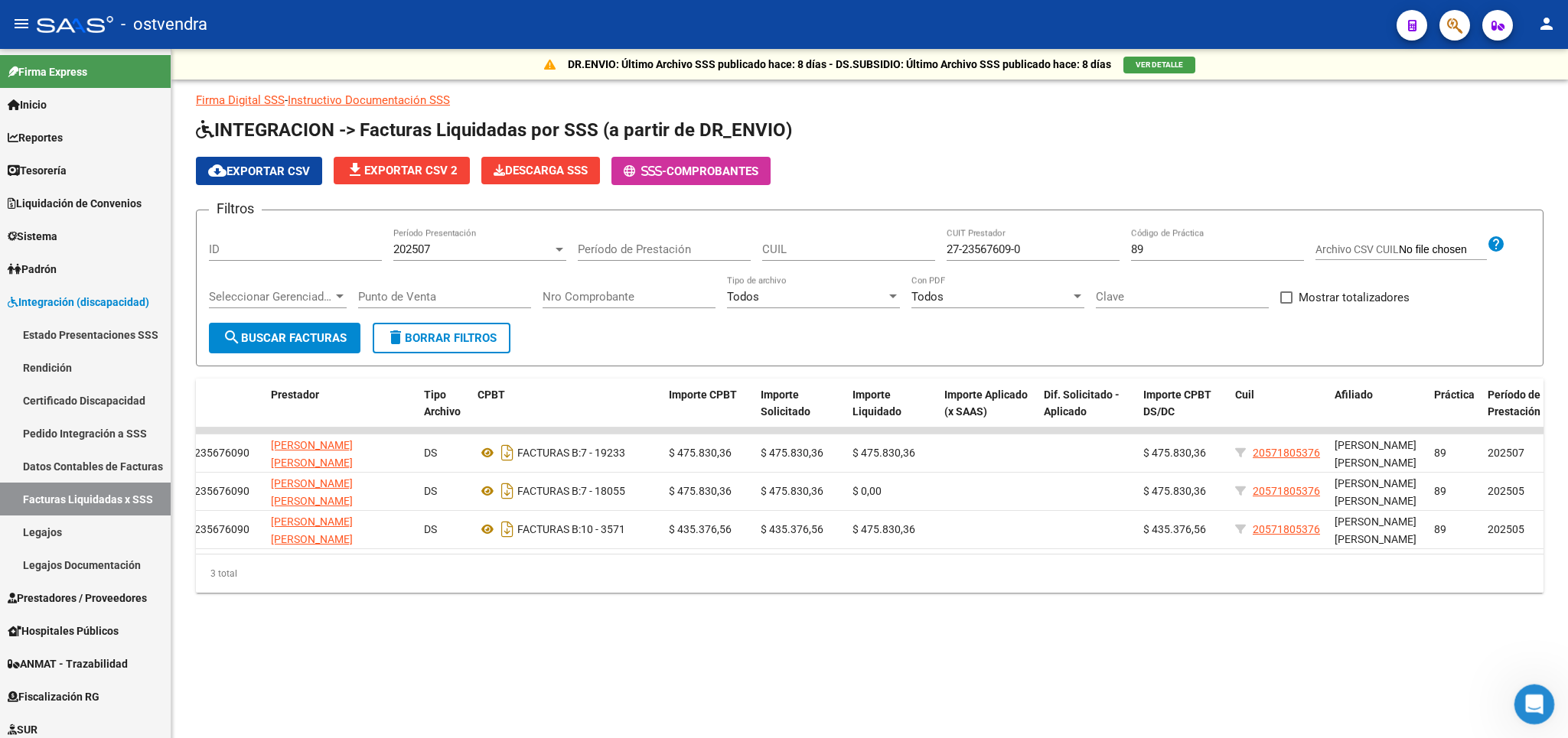
drag, startPoint x: 1531, startPoint y: 694, endPoint x: 1520, endPoint y: 693, distance: 11.0
click at [1528, 695] on icon "Abrir Intercom Messenger" at bounding box center [1532, 703] width 25 height 25
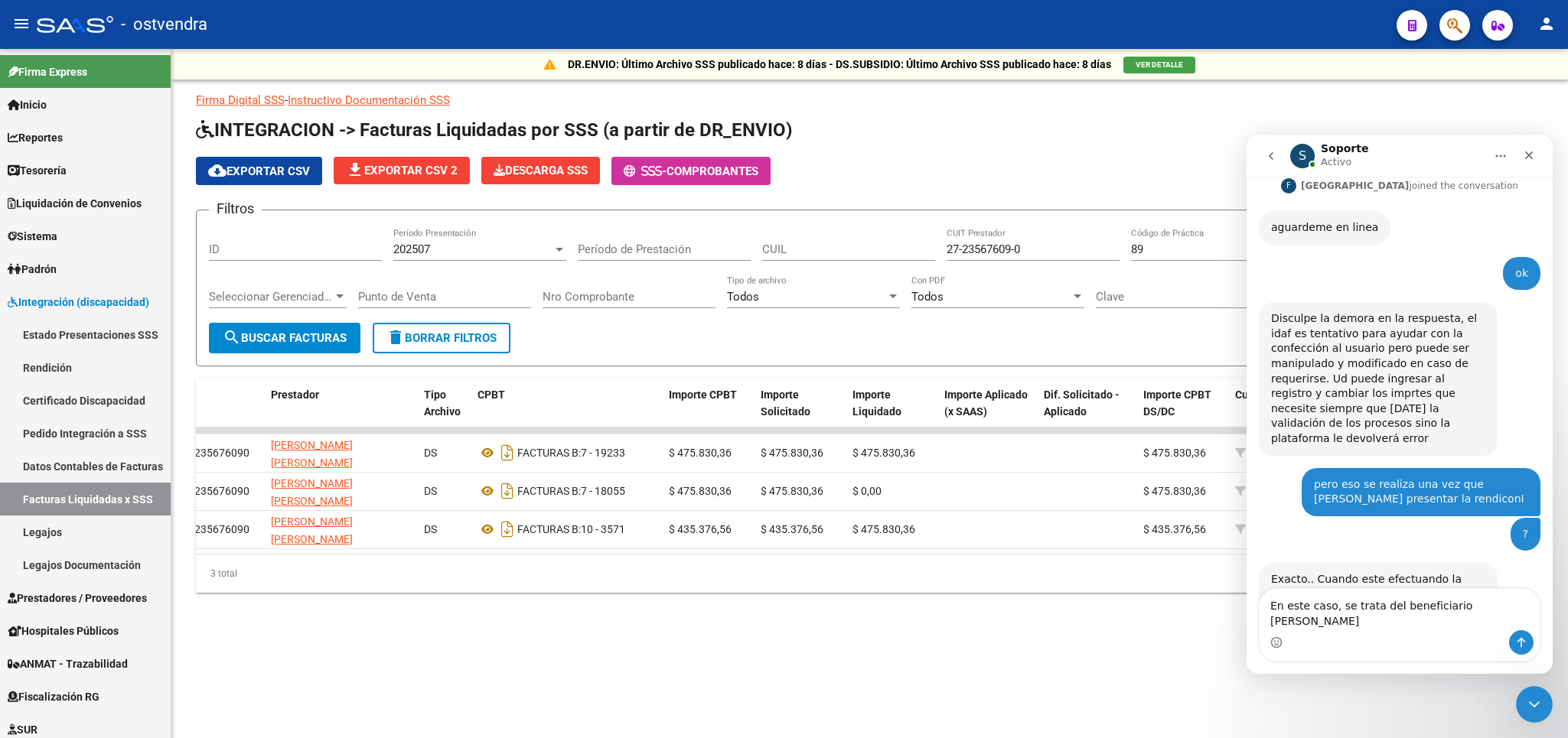
scroll to position [2094, 0]
drag, startPoint x: 946, startPoint y: 247, endPoint x: 987, endPoint y: 252, distance: 41.3
click at [987, 252] on div "Filtros ID 202507 Período Presentación Período de Prestación CUIL 27-23567609-0…" at bounding box center [869, 273] width 1321 height 100
click at [946, 250] on div "Filtros ID 202507 Período Presentación Período de Prestación CUIL 27-23567609-0…" at bounding box center [869, 273] width 1321 height 100
drag, startPoint x: 948, startPoint y: 252, endPoint x: 1023, endPoint y: 254, distance: 75.0
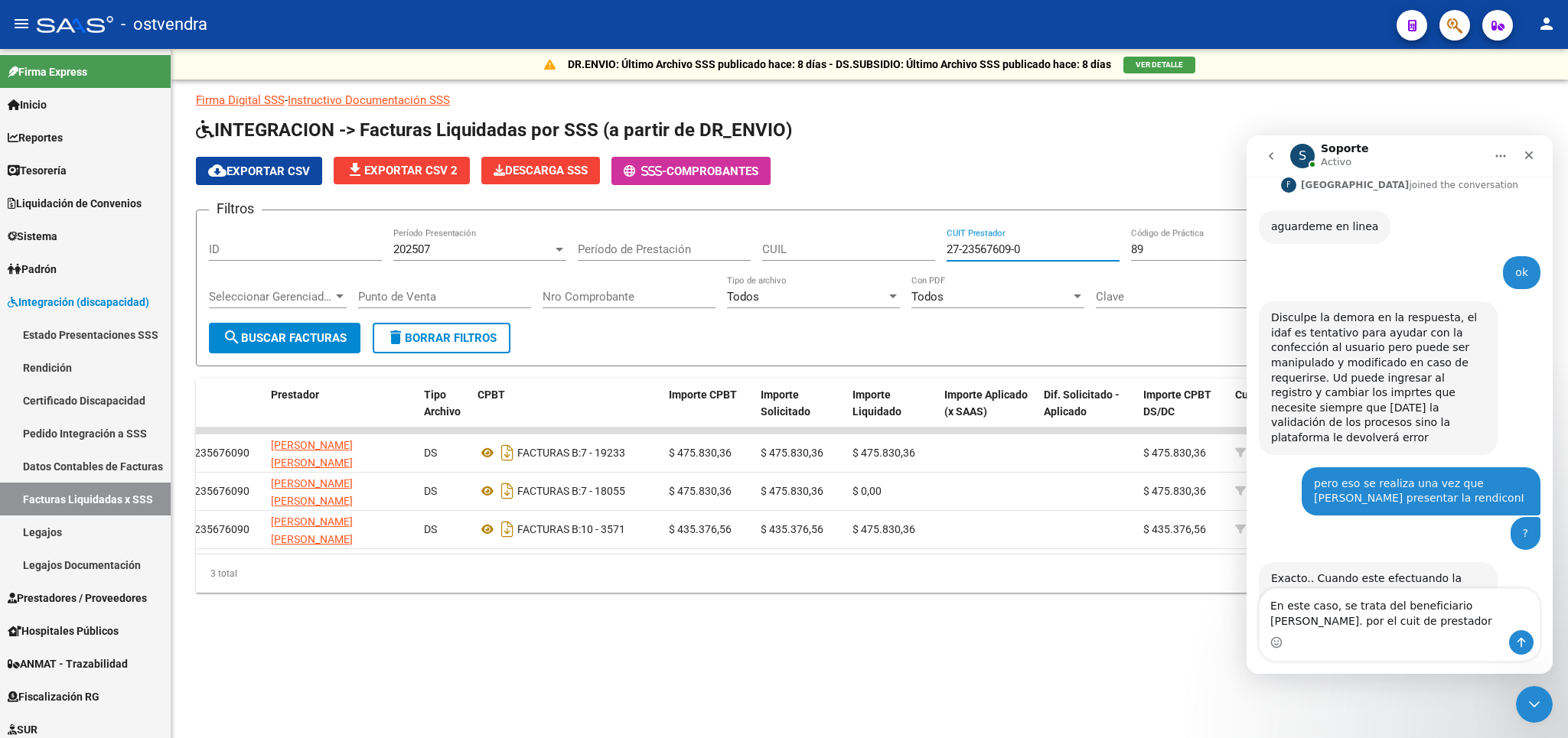
click at [1023, 254] on input "27-23567609-0" at bounding box center [1033, 249] width 173 height 14
click at [1478, 621] on textarea "En este caso, se trata del beneficiario [PERSON_NAME]. por el cuit de prestador" at bounding box center [1400, 610] width 280 height 42
paste textarea "27-23567609-0"
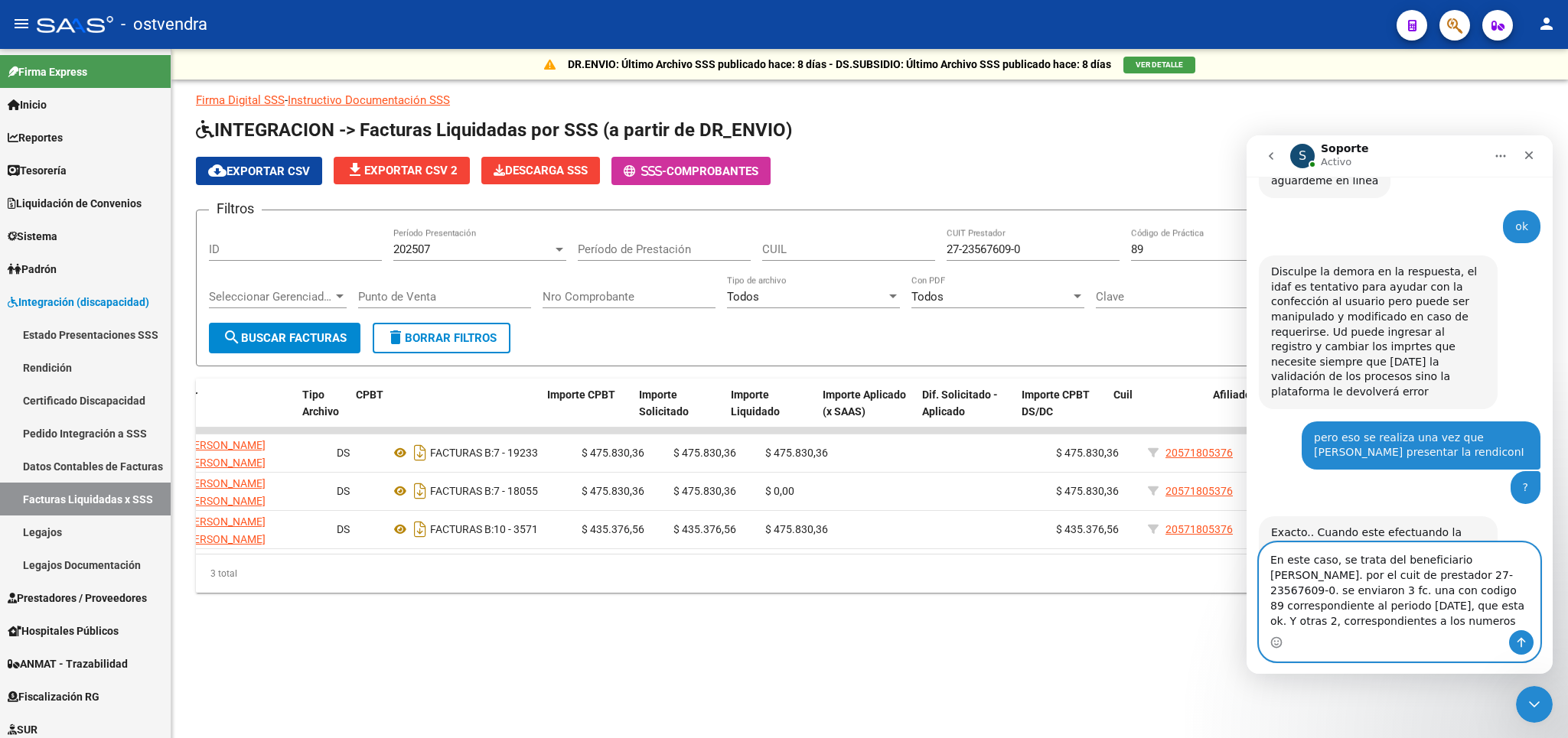
scroll to position [0, 374]
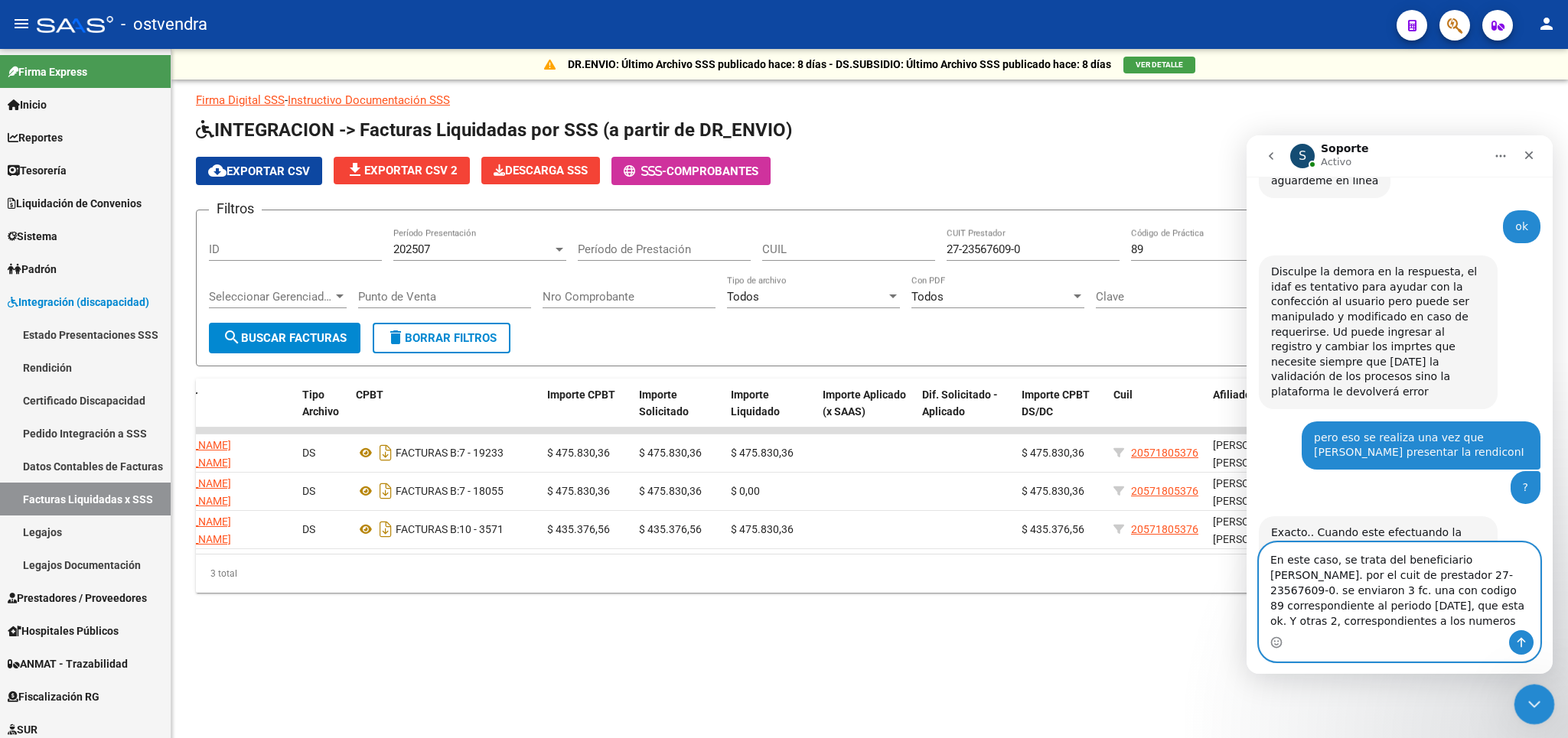
type textarea "En este caso, se trata del beneficiario [PERSON_NAME]. por el cuit de prestador…"
click at [1531, 704] on icon "Cerrar Intercom Messenger" at bounding box center [1532, 702] width 10 height 6
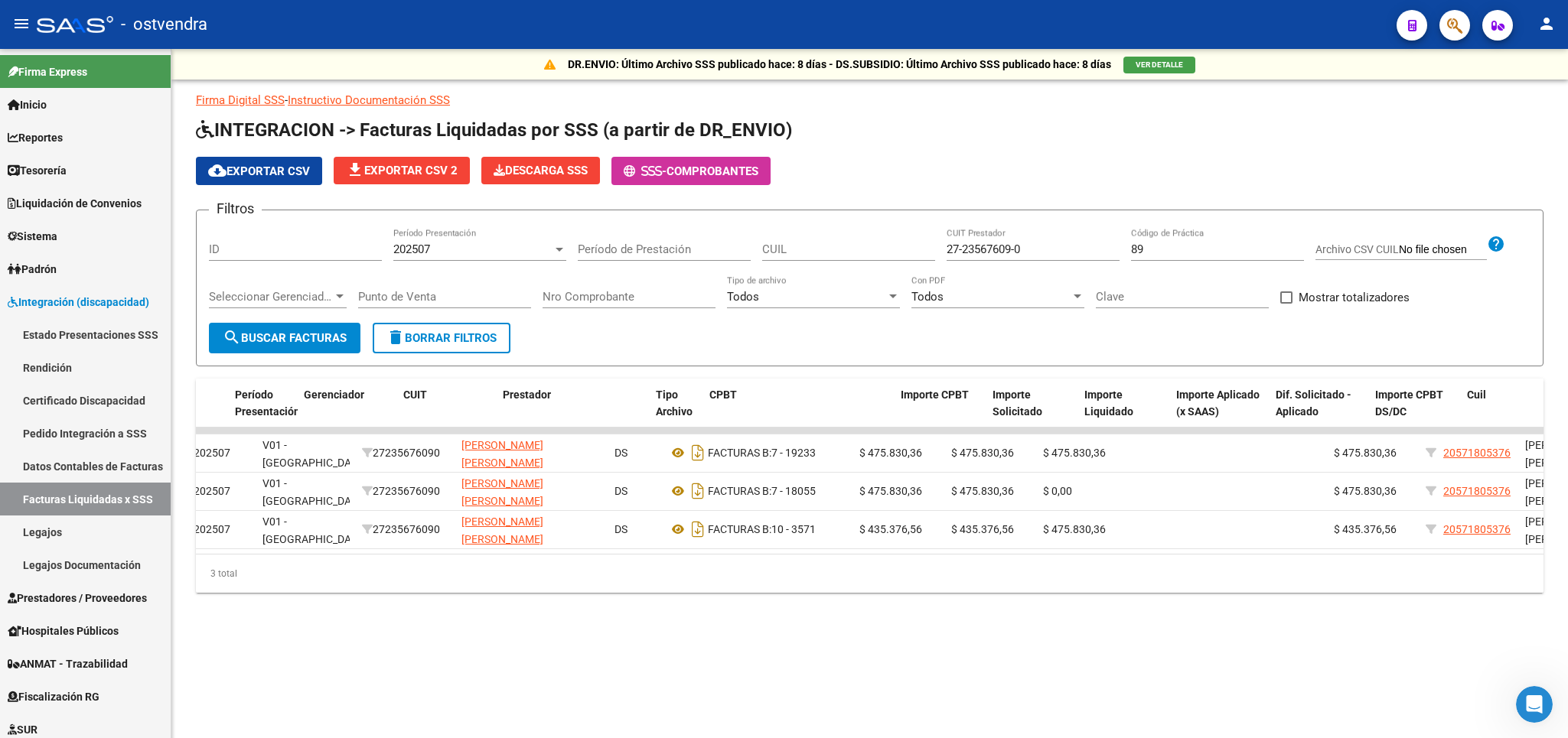
scroll to position [0, 21]
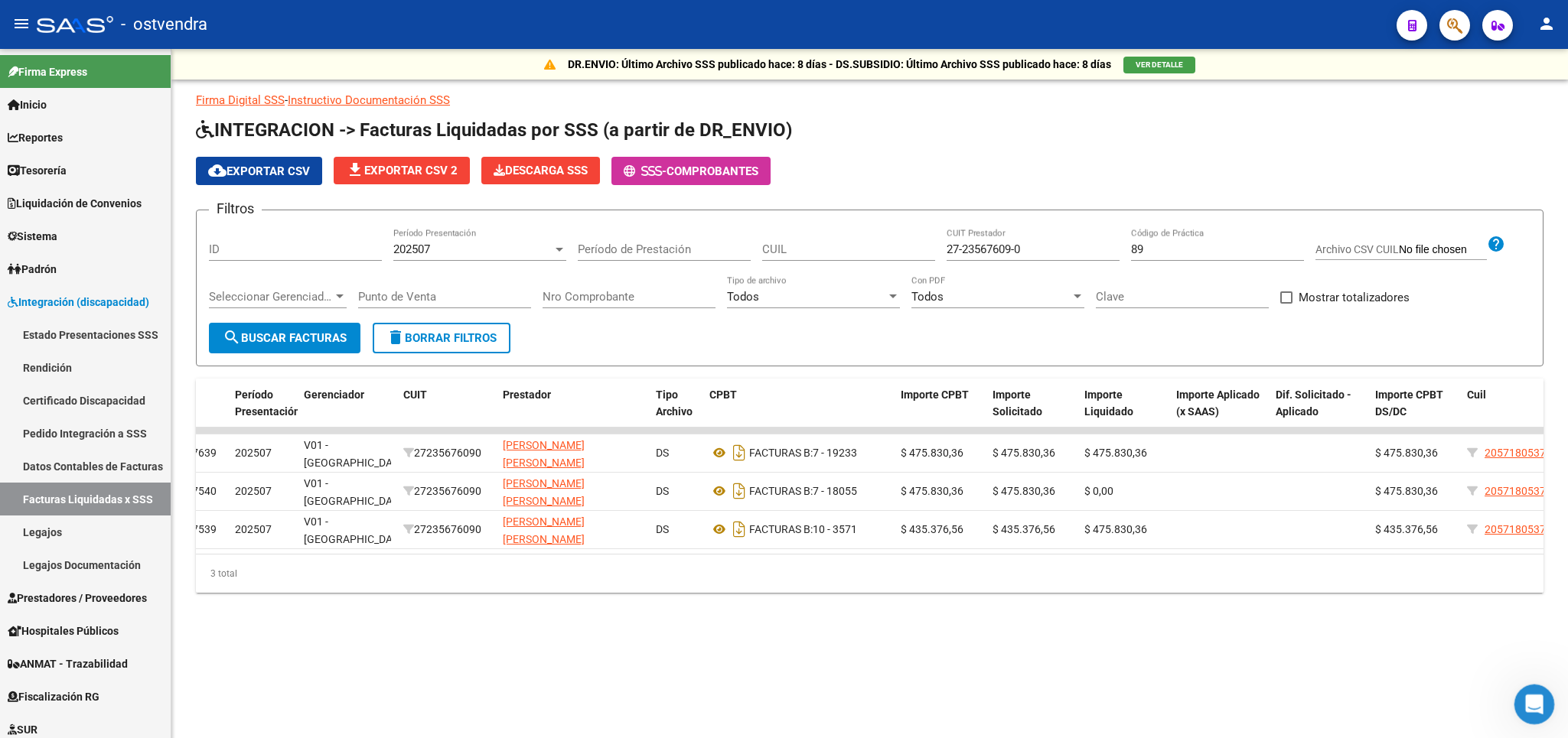
click at [1525, 707] on icon "Abrir Intercom Messenger" at bounding box center [1532, 703] width 25 height 25
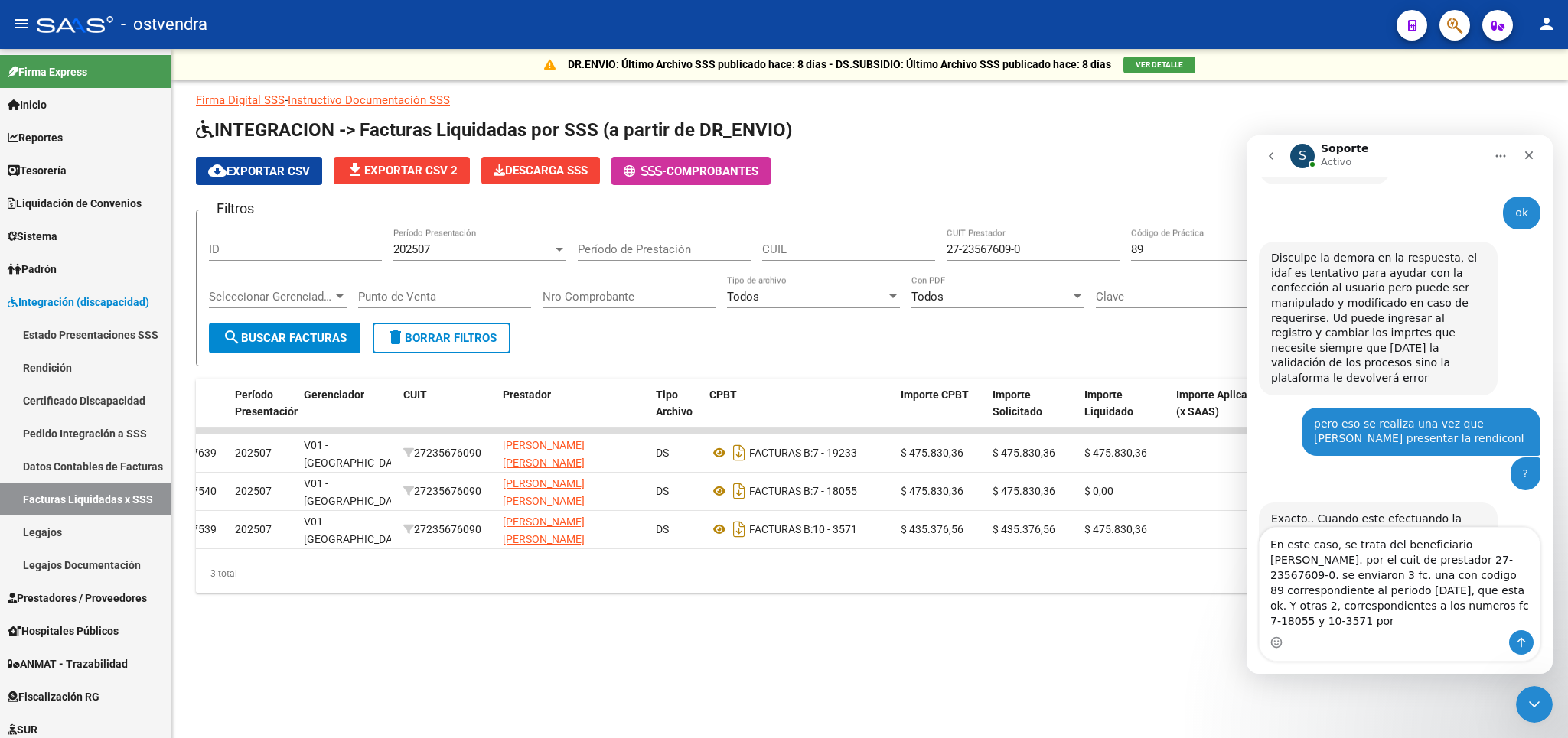
scroll to position [2156, 0]
drag, startPoint x: 1353, startPoint y: 624, endPoint x: 1246, endPoint y: 598, distance: 110.1
click at [1260, 620] on textarea "En este caso, se trata del beneficiario [PERSON_NAME]. por el cuit de prestador…" at bounding box center [1400, 579] width 280 height 102
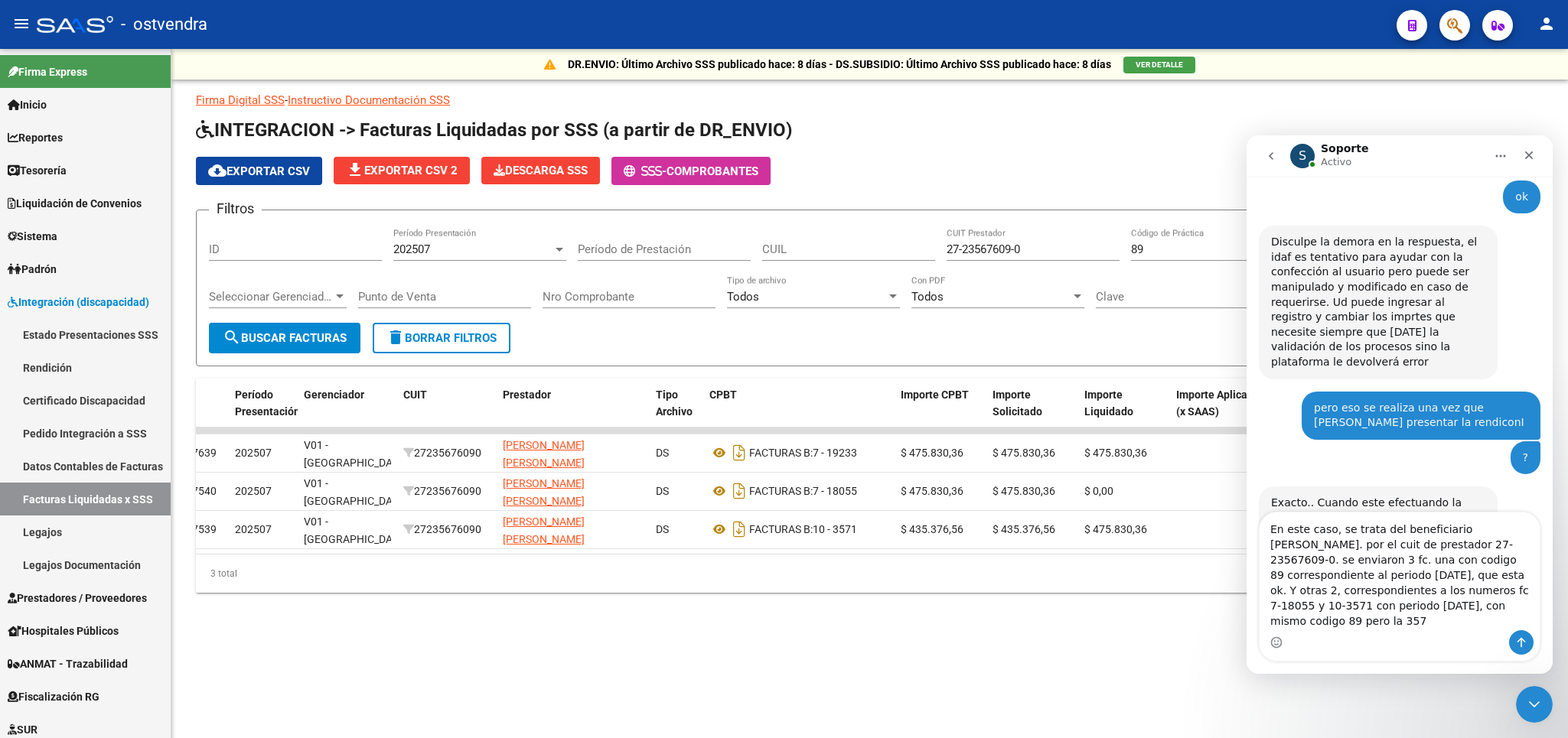
scroll to position [2172, 0]
type textarea "En este caso, se trata del beneficiario [PERSON_NAME]. por el cuit de prestador…"
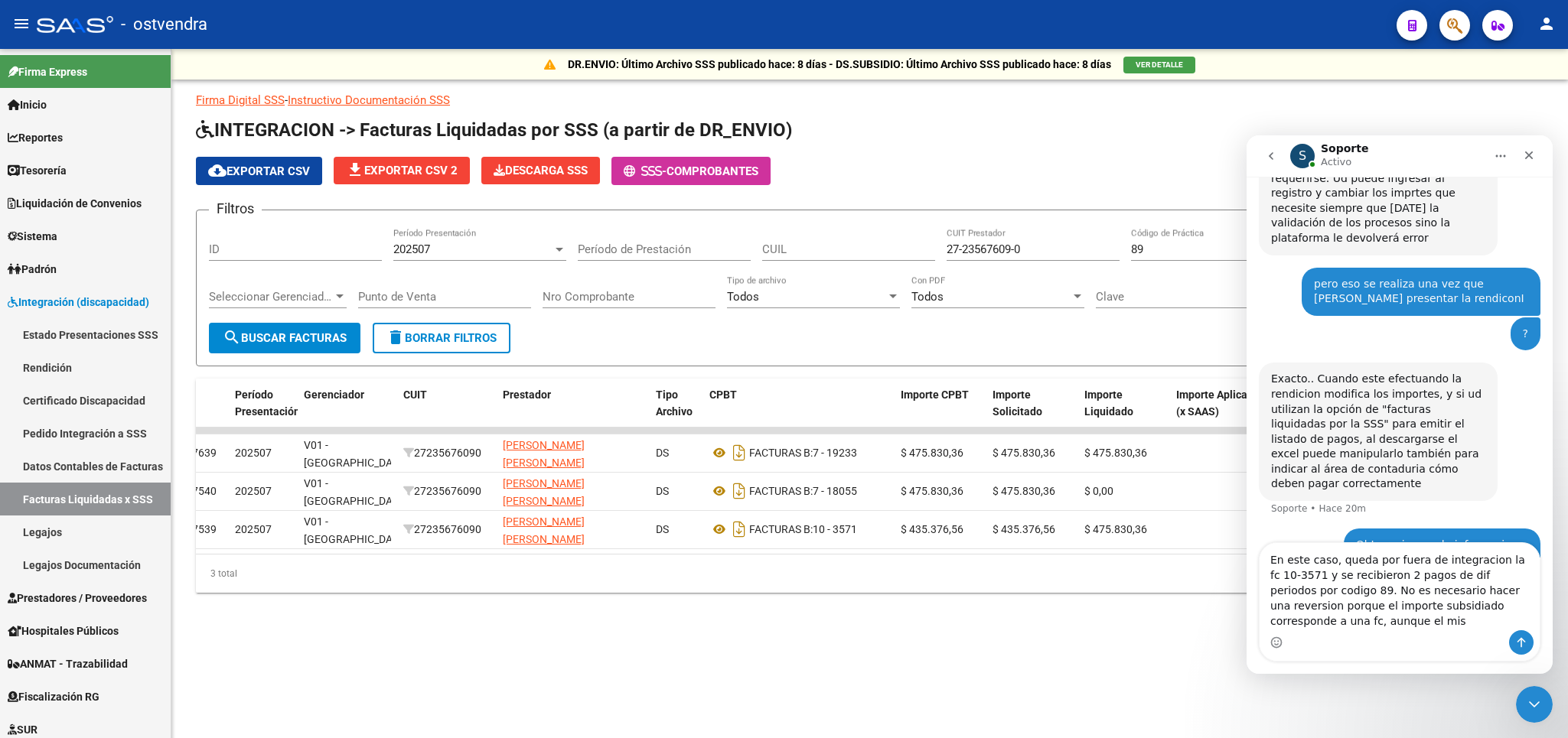
scroll to position [2295, 0]
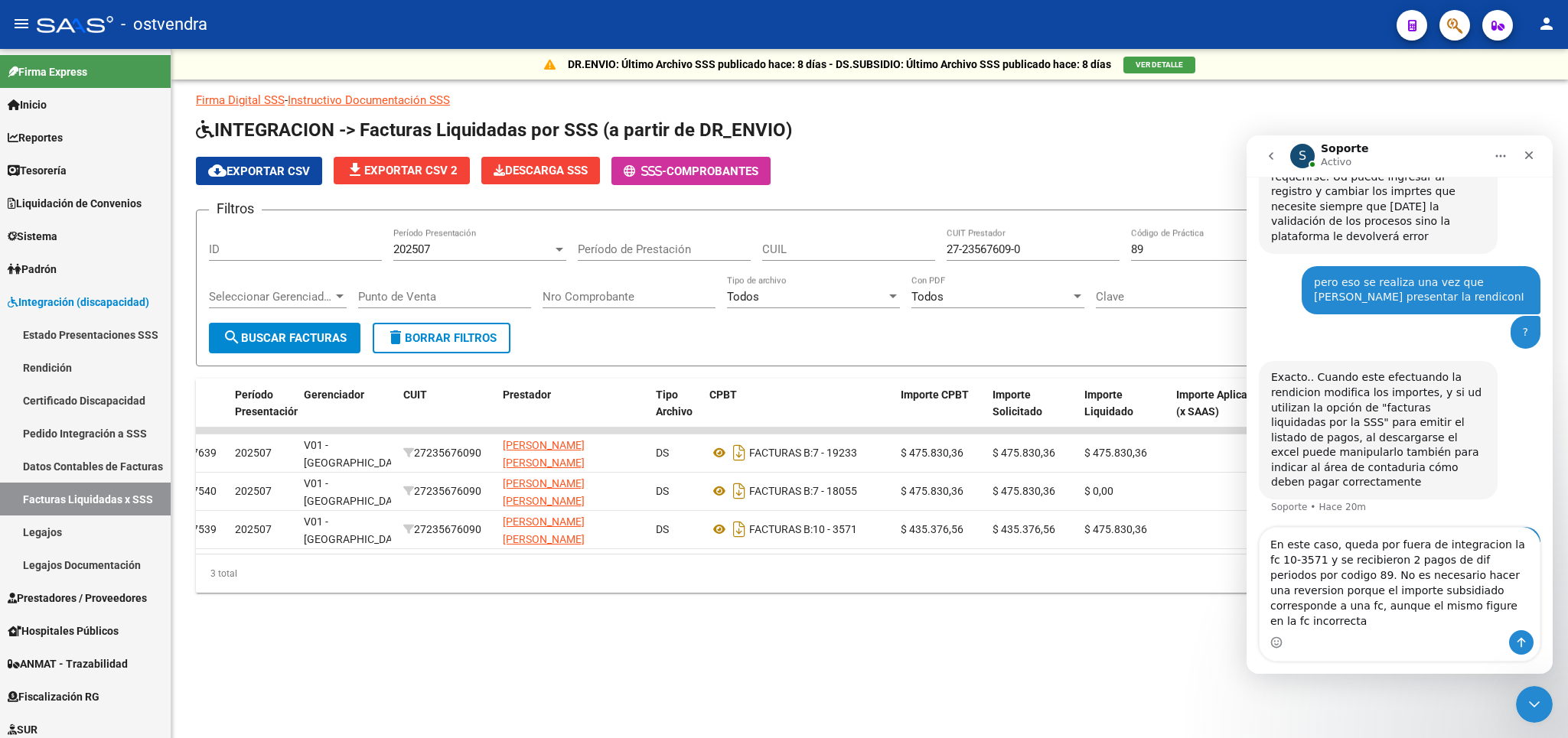
type textarea "En este caso, queda por fuera de integracion la fc 10-3571 y se recibieron 2 pa…"
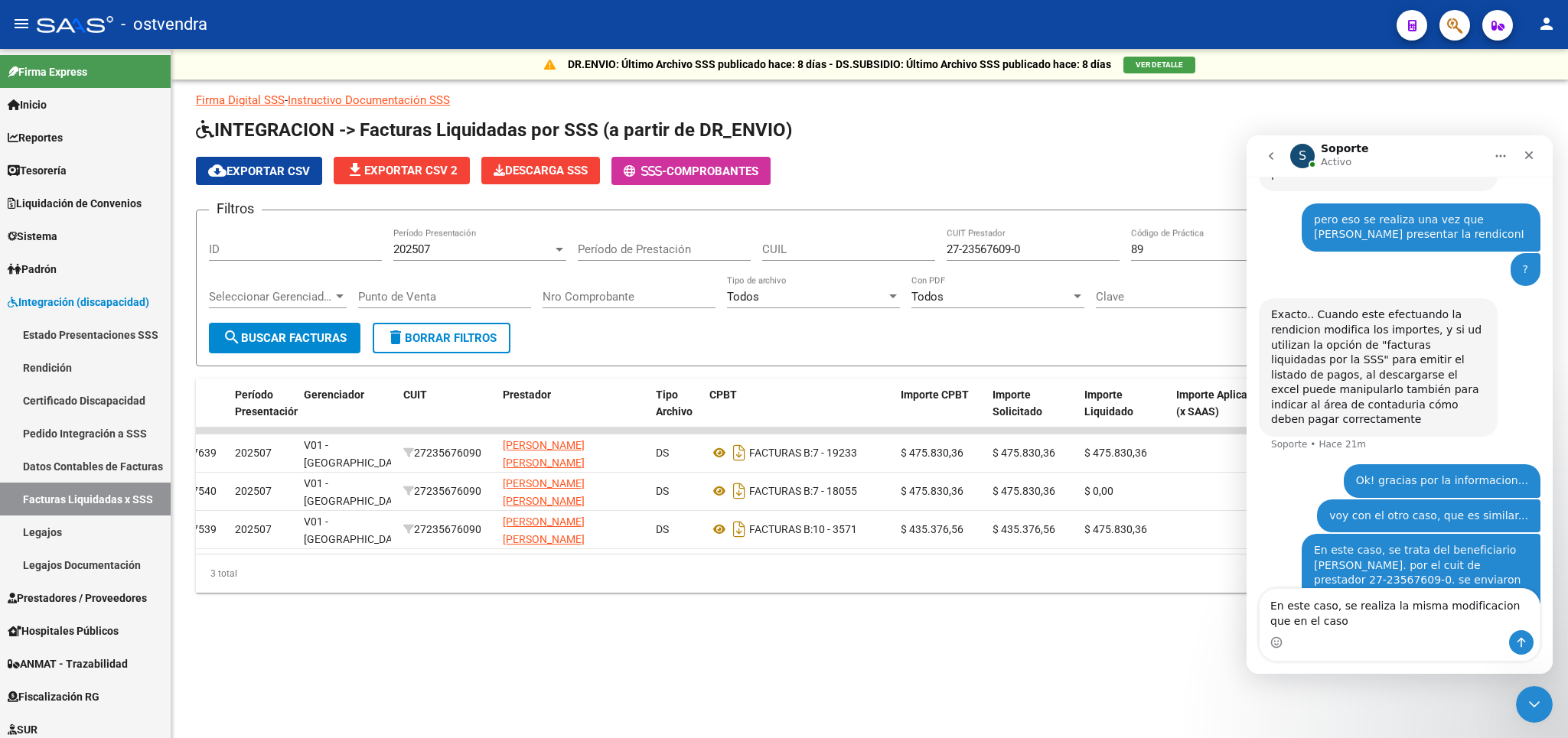
scroll to position [2359, 0]
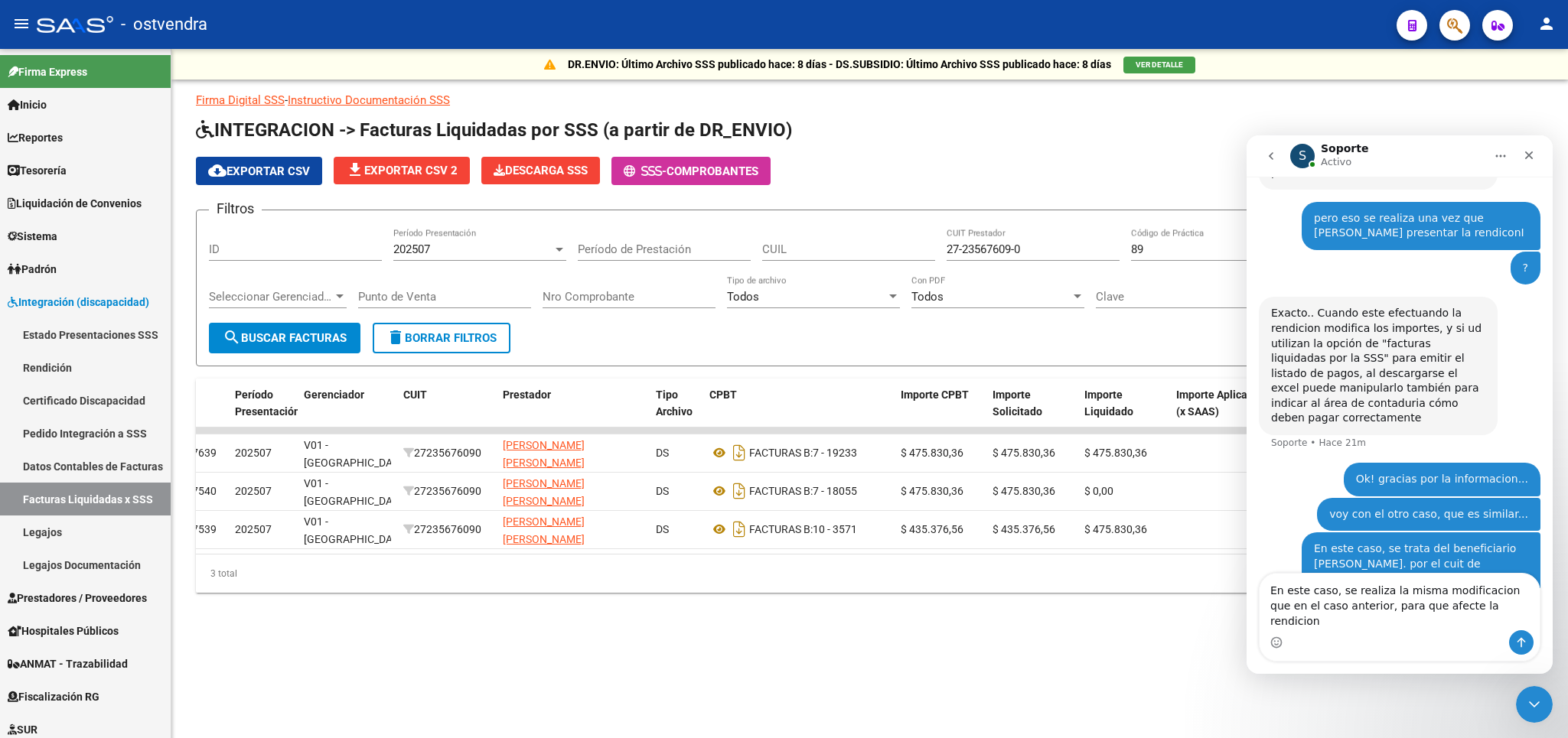
type textarea "En este caso, se realiza la misma modificacion que en el caso anterior, para qu…"
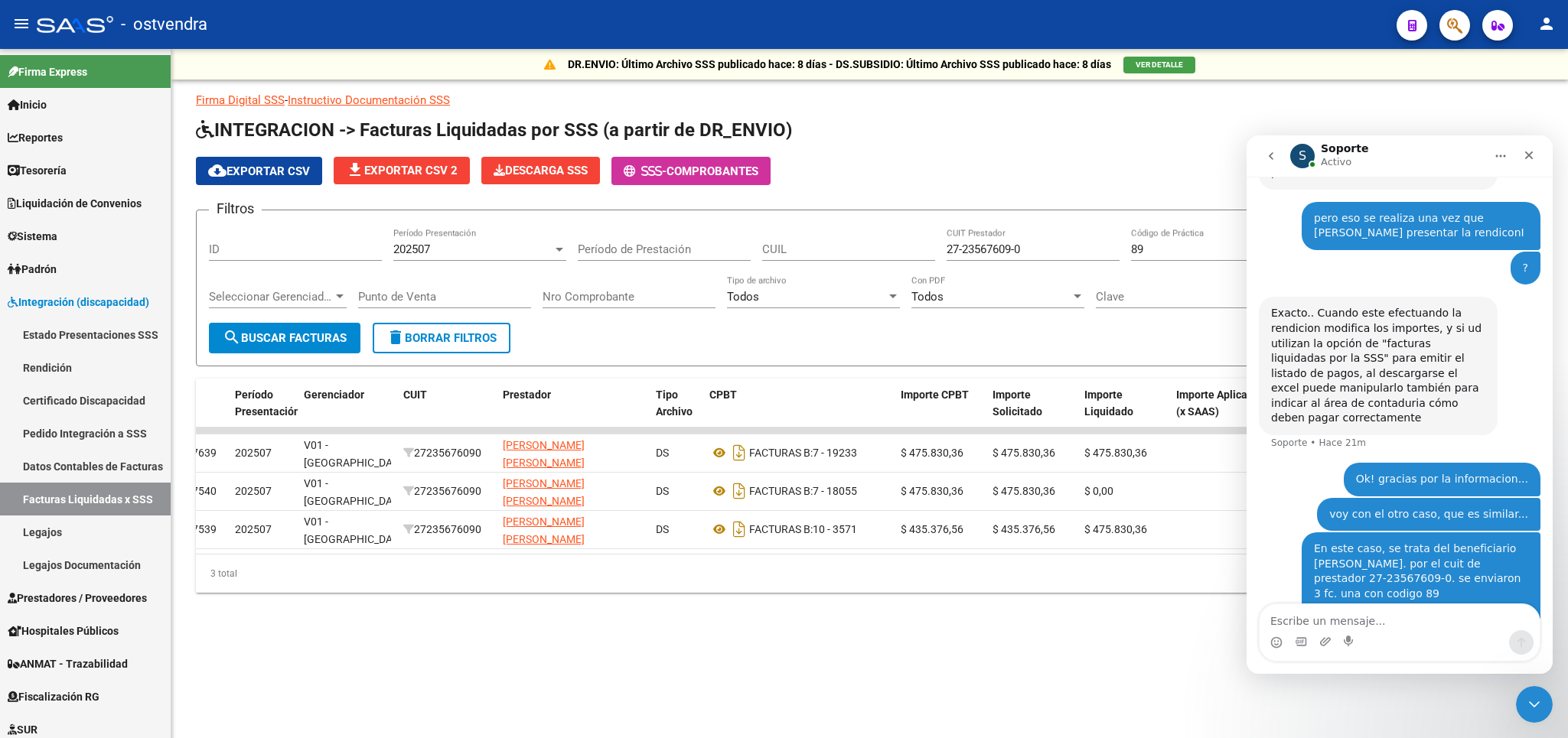
scroll to position [2410, 0]
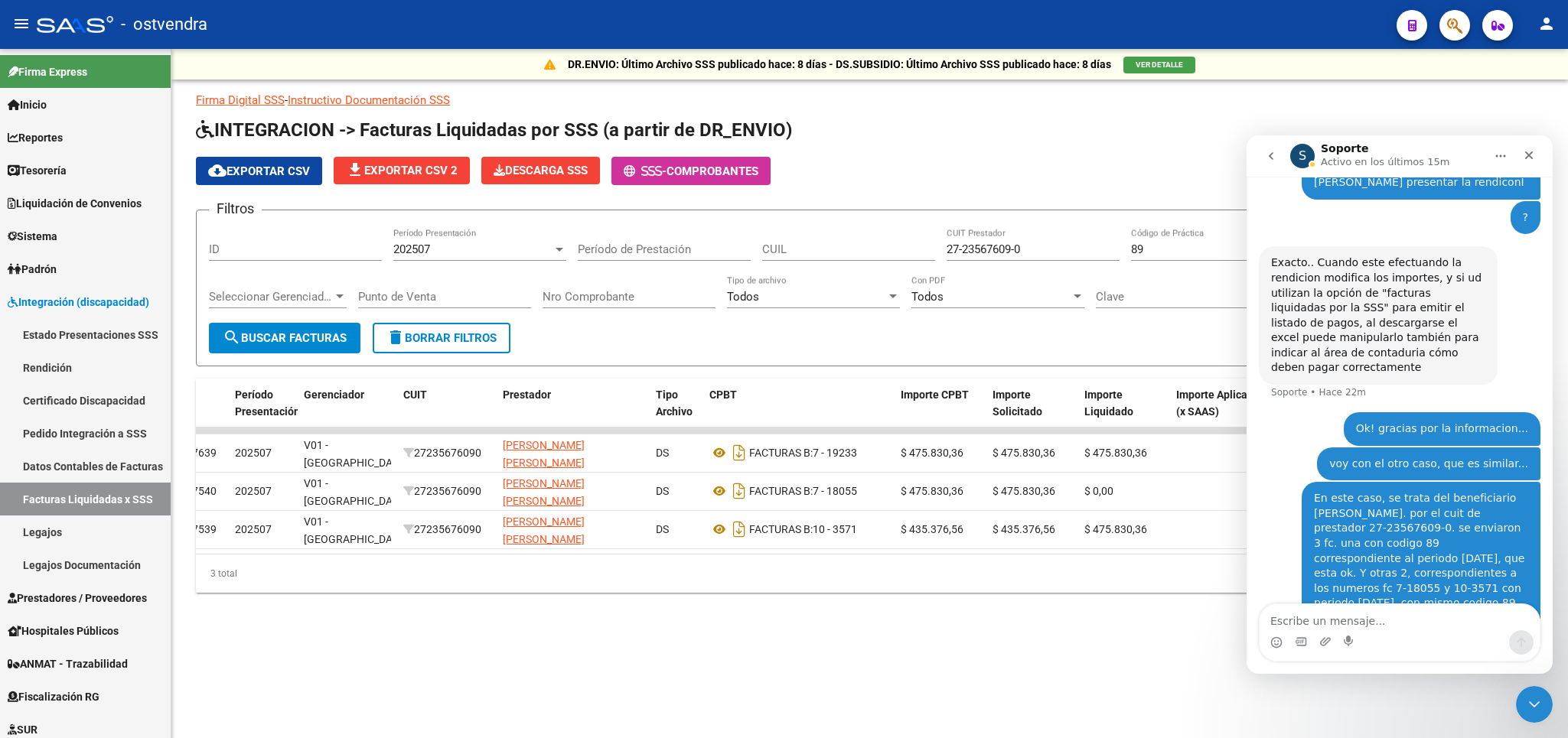
click at [821, 677] on mat-sidenav-content "DR.ENVIO: Último Archivo SSS publicado hace: 8 días - DS.SUBSIDIO: Último Archi…" at bounding box center [870, 394] width 1397 height 690
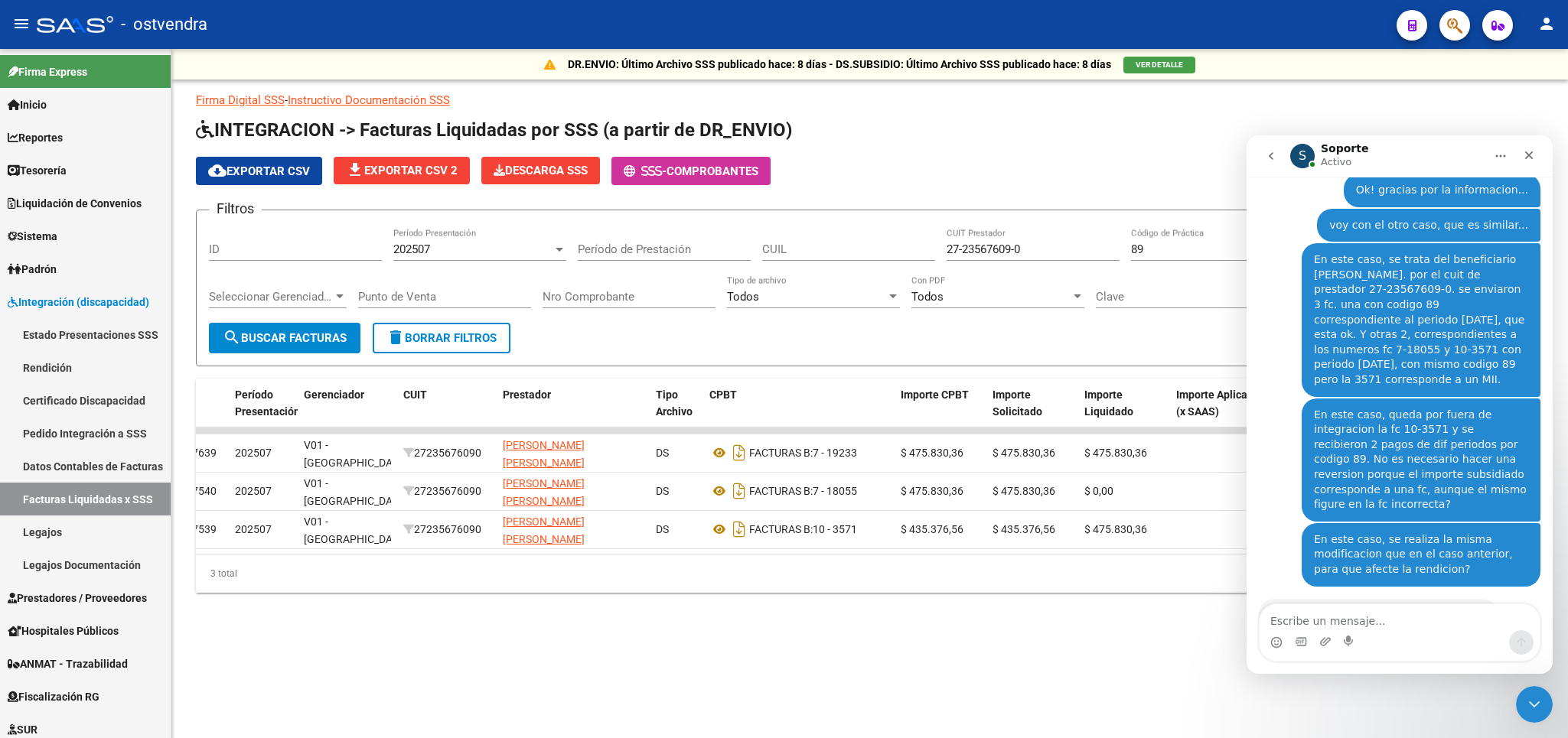
scroll to position [2575, 0]
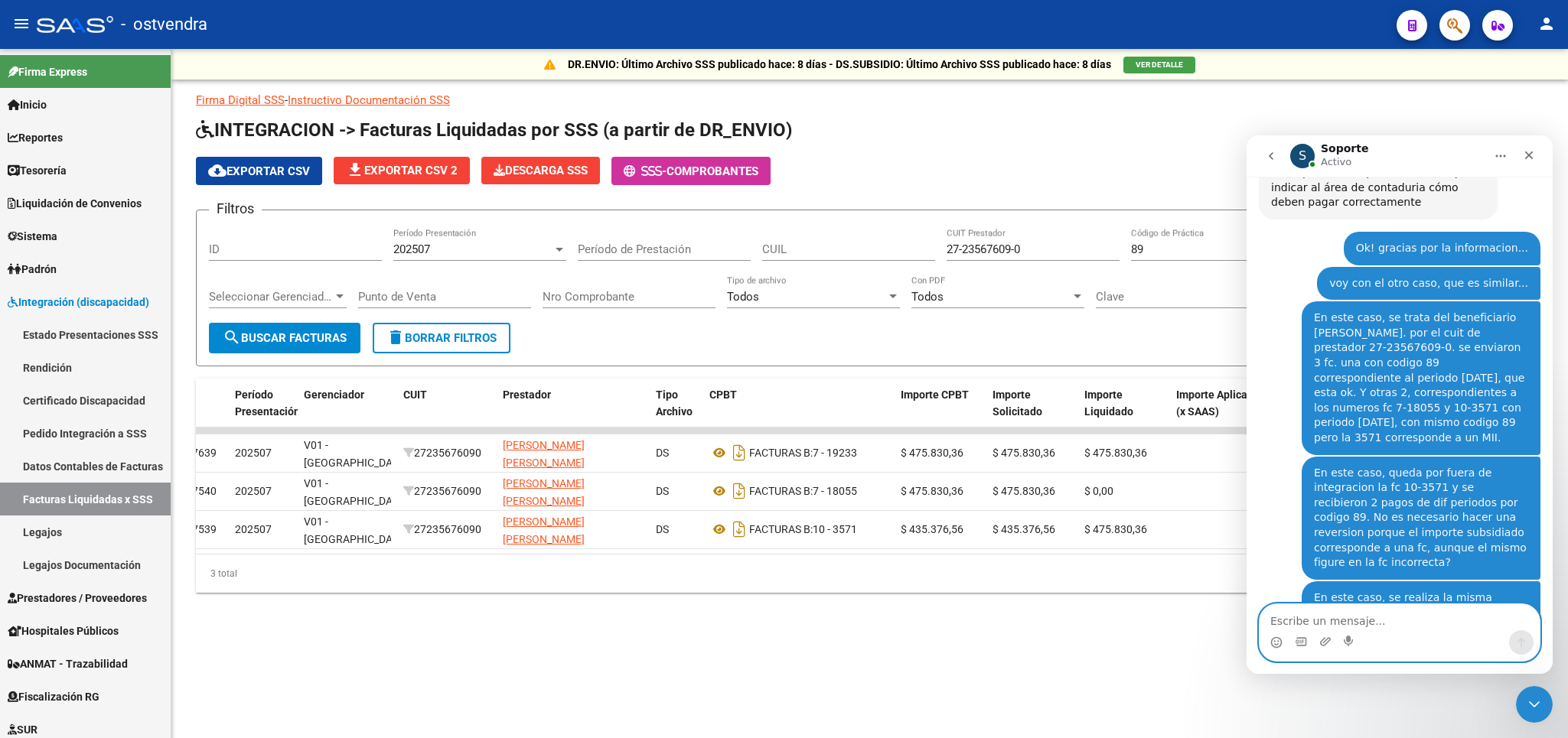
click at [1336, 625] on textarea "Escribe un mensaje..." at bounding box center [1400, 618] width 280 height 26
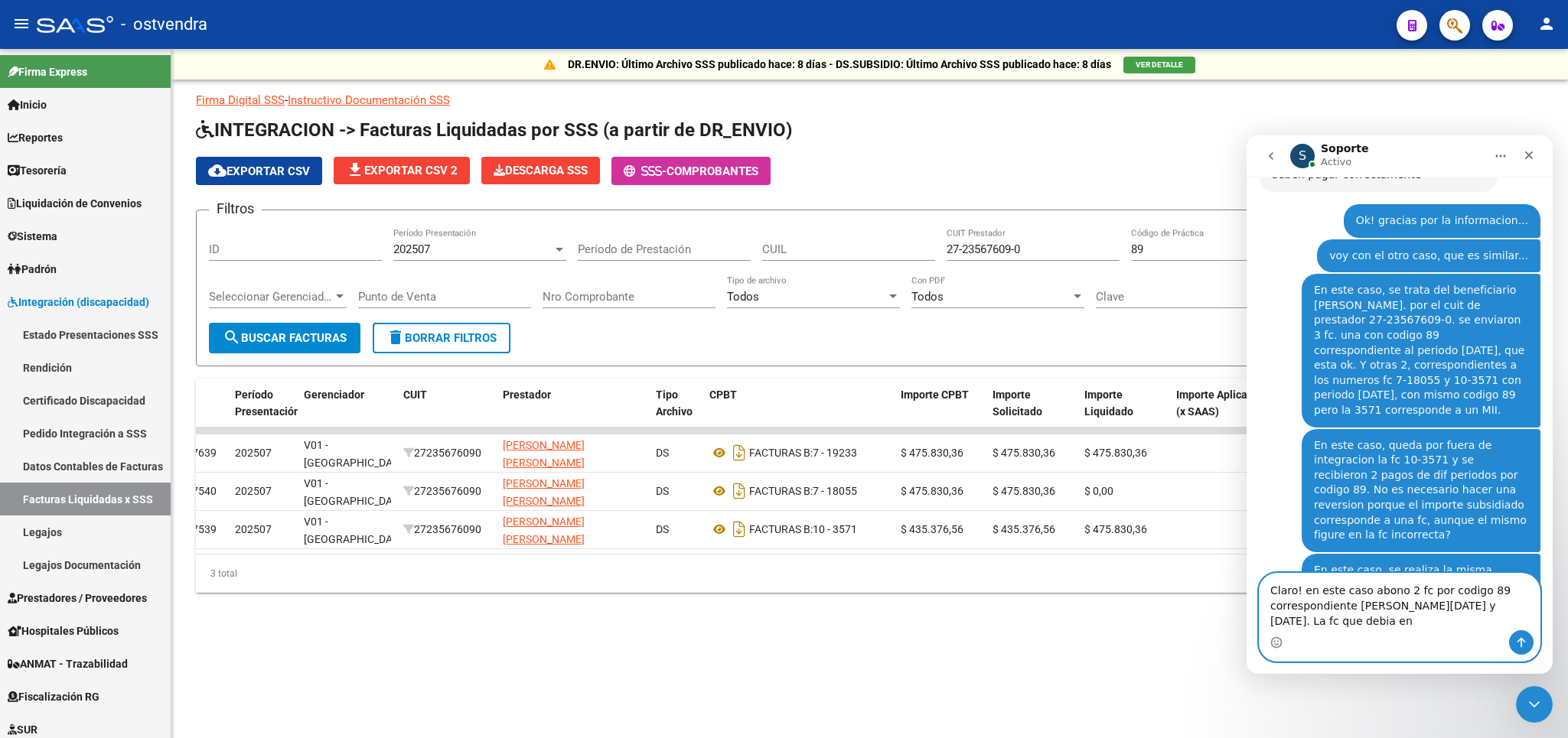
scroll to position [2606, 0]
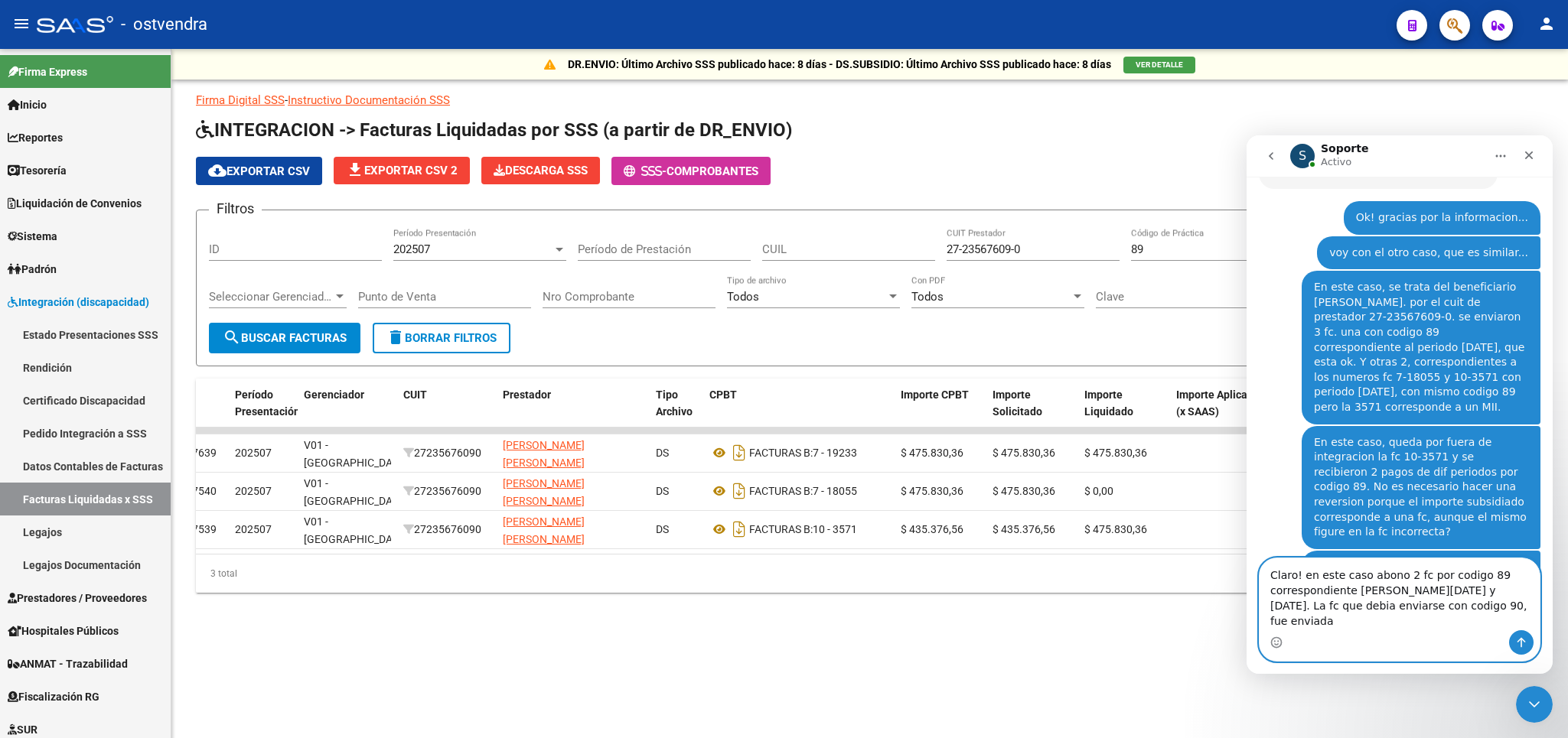
click at [1363, 596] on textarea "Claro! en este caso abono 2 fc por codigo 89 correspondiente [PERSON_NAME][DATE…" at bounding box center [1400, 594] width 280 height 72
drag, startPoint x: 1435, startPoint y: 623, endPoint x: 1381, endPoint y: 624, distance: 54.0
click at [1381, 624] on textarea "Claro! en este caso la sss abono 2 fc por codigo 89 correspondiente [PERSON_NAM…" at bounding box center [1400, 594] width 280 height 72
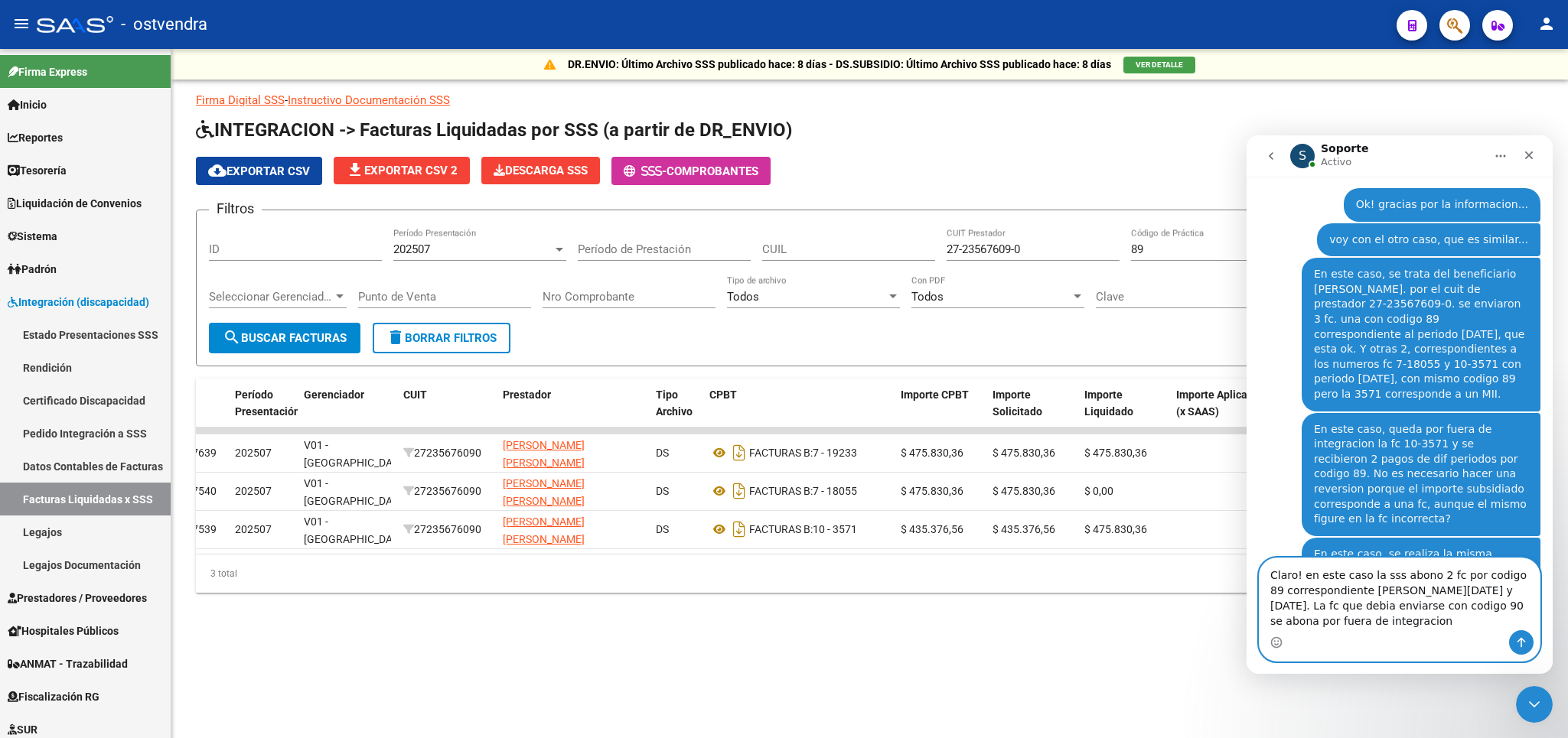
scroll to position [2622, 0]
click at [1427, 612] on textarea "Claro! en este caso la sss abono 2 fc por codigo 89 correspondiente [PERSON_NAM…" at bounding box center [1400, 594] width 280 height 72
click at [1346, 624] on textarea "Claro! en este caso la sss abono 2 fc por codigo 89 correspondiente [PERSON_NAM…" at bounding box center [1400, 594] width 280 height 72
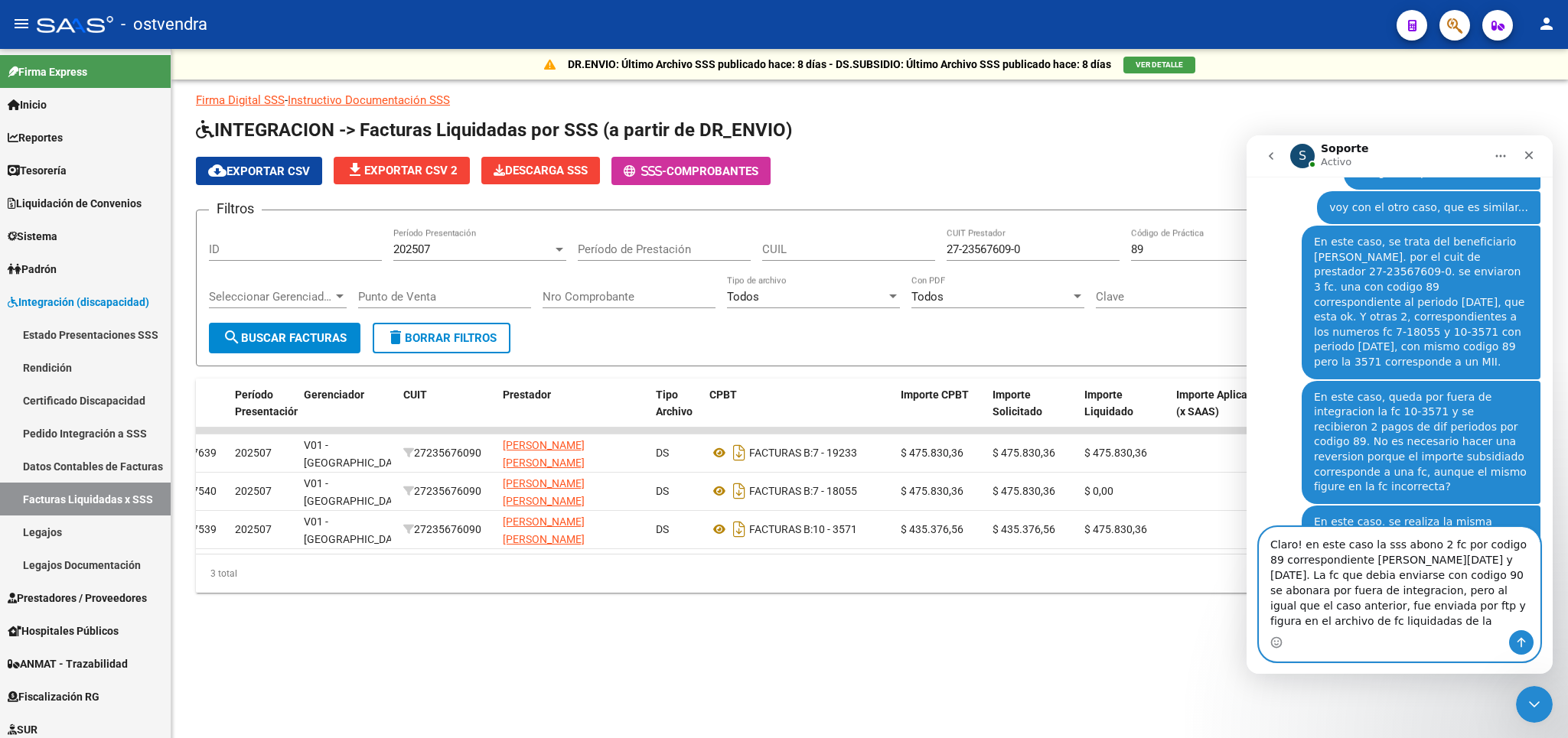
scroll to position [2652, 0]
click at [1335, 599] on textarea "Claro! en este caso la sss abono 2 fc por codigo 89 correspondiente [PERSON_NAM…" at bounding box center [1400, 571] width 280 height 118
drag, startPoint x: 1485, startPoint y: 625, endPoint x: 1356, endPoint y: 620, distance: 129.1
click at [1356, 620] on textarea "Claro! en este caso la sss abono 2 fc por codigo 89 correspondiente [PERSON_NAM…" at bounding box center [1400, 571] width 280 height 118
type textarea "Claro! en este caso la sss abono 2 fc por codigo 89 correspondiente [PERSON_NAM…"
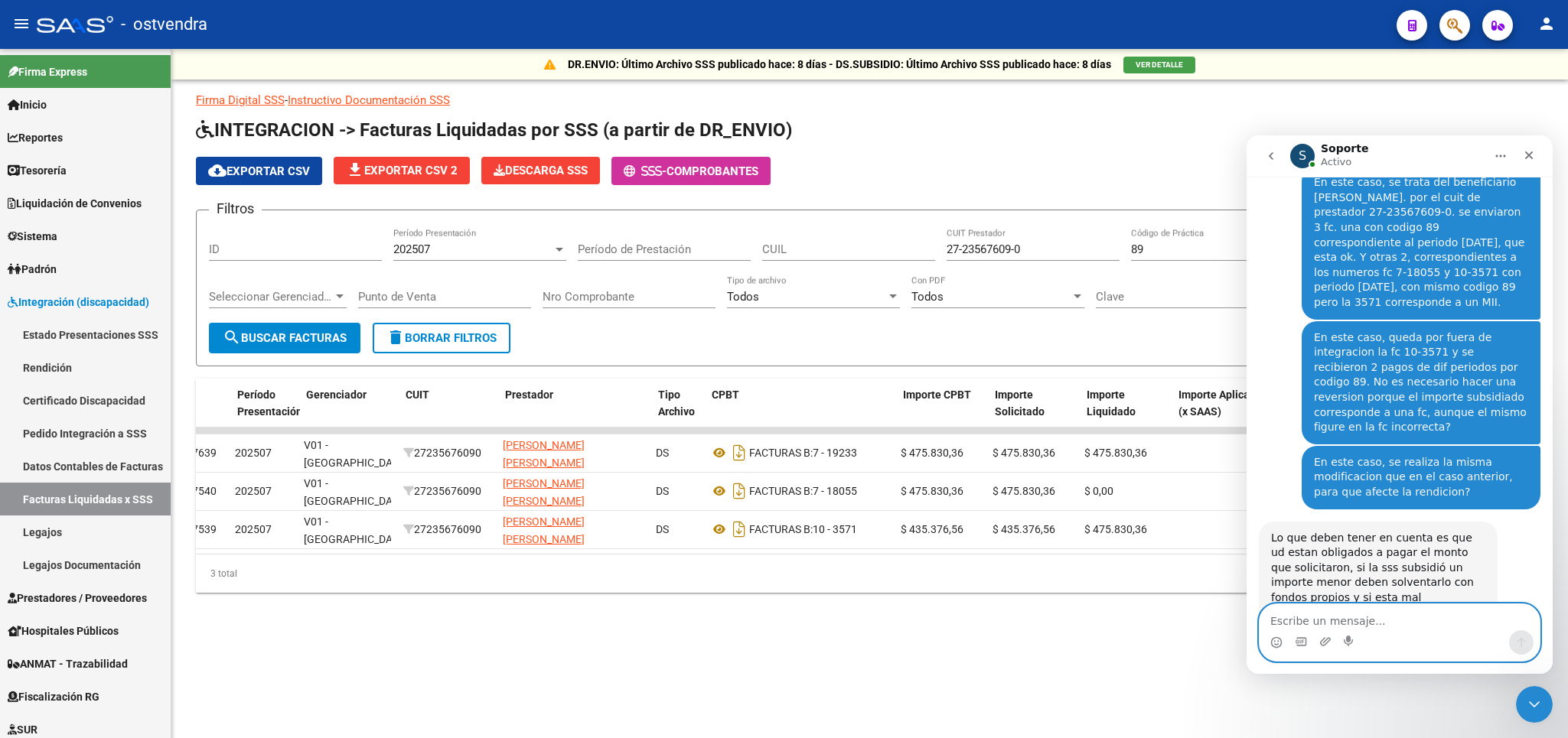
scroll to position [0, 0]
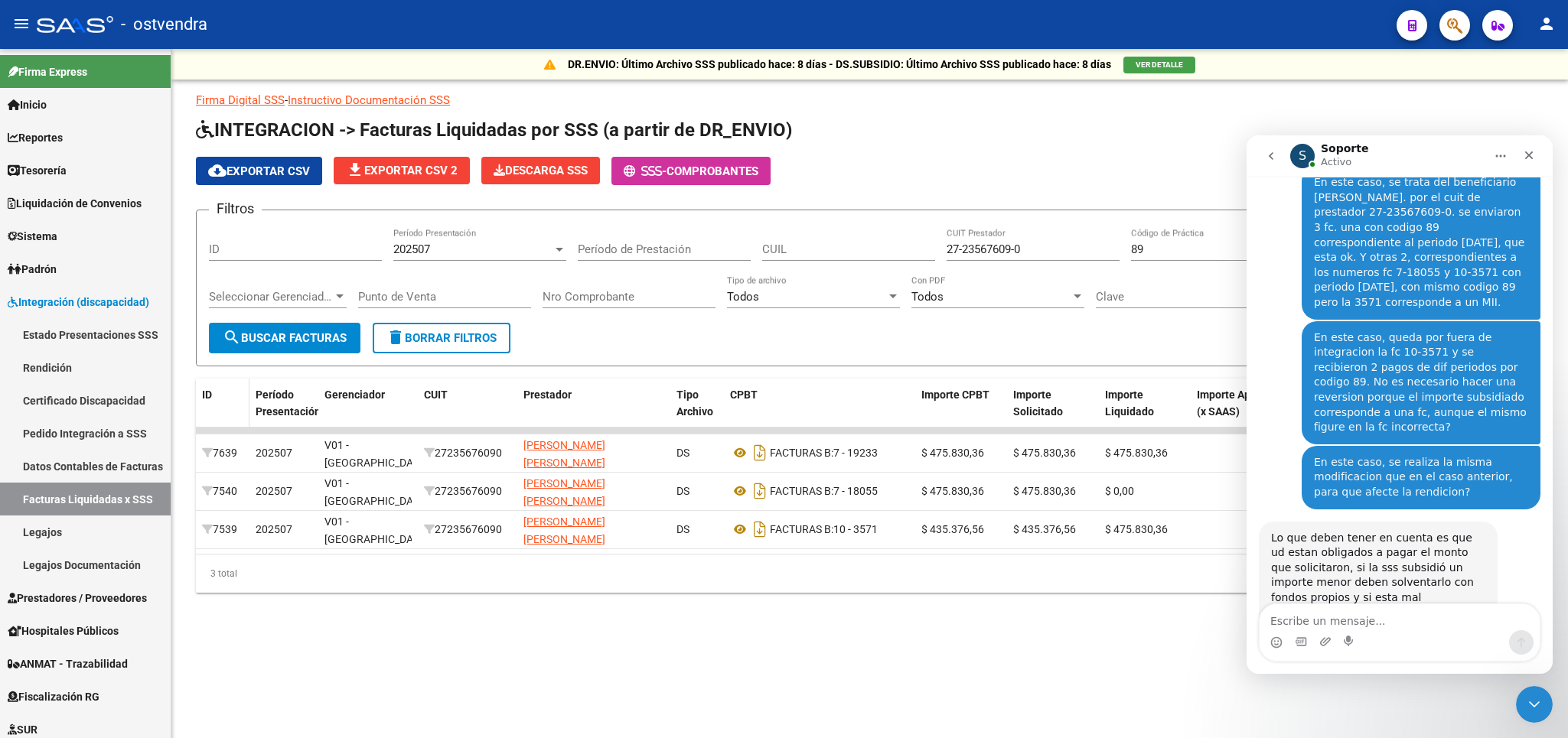
click at [202, 380] on div "Firma Digital SSS - Instructivo Documentación SSS INTEGRACION -> Facturas Liqui…" at bounding box center [869, 342] width 1347 height 501
click at [1327, 639] on icon "Adjuntar un archivo" at bounding box center [1325, 642] width 12 height 12
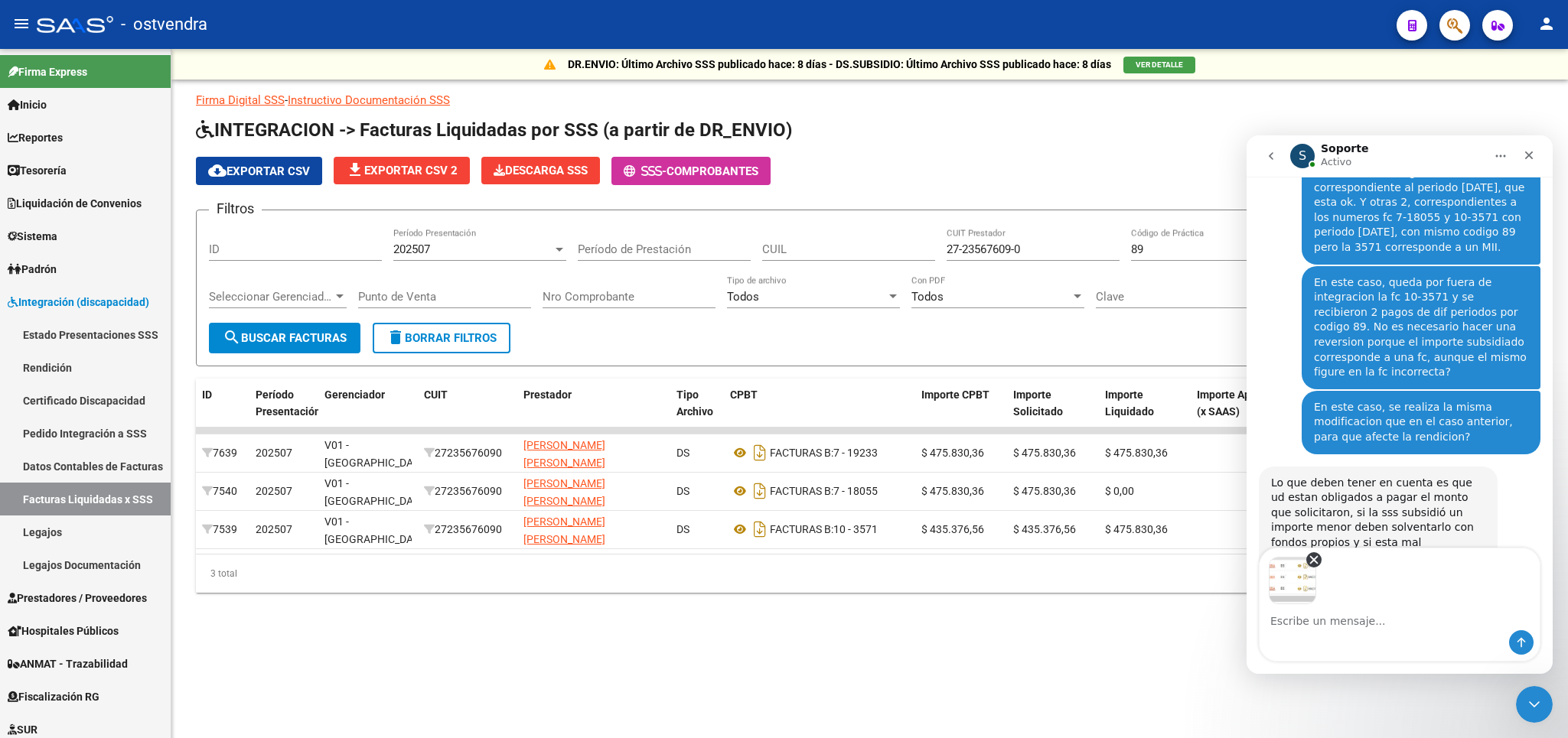
scroll to position [2767, 0]
type textarea "s"
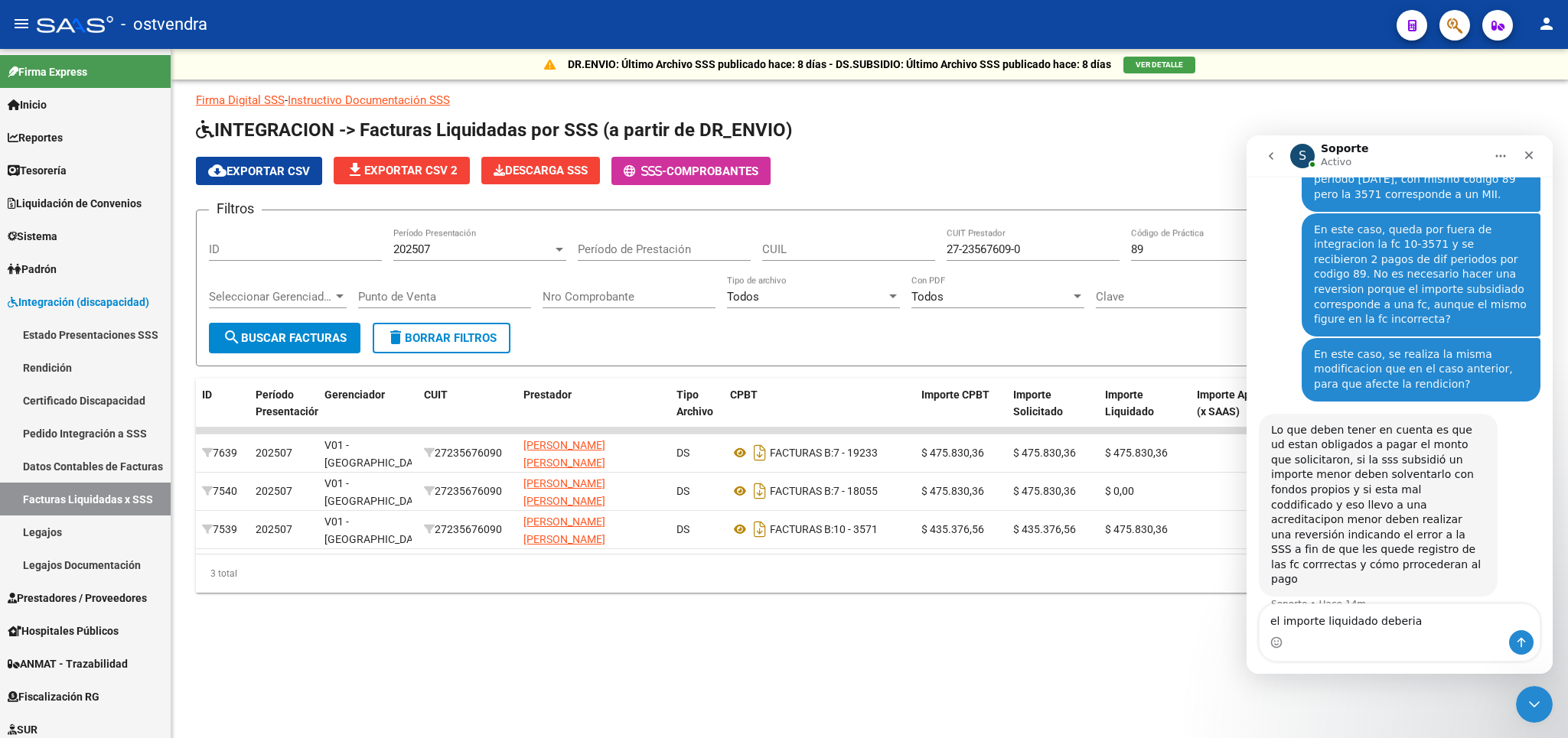
scroll to position [2820, 0]
type textarea "el importe liquidado se"
drag, startPoint x: 1391, startPoint y: 621, endPoint x: 1246, endPoint y: 620, distance: 145.0
click at [1260, 620] on textarea "el importe liquidado se" at bounding box center [1400, 618] width 280 height 26
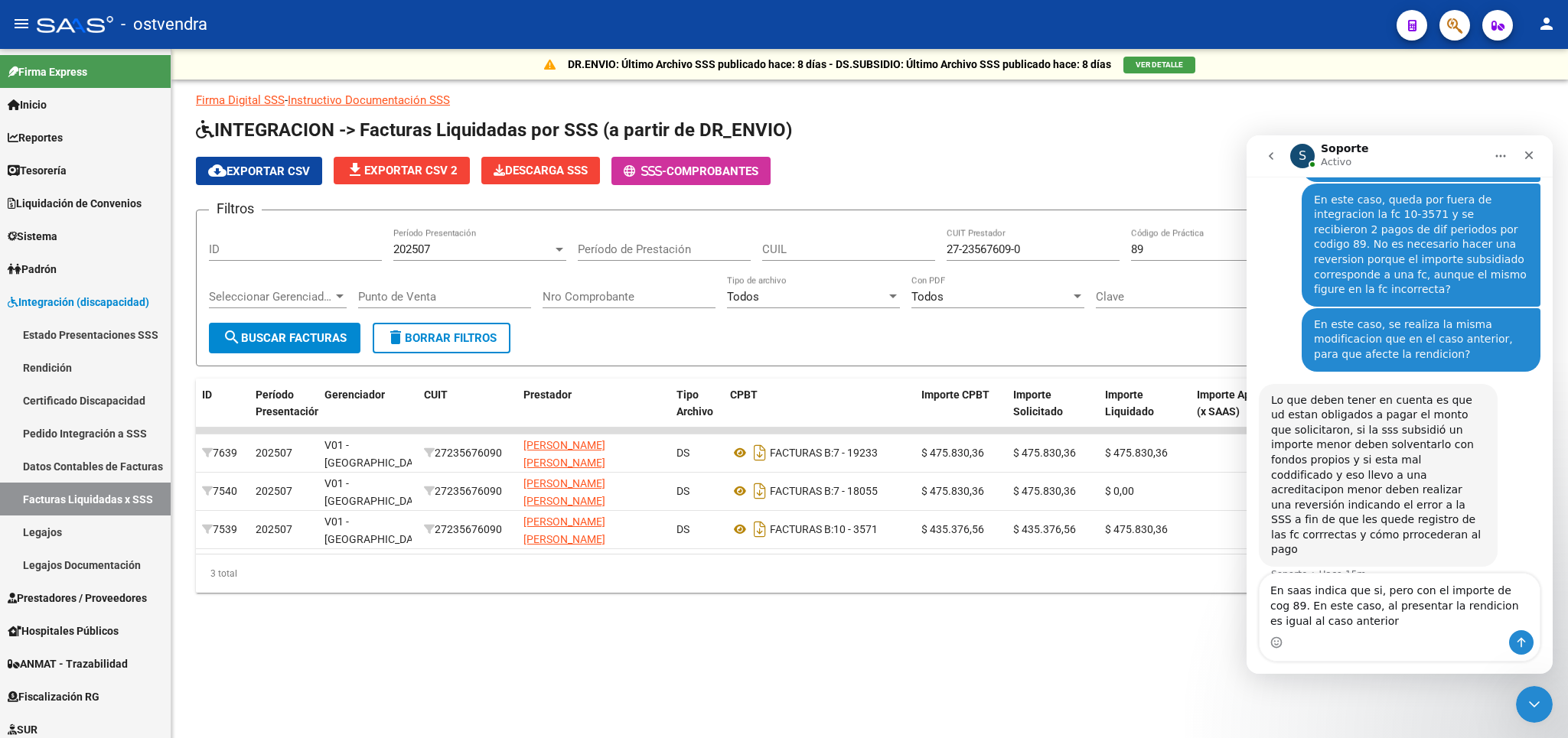
scroll to position [2851, 0]
type textarea "En saas indica que si, pero con el importe de cog 89. En este caso, al presenta…"
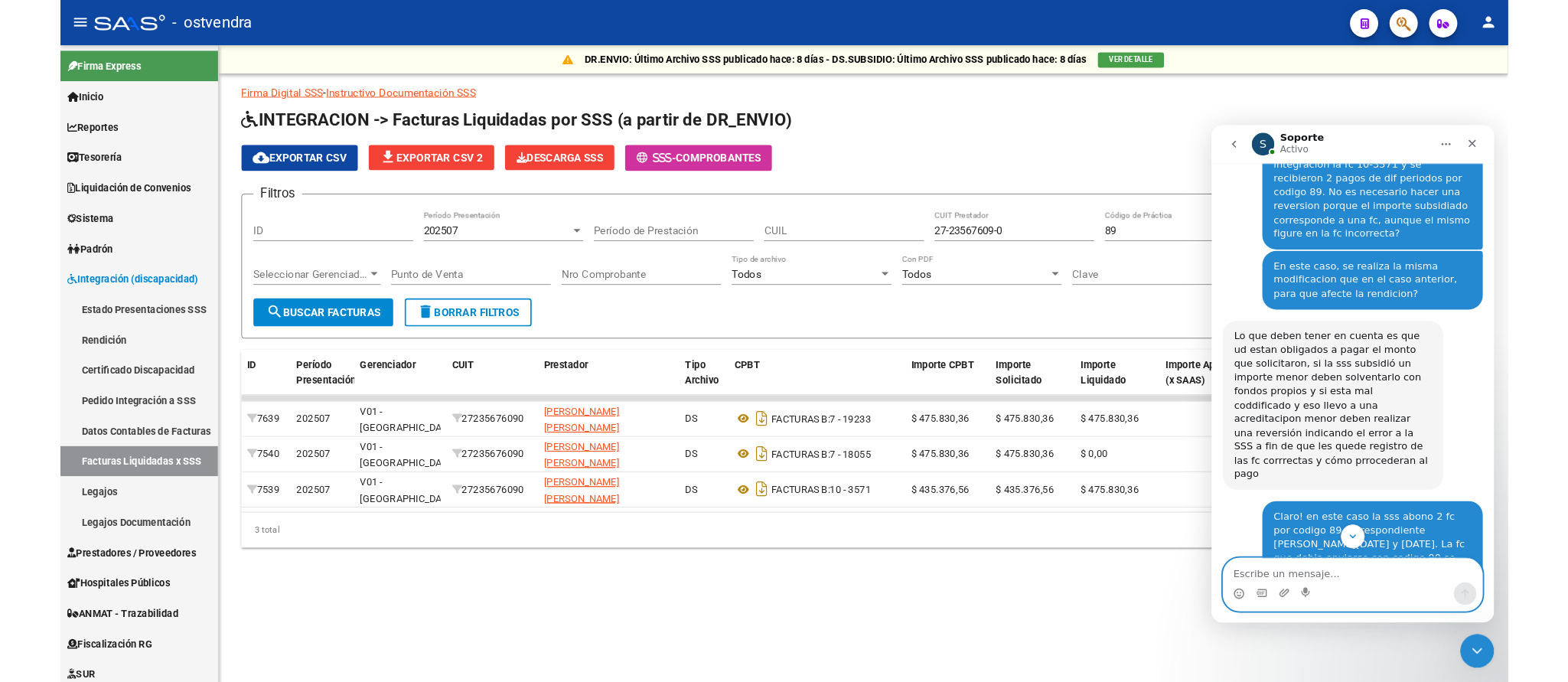
scroll to position [3036, 0]
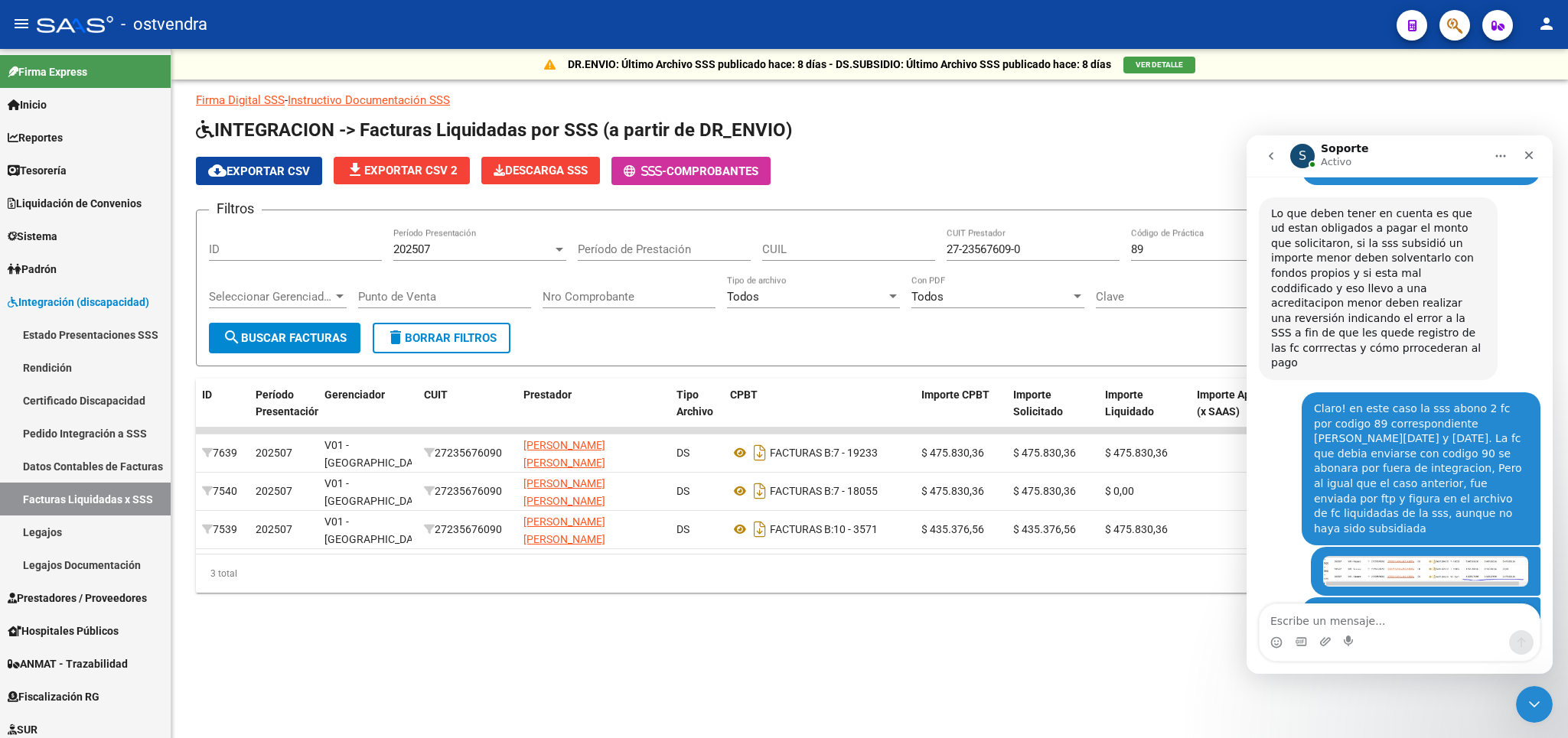
click at [1503, 152] on icon "Inicio" at bounding box center [1501, 156] width 12 height 12
click at [1421, 230] on div "Descargar transcripción" at bounding box center [1455, 226] width 128 height 16
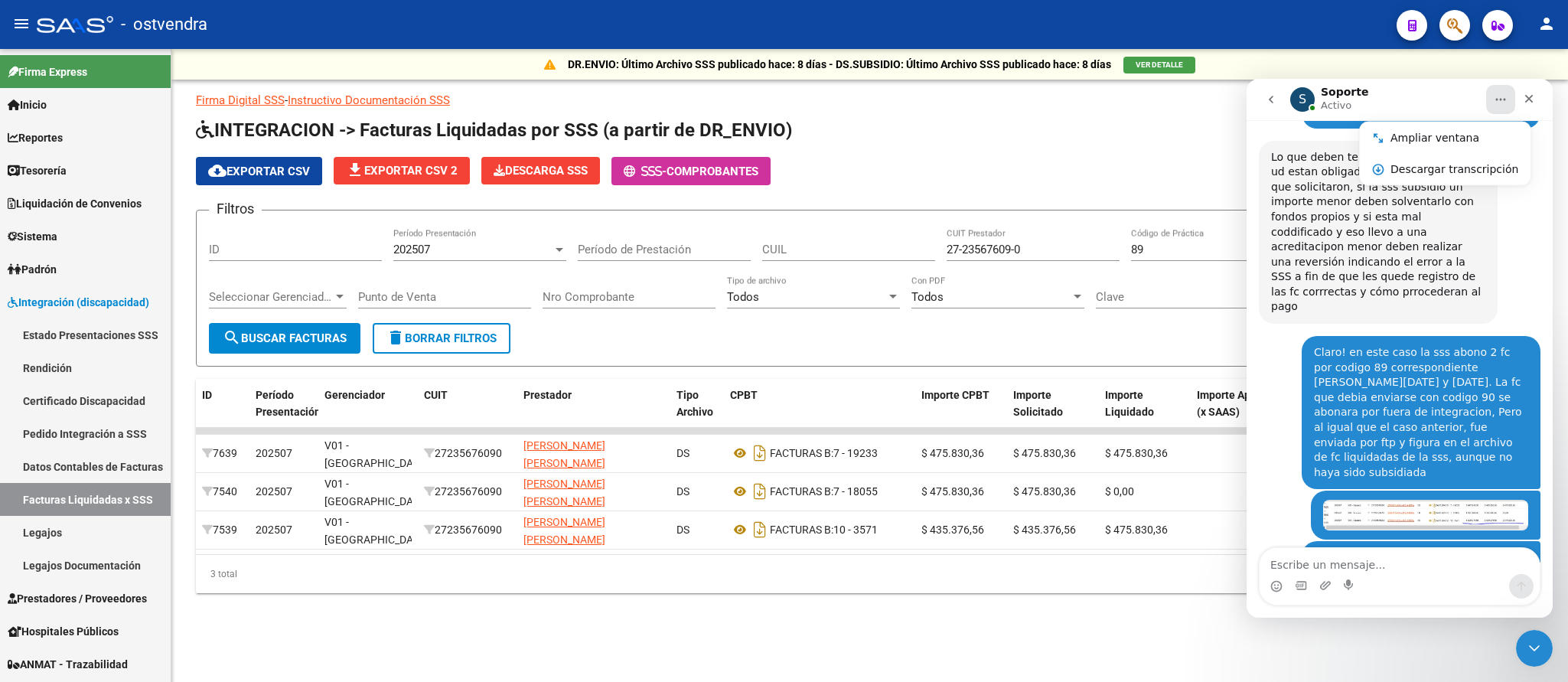
scroll to position [0, 0]
click at [1081, 123] on h1 "INTEGRACION -> Facturas Liquidadas por SSS (a partir de DR_ENVIO)" at bounding box center [869, 131] width 1347 height 27
click at [1297, 557] on textarea "Escribe un mensaje..." at bounding box center [1400, 561] width 280 height 26
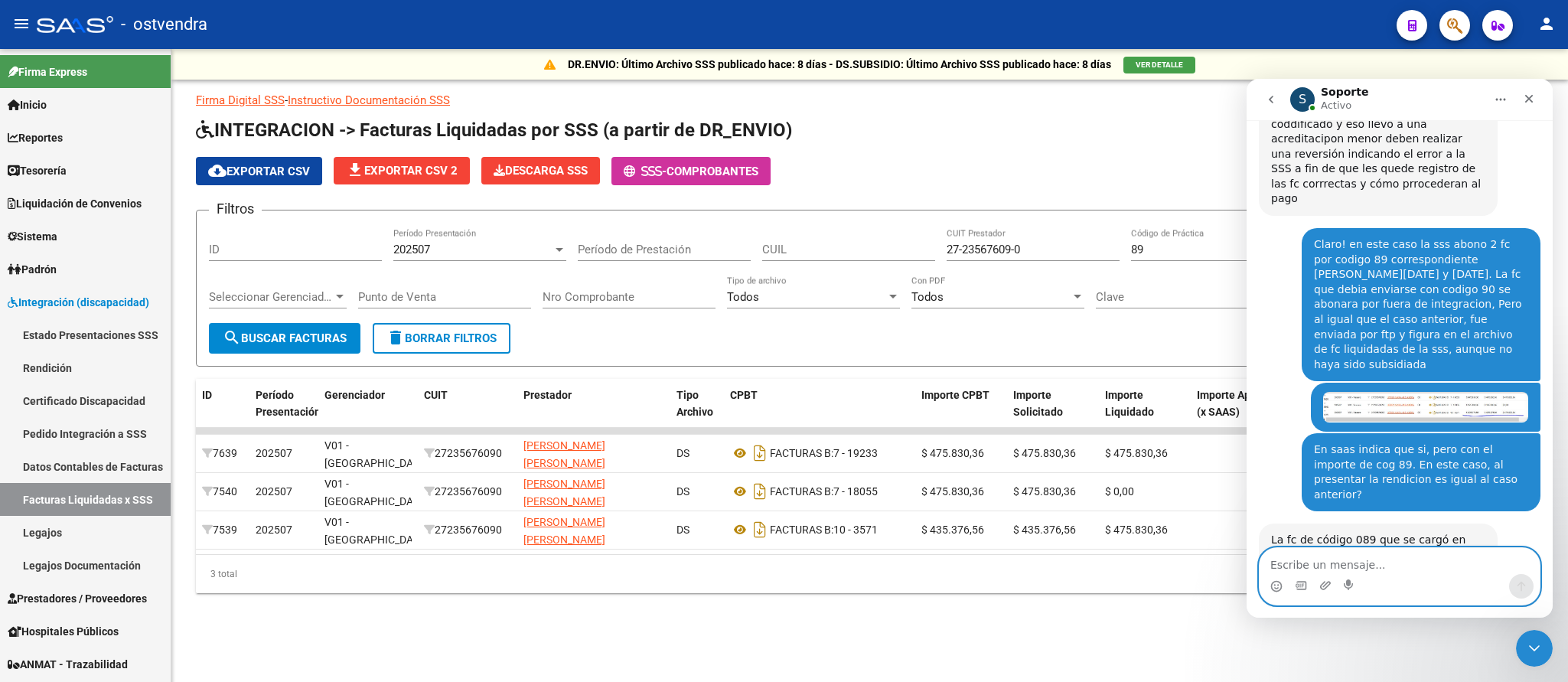
scroll to position [3145, 0]
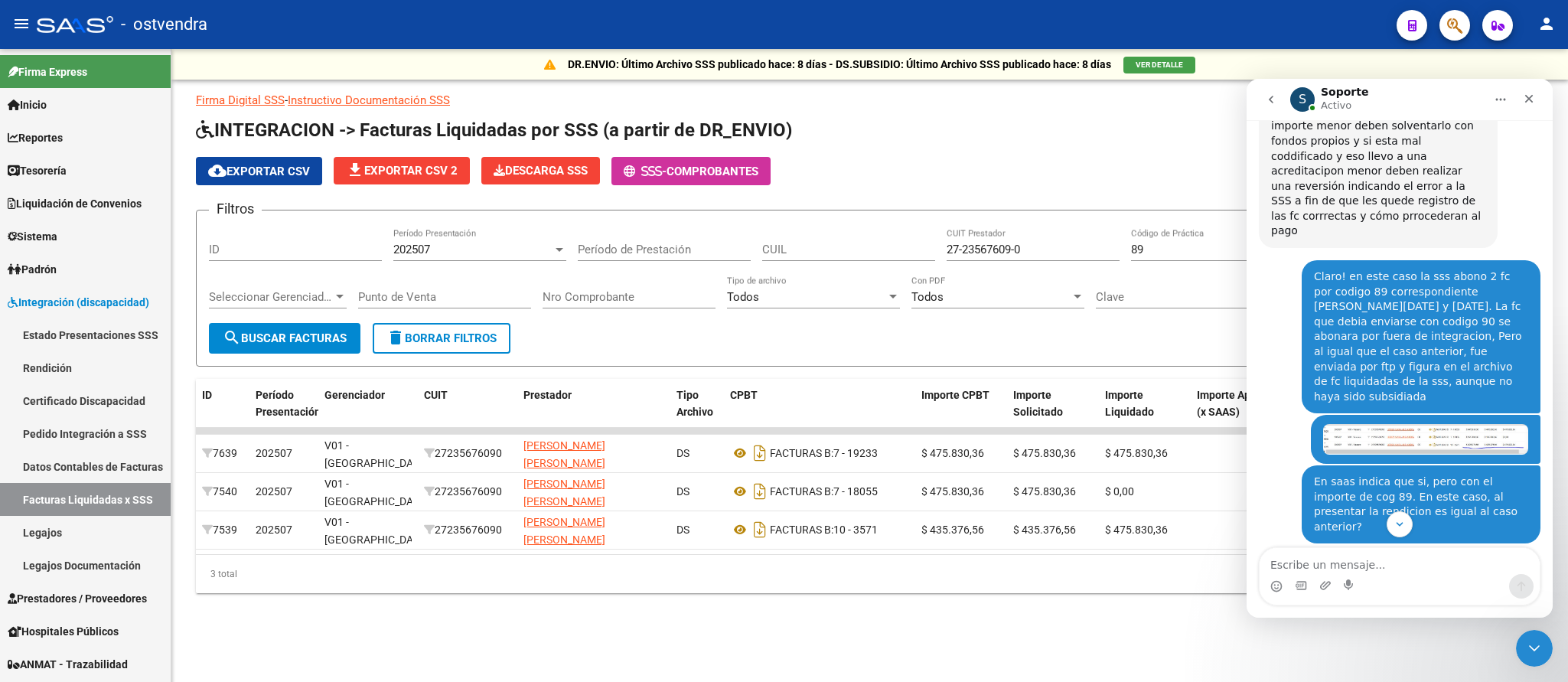
scroll to position [3158, 0]
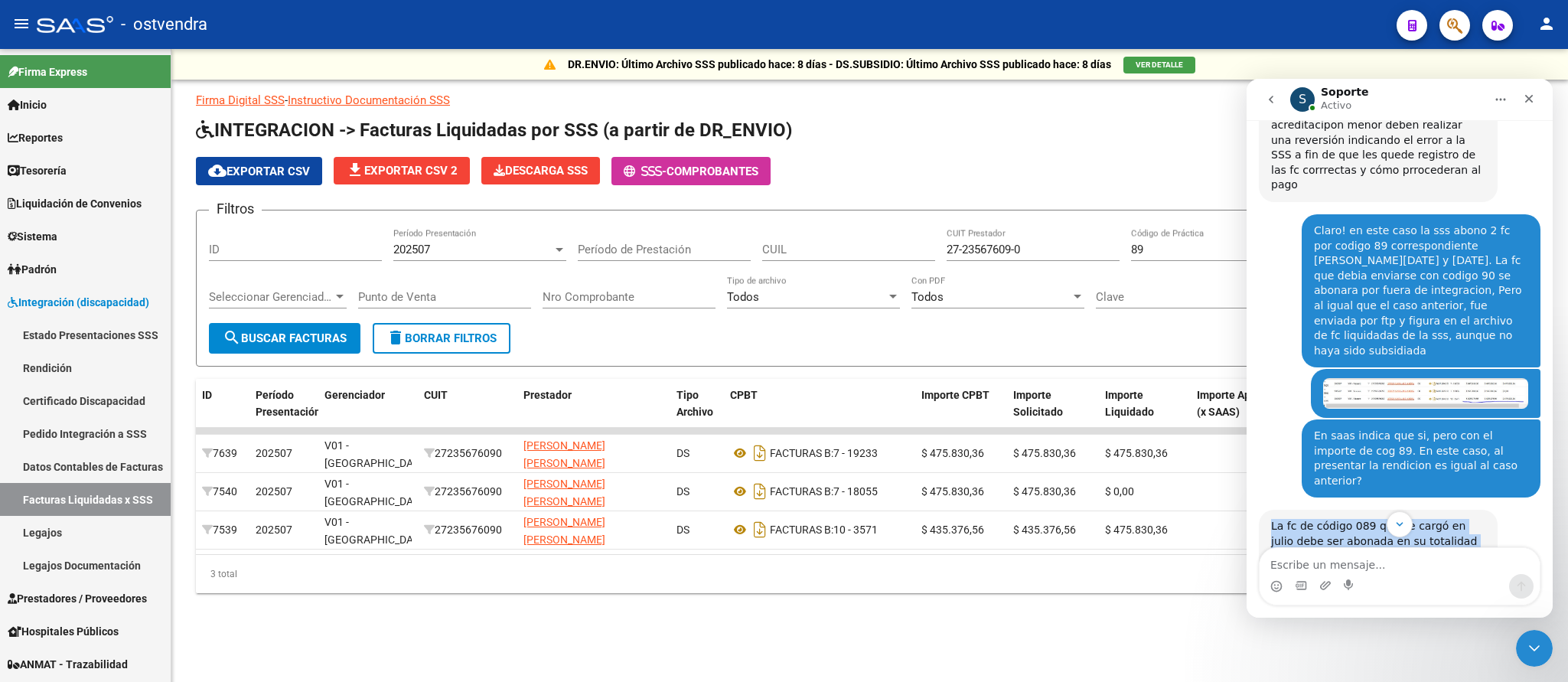
drag, startPoint x: 1272, startPoint y: 215, endPoint x: 1392, endPoint y: 421, distance: 238.4
copy div "La fc de código 089 que se cargó en julio debe ser abonada en su totalidad ya q…"
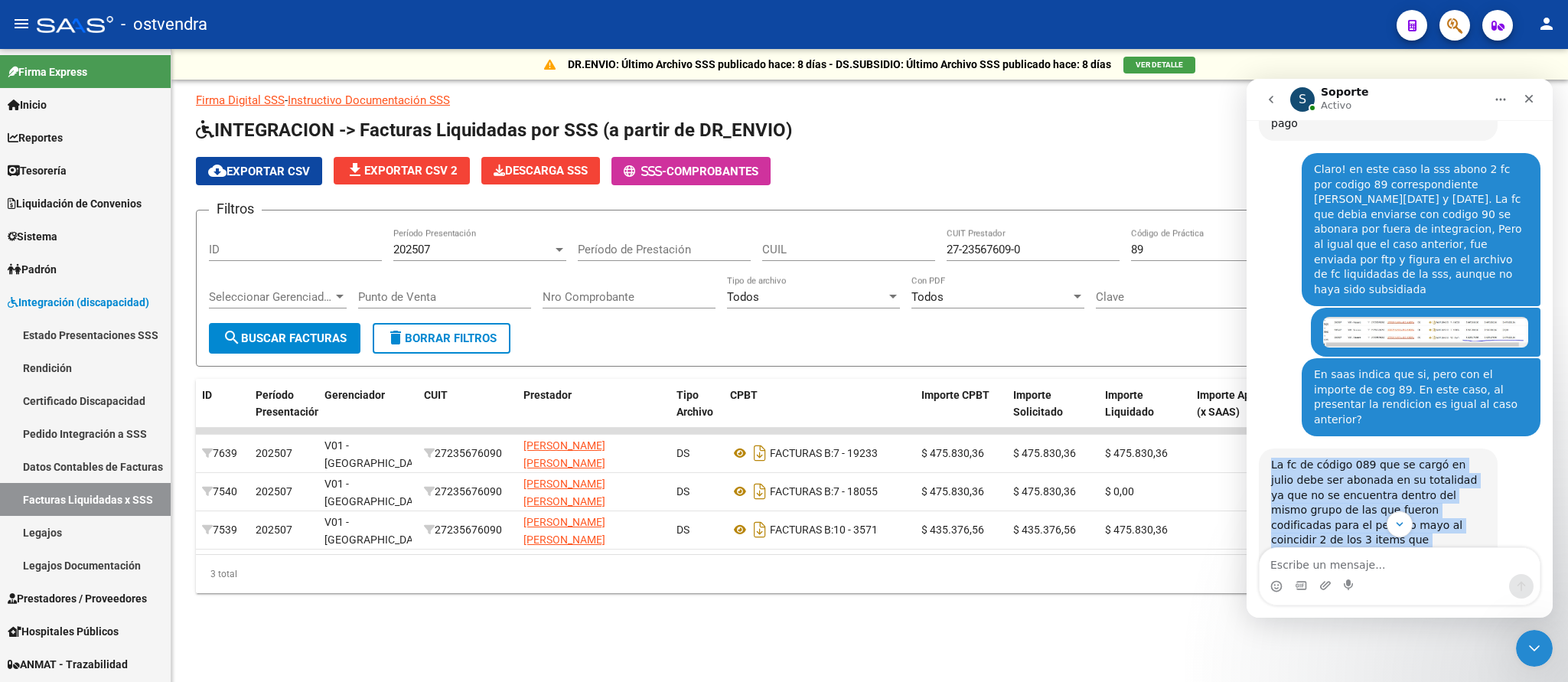
scroll to position [3261, 0]
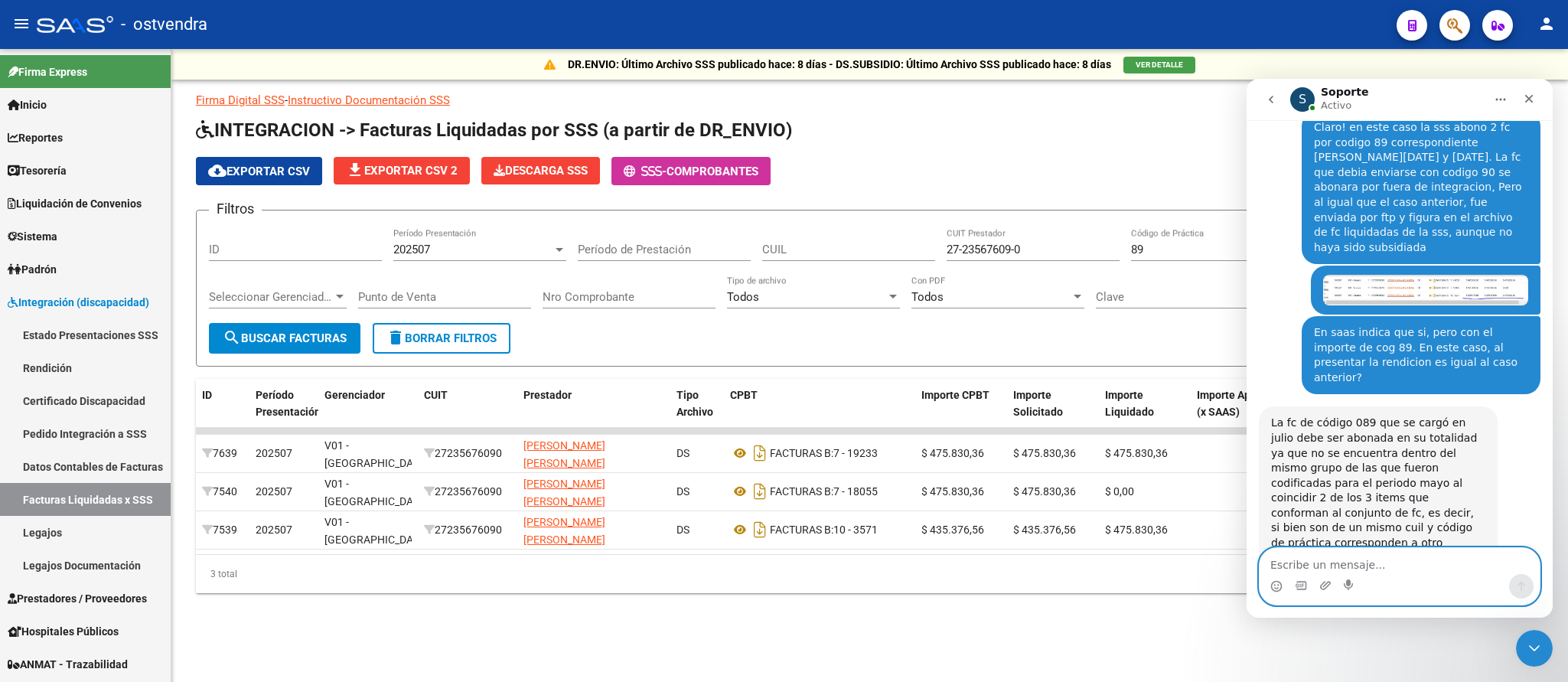
click at [1286, 559] on textarea "Escribe un mensaje..." at bounding box center [1400, 561] width 280 height 26
click at [1456, 585] on div "Ahora en relación a esas dos [PERSON_NAME] codificadas bajo un mismo código cua…" at bounding box center [1378, 637] width 215 height 105
click at [1385, 585] on div "Ahora en relación a esas dos [PERSON_NAME] codificadas bajo un mismo código cua…" at bounding box center [1378, 637] width 215 height 105
click at [1288, 551] on textarea "Escribe un mensaje..." at bounding box center [1400, 561] width 280 height 26
click at [1285, 564] on textarea "Bien! muchas gracias por tu atencion. Tendre en cuenta toda la informacion brin…" at bounding box center [1400, 545] width 280 height 56
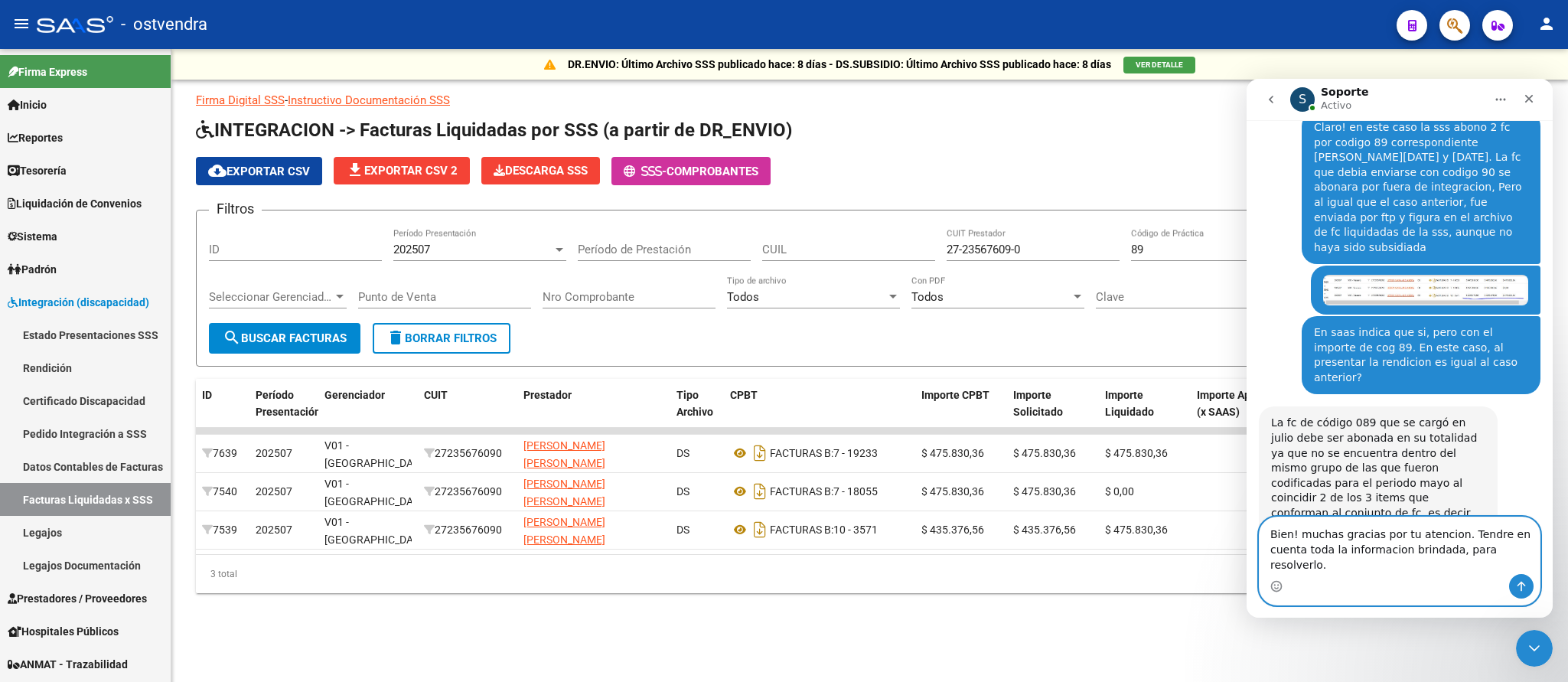
click at [1285, 564] on textarea "Bien! muchas gracias por tu atencion. Tendre en cuenta toda la informacion brin…" at bounding box center [1400, 545] width 280 height 56
drag, startPoint x: 1468, startPoint y: 569, endPoint x: 1381, endPoint y: 565, distance: 87.1
click at [1381, 565] on textarea "Bien! muchas gracias por tu atencion. Tendre en cuenta la informacion brindada,…" at bounding box center [1400, 553] width 280 height 42
type textarea "Bien! muchas gracias por tu atencion. Tendre en cuenta la informacion brindada …"
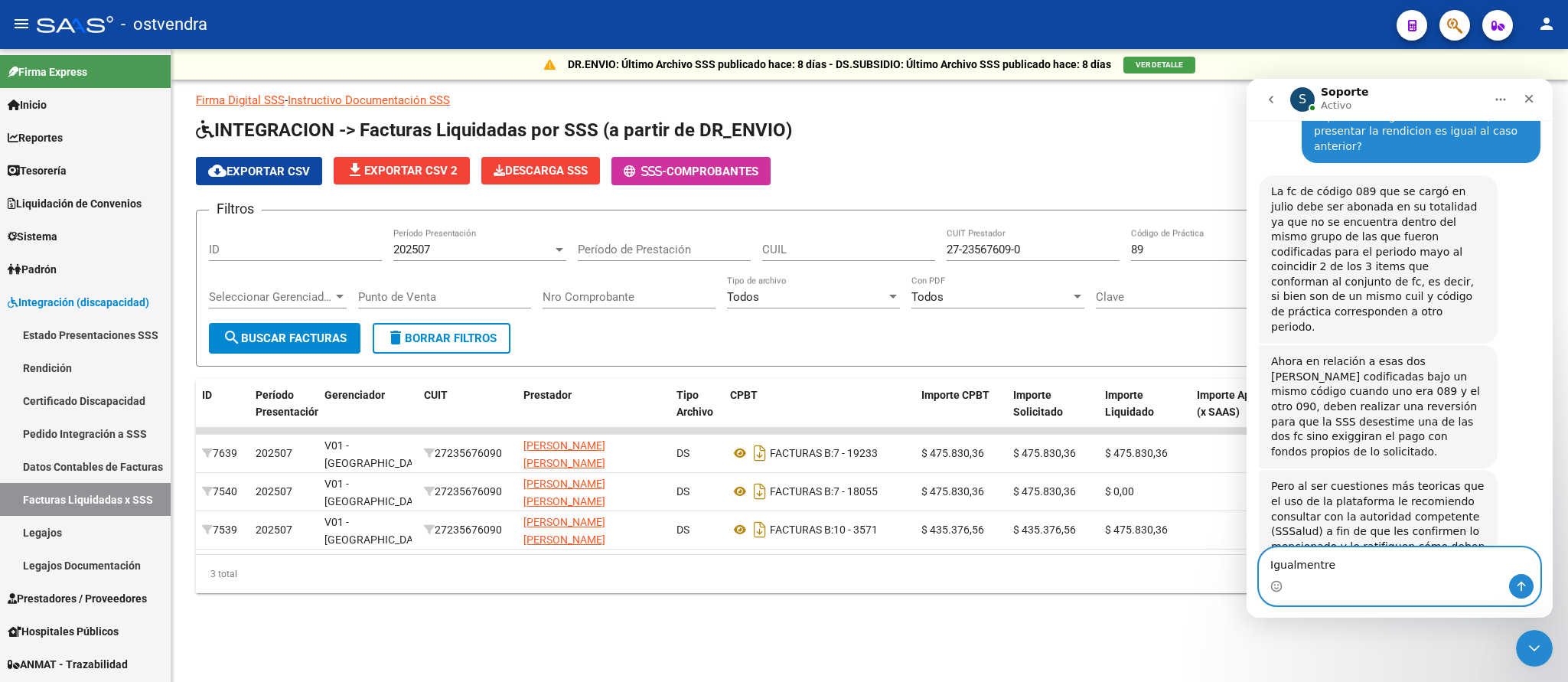
scroll to position [3433, 0]
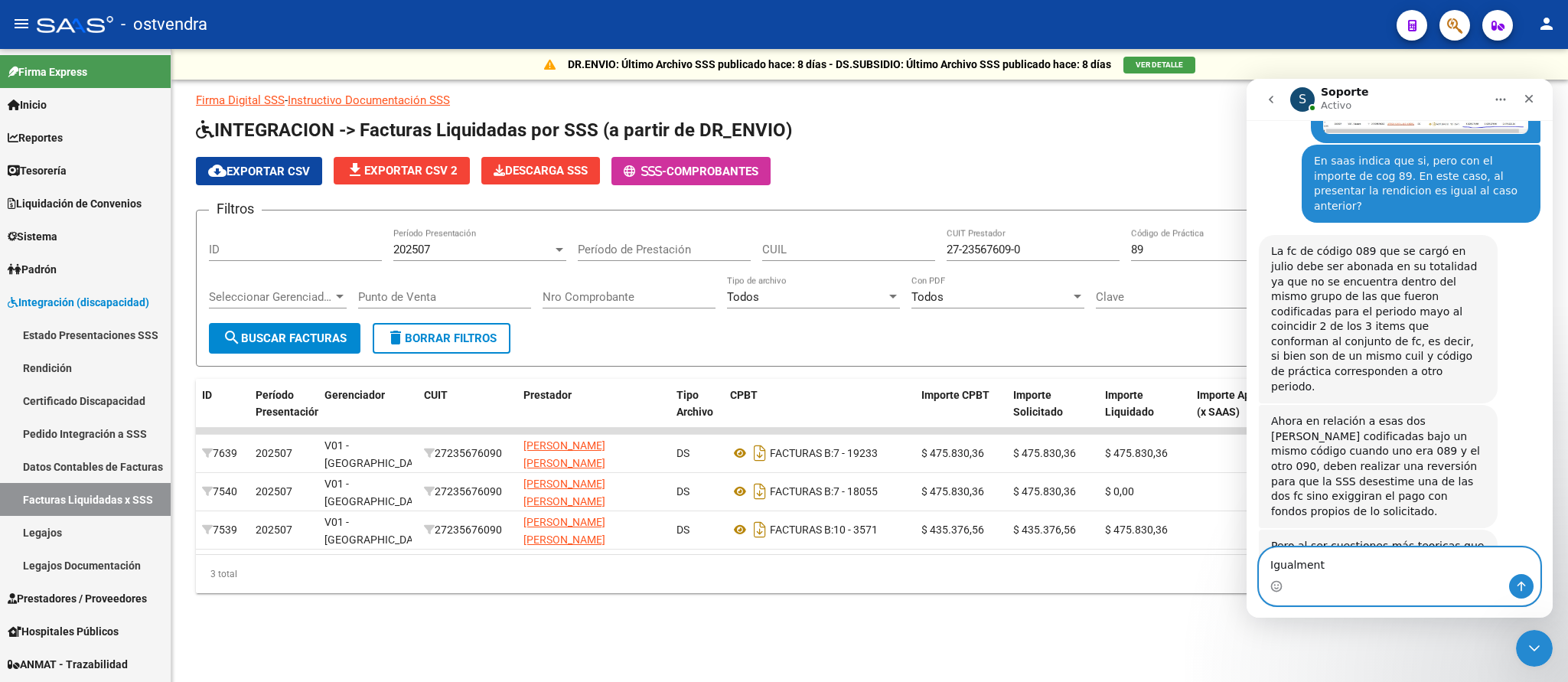
type textarea "Igualmente"
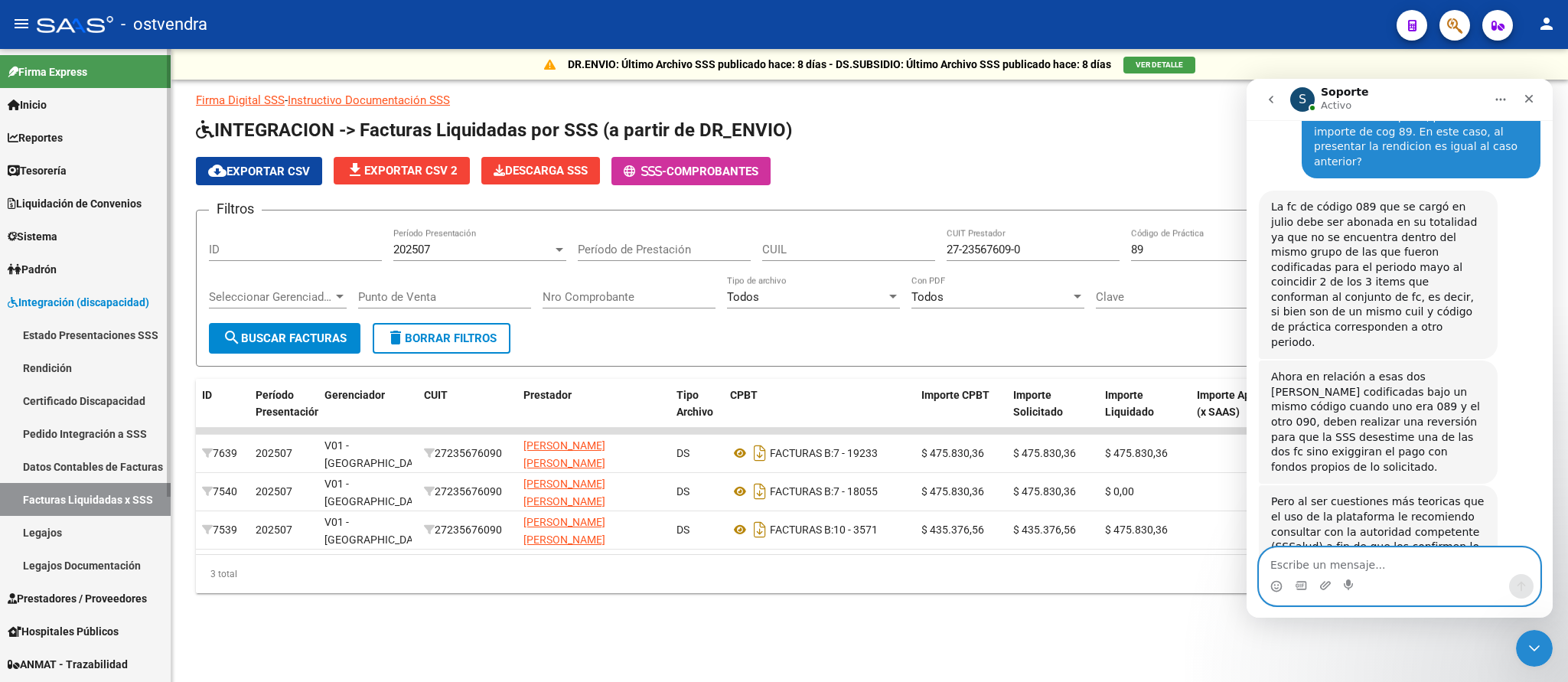
scroll to position [3478, 0]
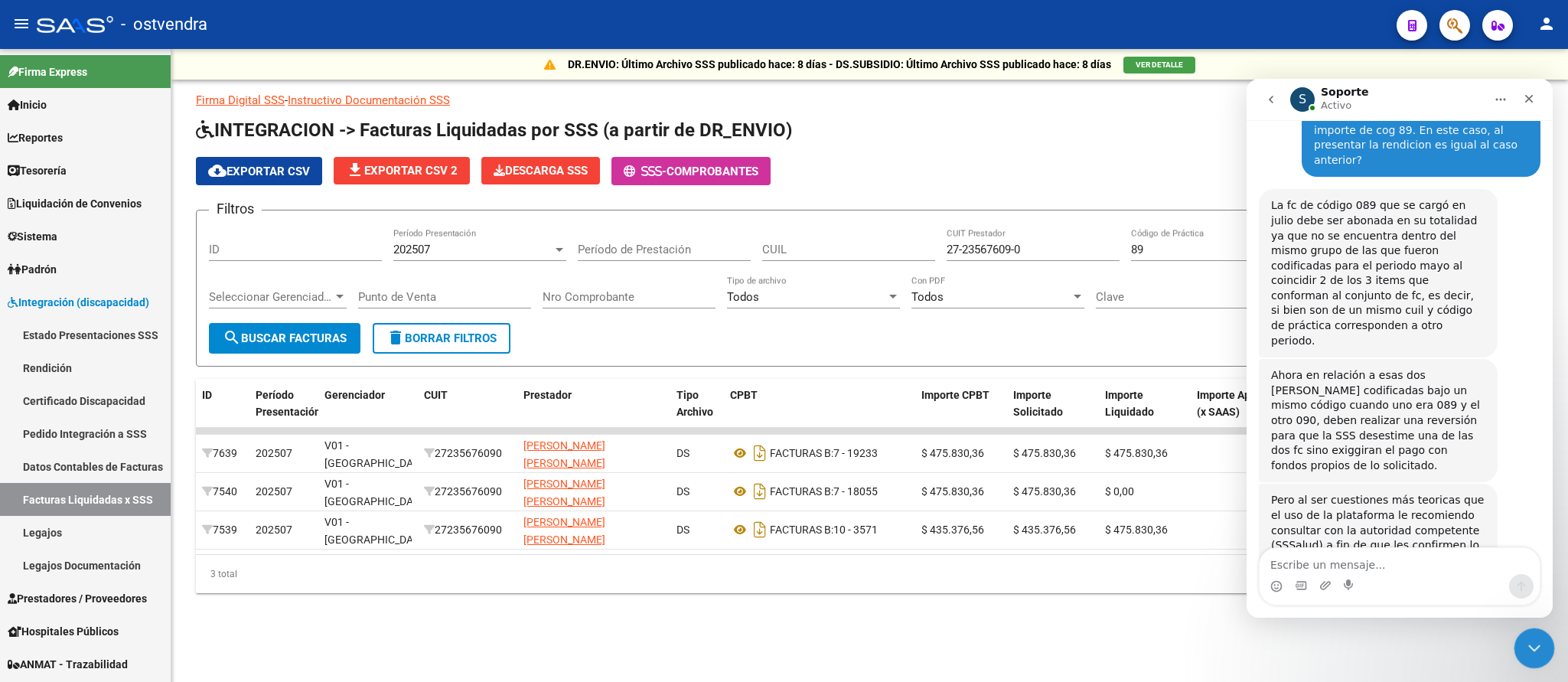
click at [1536, 639] on icon "Cerrar Intercom Messenger" at bounding box center [1532, 646] width 18 height 18
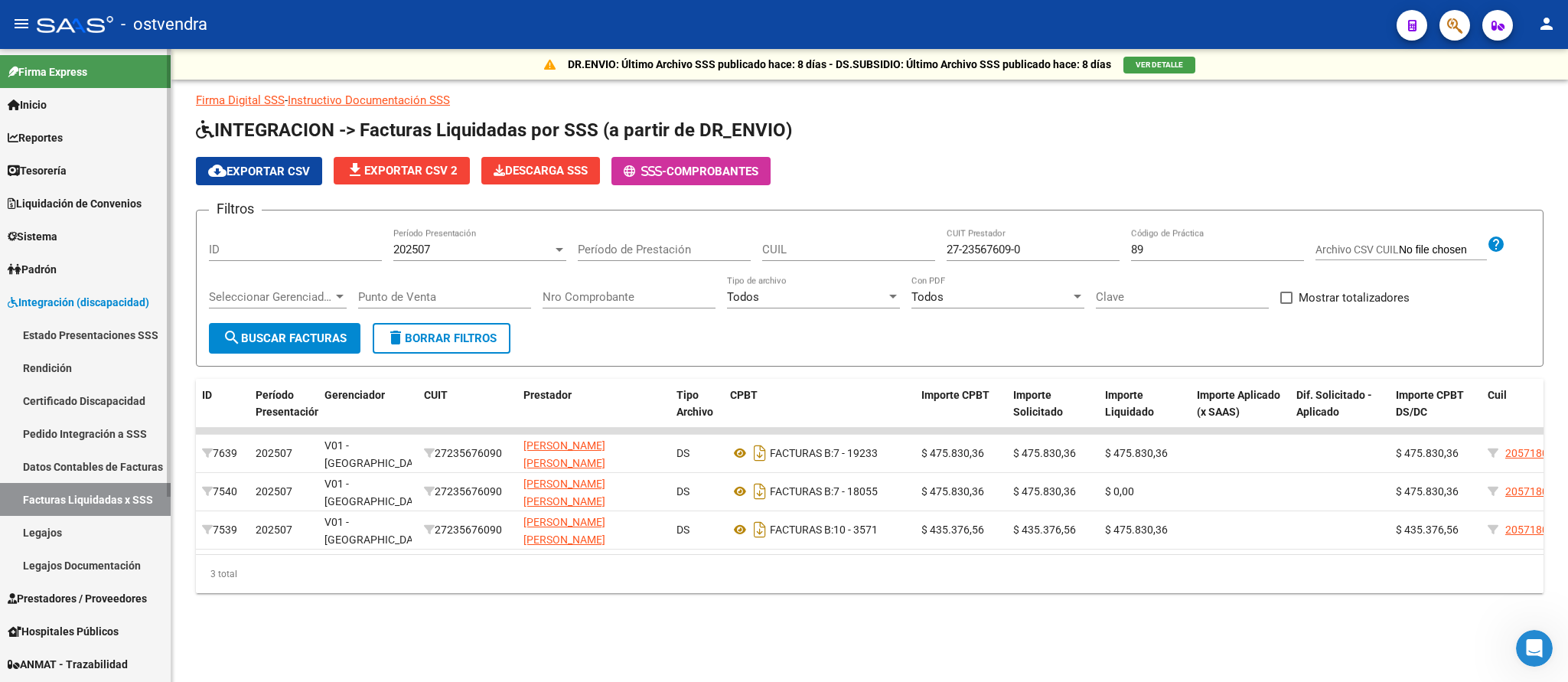
click at [48, 532] on link "Legajos" at bounding box center [85, 532] width 170 height 33
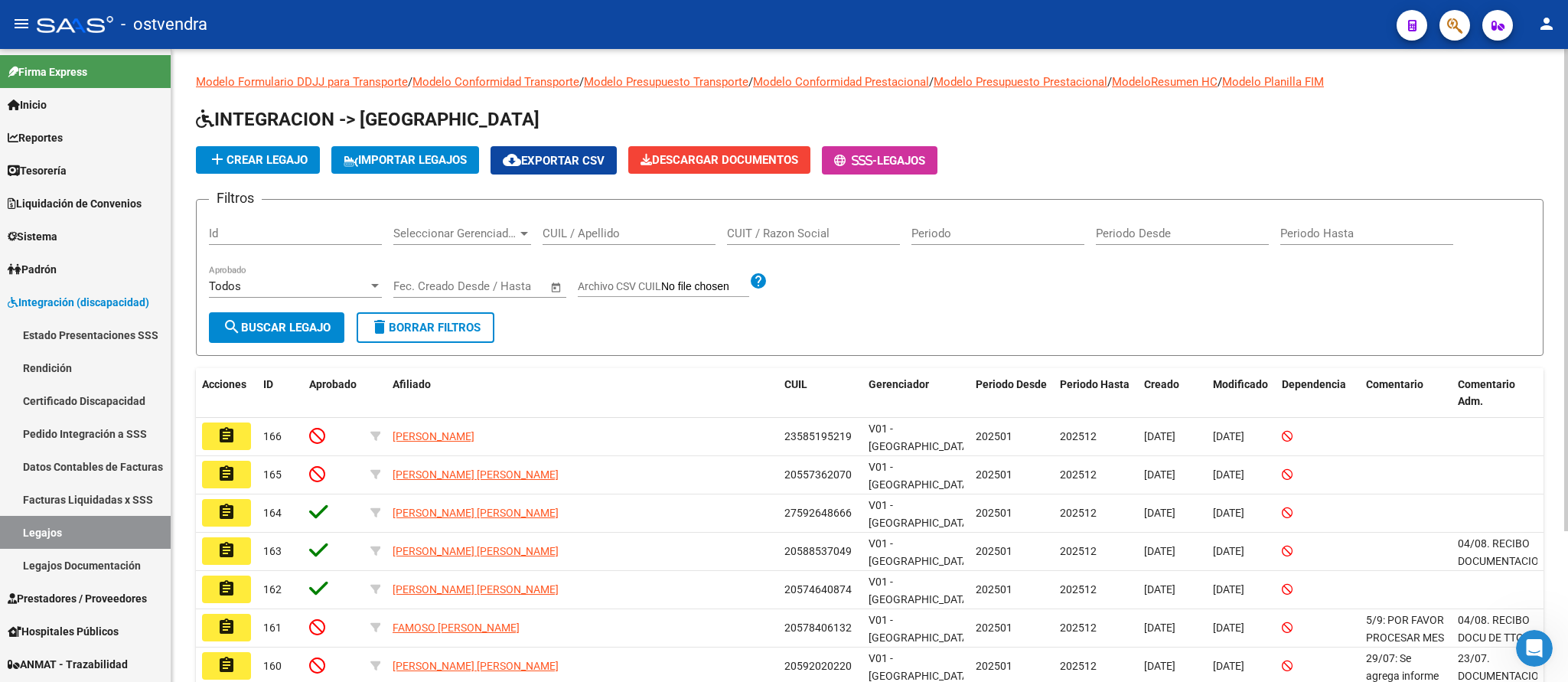
click at [628, 222] on div "CUIL / Apellido" at bounding box center [629, 228] width 173 height 33
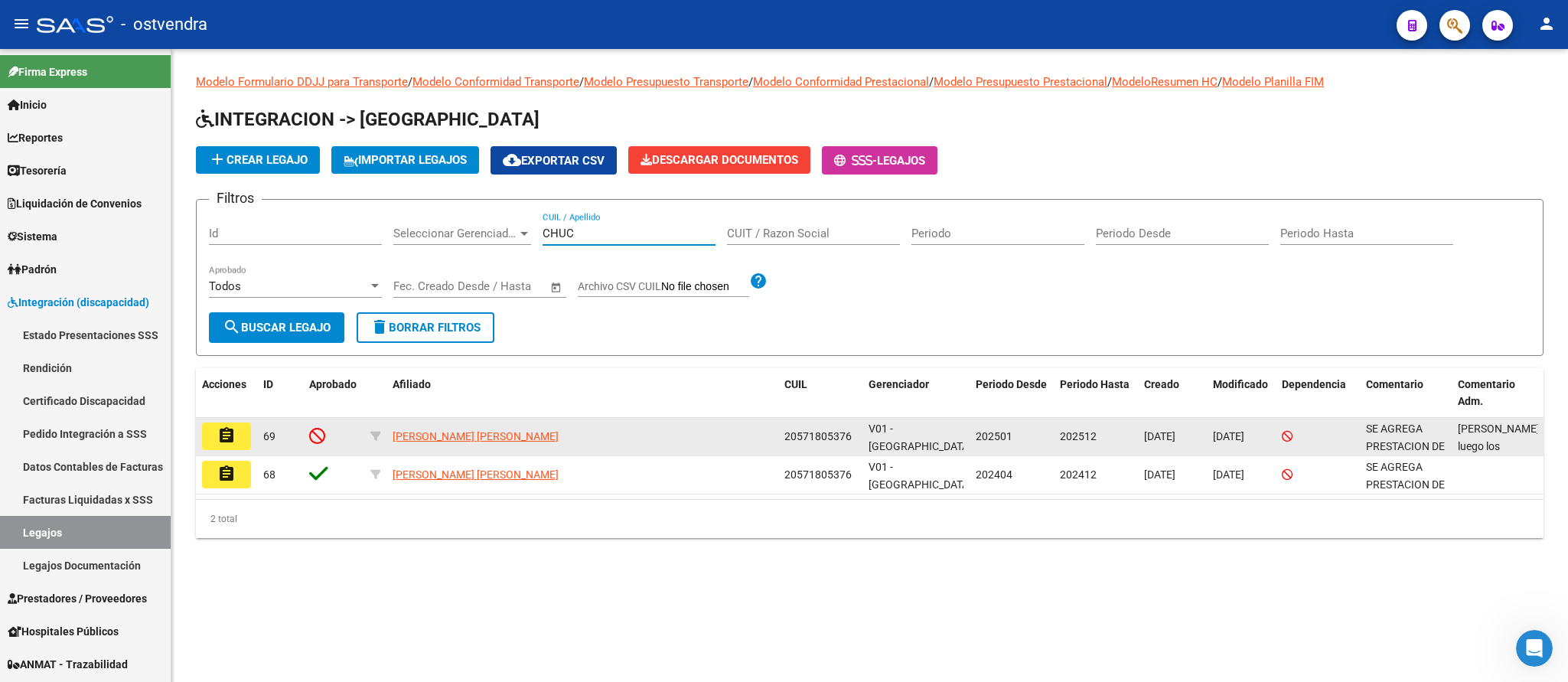
type input "CHUC"
drag, startPoint x: 787, startPoint y: 438, endPoint x: 844, endPoint y: 434, distance: 57.1
click at [849, 434] on span "20571805376" at bounding box center [818, 436] width 67 height 12
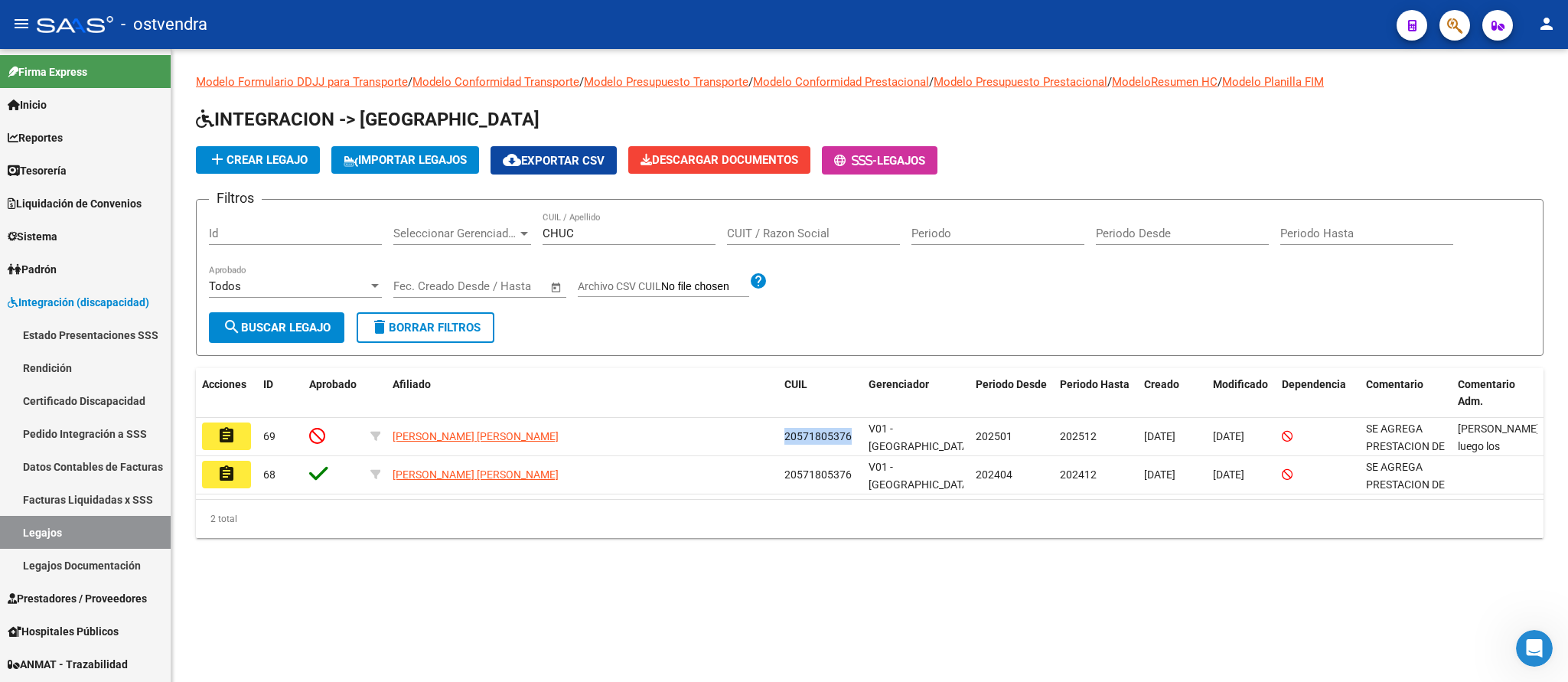
copy span "20571805376"
click at [67, 492] on link "Facturas Liquidadas x SSS" at bounding box center [85, 499] width 170 height 33
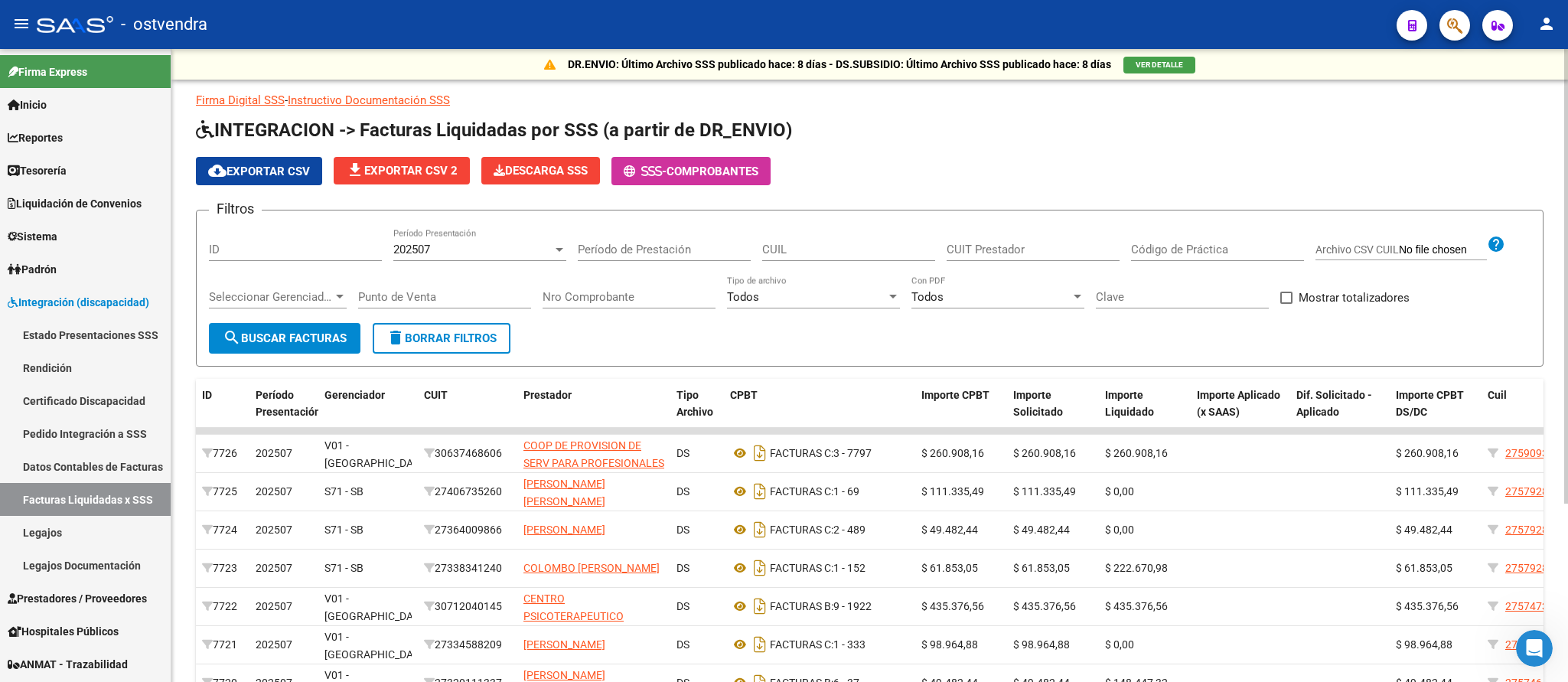
drag, startPoint x: 590, startPoint y: 288, endPoint x: 590, endPoint y: 298, distance: 10.0
click at [590, 298] on div "Nro Comprobante" at bounding box center [629, 292] width 173 height 33
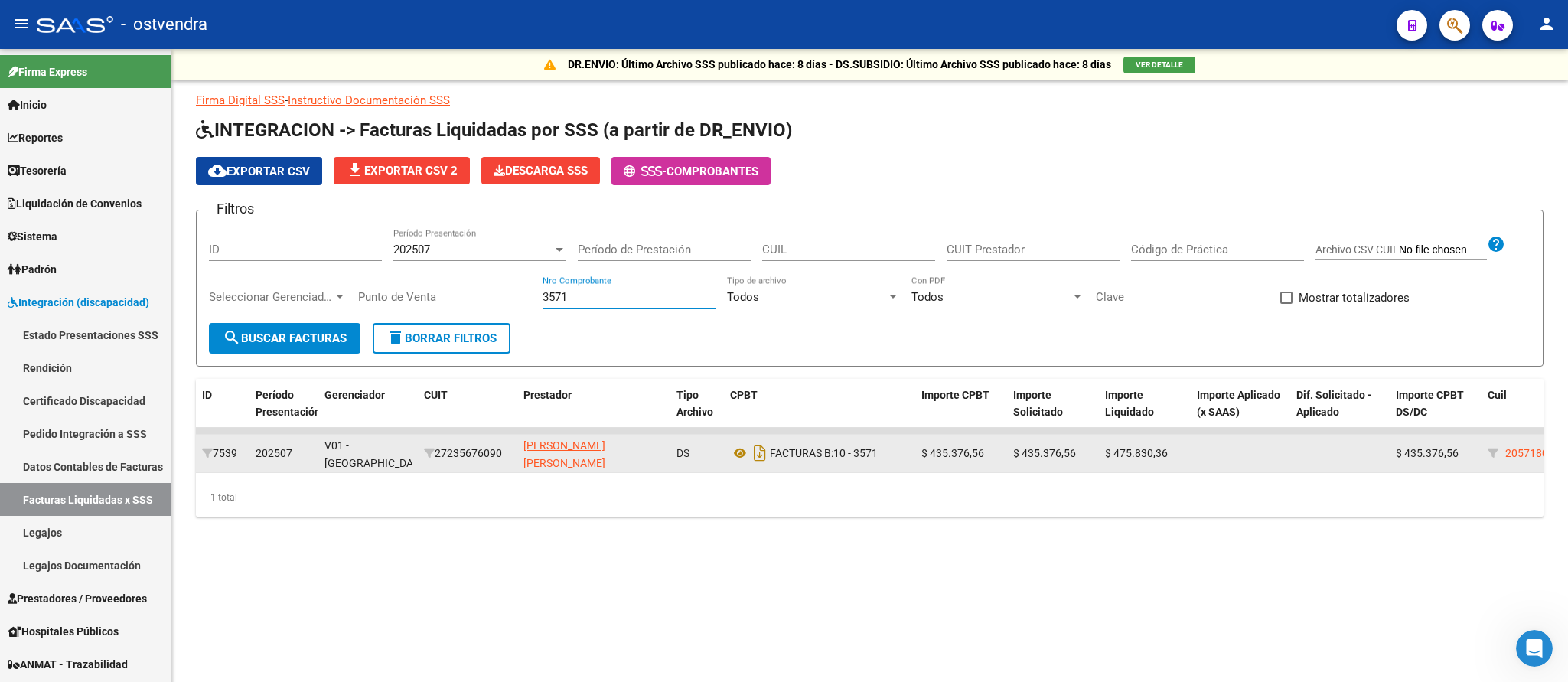
type input "3571"
drag, startPoint x: 445, startPoint y: 459, endPoint x: 660, endPoint y: 454, distance: 215.1
click at [511, 454] on div "27235676090" at bounding box center [467, 454] width 87 height 17
copy div "27235676090 URRIZA MARIA ALEJANDRA"
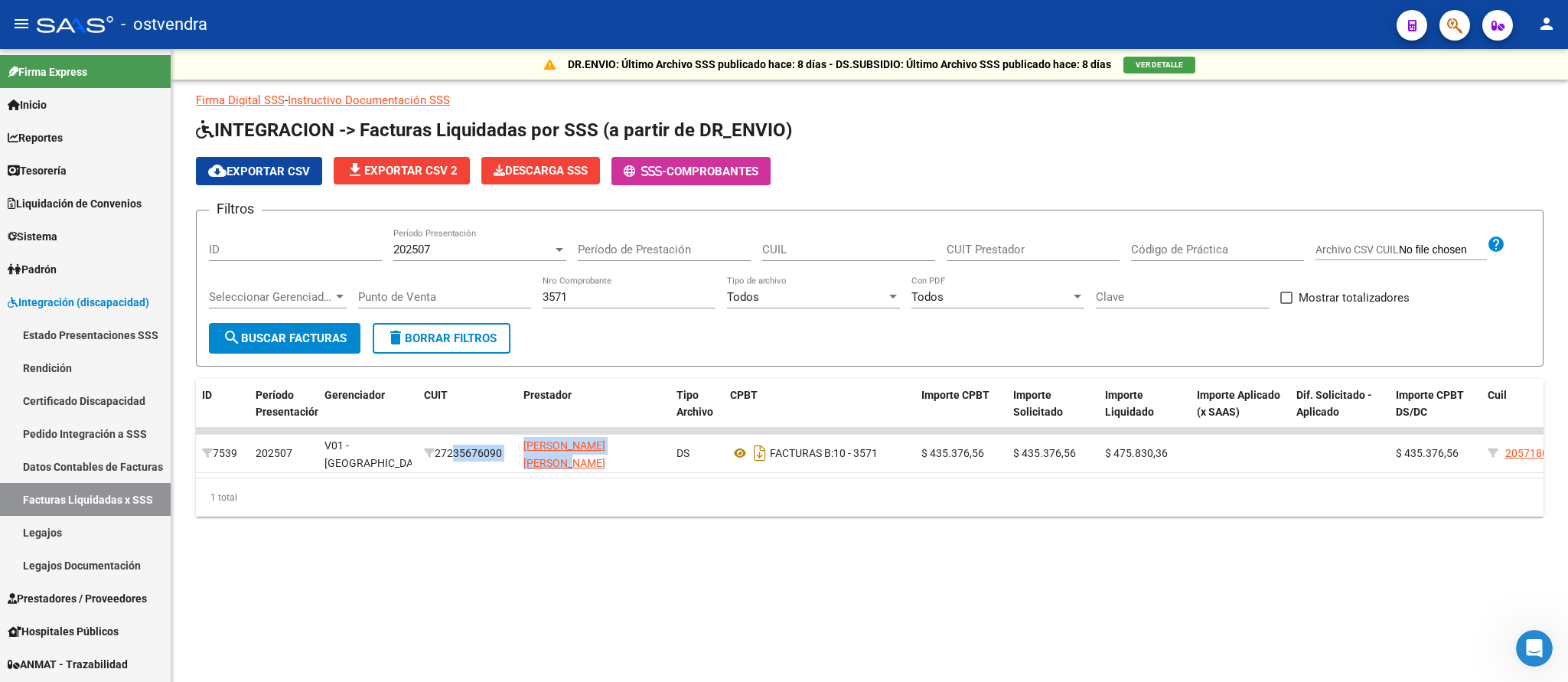
click at [1193, 158] on div "cloud_download Exportar CSV file_download Exportar CSV 2 Descarga SSS - Comprob…" at bounding box center [869, 170] width 1347 height 29
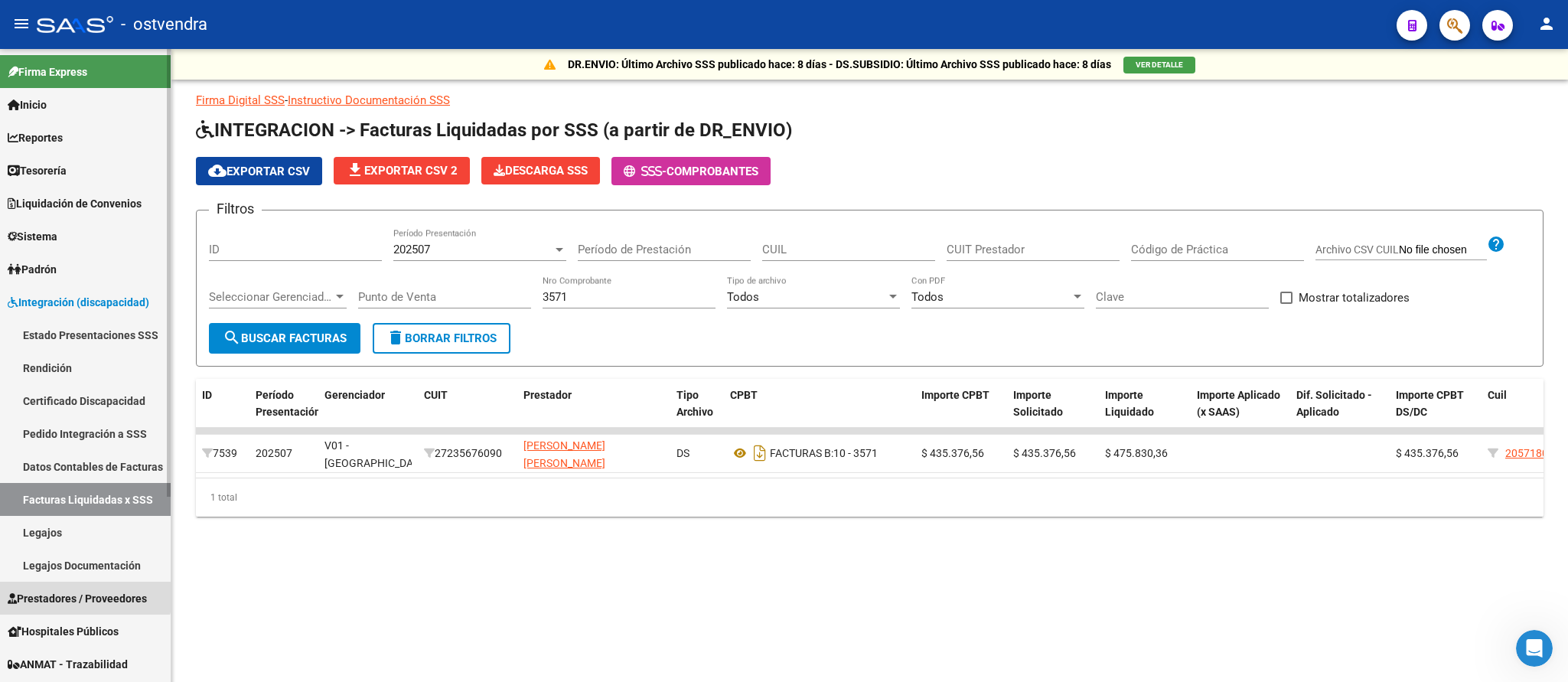
click at [77, 592] on span "Prestadores / Proveedores" at bounding box center [77, 598] width 139 height 16
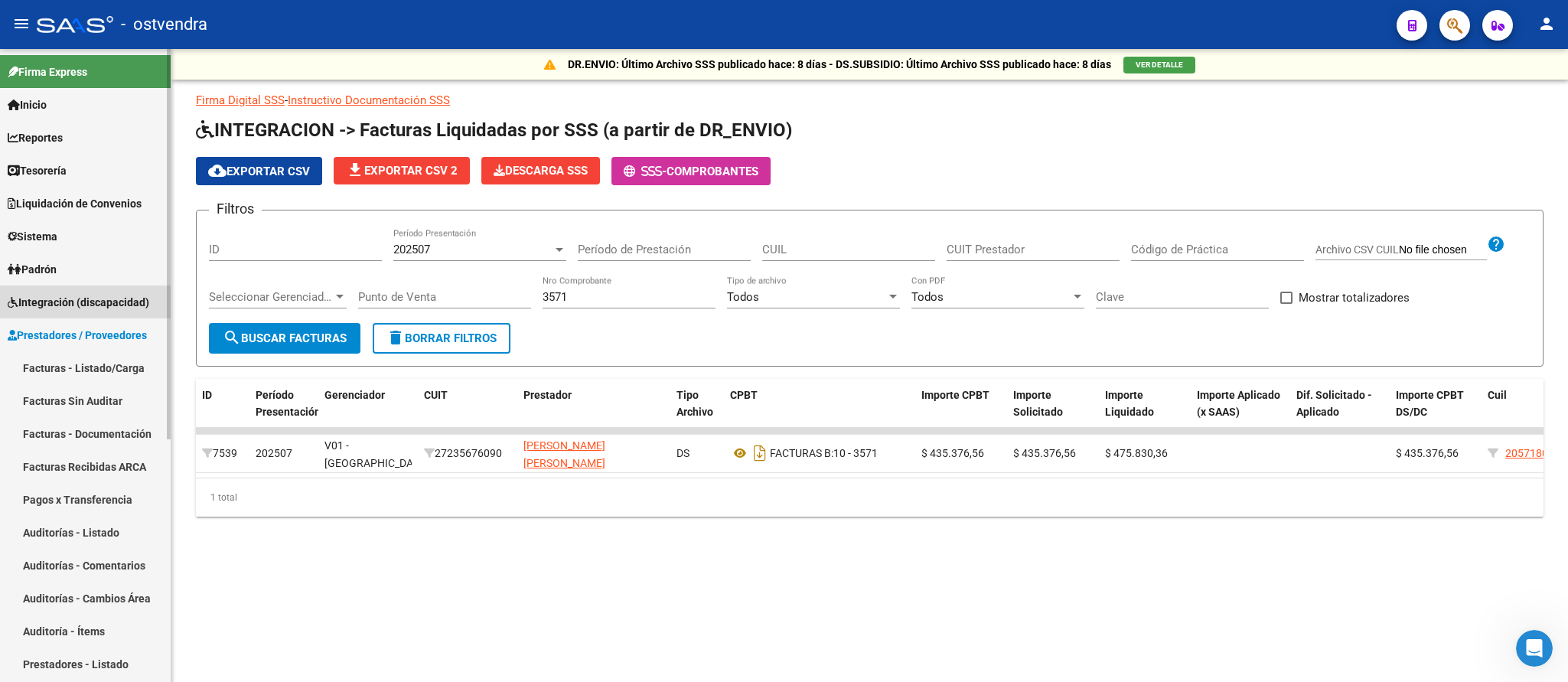
click at [64, 309] on span "Integración (discapacidad)" at bounding box center [79, 302] width 142 height 16
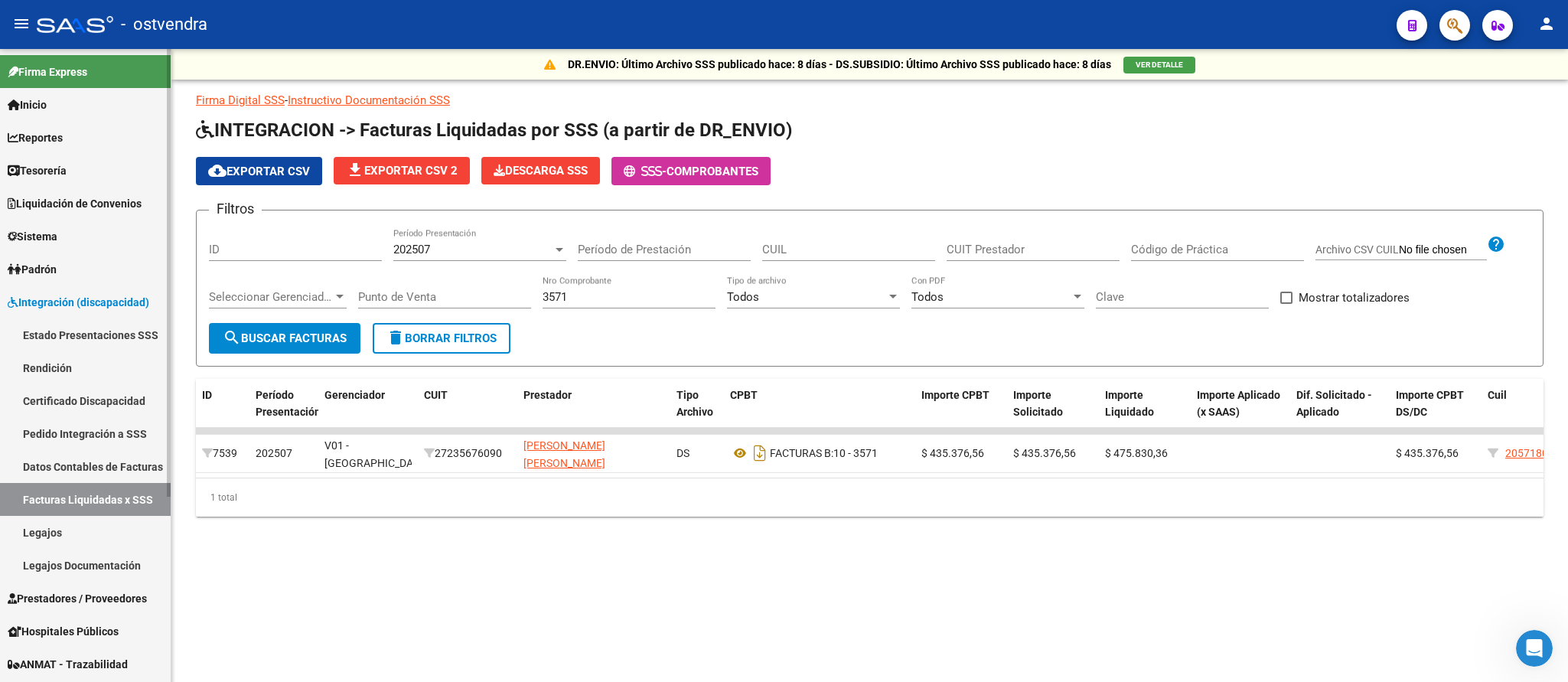
click at [57, 299] on span "Integración (discapacidad)" at bounding box center [79, 302] width 142 height 16
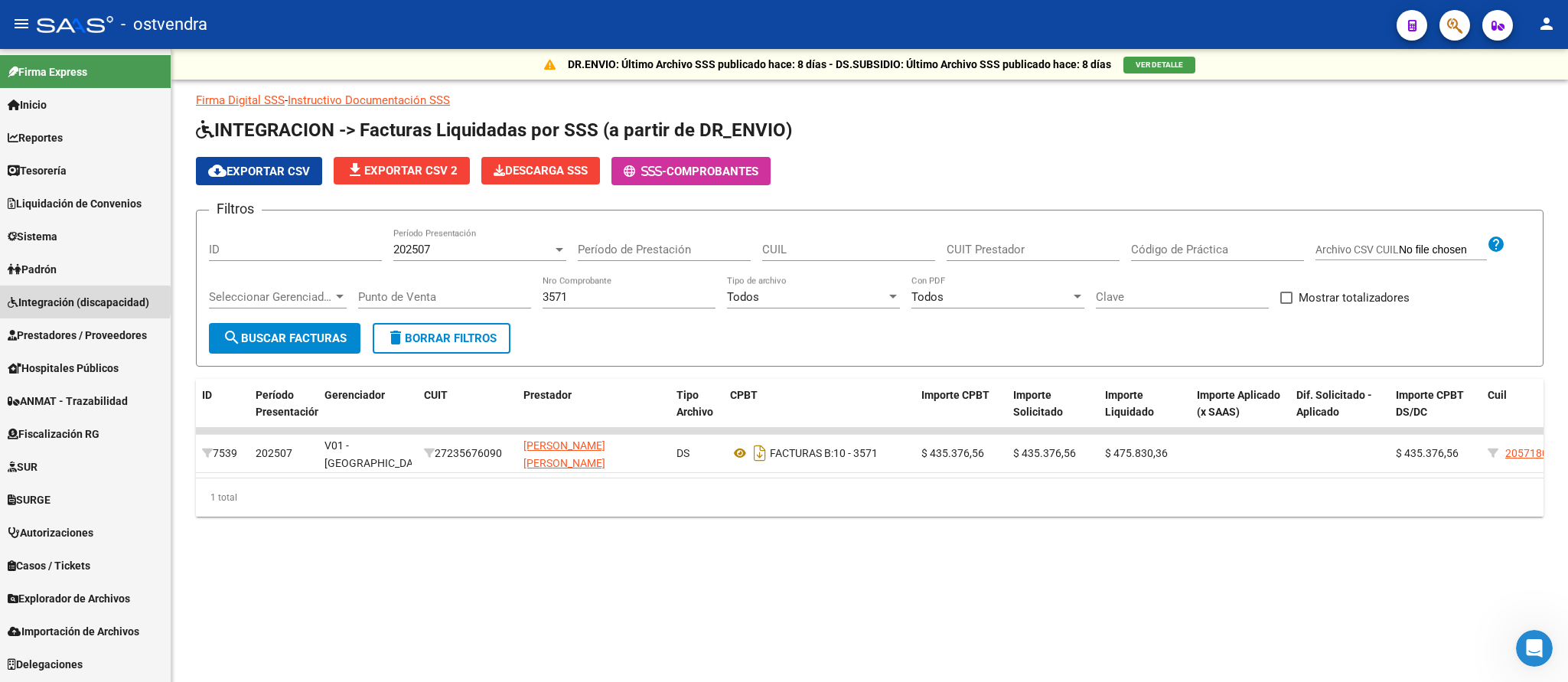
click at [68, 301] on span "Integración (discapacidad)" at bounding box center [79, 302] width 142 height 16
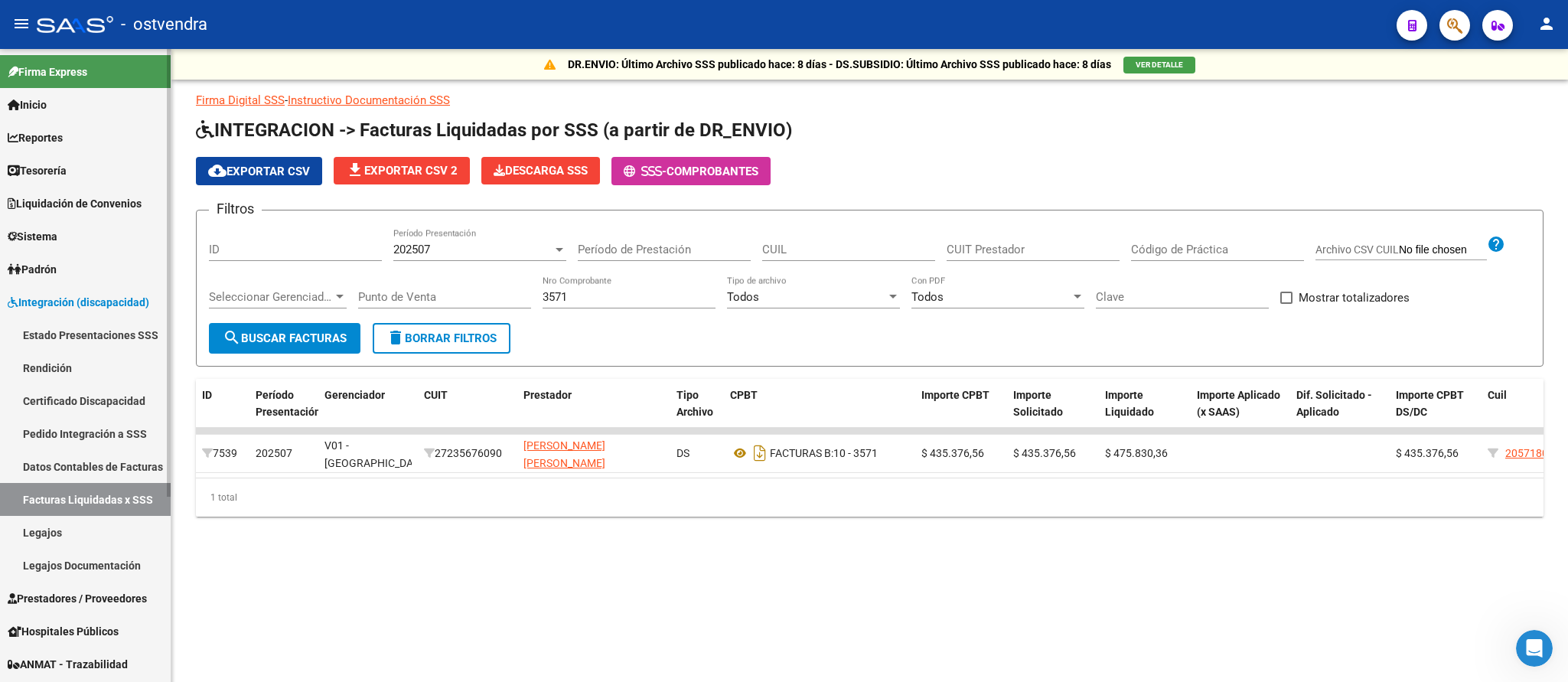
click at [66, 432] on link "Pedido Integración a SSS" at bounding box center [85, 434] width 170 height 33
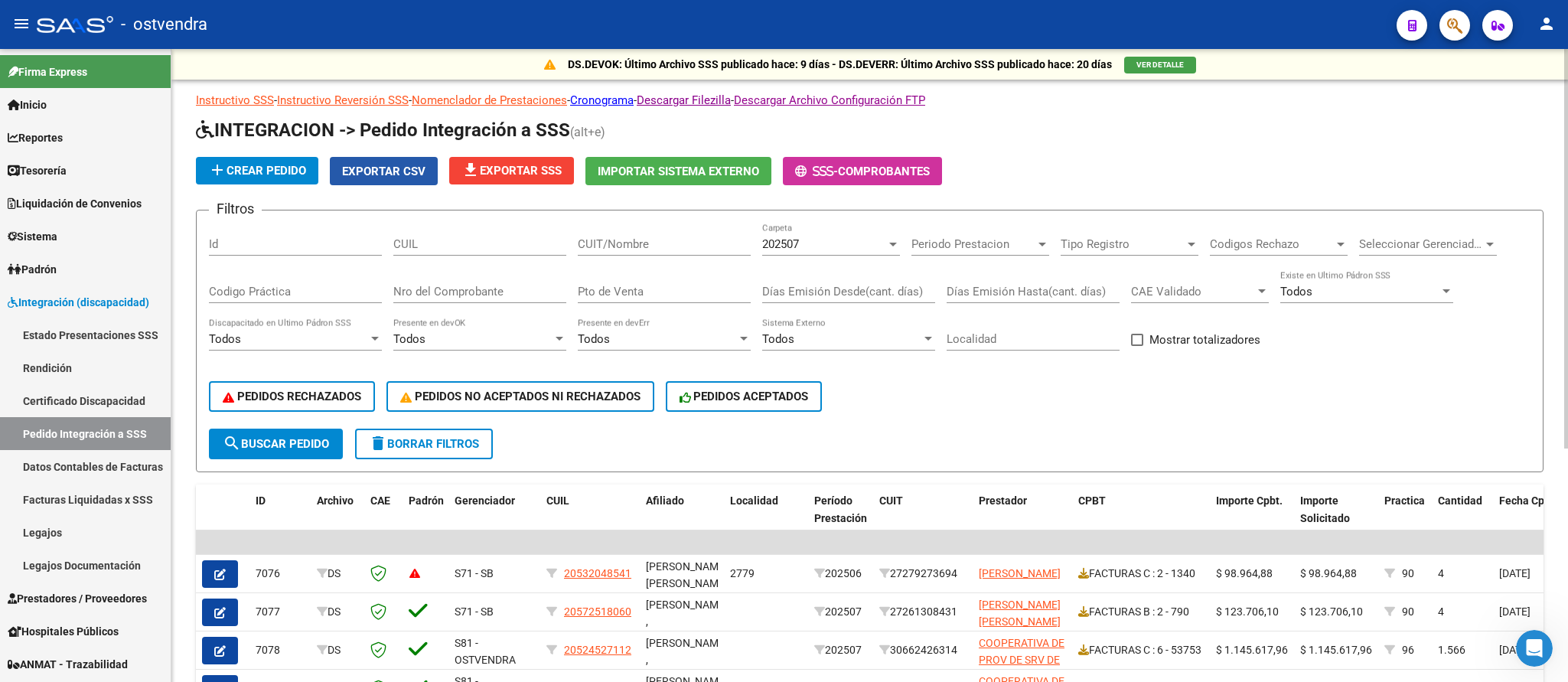
click at [410, 167] on span "Exportar CSV" at bounding box center [383, 171] width 83 height 14
paste input "27235676090"
type input "27235676090"
click at [868, 246] on div "202507" at bounding box center [824, 244] width 124 height 14
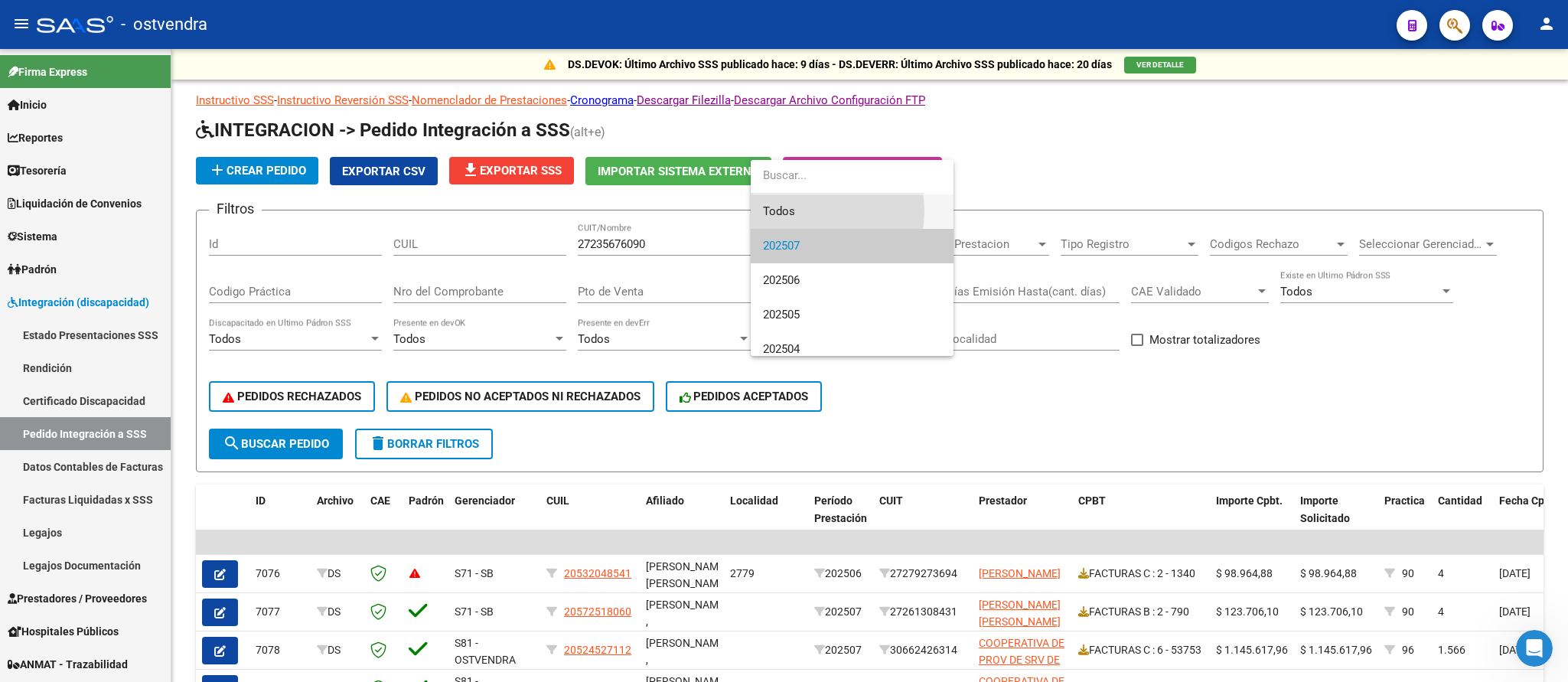
click at [805, 211] on span "Todos" at bounding box center [852, 212] width 178 height 35
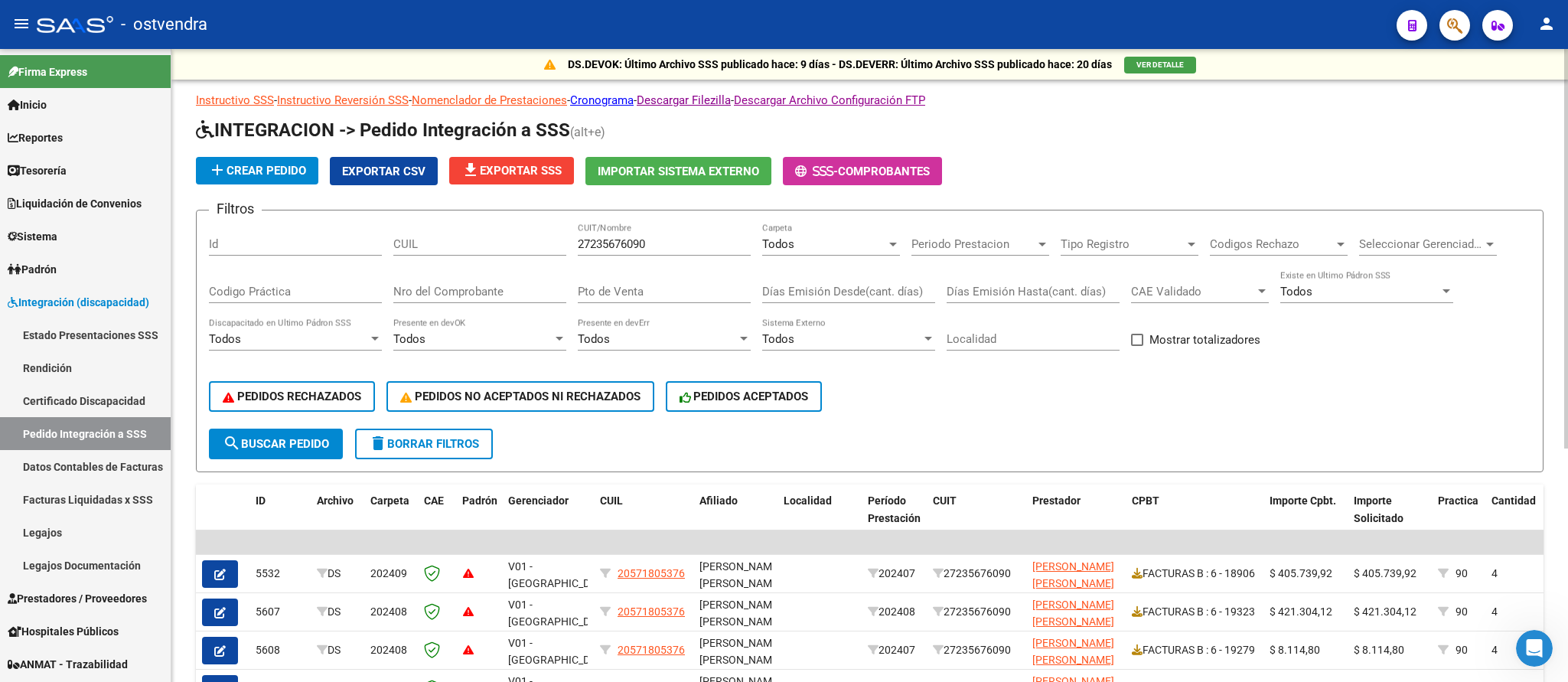
click at [280, 446] on span "search Buscar Pedido" at bounding box center [275, 444] width 106 height 14
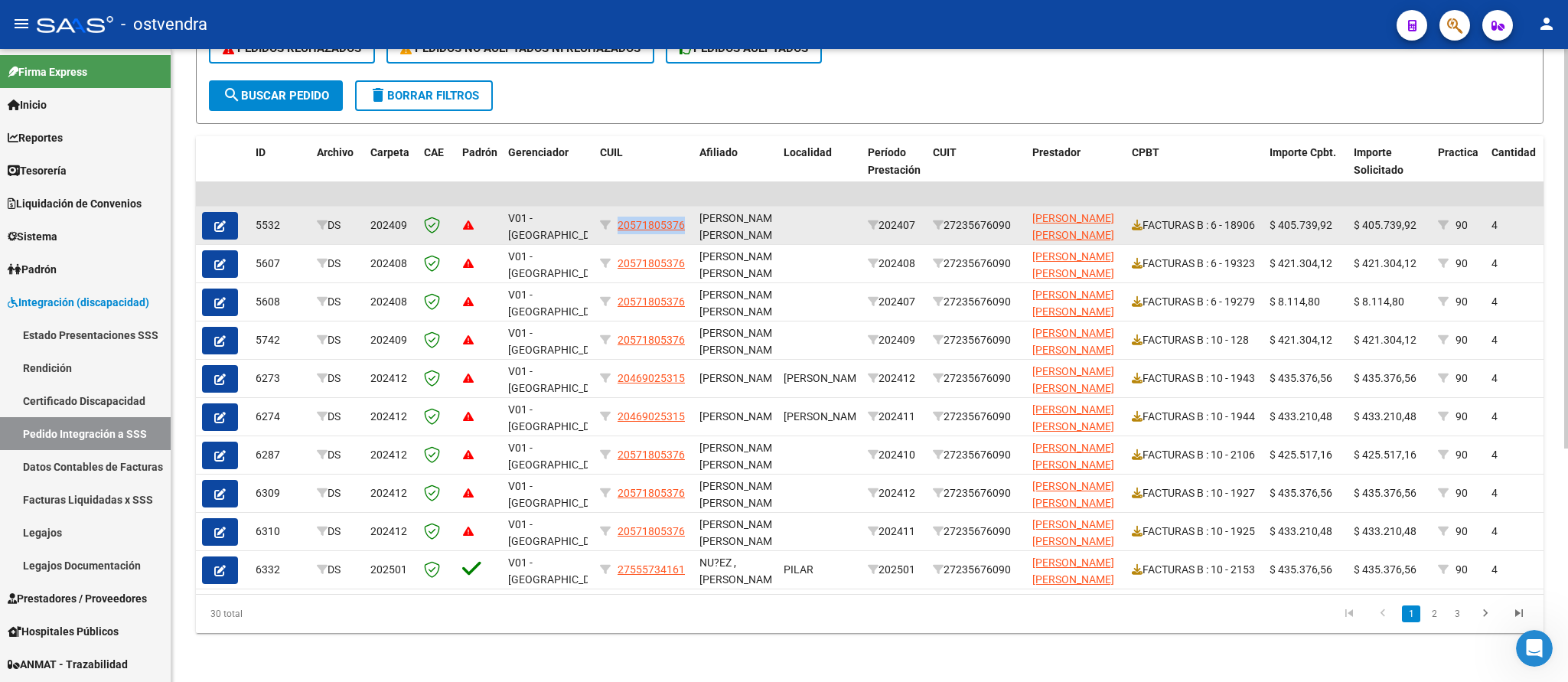
drag, startPoint x: 621, startPoint y: 217, endPoint x: 685, endPoint y: 222, distance: 64.2
click at [687, 222] on div "20571805376" at bounding box center [643, 225] width 87 height 17
copy span "20571805376"
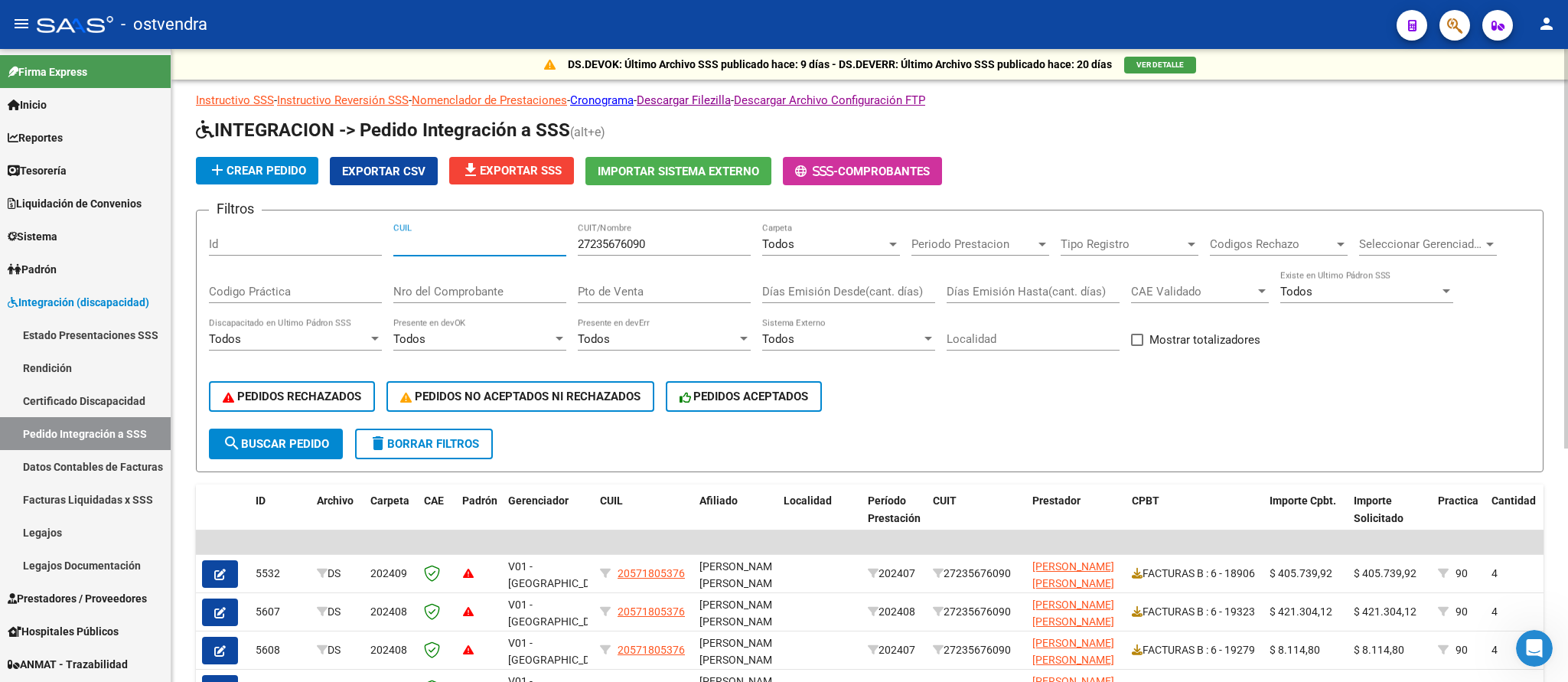
paste input "20571805376"
type input "20571805376"
click at [286, 447] on span "search Buscar Pedido" at bounding box center [275, 444] width 106 height 14
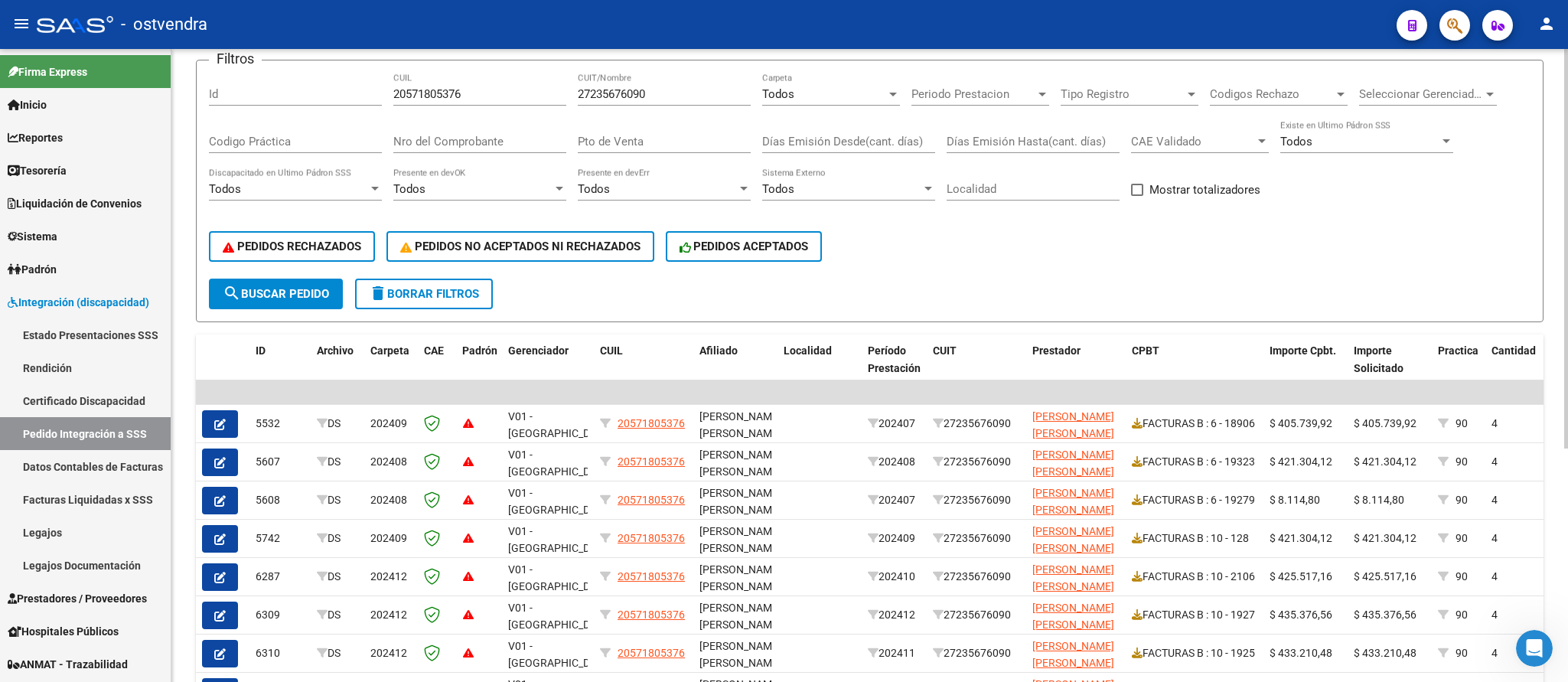
scroll to position [89, 0]
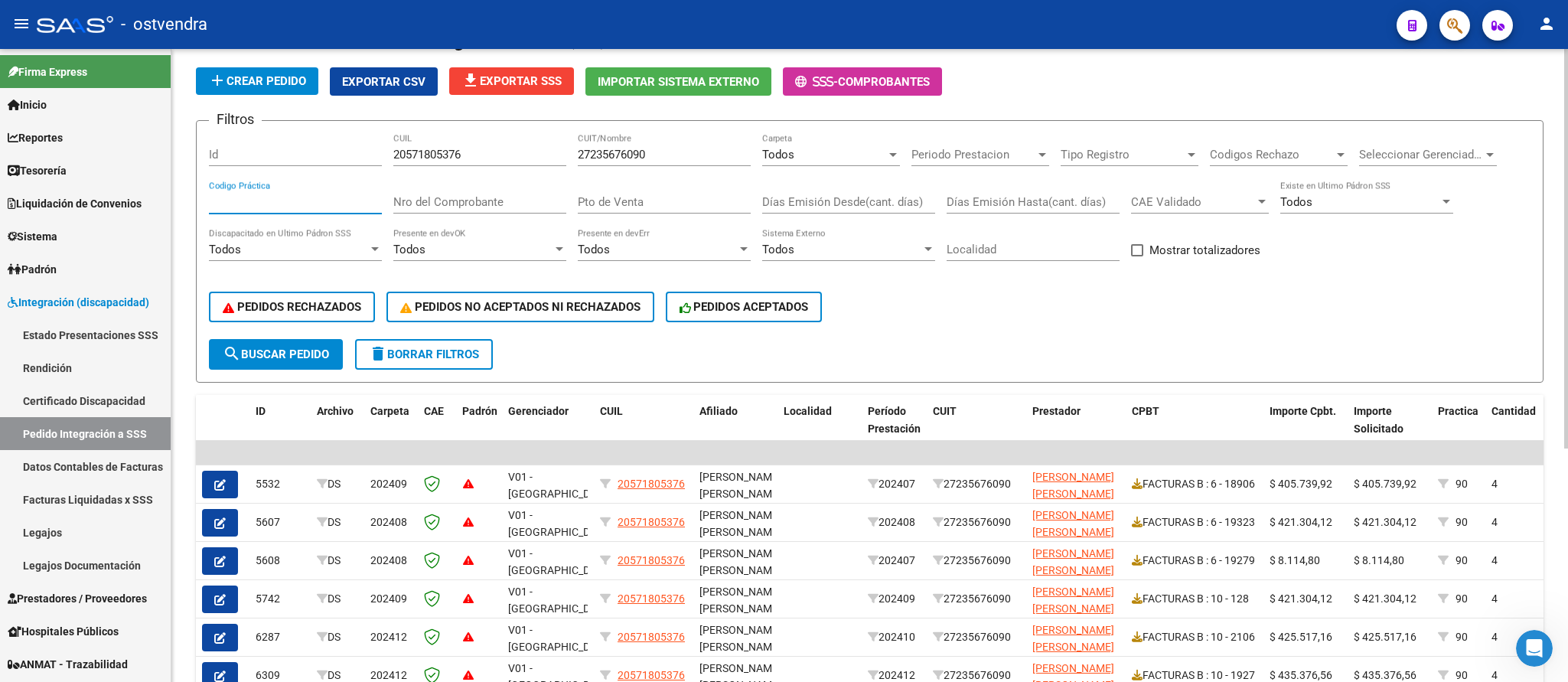
drag, startPoint x: 284, startPoint y: 200, endPoint x: 284, endPoint y: 176, distance: 24.0
click at [284, 195] on input "Codigo Práctica" at bounding box center [295, 202] width 173 height 14
type input "89"
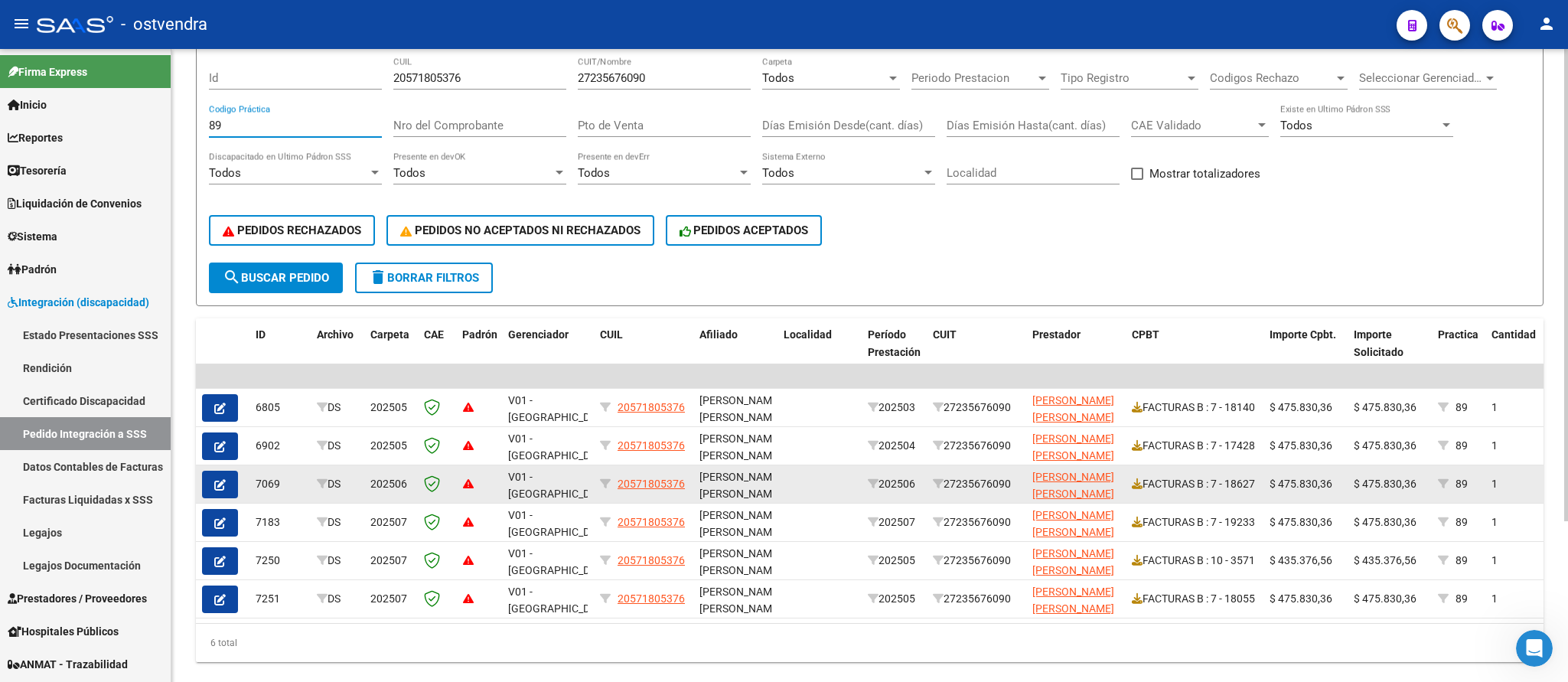
scroll to position [216, 0]
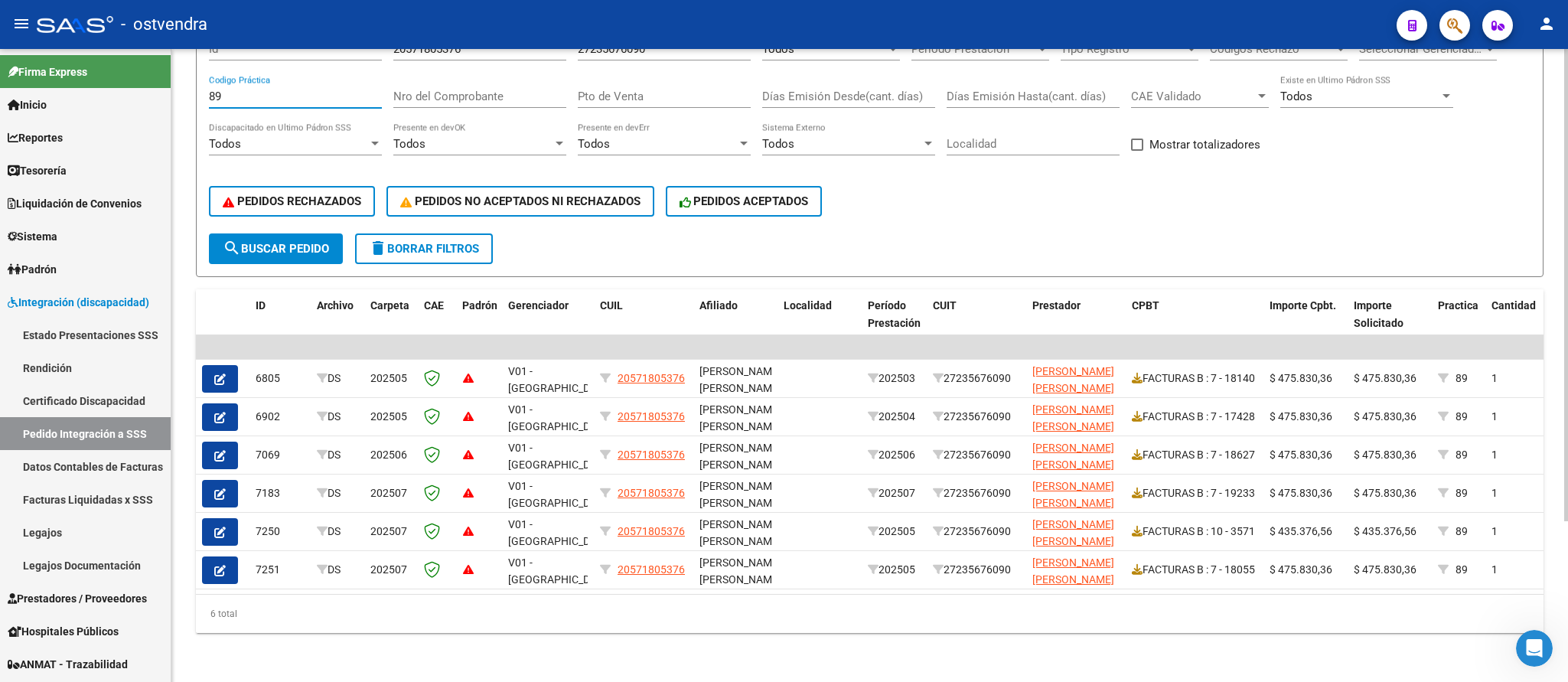
drag, startPoint x: 301, startPoint y: 77, endPoint x: 147, endPoint y: 59, distance: 155.0
click at [209, 89] on input "89" at bounding box center [295, 96] width 173 height 14
click at [222, 234] on button "search Buscar Pedido" at bounding box center [275, 248] width 134 height 30
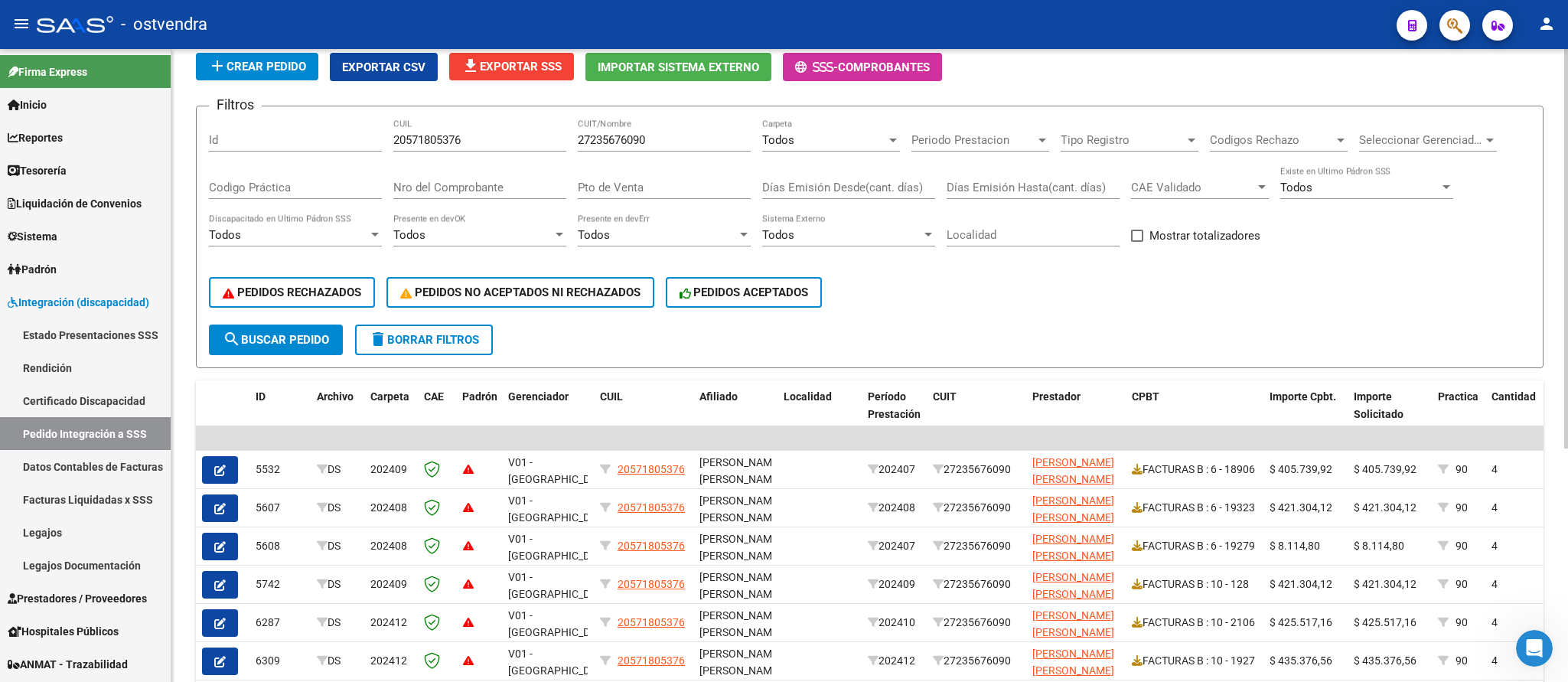
scroll to position [11, 0]
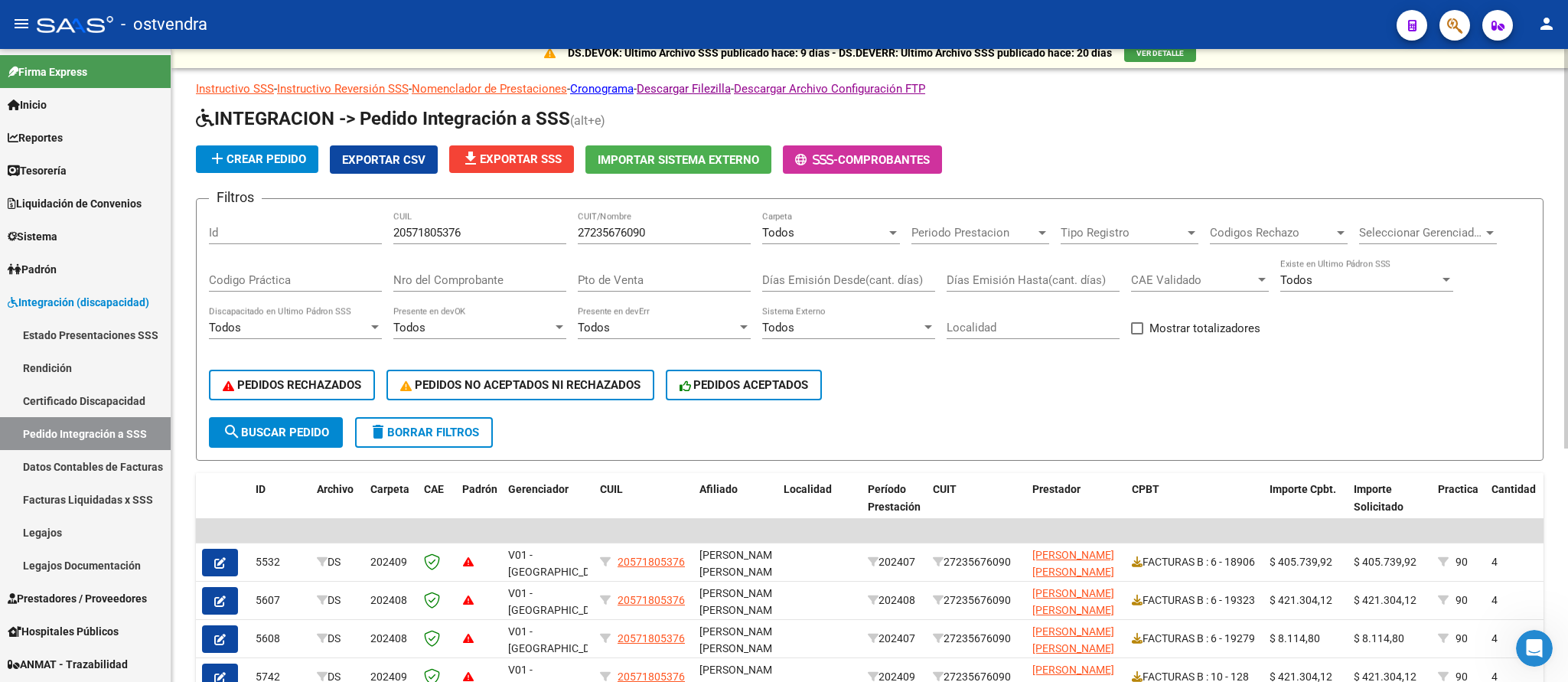
click at [302, 273] on div "Codigo Práctica" at bounding box center [295, 275] width 173 height 33
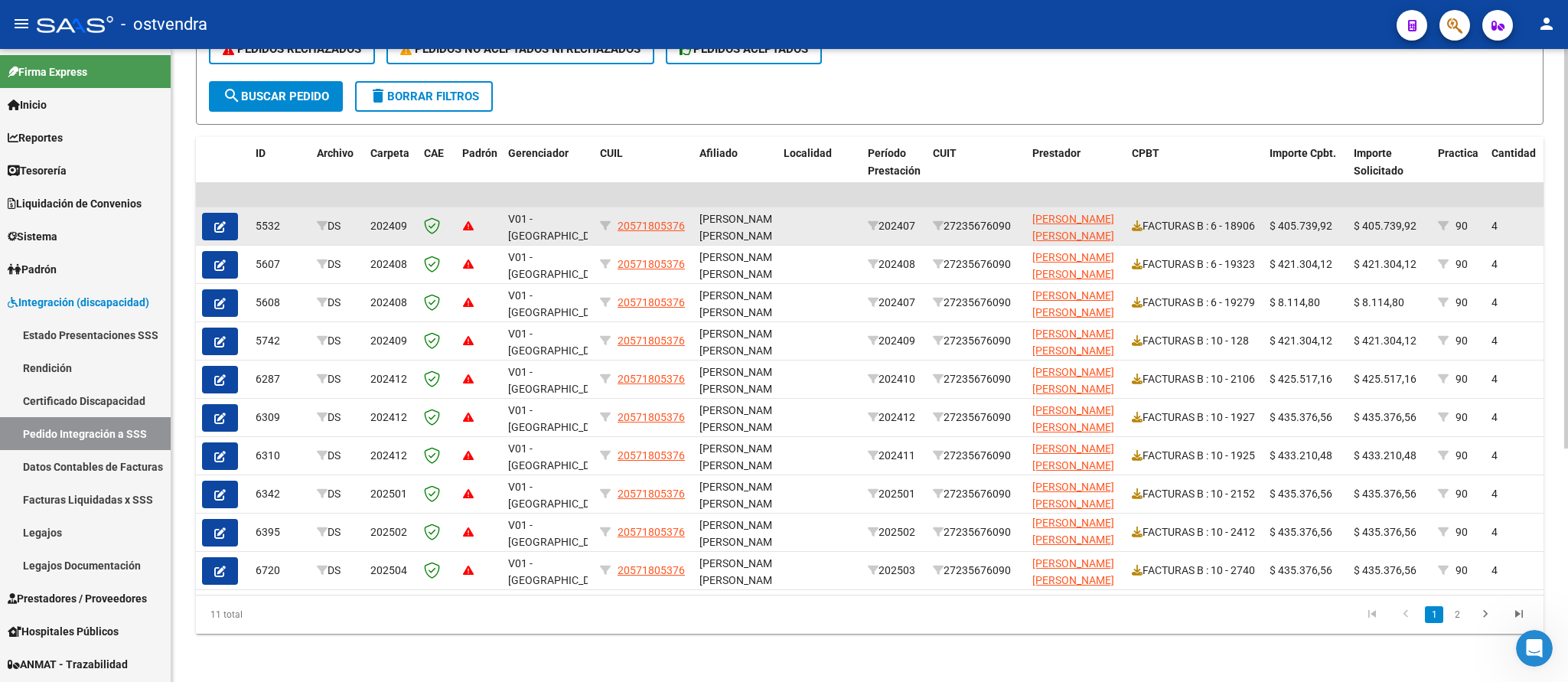
scroll to position [370, 0]
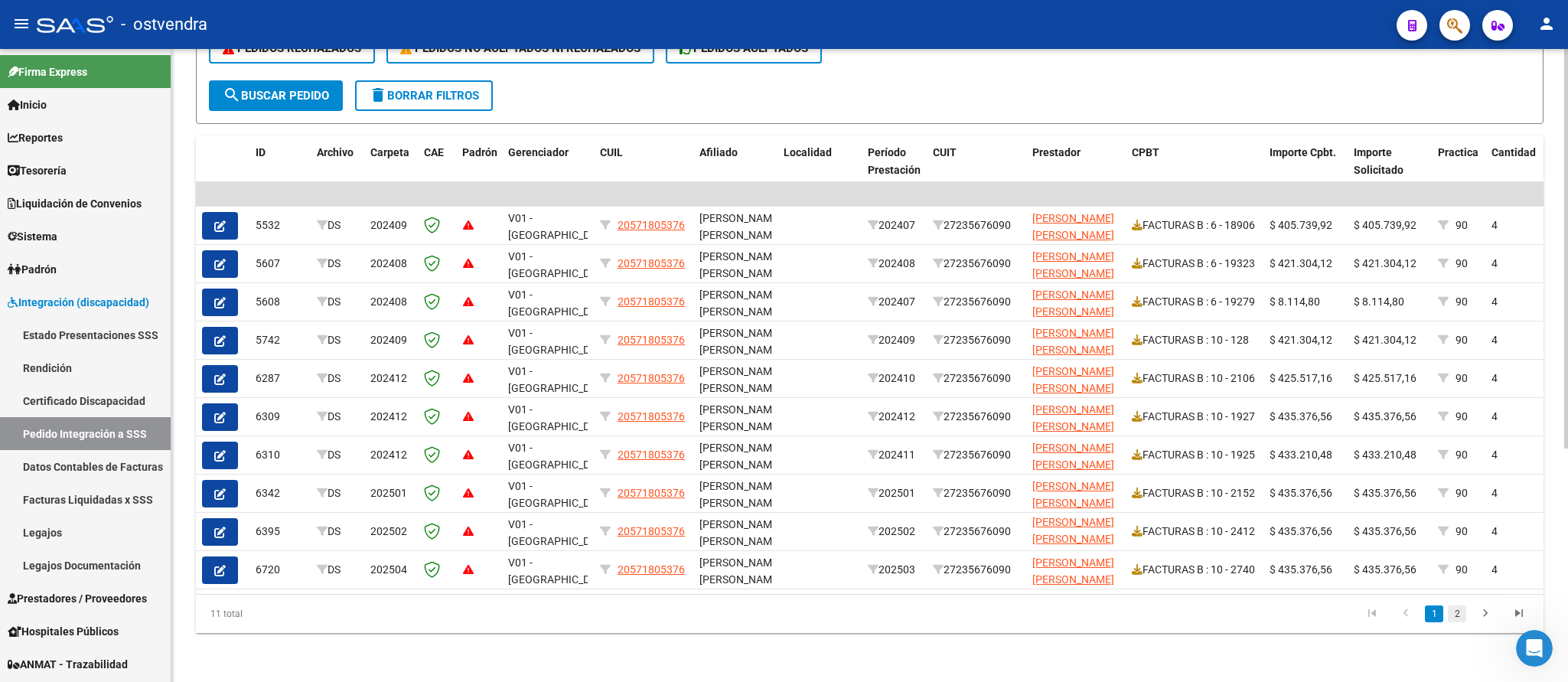
click at [1459, 606] on link "2" at bounding box center [1456, 613] width 18 height 16
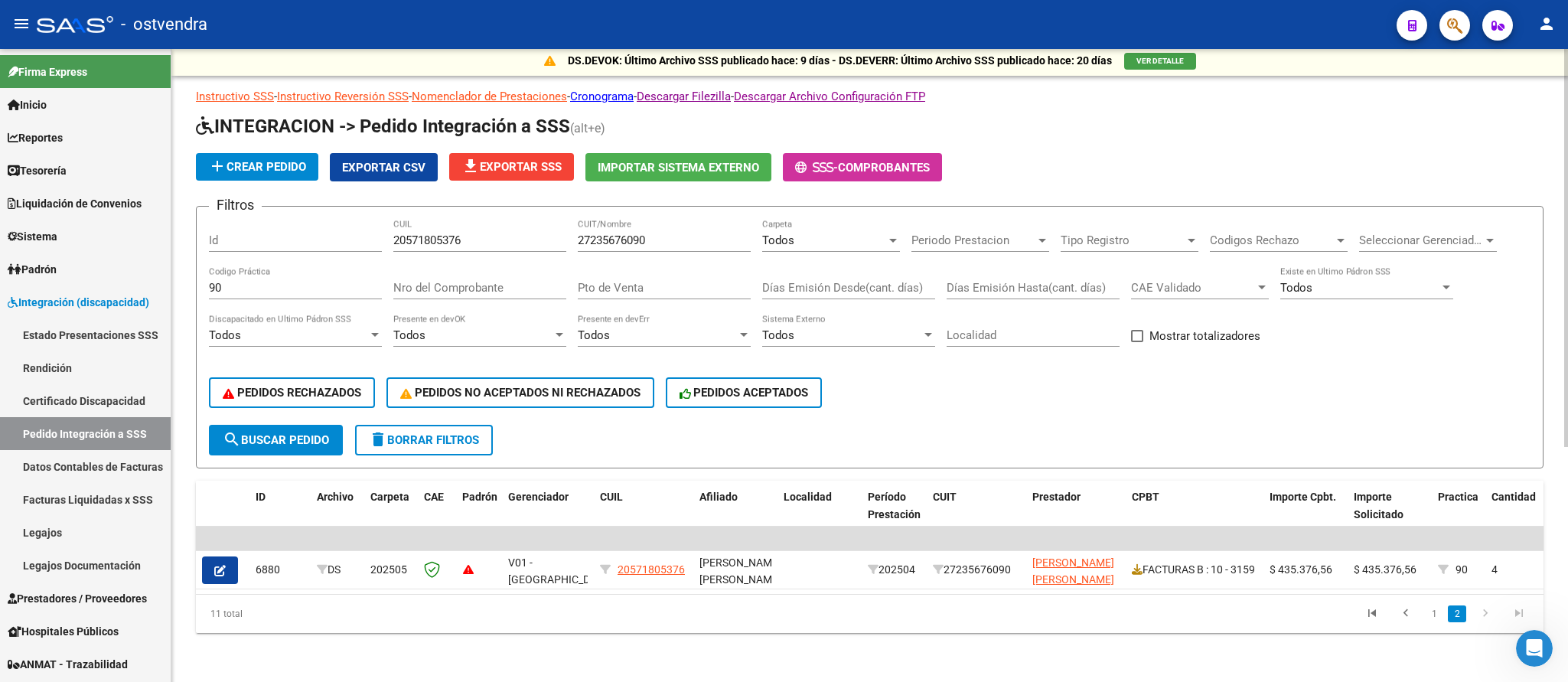
scroll to position [25, 0]
click at [1434, 611] on link "1" at bounding box center [1434, 613] width 18 height 16
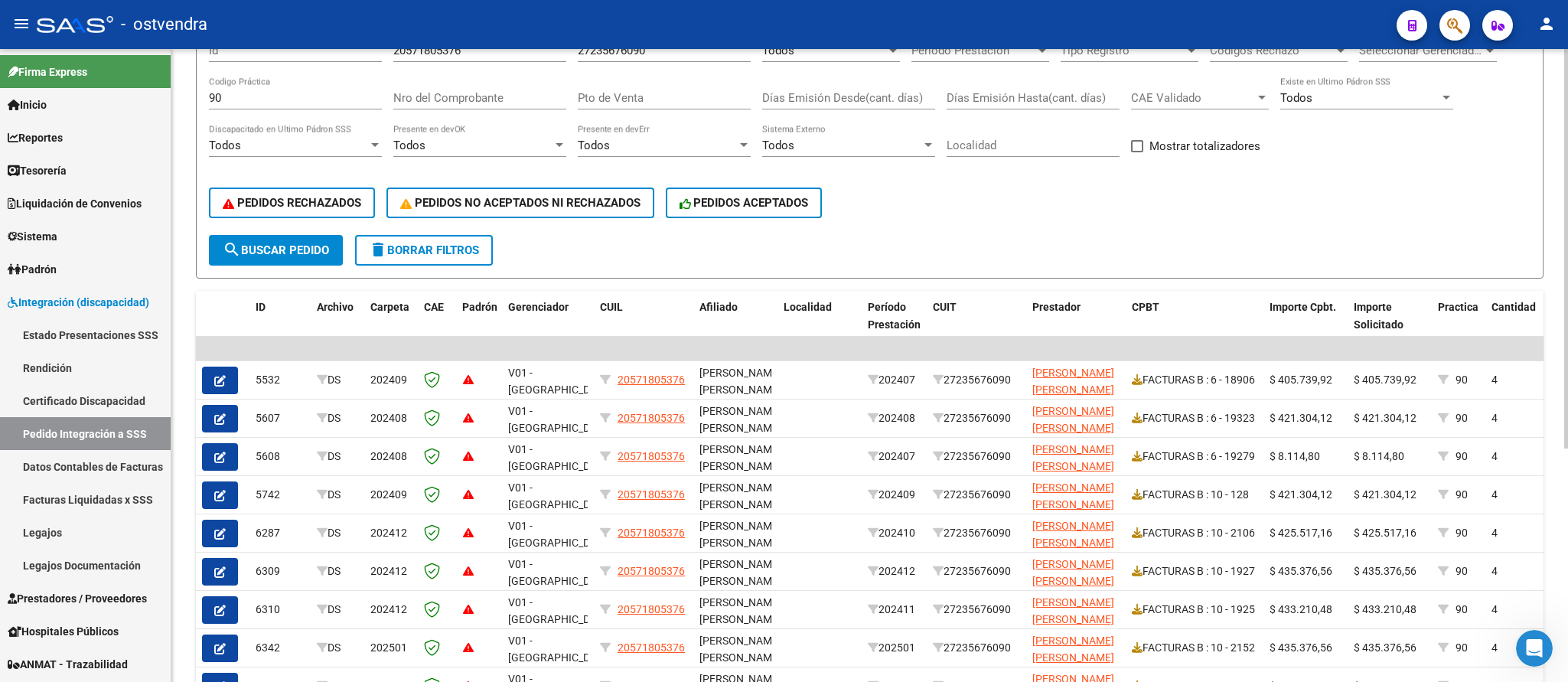
scroll to position [190, 0]
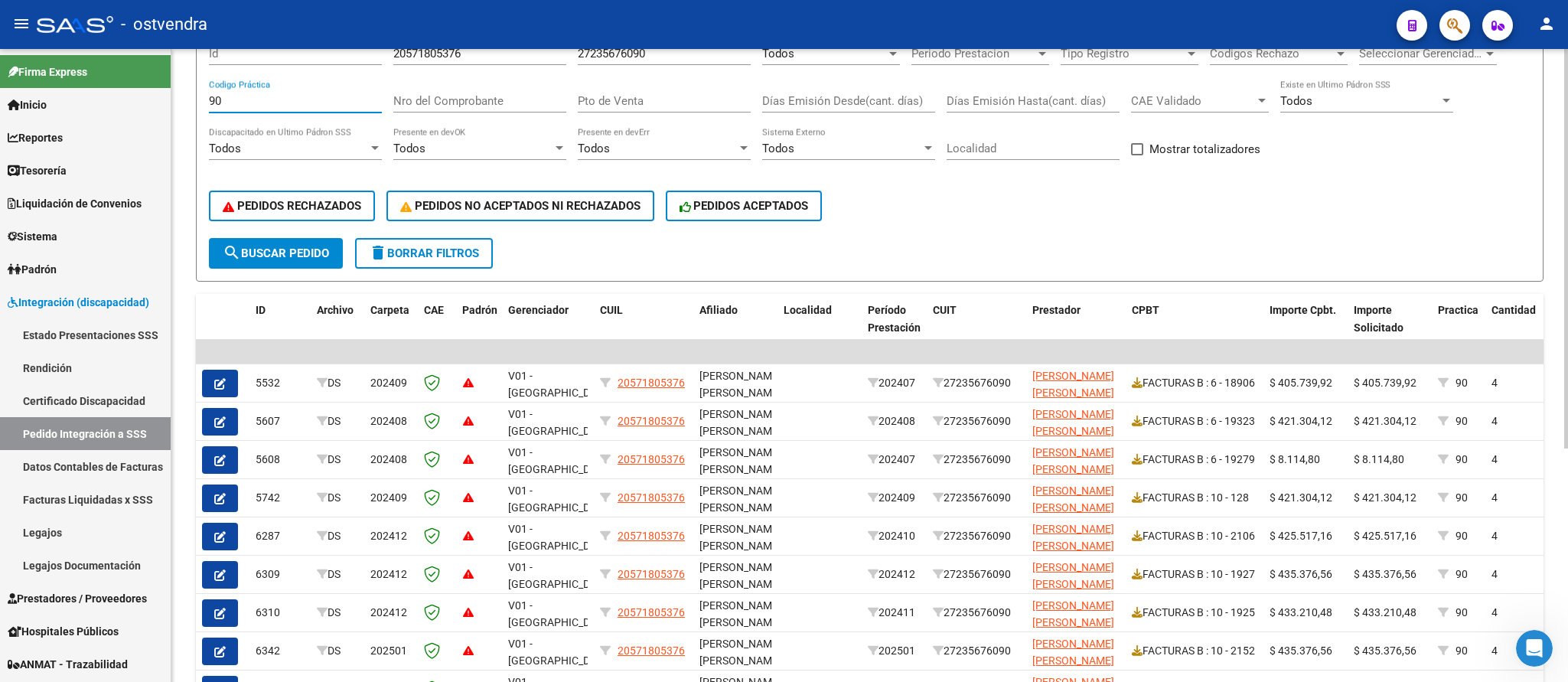
drag, startPoint x: 273, startPoint y: 105, endPoint x: 123, endPoint y: 112, distance: 150.2
click at [209, 108] on input "90" at bounding box center [295, 101] width 173 height 14
click at [277, 248] on button "search Buscar Pedido" at bounding box center [275, 253] width 134 height 30
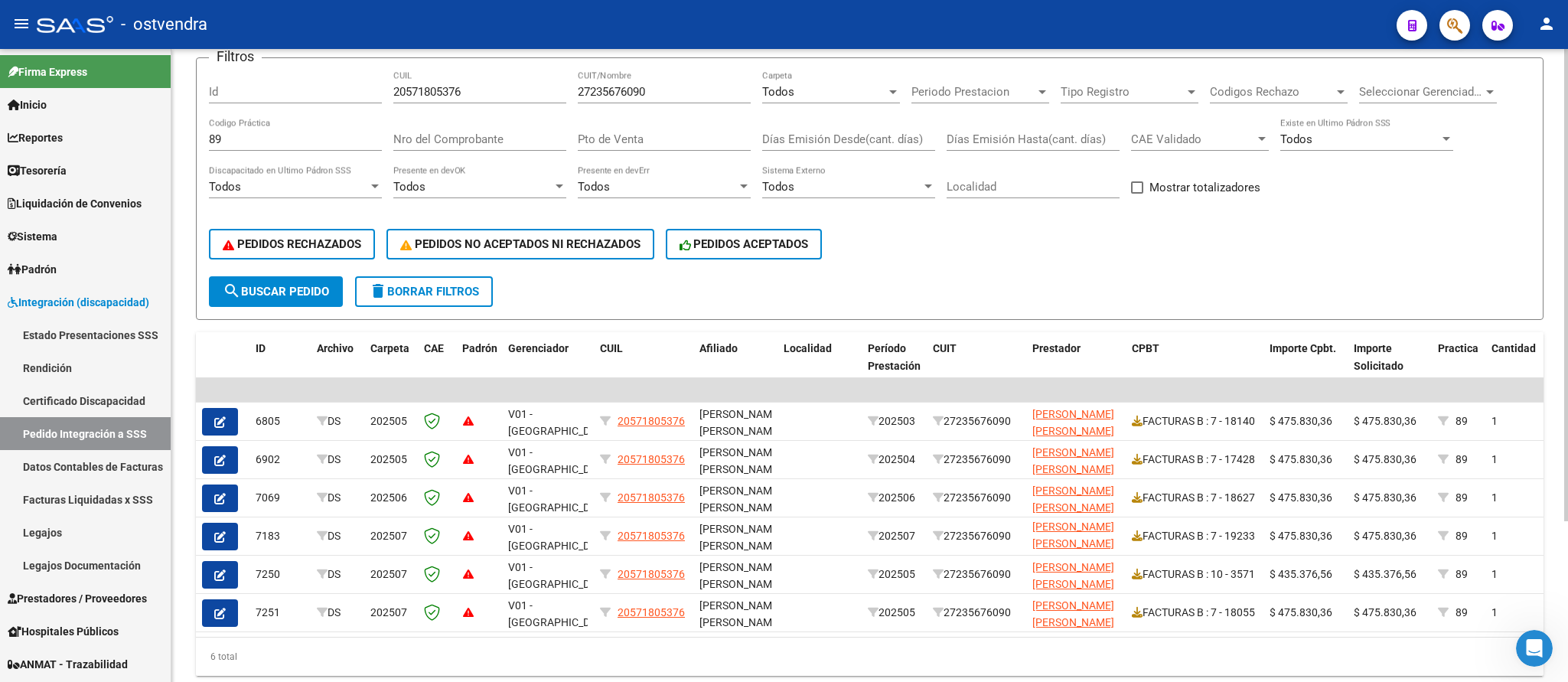
scroll to position [126, 0]
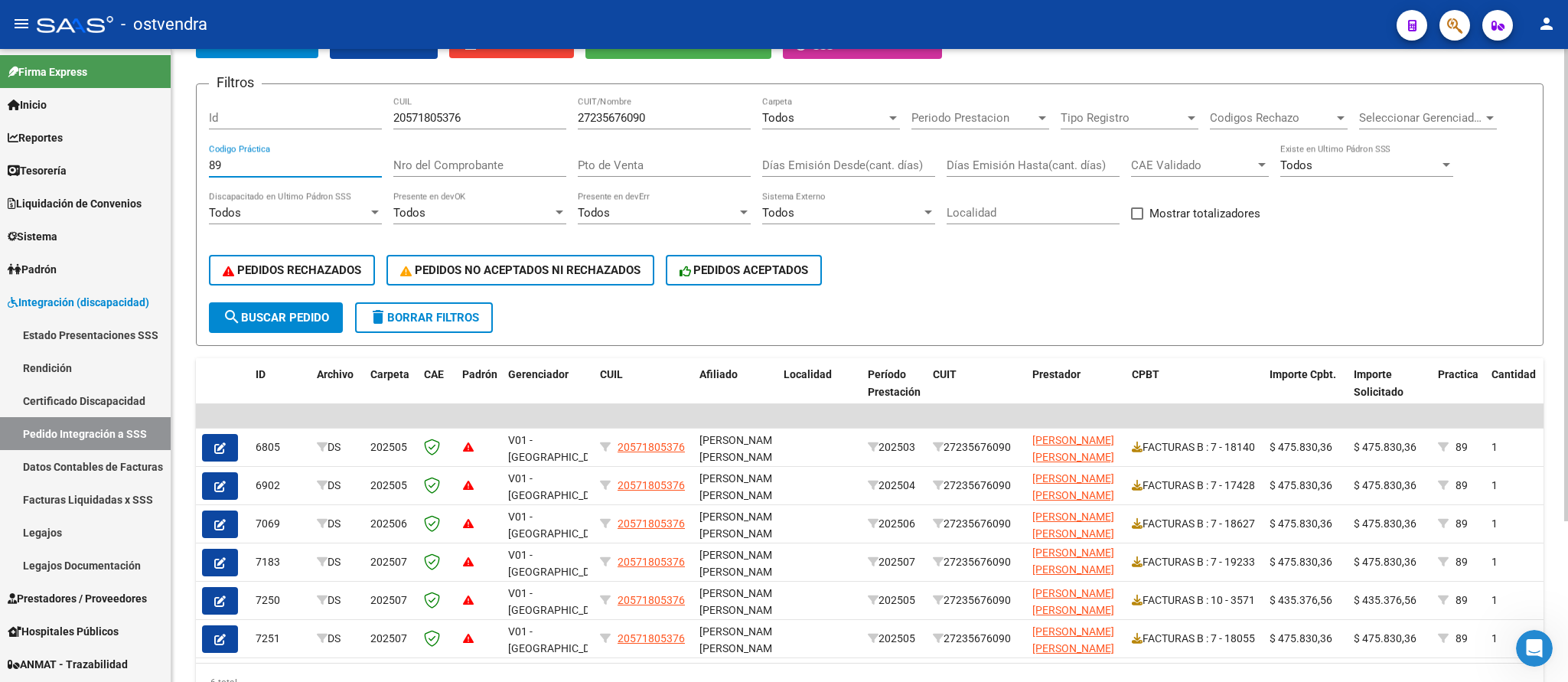
drag, startPoint x: 267, startPoint y: 168, endPoint x: 63, endPoint y: 151, distance: 204.7
click at [209, 158] on input "89" at bounding box center [295, 165] width 173 height 14
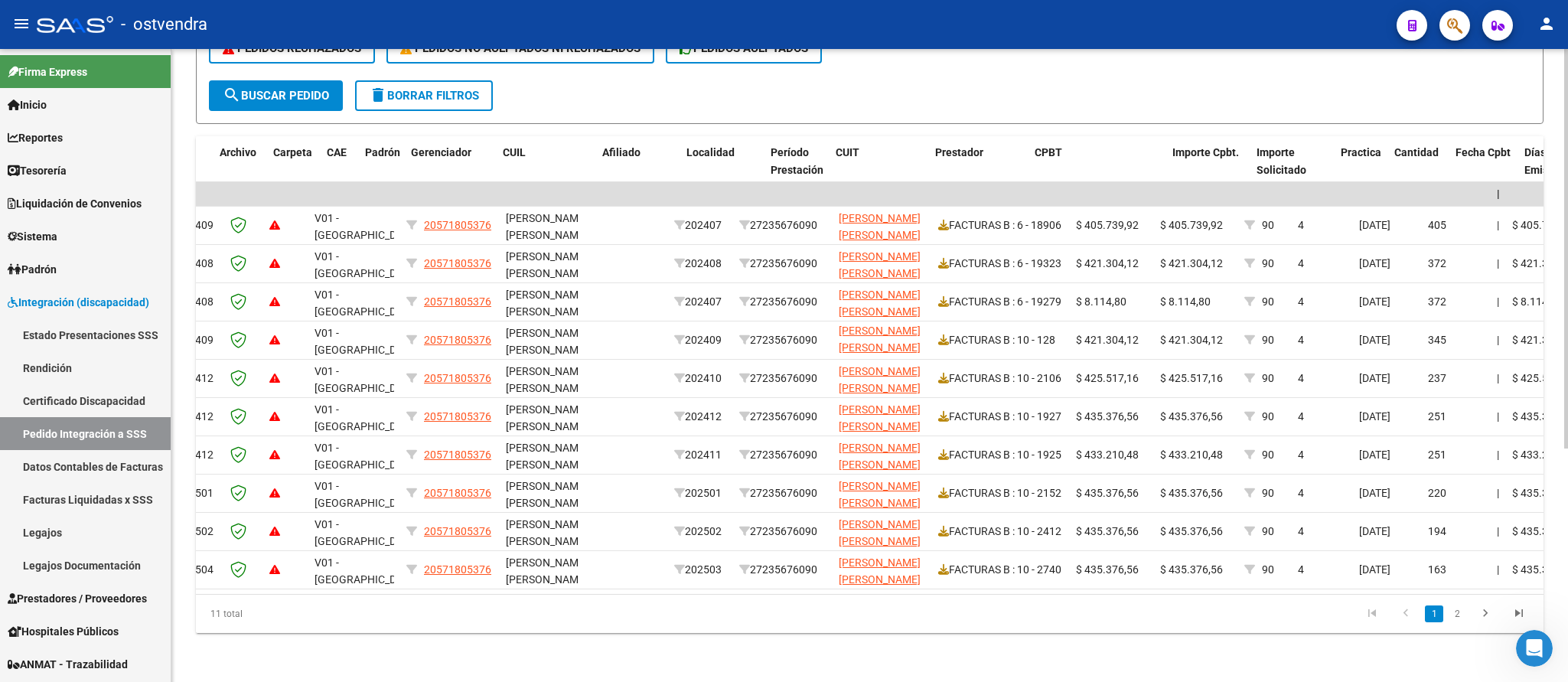
scroll to position [0, 0]
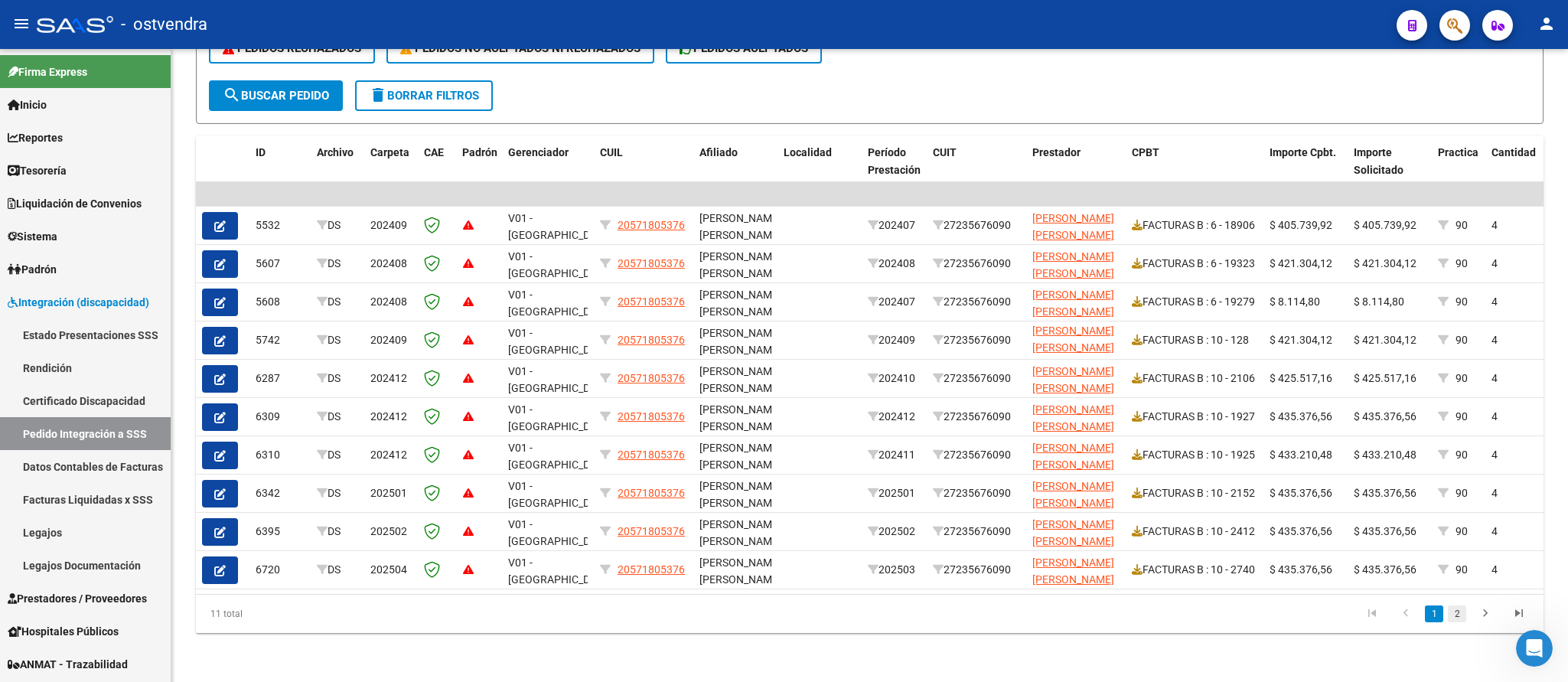
type input "90"
click at [1457, 614] on link "2" at bounding box center [1456, 613] width 18 height 16
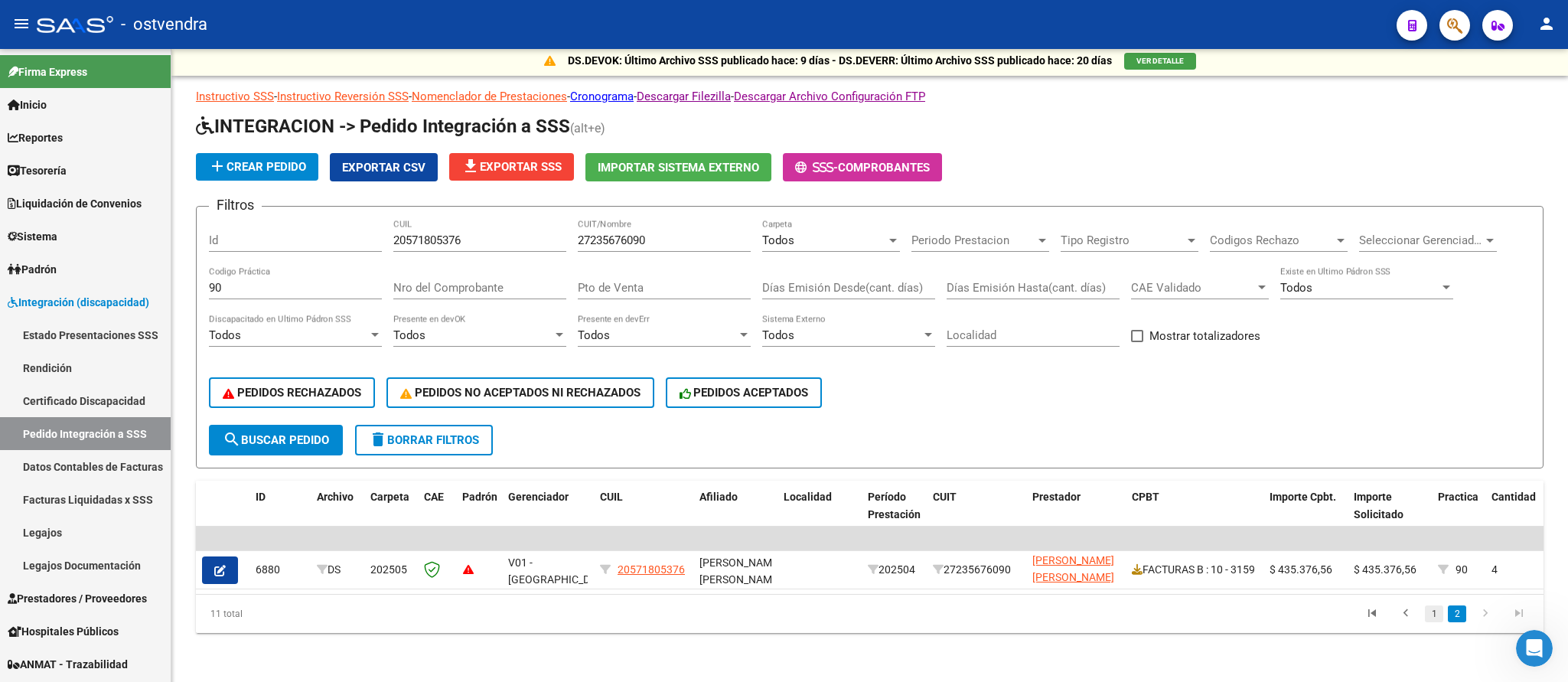
click at [1437, 608] on link "1" at bounding box center [1434, 613] width 18 height 16
